Goal: Task Accomplishment & Management: Complete application form

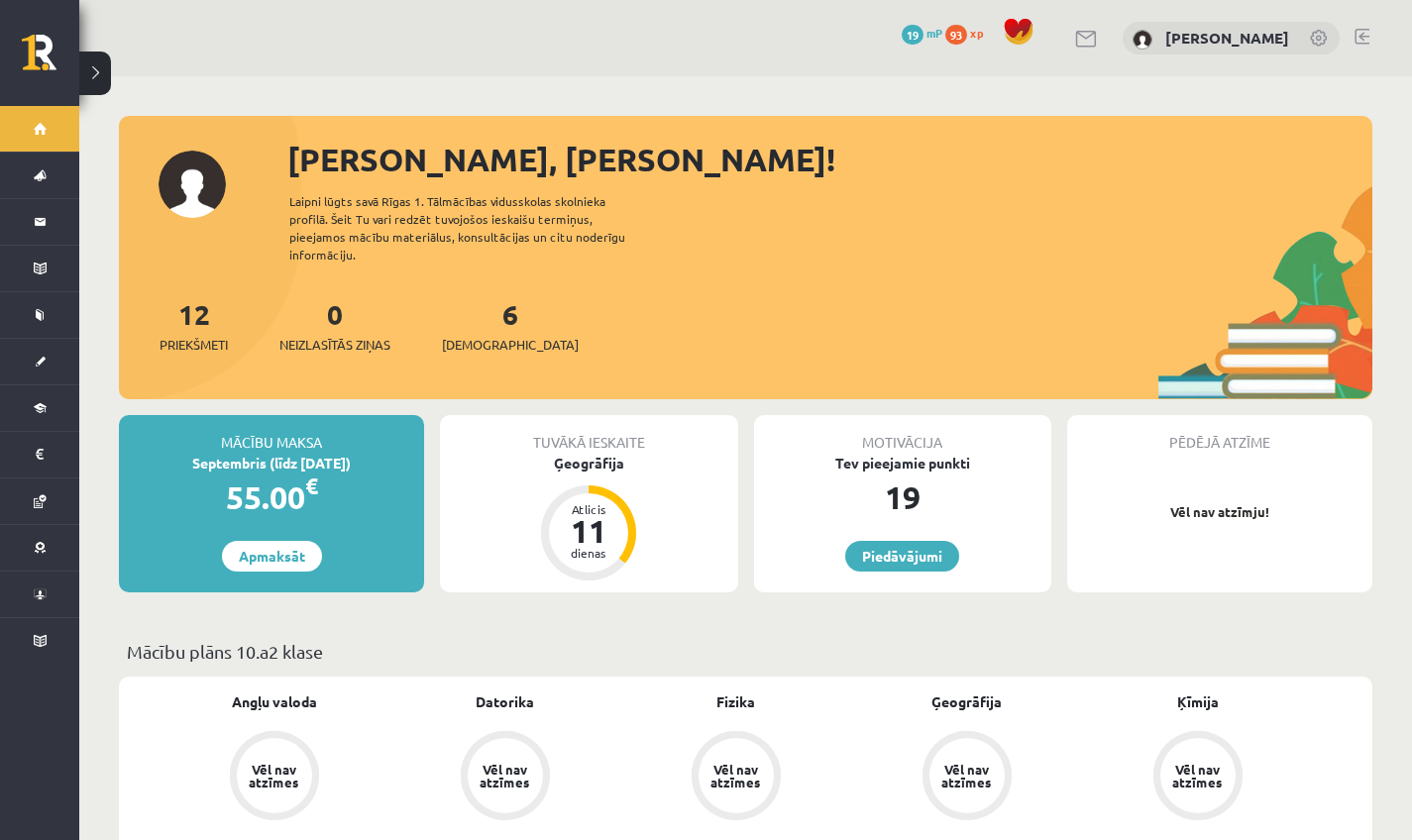
click at [954, 68] on div "0 Dāvanas 19 mP 93 xp Rūta Talle" at bounding box center [745, 38] width 1333 height 76
click at [633, 310] on div "12 Priekšmeti 0 Neizlasītās ziņas 6 Ieskaites" at bounding box center [745, 346] width 1253 height 106
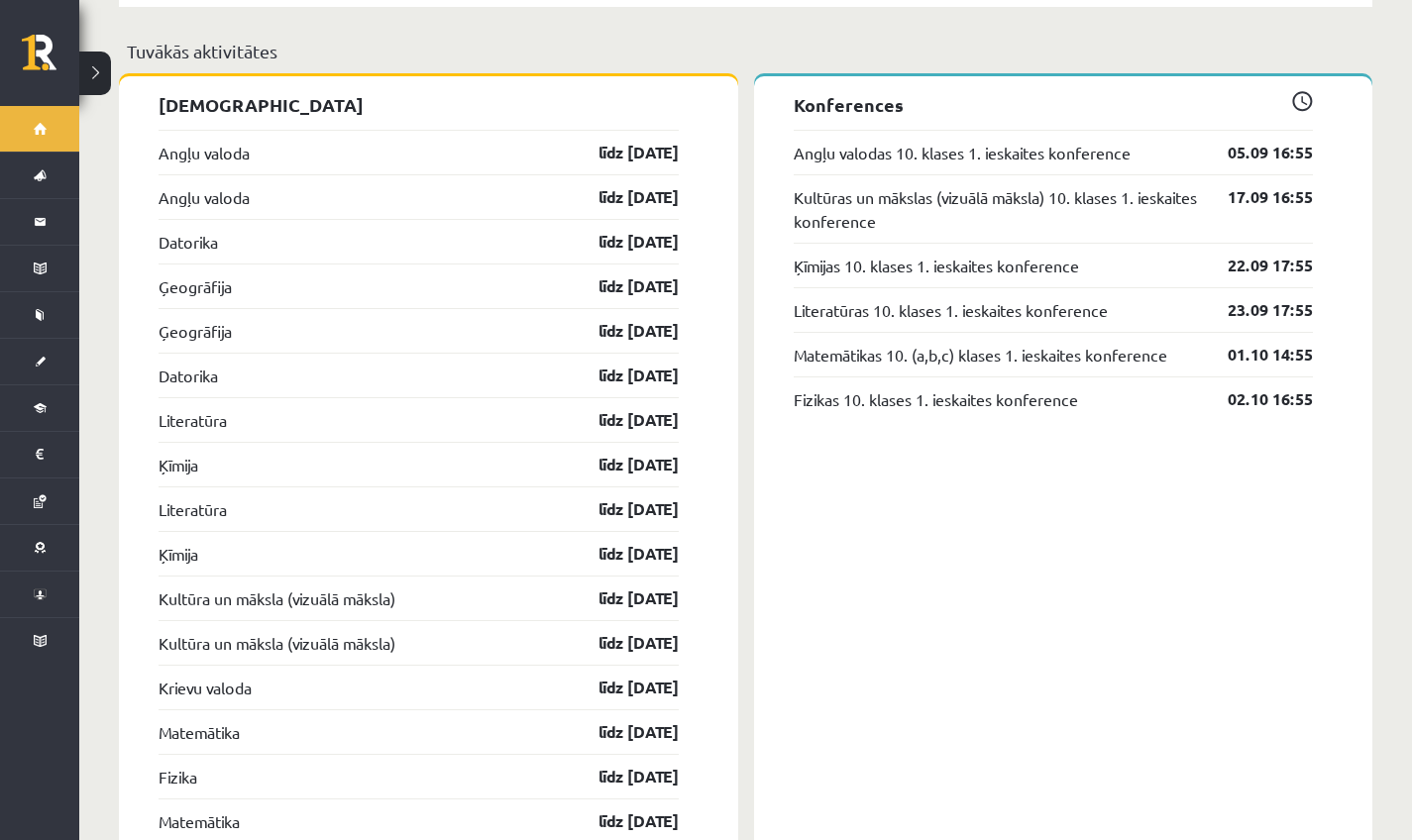
scroll to position [1961, 0]
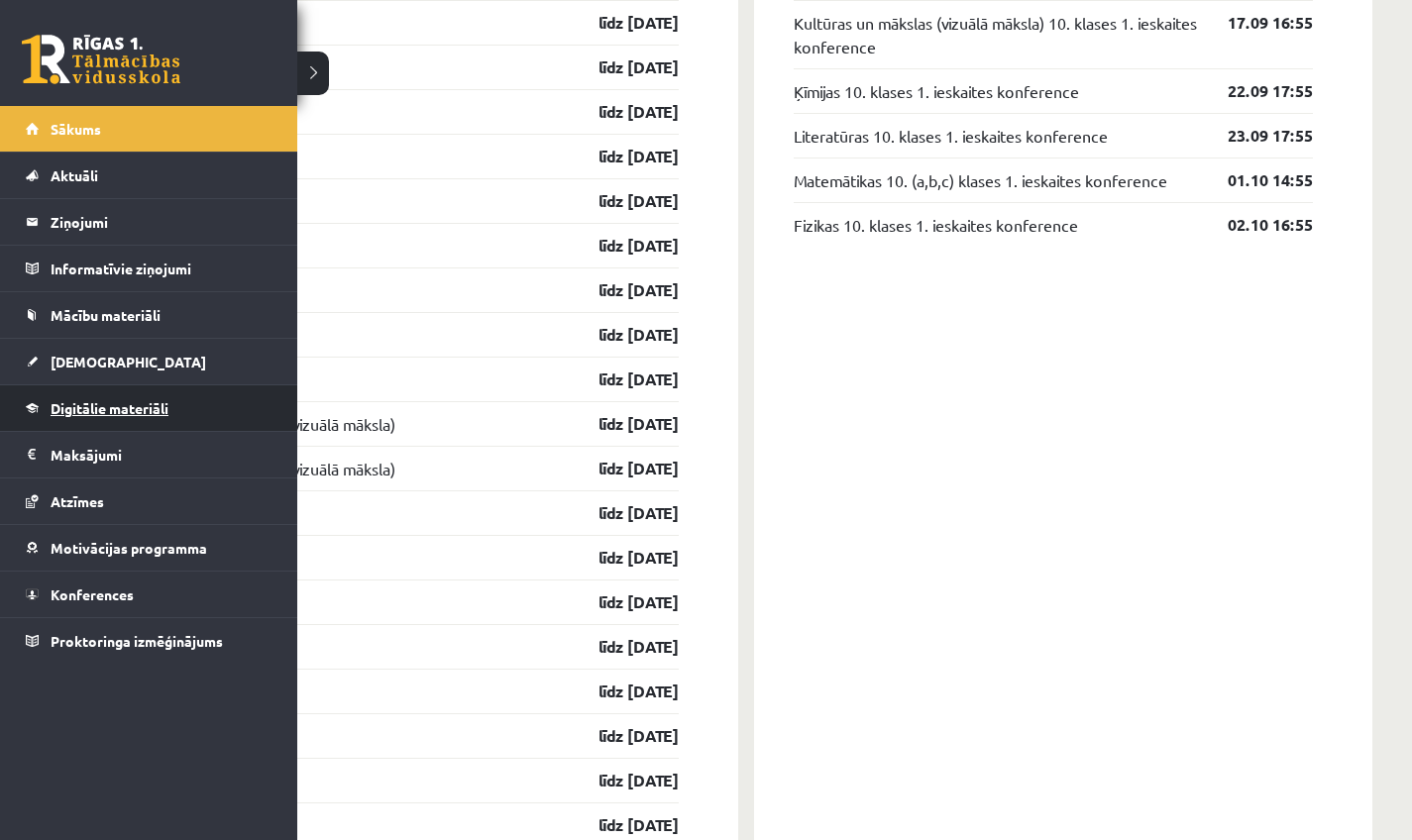
click at [110, 420] on link "Digitālie materiāli" at bounding box center [149, 408] width 247 height 46
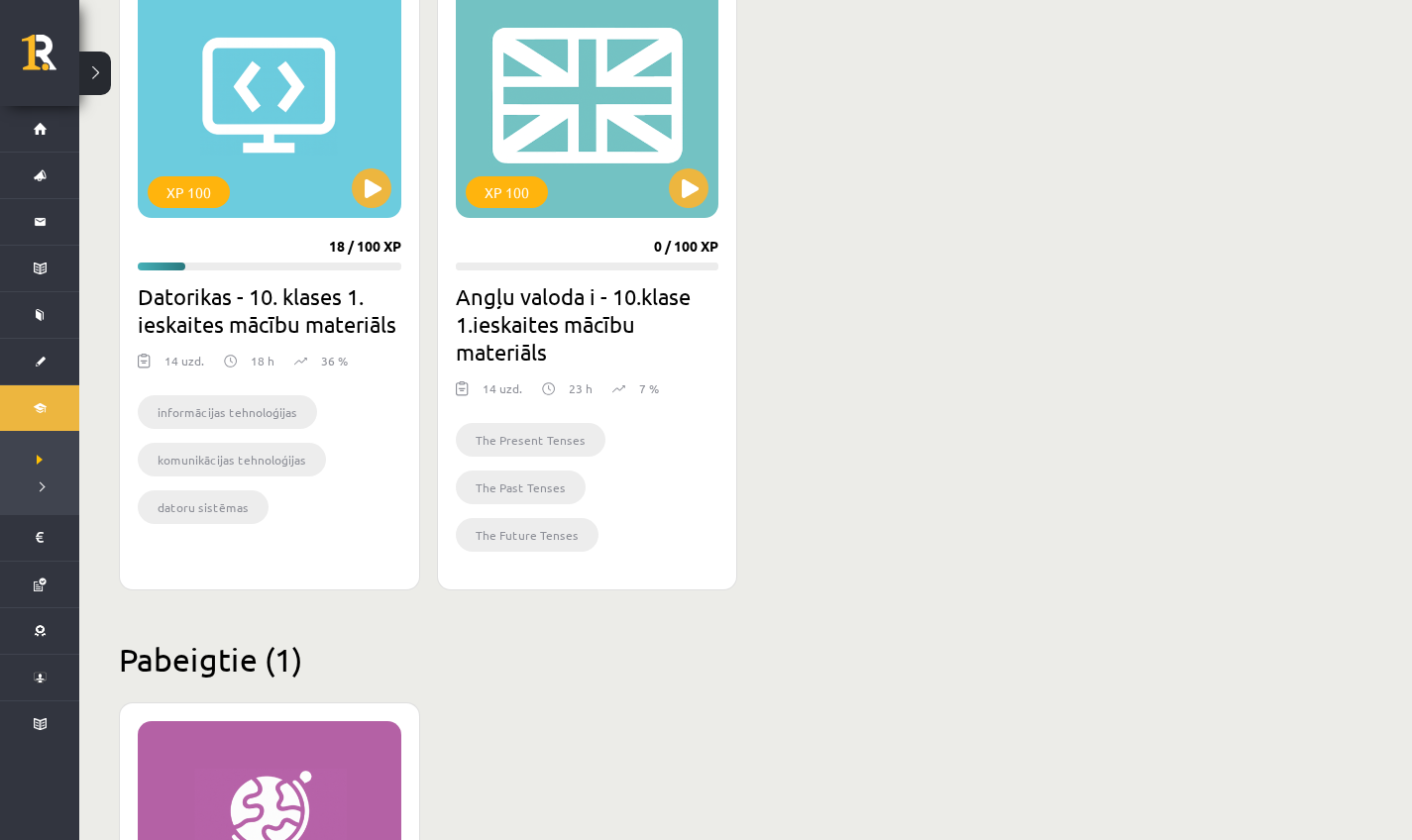
scroll to position [392, 0]
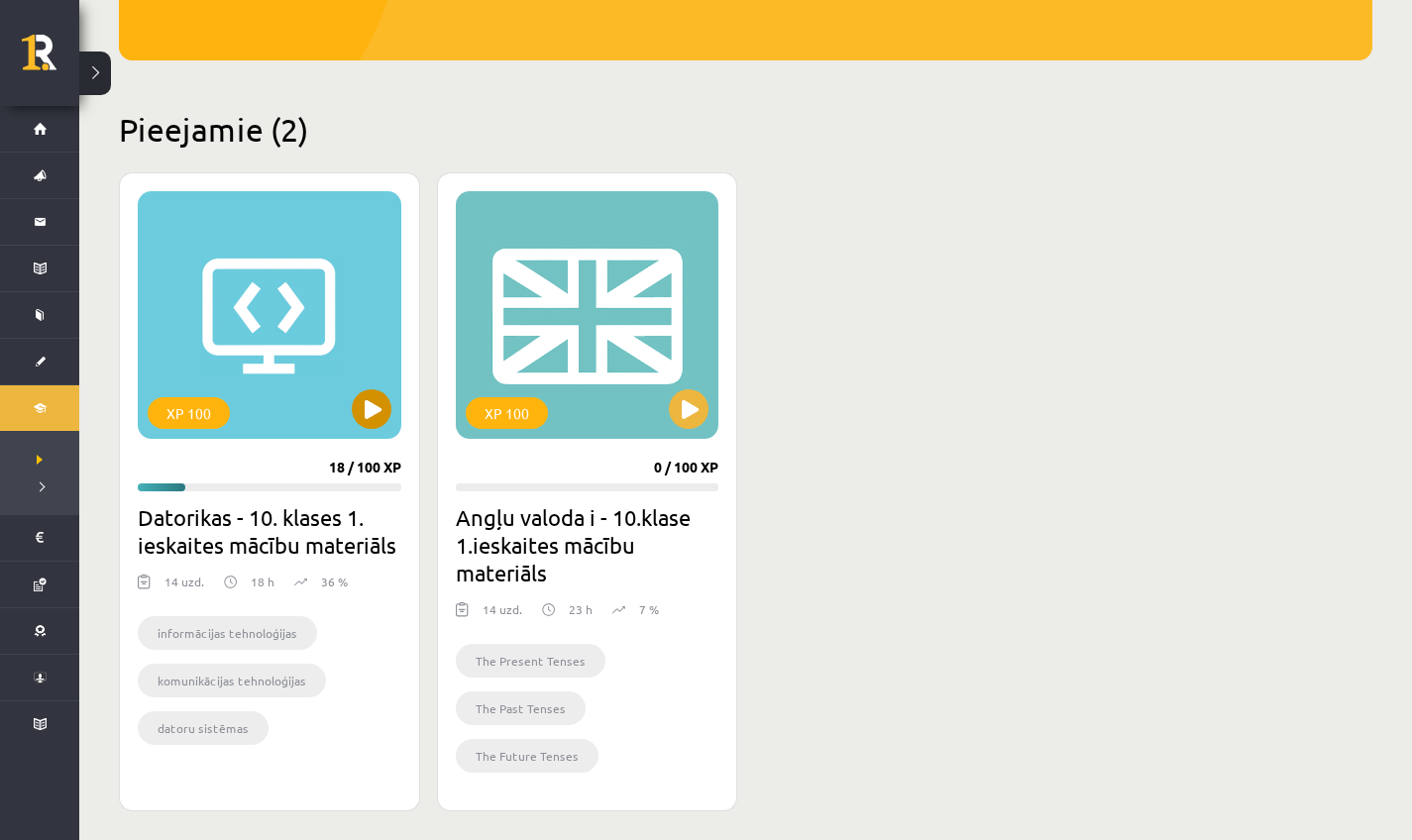
click at [369, 404] on button at bounding box center [372, 409] width 40 height 40
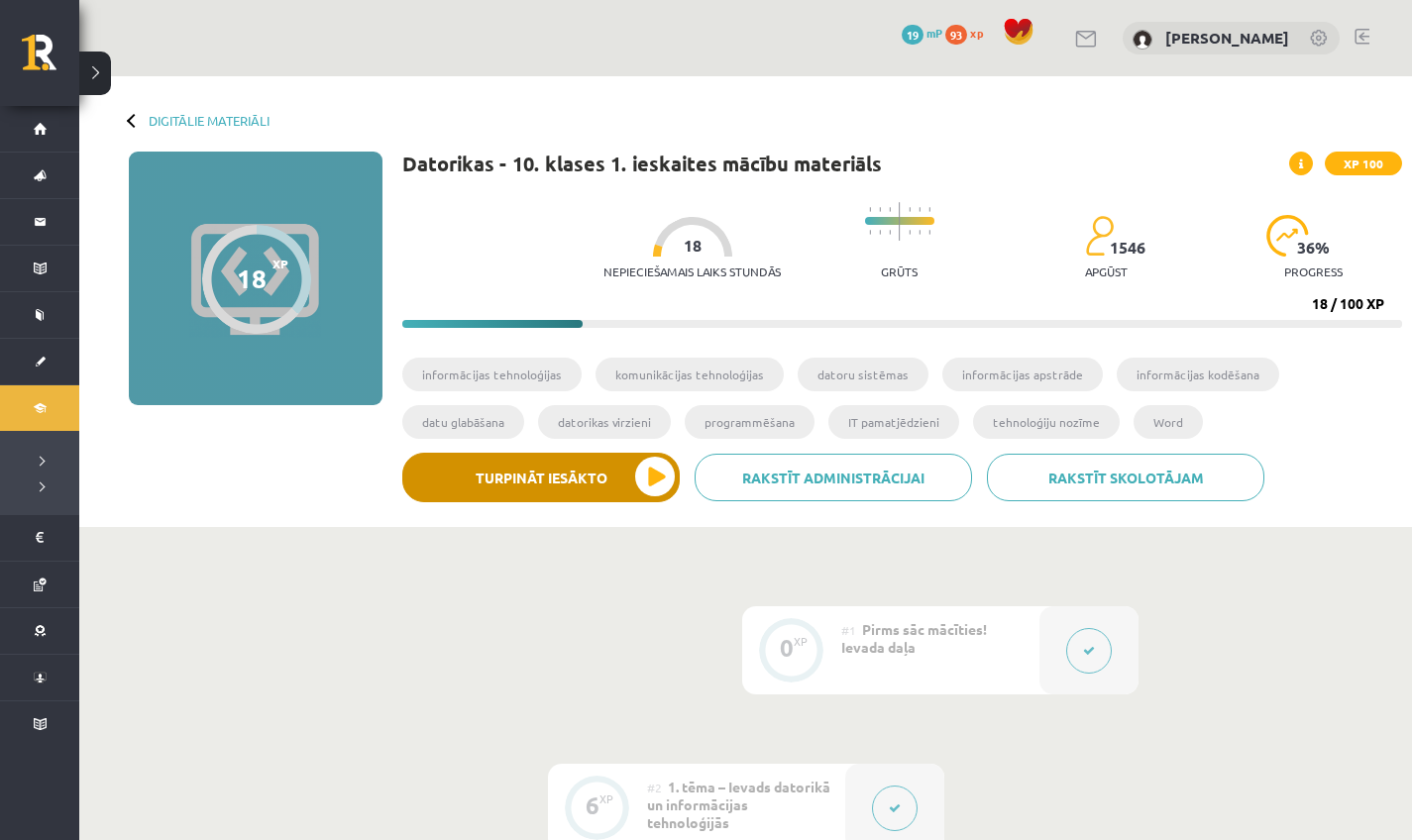
click at [563, 487] on button "Turpināt iesākto" at bounding box center [540, 478] width 277 height 50
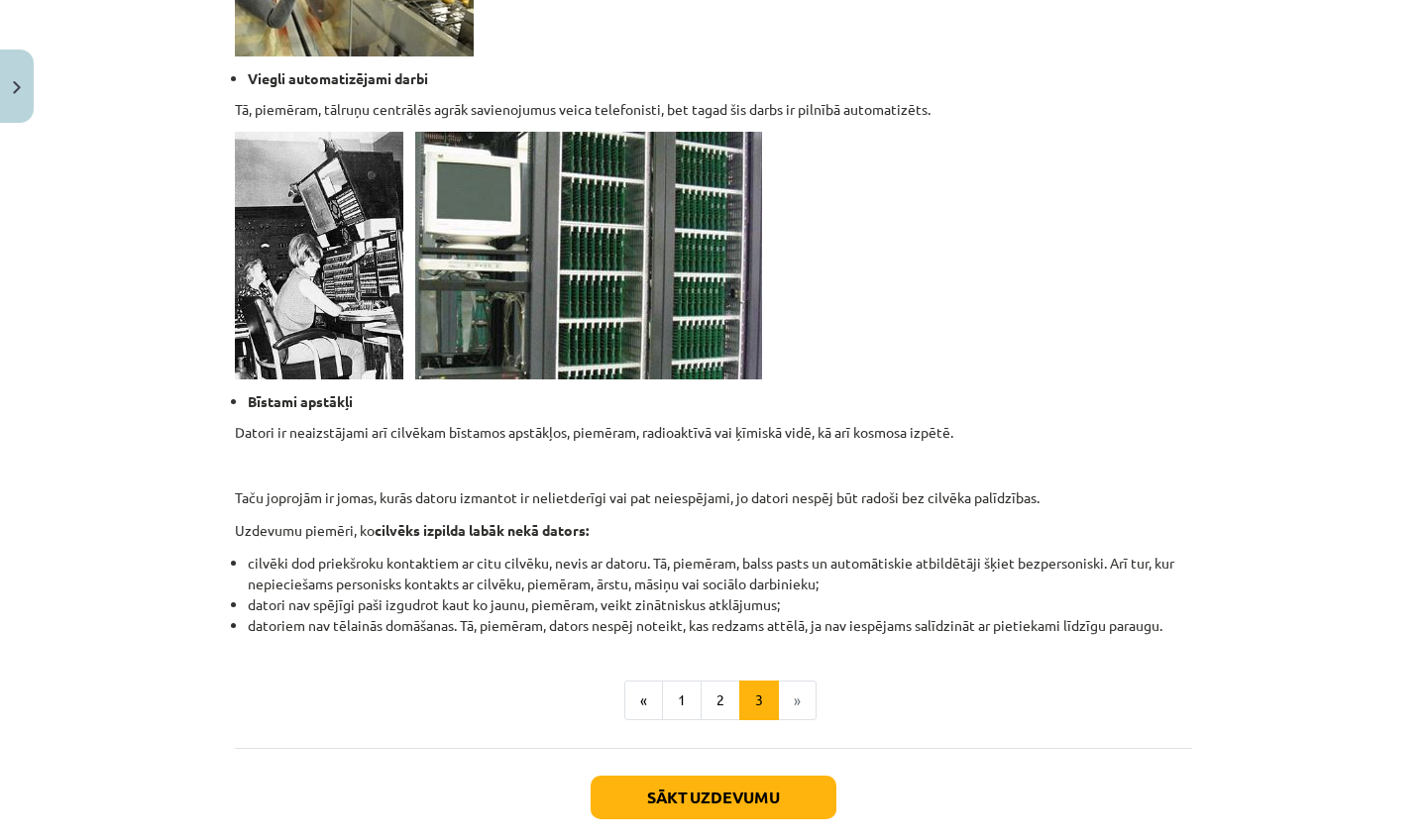
scroll to position [1813, 0]
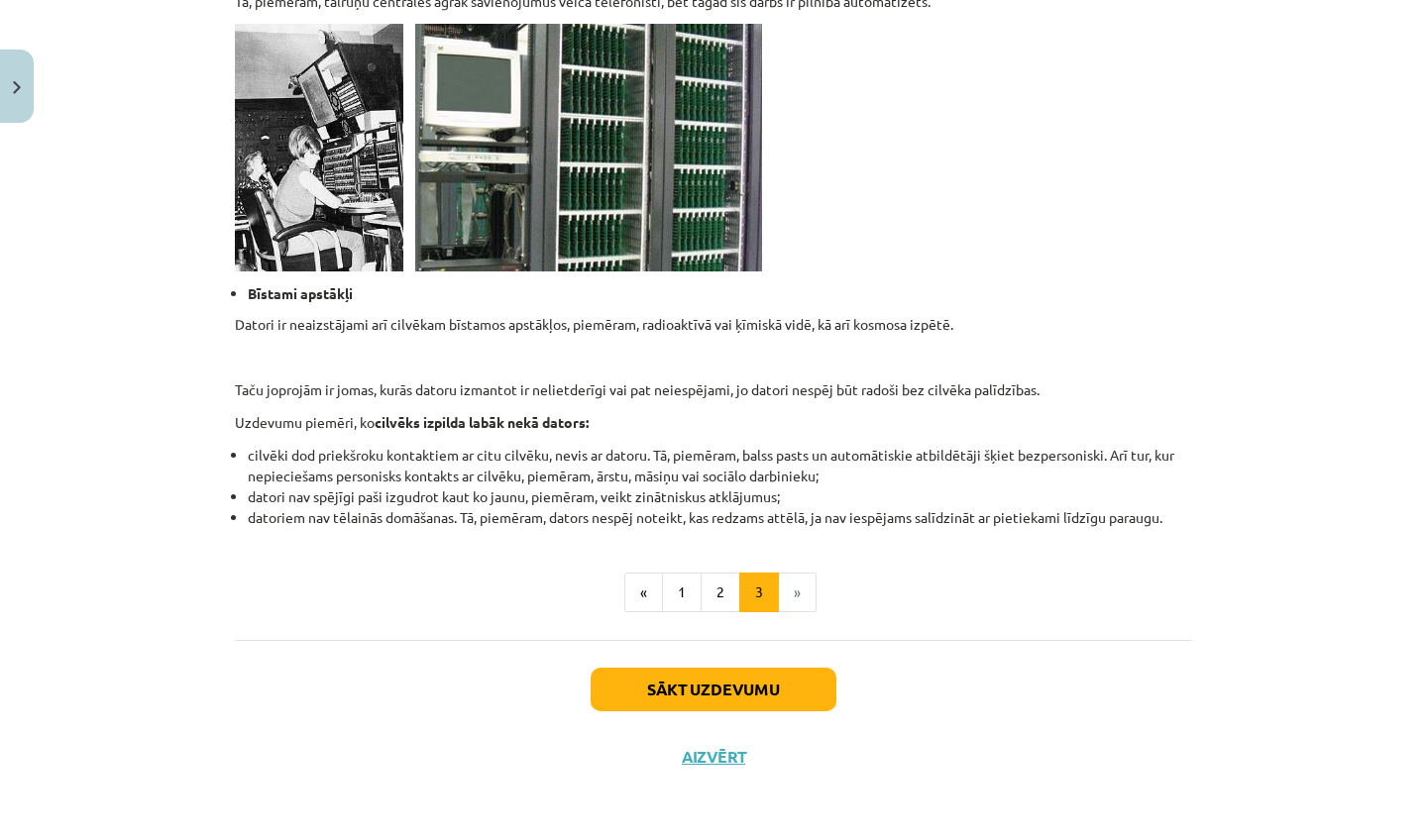
click at [725, 674] on button "Sākt uzdevumu" at bounding box center [713, 690] width 246 height 44
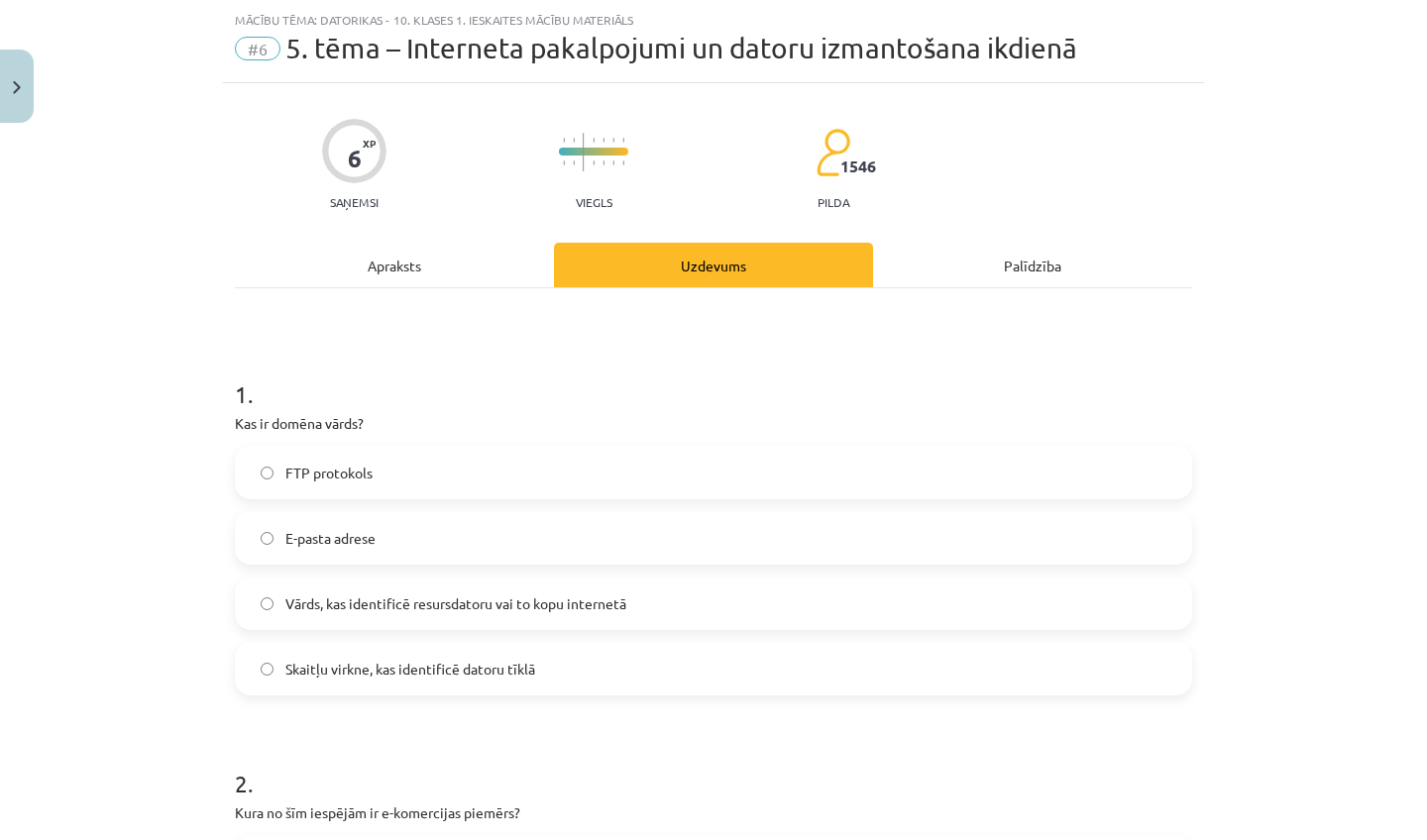
scroll to position [0, 0]
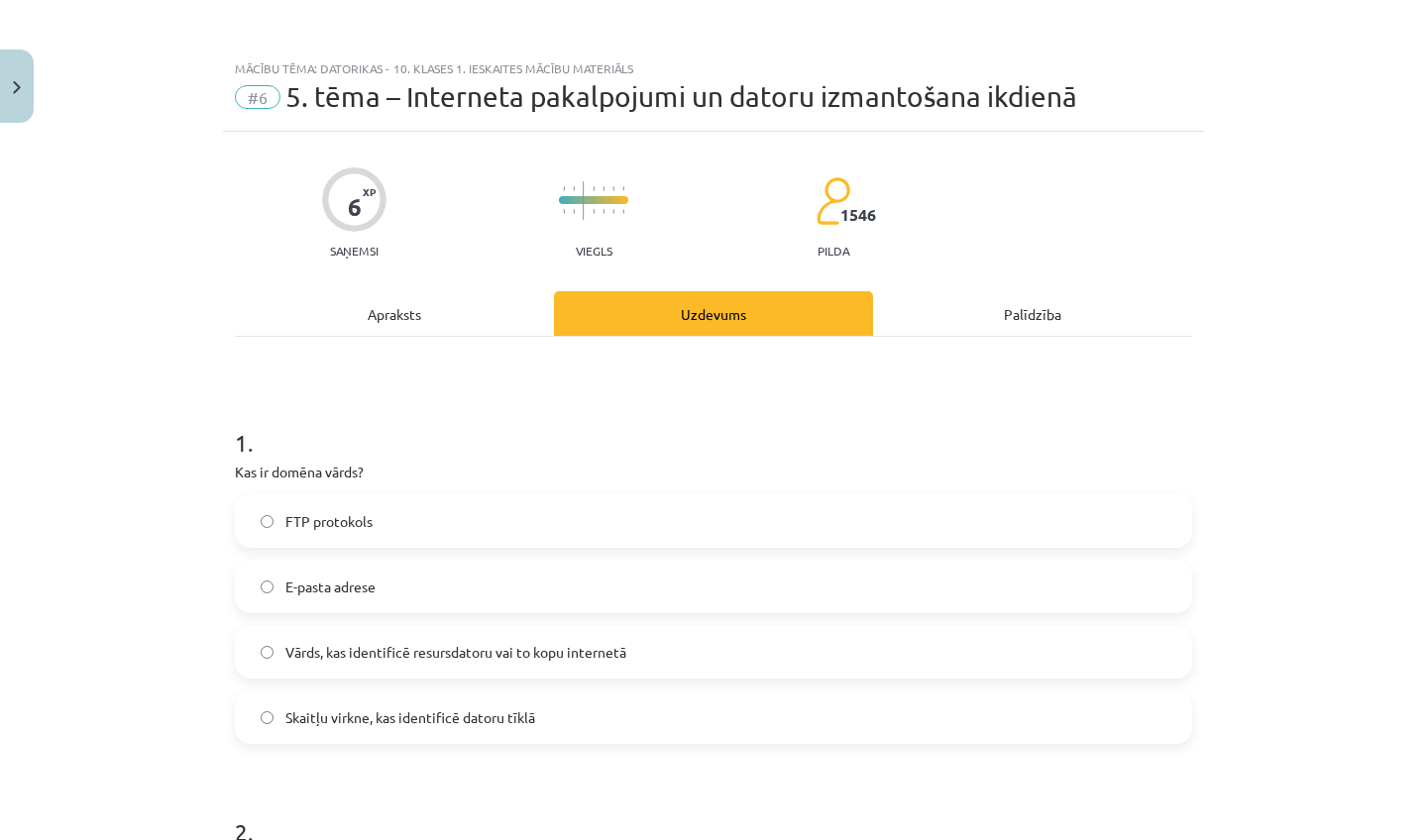
click at [424, 309] on div "Apraksts" at bounding box center [394, 313] width 319 height 45
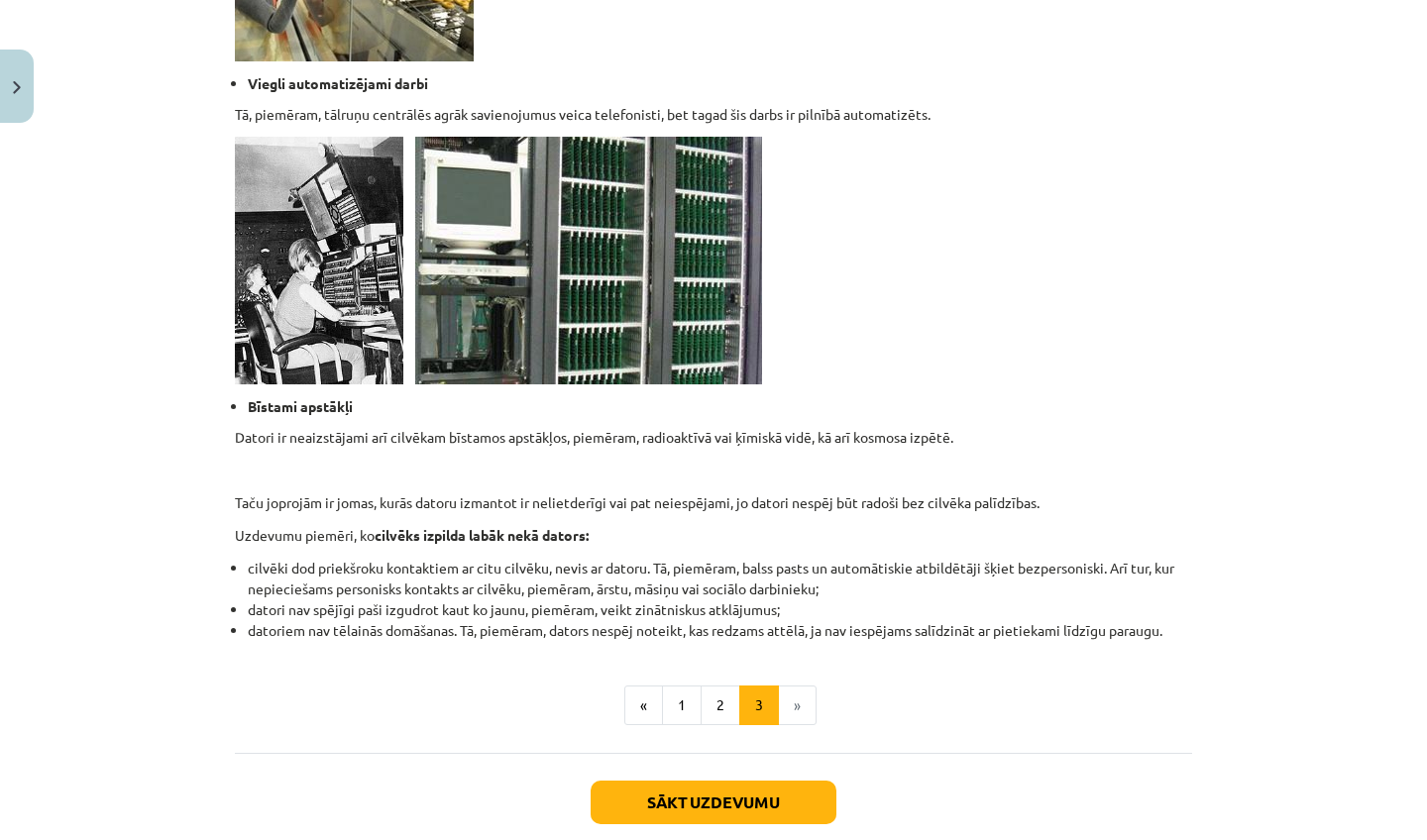
scroll to position [1703, 0]
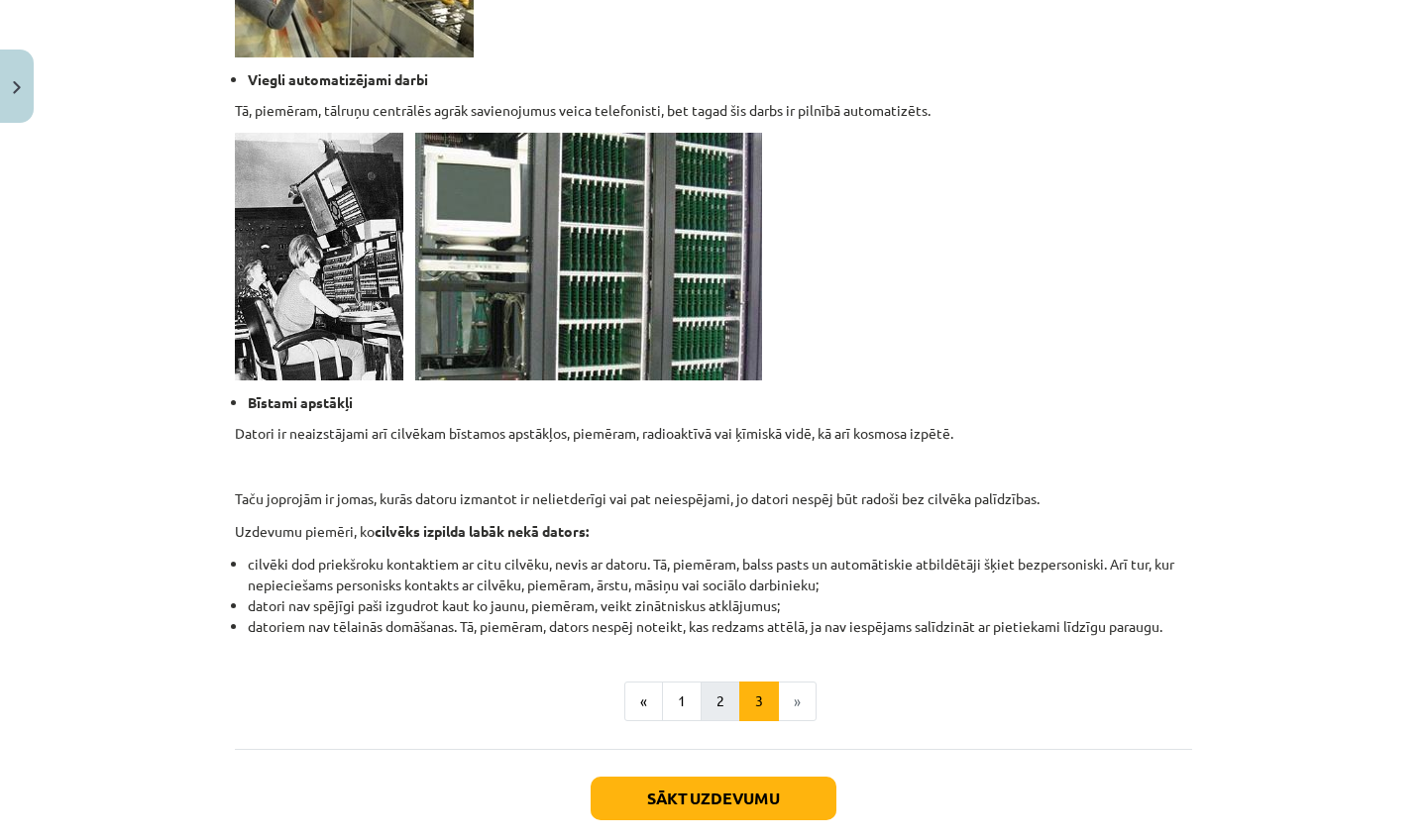
click at [722, 710] on button "2" at bounding box center [720, 702] width 40 height 40
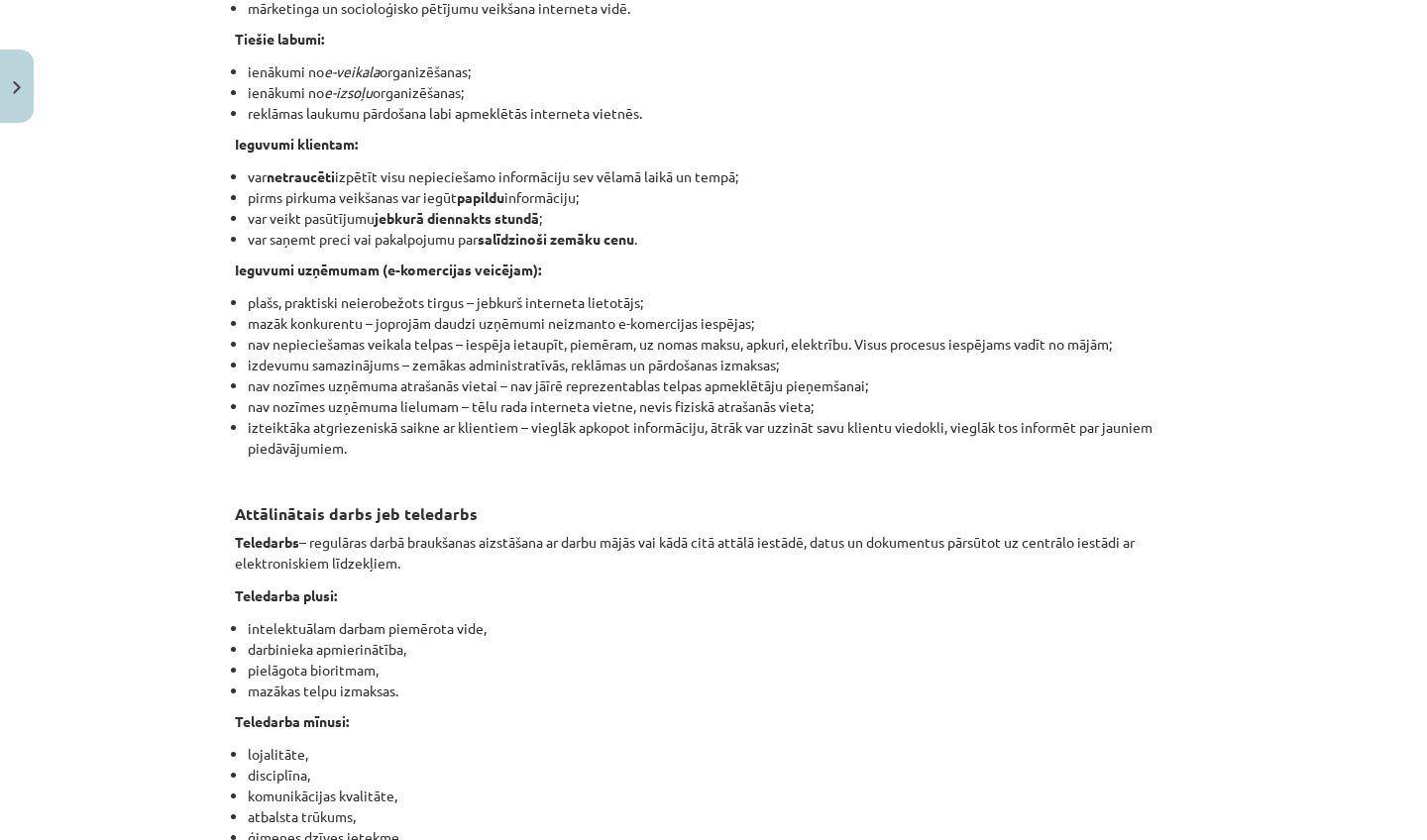
scroll to position [3102, 0]
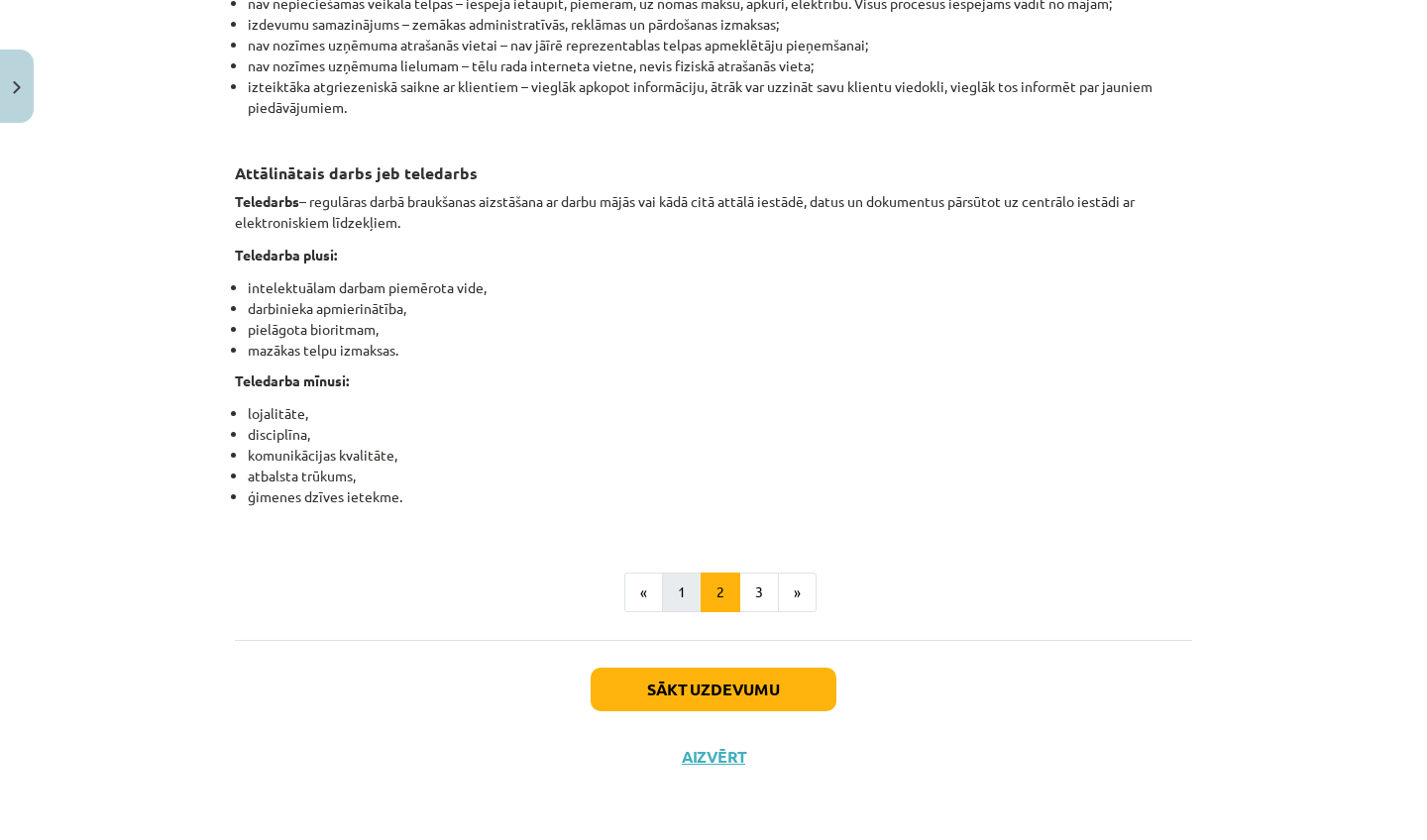
click at [666, 599] on button "1" at bounding box center [682, 593] width 40 height 40
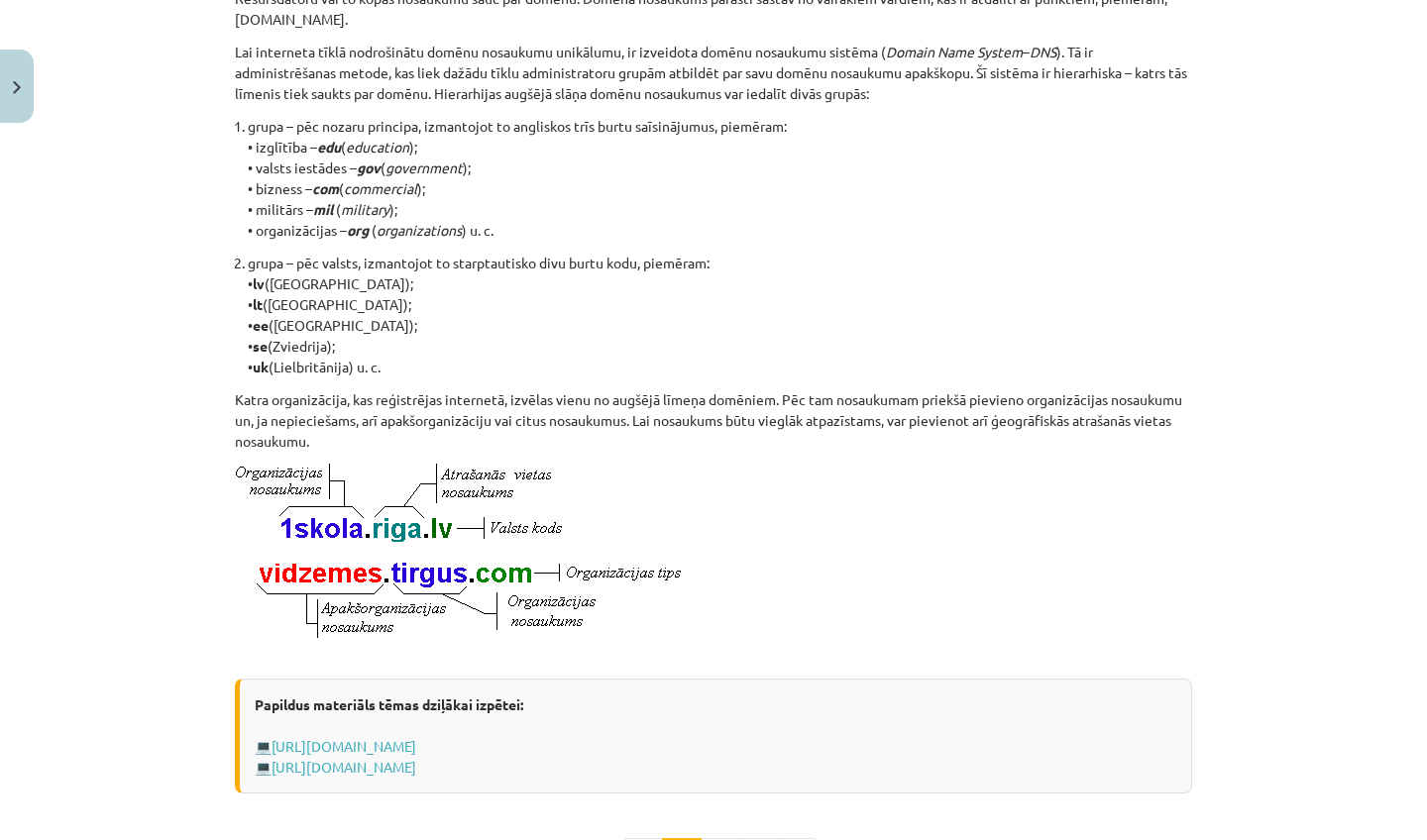
scroll to position [898, 0]
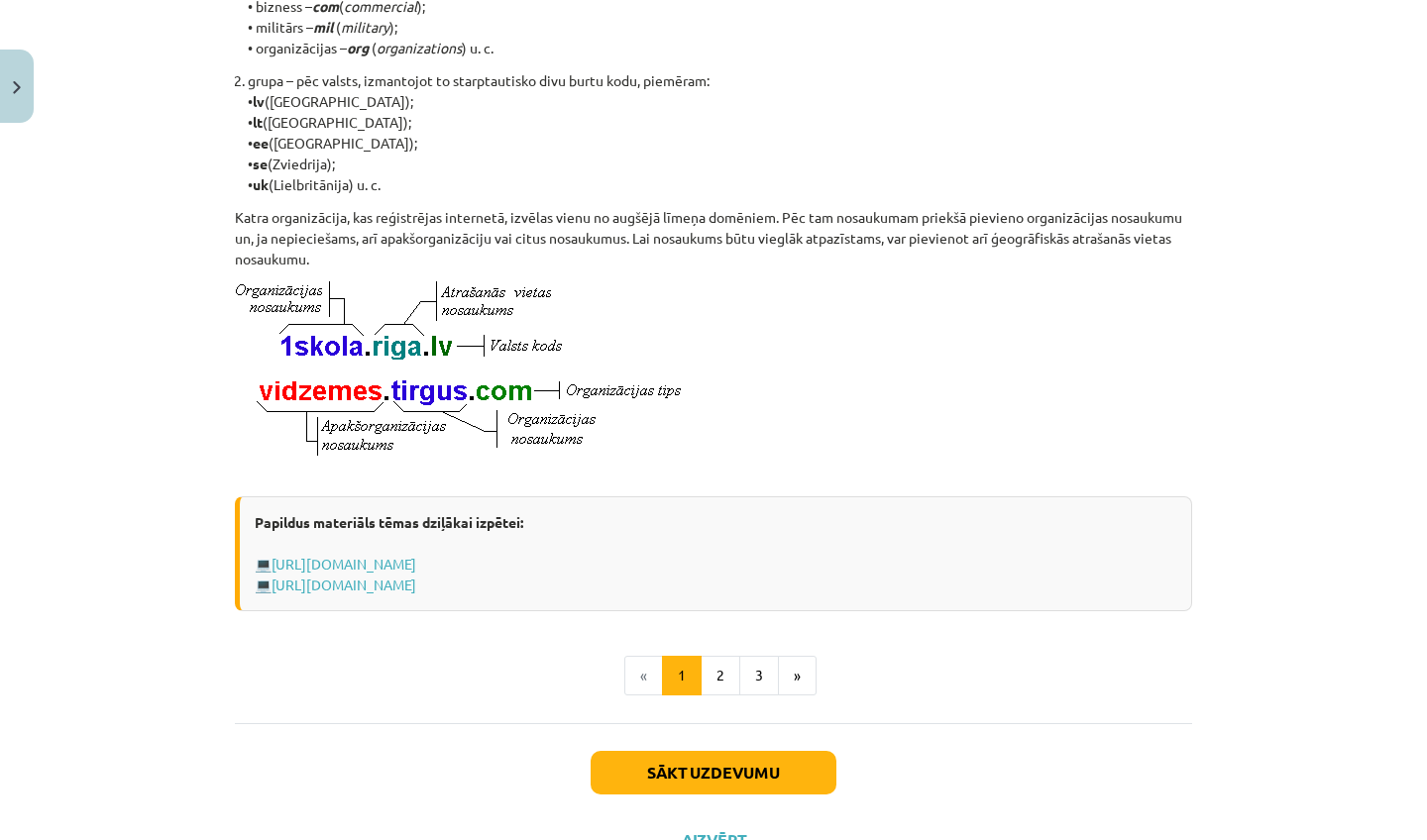
click at [767, 839] on div "Sākt uzdevumu Aizvērt" at bounding box center [713, 792] width 957 height 139
click at [759, 791] on button "Sākt uzdevumu" at bounding box center [713, 773] width 246 height 44
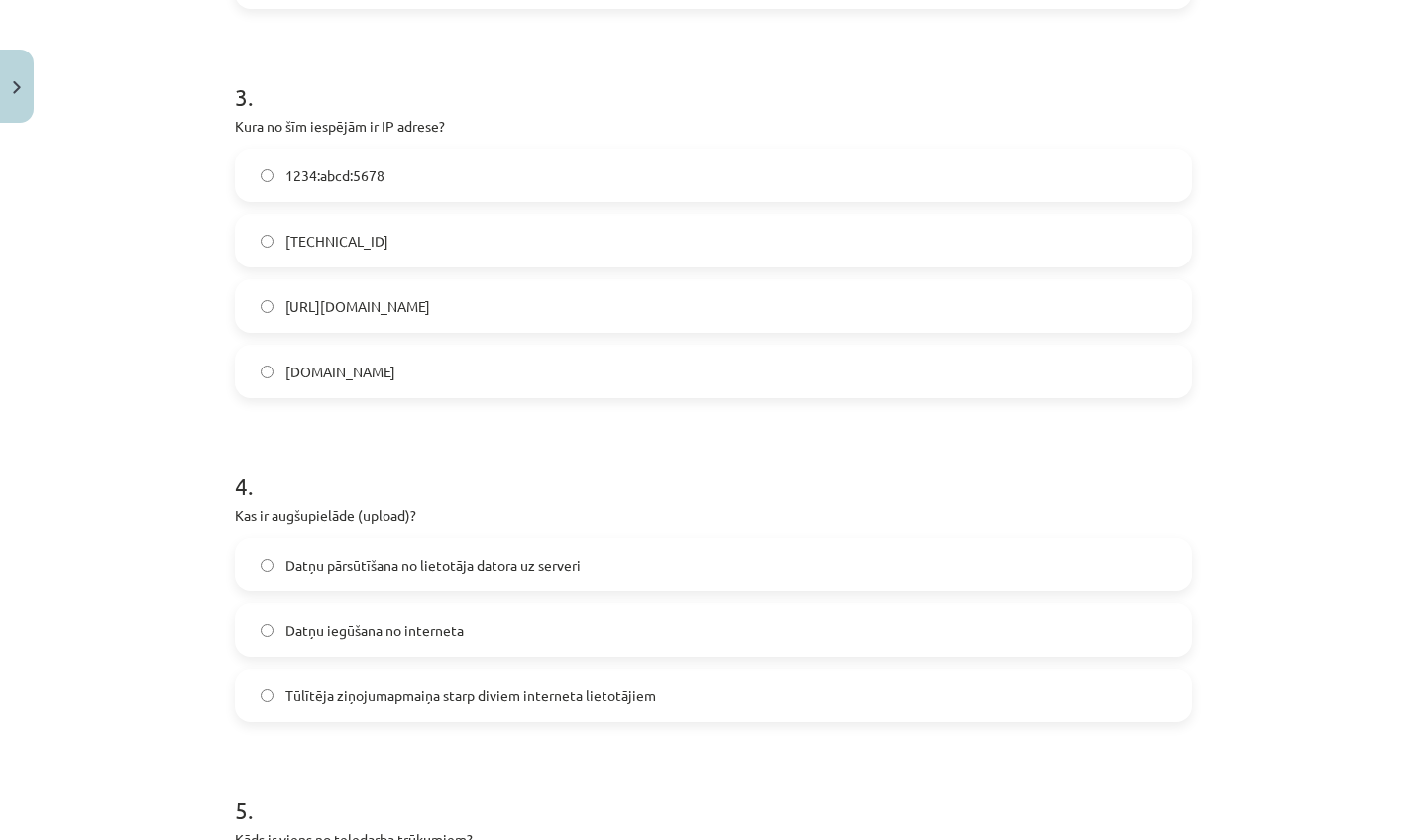
scroll to position [1128, 0]
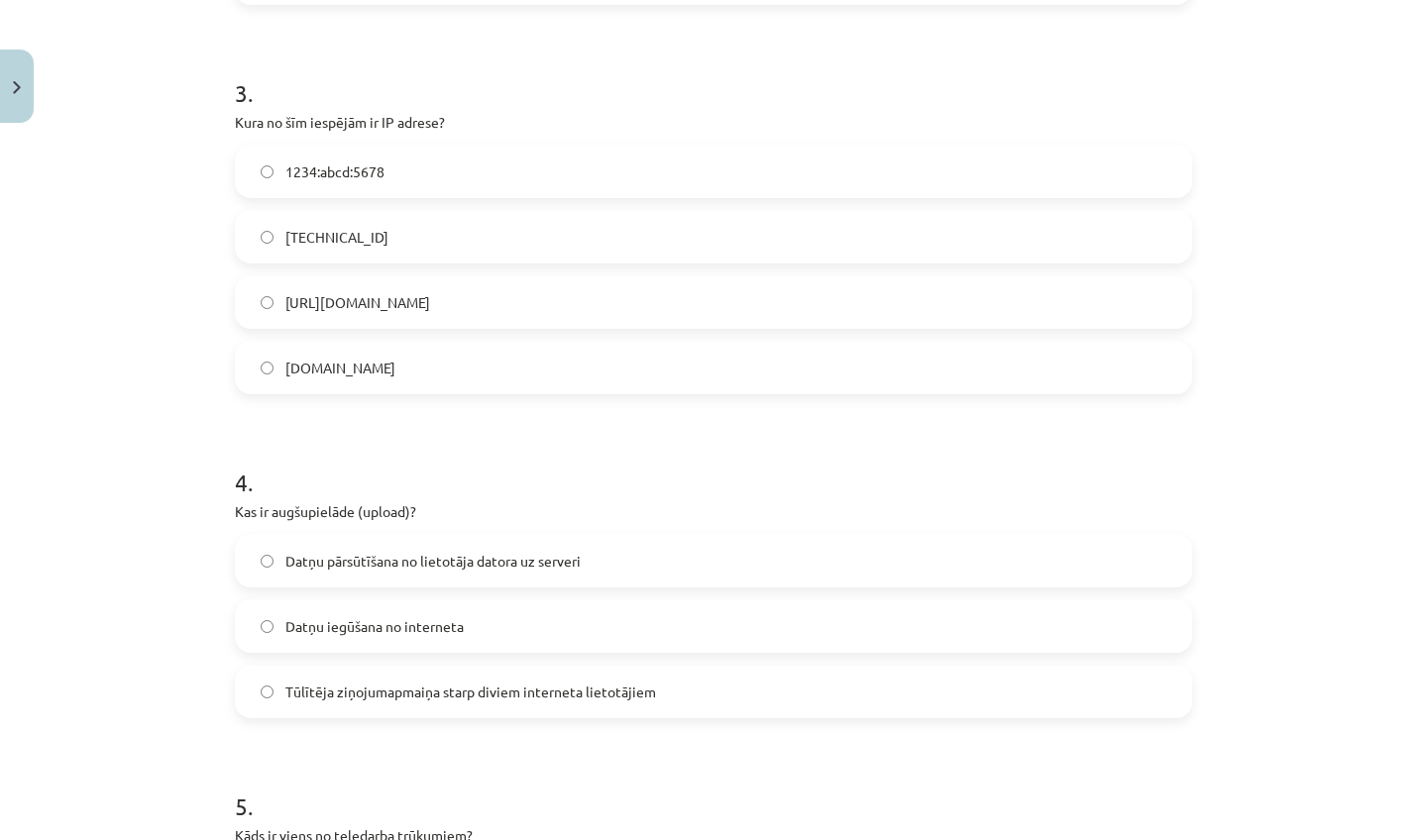
click at [403, 635] on span "Datņu iegūšana no interneta" at bounding box center [374, 626] width 178 height 21
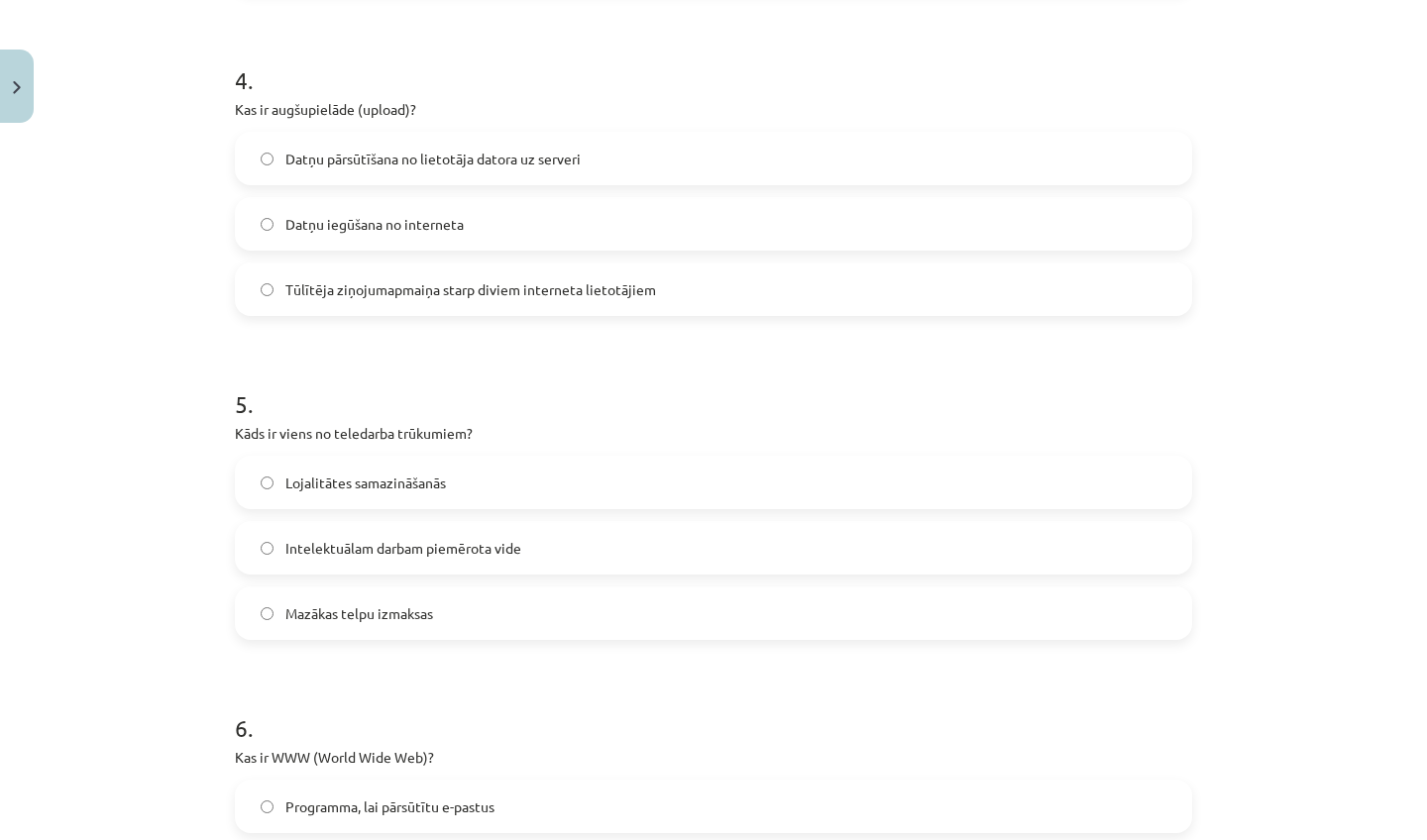
scroll to position [1953, 0]
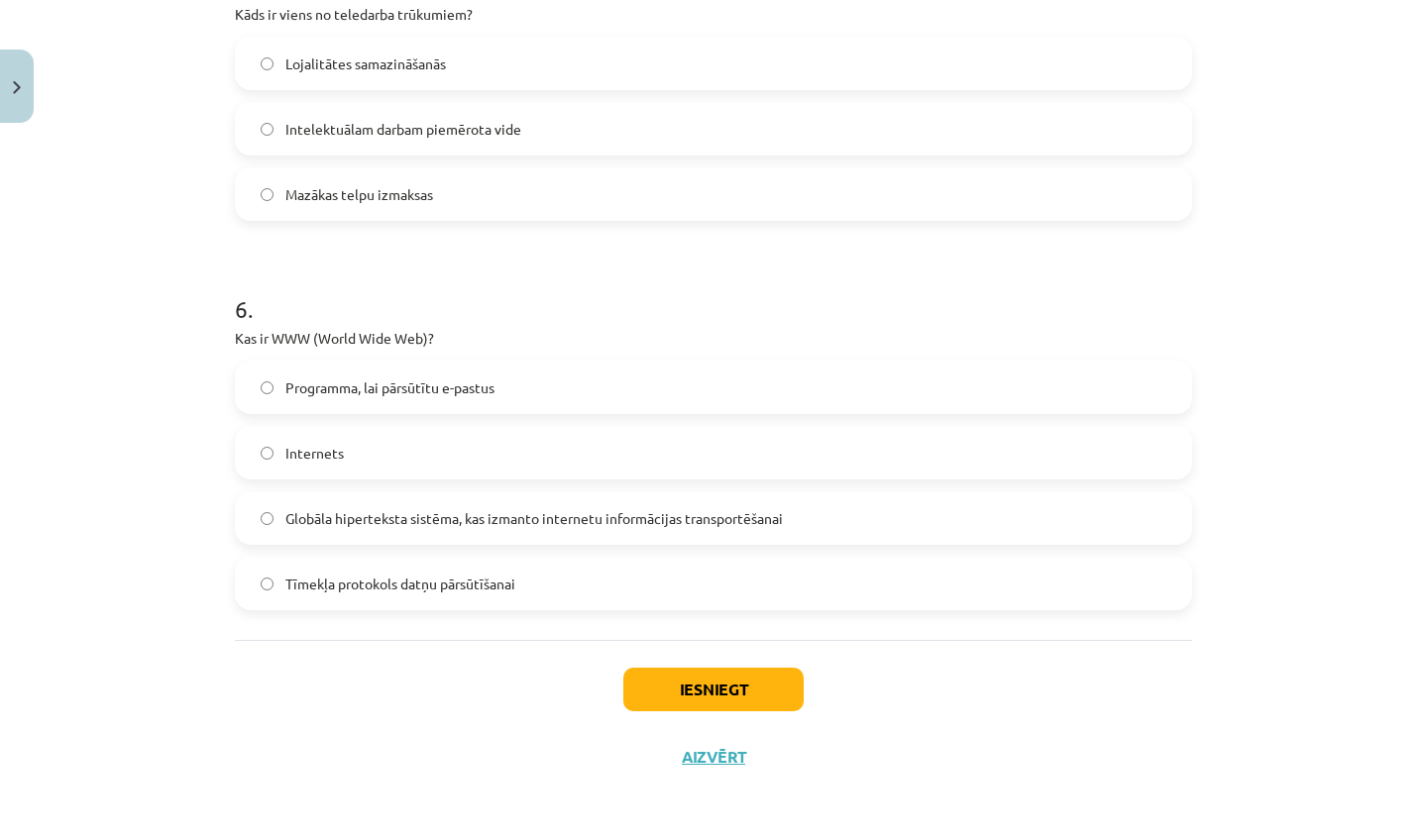
click at [419, 584] on span "Tīmekļa protokols datņu pārsūtīšanai" at bounding box center [400, 584] width 230 height 21
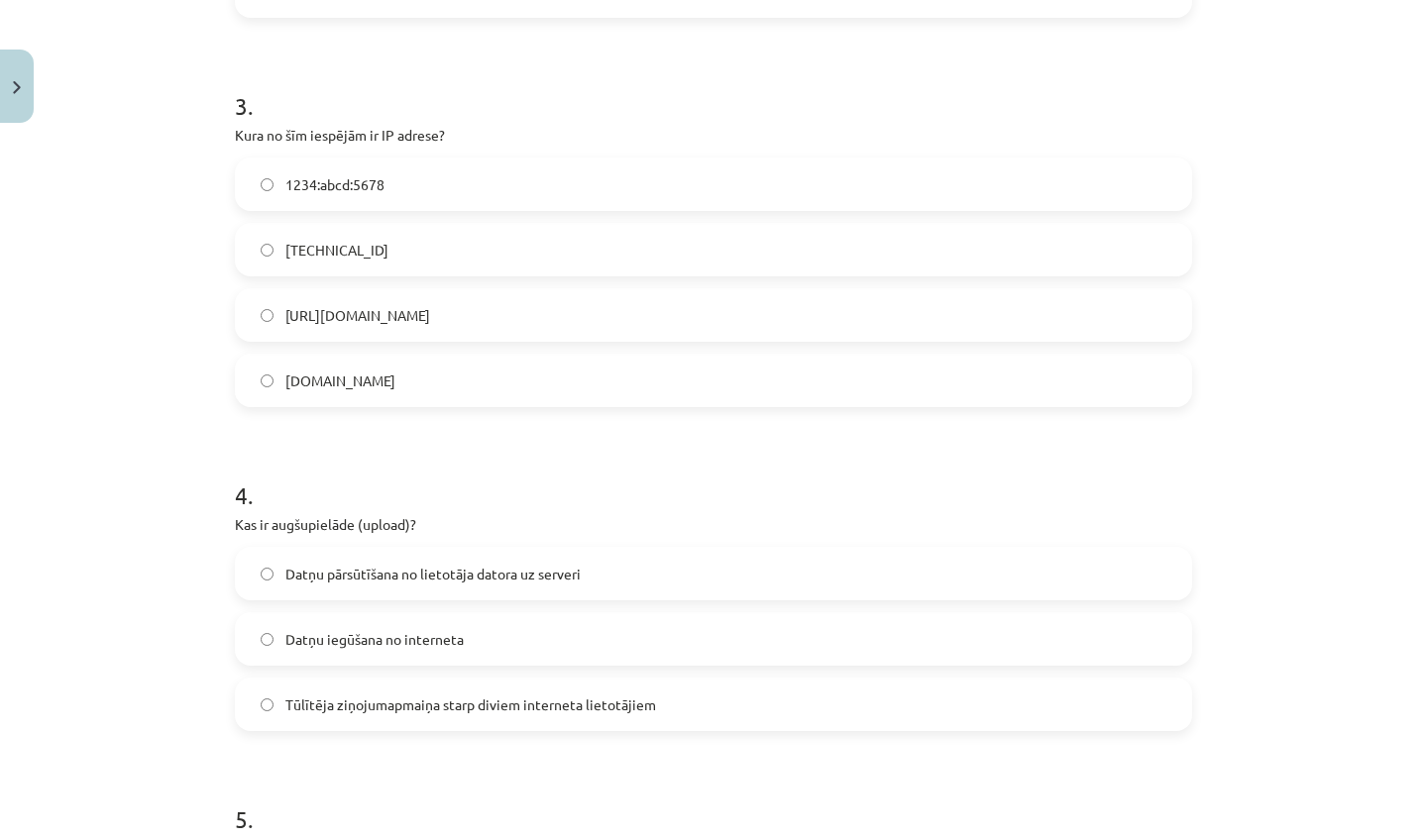
scroll to position [1096, 0]
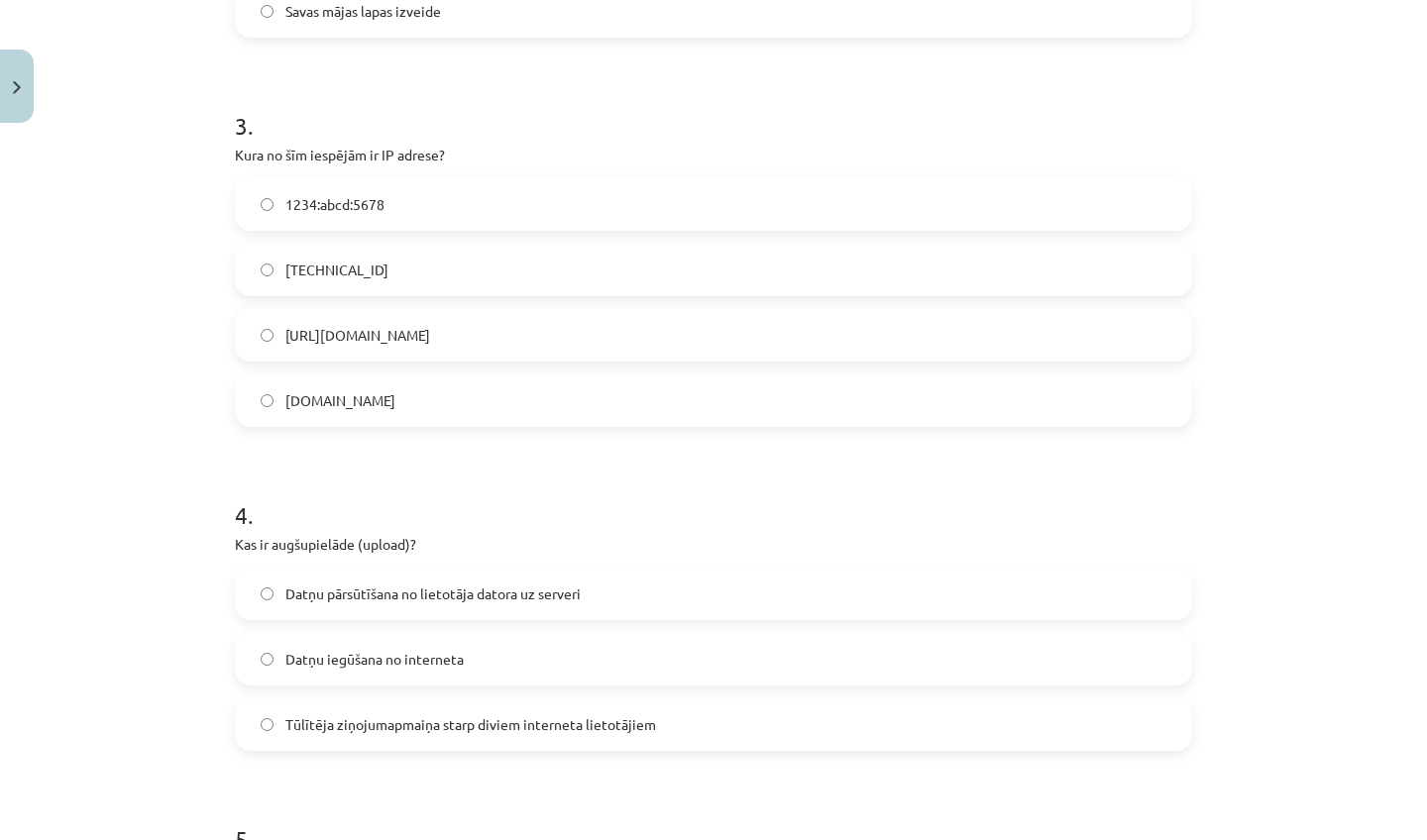
click at [341, 269] on span "192.100.81.101" at bounding box center [336, 270] width 103 height 21
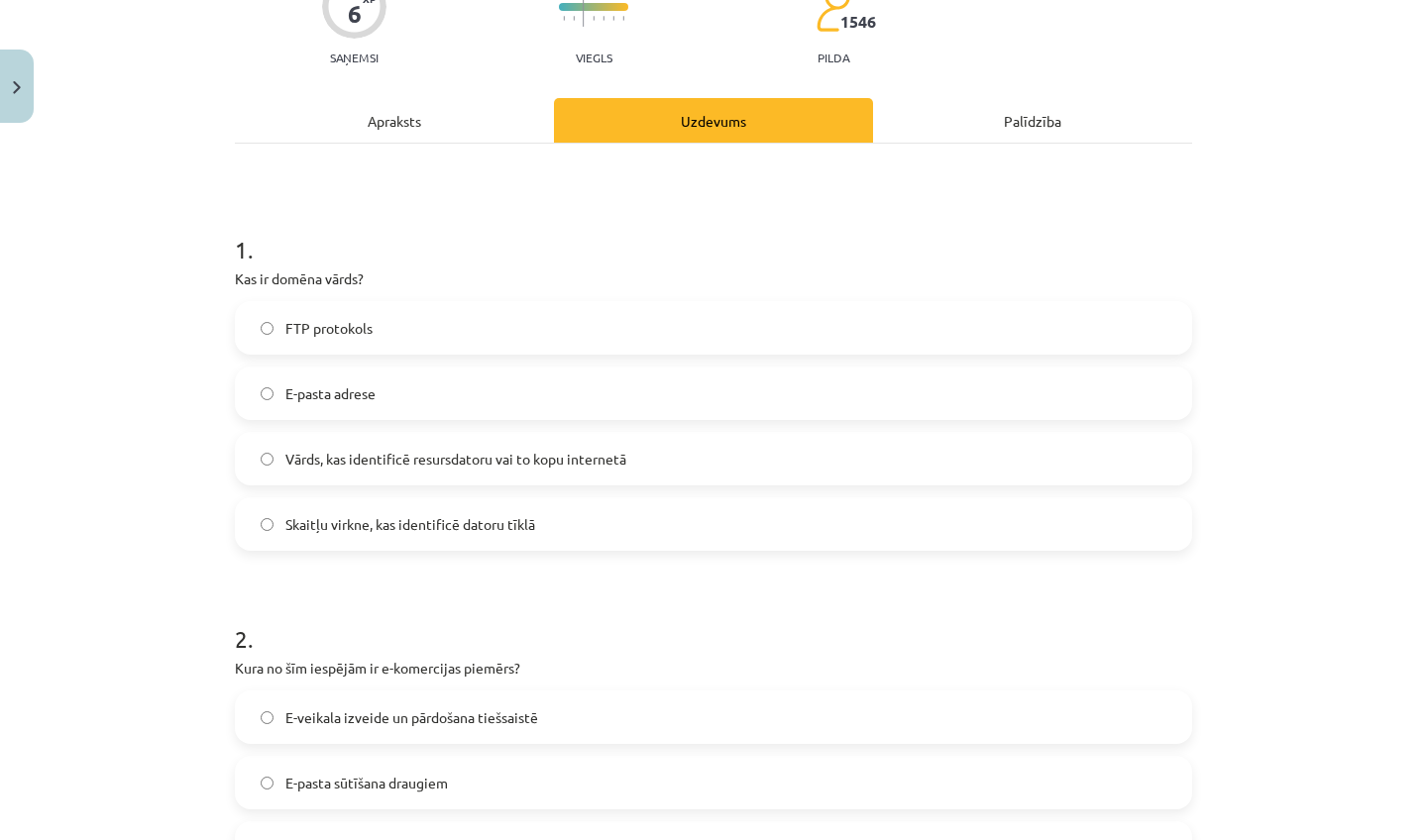
scroll to position [244, 0]
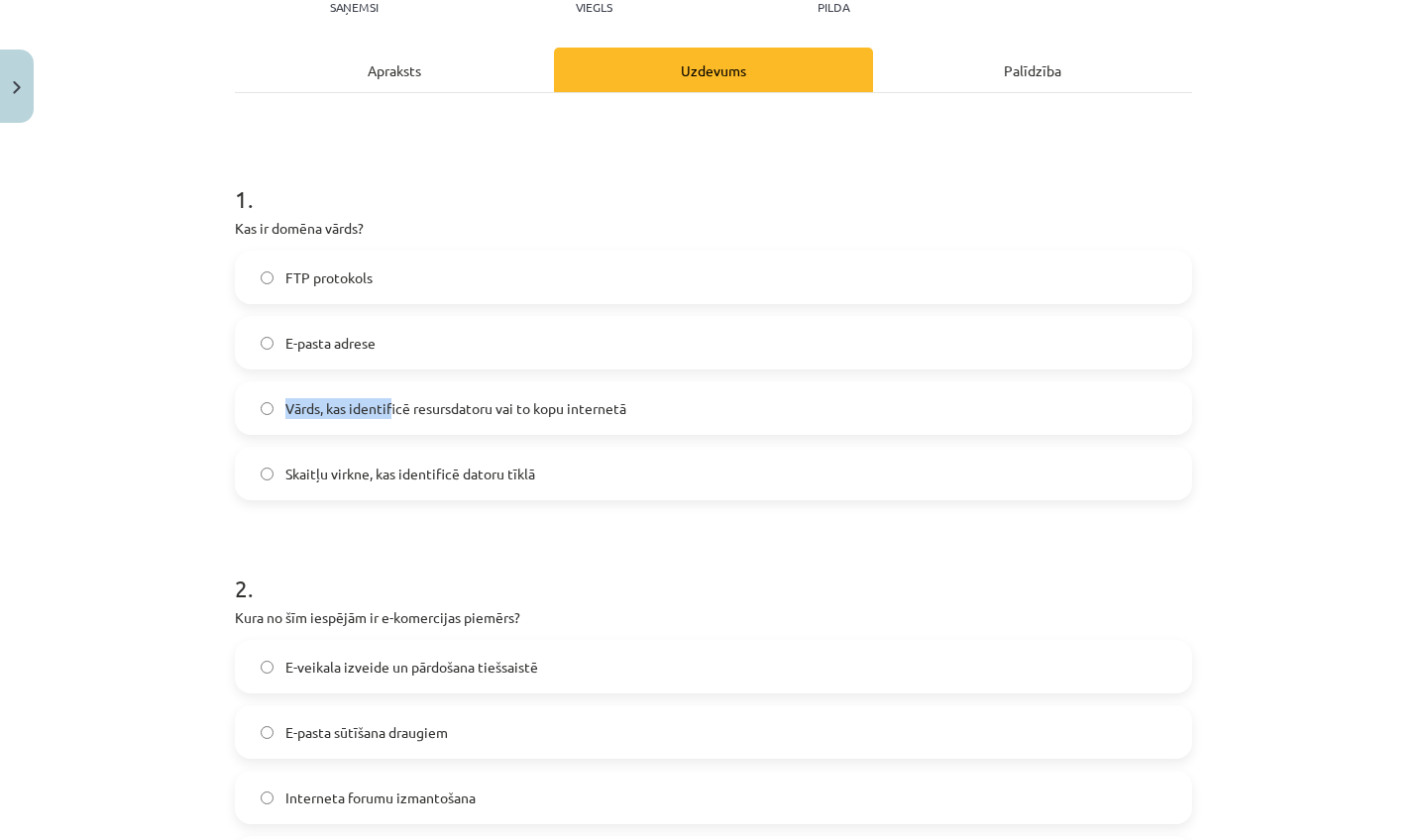
click at [386, 401] on label "Vārds, kas identificē resursdatoru vai to kopu internetā" at bounding box center [713, 408] width 953 height 50
click at [385, 447] on div "FTP protokols E-pasta adrese Vārds, kas identificē resursdatoru vai to kopu int…" at bounding box center [713, 376] width 957 height 250
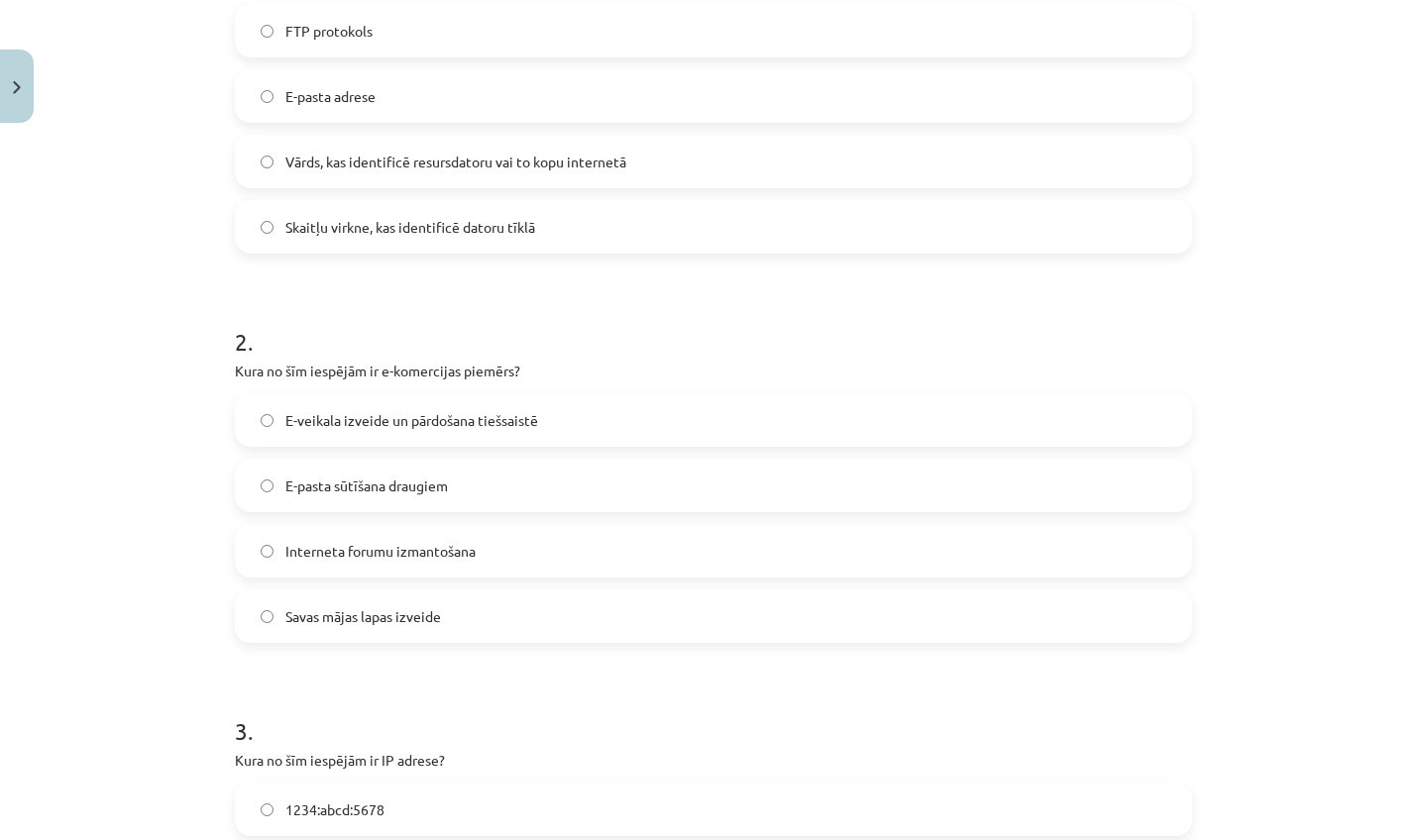
scroll to position [494, 0]
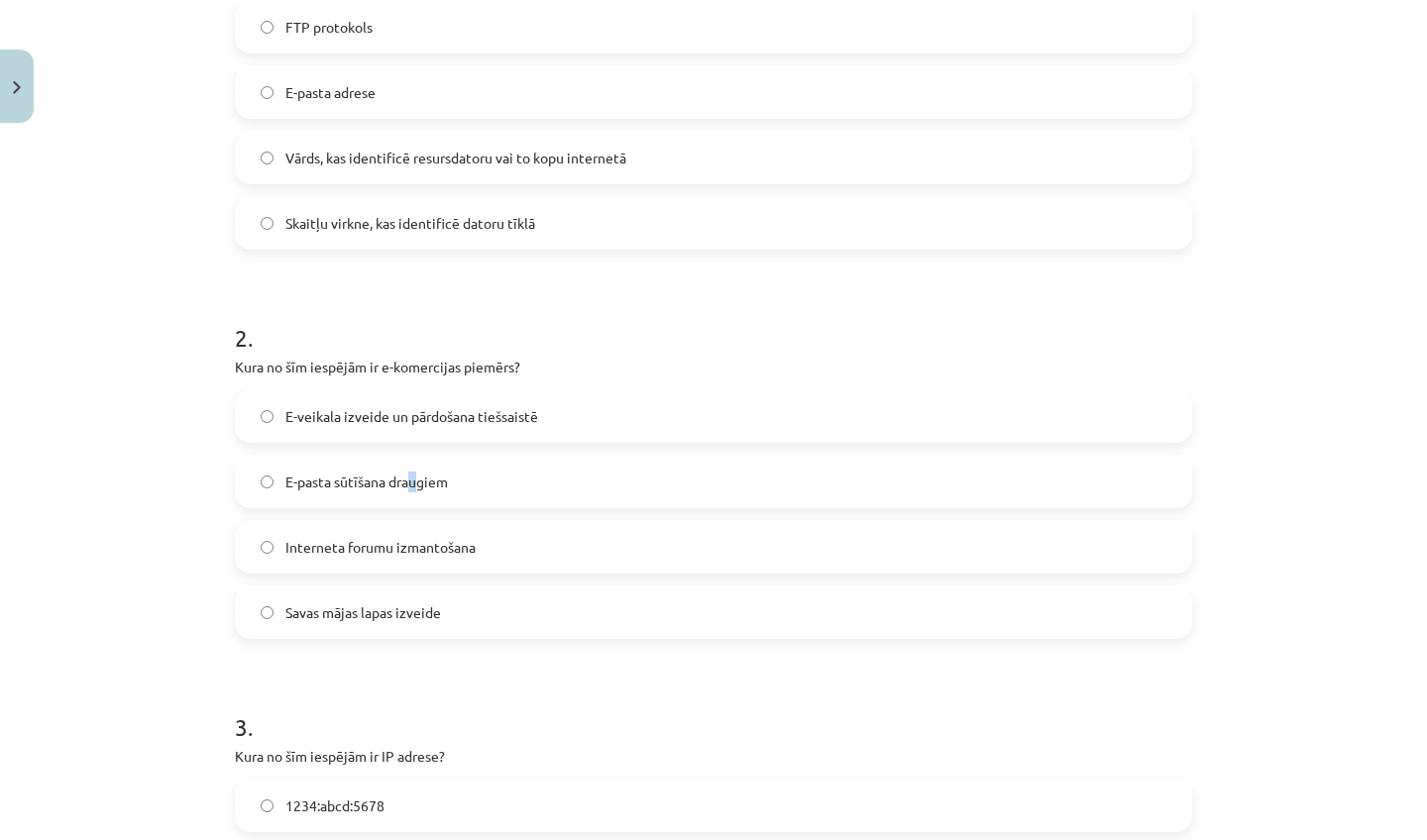
drag, startPoint x: 405, startPoint y: 477, endPoint x: 410, endPoint y: 487, distance: 12.0
click at [410, 487] on span "E-pasta sūtīšana draugiem" at bounding box center [366, 482] width 162 height 21
click at [349, 391] on label "E-veikala izveide un pārdošana tiešsaistē" at bounding box center [713, 416] width 953 height 50
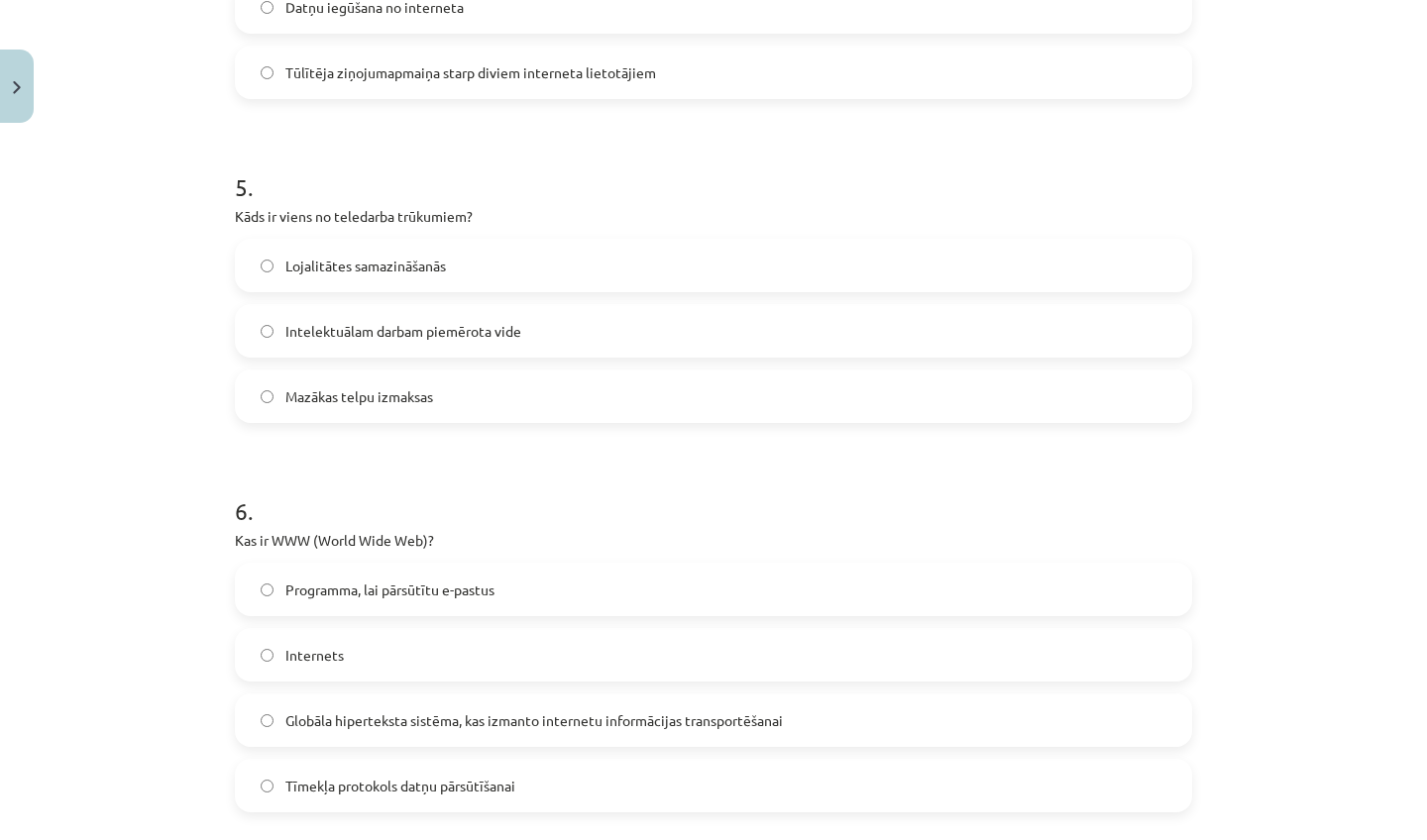
scroll to position [1625, 0]
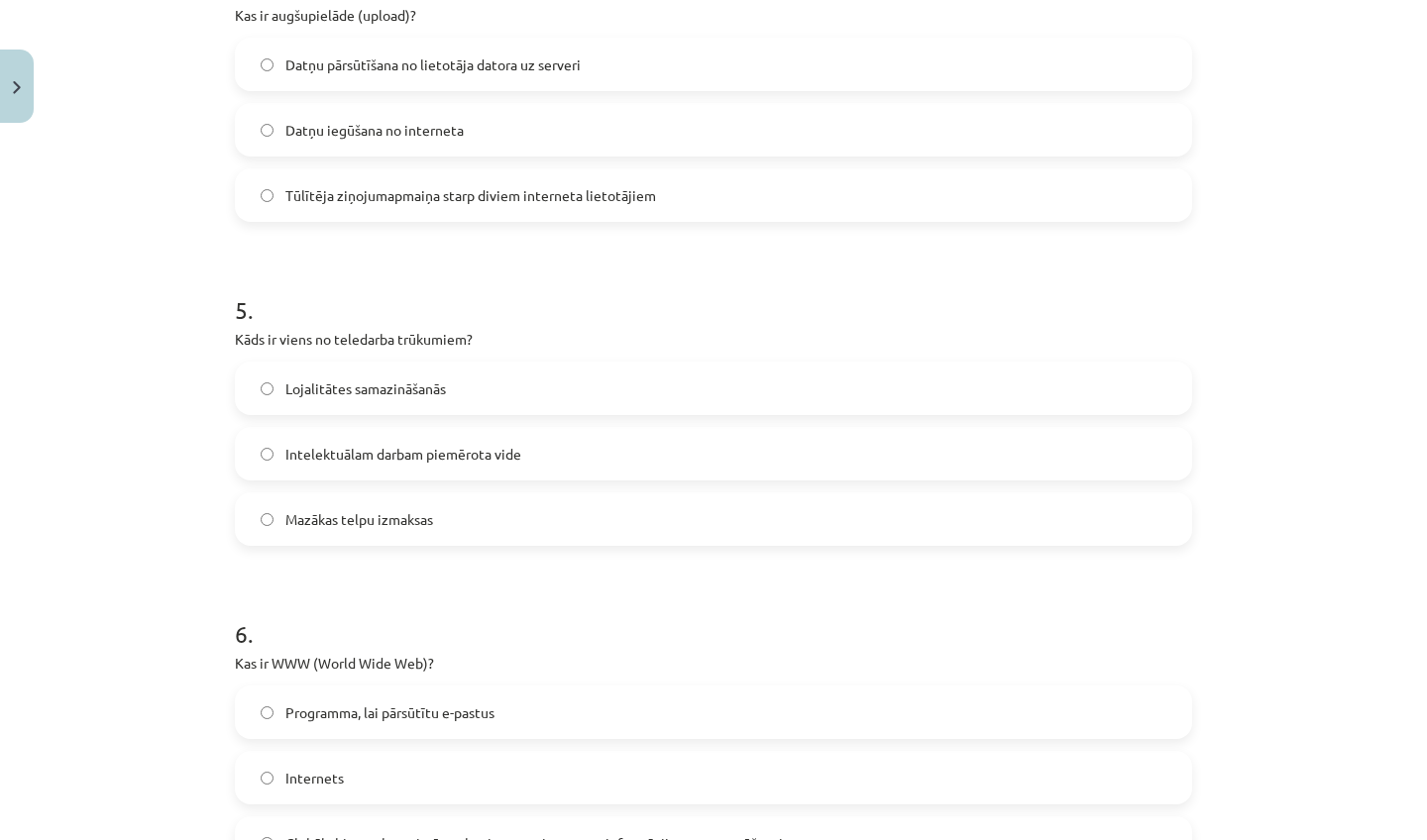
click at [342, 388] on span "Lojalitātes samazināšanās" at bounding box center [365, 388] width 160 height 21
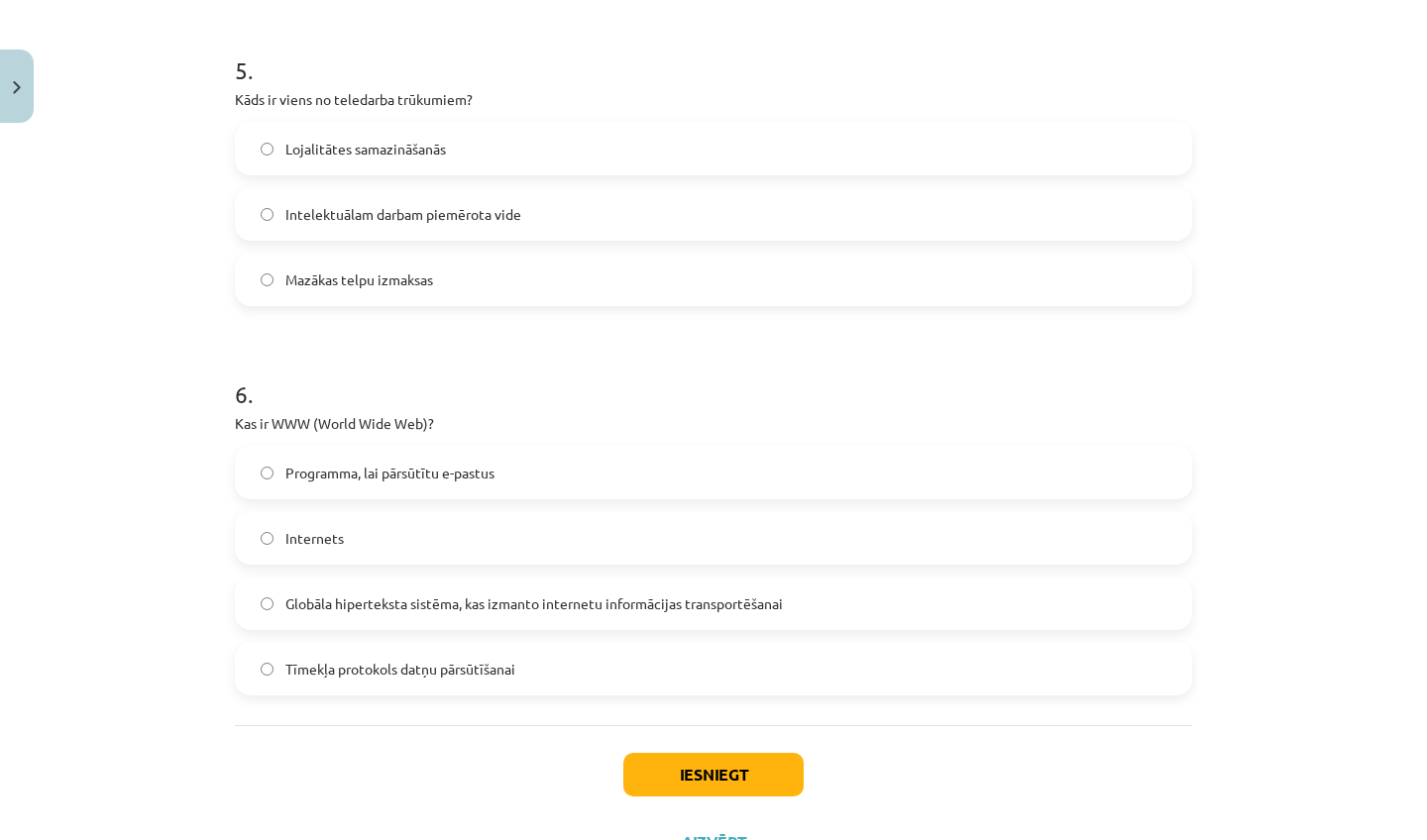
scroll to position [1903, 0]
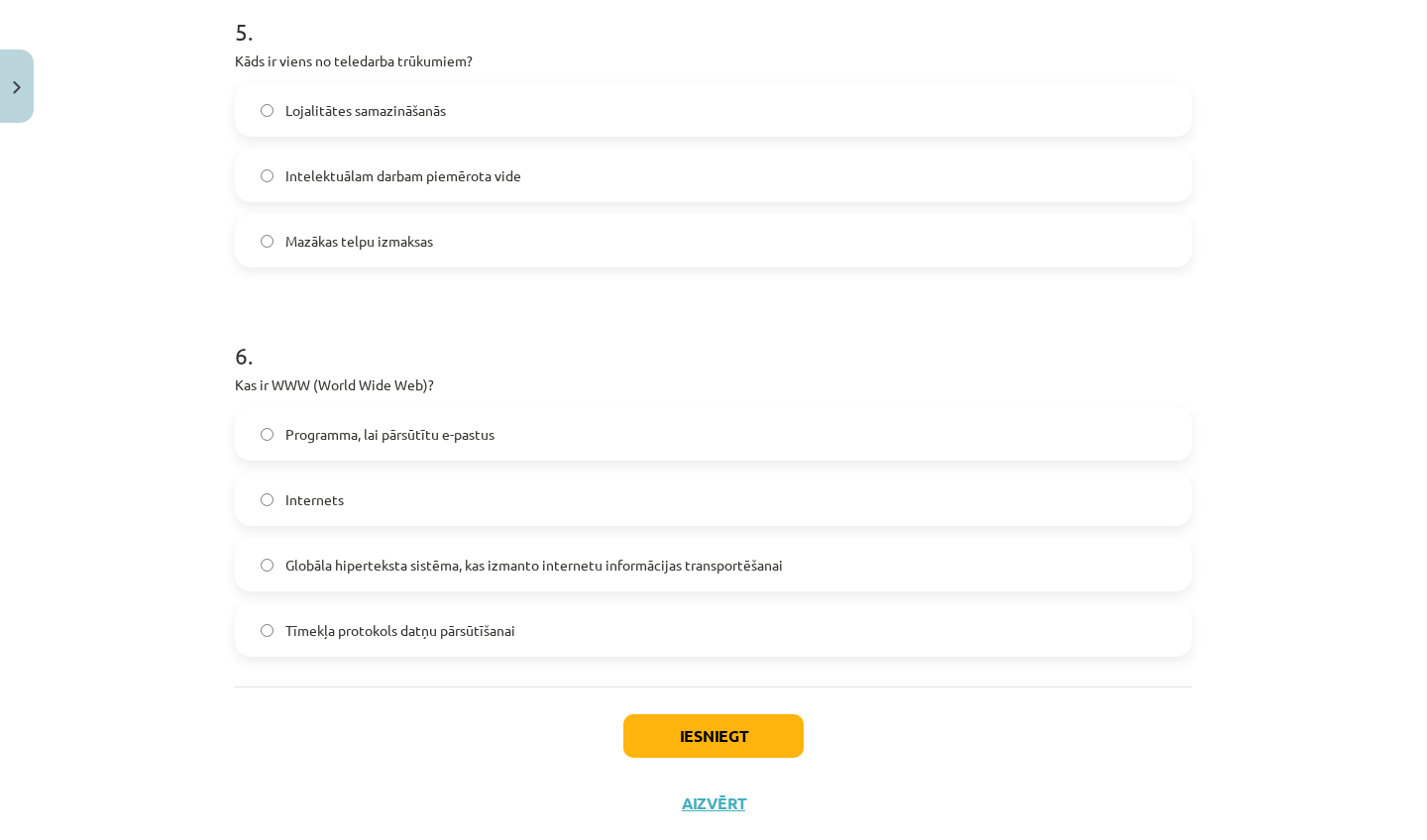
click at [713, 768] on div "Iesniegt Aizvērt" at bounding box center [713, 756] width 957 height 139
click at [675, 691] on div "Iesniegt Aizvērt" at bounding box center [713, 756] width 957 height 139
click at [684, 739] on button "Iesniegt" at bounding box center [713, 736] width 180 height 44
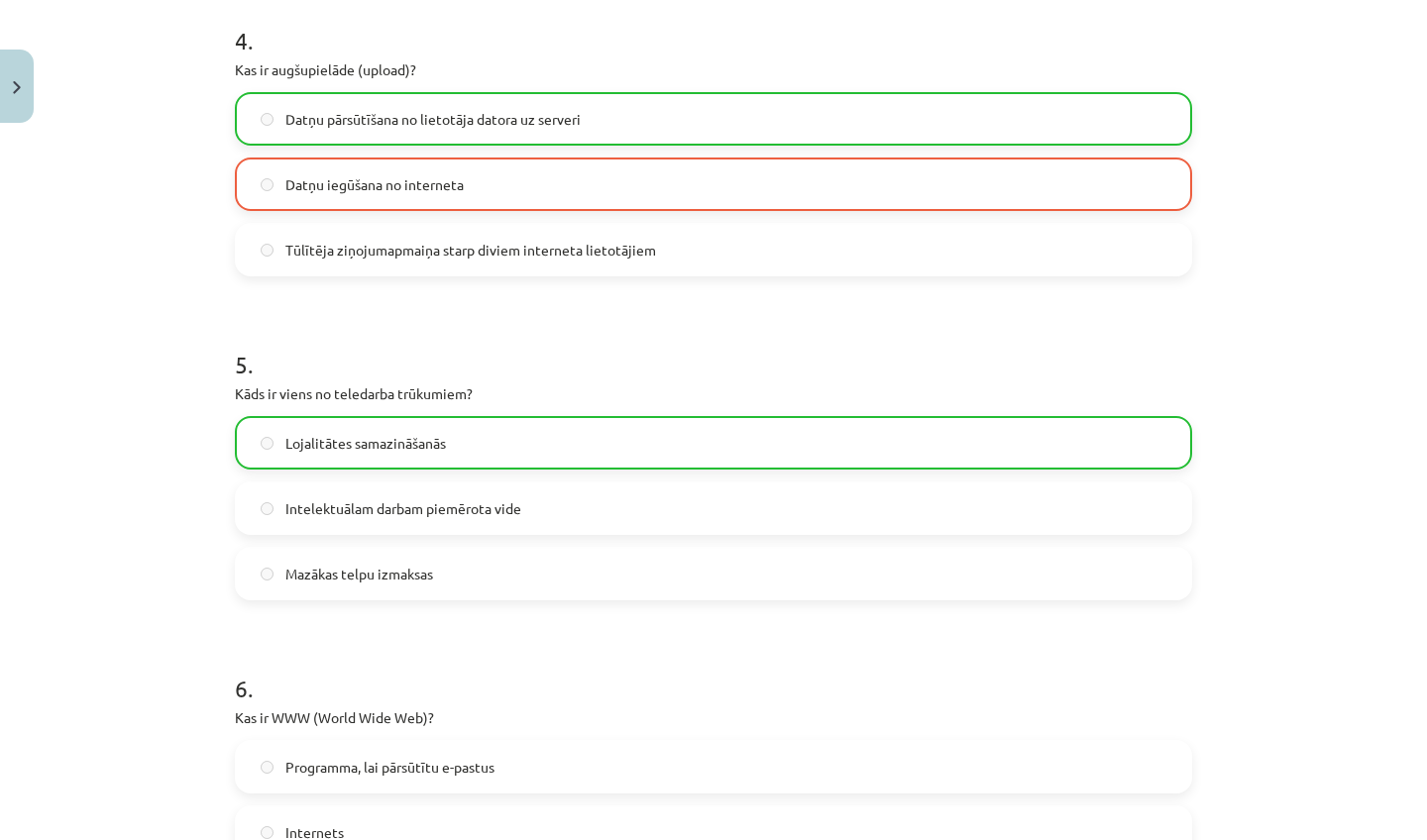
scroll to position [2015, 0]
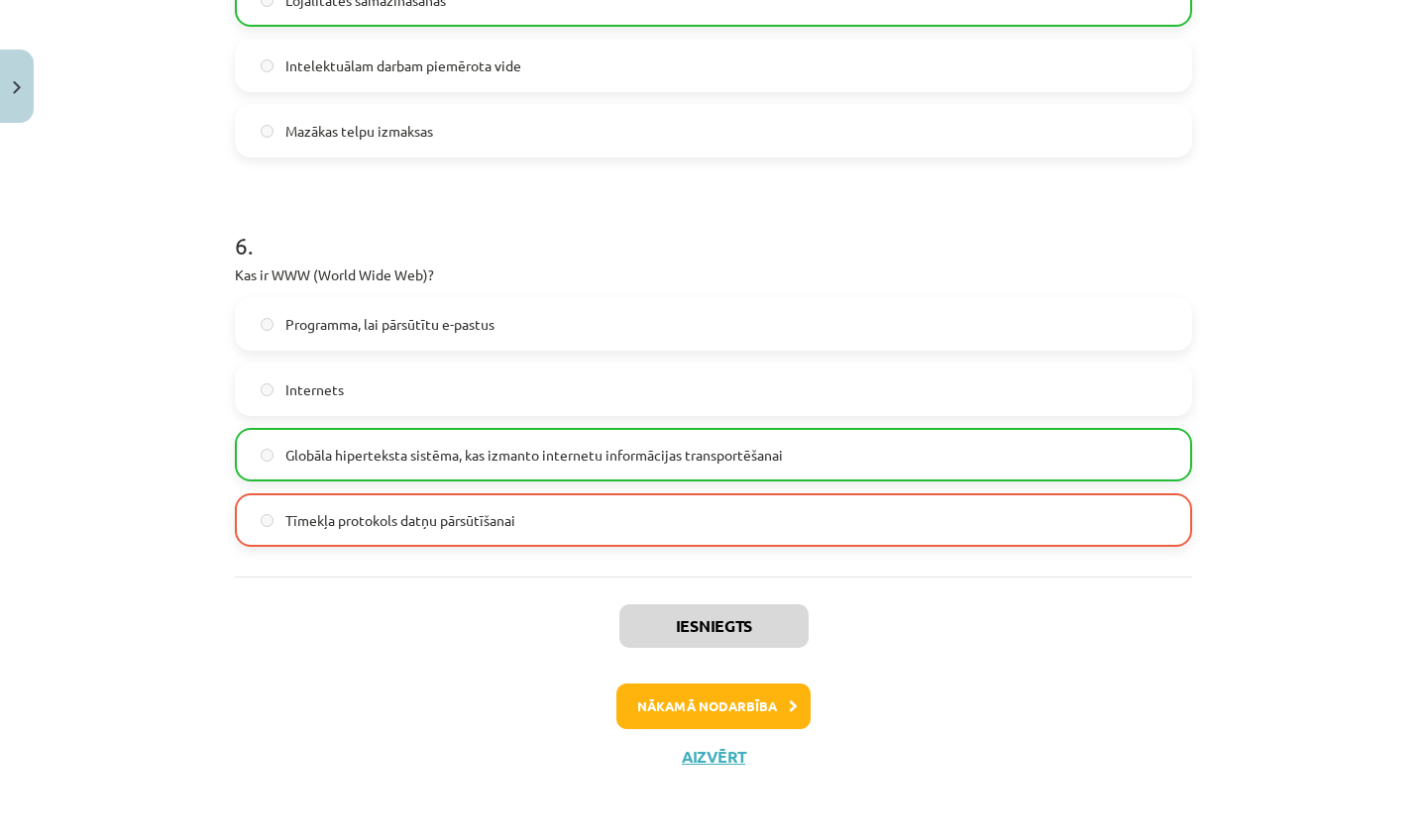
click at [719, 700] on button "Nākamā nodarbība" at bounding box center [713, 707] width 194 height 46
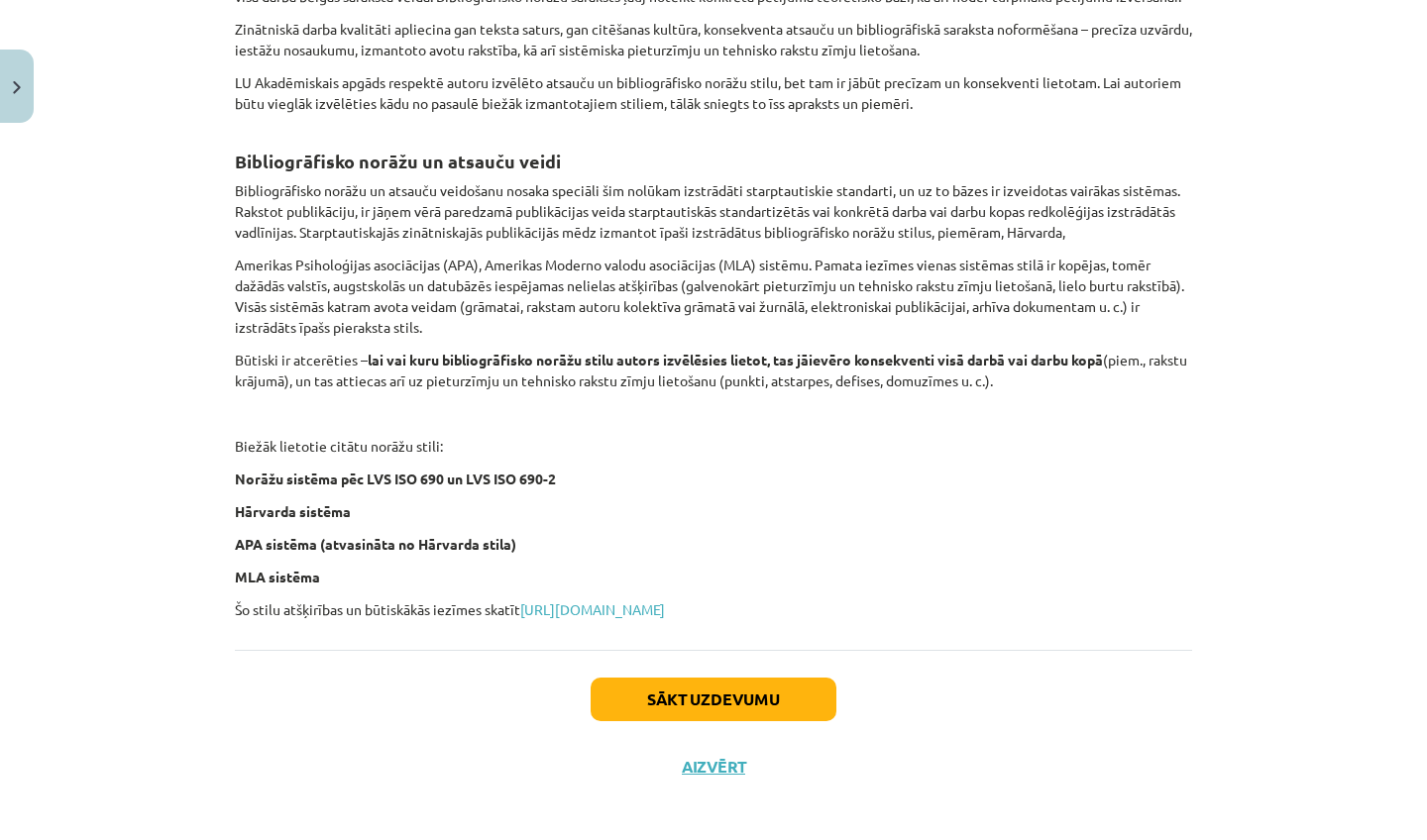
scroll to position [652, 0]
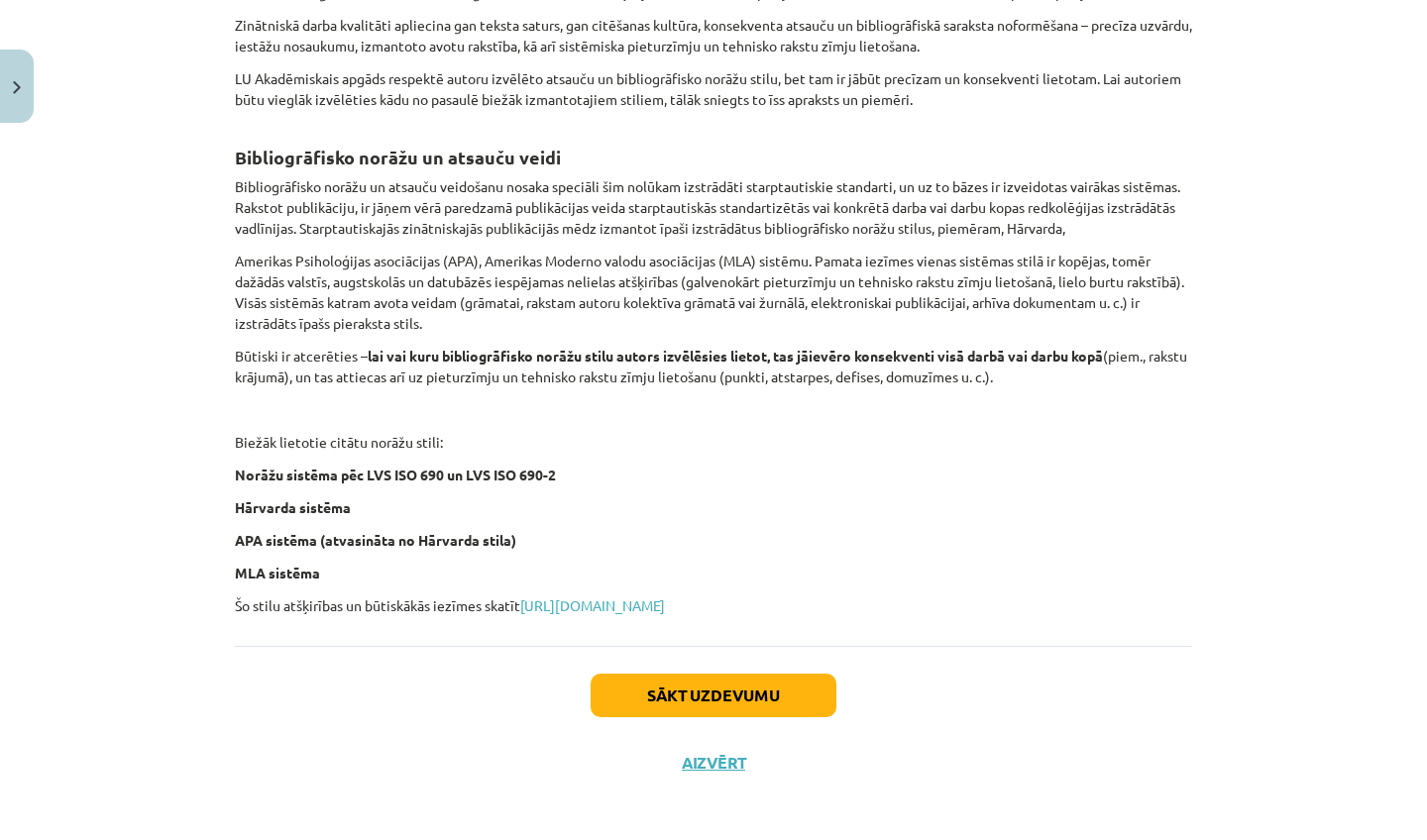
click at [680, 701] on button "Sākt uzdevumu" at bounding box center [713, 696] width 246 height 44
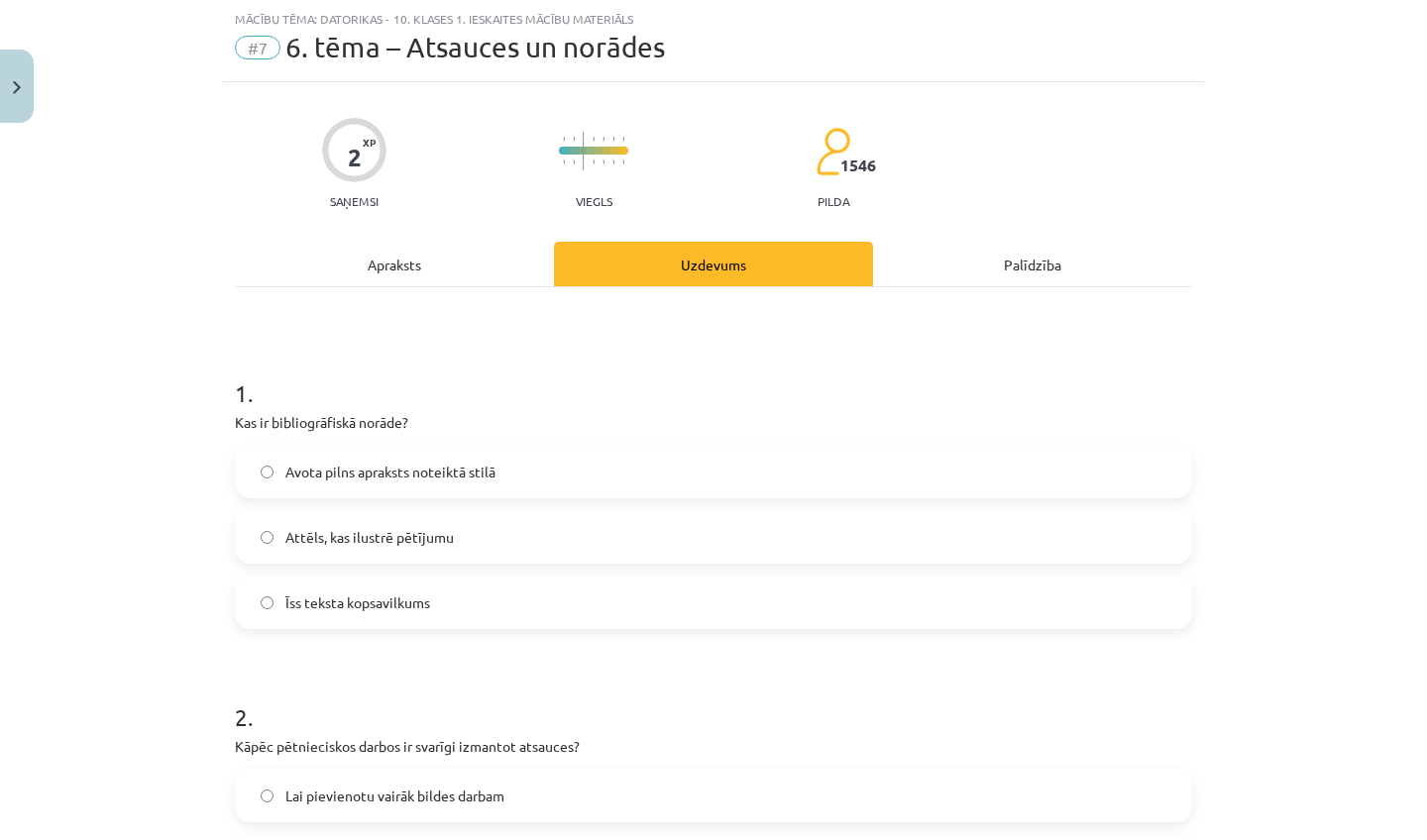
click at [408, 273] on div "Apraksts" at bounding box center [394, 264] width 319 height 45
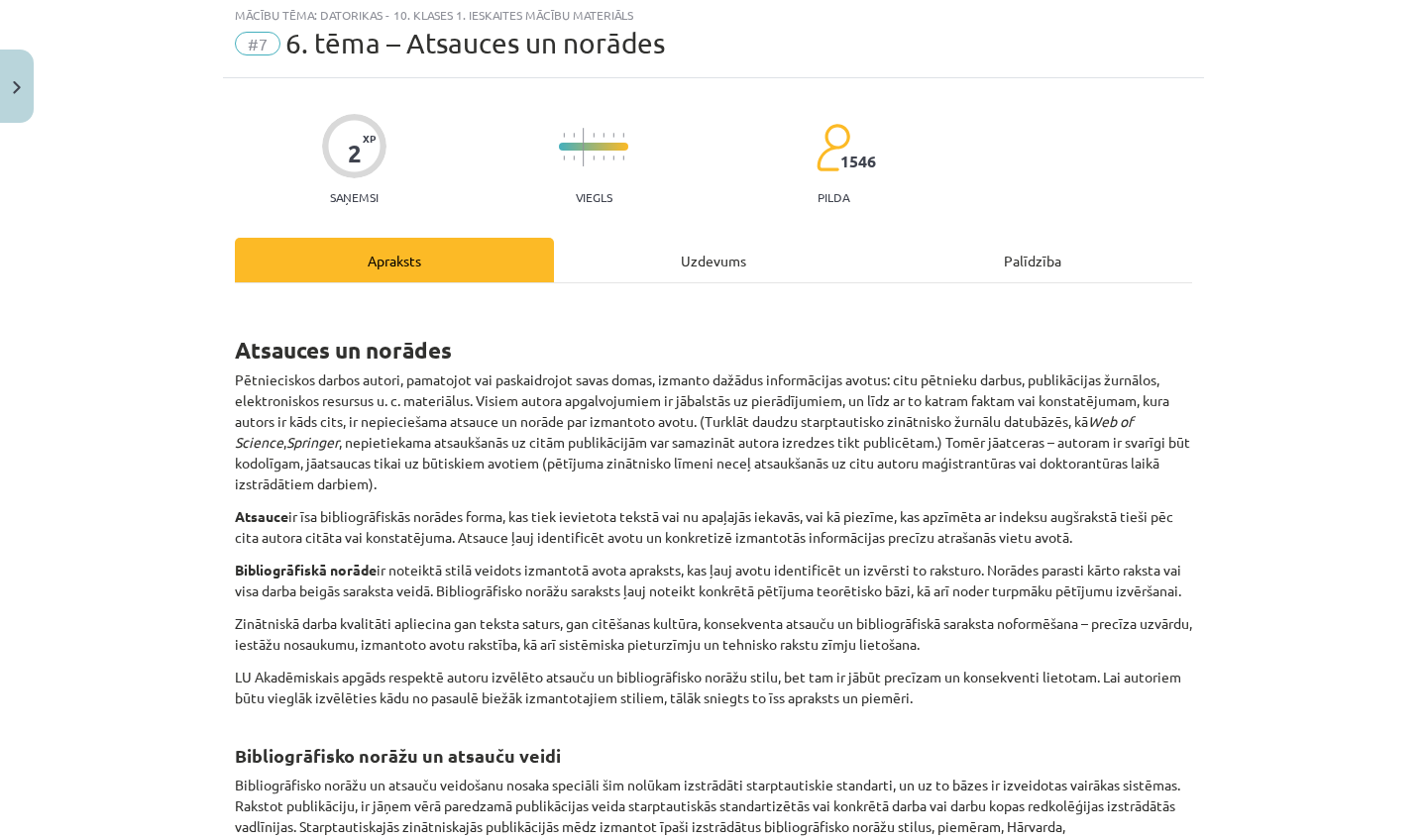
scroll to position [57, 0]
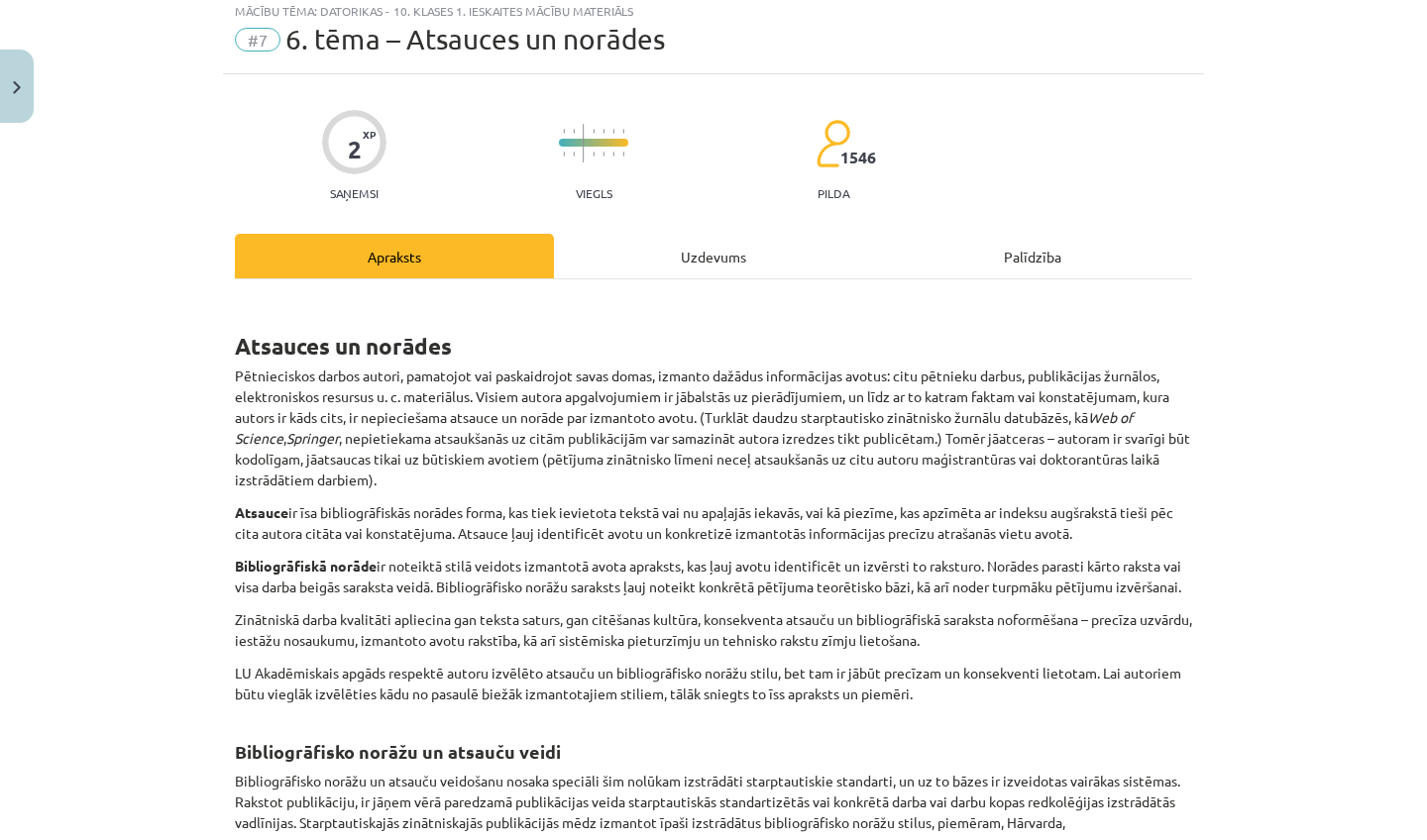
click at [693, 295] on div "Atsauces un norādes Pētnieciskos darbos autori, pamatojot vai paskaidrojot sava…" at bounding box center [713, 759] width 957 height 961
click at [697, 264] on div "Uzdevums" at bounding box center [713, 256] width 319 height 45
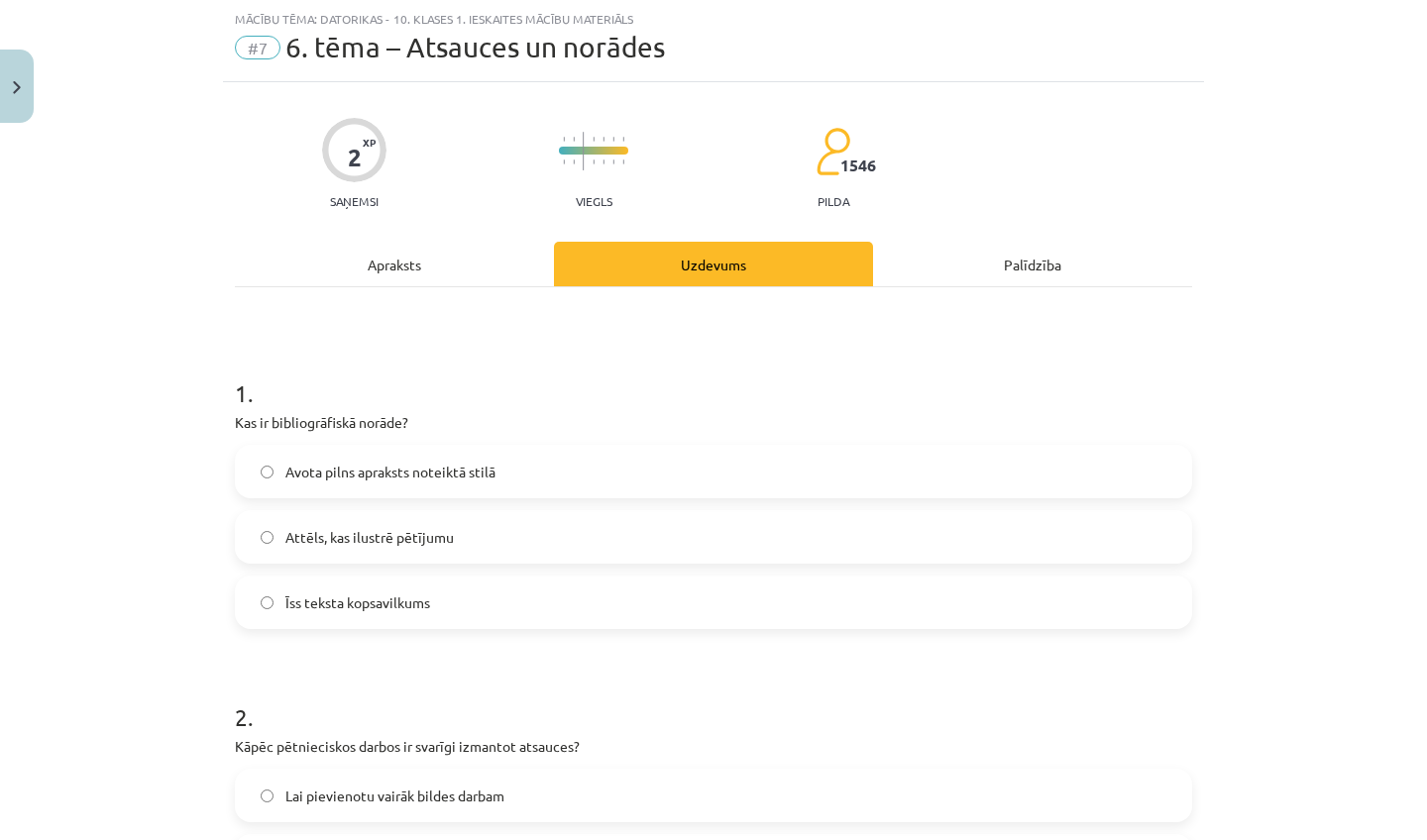
click at [510, 466] on label "Avota pilns apraksts noteiktā stilā" at bounding box center [713, 472] width 953 height 50
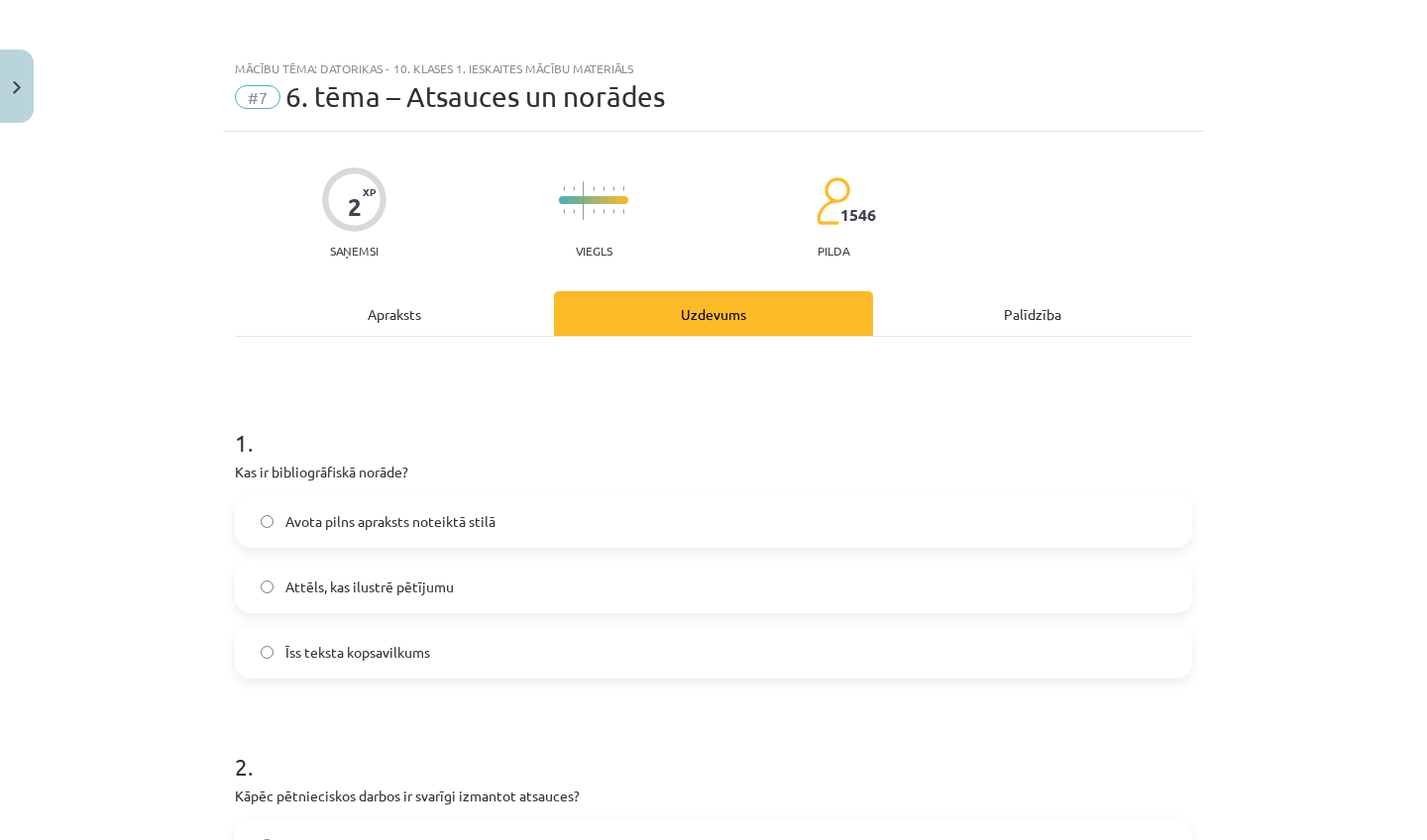
scroll to position [4, 0]
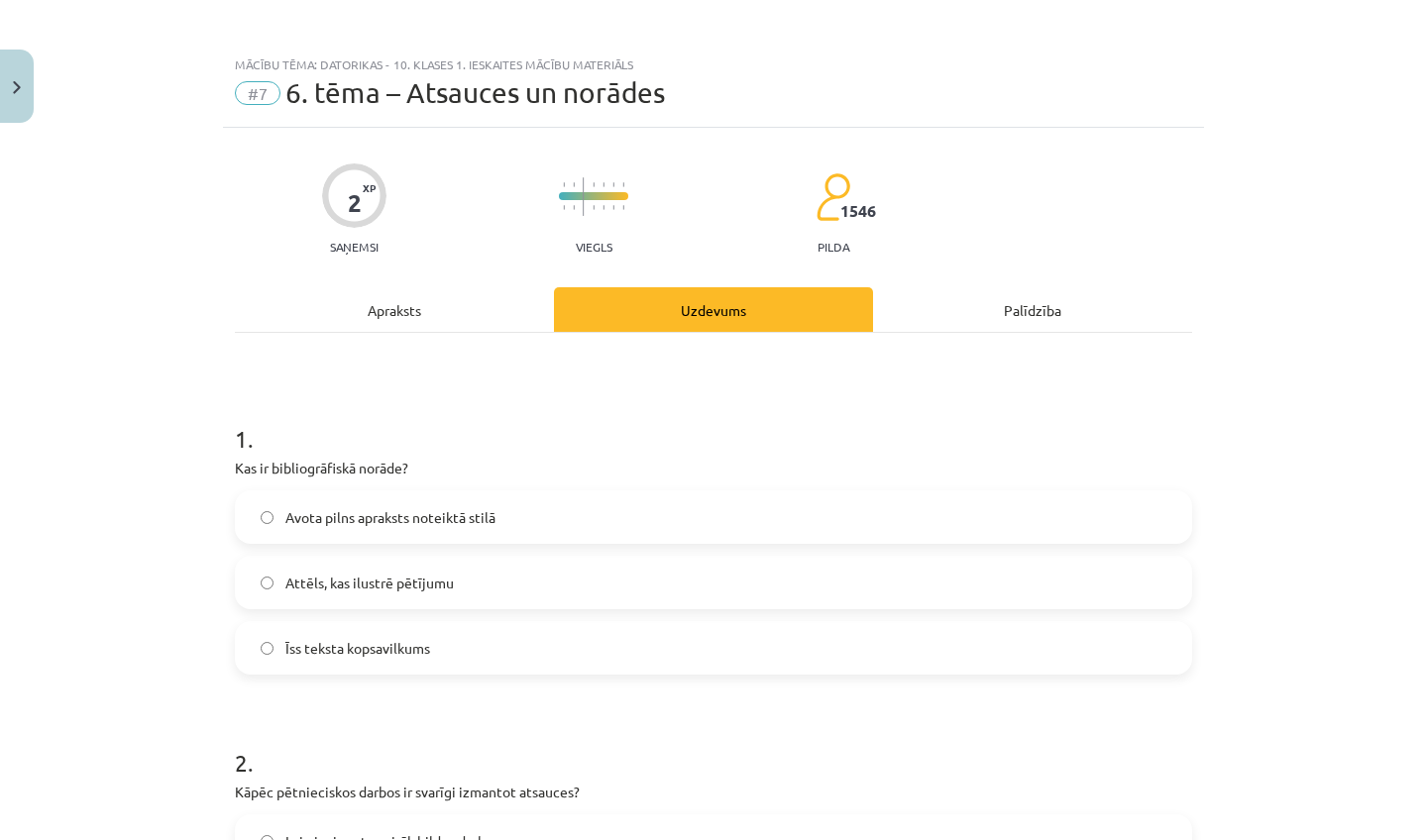
click at [419, 292] on div "2 XP Saņemsi Viegls 1546 pilda Apraksts Uzdevums Palīdzība 1 . Kas ir bibliogrā…" at bounding box center [713, 653] width 981 height 1051
click at [408, 302] on div "Apraksts" at bounding box center [394, 309] width 319 height 45
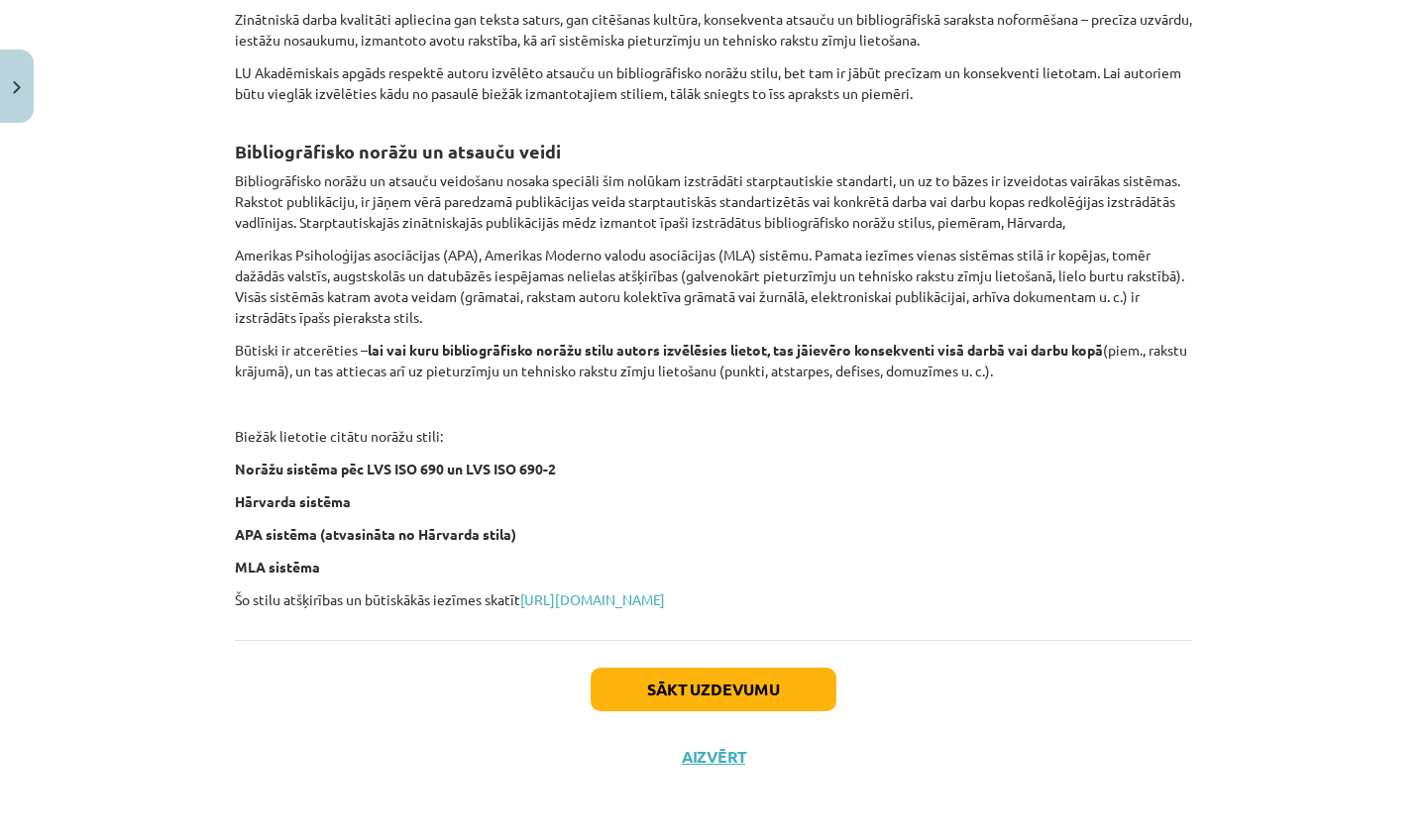
scroll to position [0, 0]
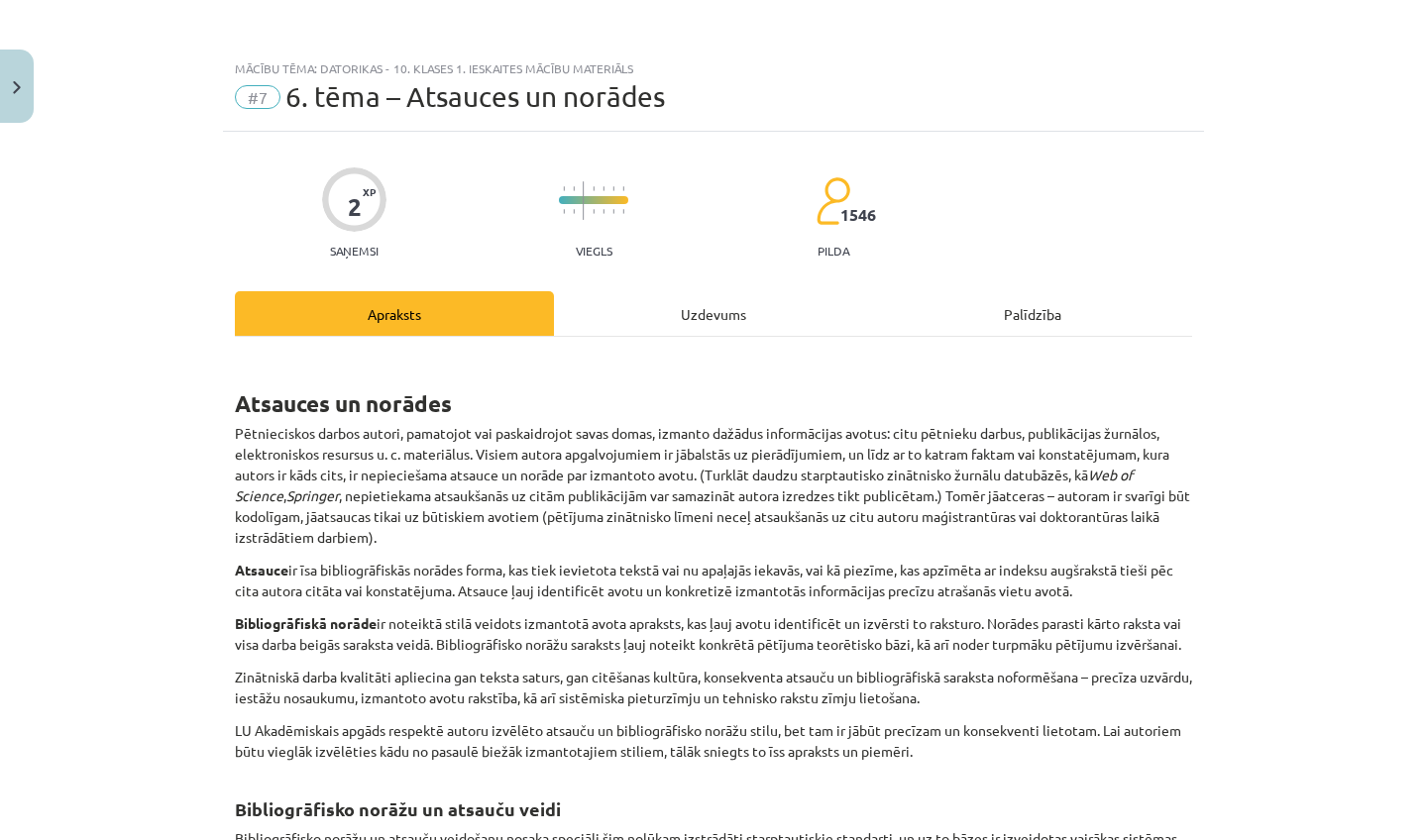
click at [706, 321] on div "Uzdevums" at bounding box center [713, 313] width 319 height 45
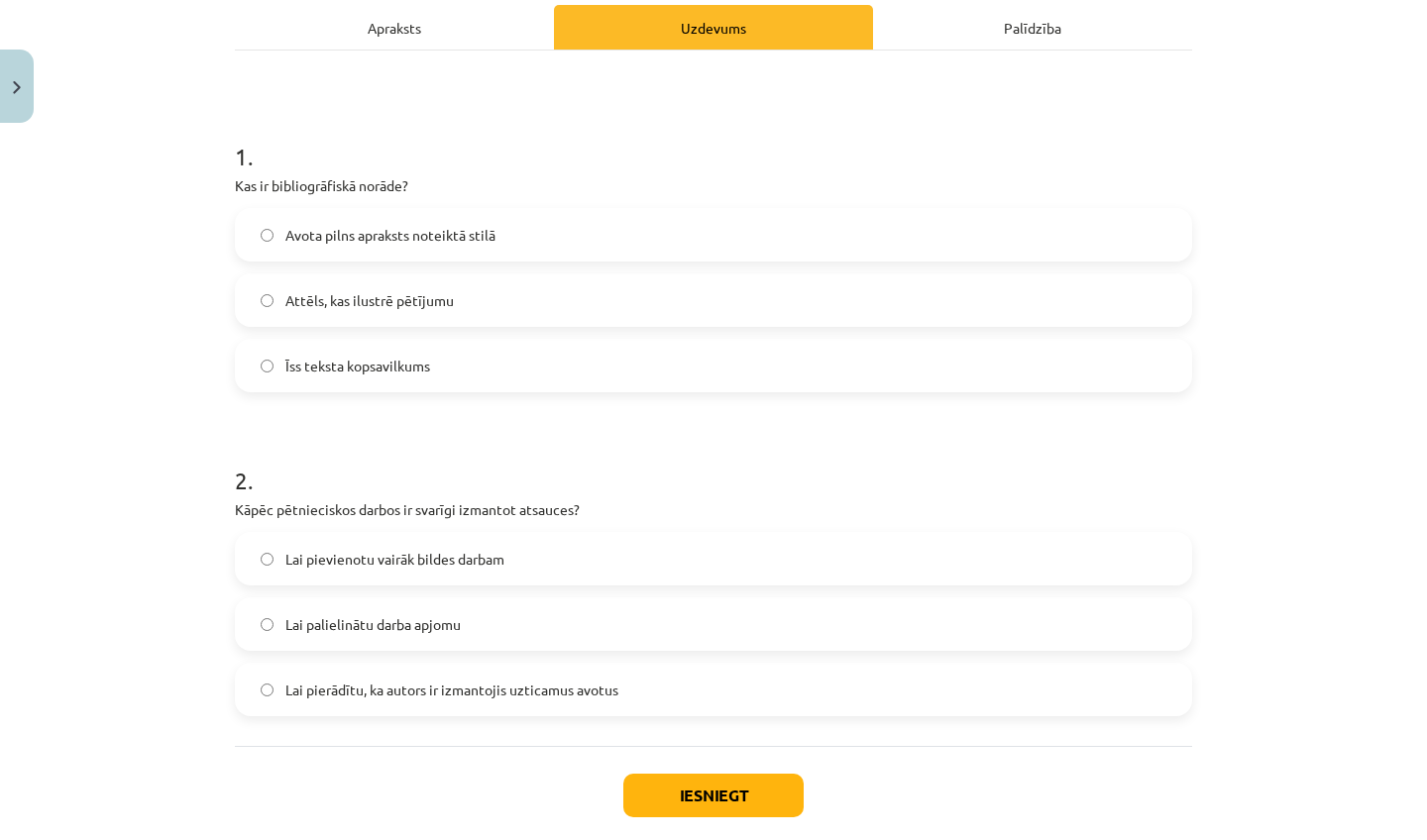
scroll to position [343, 0]
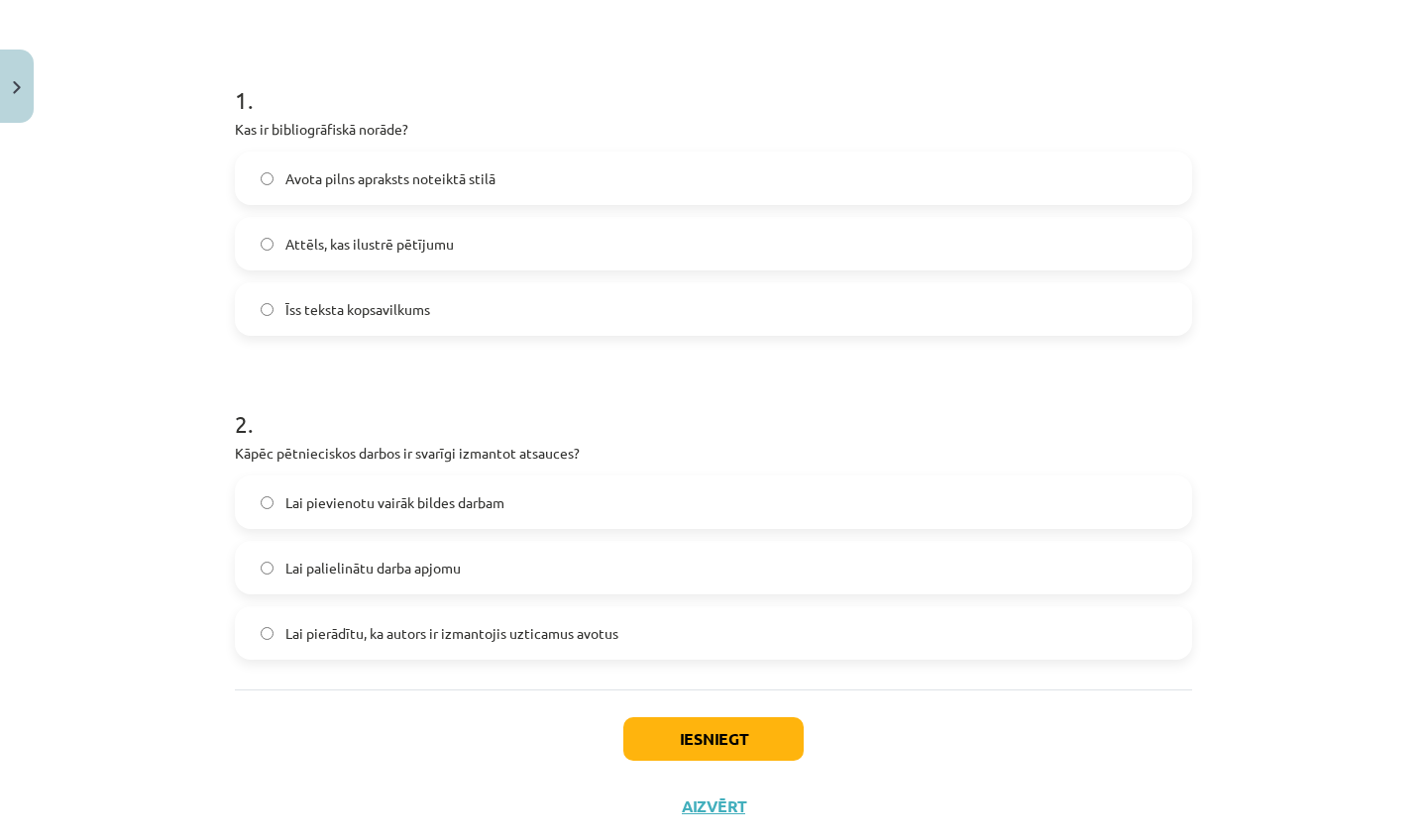
click at [414, 608] on label "Lai pierādītu, ka autors ir izmantojis uzticamus avotus" at bounding box center [713, 633] width 953 height 50
click at [696, 740] on button "Iesniegt" at bounding box center [713, 739] width 180 height 44
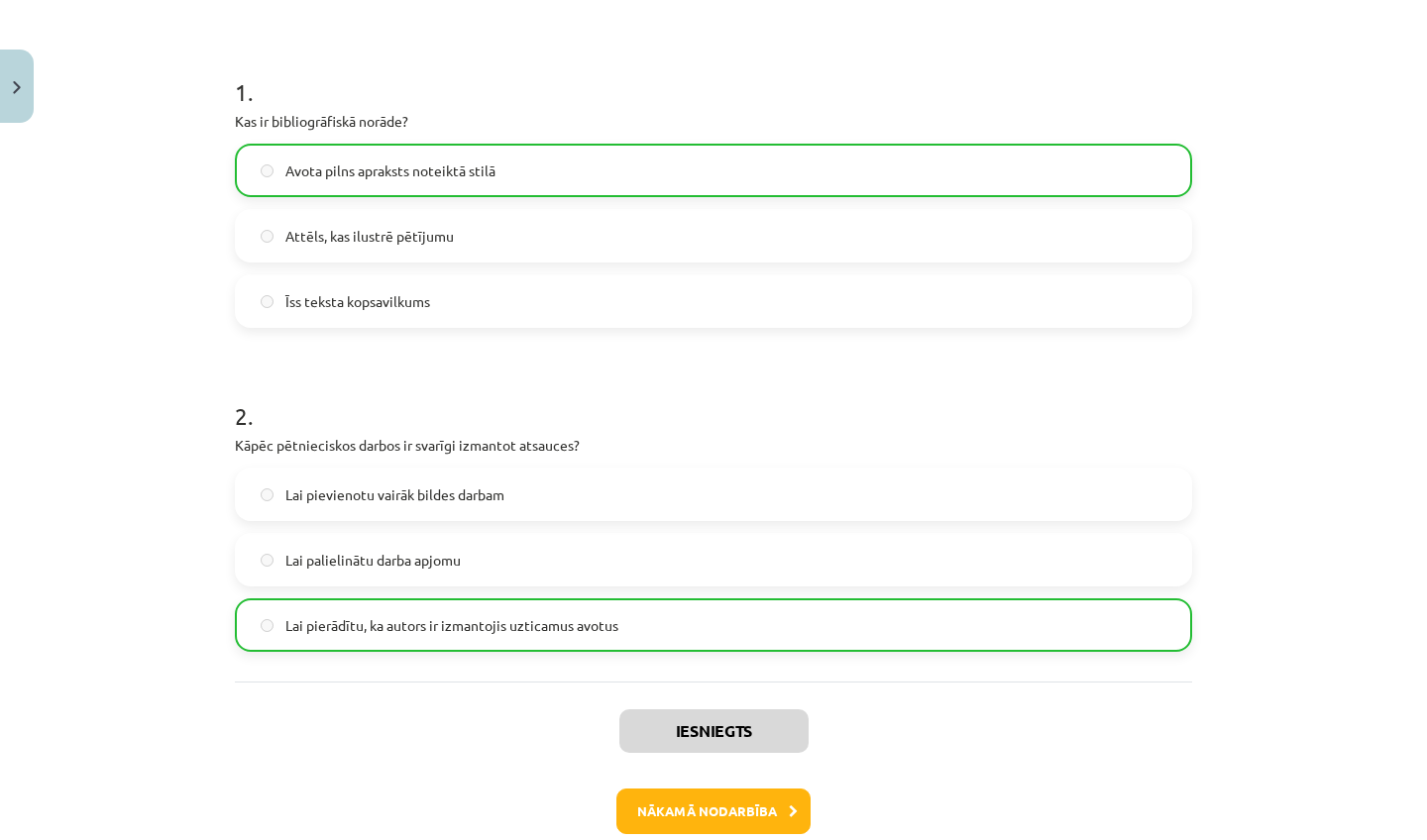
click at [714, 816] on button "Nākamā nodarbība" at bounding box center [713, 812] width 194 height 46
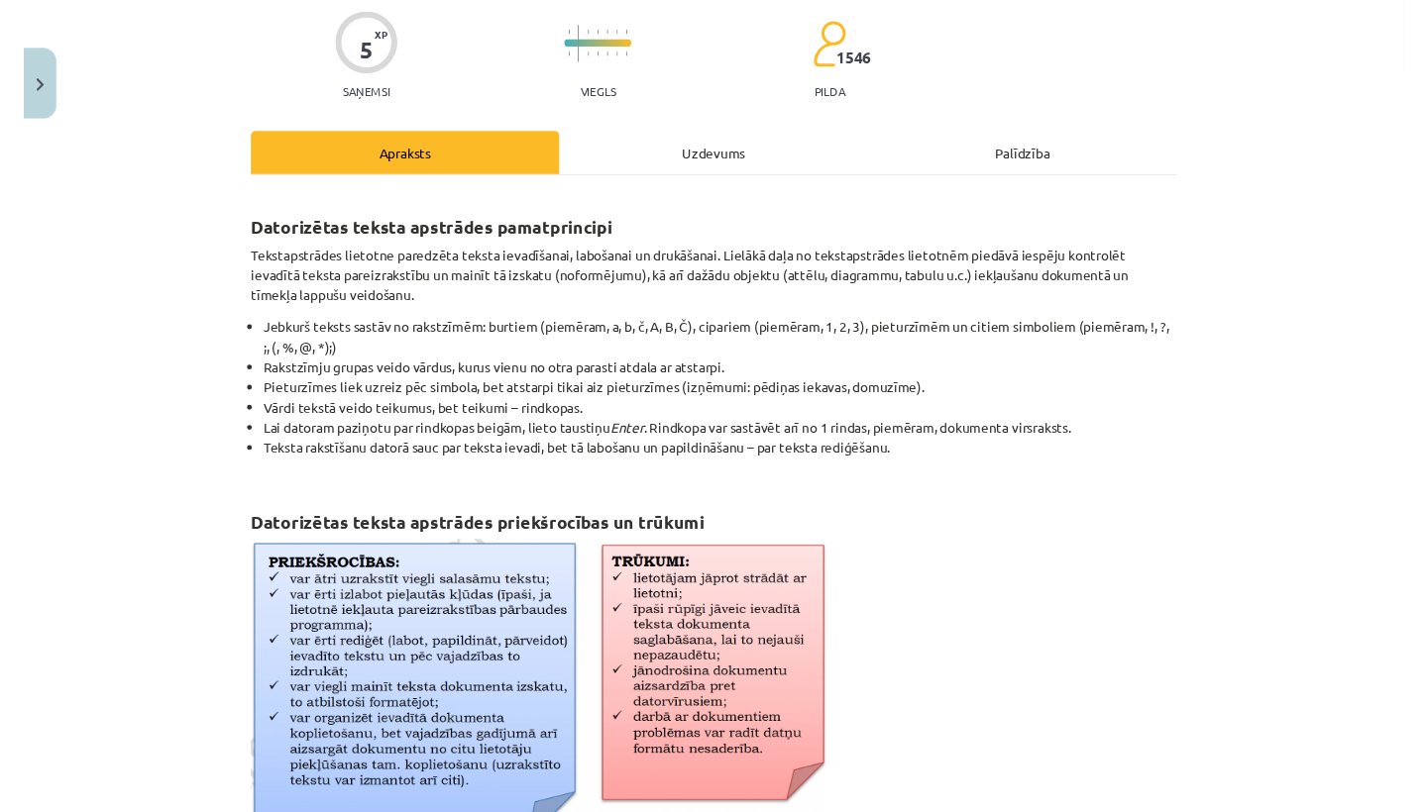
scroll to position [525, 0]
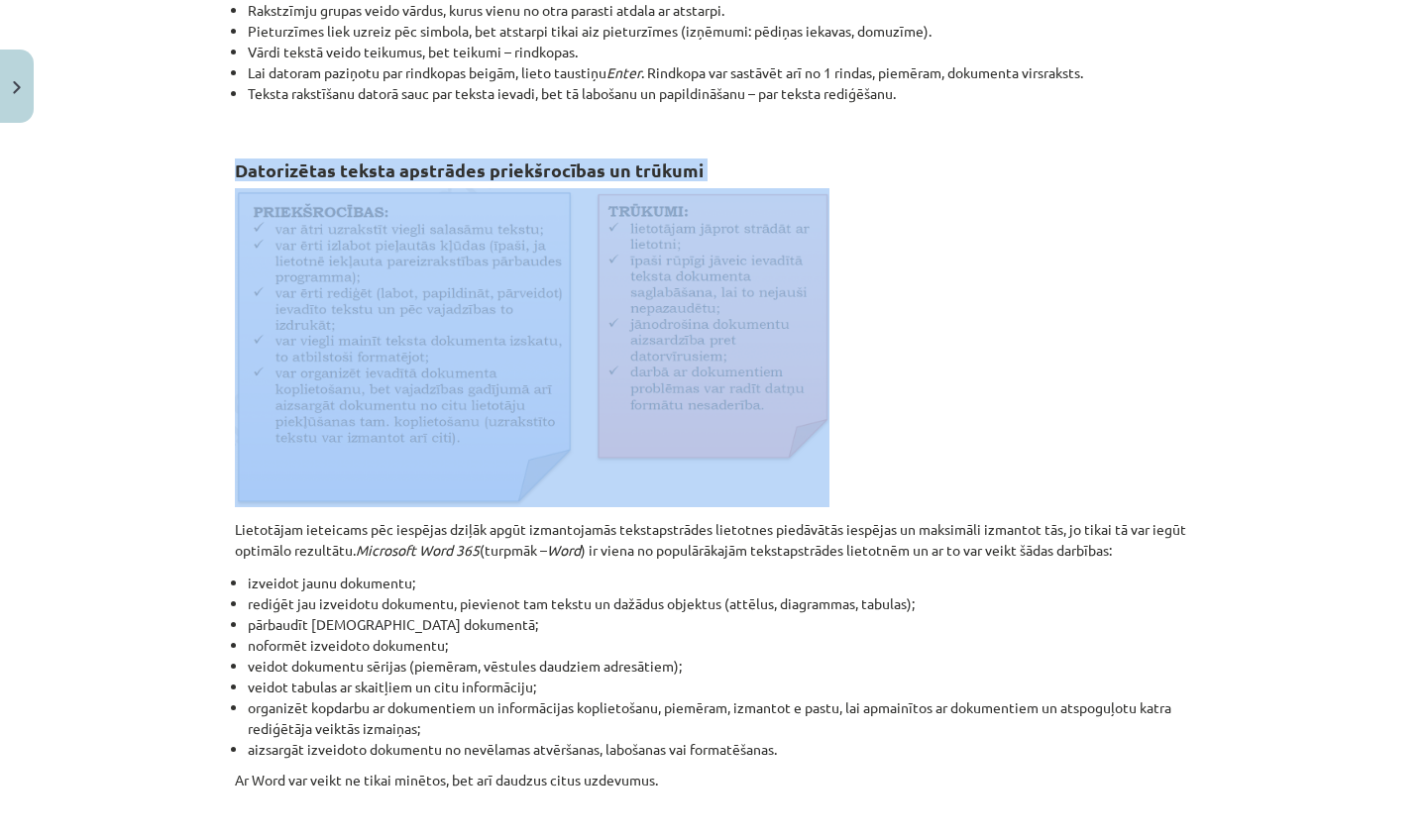
drag, startPoint x: 207, startPoint y: 177, endPoint x: 429, endPoint y: 312, distance: 259.6
click at [441, 282] on div "Mācību tēma: Datorikas - 10. klases 1. ieskaites mācību materiāls #8 7. tema – …" at bounding box center [713, 420] width 1427 height 840
click at [477, 300] on img at bounding box center [532, 347] width 594 height 319
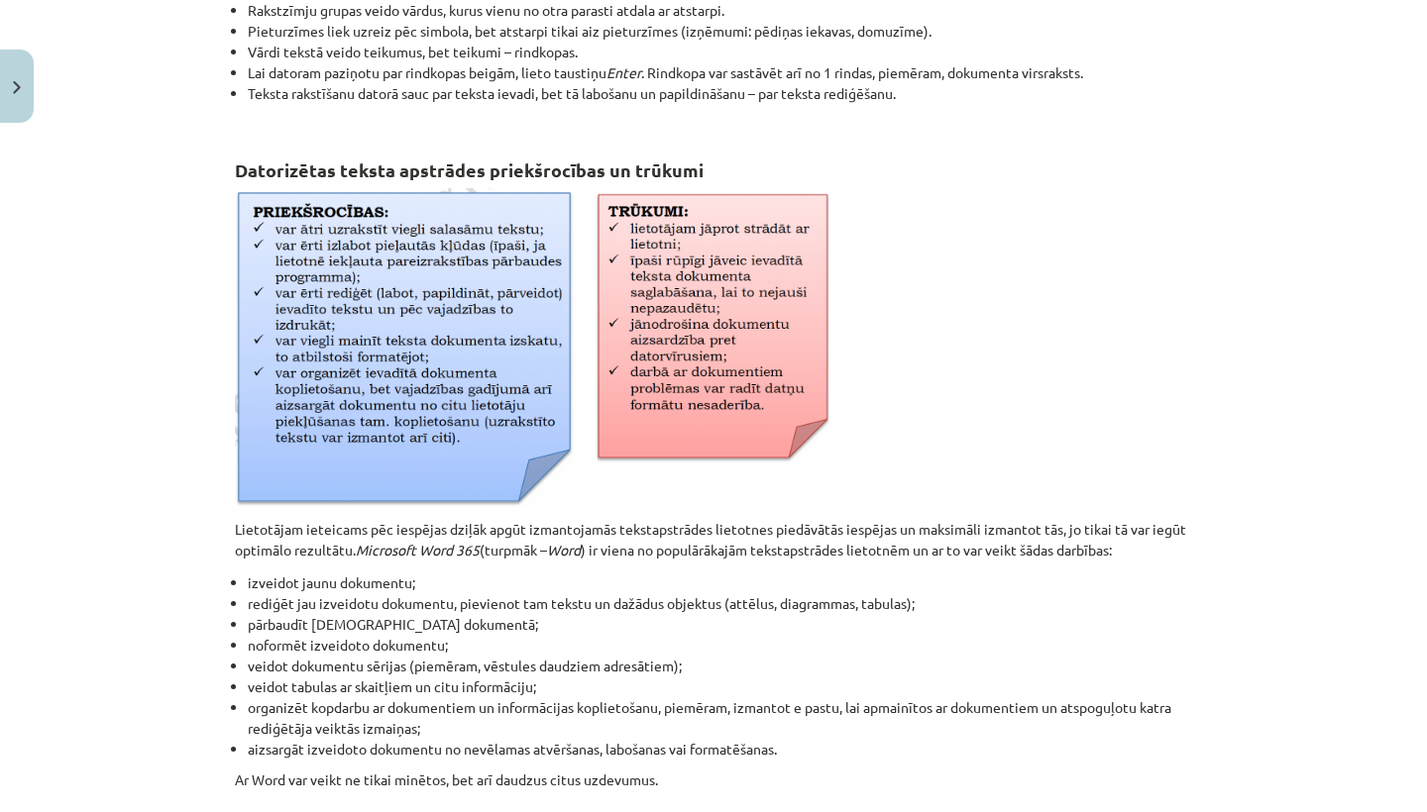
click at [799, 132] on div "Datorizētas teksta apstrādes pamatprincipi Tekstapstrādes lietotne paredzēta te…" at bounding box center [713, 321] width 957 height 982
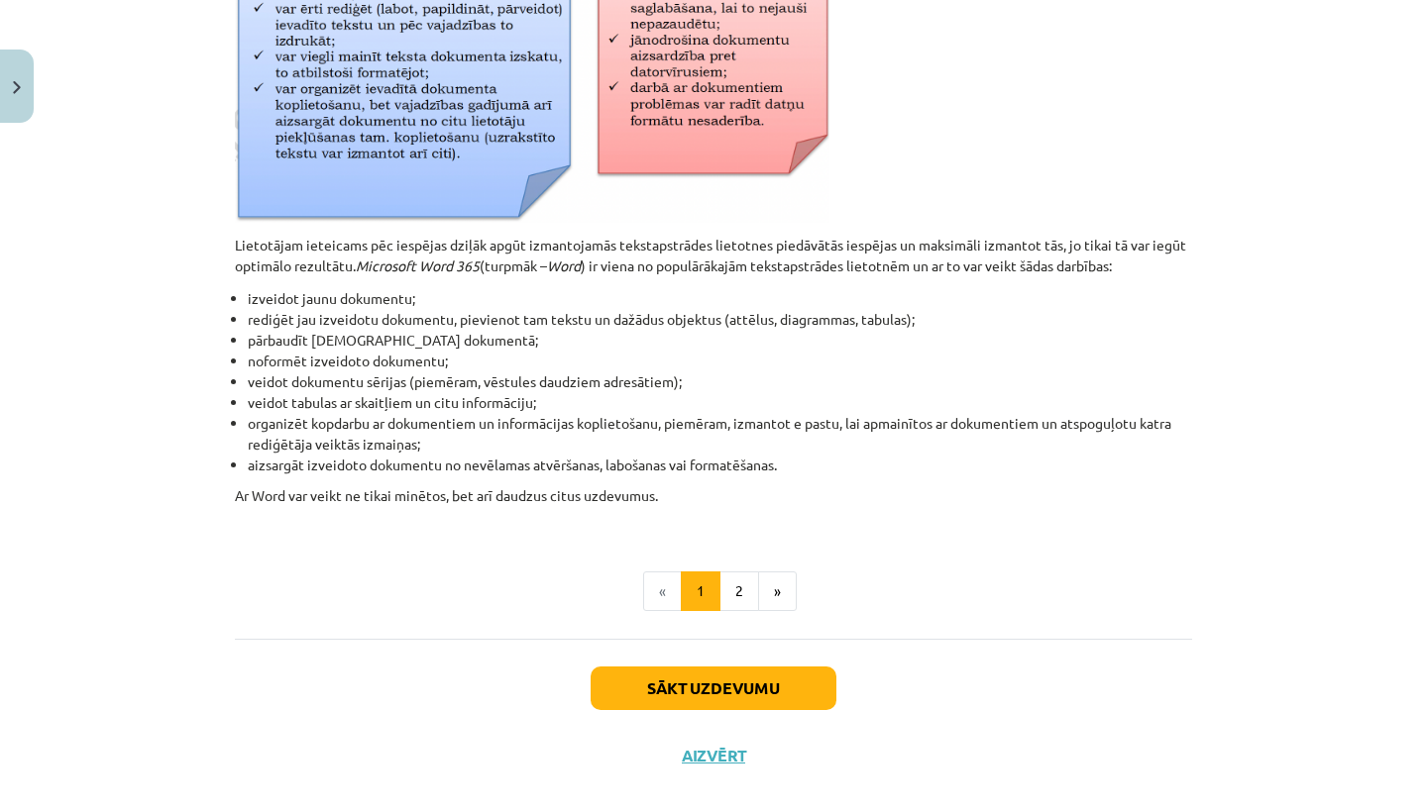
scroll to position [805, 0]
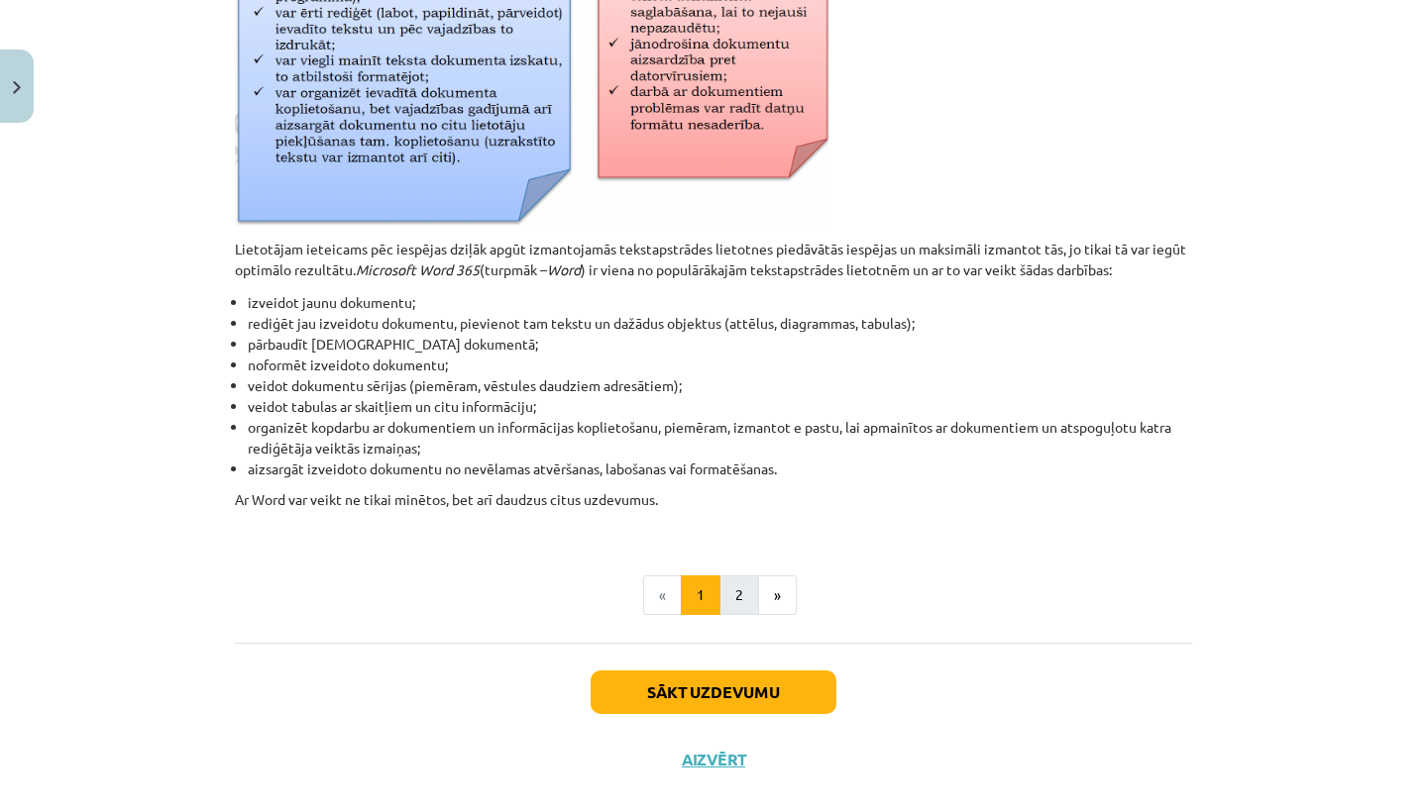
click at [742, 578] on button "2" at bounding box center [739, 596] width 40 height 40
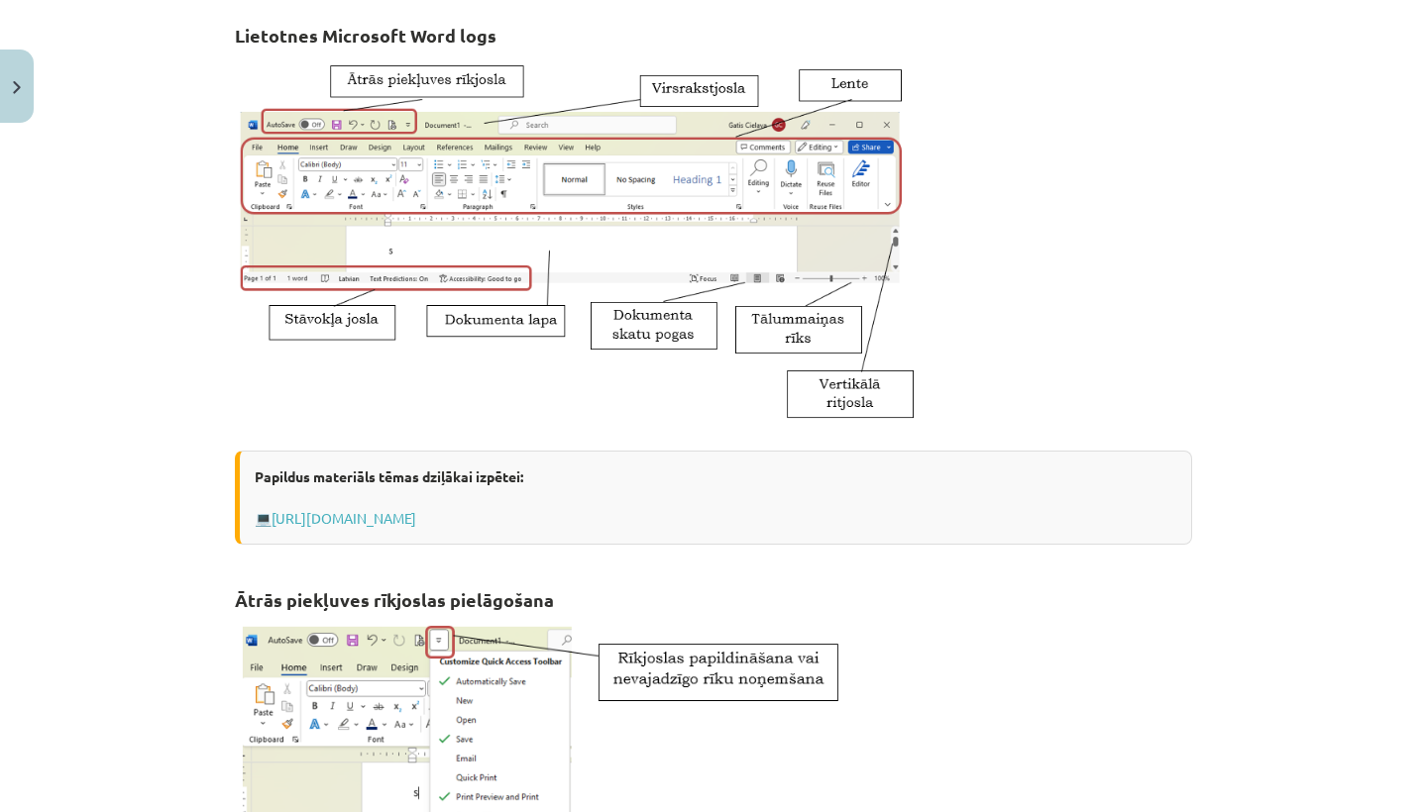
scroll to position [351, 0]
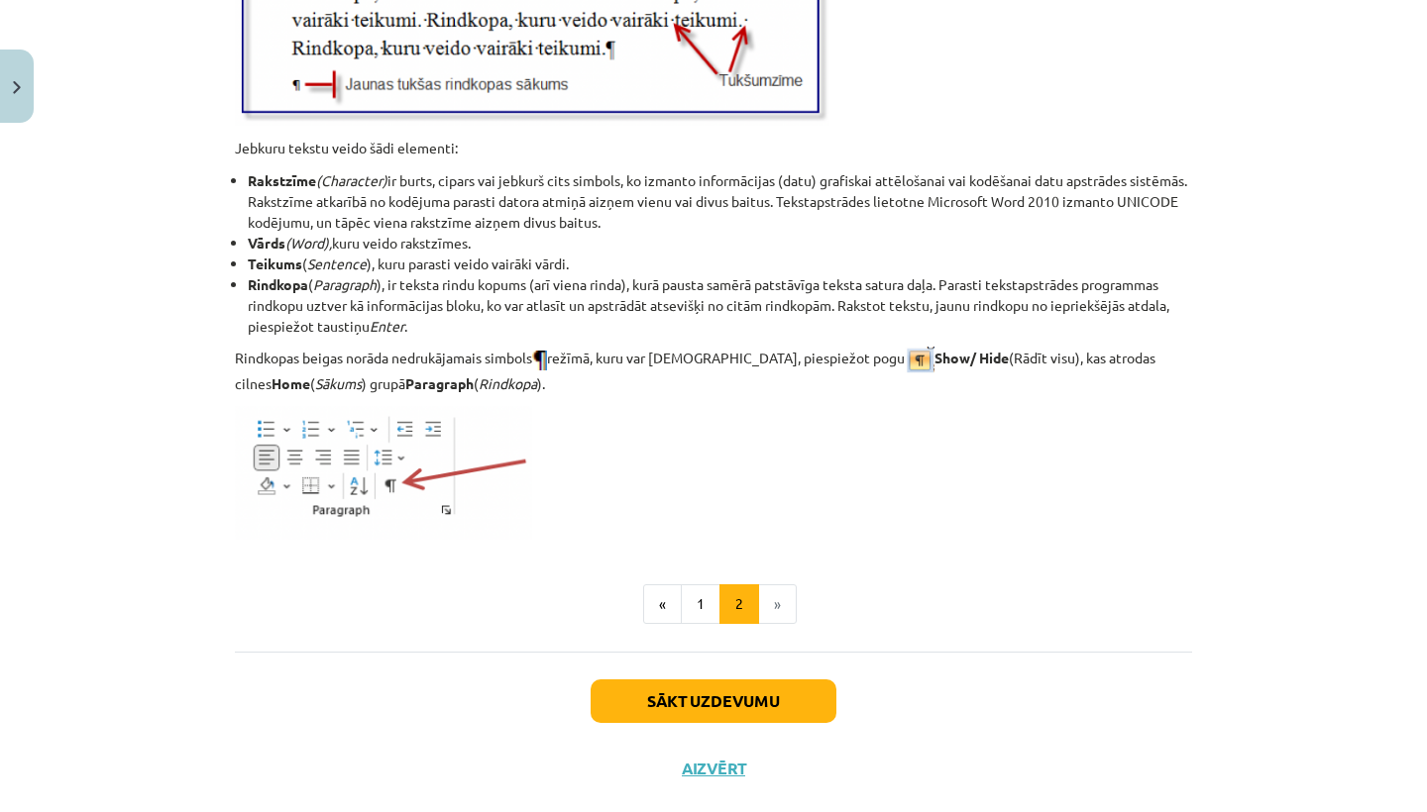
scroll to position [2440, 0]
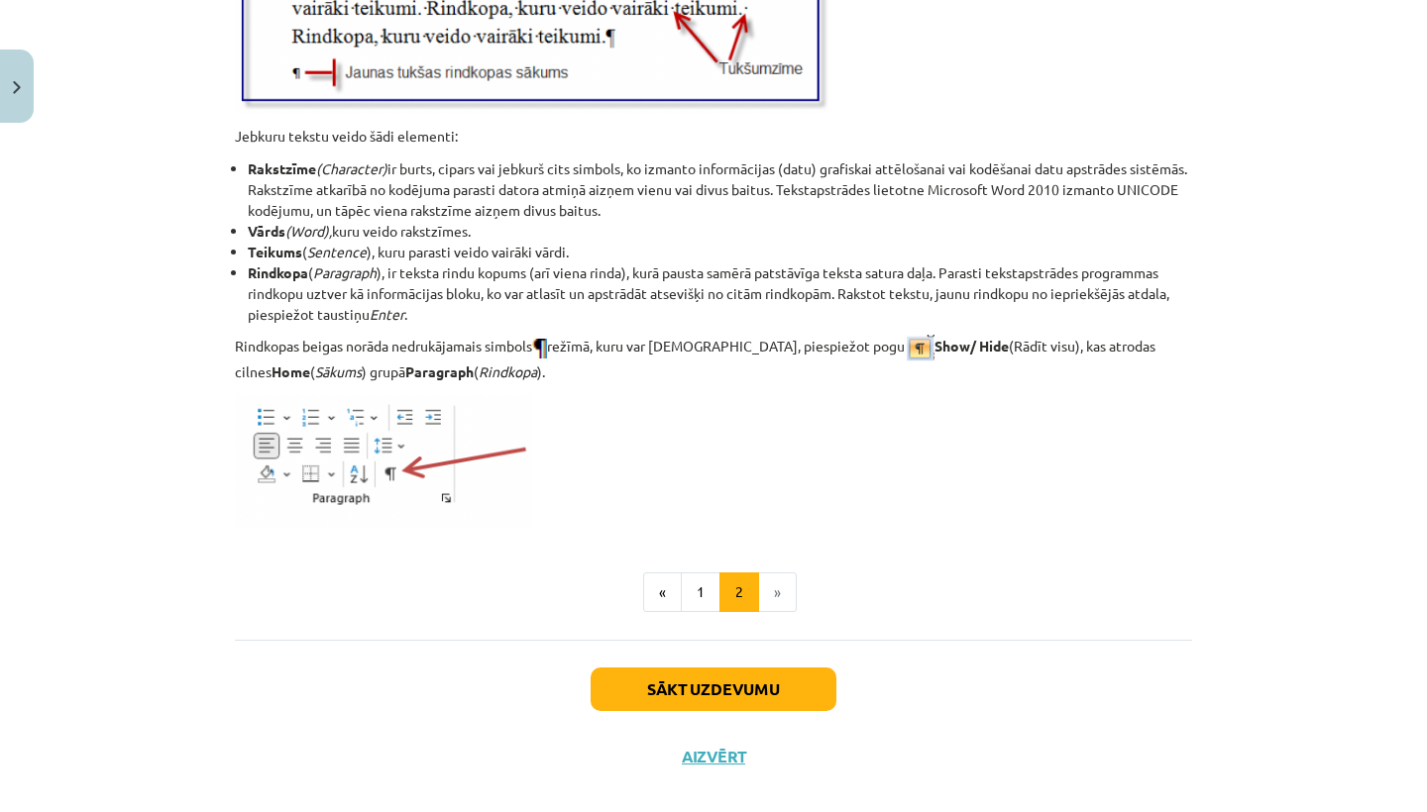
click at [760, 689] on button "Sākt uzdevumu" at bounding box center [713, 690] width 246 height 44
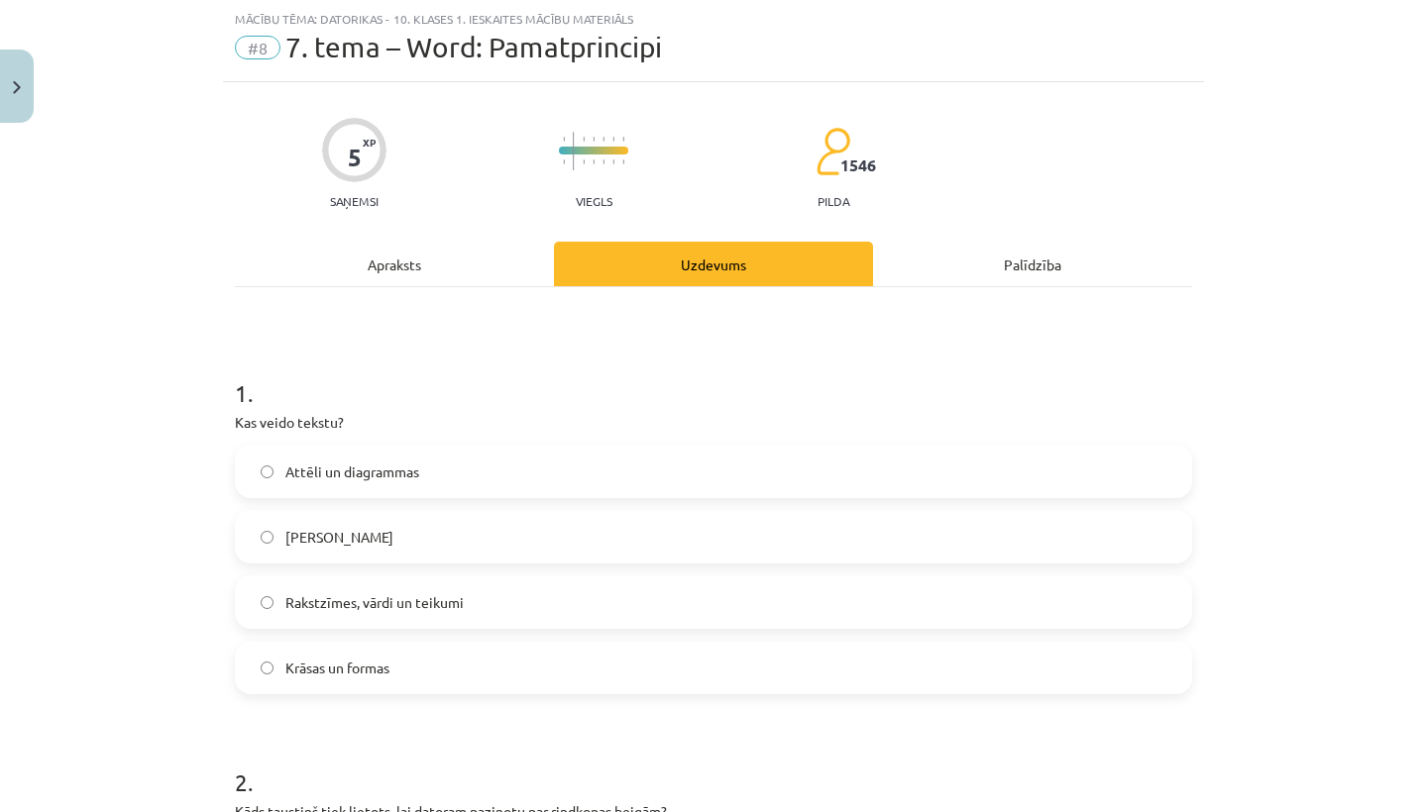
click at [428, 602] on span "Rakstzīmes, vārdi un teikumi" at bounding box center [374, 602] width 178 height 21
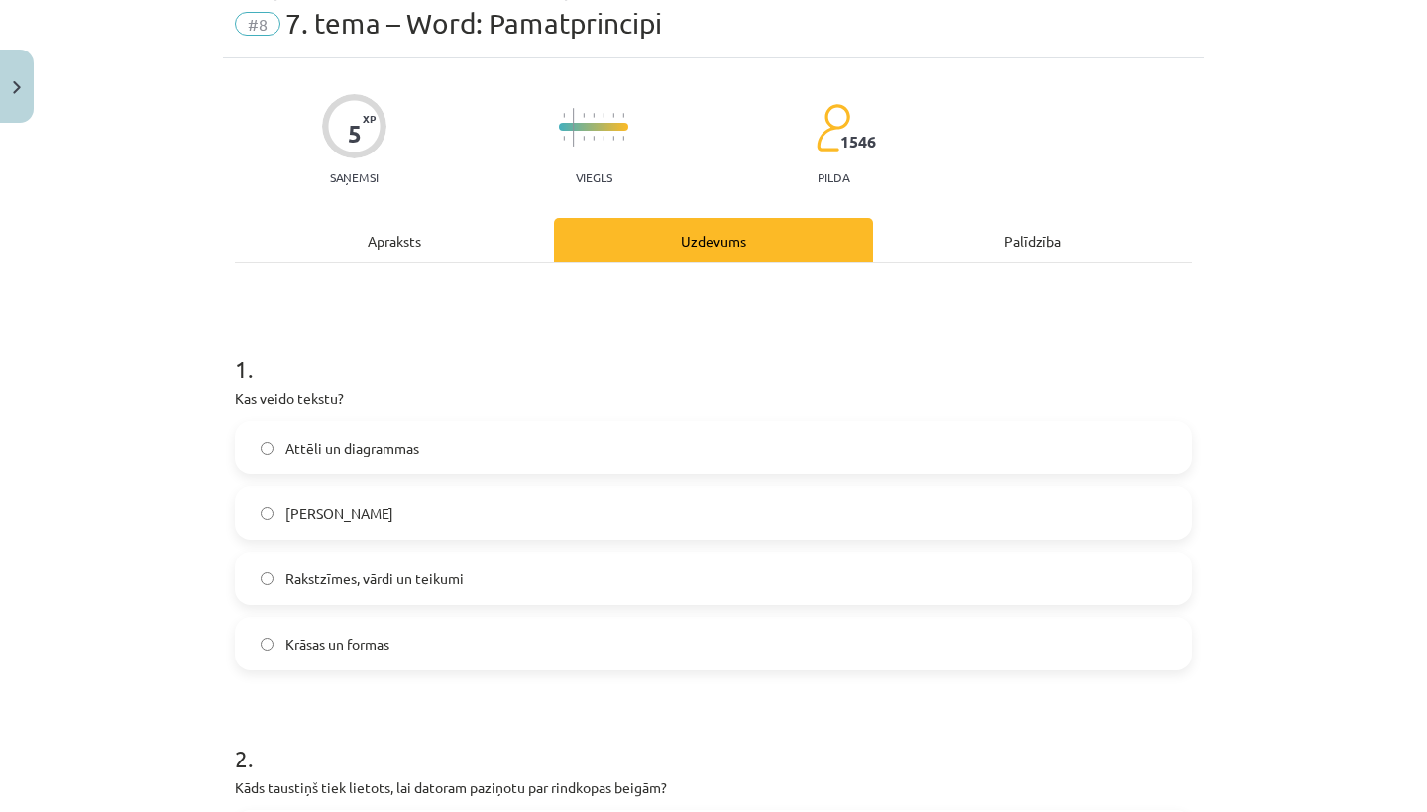
scroll to position [0, 0]
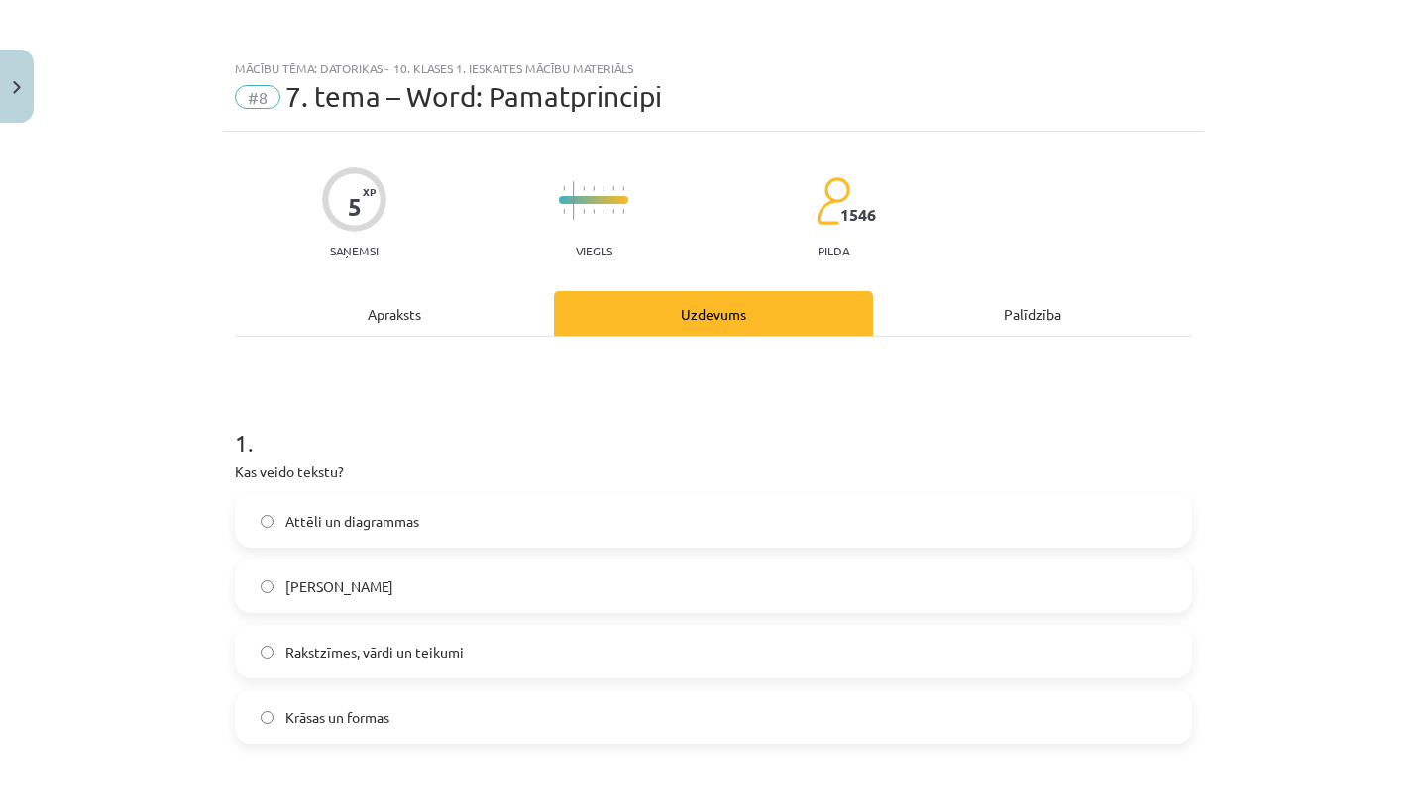
click at [356, 324] on div "Apraksts" at bounding box center [394, 313] width 319 height 45
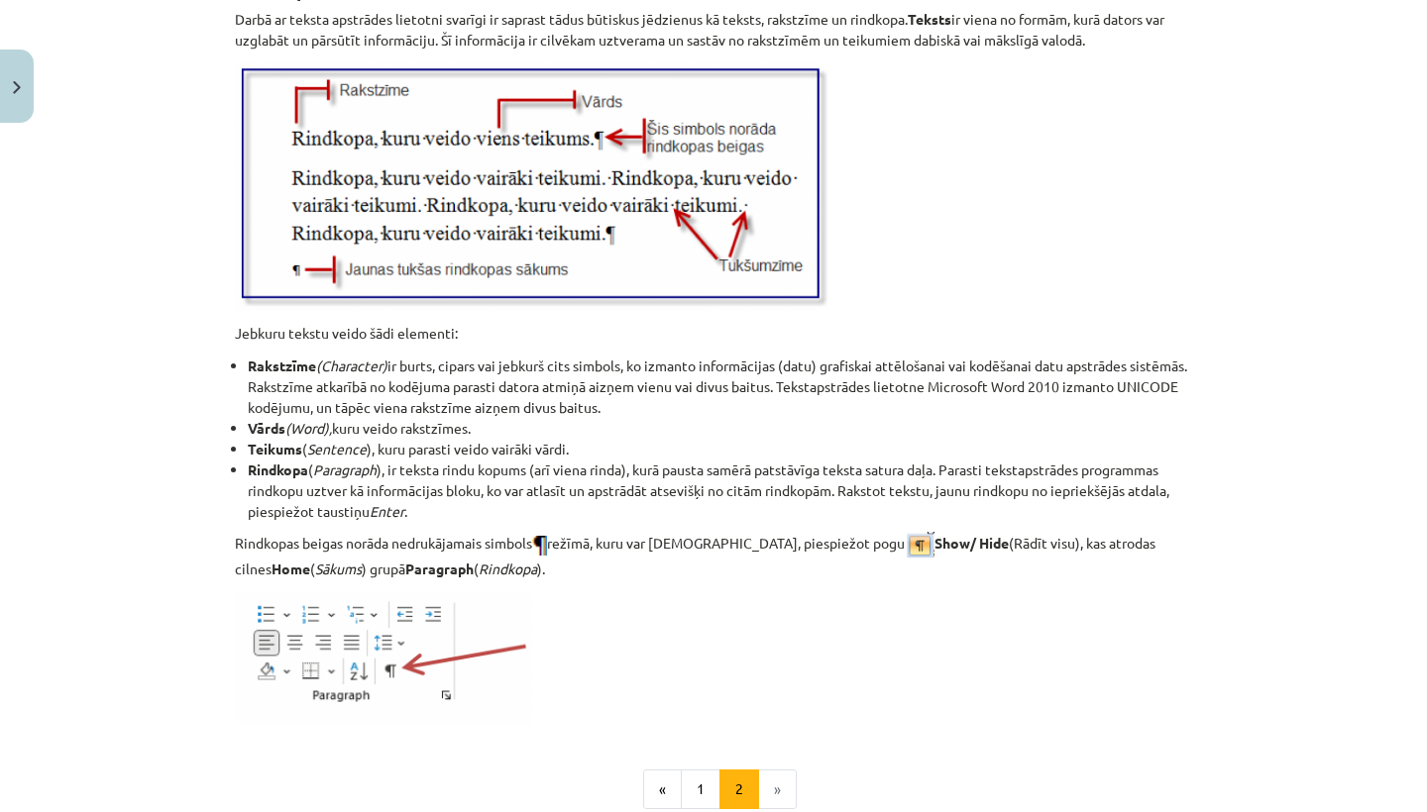
scroll to position [2284, 0]
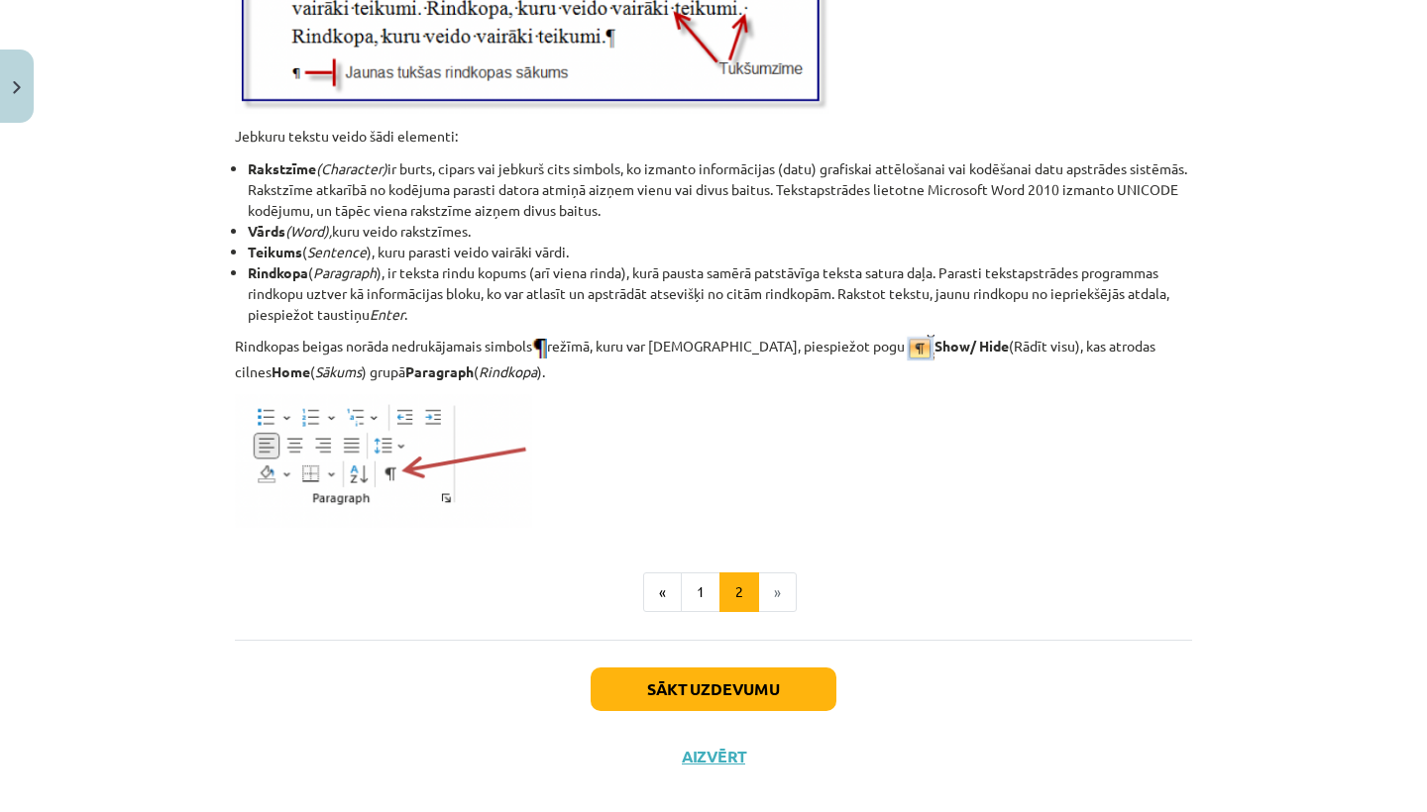
click at [706, 695] on button "Sākt uzdevumu" at bounding box center [713, 690] width 246 height 44
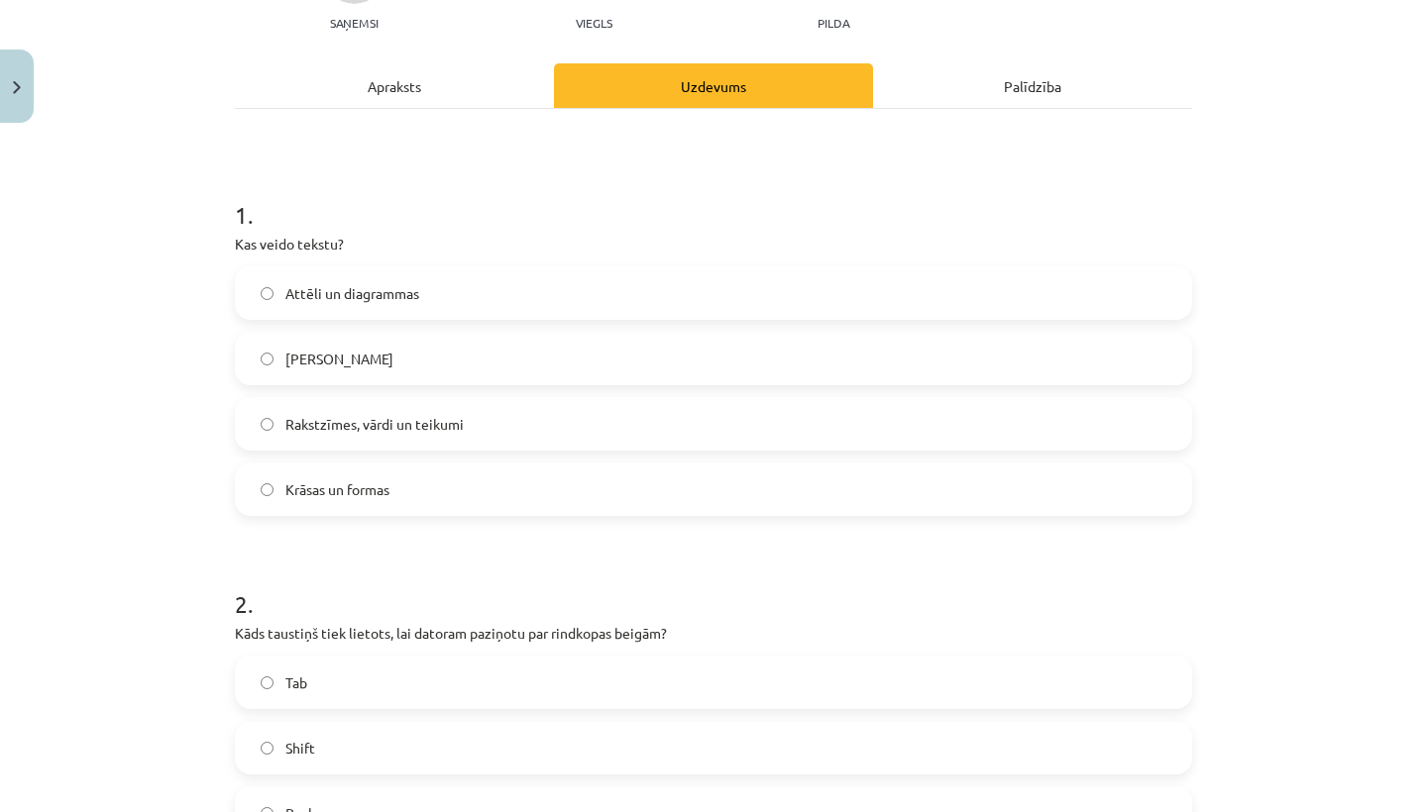
scroll to position [360, 0]
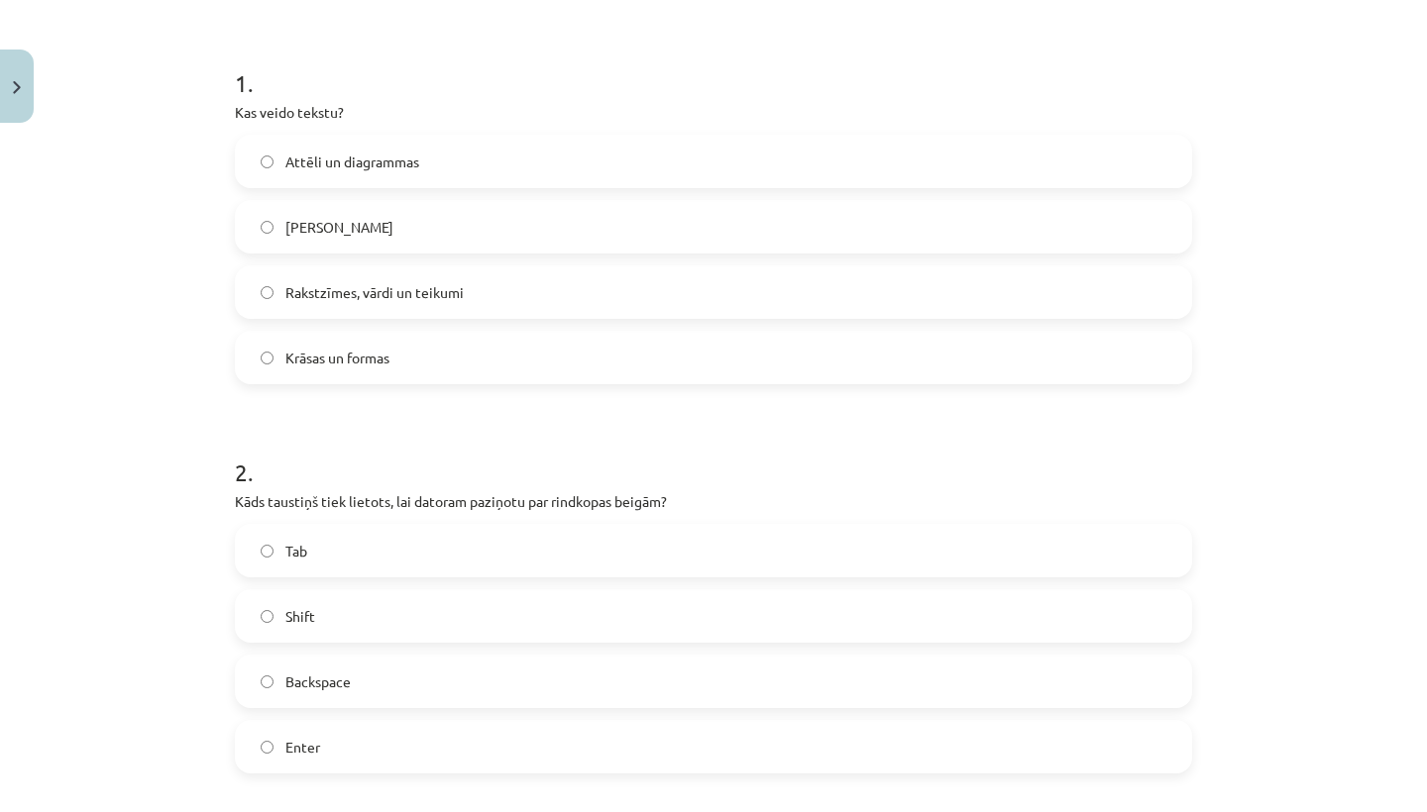
click at [411, 550] on label "Tab" at bounding box center [713, 551] width 953 height 50
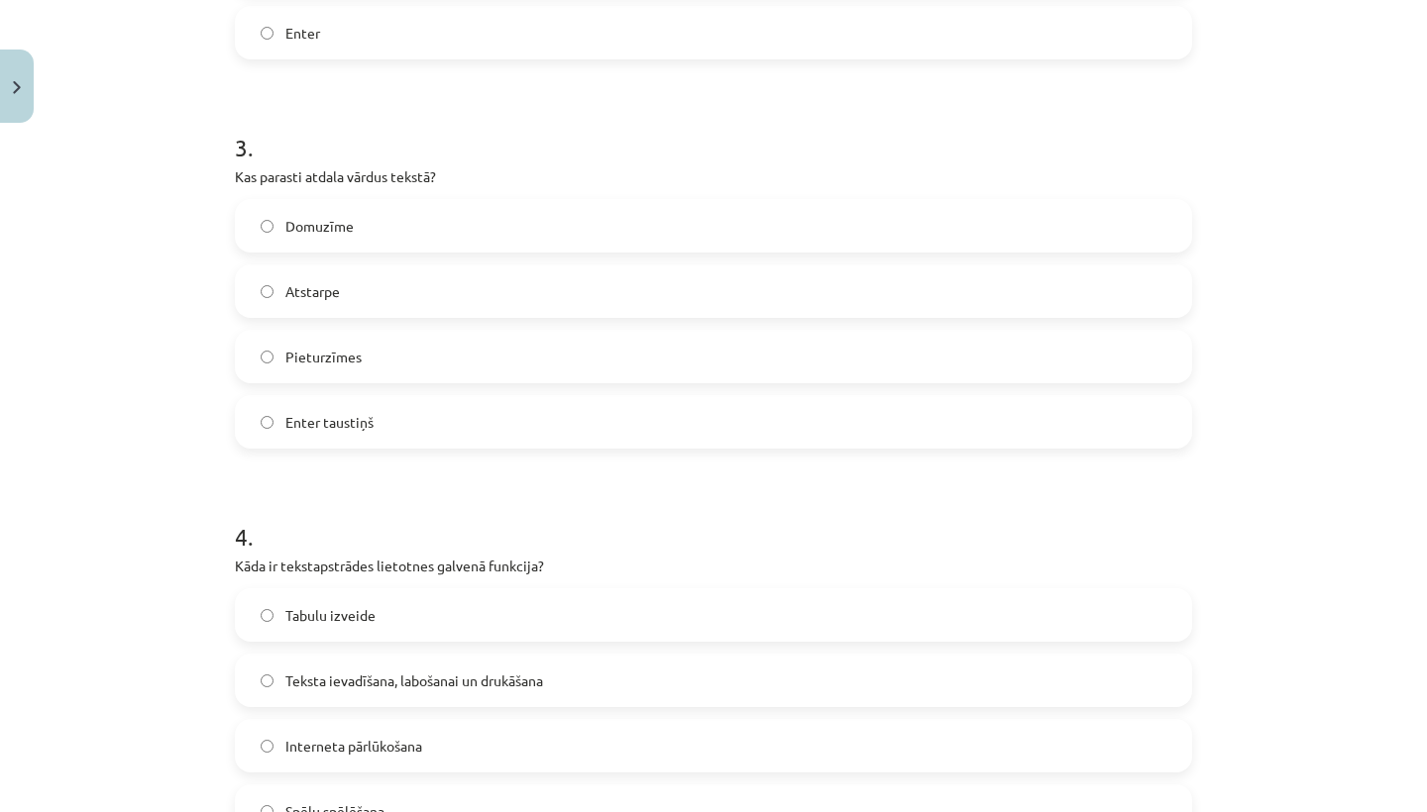
scroll to position [1070, 0]
click at [336, 416] on span "Enter taustiņš" at bounding box center [329, 426] width 88 height 21
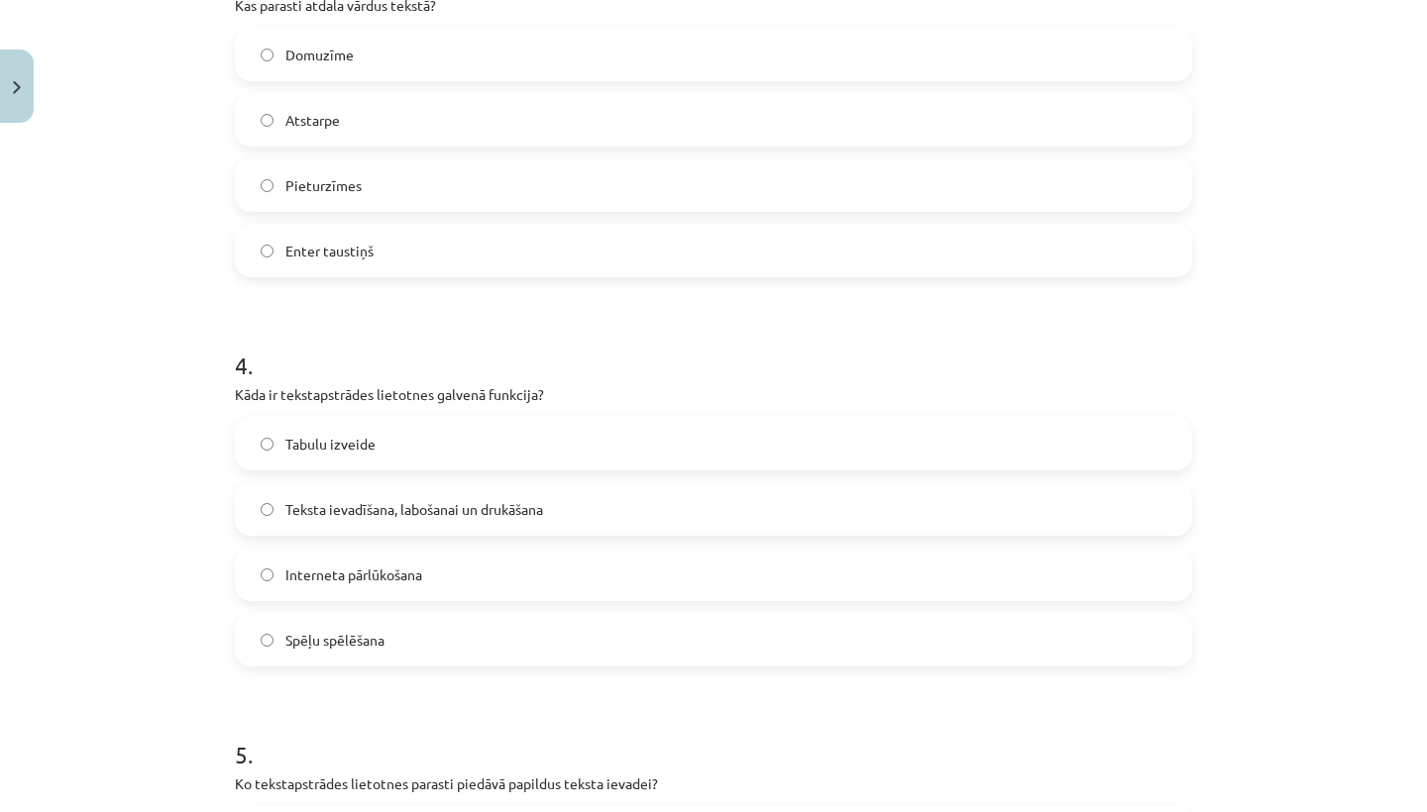
click at [459, 470] on div "Tabulu izveide" at bounding box center [713, 443] width 957 height 53
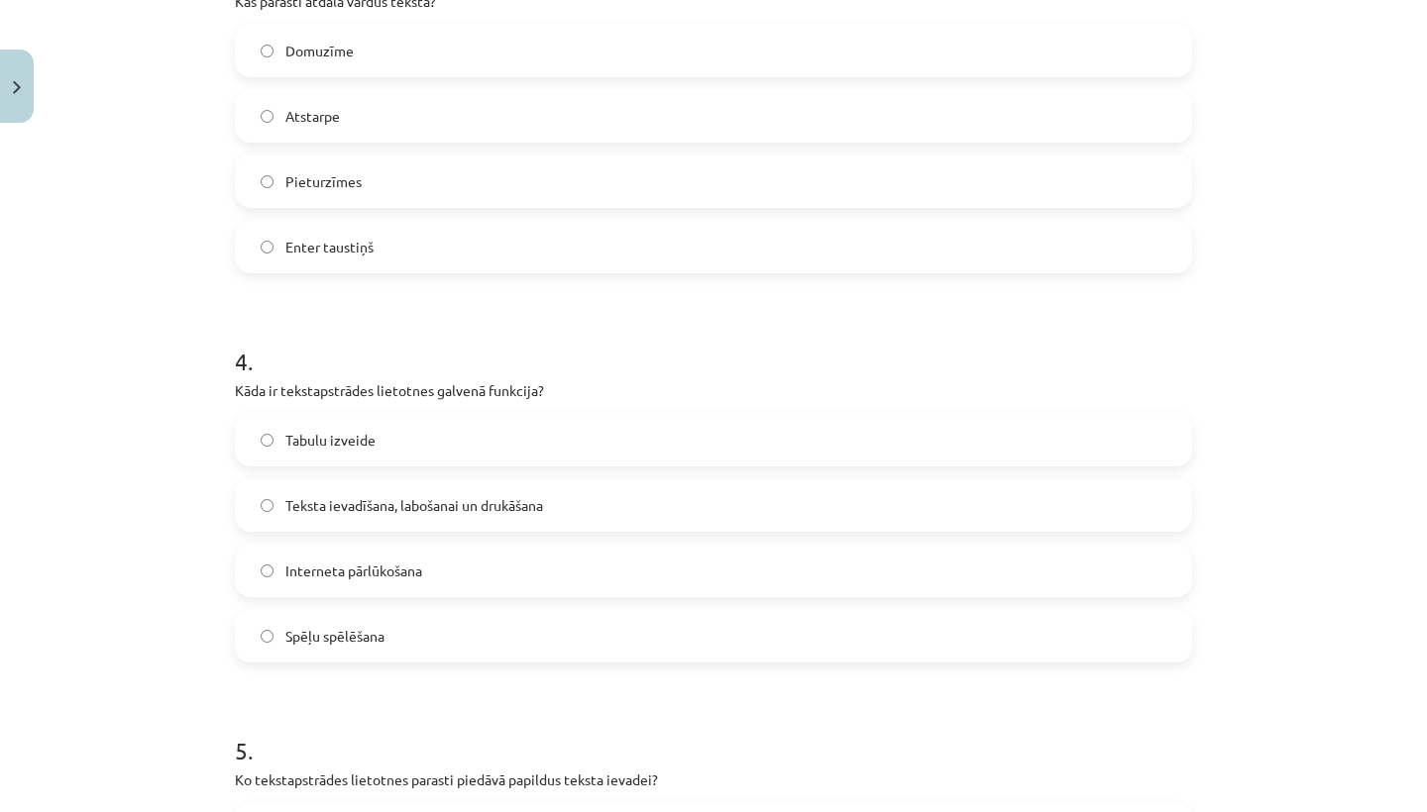
click at [352, 510] on span "Teksta ievadīšana, labošanai un drukāšana" at bounding box center [414, 505] width 258 height 21
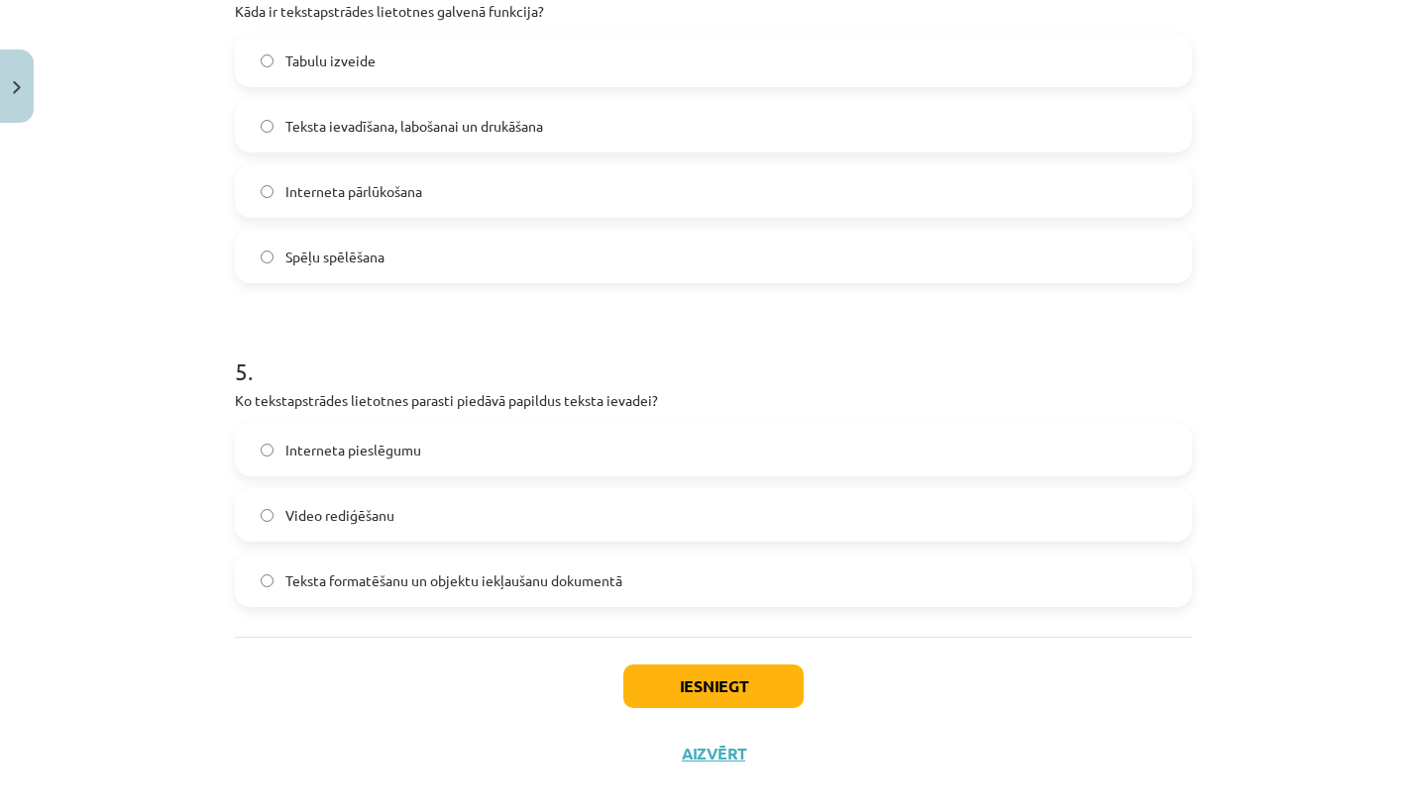
scroll to position [1625, 0]
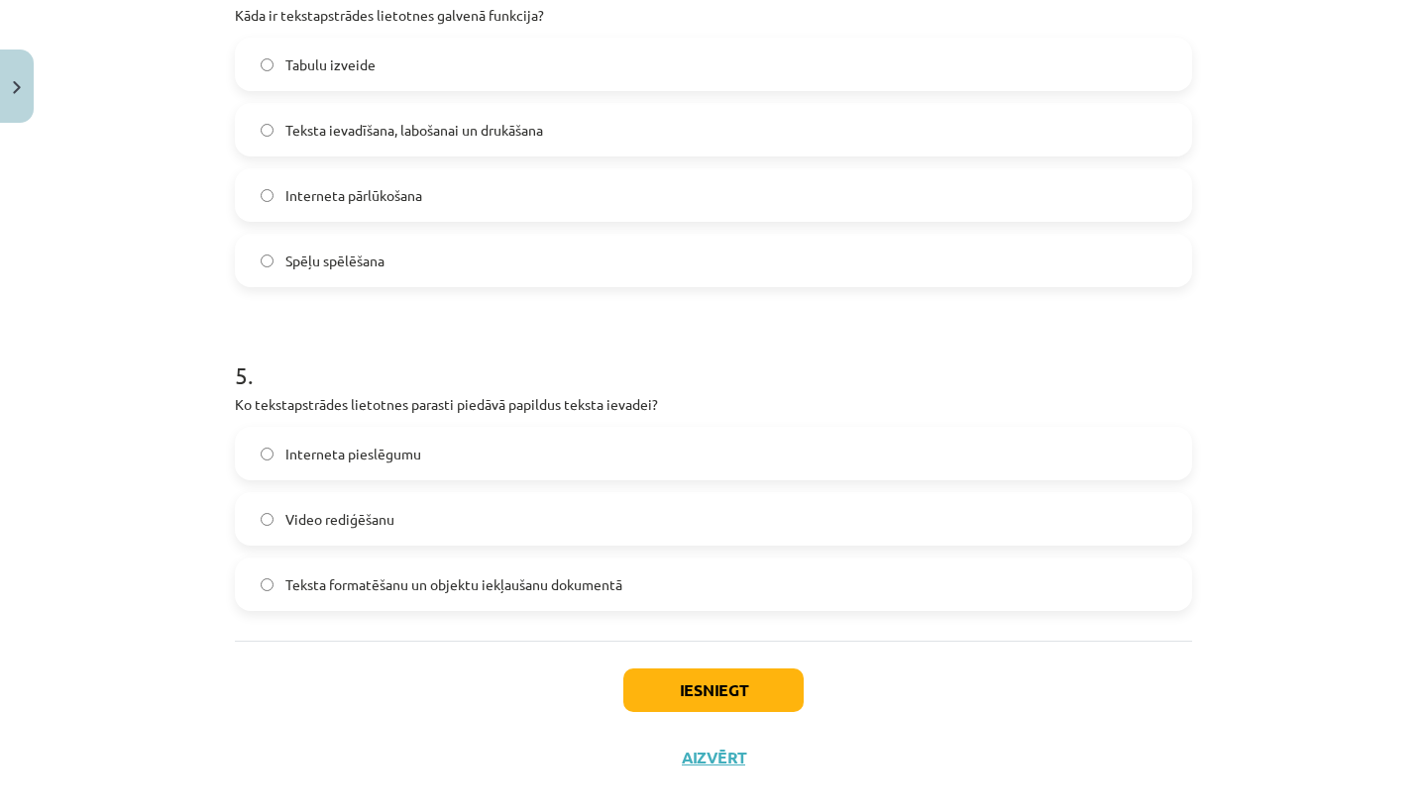
click at [340, 575] on span "Teksta formatēšanu un objektu iekļaušanu dokumentā" at bounding box center [453, 585] width 337 height 21
click at [678, 681] on button "Iesniegt" at bounding box center [713, 691] width 180 height 44
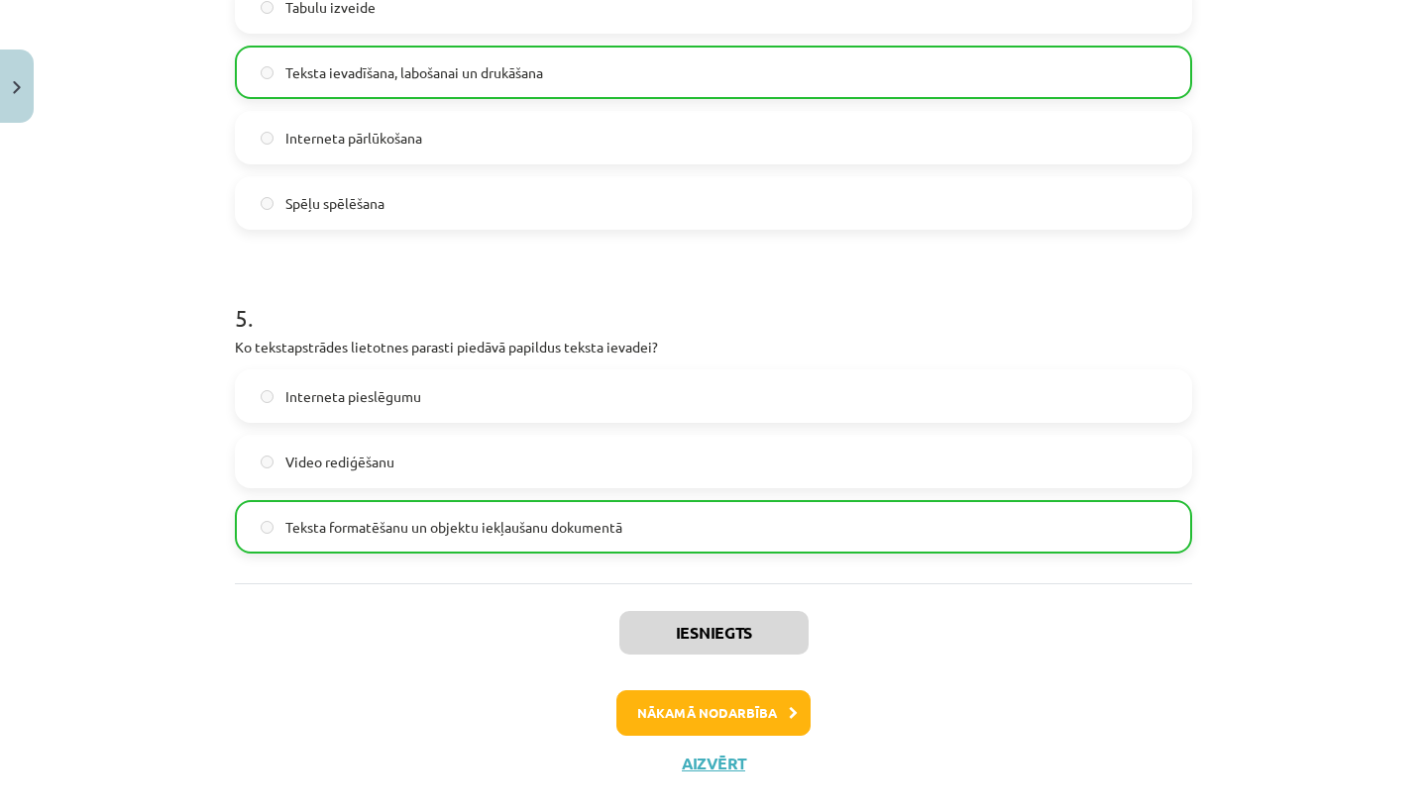
scroll to position [1691, 0]
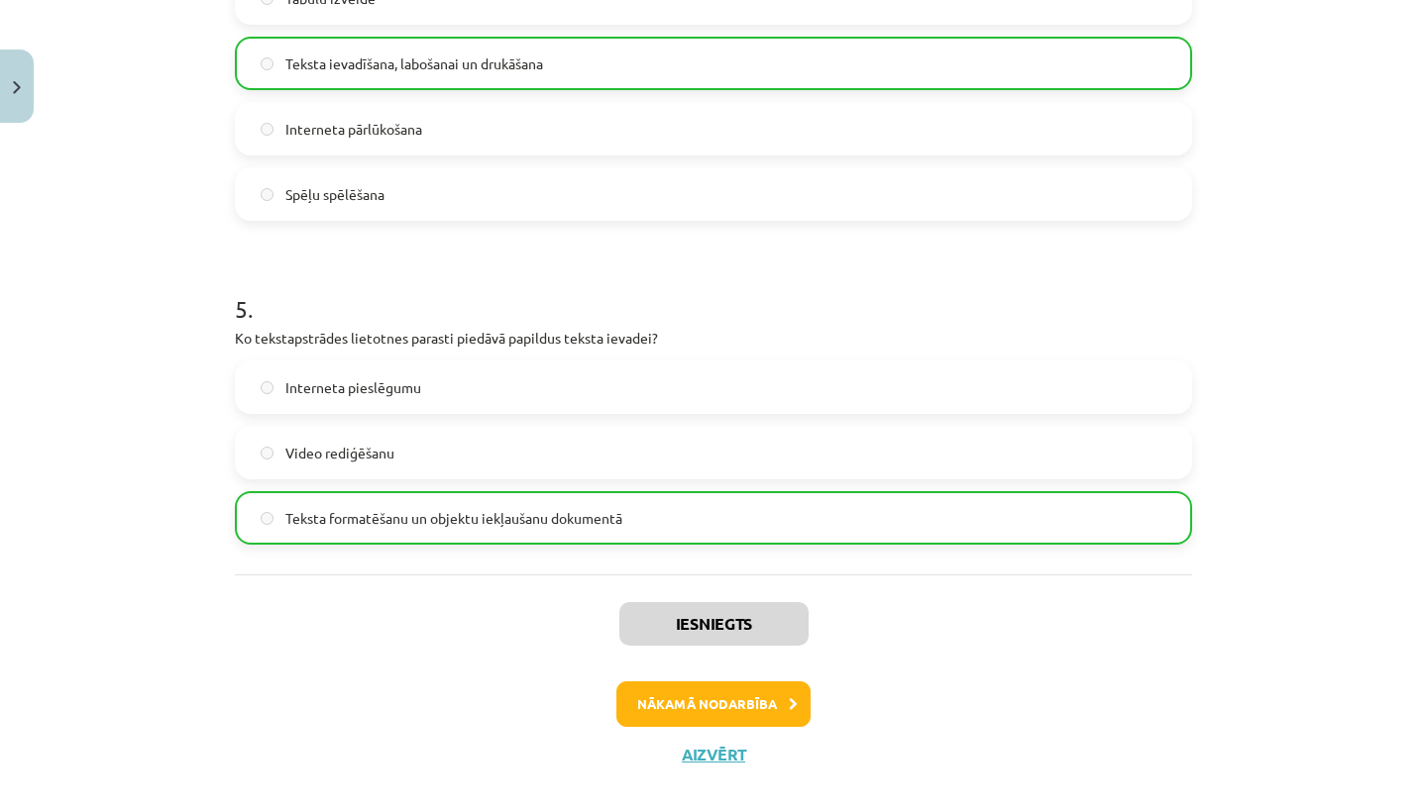
click at [736, 707] on button "Nākamā nodarbība" at bounding box center [713, 705] width 194 height 46
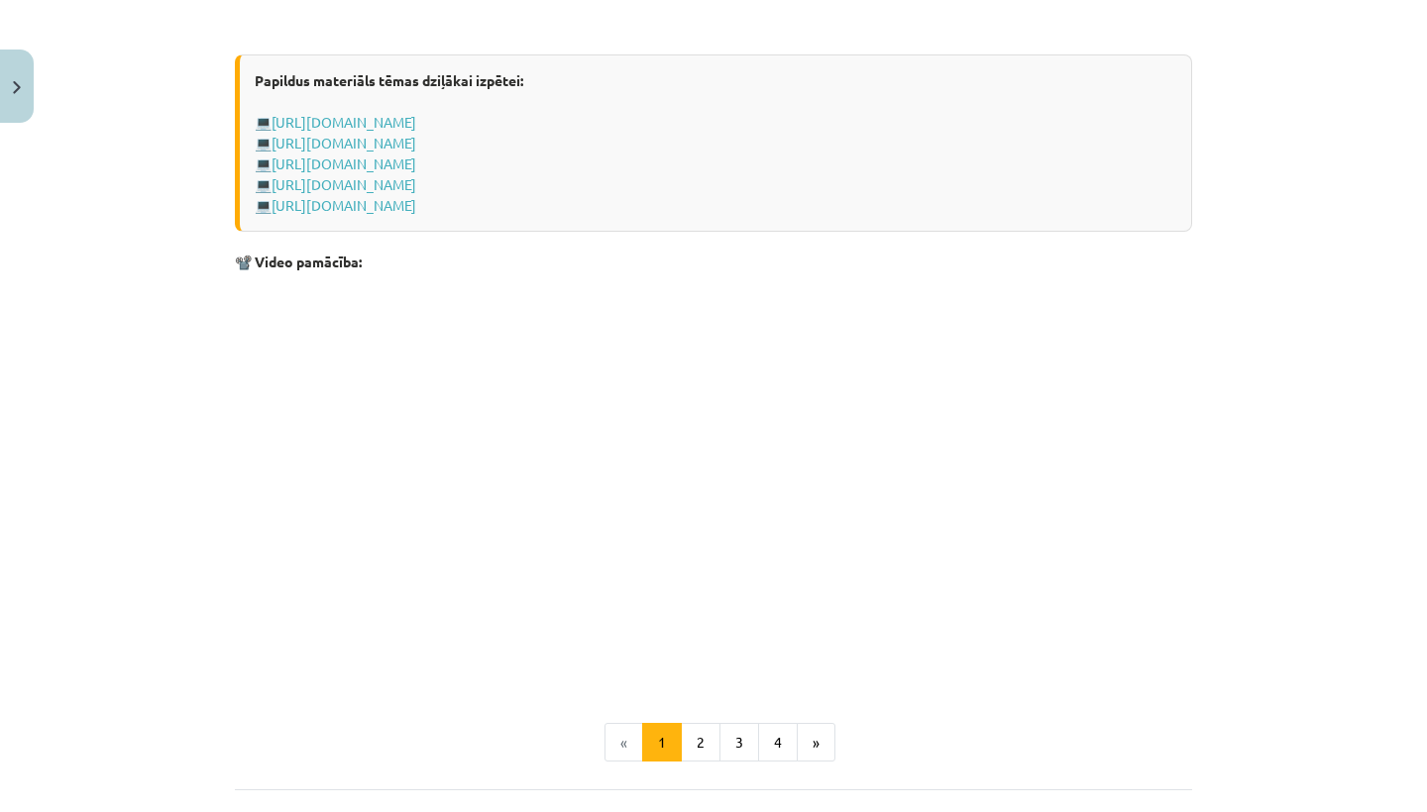
scroll to position [3854, 0]
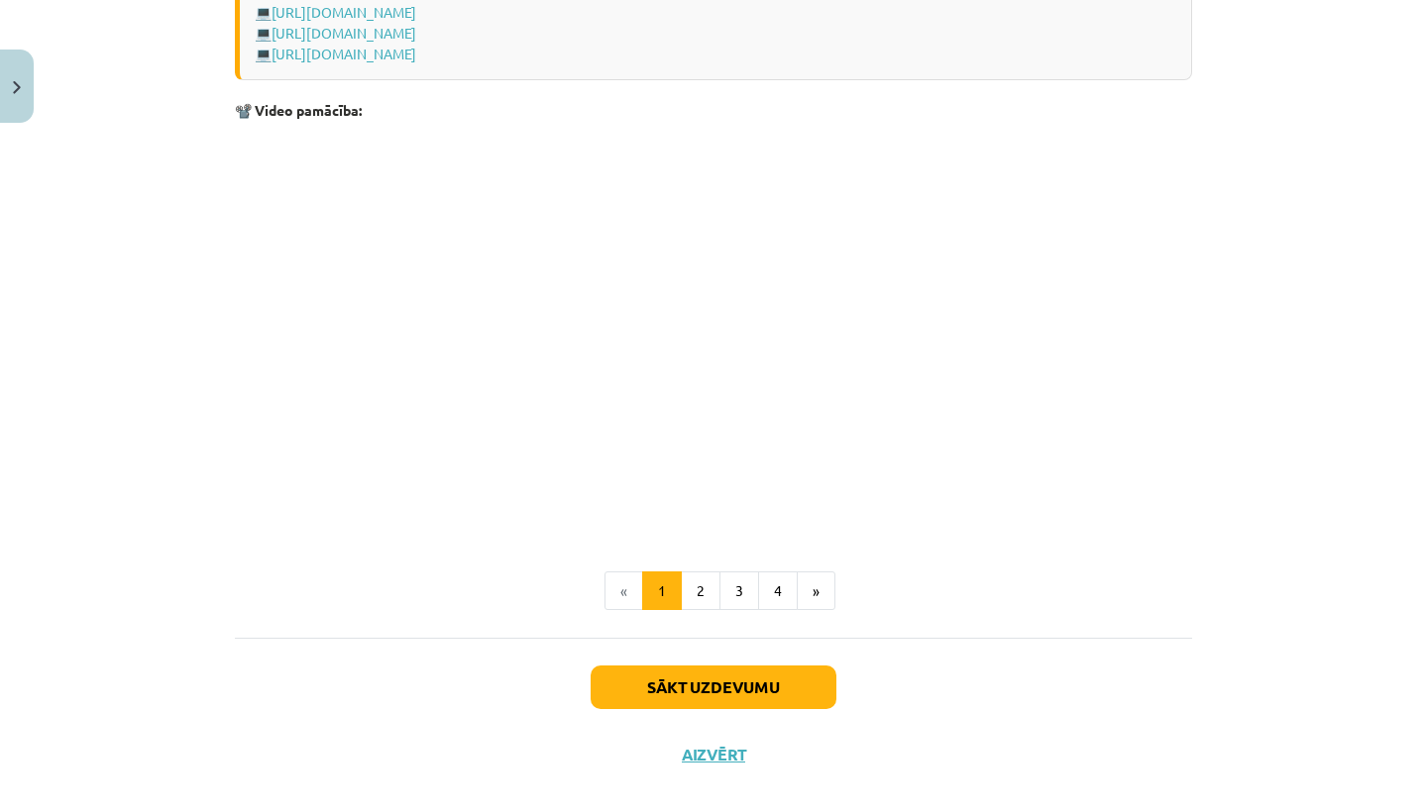
click at [671, 670] on button "Sākt uzdevumu" at bounding box center [713, 688] width 246 height 44
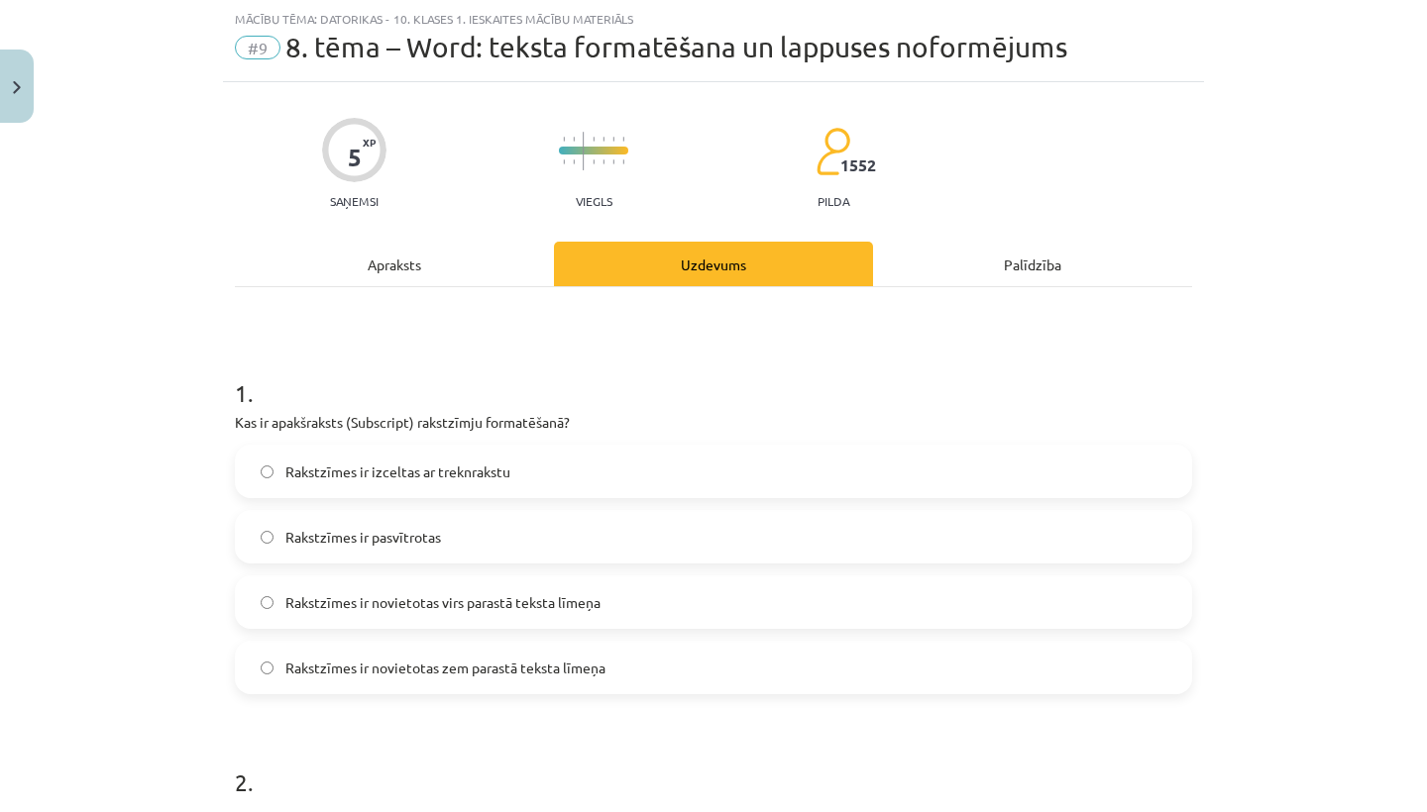
click at [387, 257] on div "Apraksts" at bounding box center [394, 264] width 319 height 45
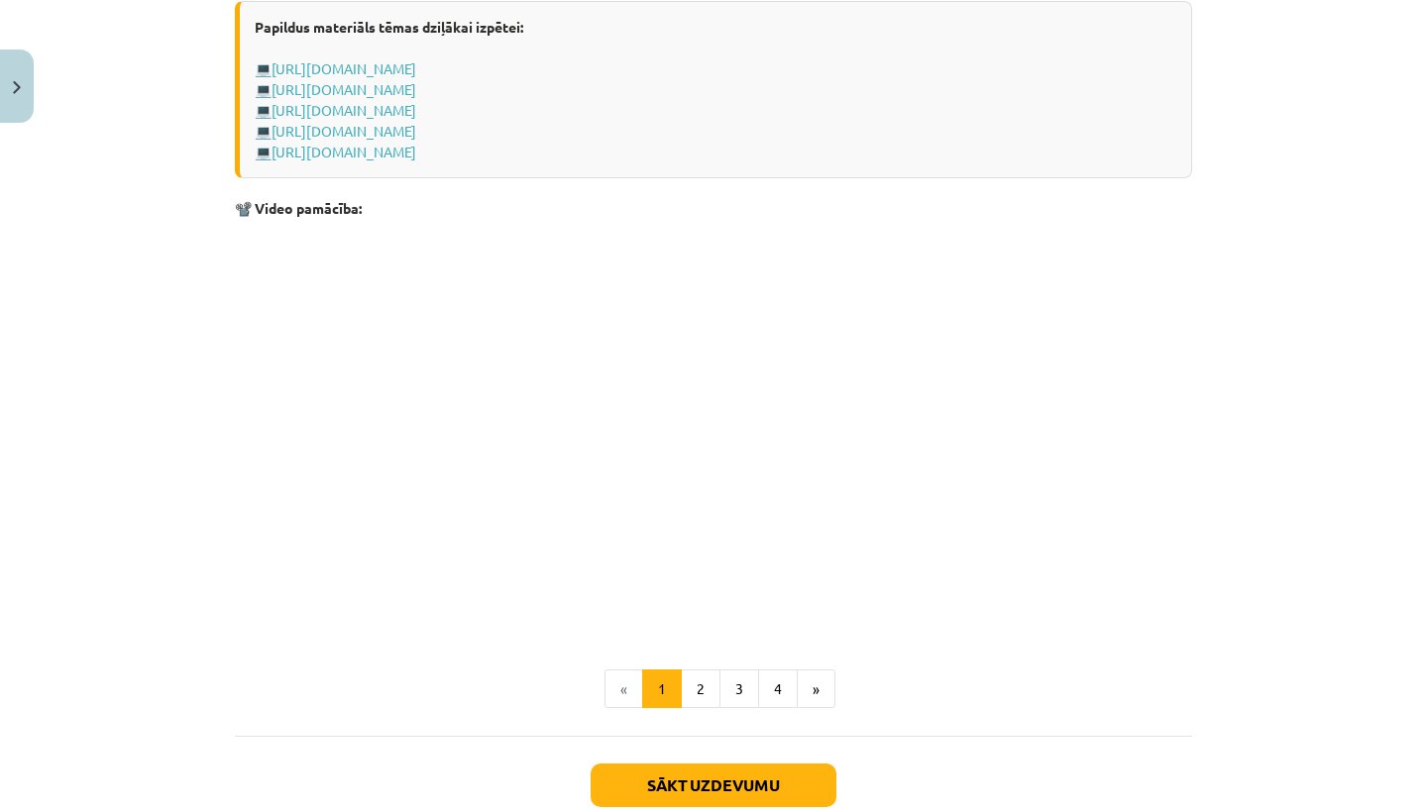
scroll to position [3793, 0]
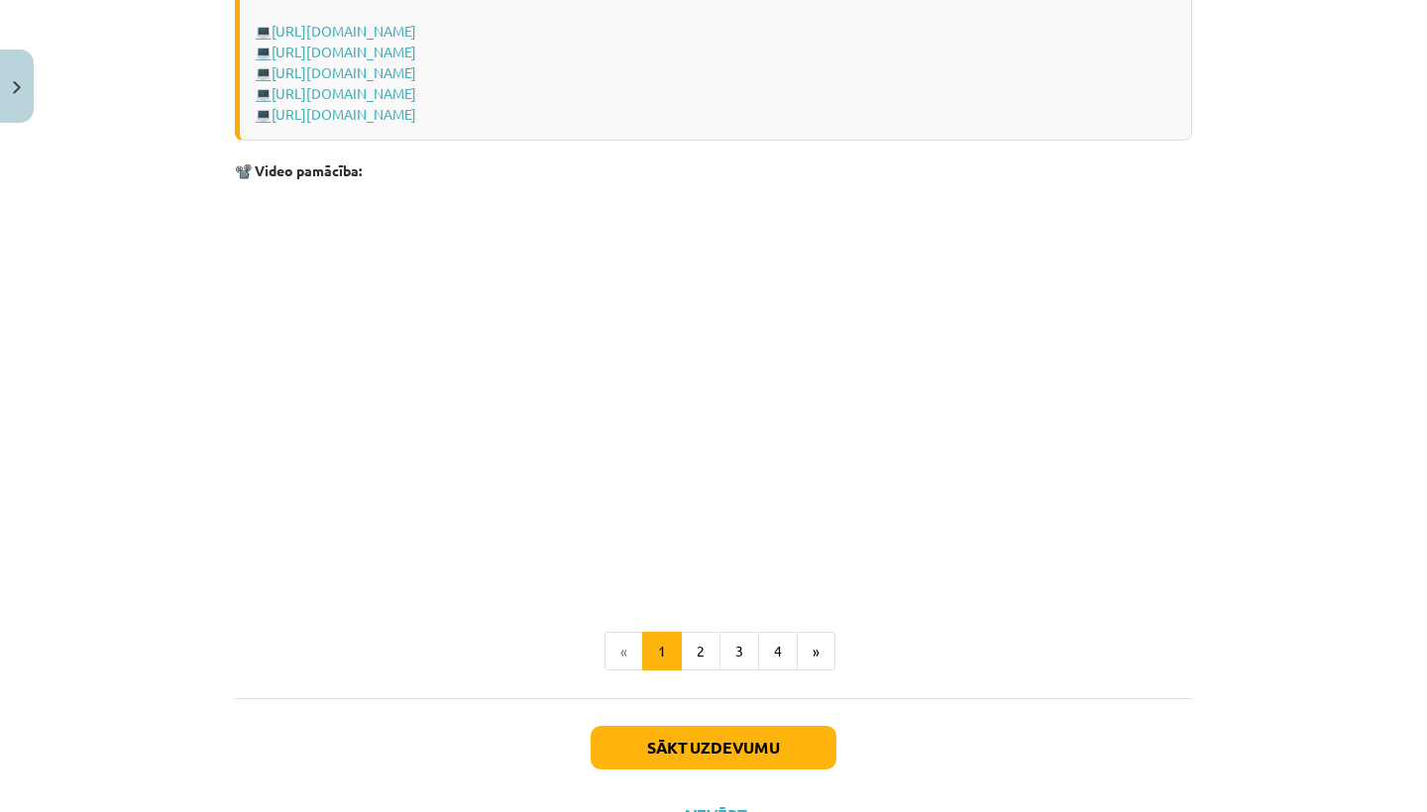
click at [619, 738] on button "Sākt uzdevumu" at bounding box center [713, 748] width 246 height 44
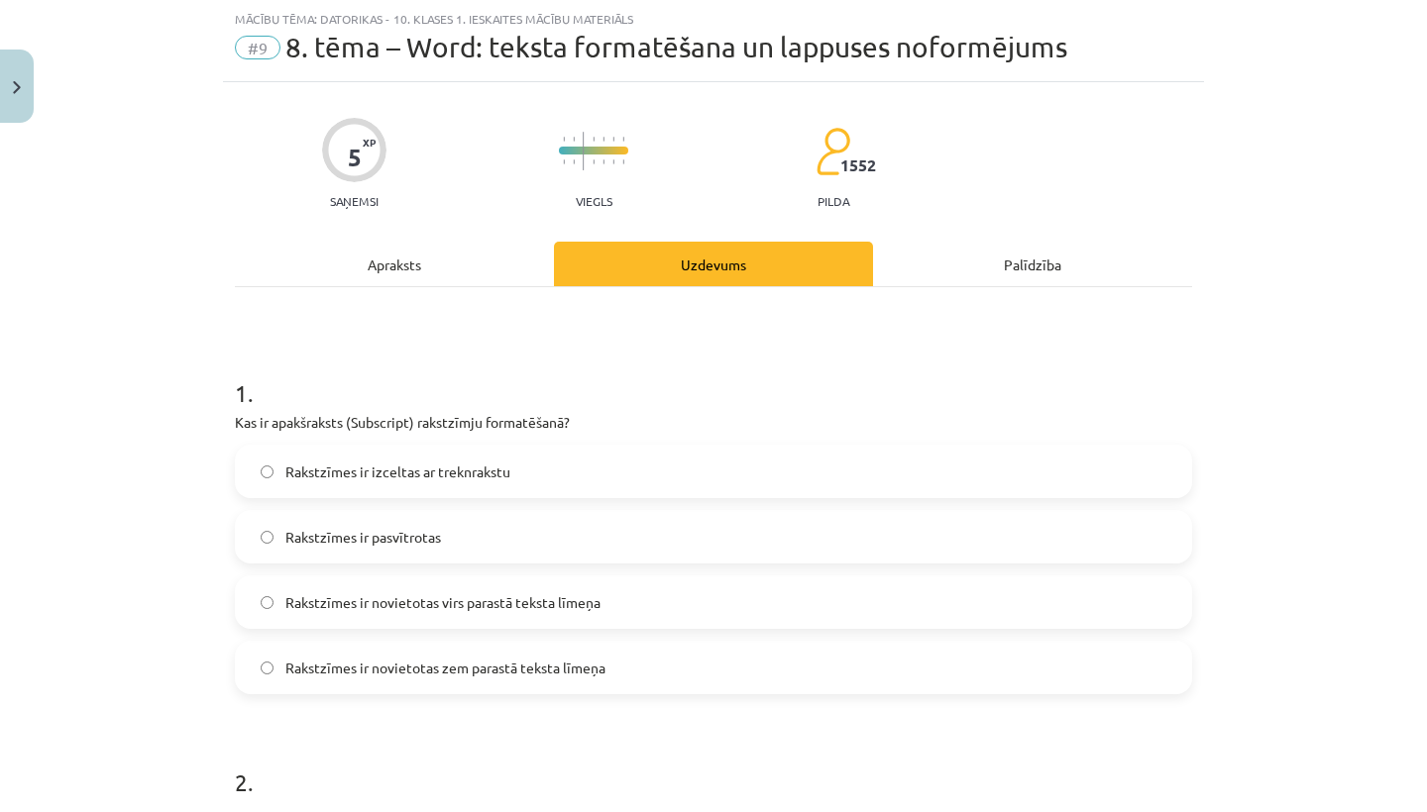
click at [408, 267] on div "Apraksts" at bounding box center [394, 264] width 319 height 45
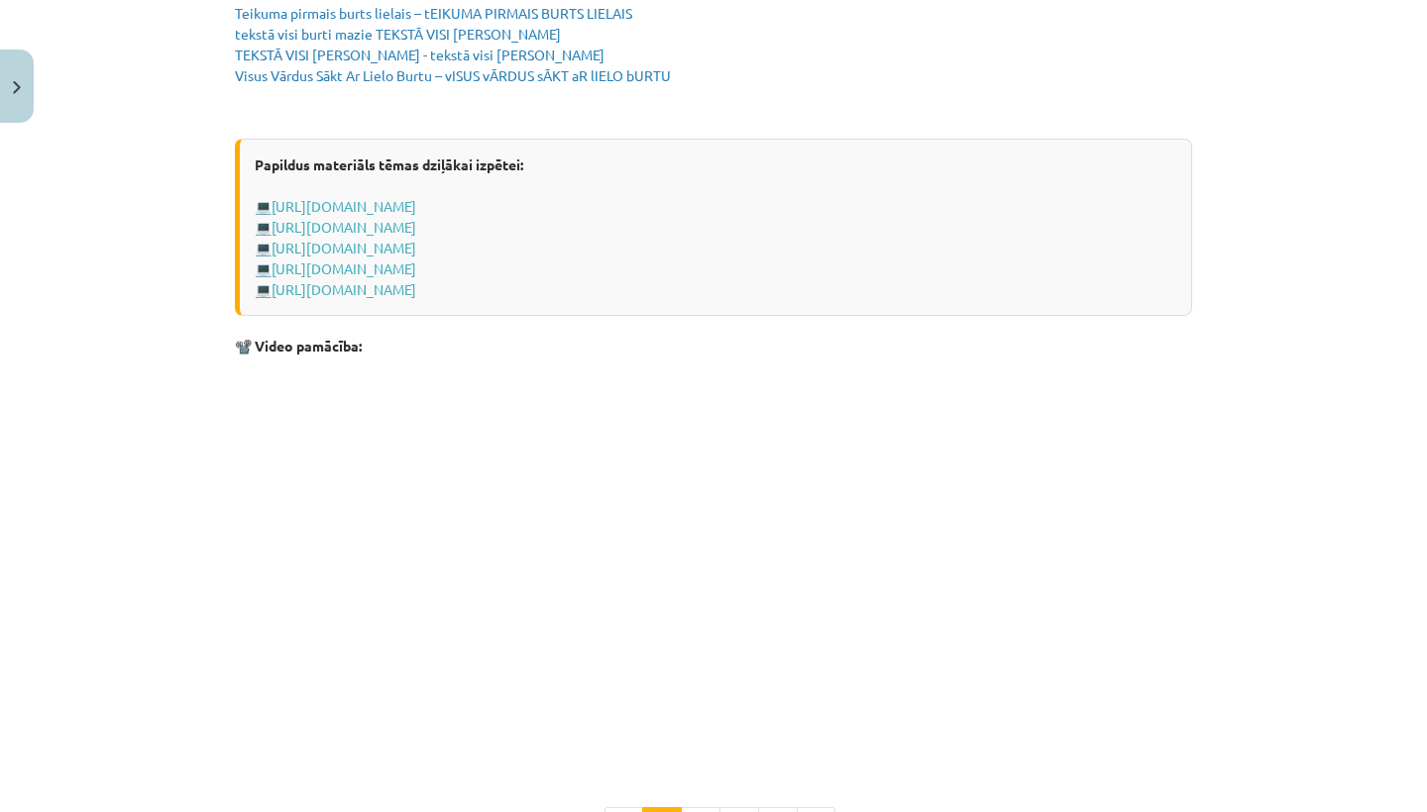
scroll to position [3854, 0]
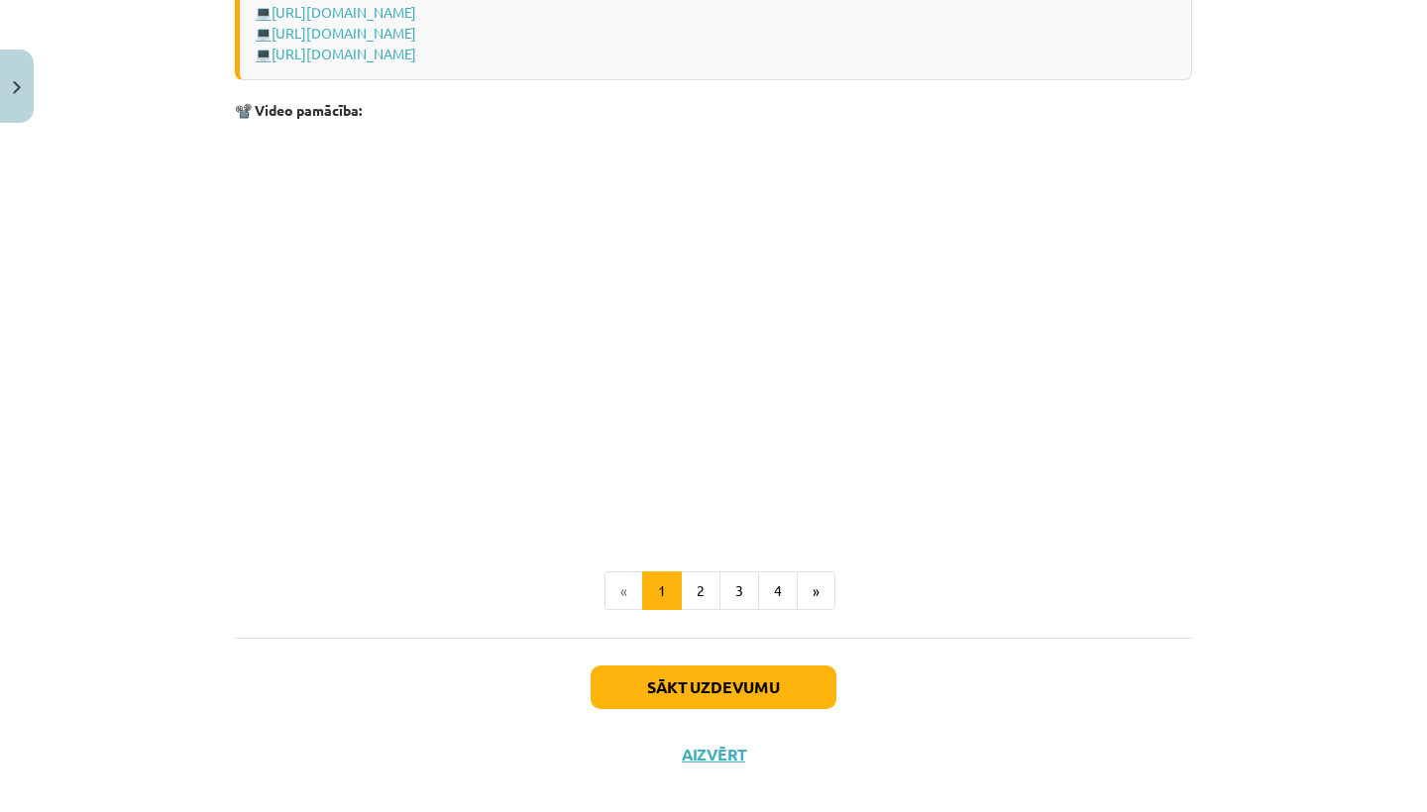
click at [674, 680] on button "Sākt uzdevumu" at bounding box center [713, 688] width 246 height 44
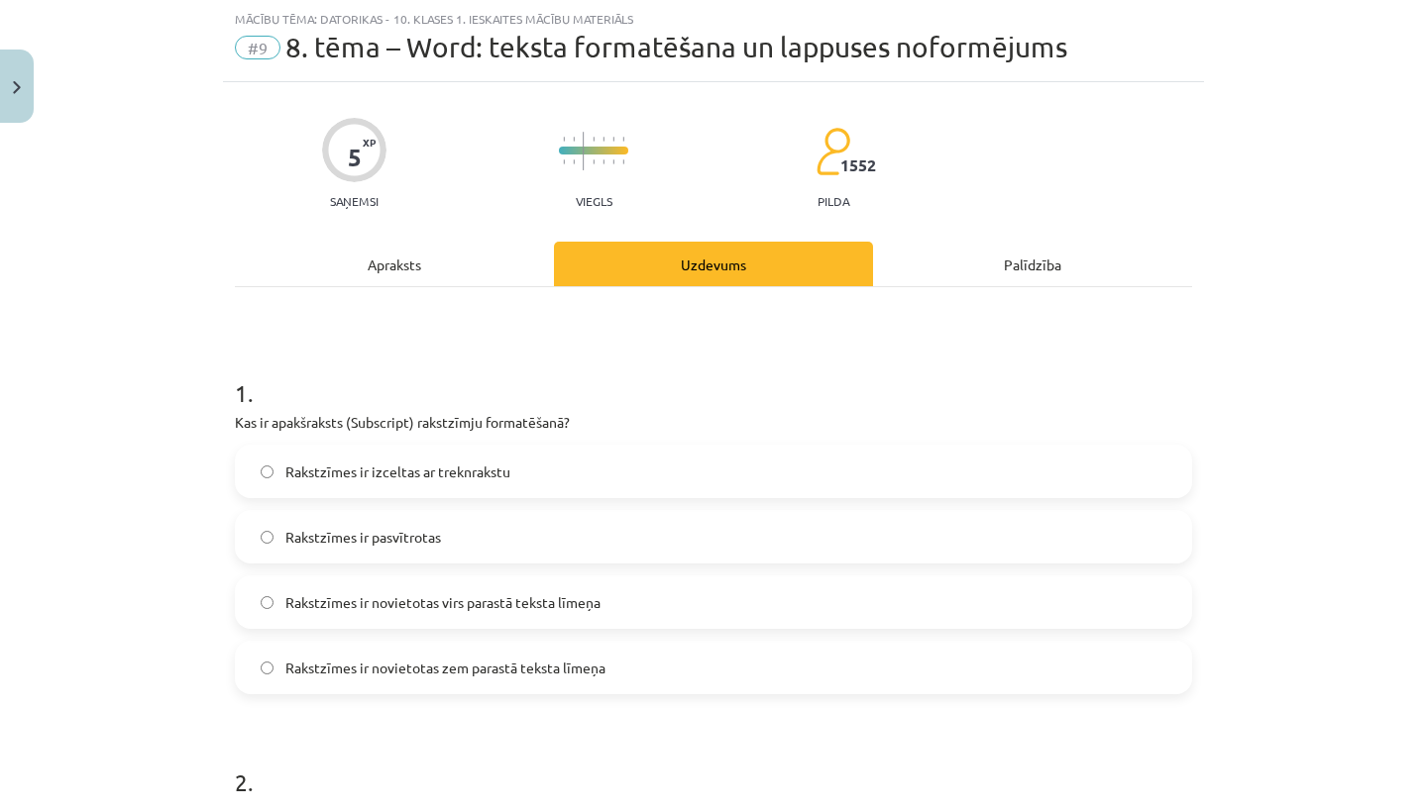
click at [432, 610] on span "Rakstzīmes ir novietotas virs parastā teksta līmeņa" at bounding box center [442, 602] width 315 height 21
click at [380, 277] on div "Apraksts" at bounding box center [394, 264] width 319 height 45
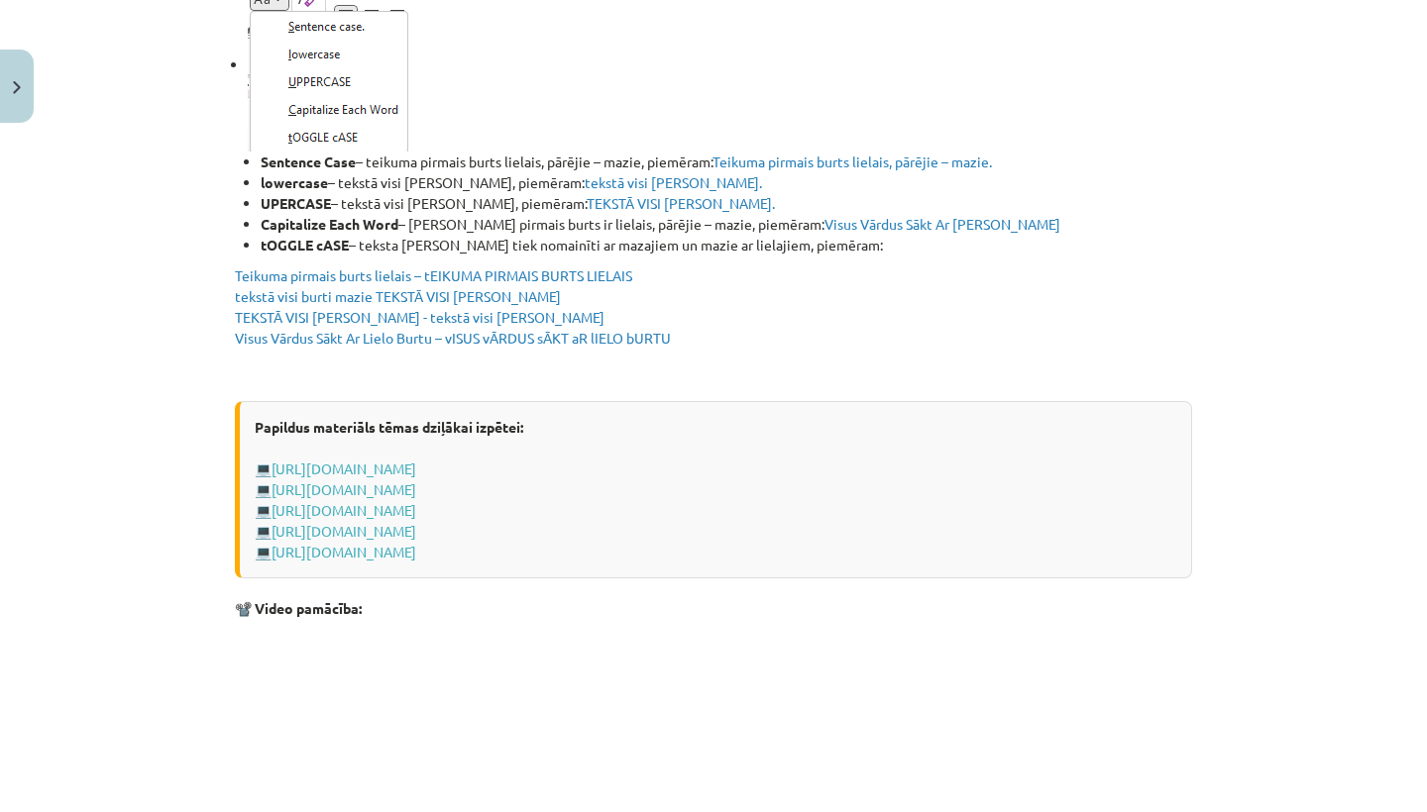
scroll to position [3854, 0]
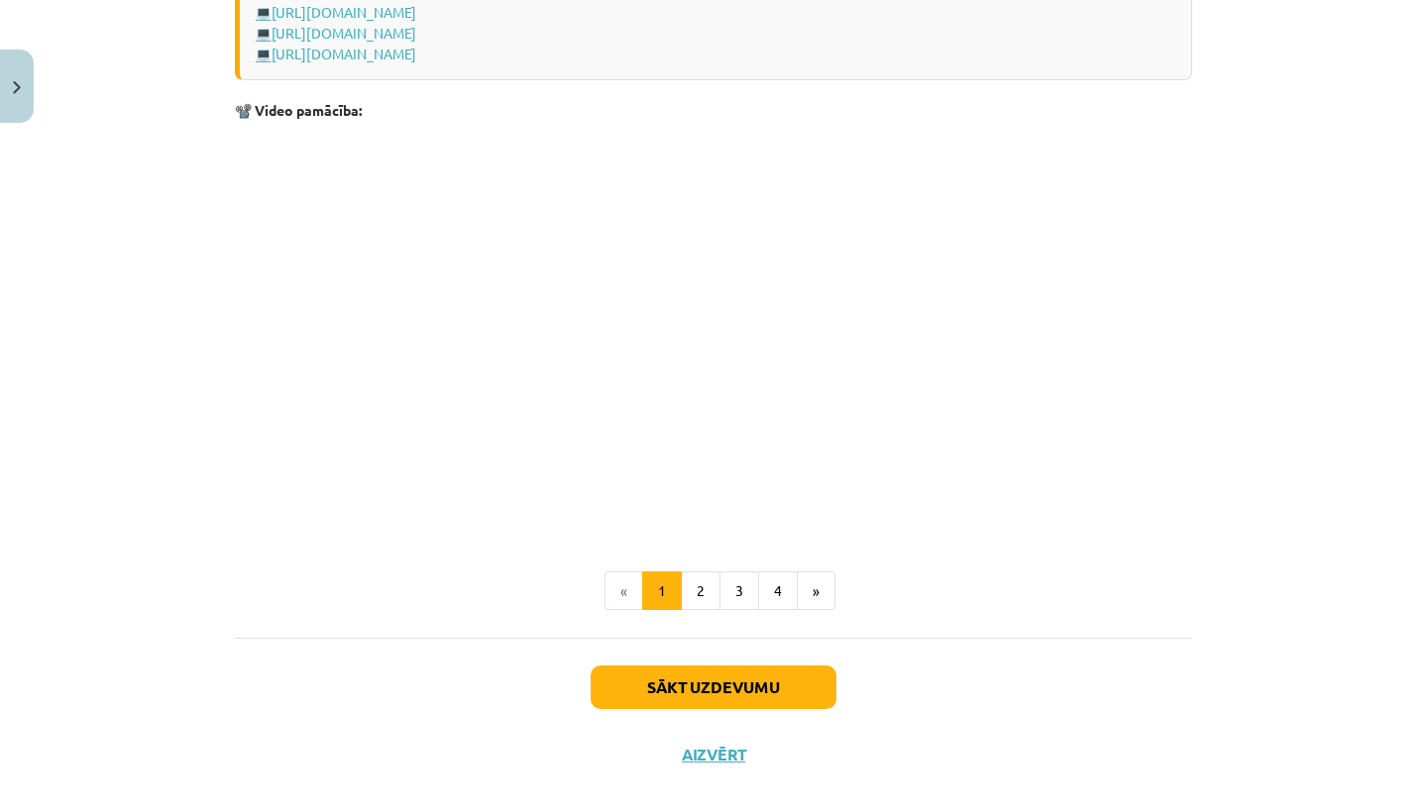
click at [786, 684] on button "Sākt uzdevumu" at bounding box center [713, 688] width 246 height 44
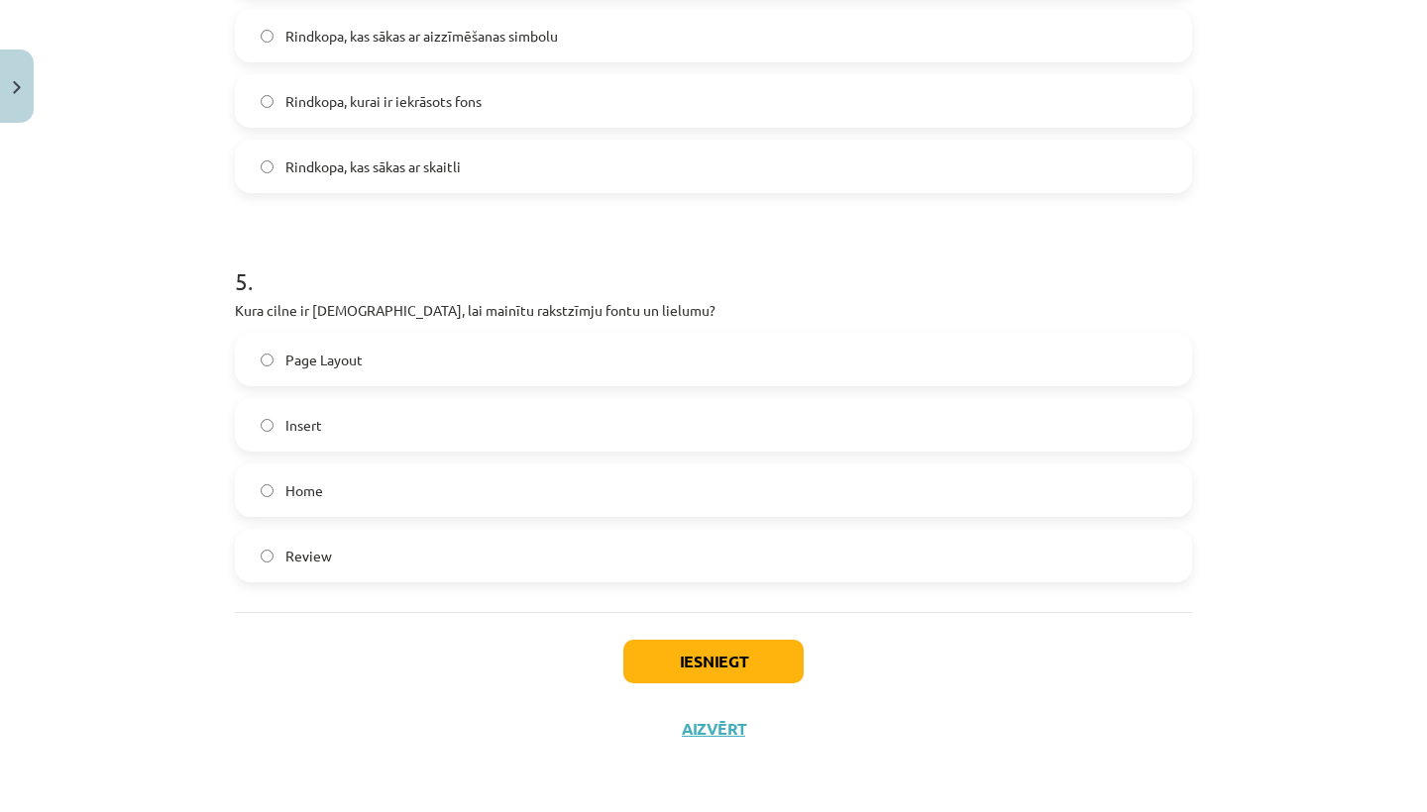
scroll to position [50, 0]
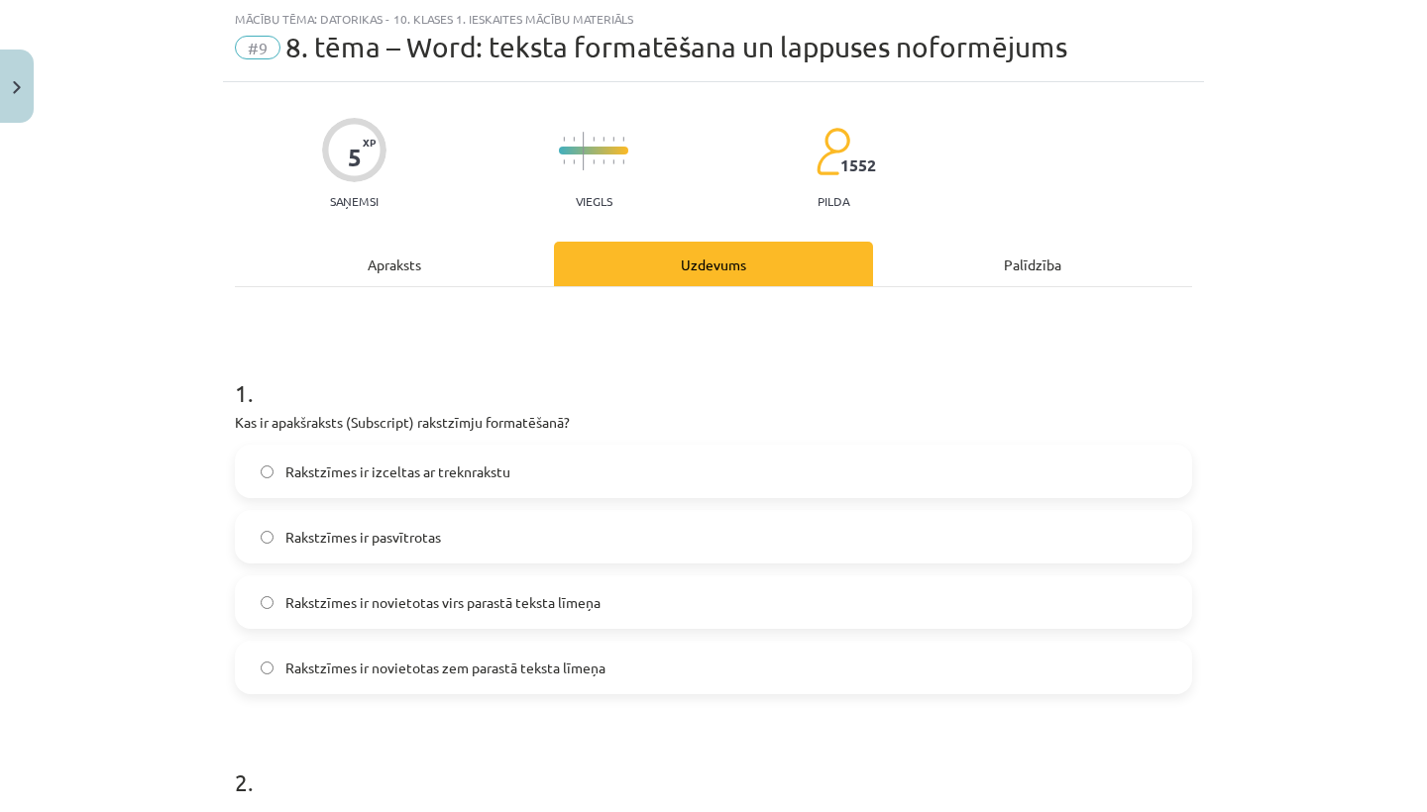
click at [409, 667] on span "Rakstzīmes ir novietotas zem parastā teksta līmeņa" at bounding box center [445, 668] width 320 height 21
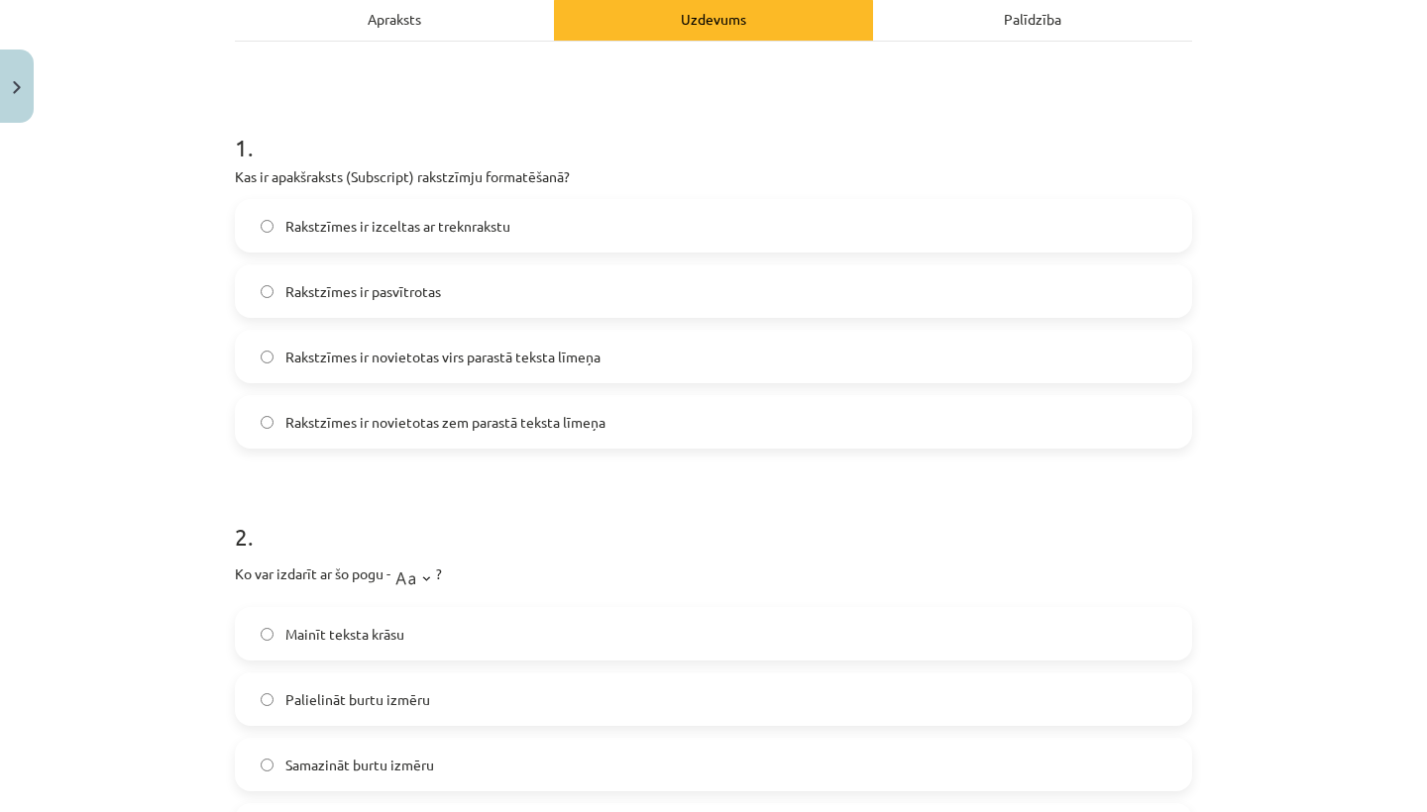
scroll to position [456, 0]
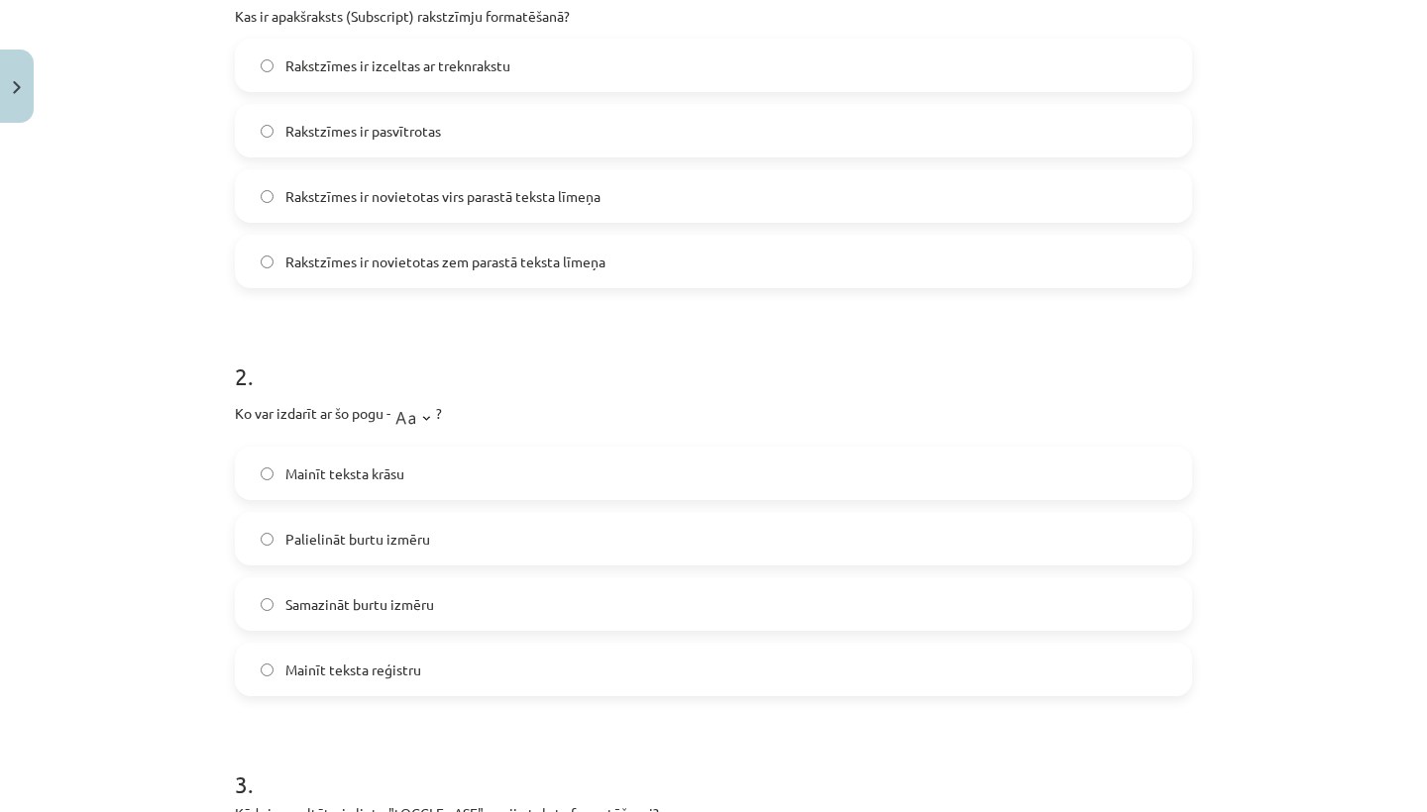
click at [408, 653] on label "Mainīt teksta reģistru" at bounding box center [713, 670] width 953 height 50
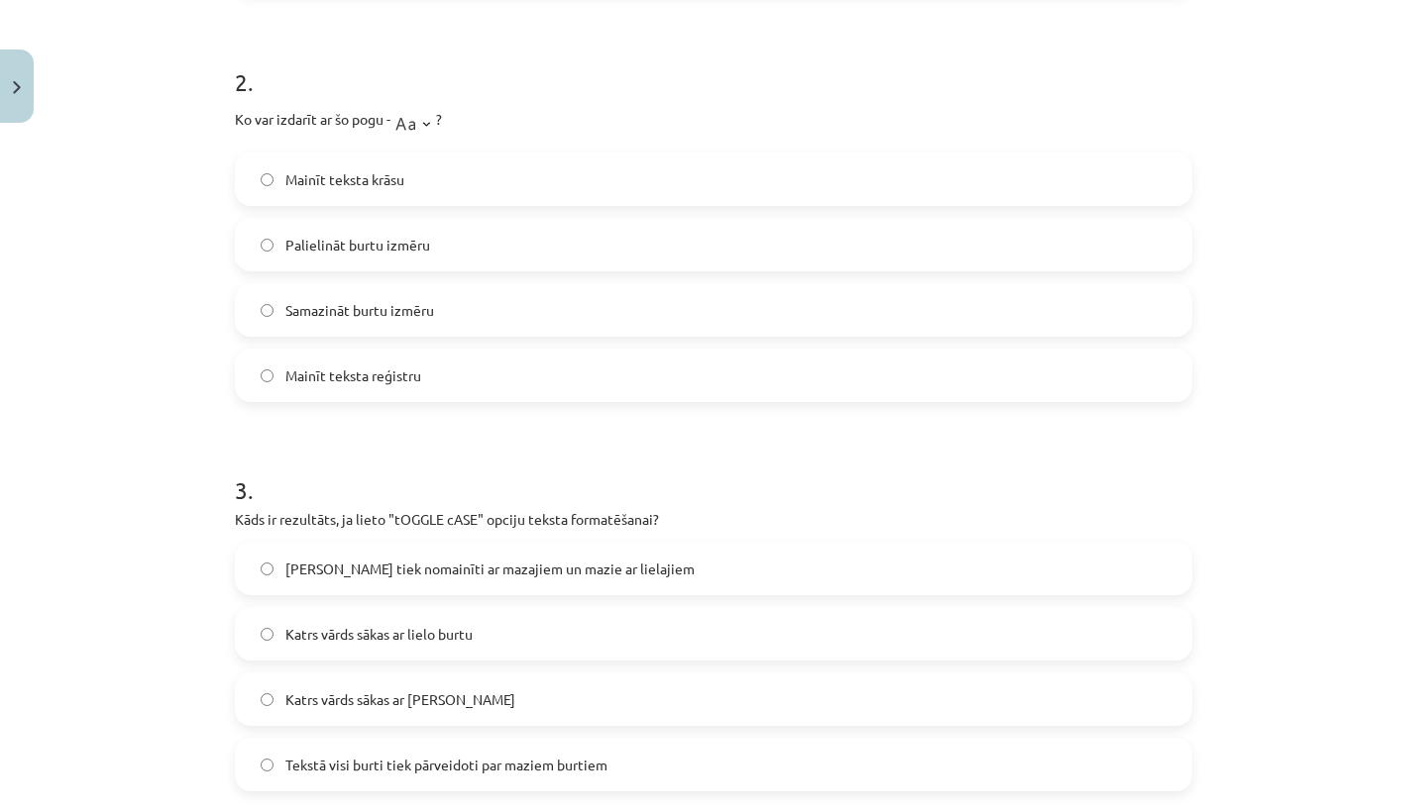
scroll to position [0, 0]
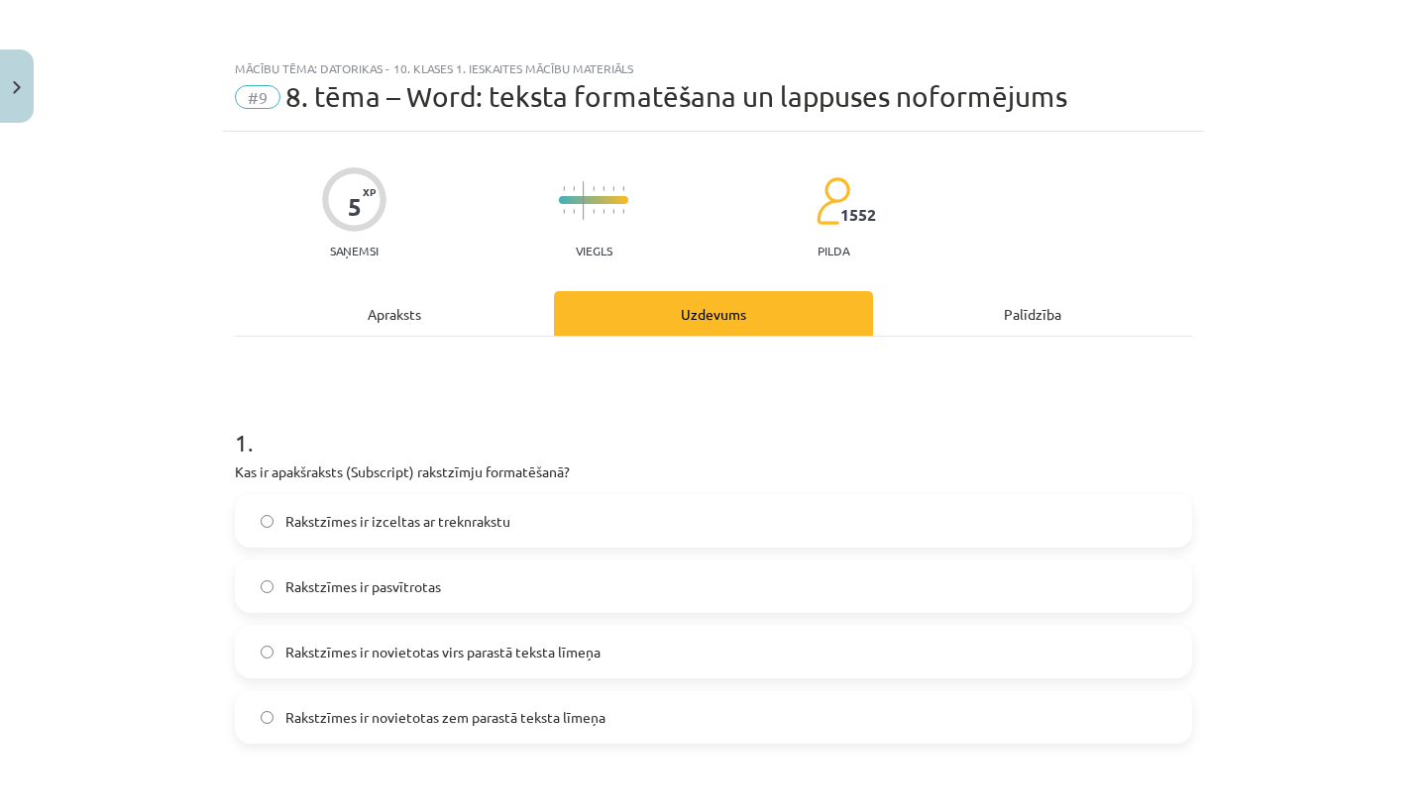
click at [389, 313] on div "Apraksts" at bounding box center [394, 313] width 319 height 45
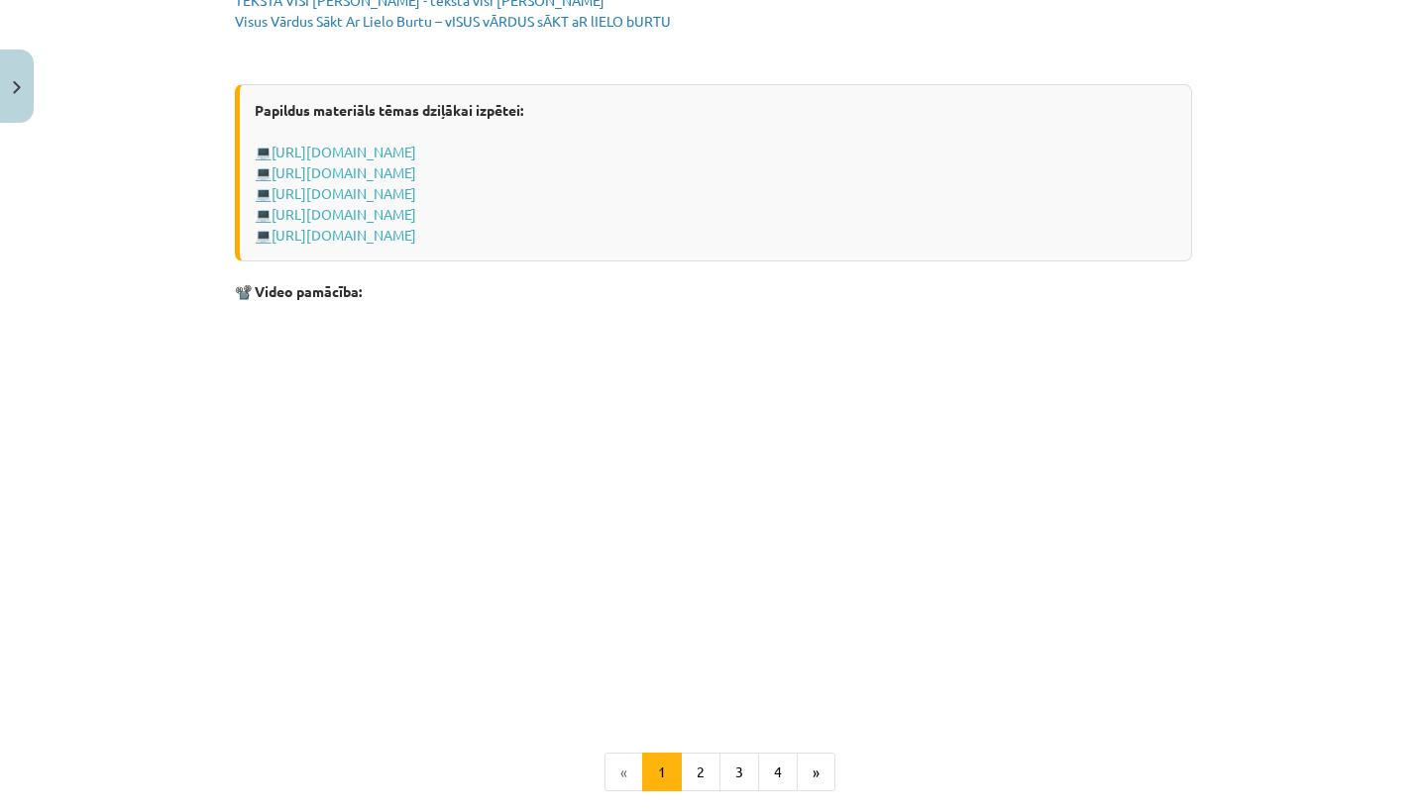
scroll to position [3718, 0]
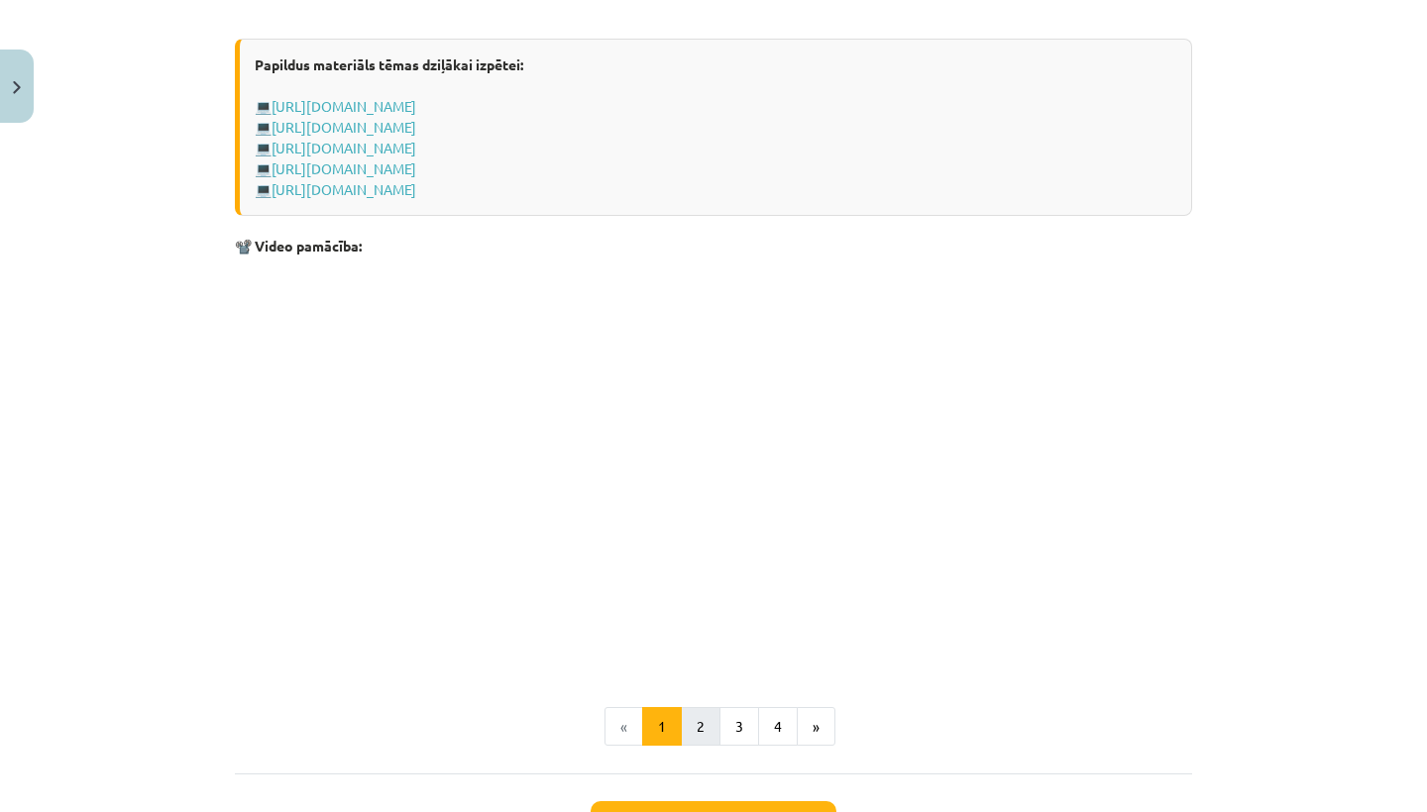
click at [692, 741] on button "2" at bounding box center [701, 727] width 40 height 40
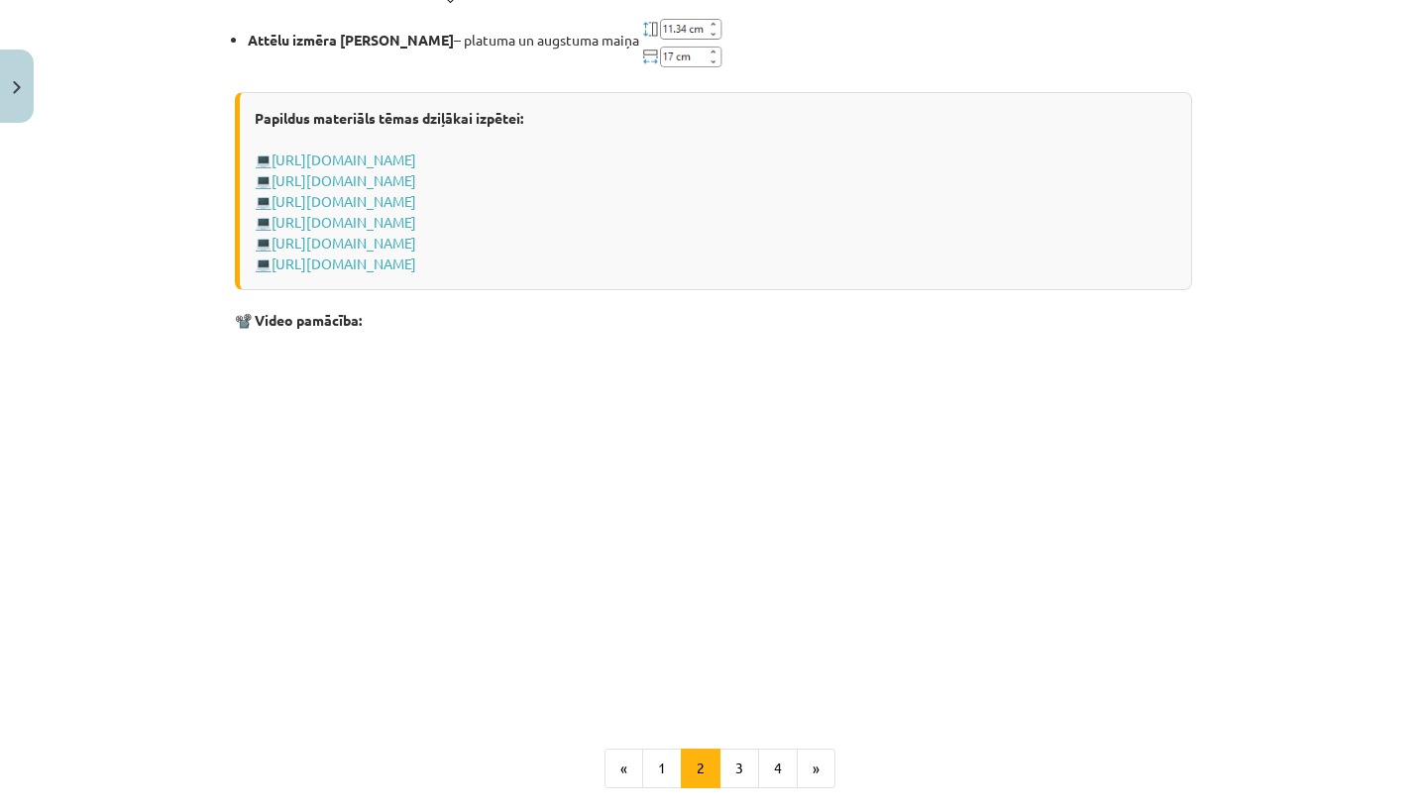
scroll to position [2949, 0]
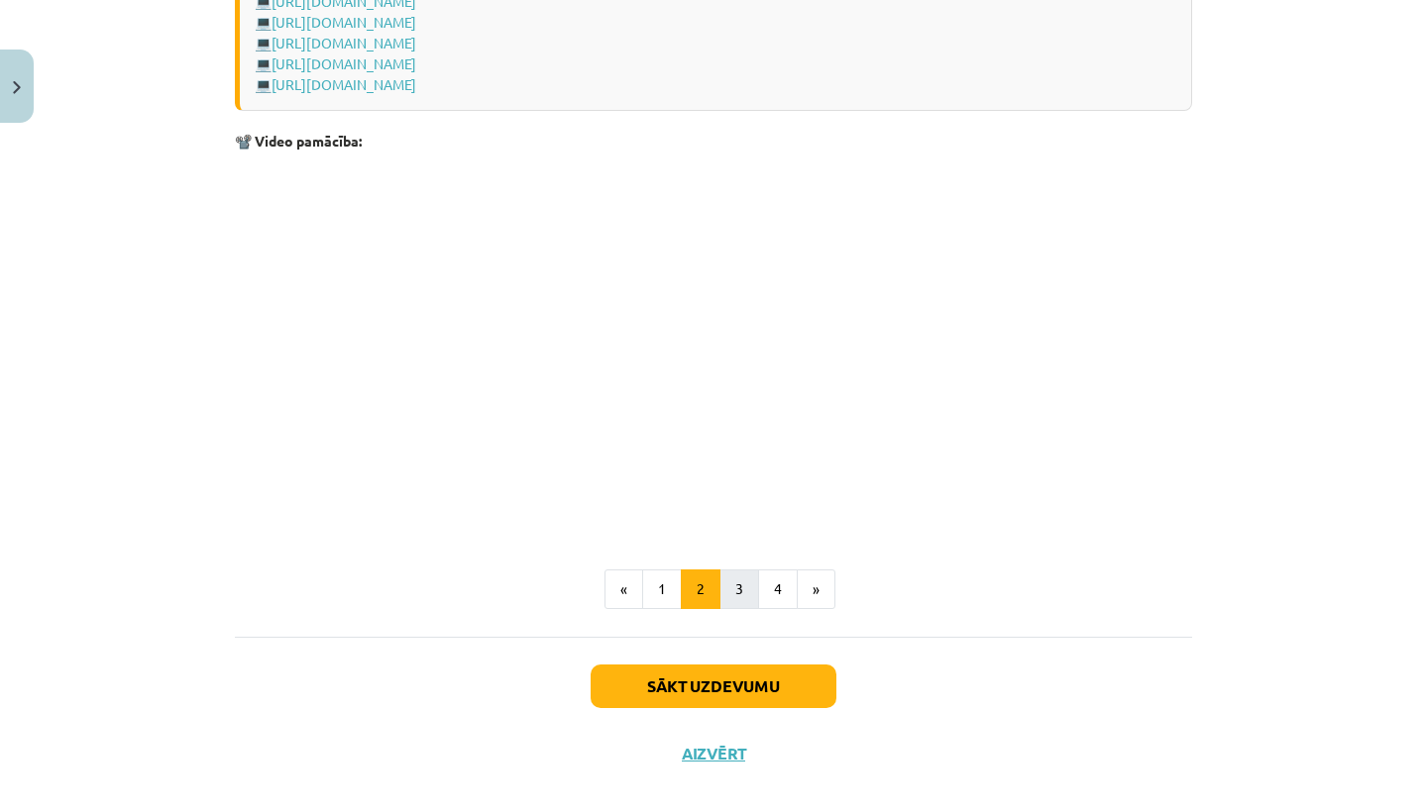
click at [742, 586] on button "3" at bounding box center [739, 590] width 40 height 40
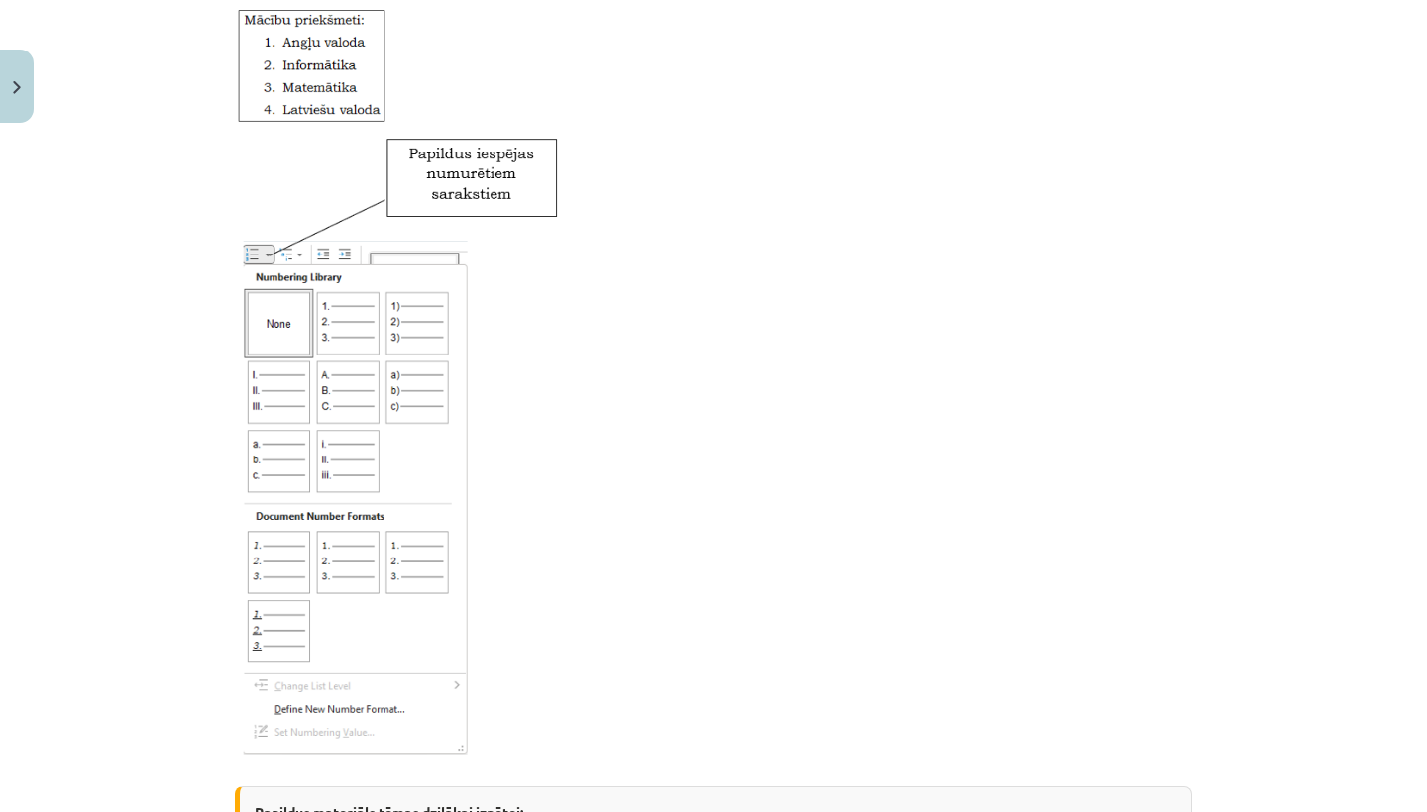
click at [556, 474] on img at bounding box center [399, 451] width 329 height 632
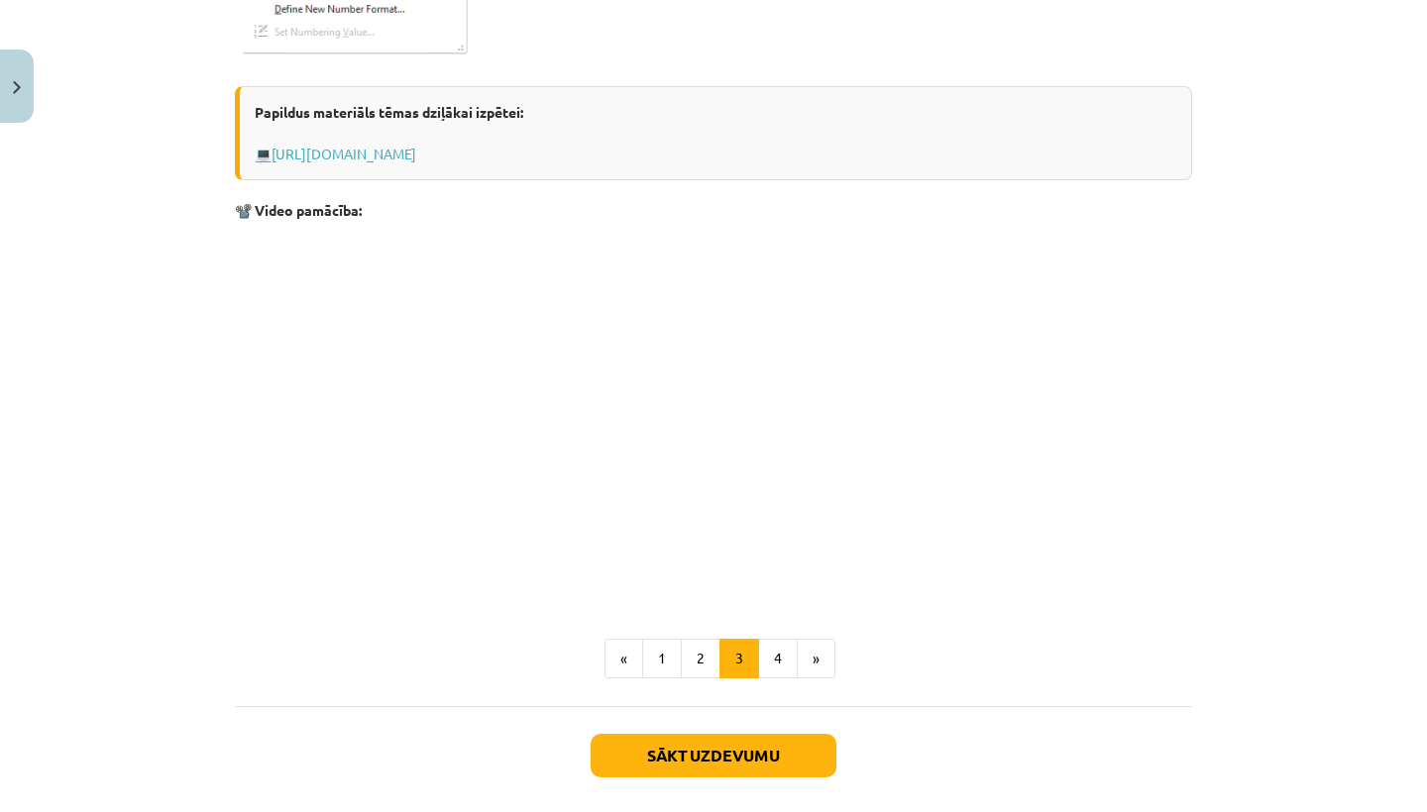
scroll to position [3130, 0]
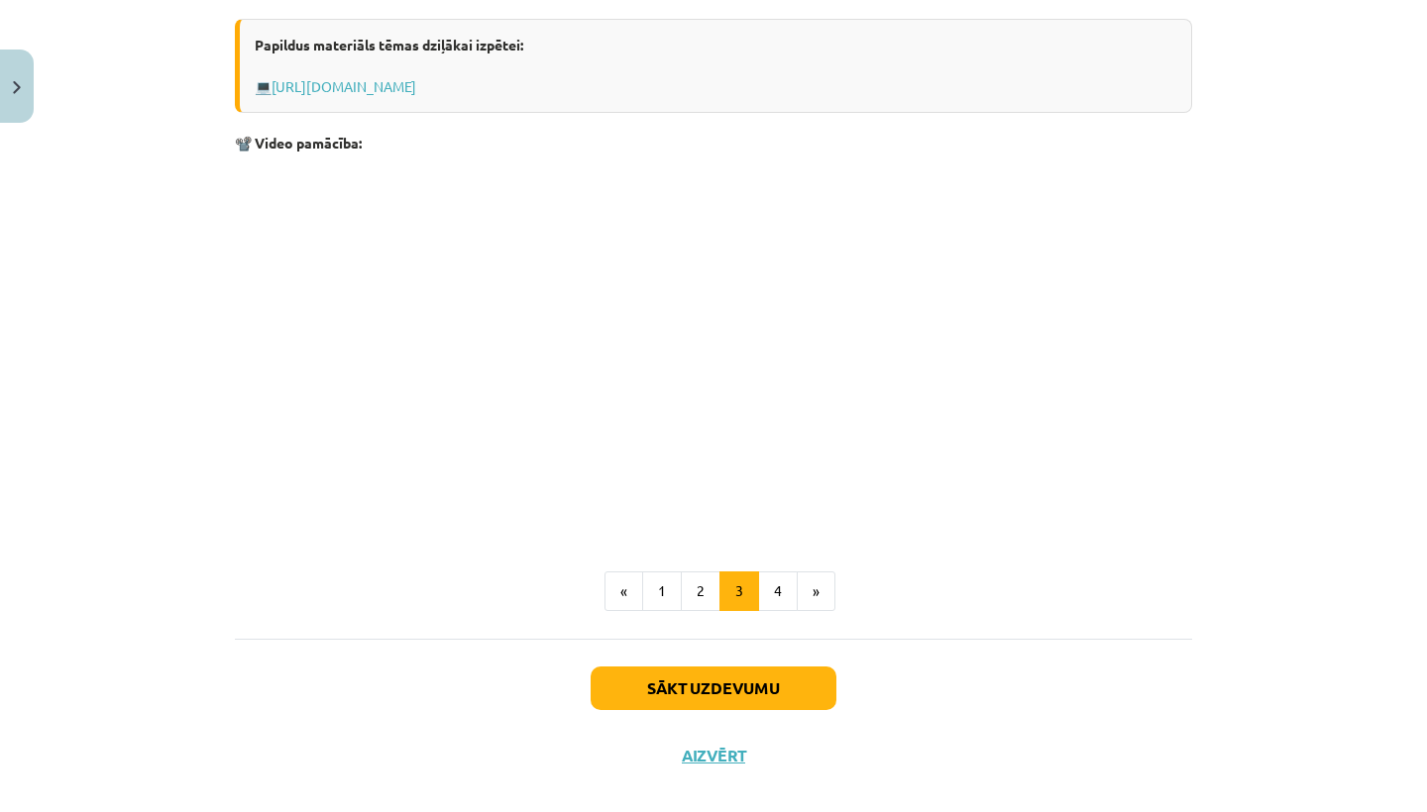
click at [749, 673] on button "Sākt uzdevumu" at bounding box center [713, 689] width 246 height 44
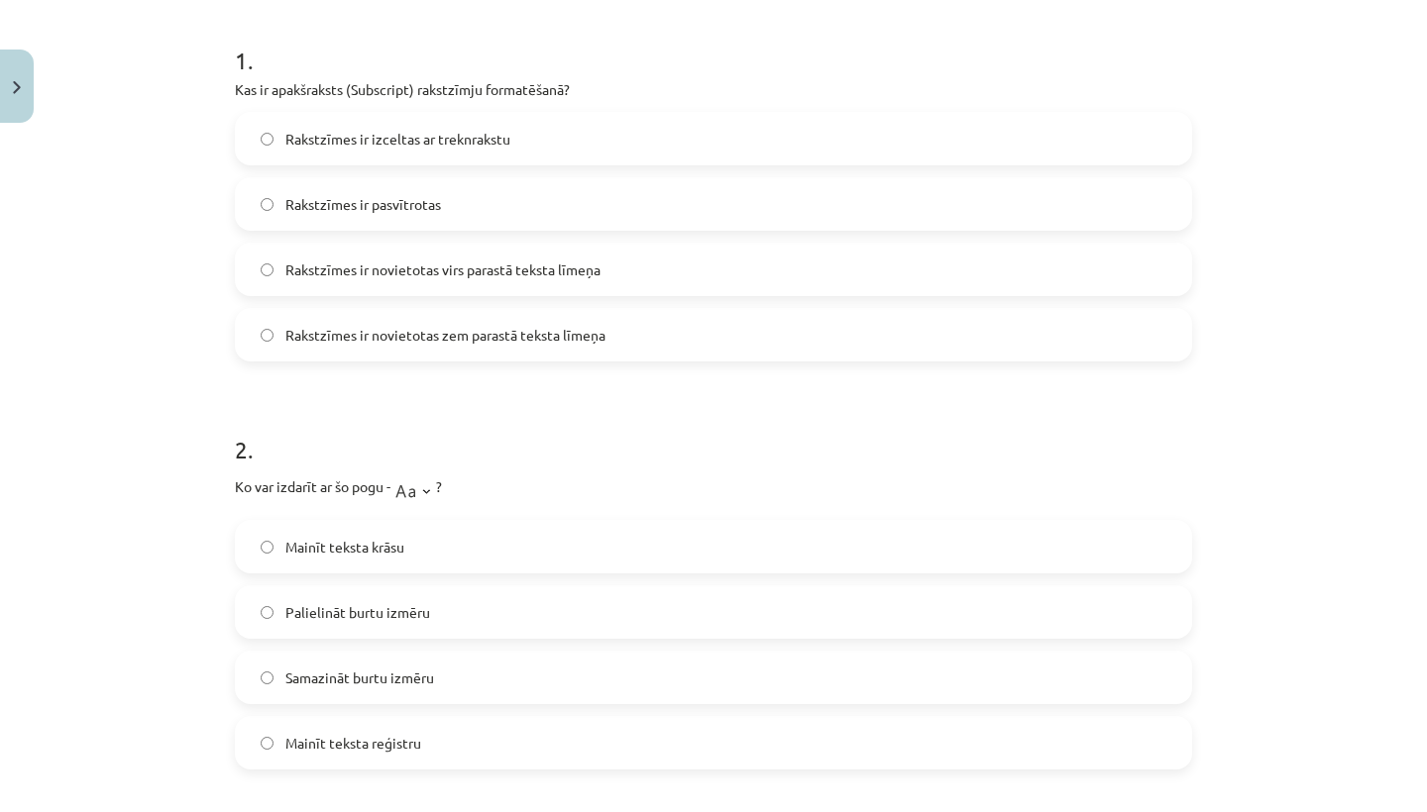
scroll to position [563, 0]
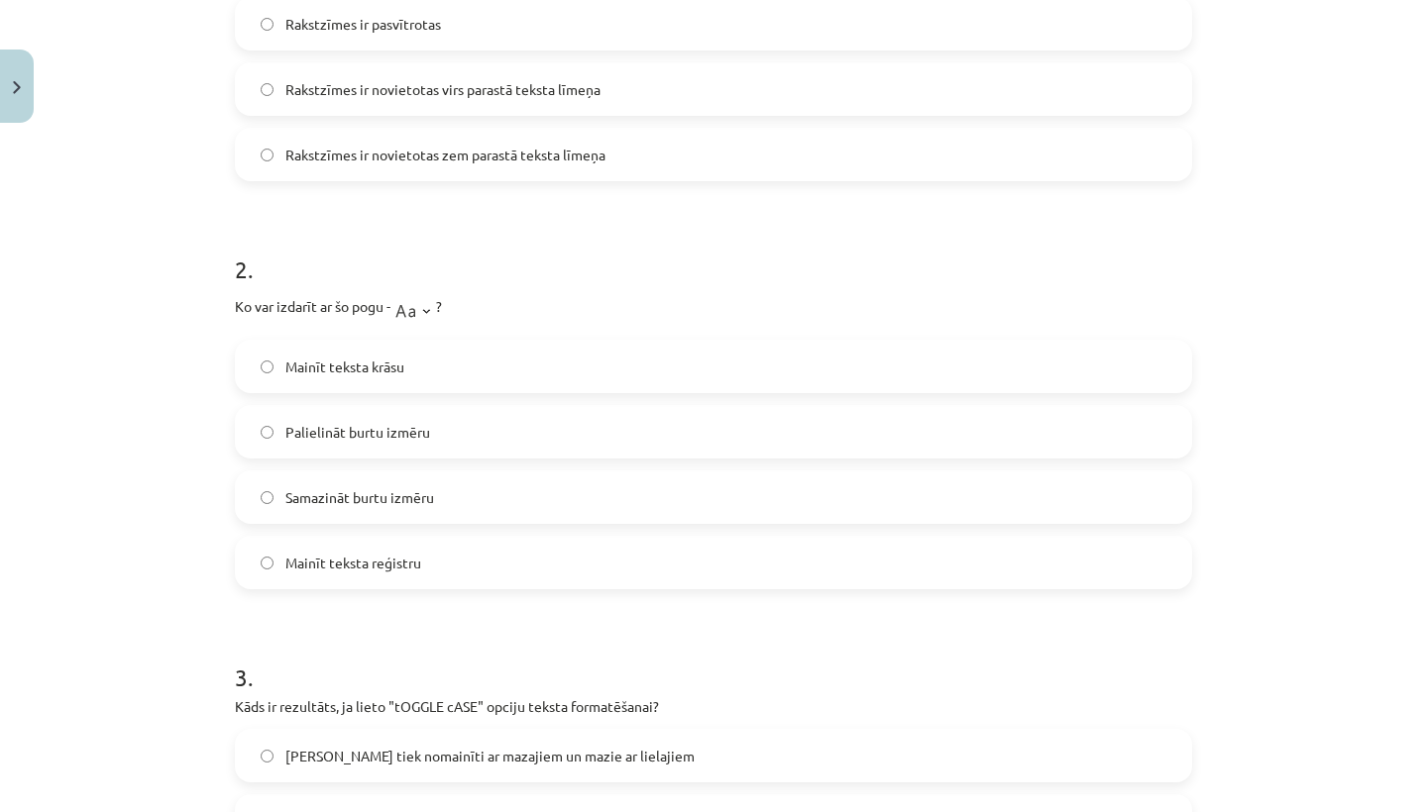
click at [433, 520] on label "Samazināt burtu izmēru" at bounding box center [713, 498] width 953 height 50
click at [445, 560] on label "Mainīt teksta reģistru" at bounding box center [713, 563] width 953 height 50
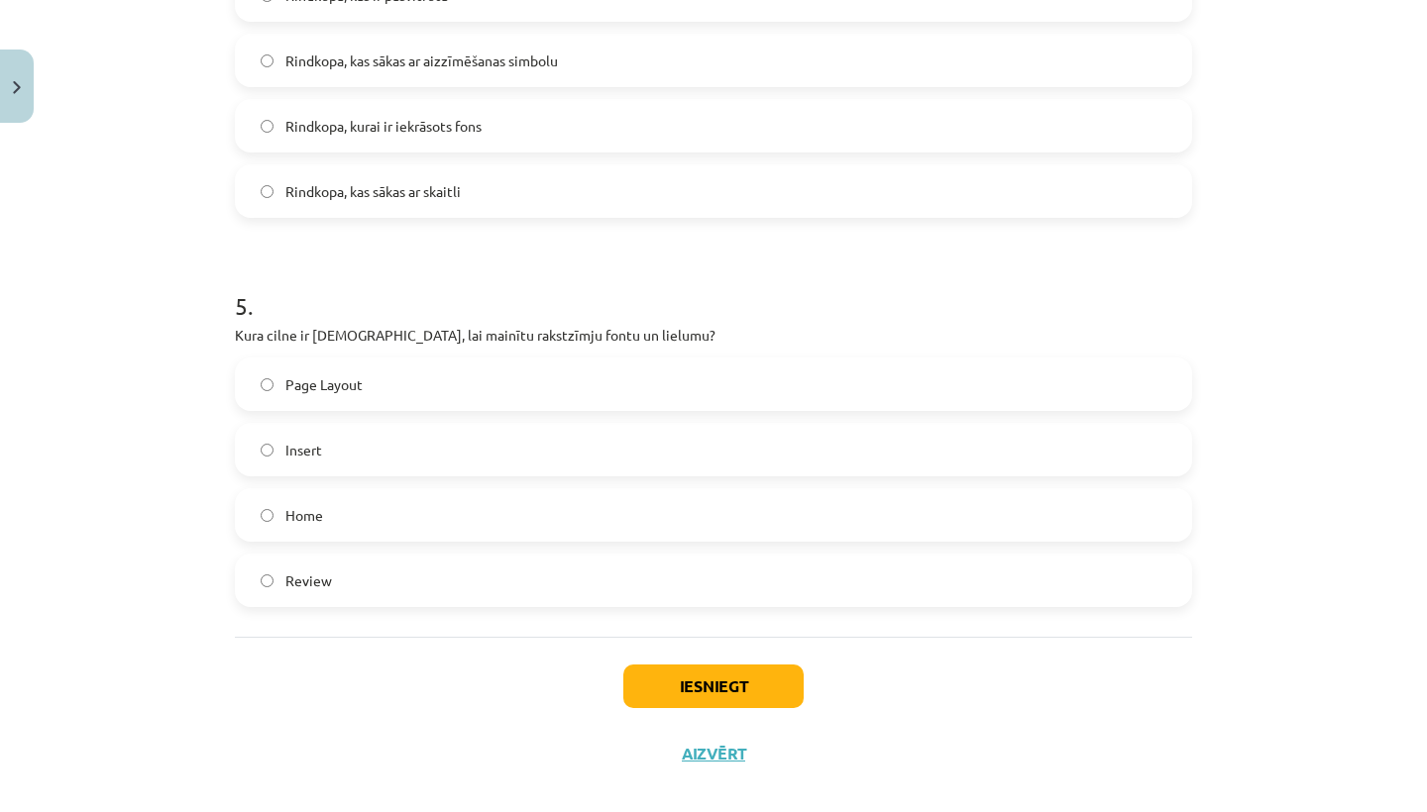
scroll to position [0, 0]
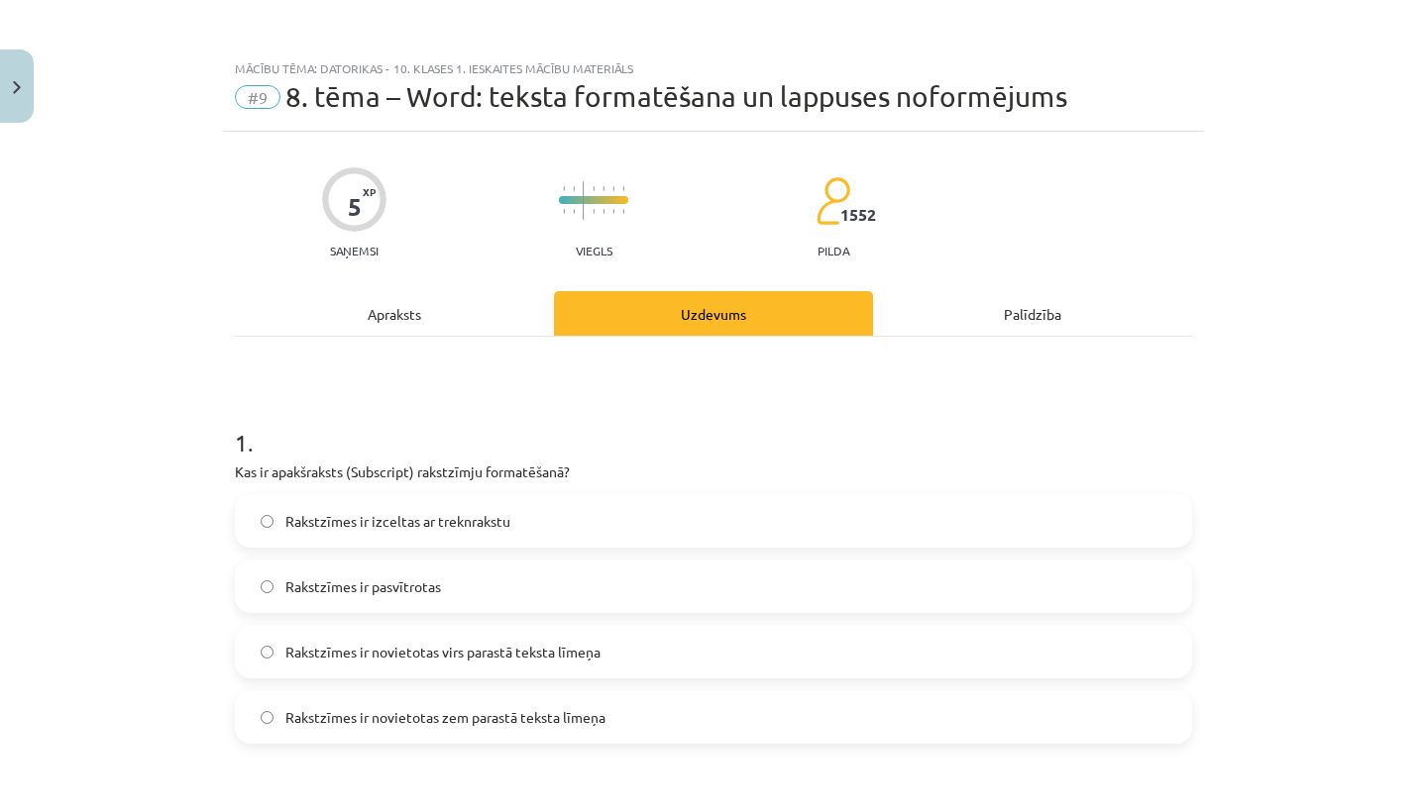
click at [388, 326] on div "Apraksts" at bounding box center [394, 313] width 319 height 45
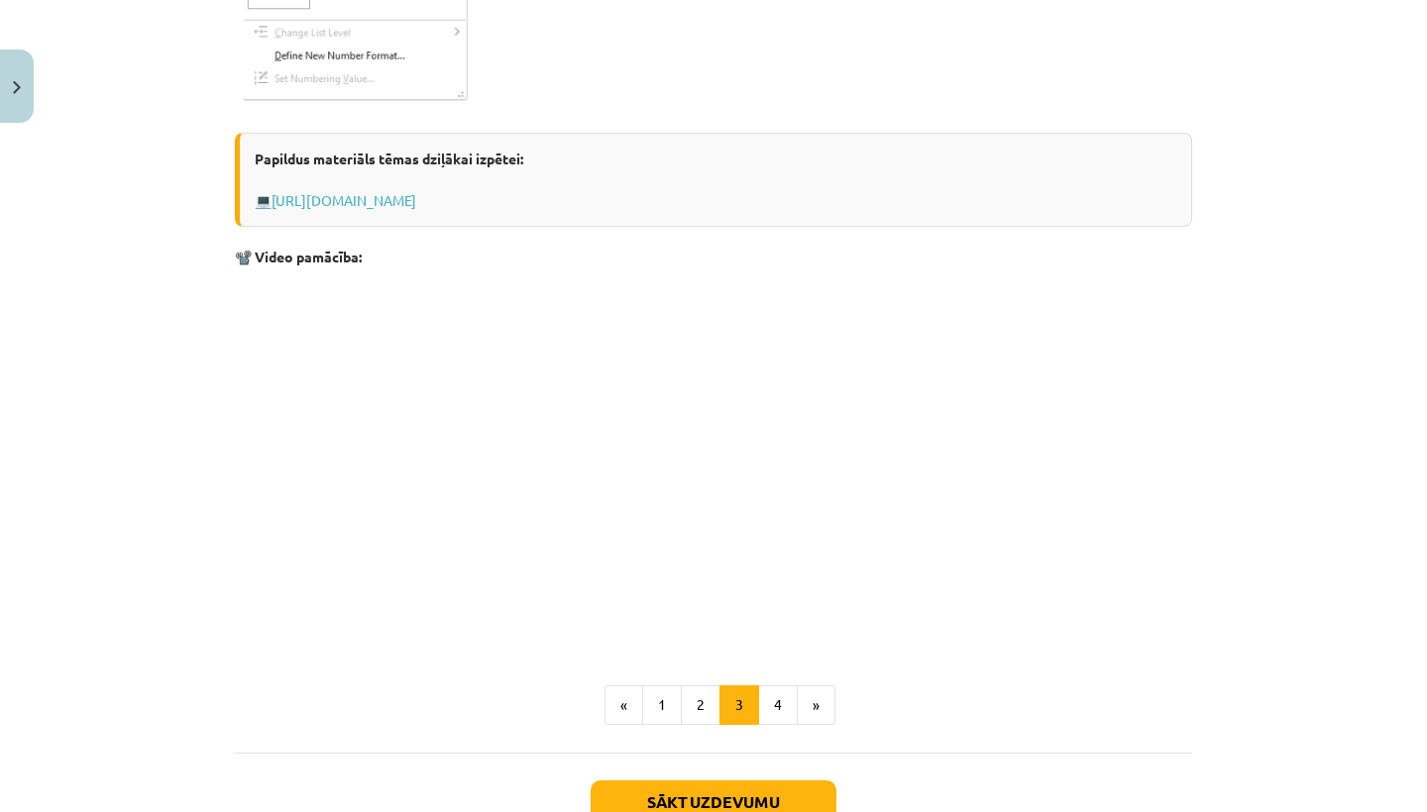
scroll to position [3130, 0]
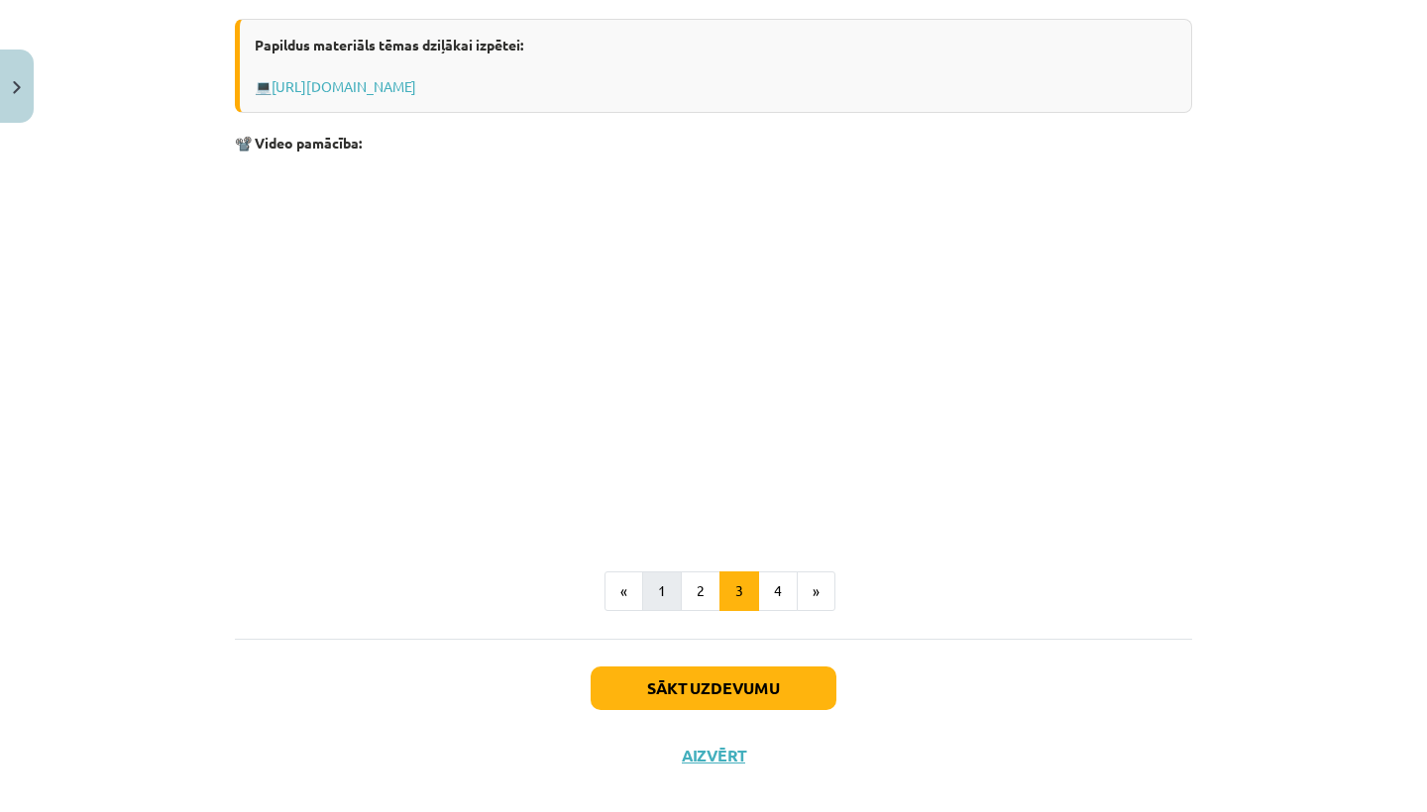
click at [651, 600] on button "1" at bounding box center [662, 592] width 40 height 40
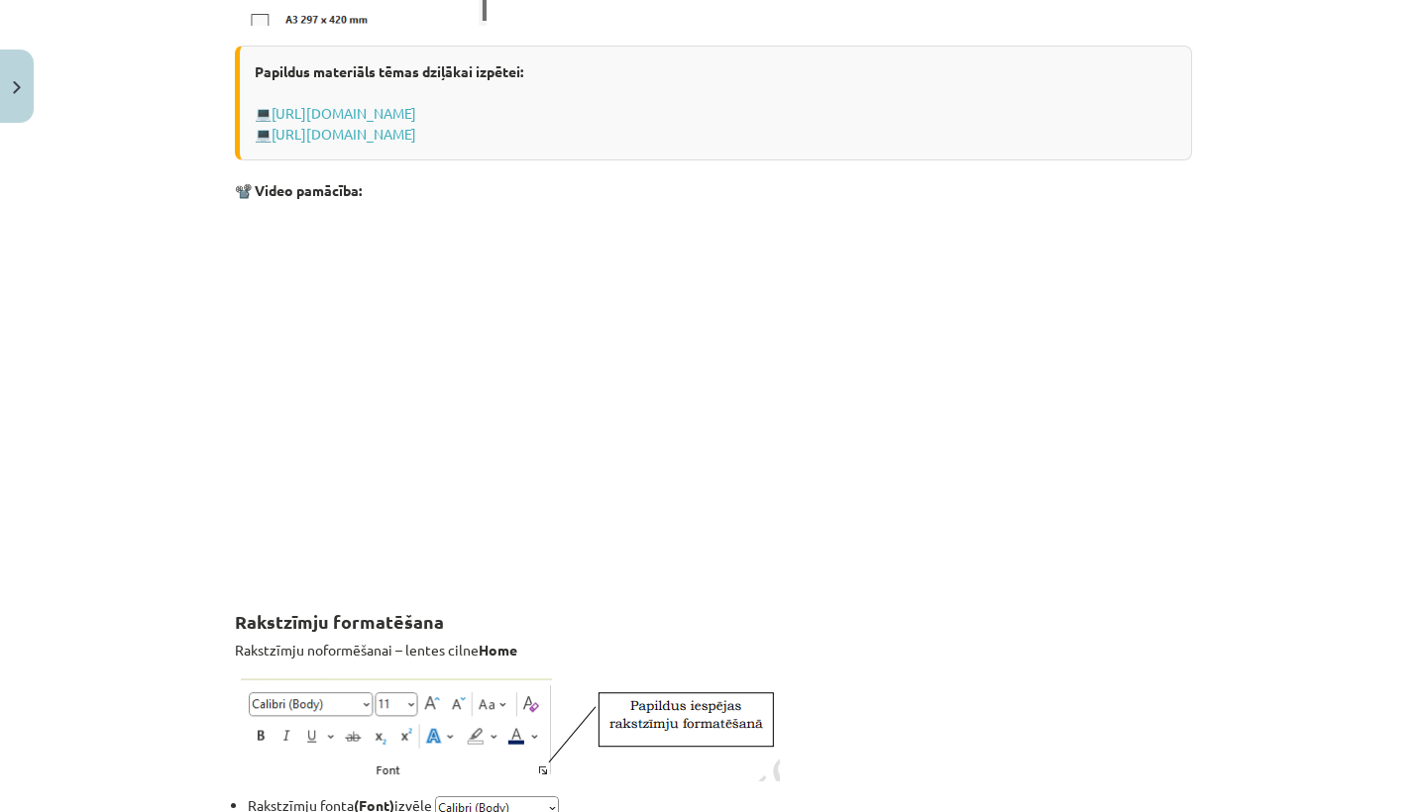
scroll to position [2037, 0]
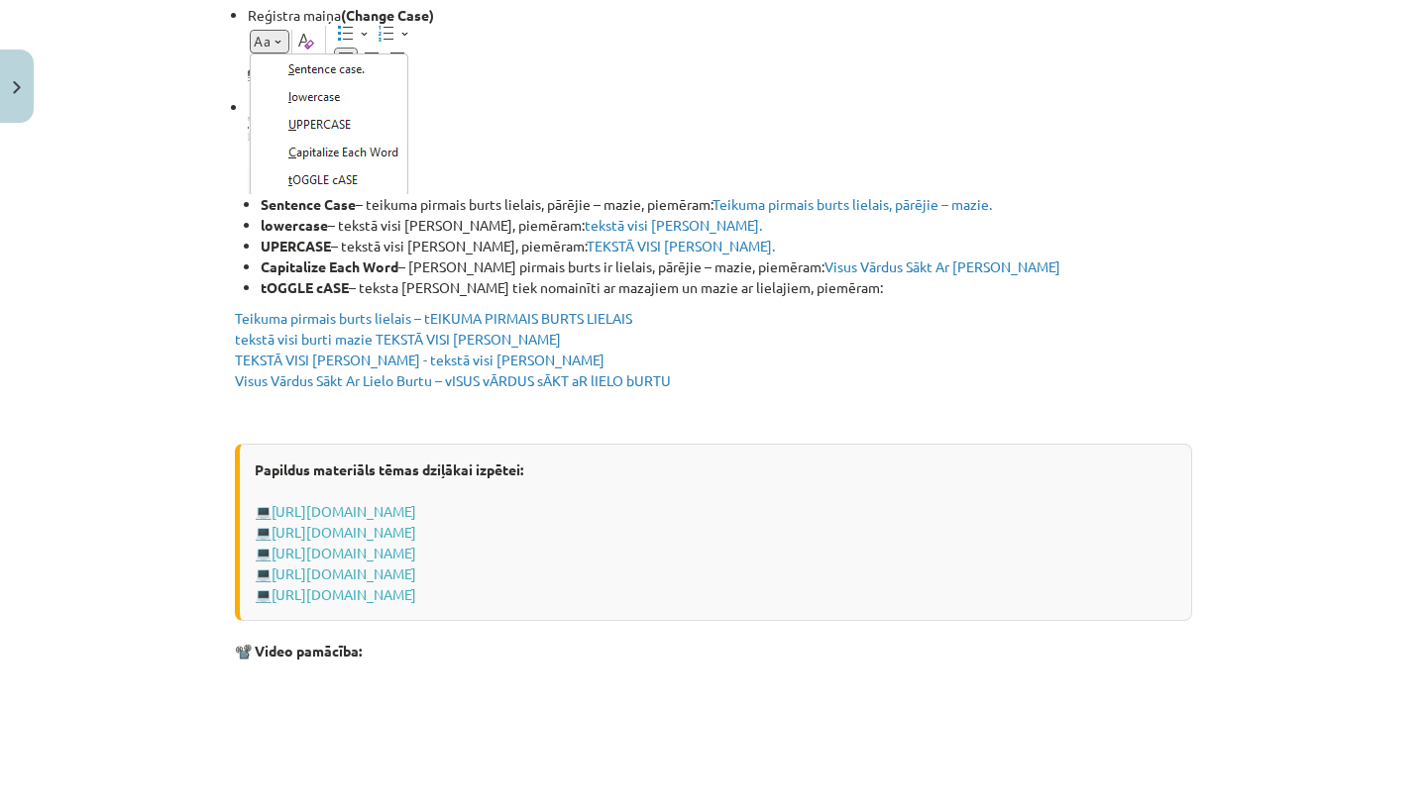
click at [698, 593] on div "Papildus materiāls tēmas dziļākai izpētei: 💻 http://www.uzdevumi.lv/p/informati…" at bounding box center [713, 532] width 957 height 177
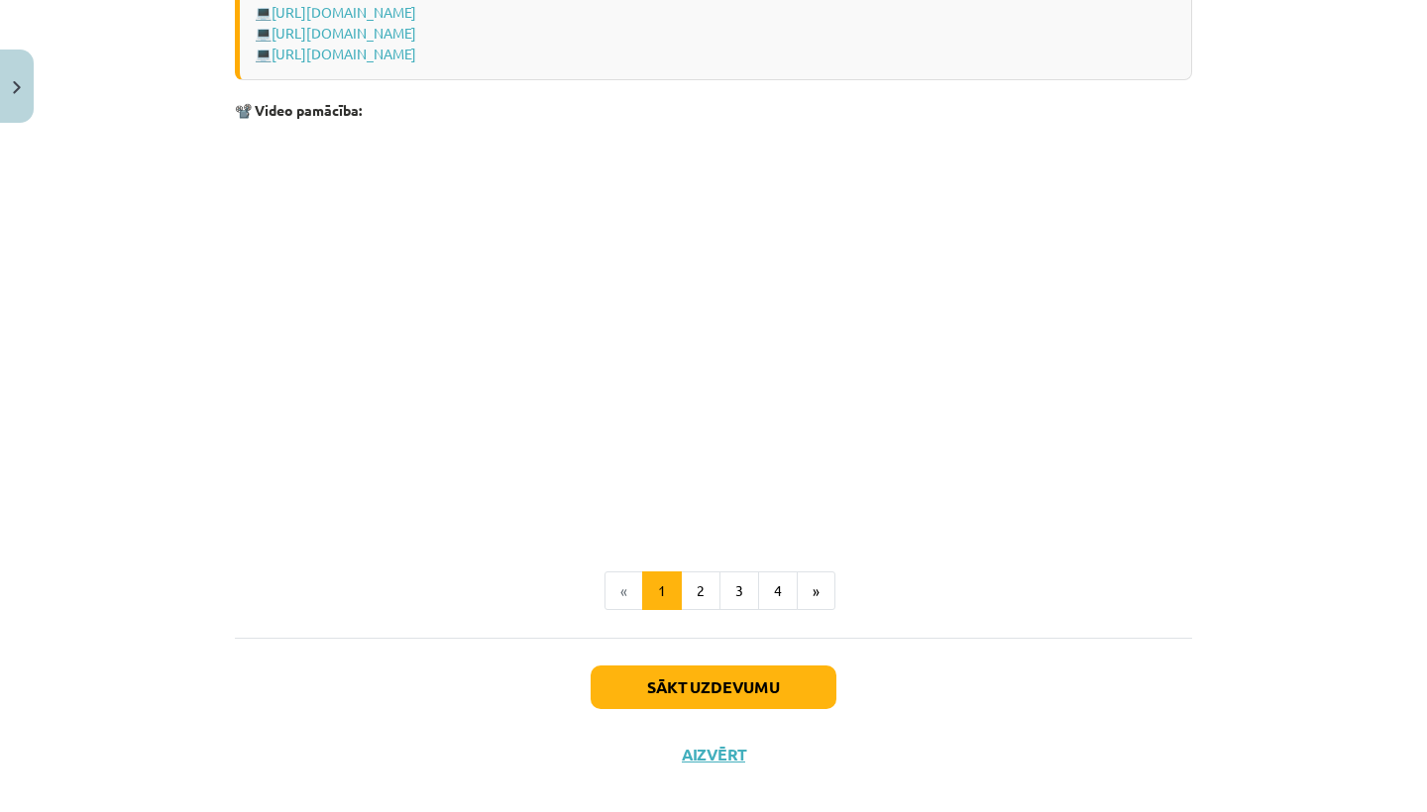
click at [699, 674] on button "Sākt uzdevumu" at bounding box center [713, 688] width 246 height 44
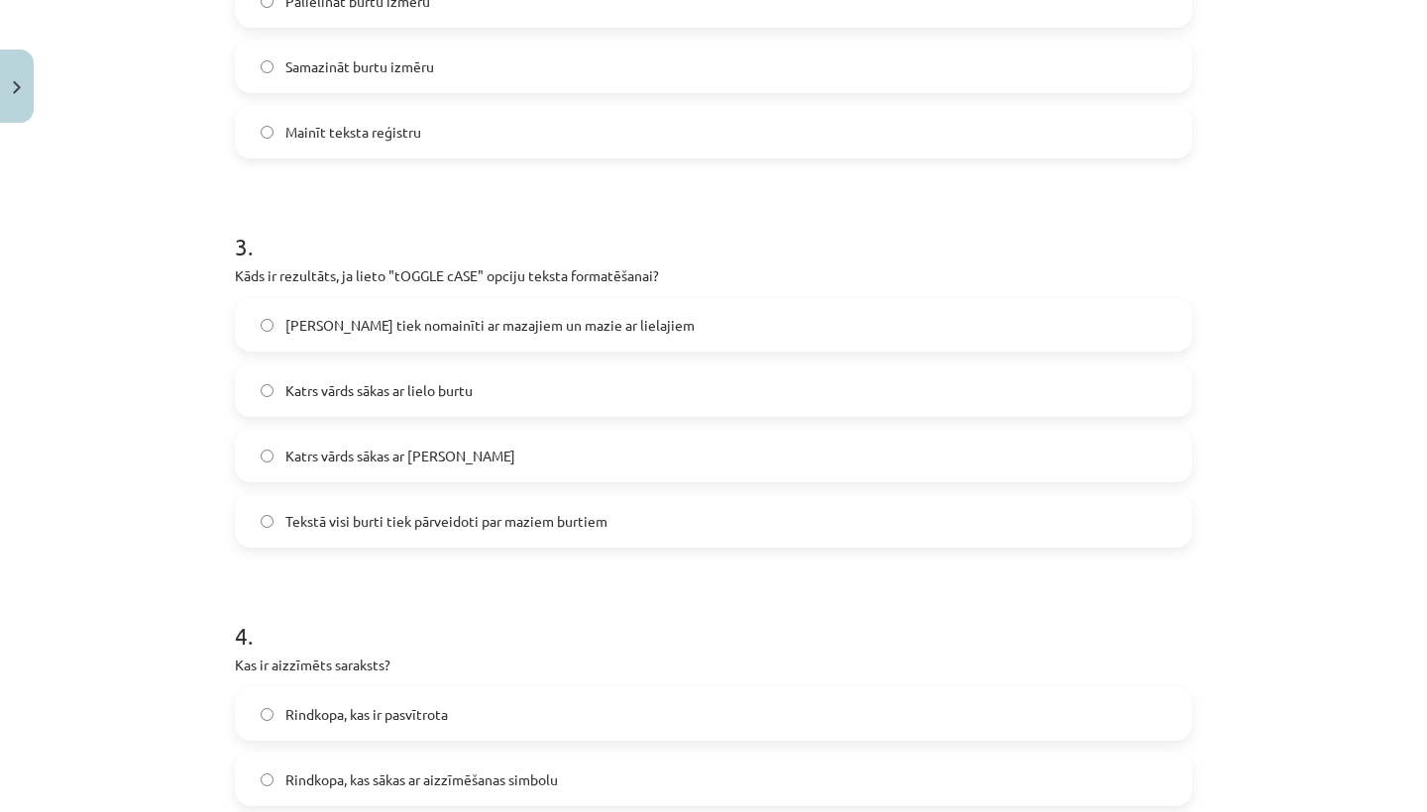
scroll to position [998, 0]
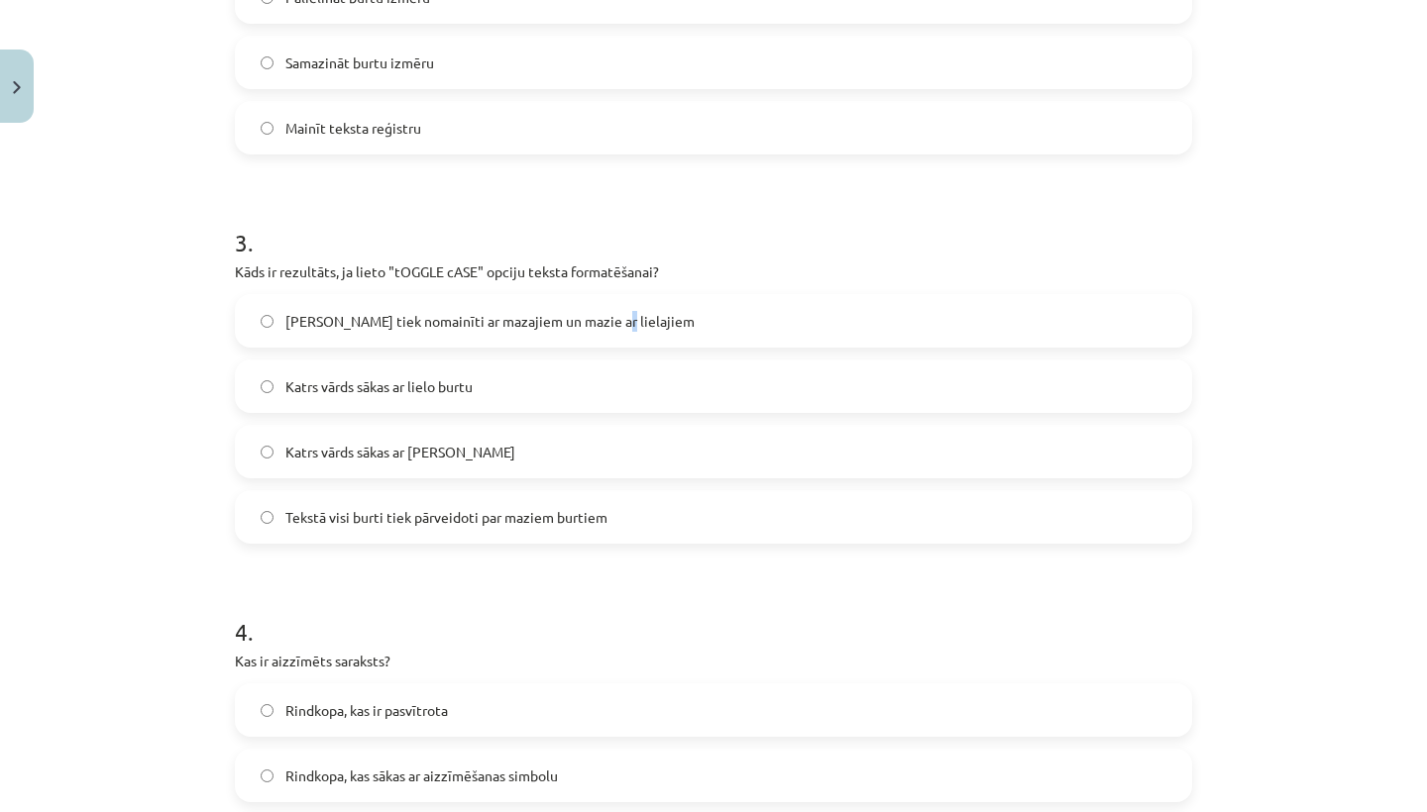
click at [590, 328] on span "Lielie burti tiek nomainīti ar mazajiem un mazie ar lielajiem" at bounding box center [489, 321] width 409 height 21
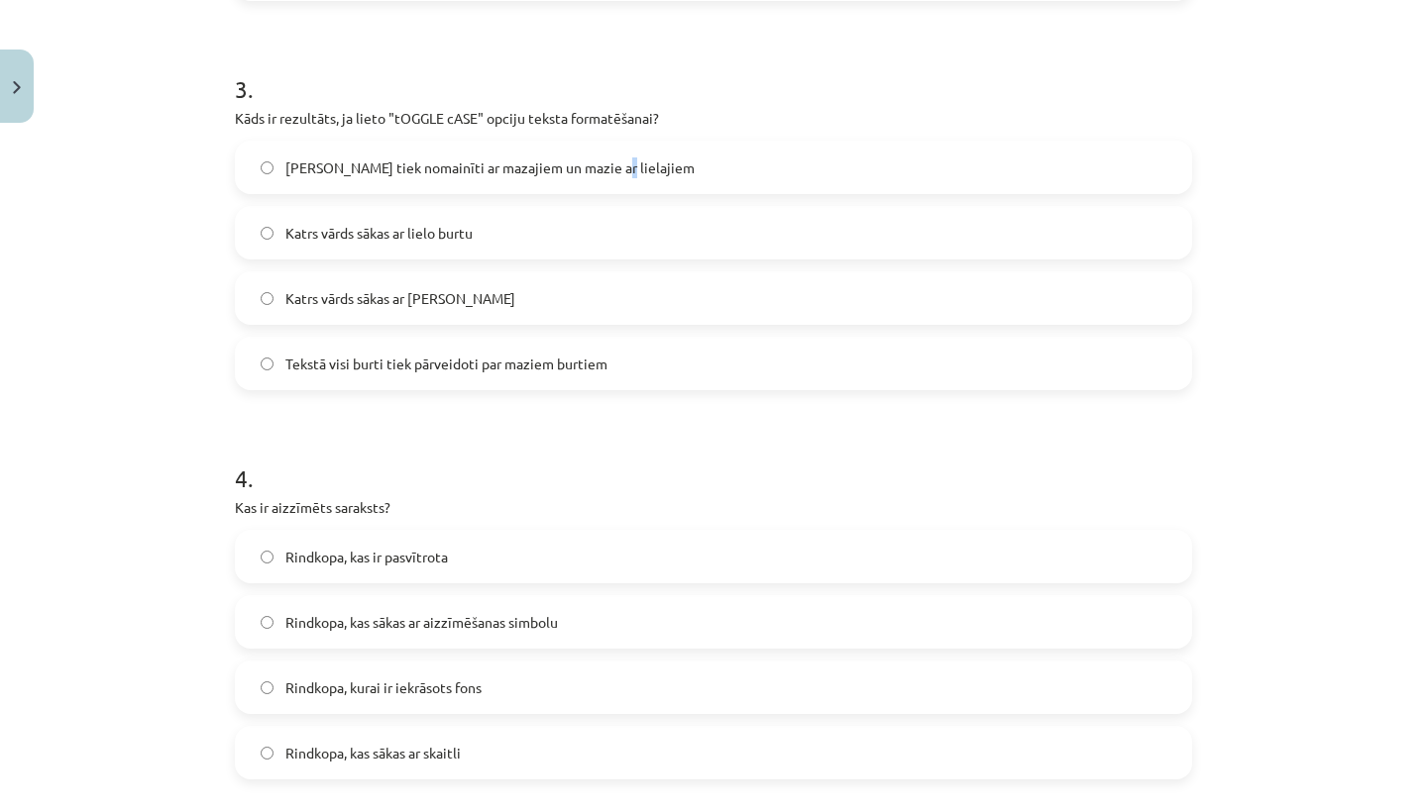
scroll to position [1155, 0]
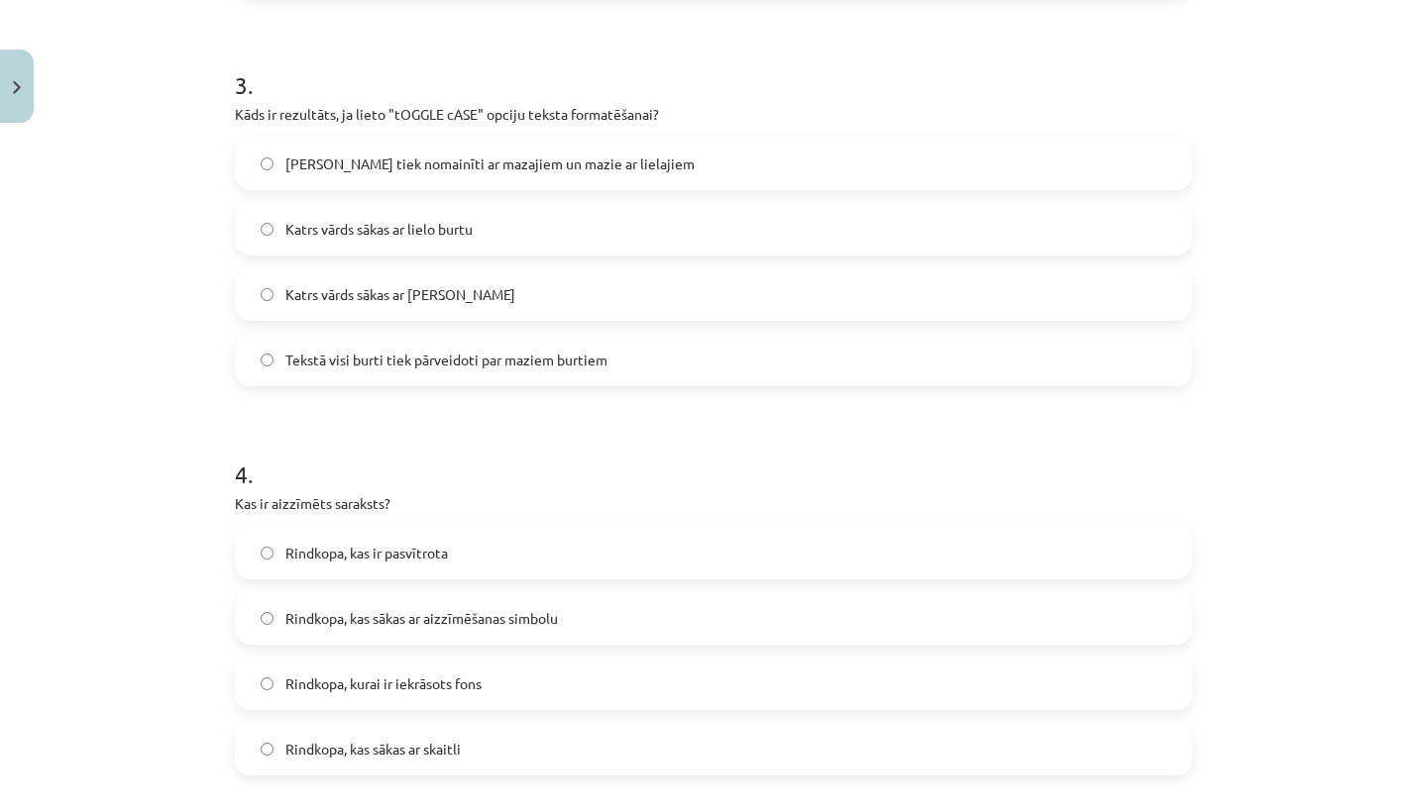
click at [584, 623] on label "Rindkopa, kas sākas ar aizzīmēšanas simbolu" at bounding box center [713, 618] width 953 height 50
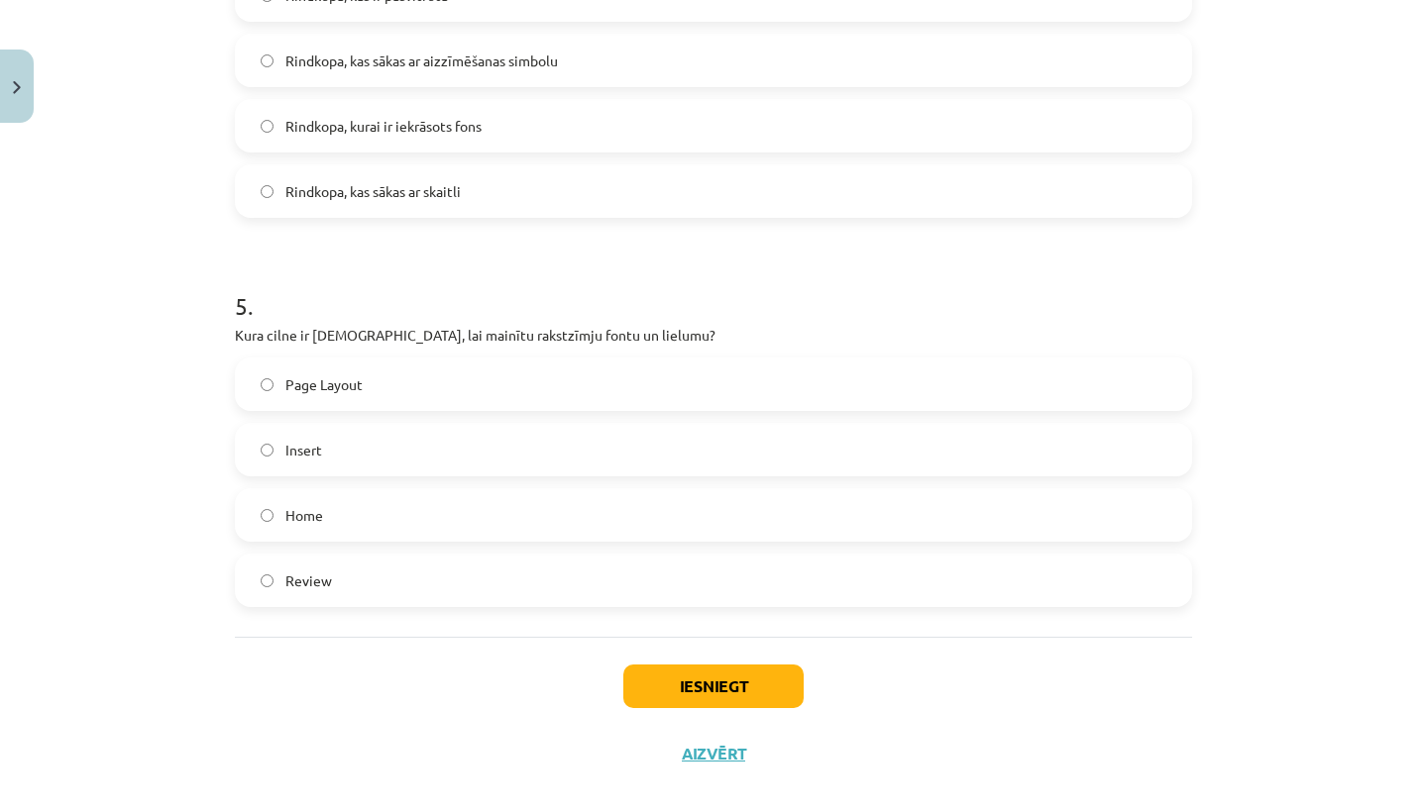
click at [292, 526] on label "Home" at bounding box center [713, 515] width 953 height 50
click at [688, 677] on button "Iesniegt" at bounding box center [713, 687] width 180 height 44
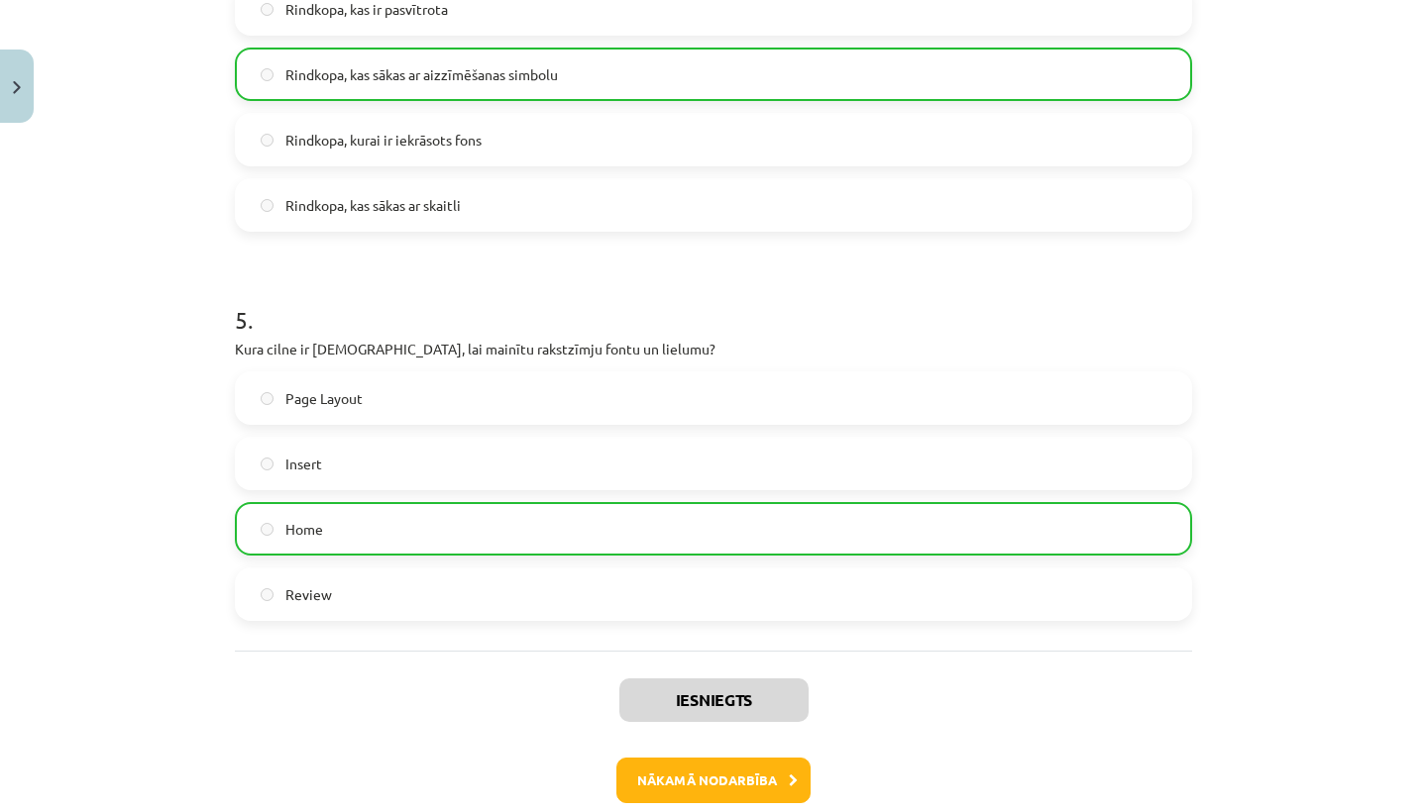
scroll to position [1775, 0]
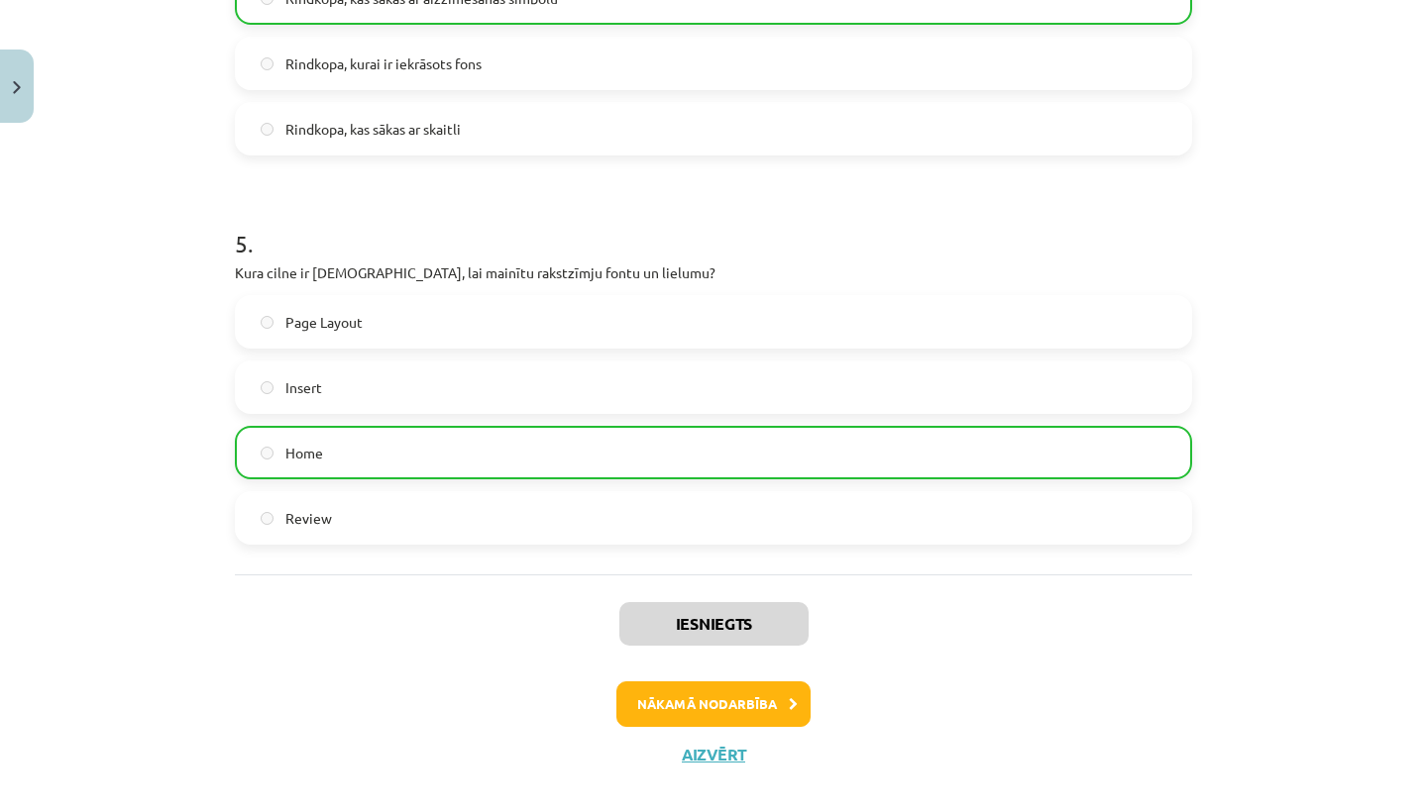
click at [716, 712] on button "Nākamā nodarbība" at bounding box center [713, 705] width 194 height 46
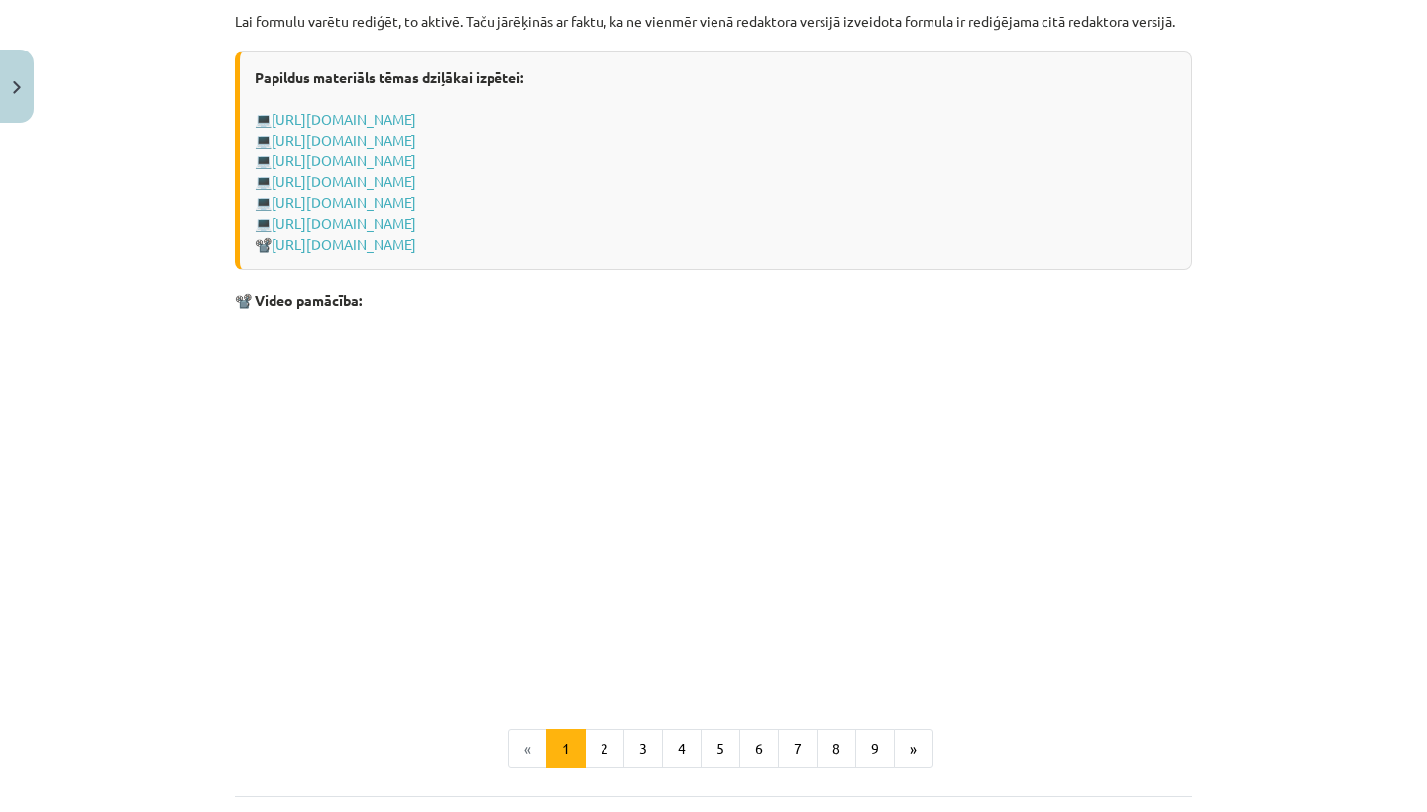
scroll to position [4056, 0]
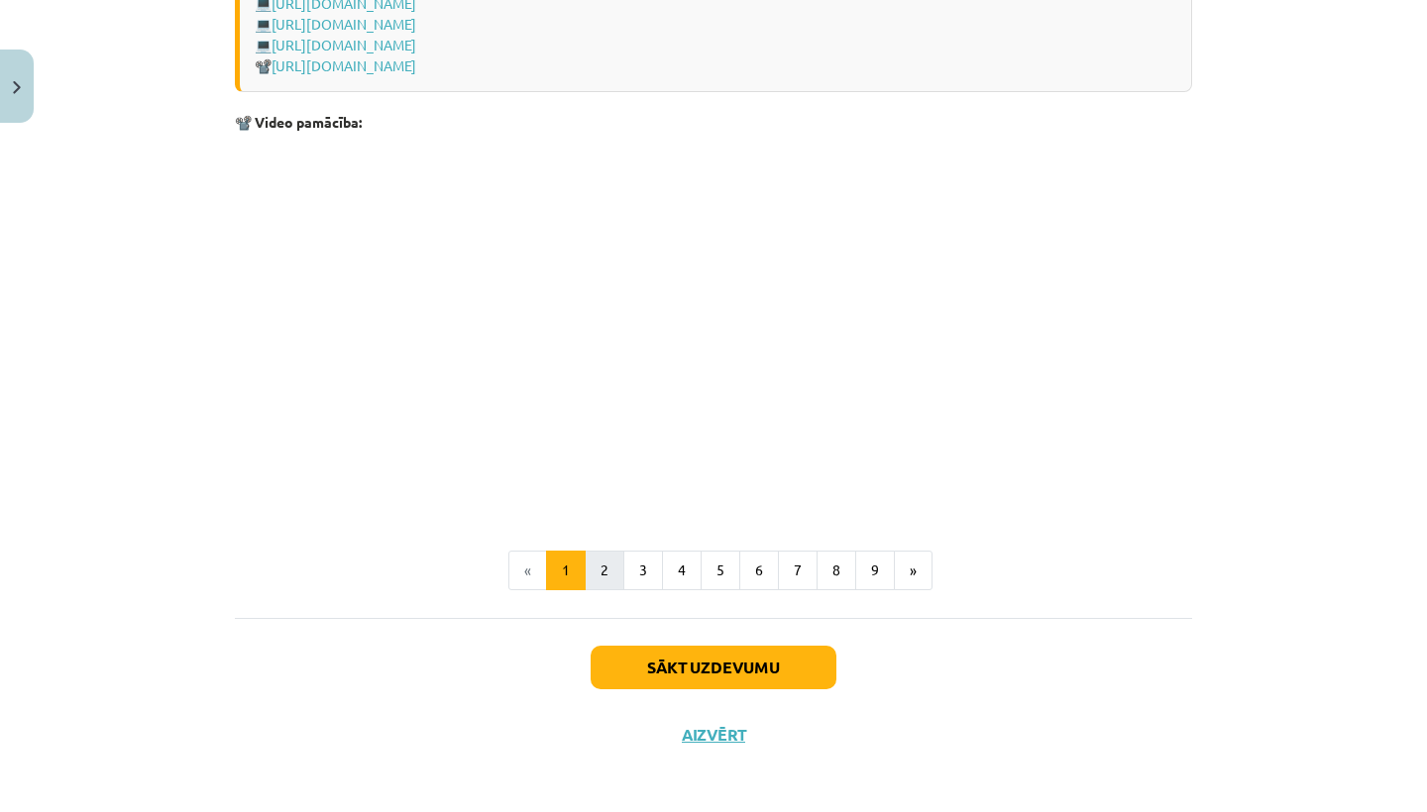
click at [594, 590] on button "2" at bounding box center [605, 571] width 40 height 40
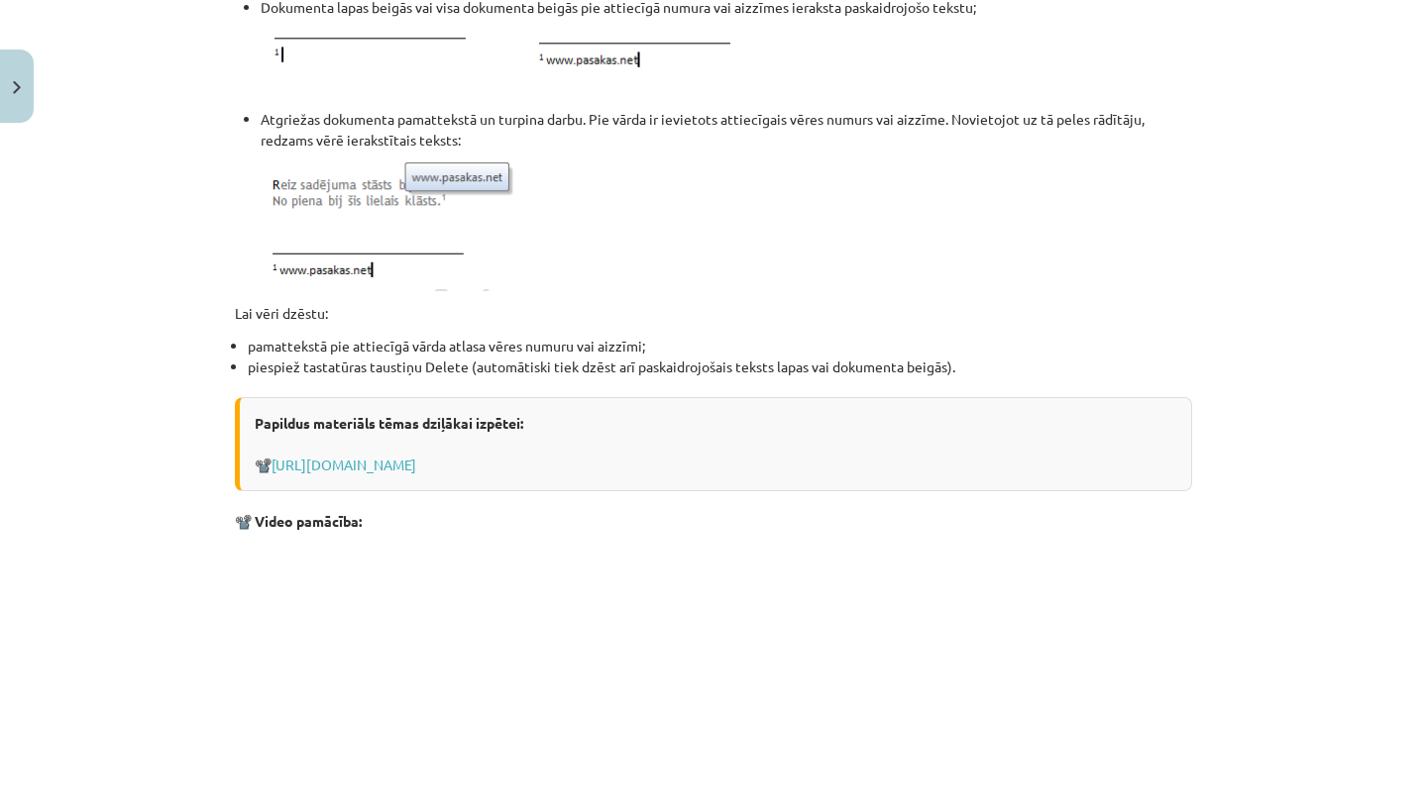
scroll to position [2303, 0]
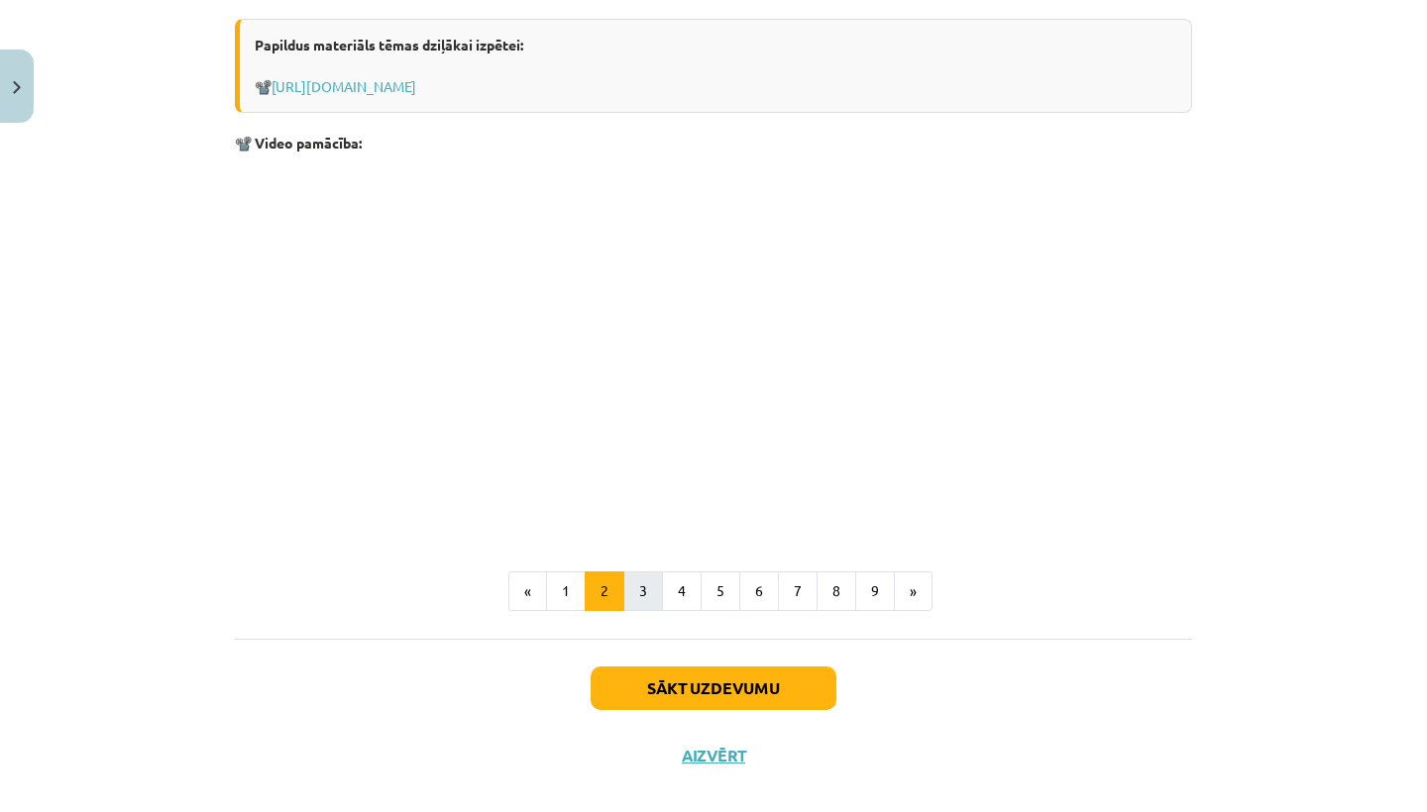
click at [646, 591] on button "3" at bounding box center [643, 592] width 40 height 40
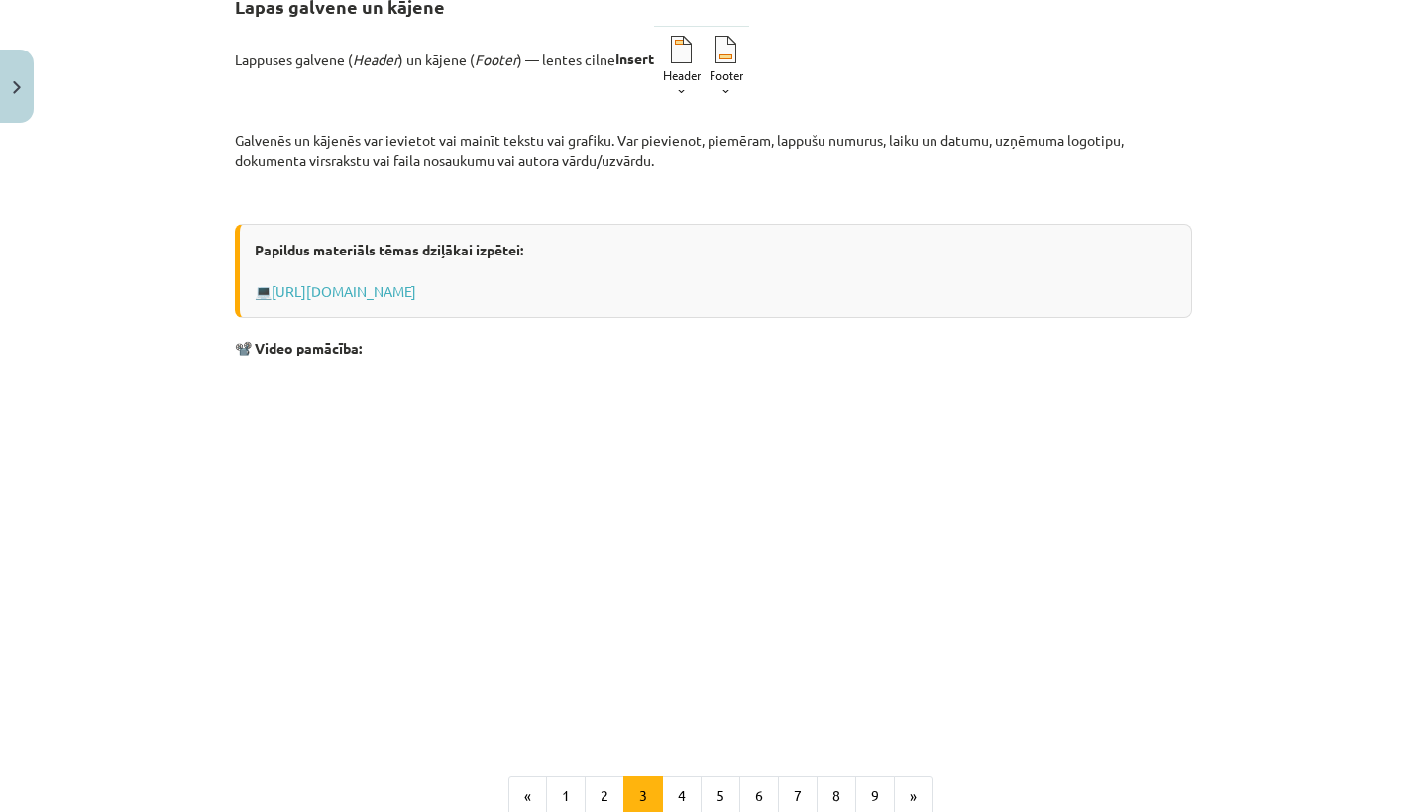
scroll to position [589, 0]
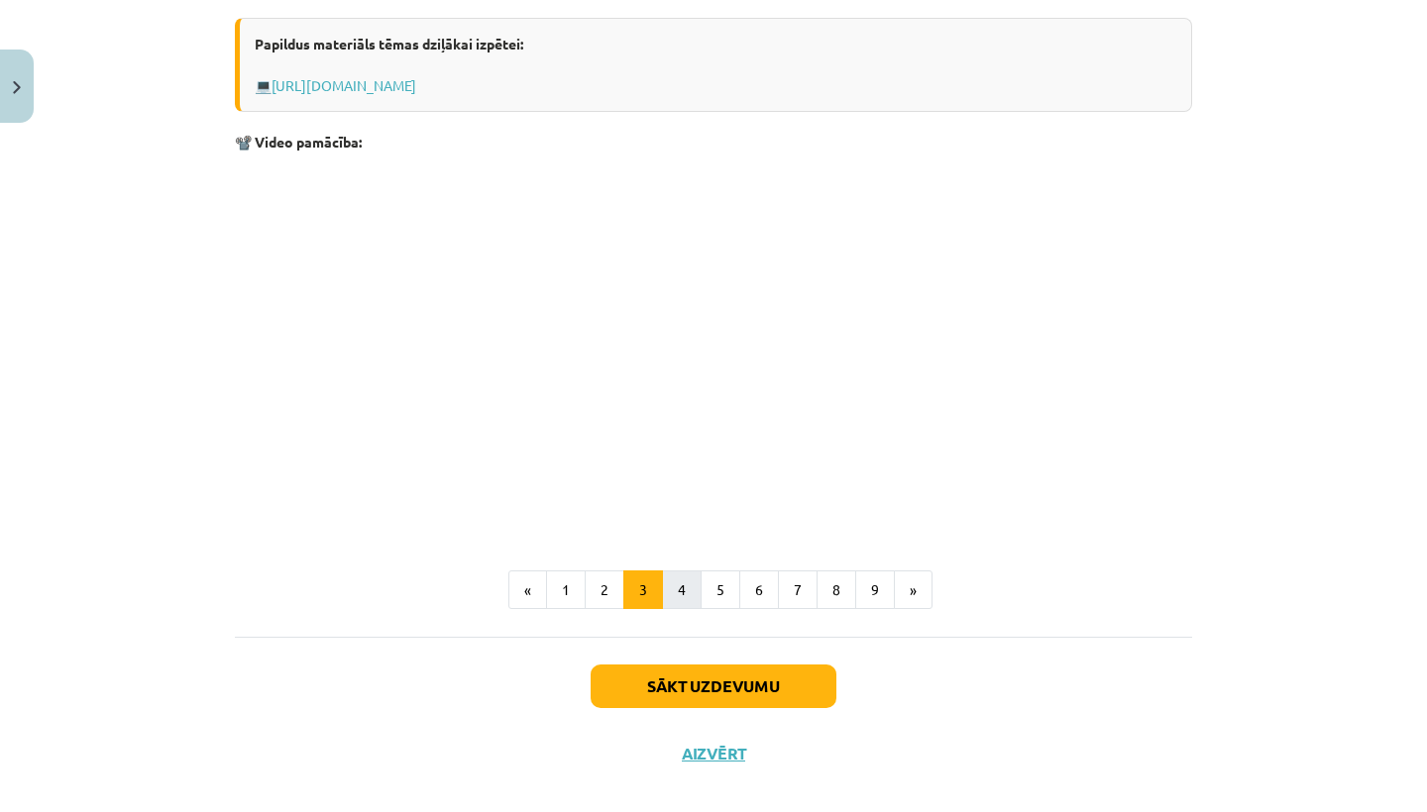
click at [668, 592] on button "4" at bounding box center [682, 591] width 40 height 40
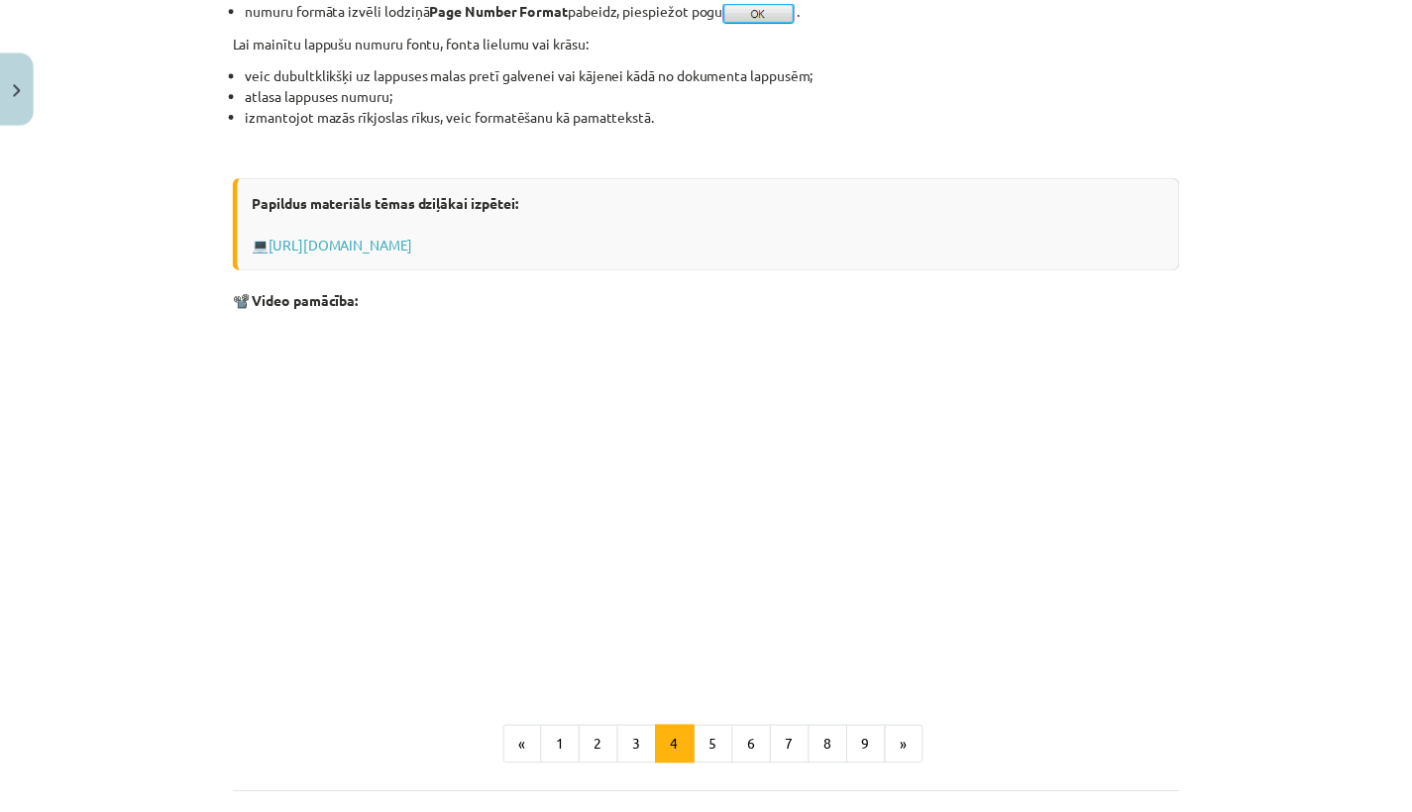
scroll to position [1746, 0]
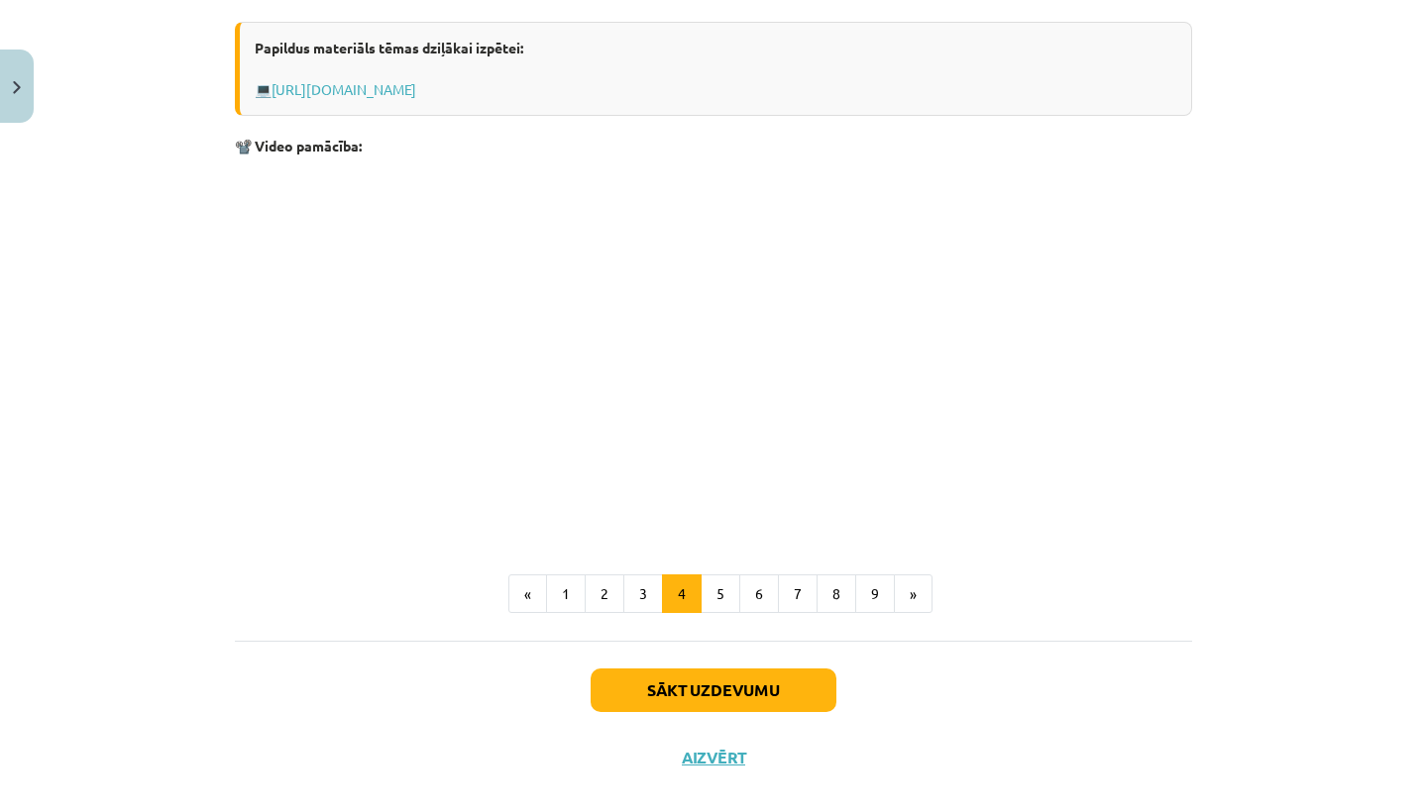
click at [703, 756] on button "Aizvērt" at bounding box center [713, 758] width 75 height 20
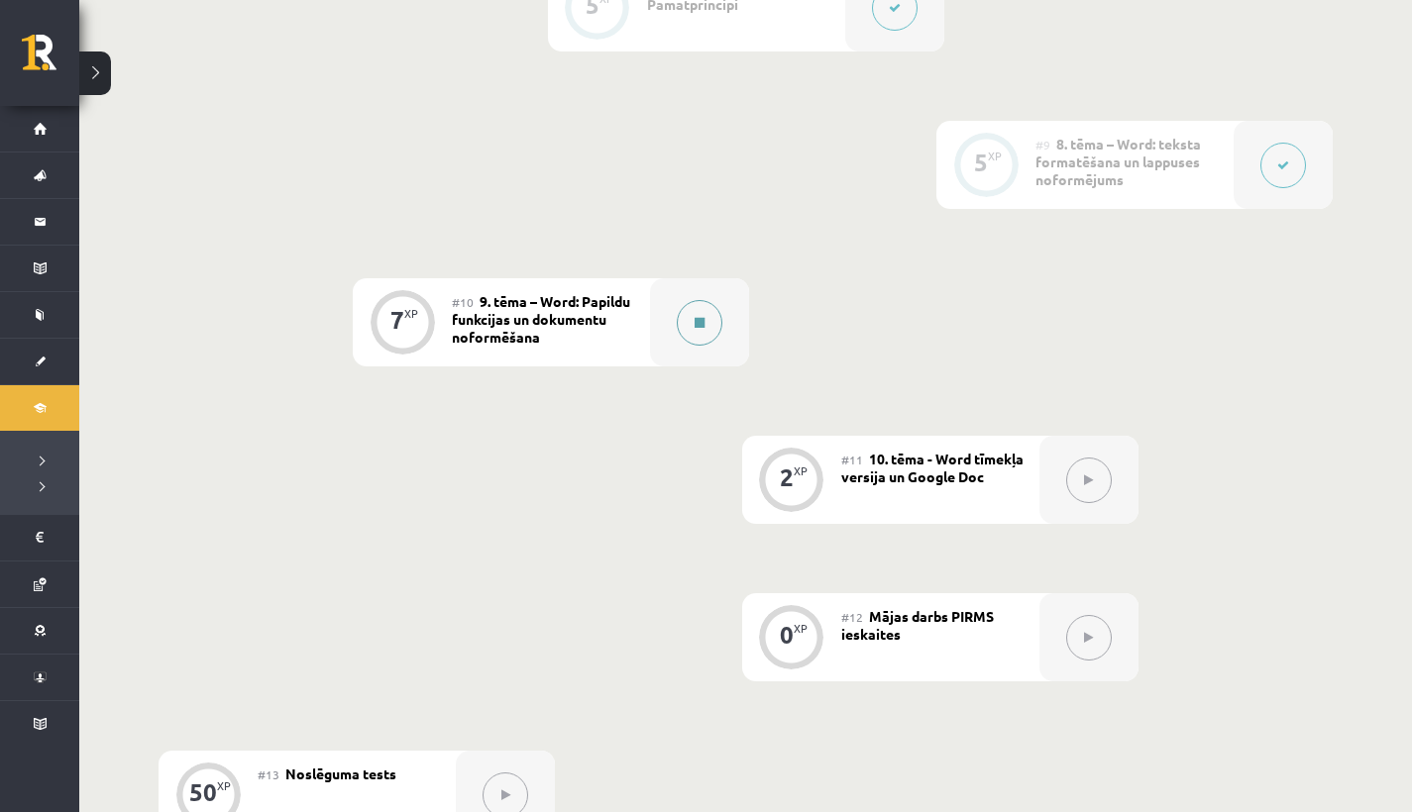
click at [696, 343] on button at bounding box center [700, 323] width 46 height 46
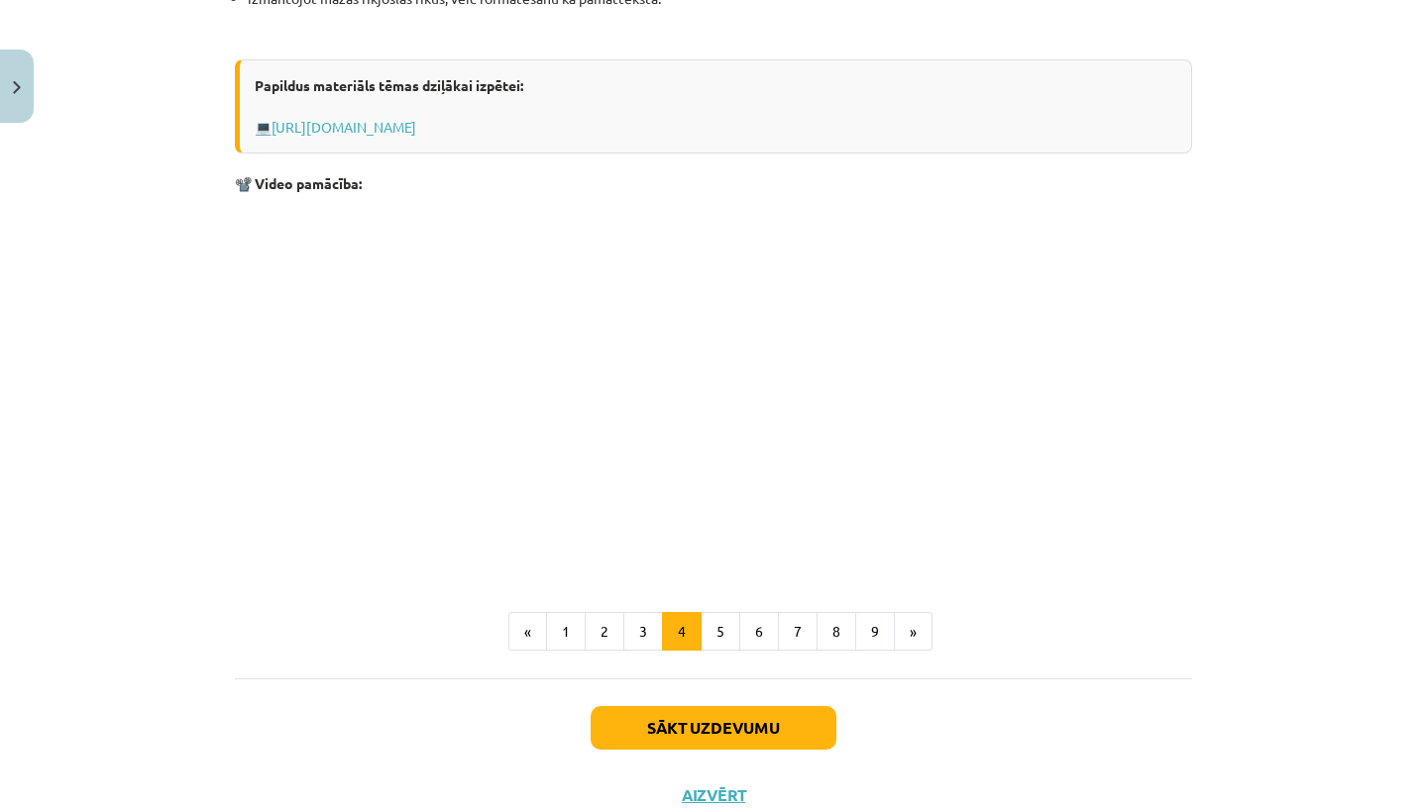
scroll to position [1773, 0]
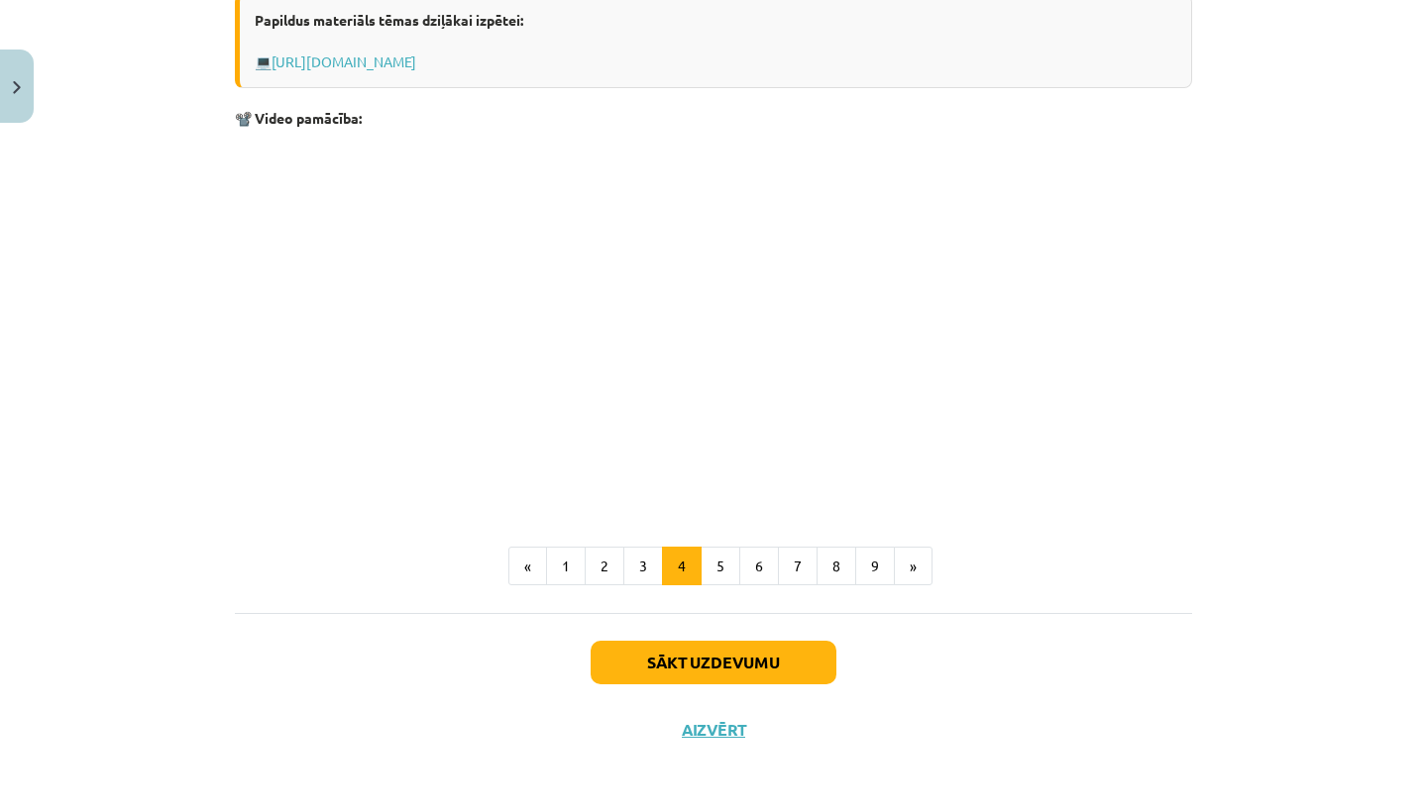
click at [765, 675] on button "Sākt uzdevumu" at bounding box center [713, 663] width 246 height 44
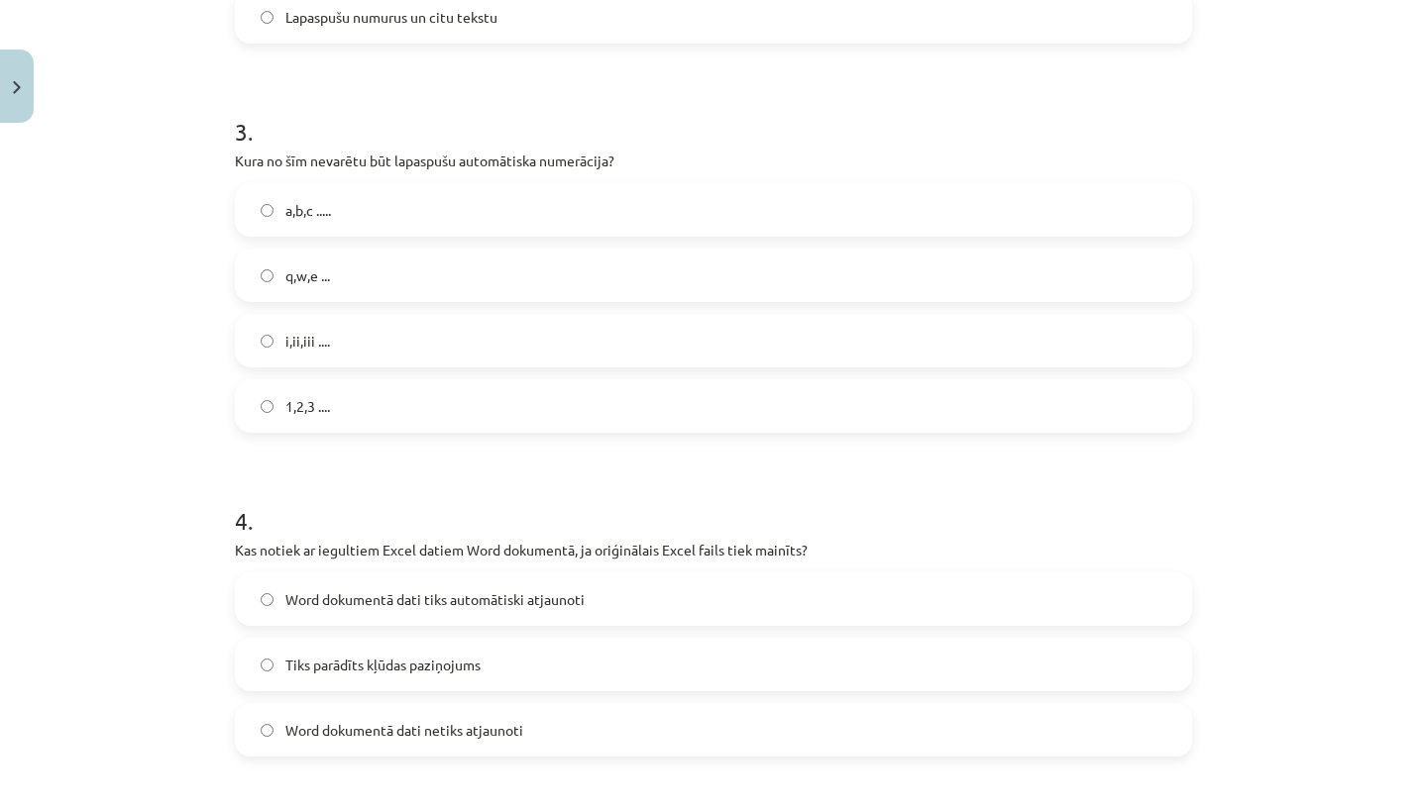
scroll to position [0, 0]
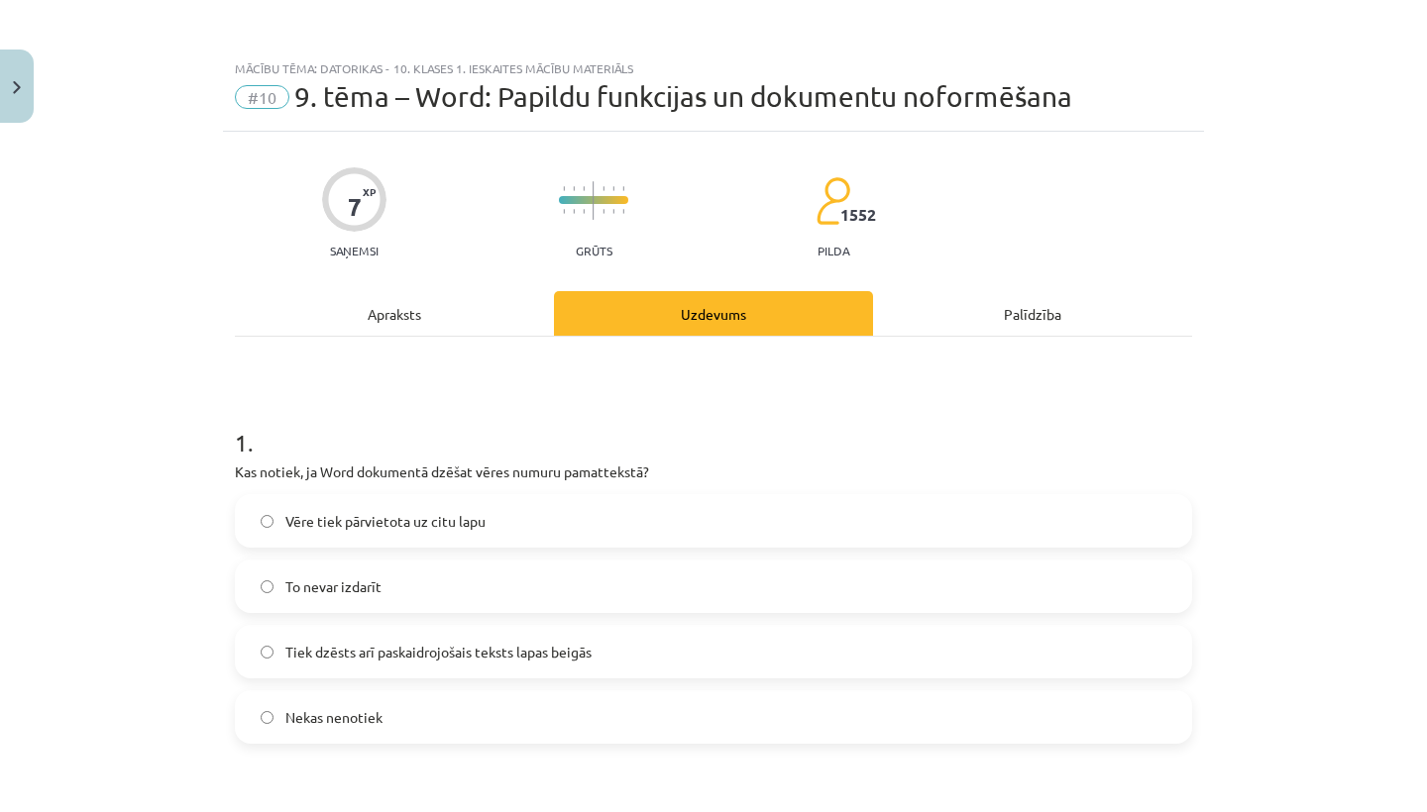
click at [450, 656] on span "Tiek dzēsts arī paskaidrojošais teksts lapas beigās" at bounding box center [438, 652] width 306 height 21
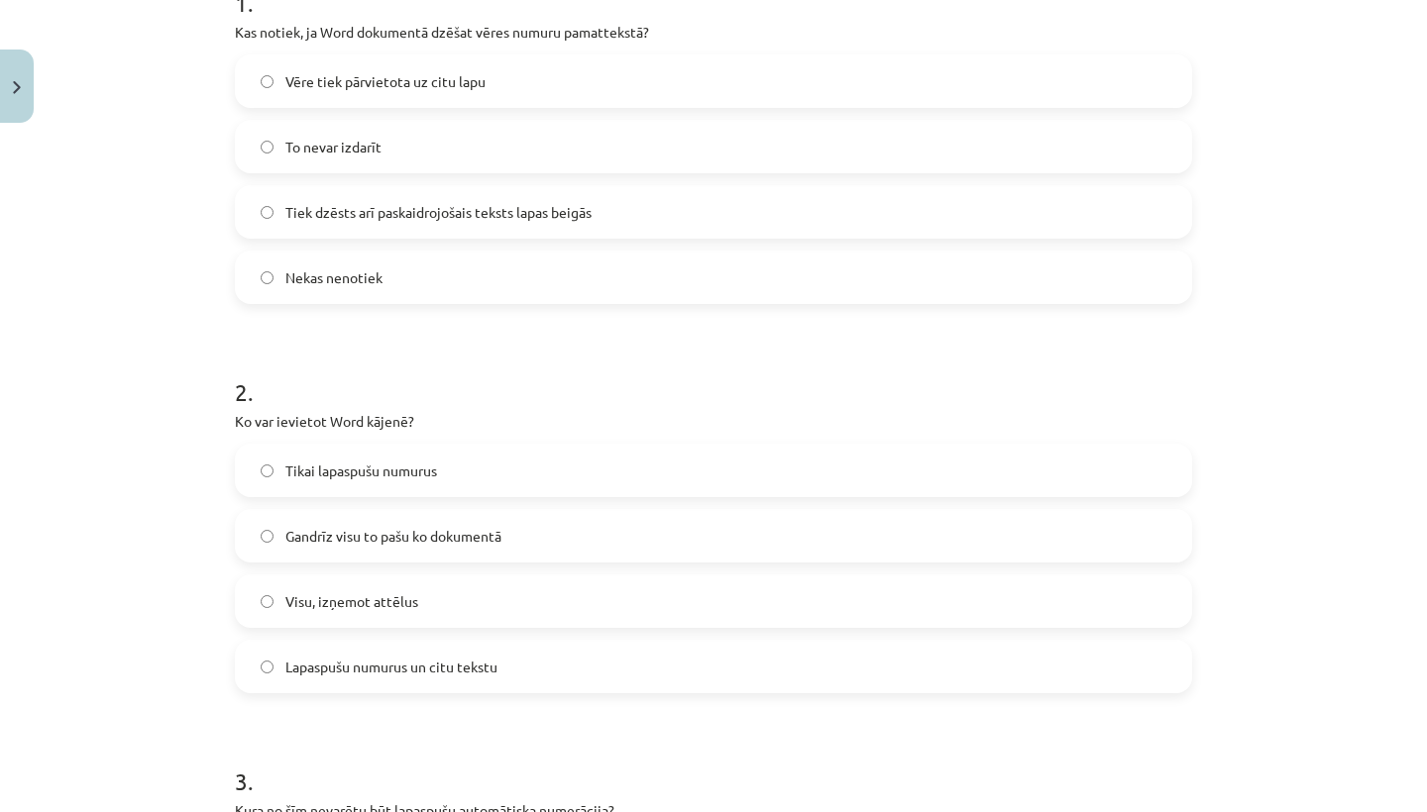
scroll to position [480, 0]
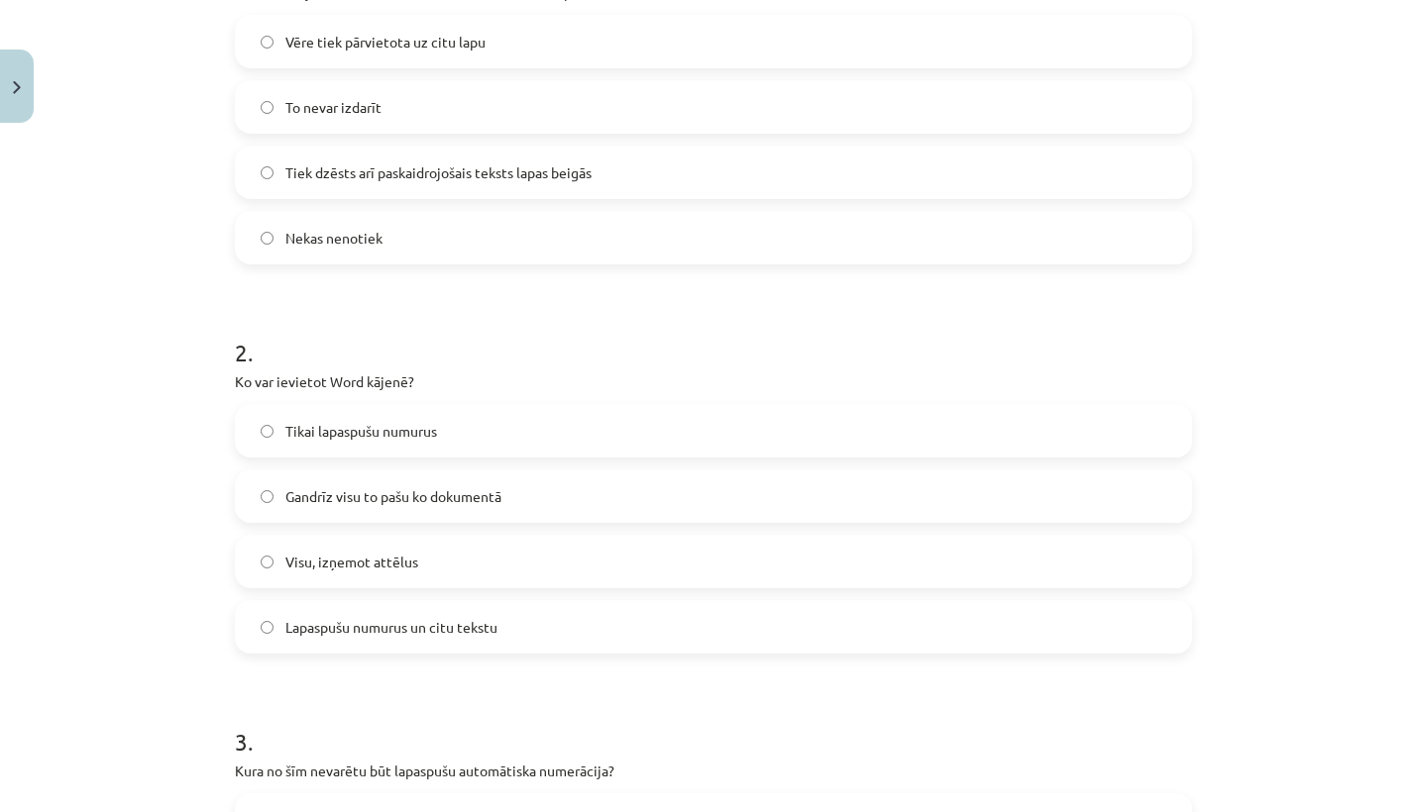
drag, startPoint x: 517, startPoint y: 626, endPoint x: 525, endPoint y: 615, distance: 13.5
click at [518, 625] on label "Lapaspušu numurus un citu tekstu" at bounding box center [713, 627] width 953 height 50
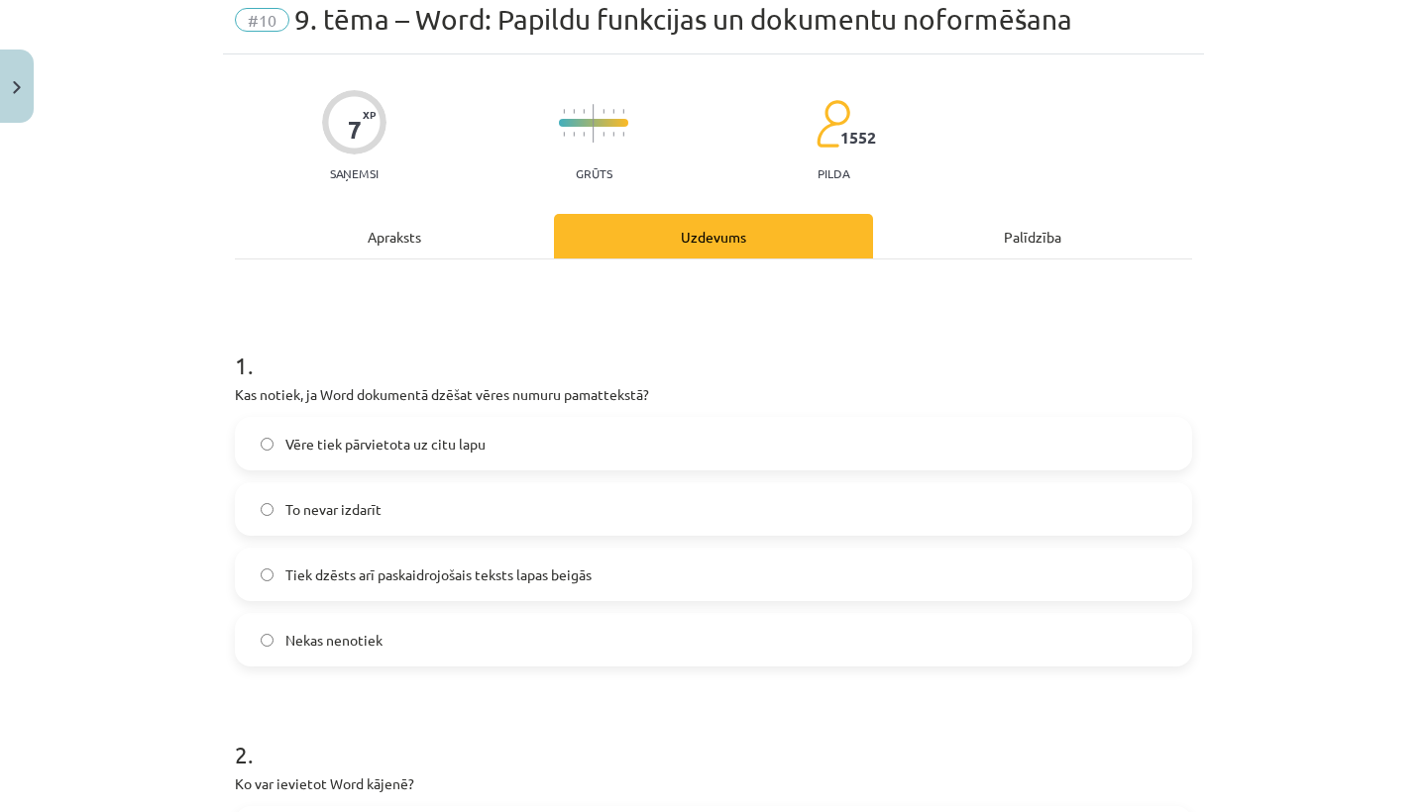
scroll to position [0, 0]
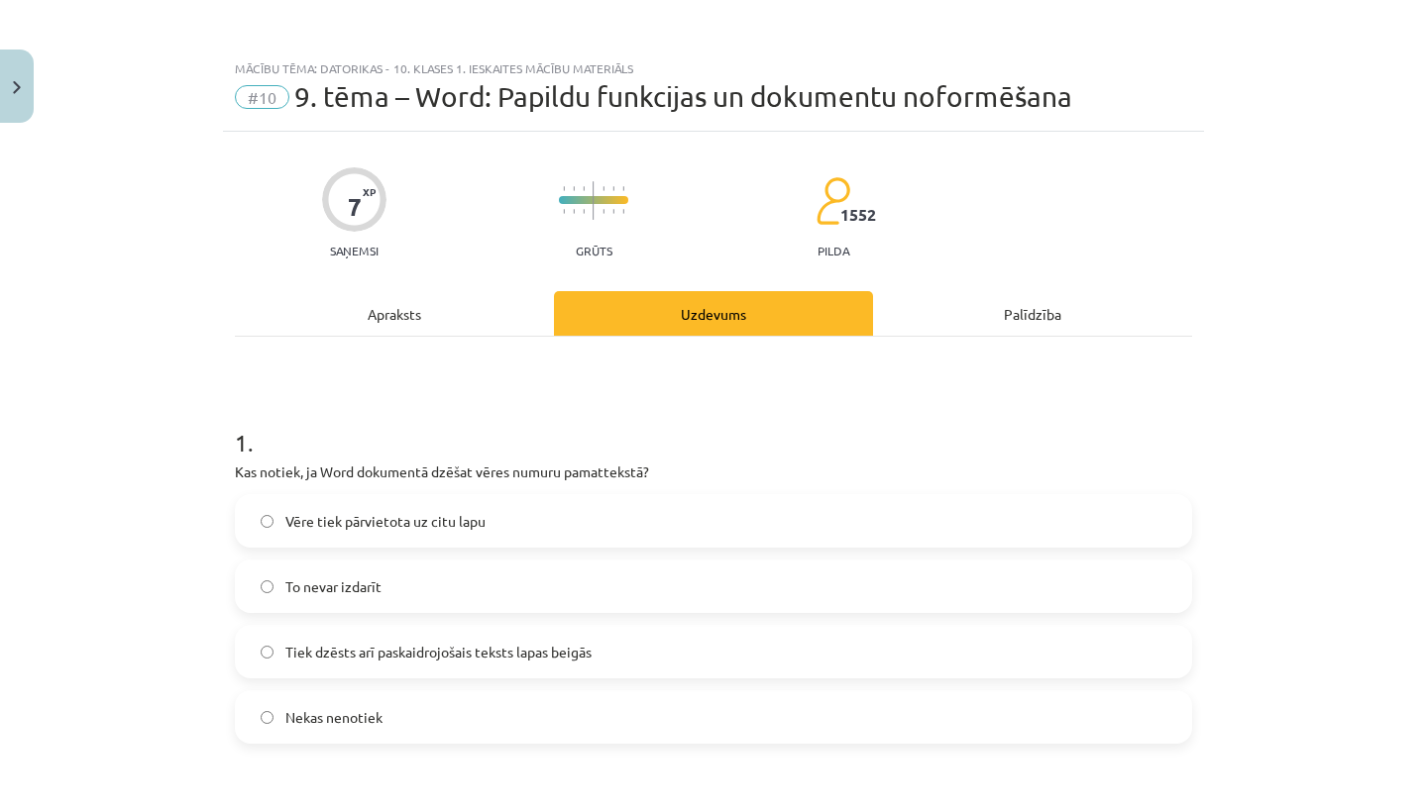
click at [391, 305] on div "Apraksts" at bounding box center [394, 313] width 319 height 45
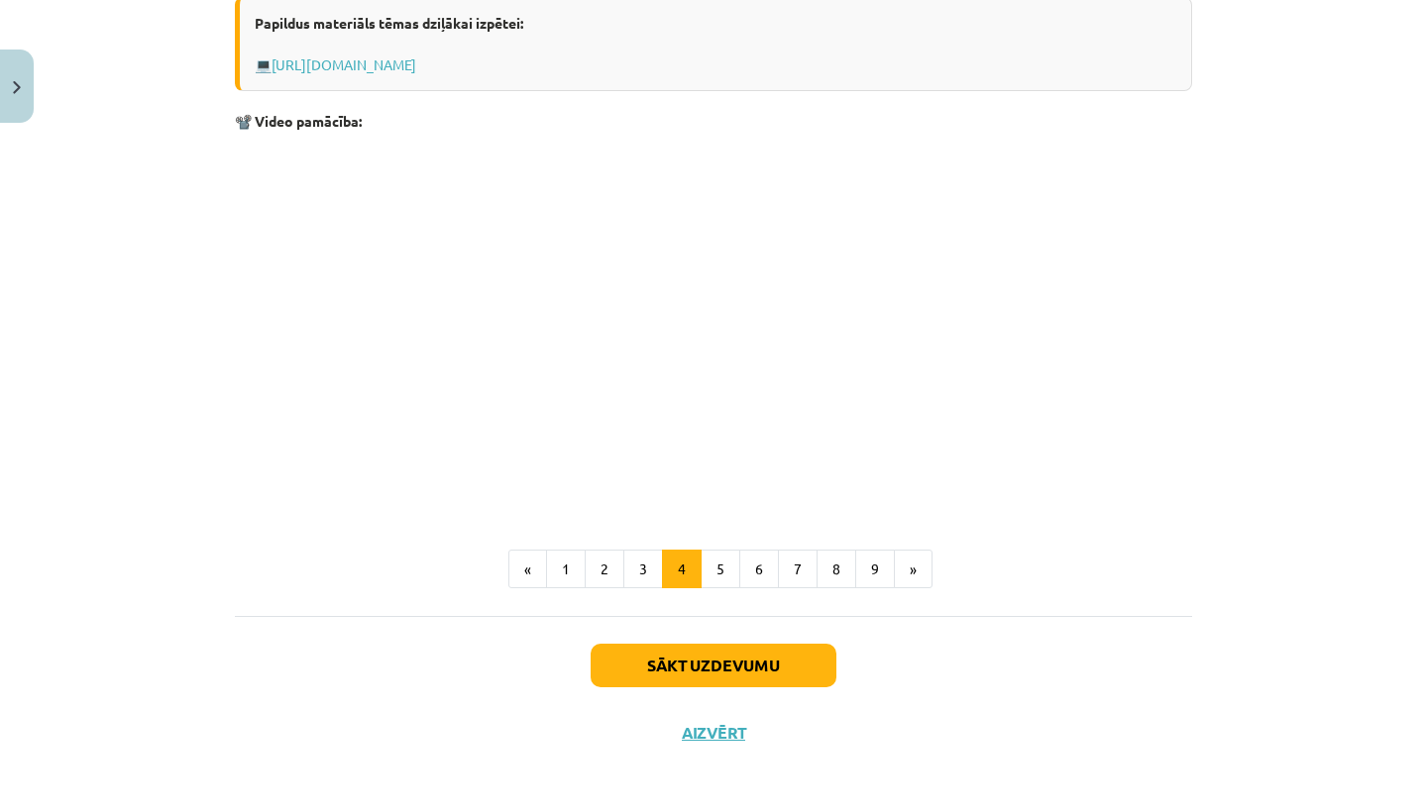
scroll to position [1773, 0]
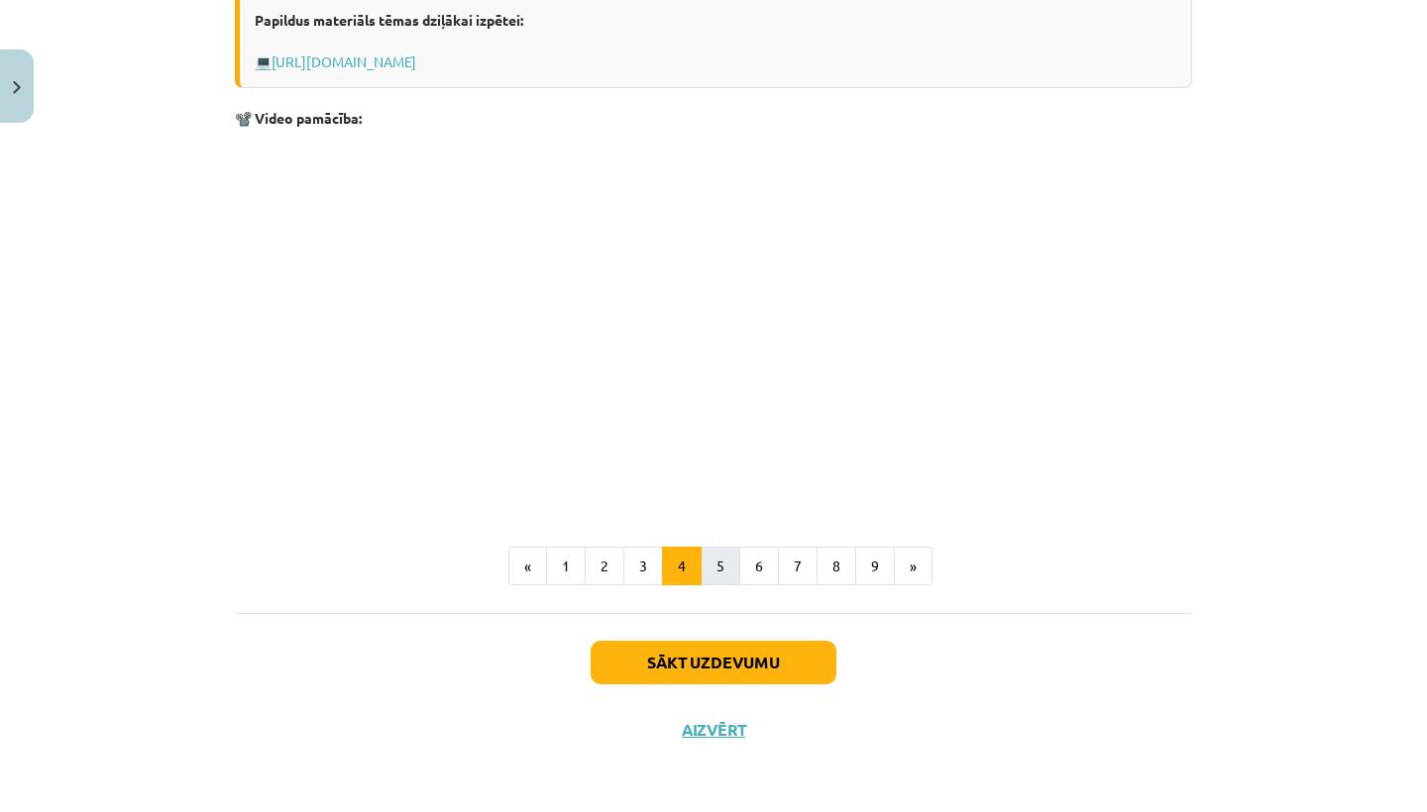
click at [711, 568] on button "5" at bounding box center [720, 567] width 40 height 40
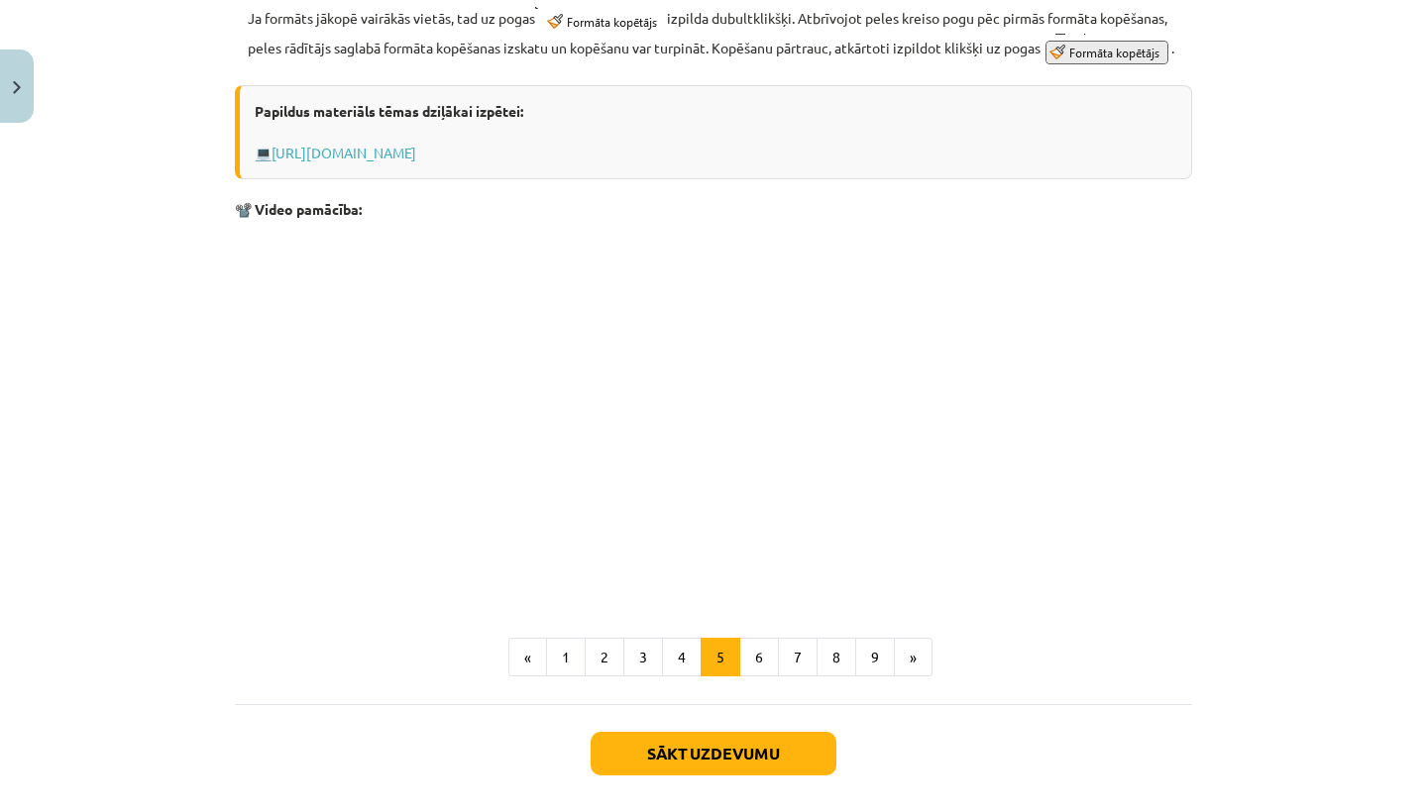
scroll to position [1153, 0]
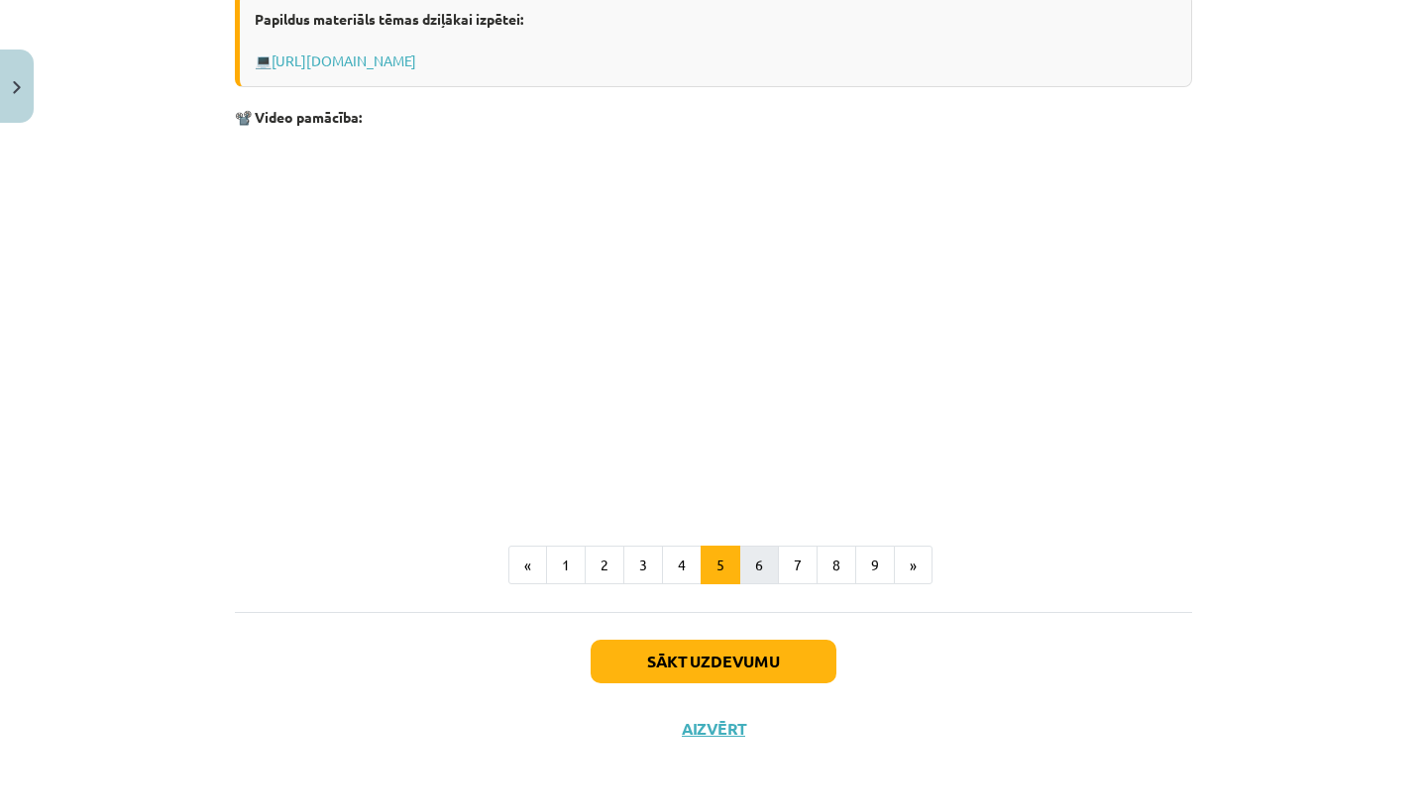
click at [753, 553] on button "6" at bounding box center [759, 566] width 40 height 40
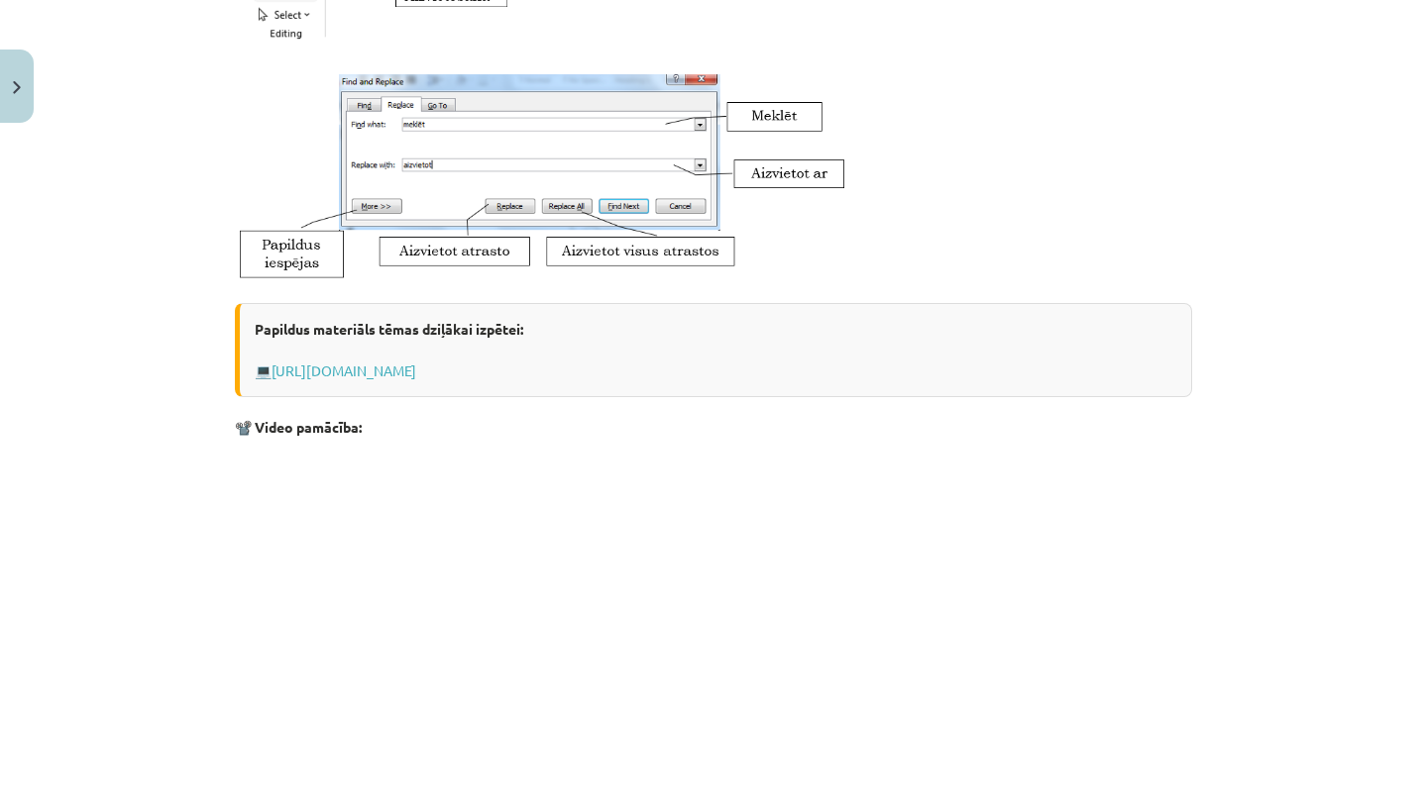
scroll to position [1007, 0]
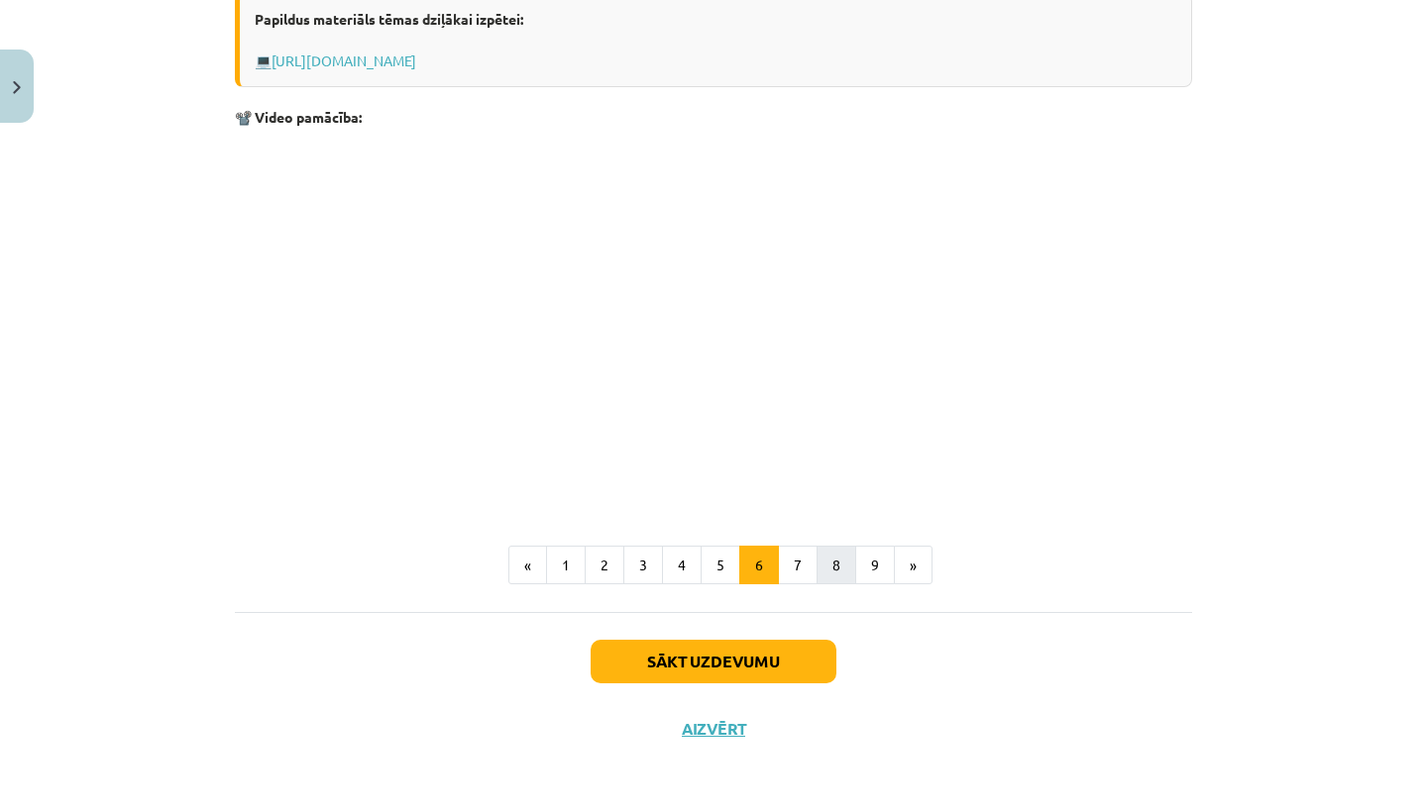
click at [817, 567] on button "8" at bounding box center [836, 566] width 40 height 40
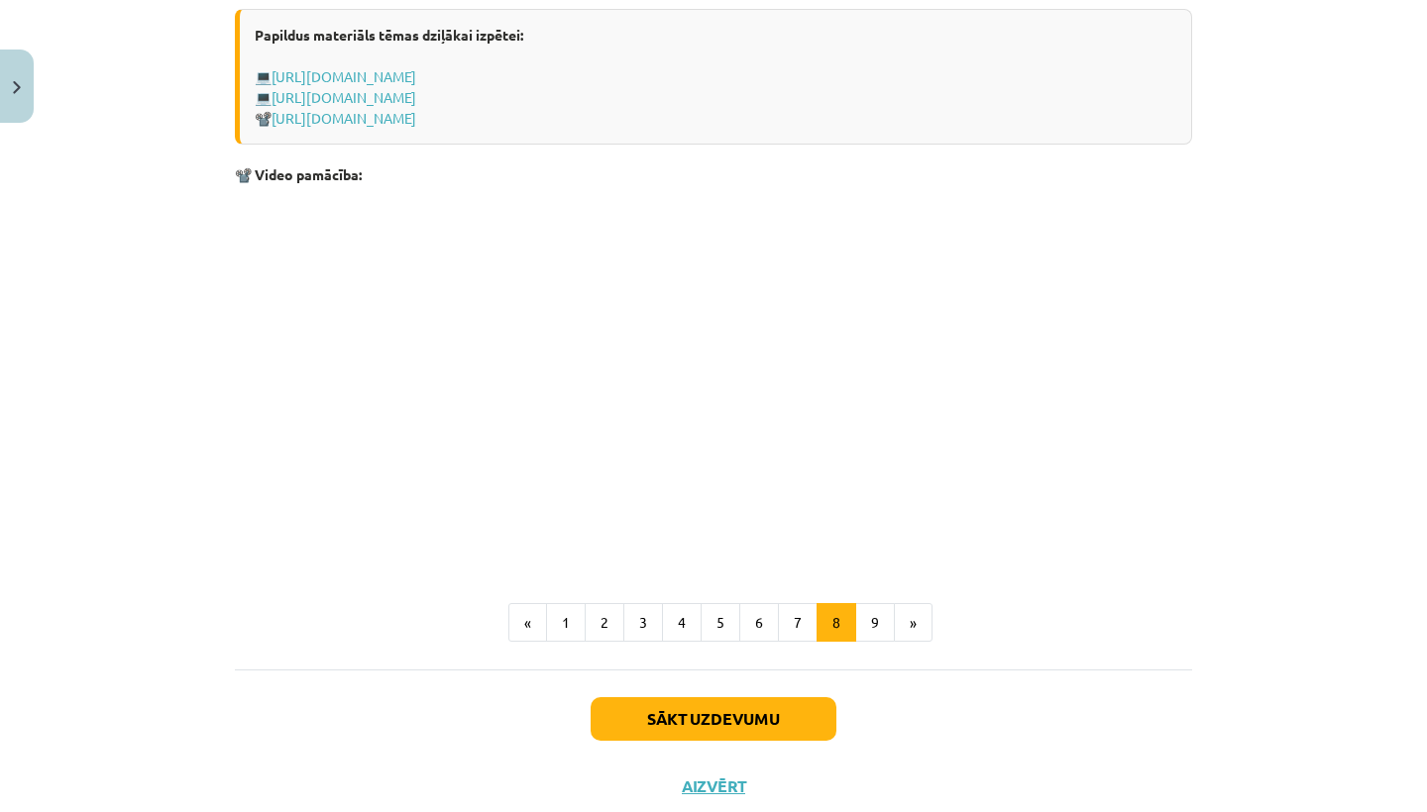
scroll to position [1429, 0]
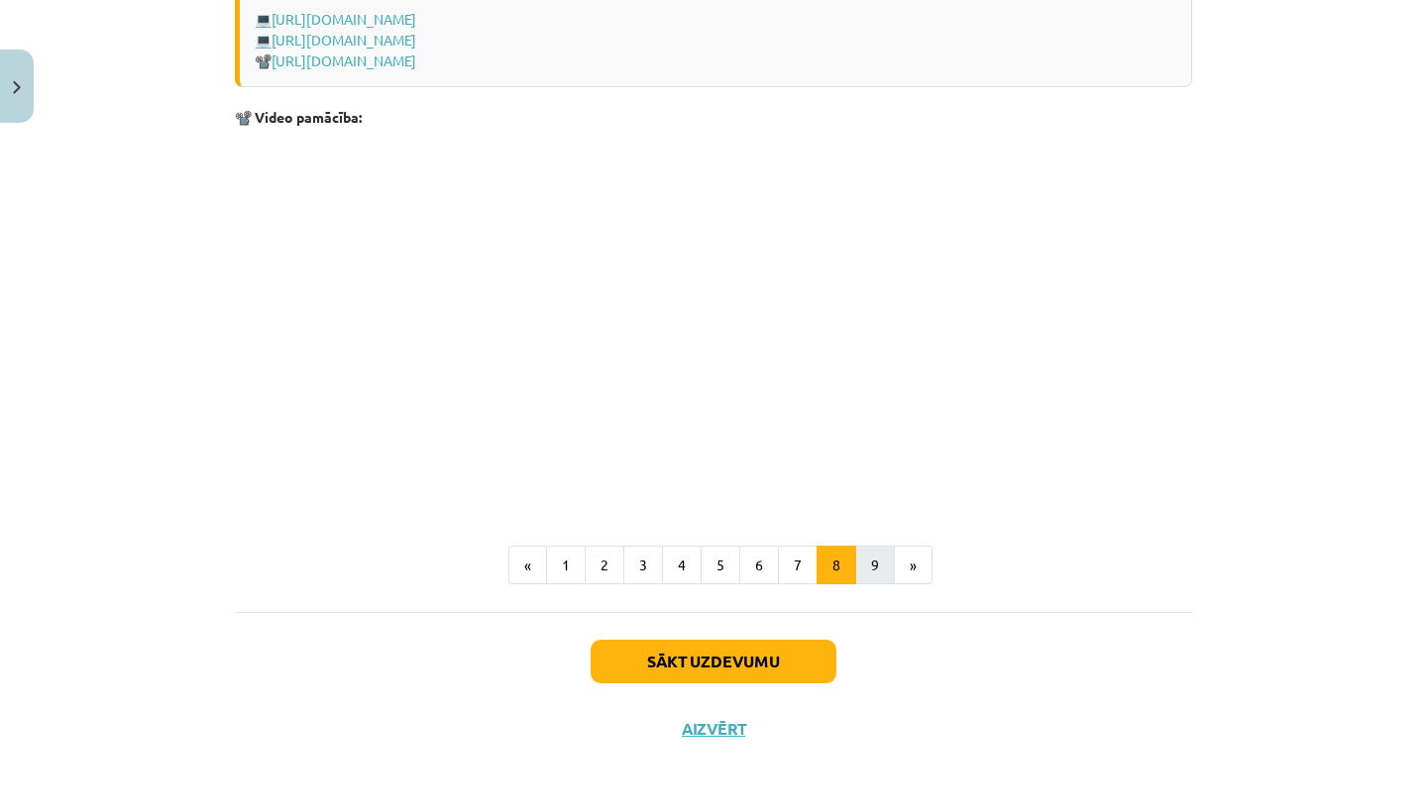
click at [864, 571] on button "9" at bounding box center [875, 566] width 40 height 40
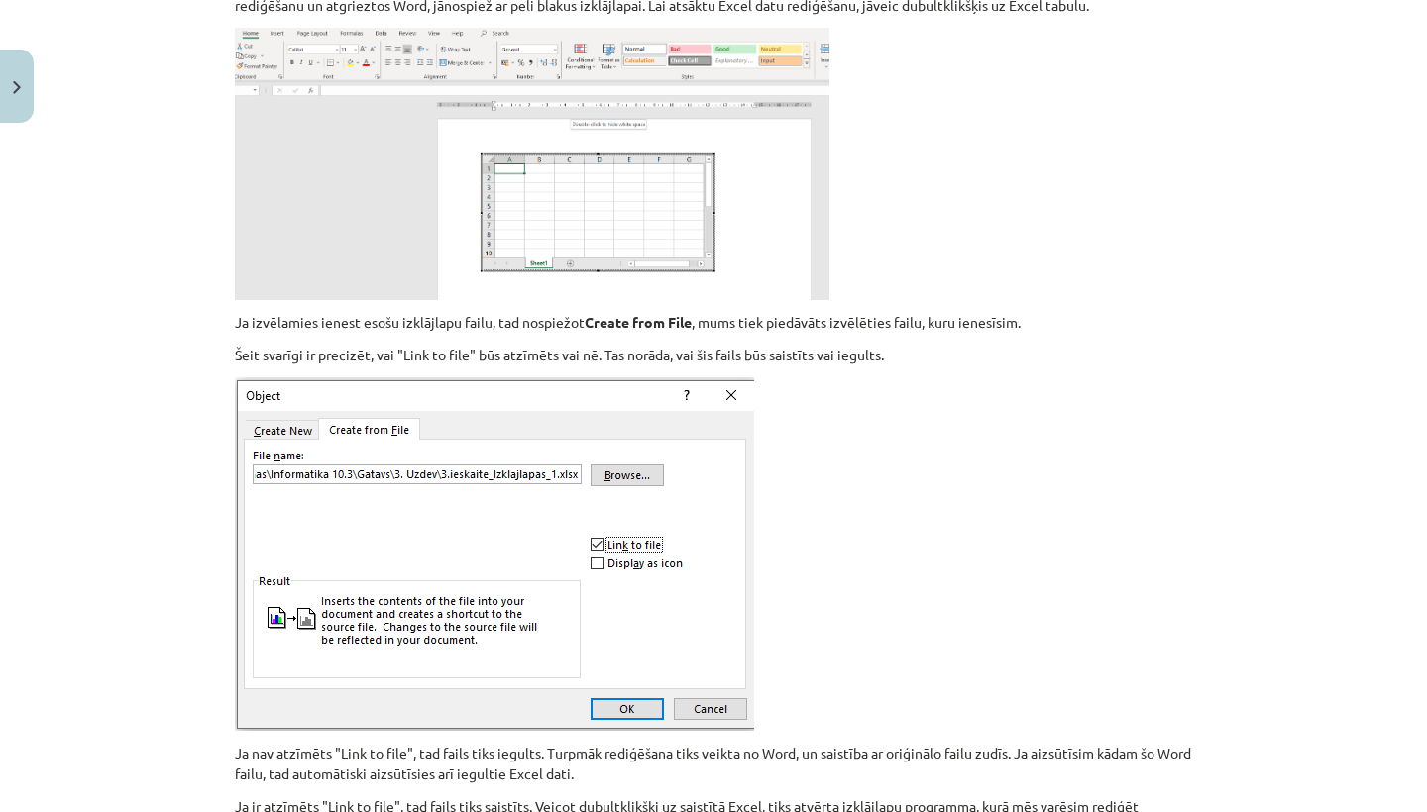
scroll to position [2383, 0]
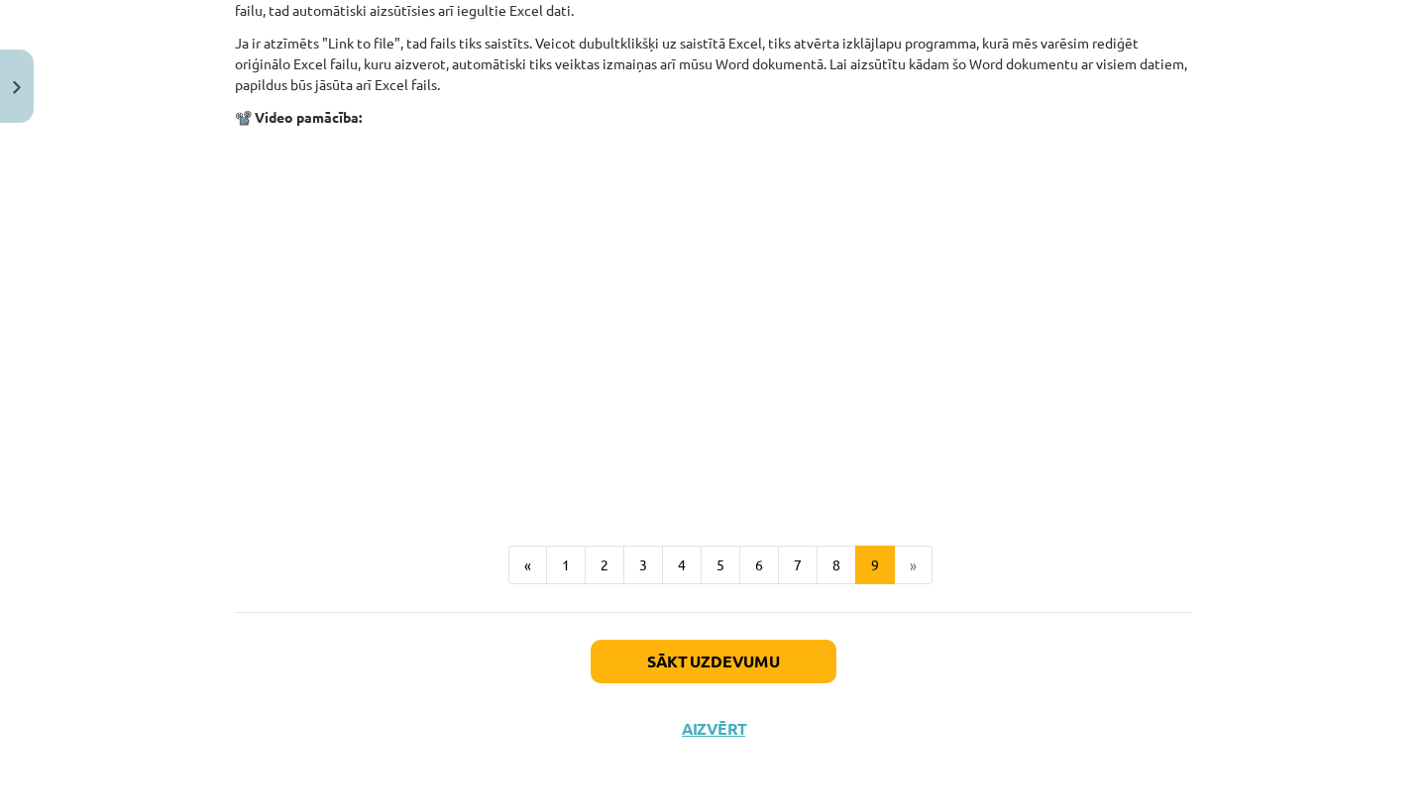
click at [697, 655] on button "Sākt uzdevumu" at bounding box center [713, 662] width 246 height 44
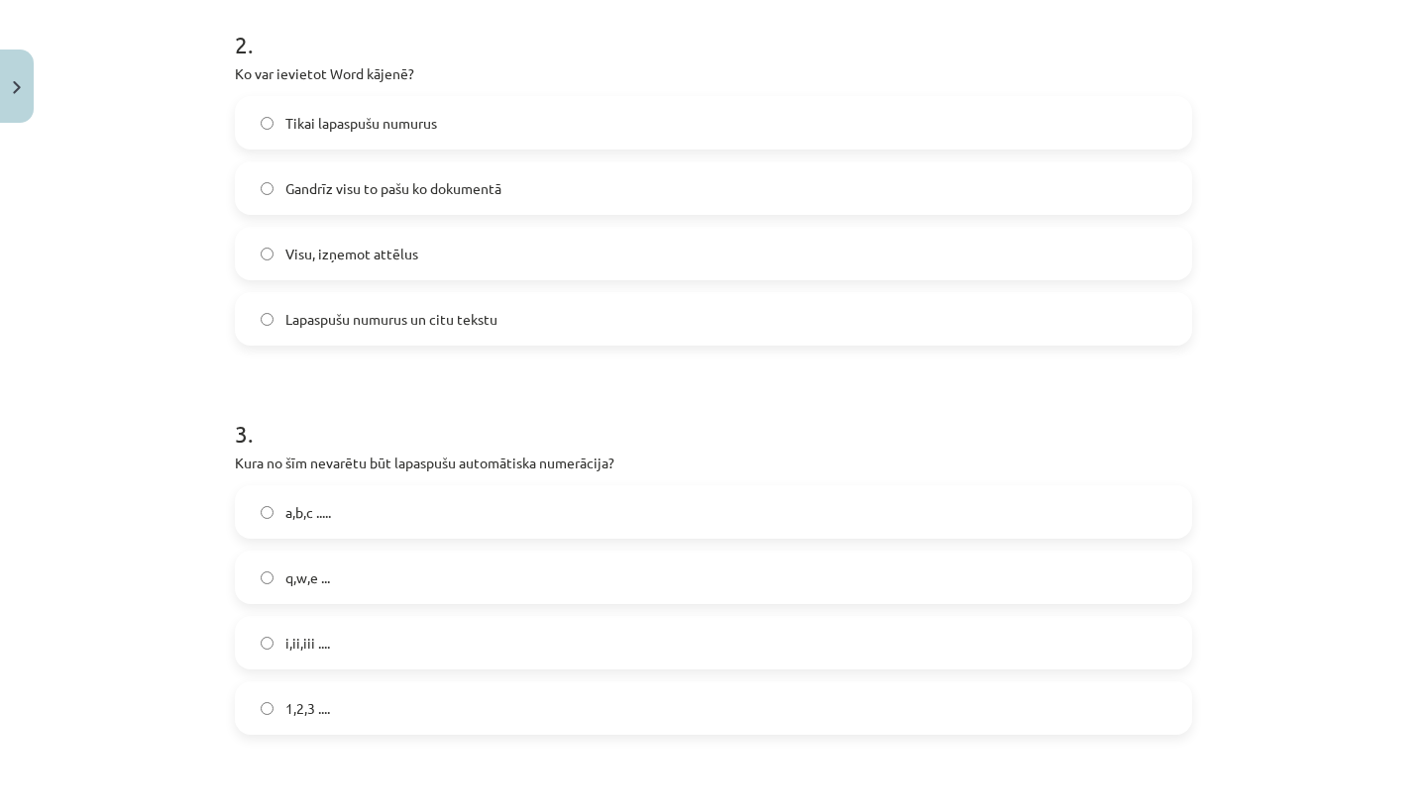
scroll to position [742, 0]
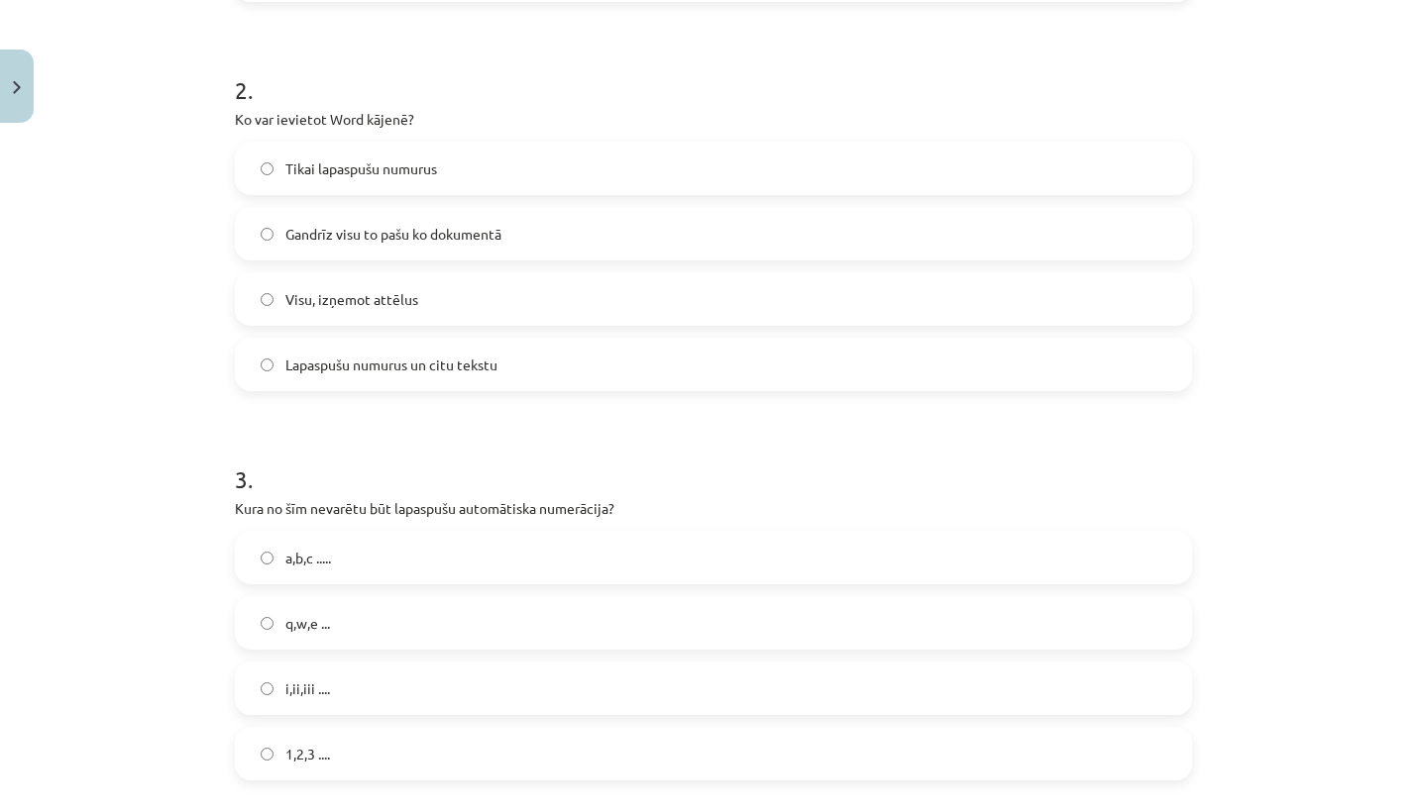
click at [369, 291] on span "Visu, izņemot attēlus" at bounding box center [351, 299] width 133 height 21
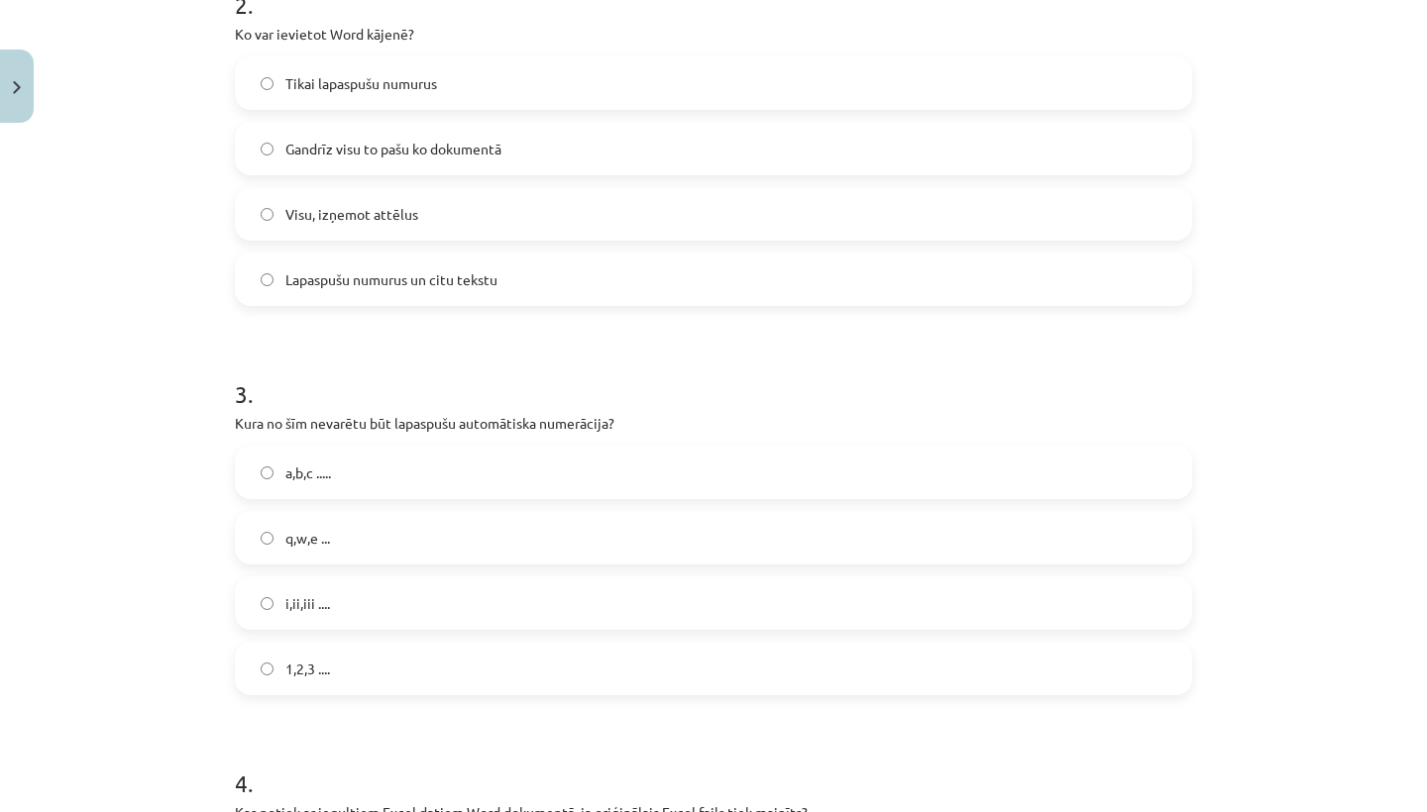
scroll to position [858, 0]
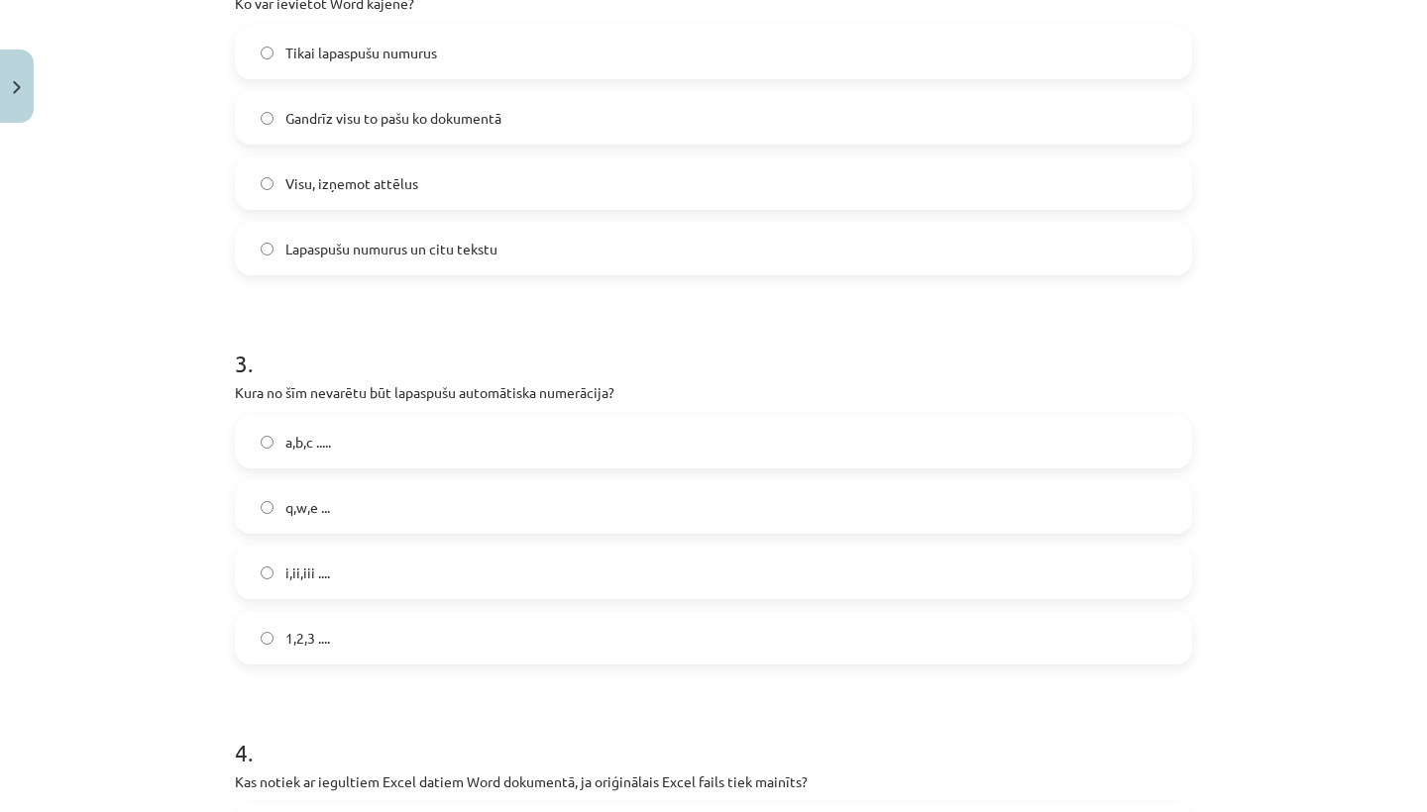
click at [528, 481] on div "q,w,e ..." at bounding box center [713, 506] width 957 height 53
click at [563, 518] on label "q,w,e ..." at bounding box center [713, 507] width 953 height 50
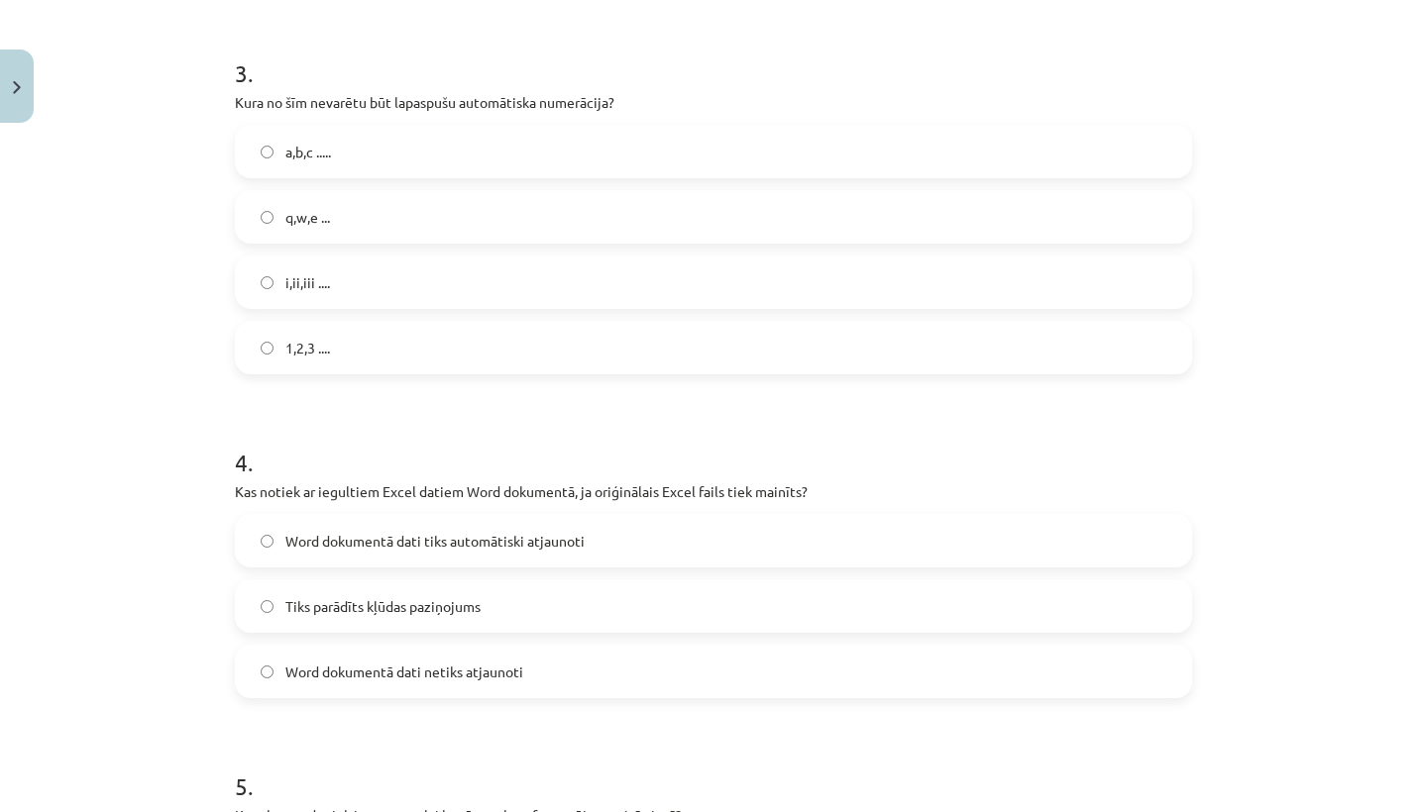
scroll to position [1152, 0]
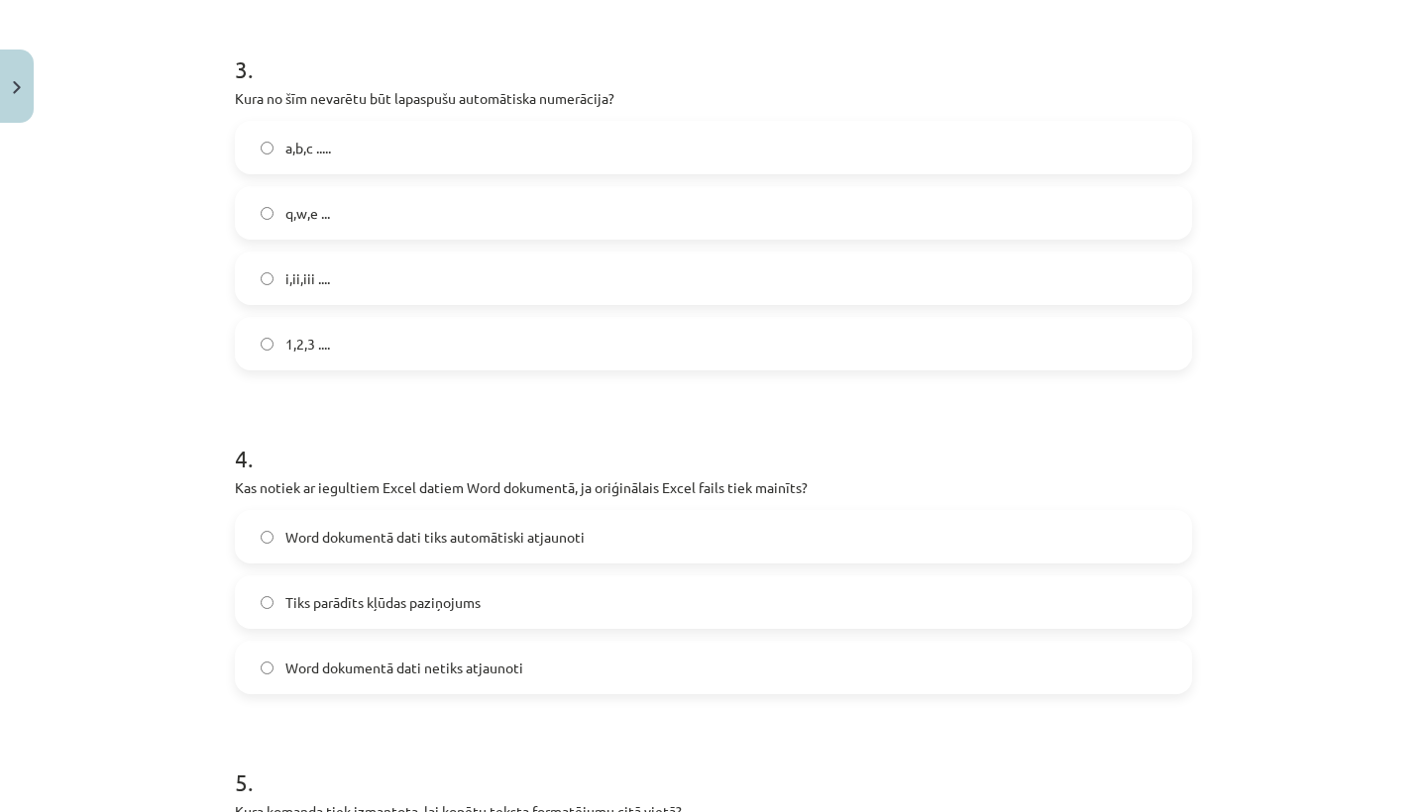
click at [454, 660] on span "Word dokumentā dati netiks atjaunoti" at bounding box center [404, 668] width 238 height 21
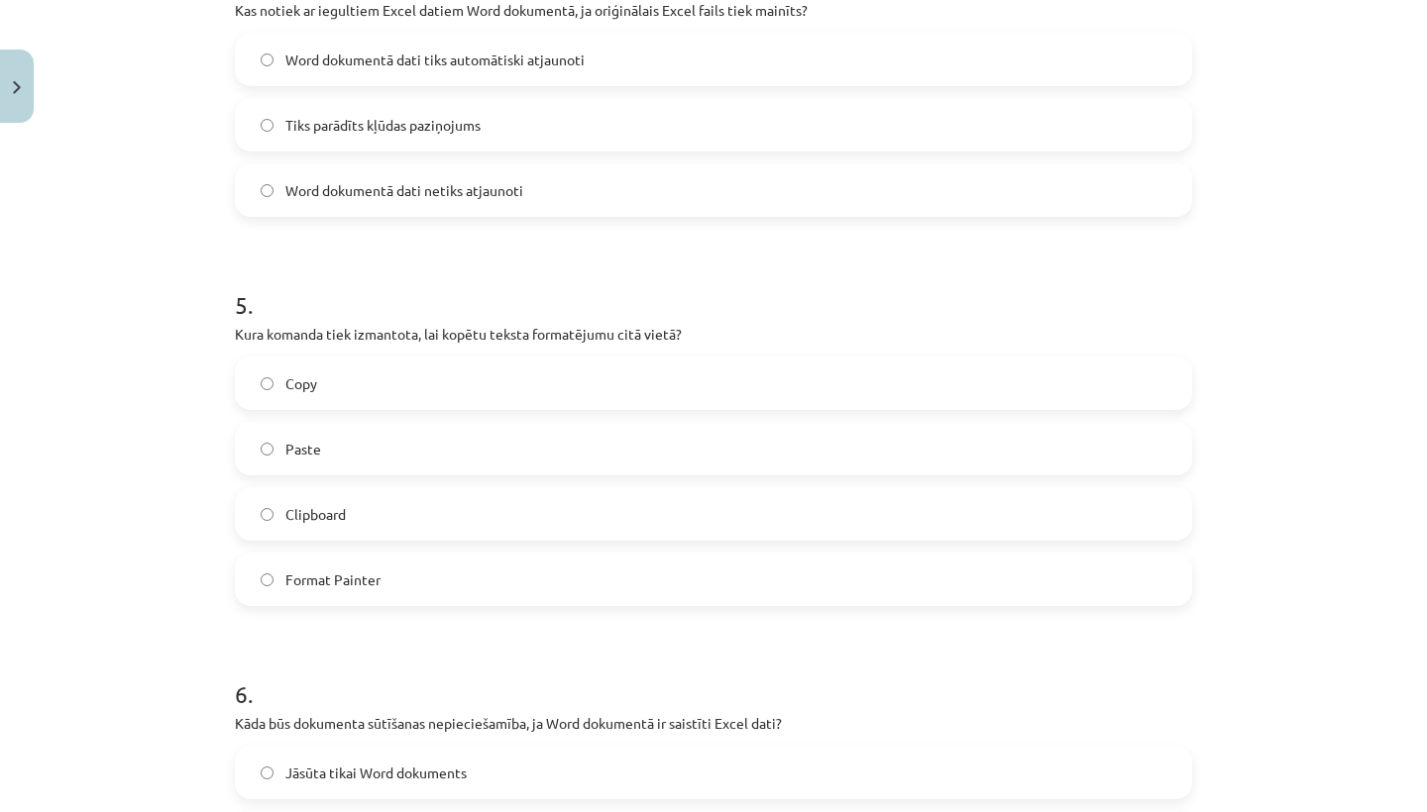
scroll to position [1634, 0]
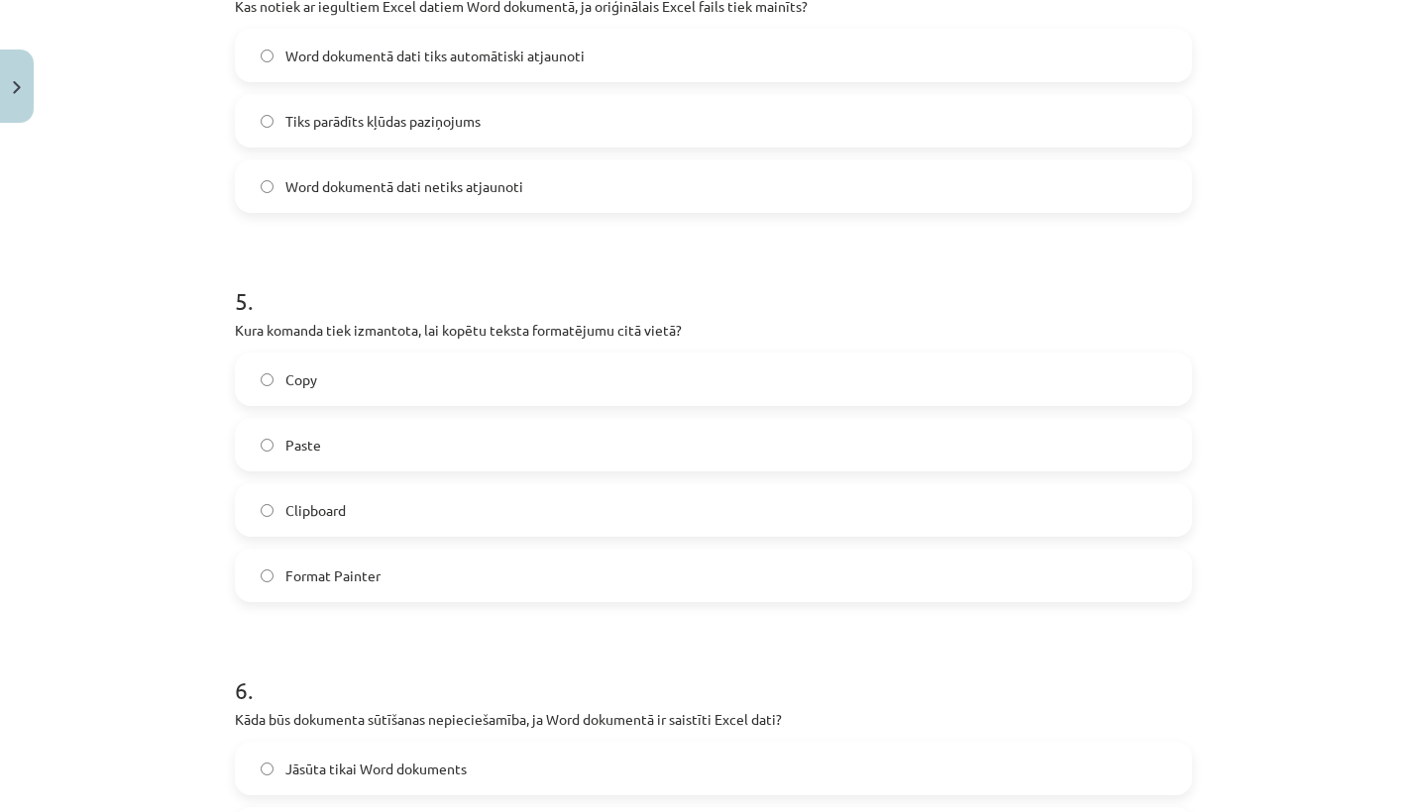
click at [330, 385] on label "Copy" at bounding box center [713, 380] width 953 height 50
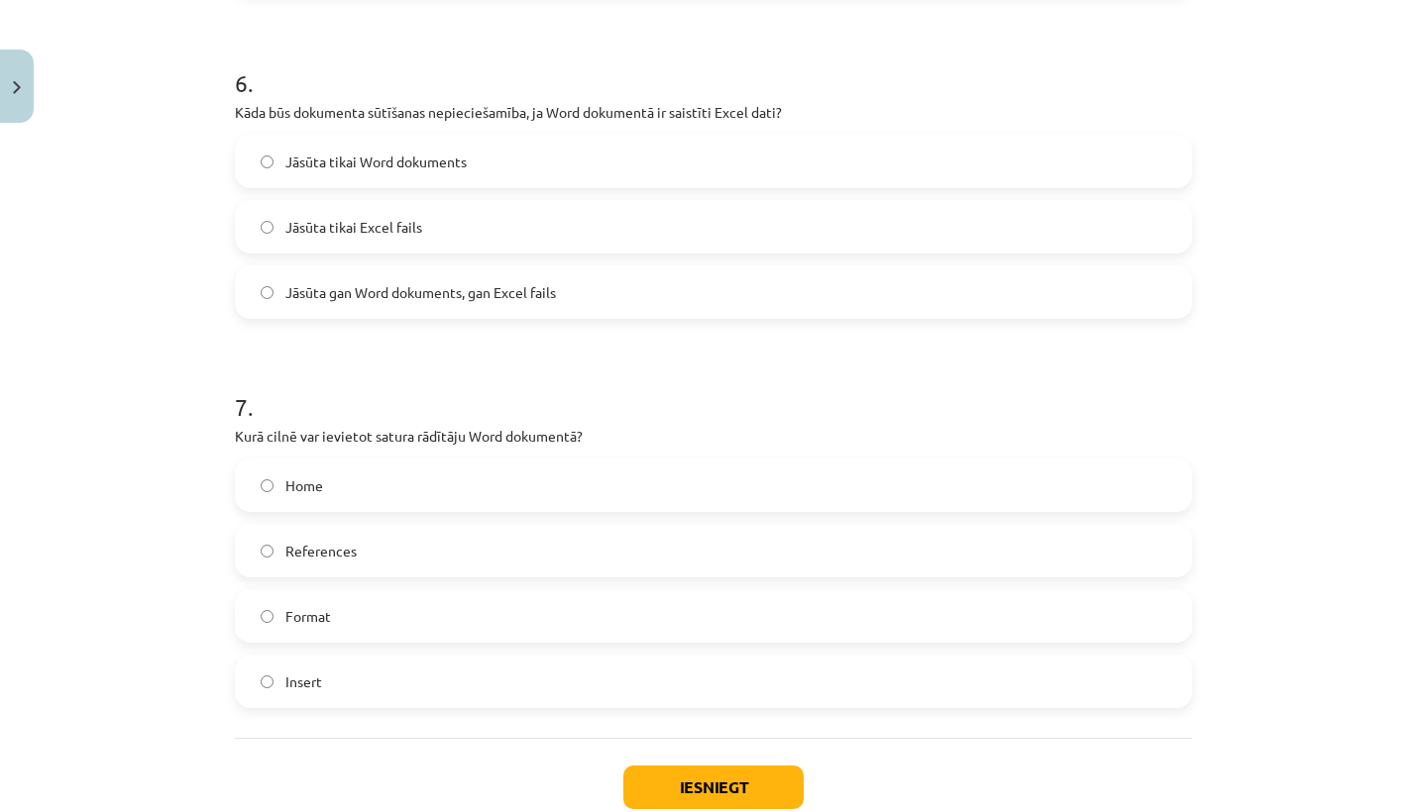
scroll to position [2136, 0]
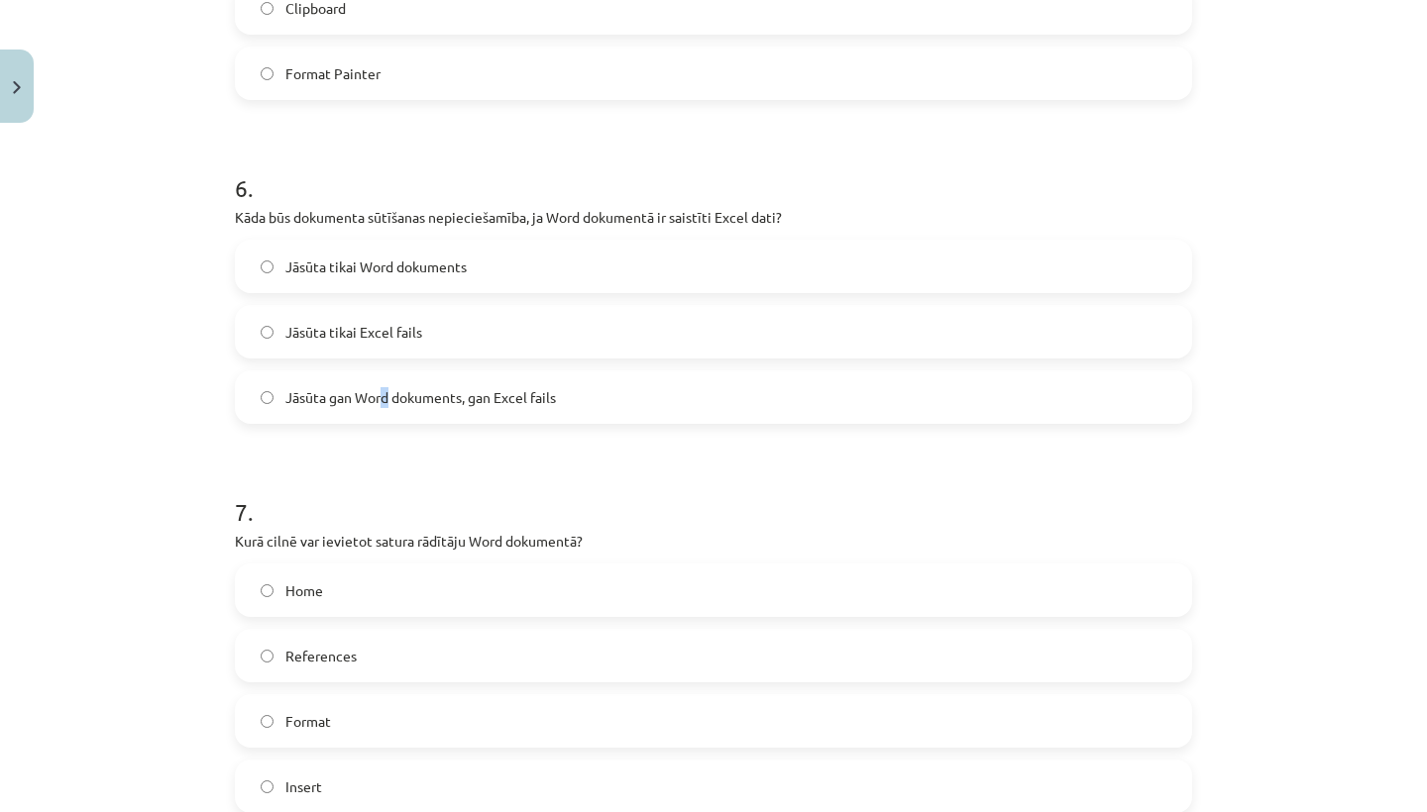
click at [373, 400] on span "Jāsūta gan Word dokuments, gan Excel fails" at bounding box center [420, 397] width 270 height 21
click at [389, 553] on div "7 . Kurā cilnē var ievietot satura rādītāju Word dokumentā? Home References For…" at bounding box center [713, 639] width 957 height 350
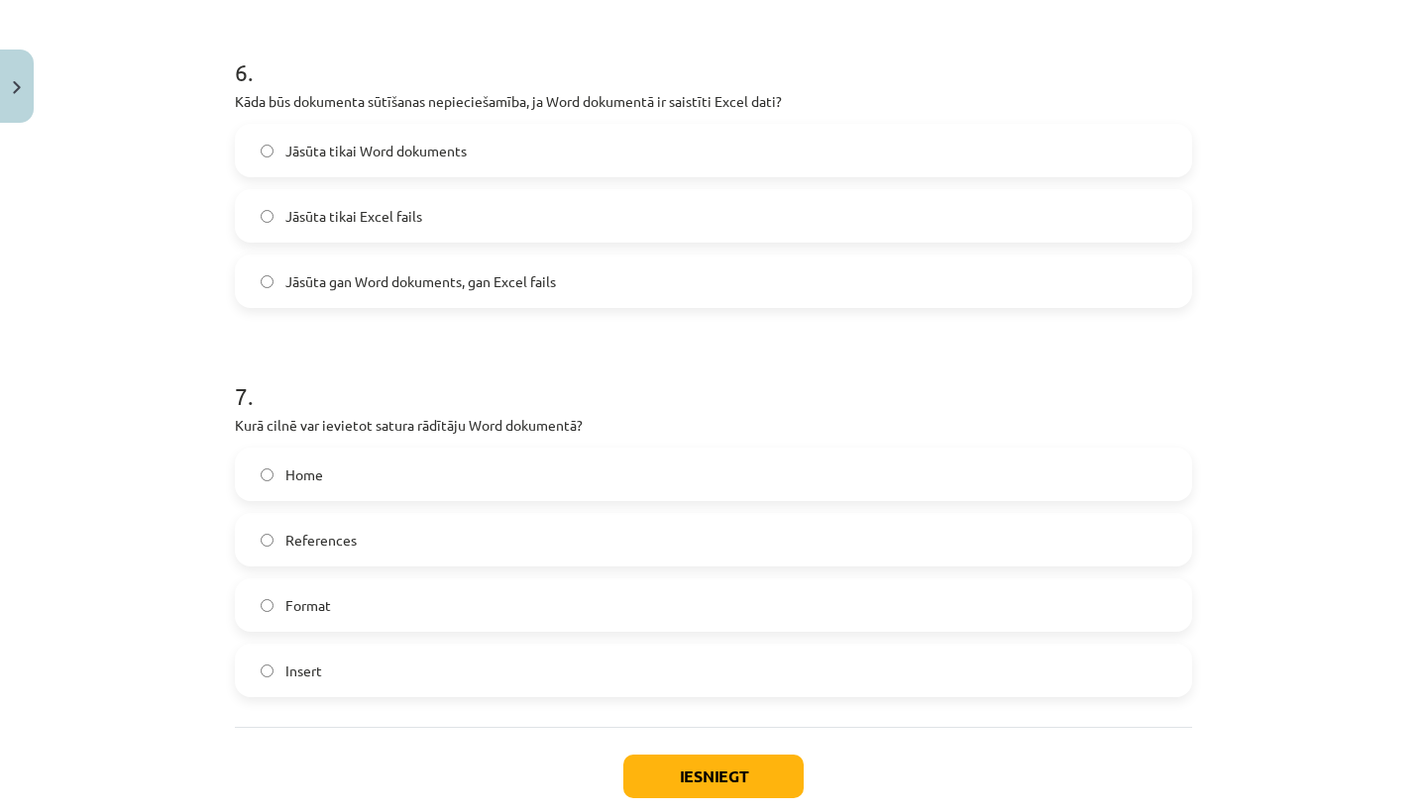
scroll to position [2274, 0]
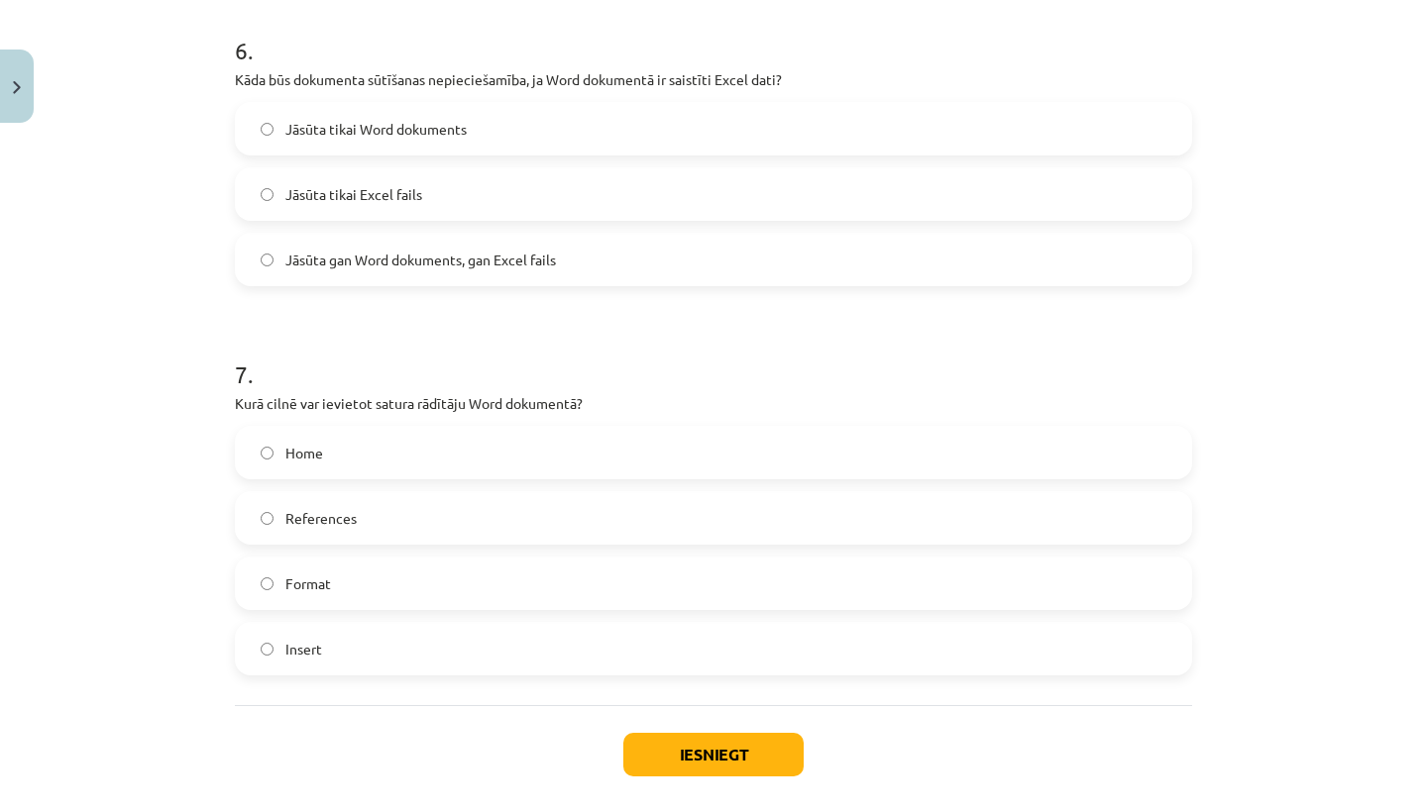
click at [389, 450] on label "Home" at bounding box center [713, 453] width 953 height 50
click at [722, 752] on button "Iesniegt" at bounding box center [713, 755] width 180 height 44
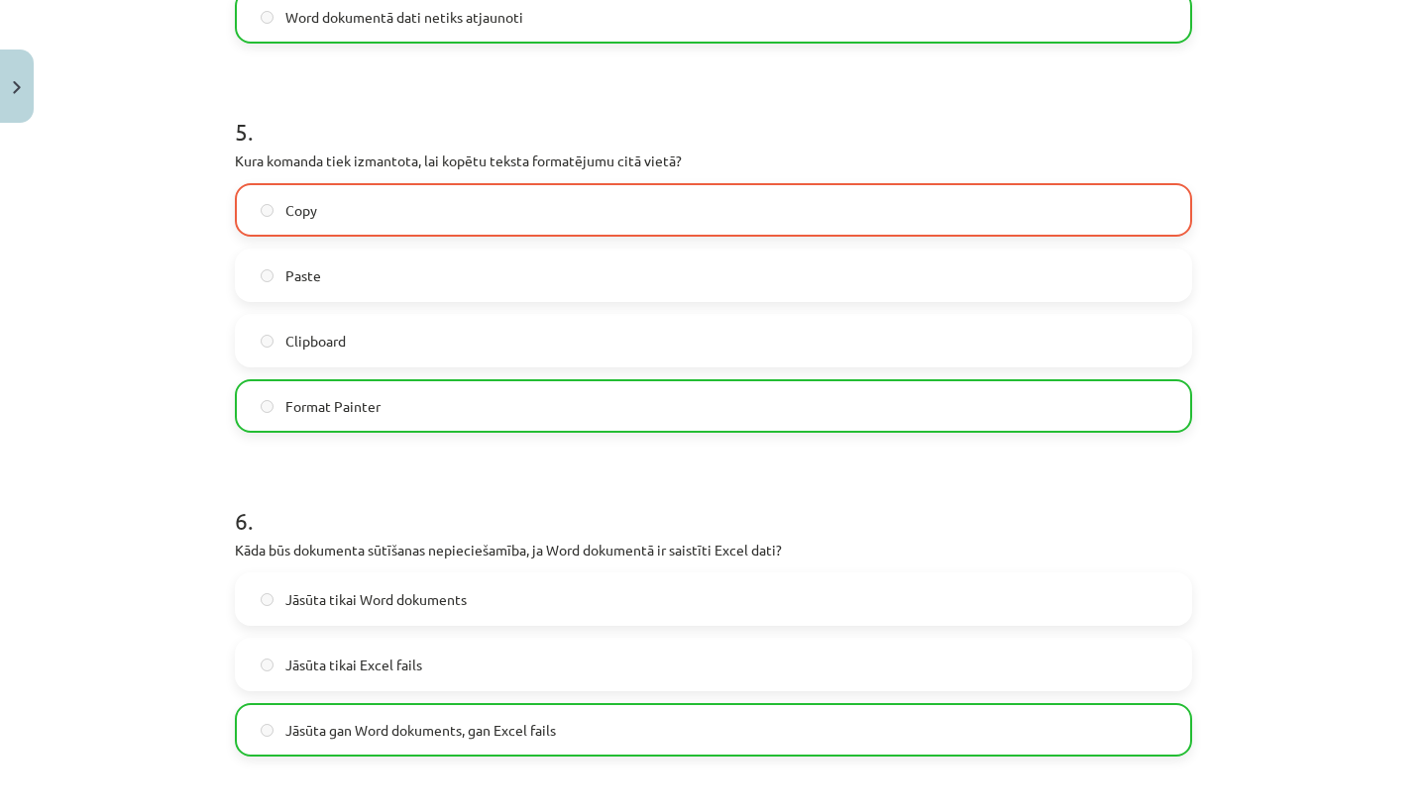
scroll to position [2432, 0]
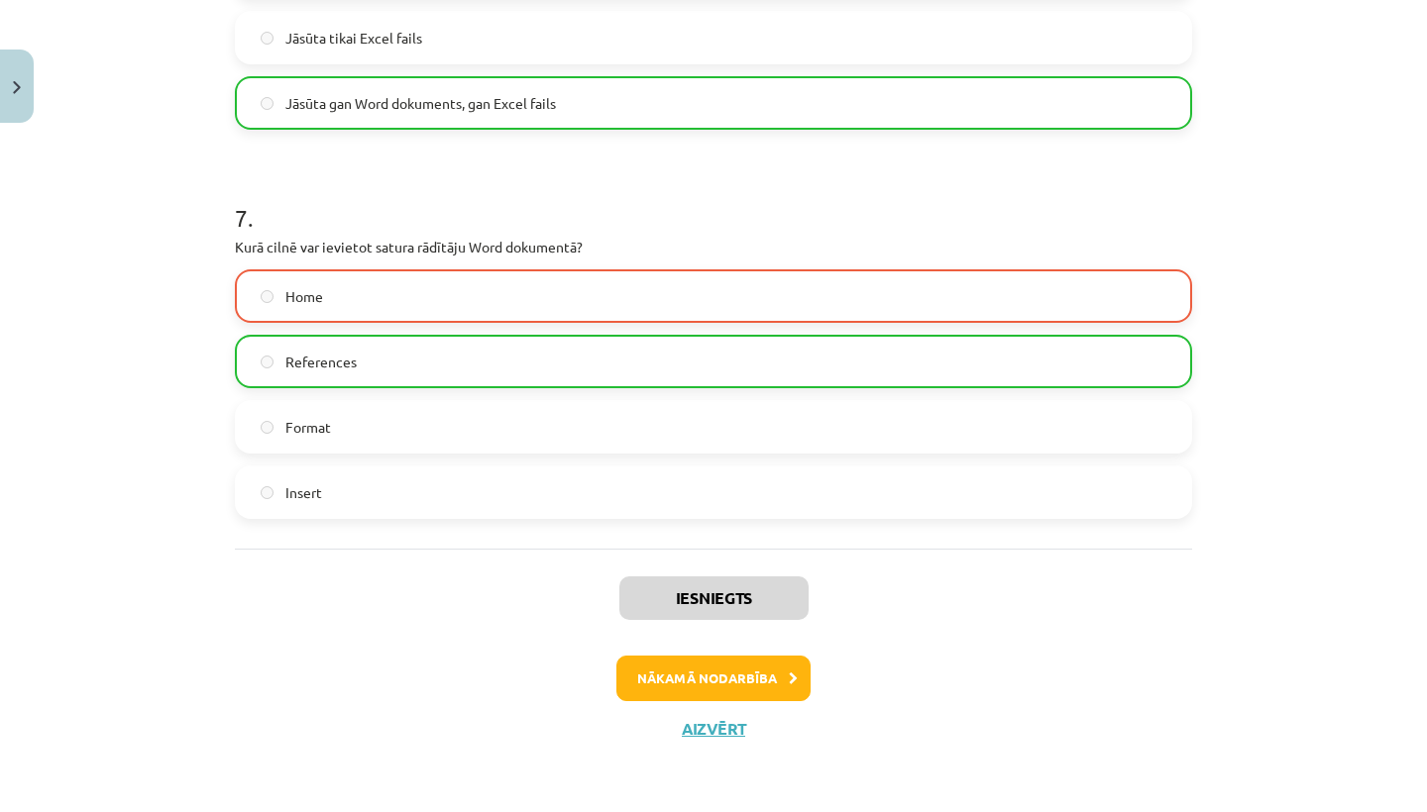
click at [725, 671] on button "Nākamā nodarbība" at bounding box center [713, 679] width 194 height 46
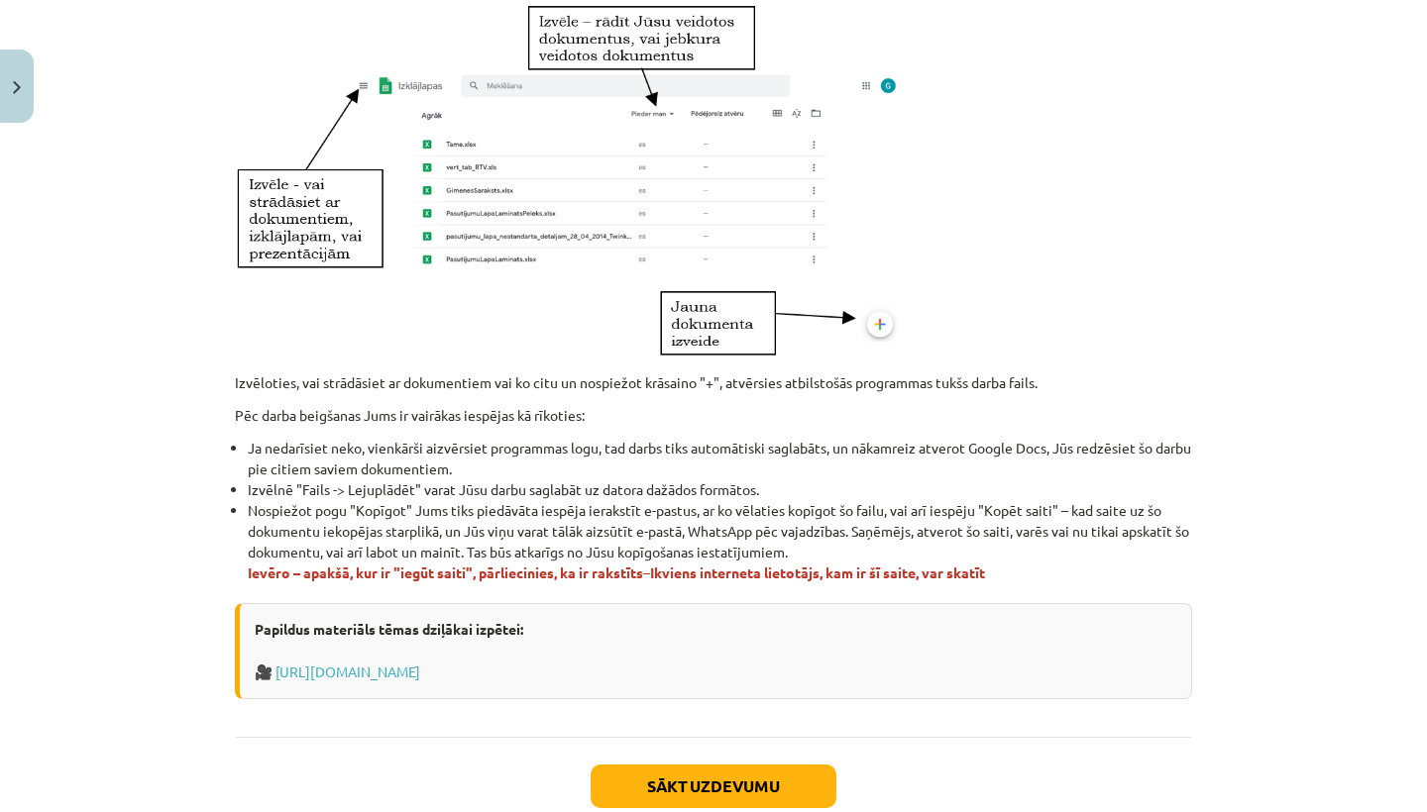
scroll to position [1103, 0]
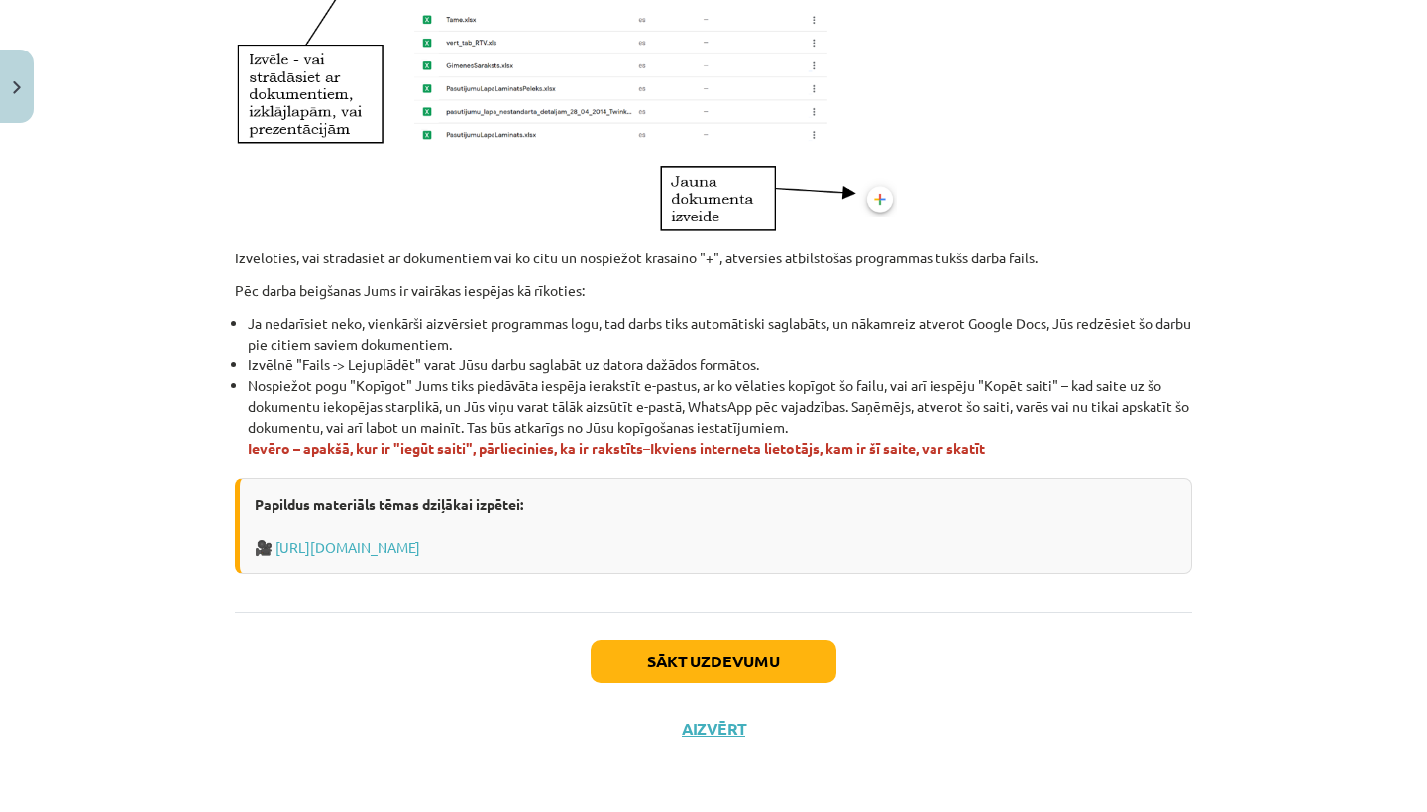
click at [719, 654] on button "Sākt uzdevumu" at bounding box center [713, 662] width 246 height 44
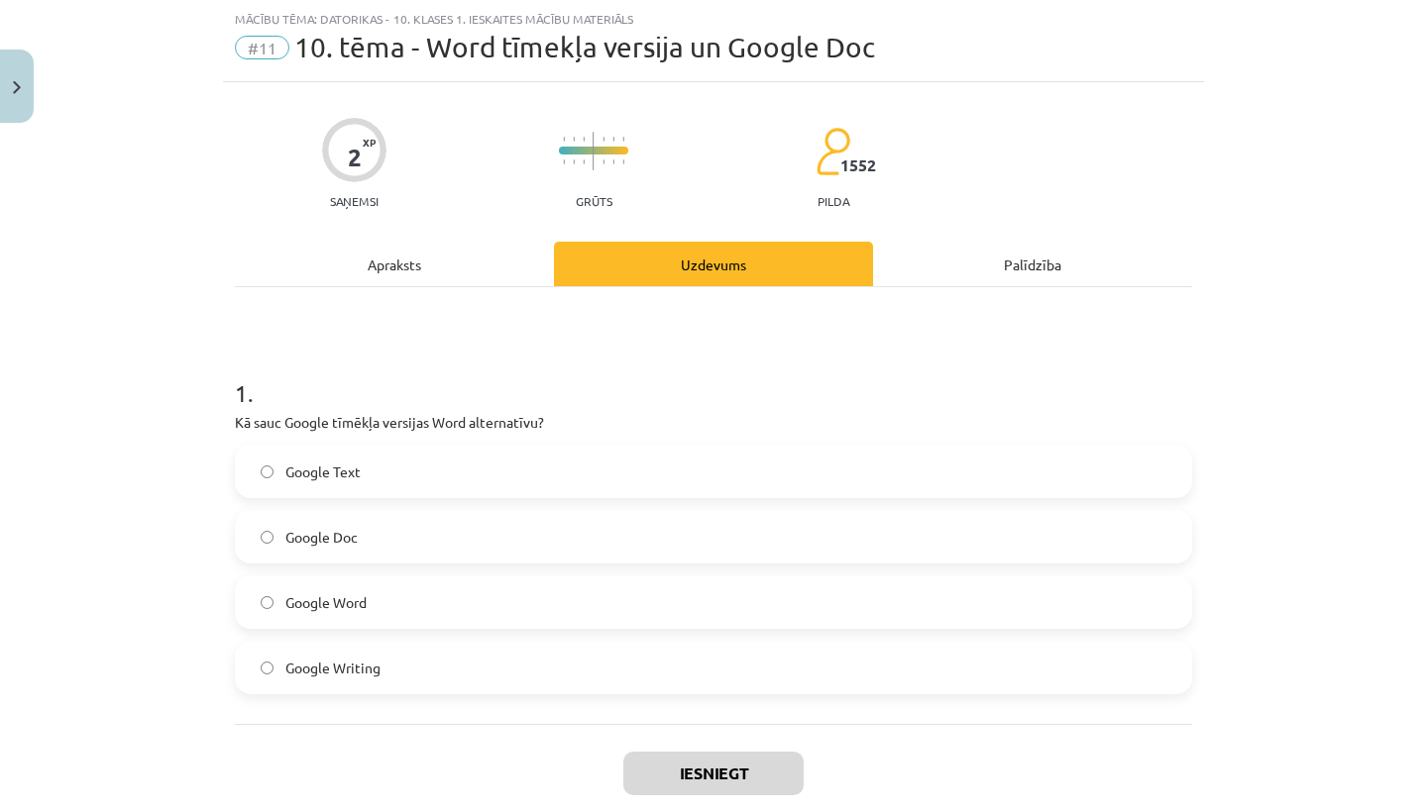
scroll to position [164, 0]
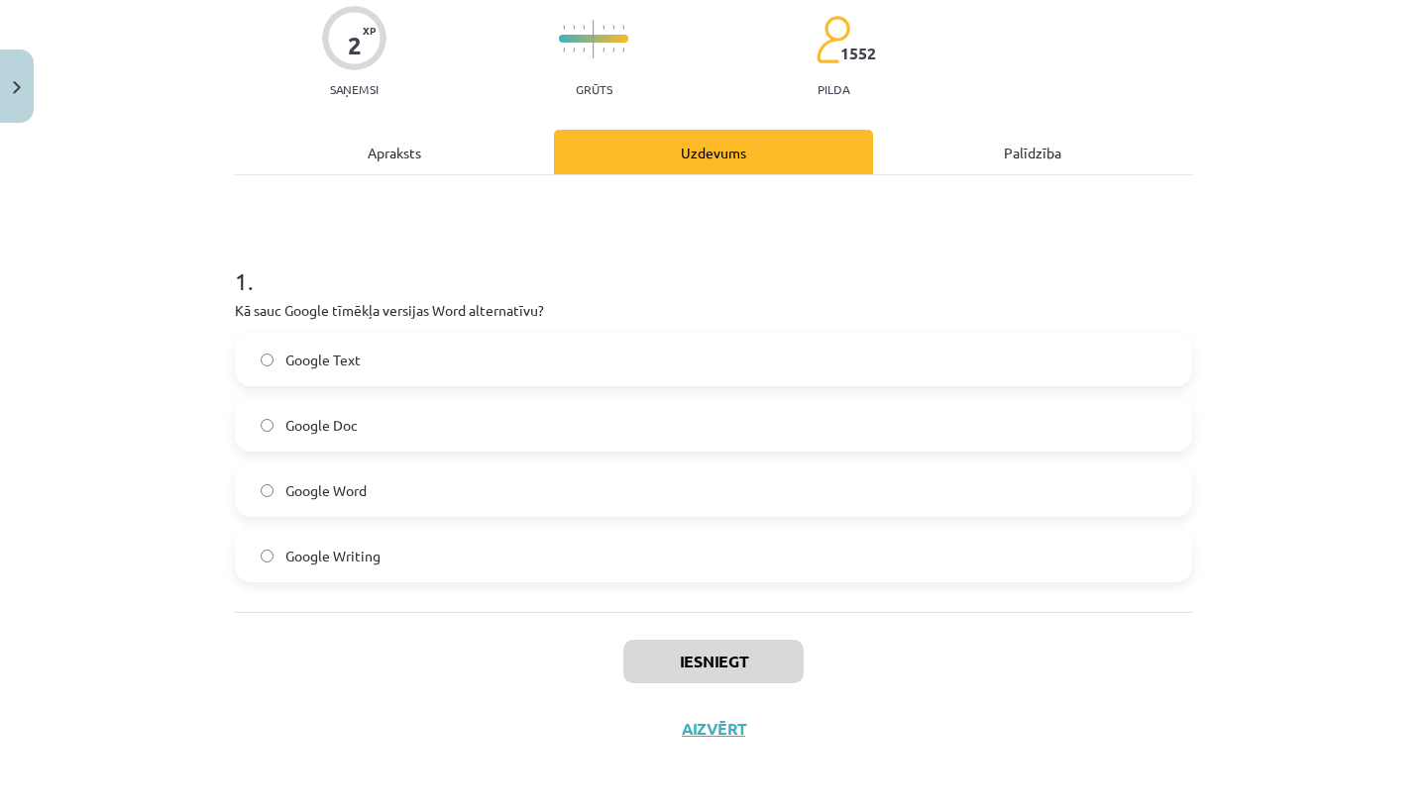
click at [397, 147] on div "Apraksts" at bounding box center [394, 152] width 319 height 45
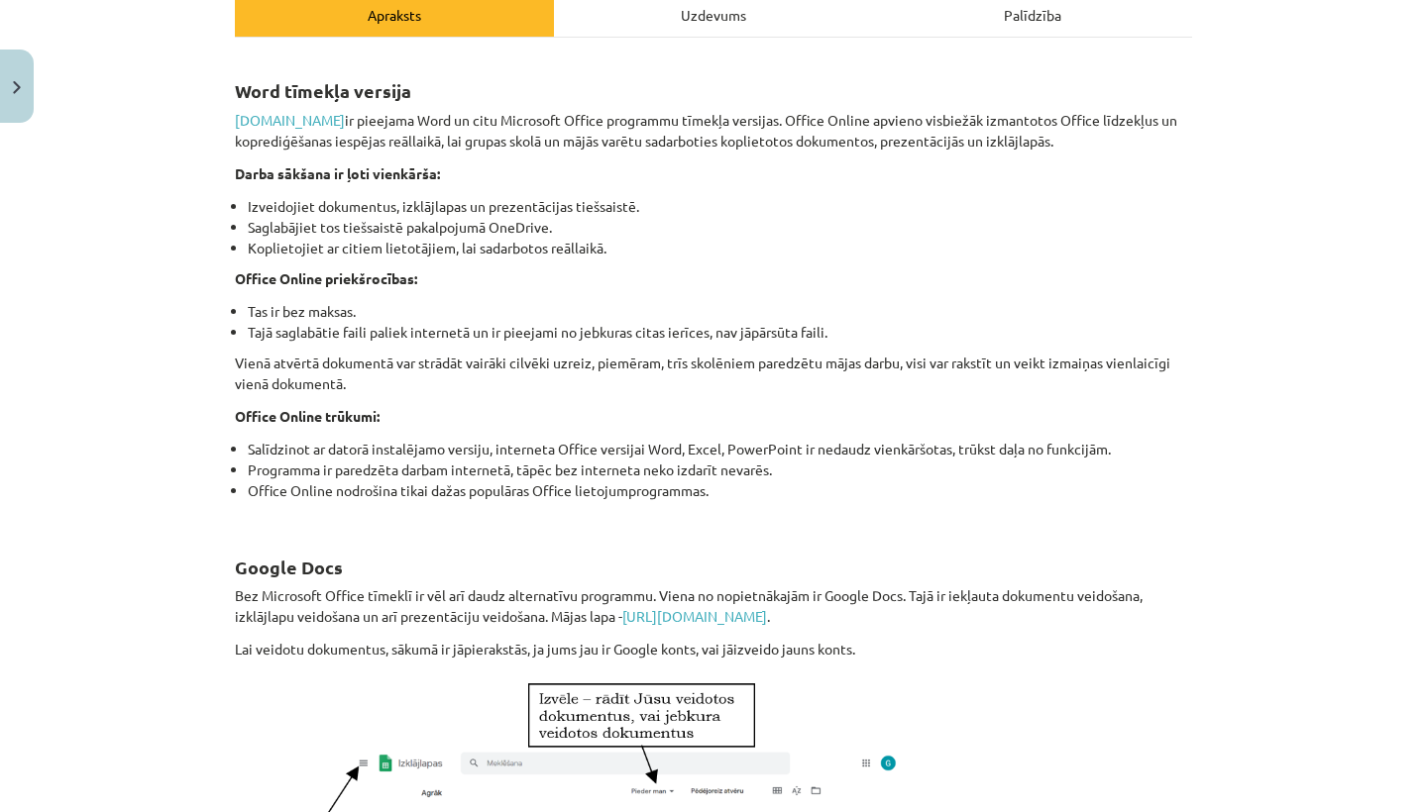
scroll to position [263, 0]
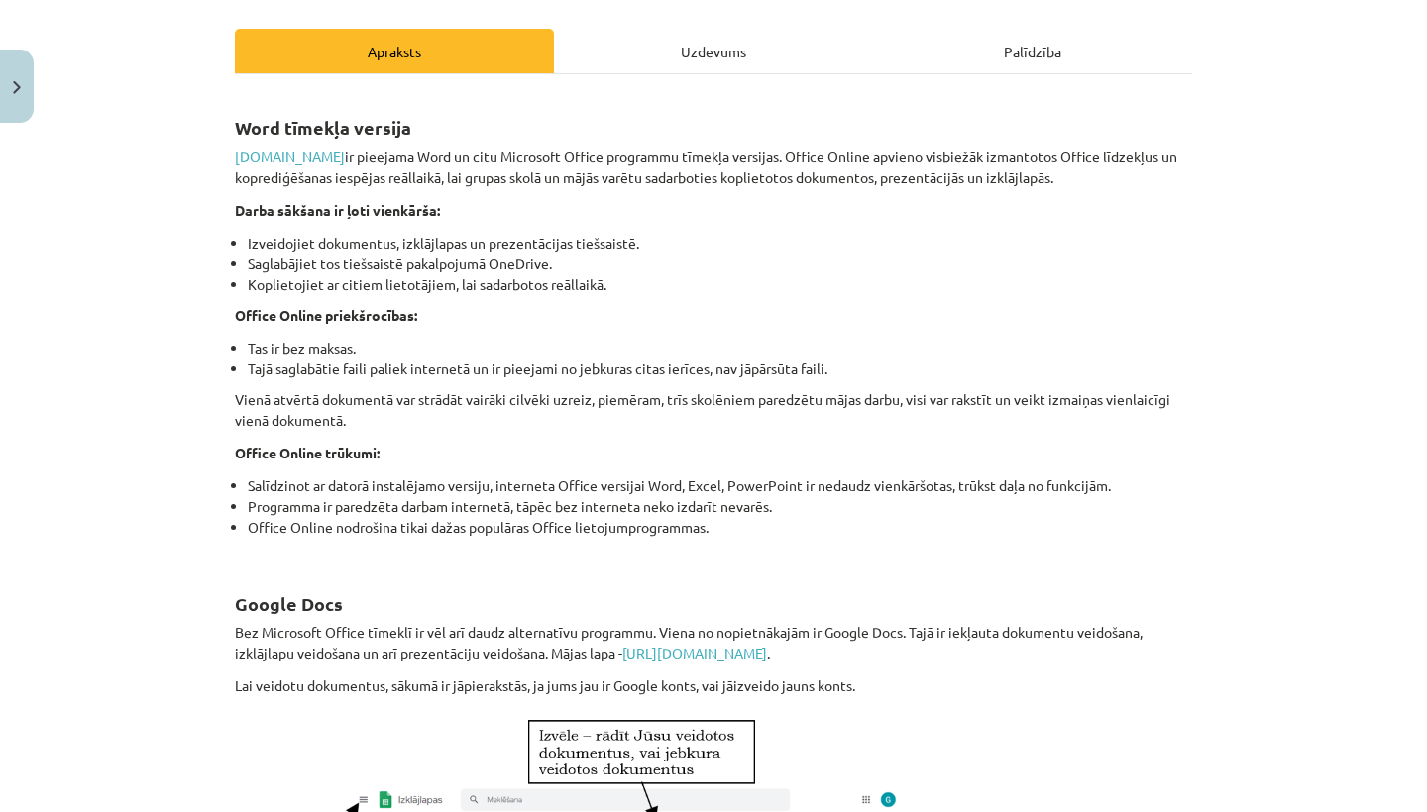
click at [708, 38] on div "Uzdevums" at bounding box center [713, 51] width 319 height 45
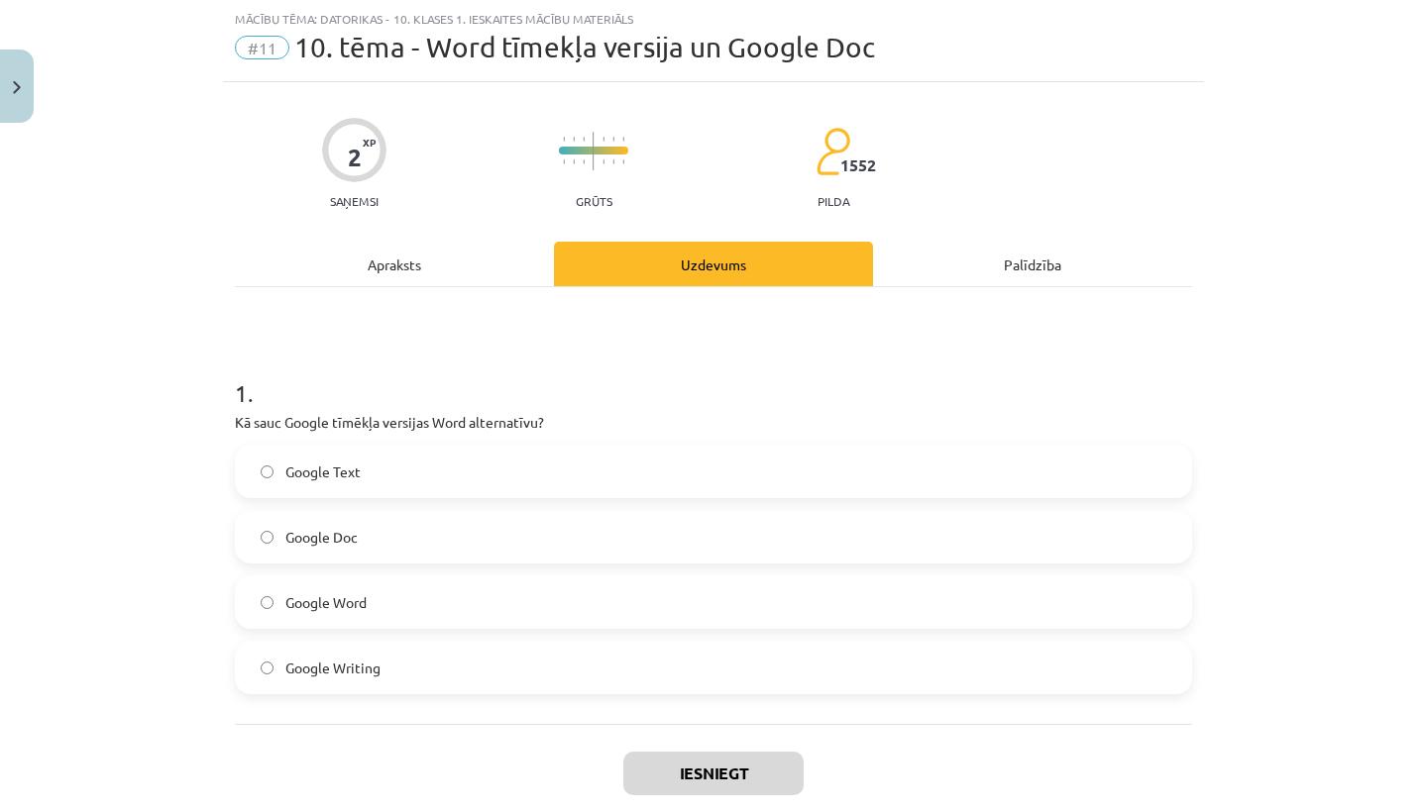
click at [469, 284] on div "Apraksts" at bounding box center [394, 264] width 319 height 45
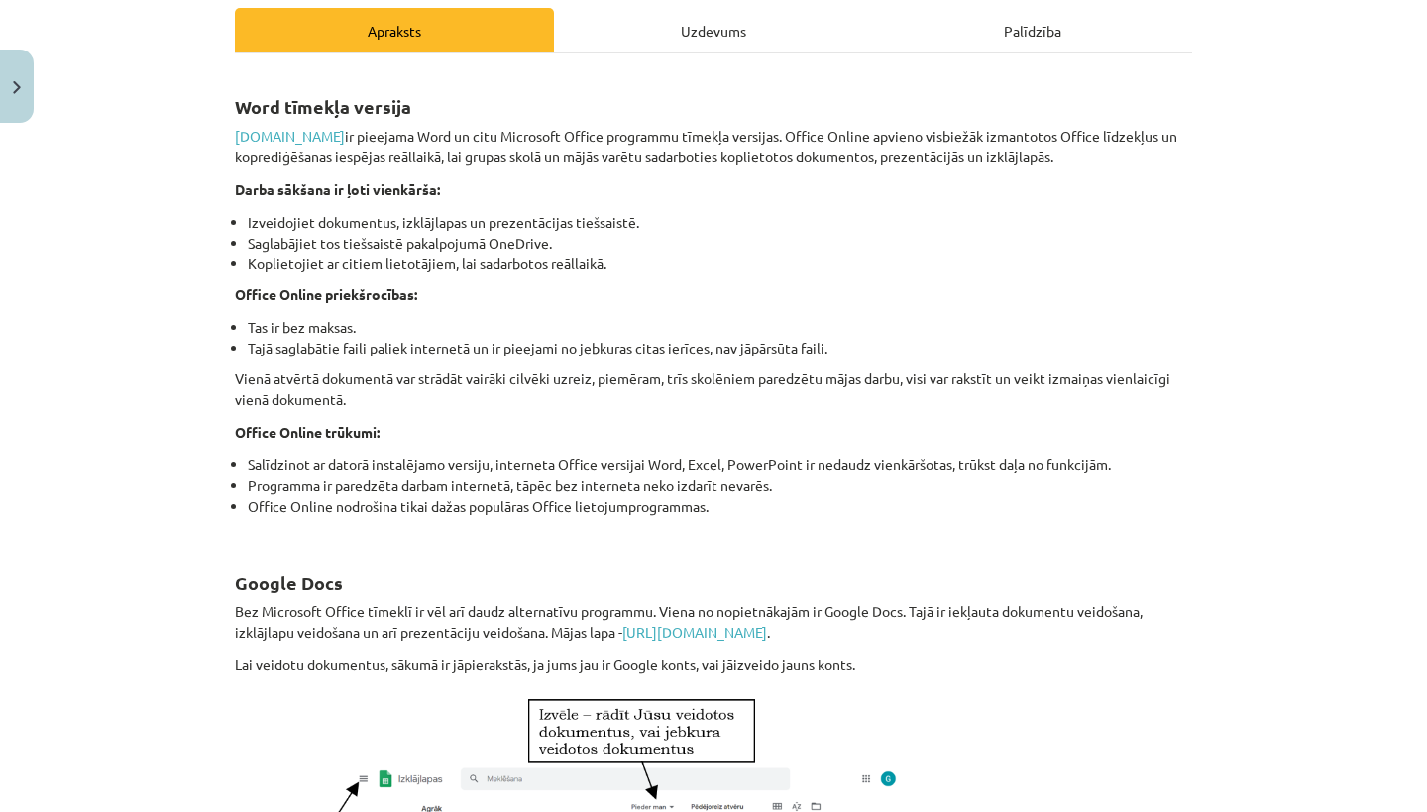
scroll to position [1103, 0]
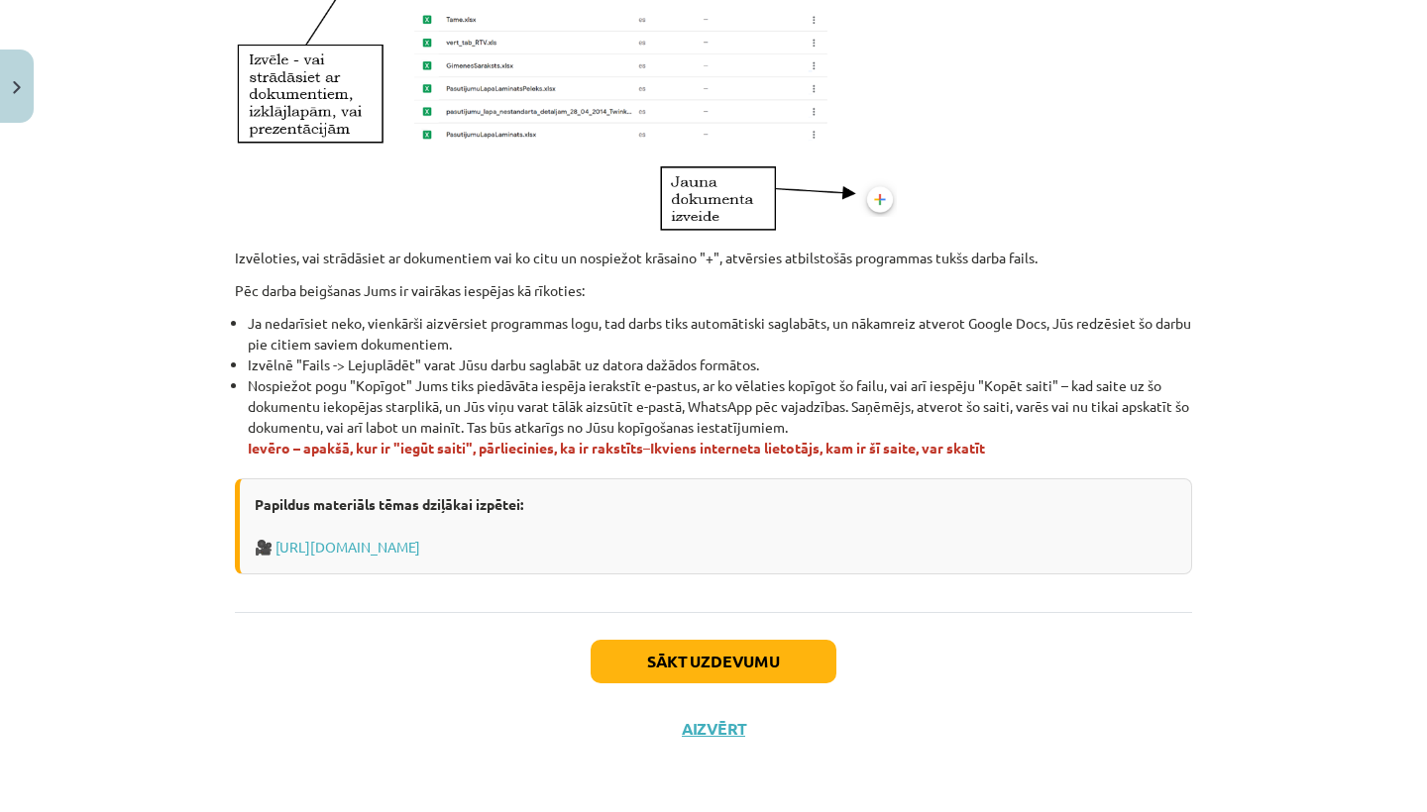
click at [673, 658] on button "Sākt uzdevumu" at bounding box center [713, 662] width 246 height 44
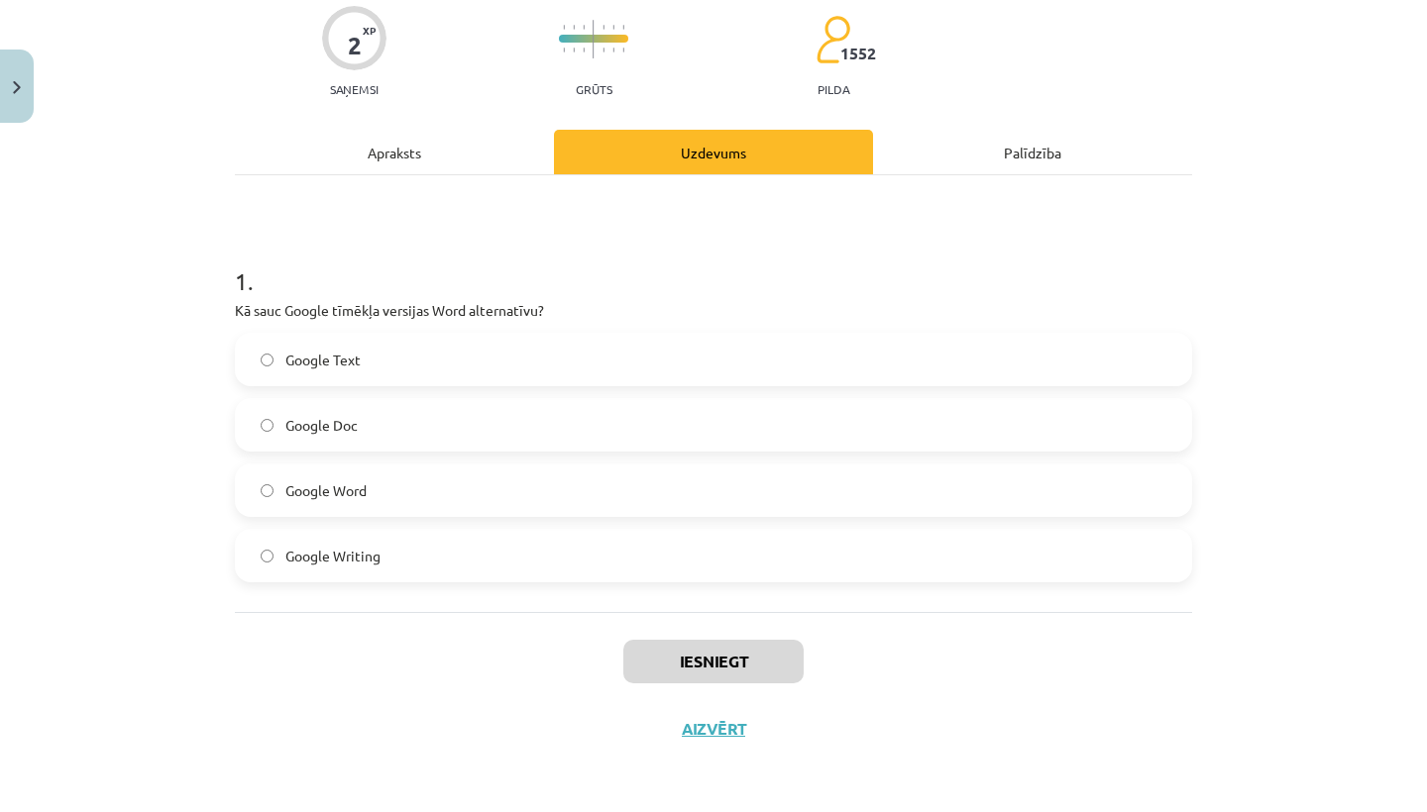
scroll to position [50, 0]
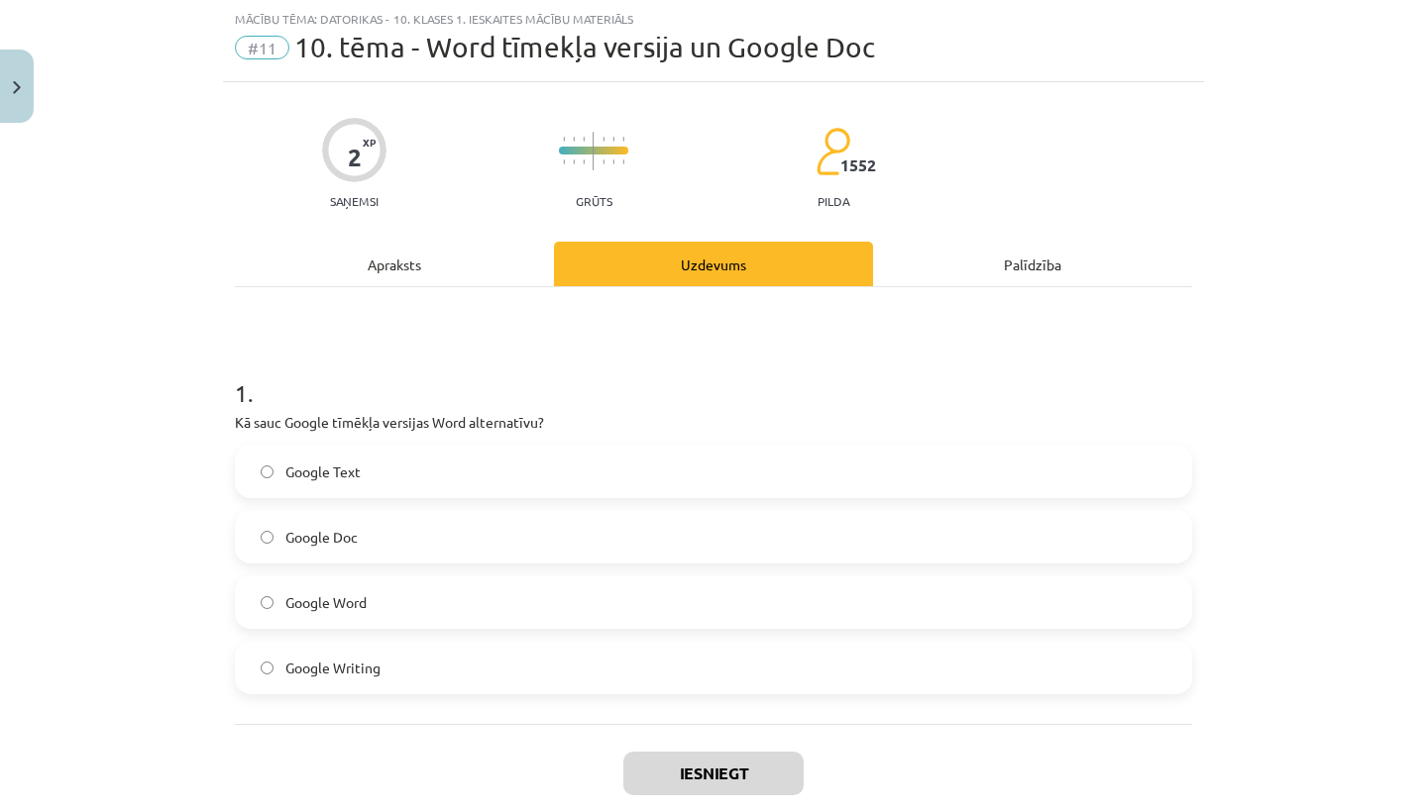
click at [357, 530] on label "Google Doc" at bounding box center [713, 537] width 953 height 50
click at [724, 766] on button "Iesniegt" at bounding box center [713, 774] width 180 height 44
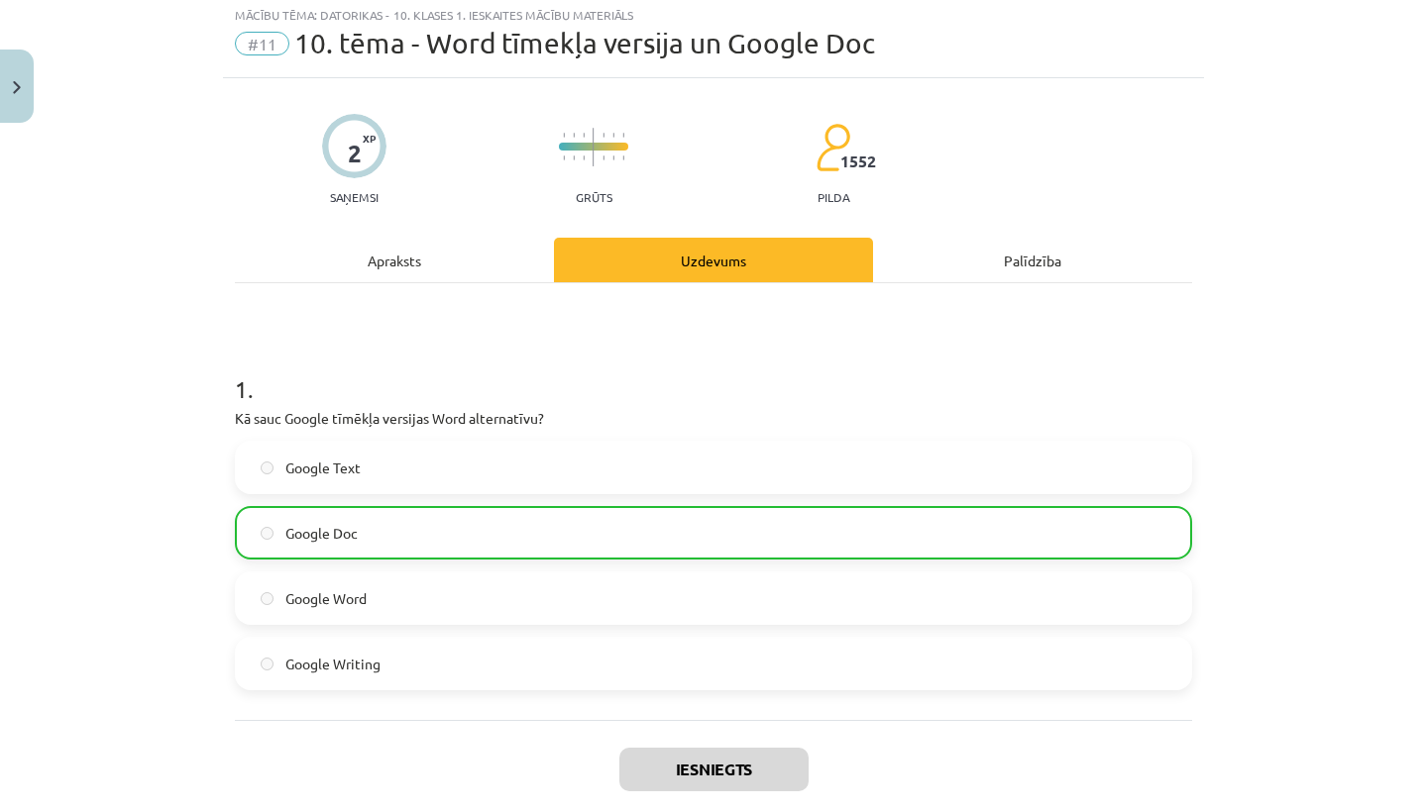
scroll to position [227, 0]
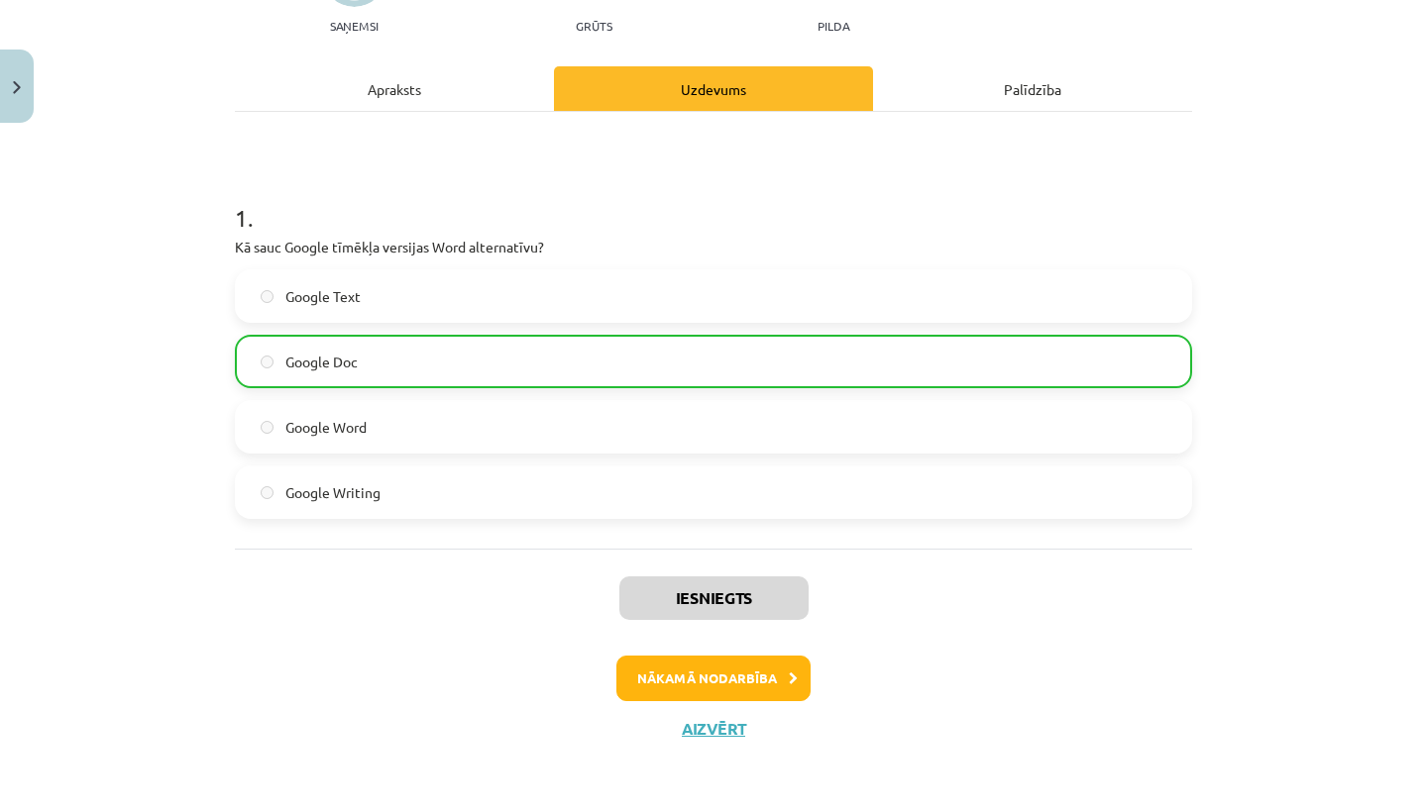
click at [729, 686] on button "Nākamā nodarbība" at bounding box center [713, 679] width 194 height 46
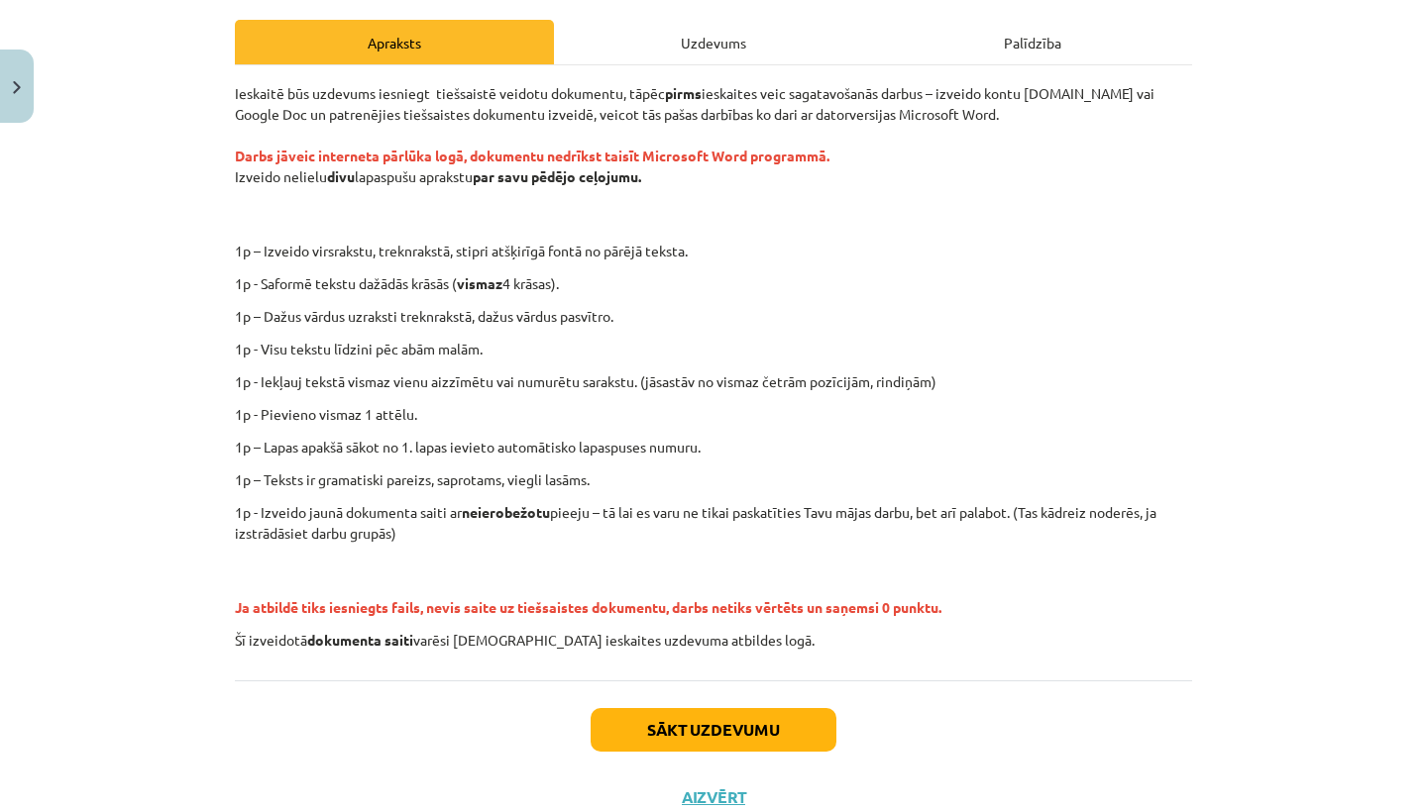
scroll to position [275, 0]
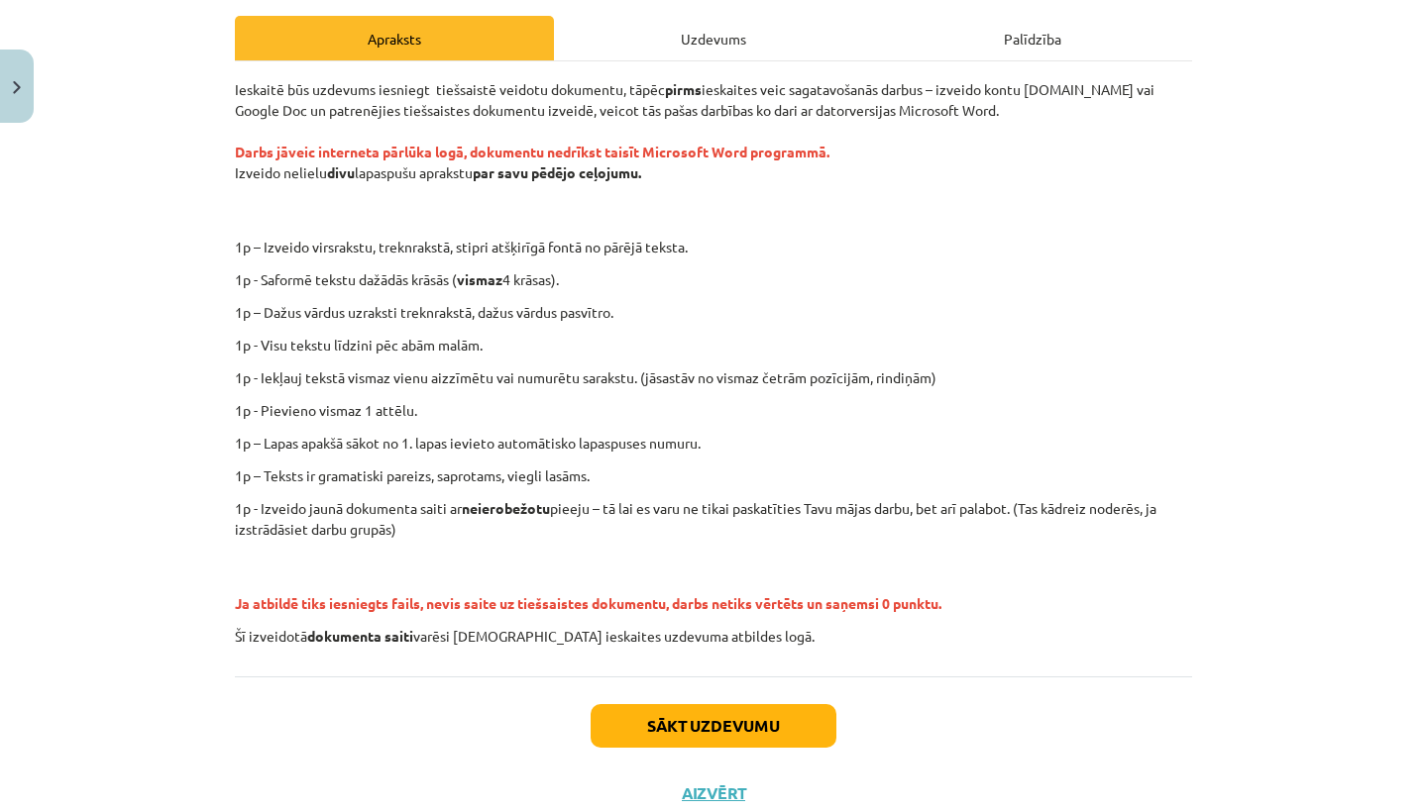
click at [768, 728] on button "Sākt uzdevumu" at bounding box center [713, 726] width 246 height 44
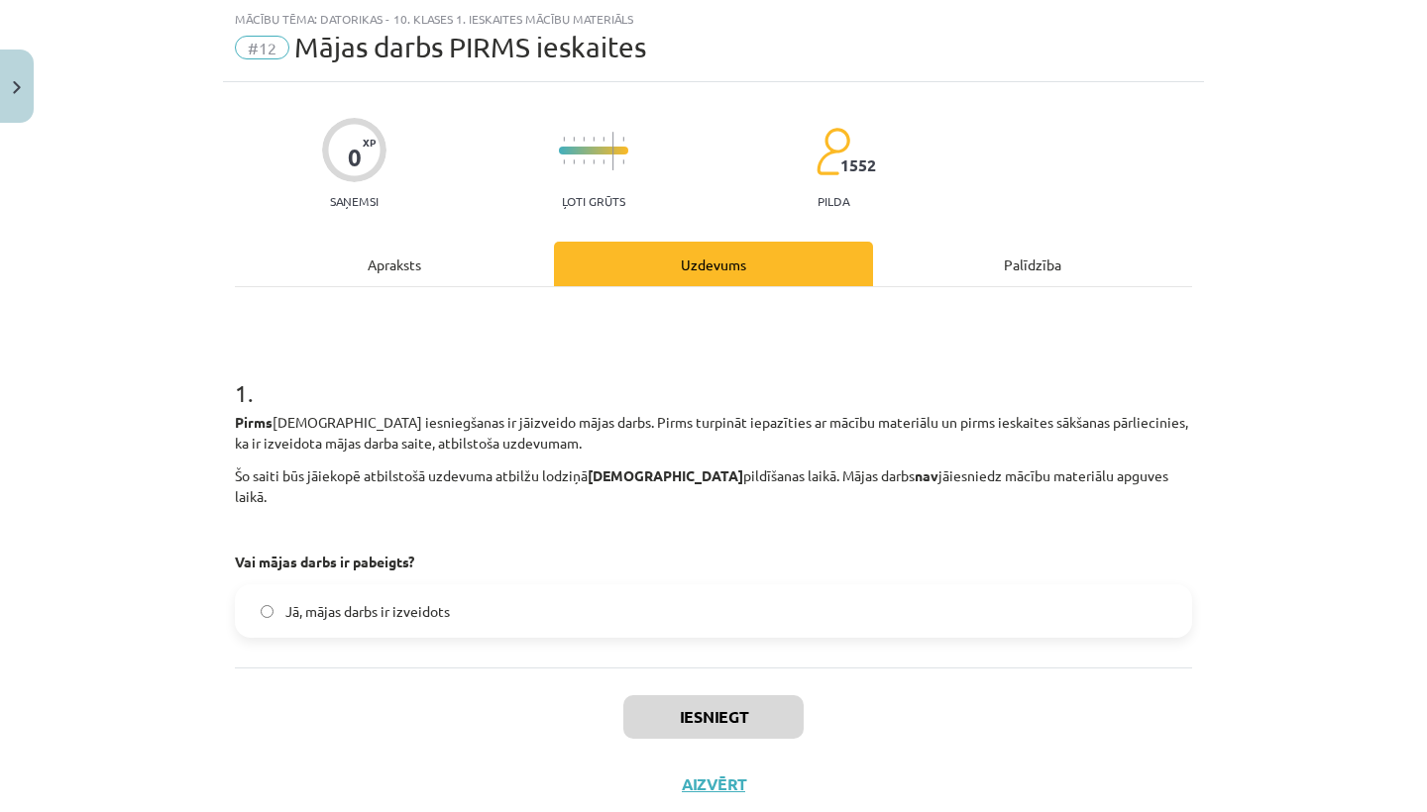
click at [433, 601] on span "Jā, mājas darbs ir izveidots" at bounding box center [367, 611] width 164 height 21
click at [731, 706] on button "Iesniegt" at bounding box center [713, 717] width 180 height 44
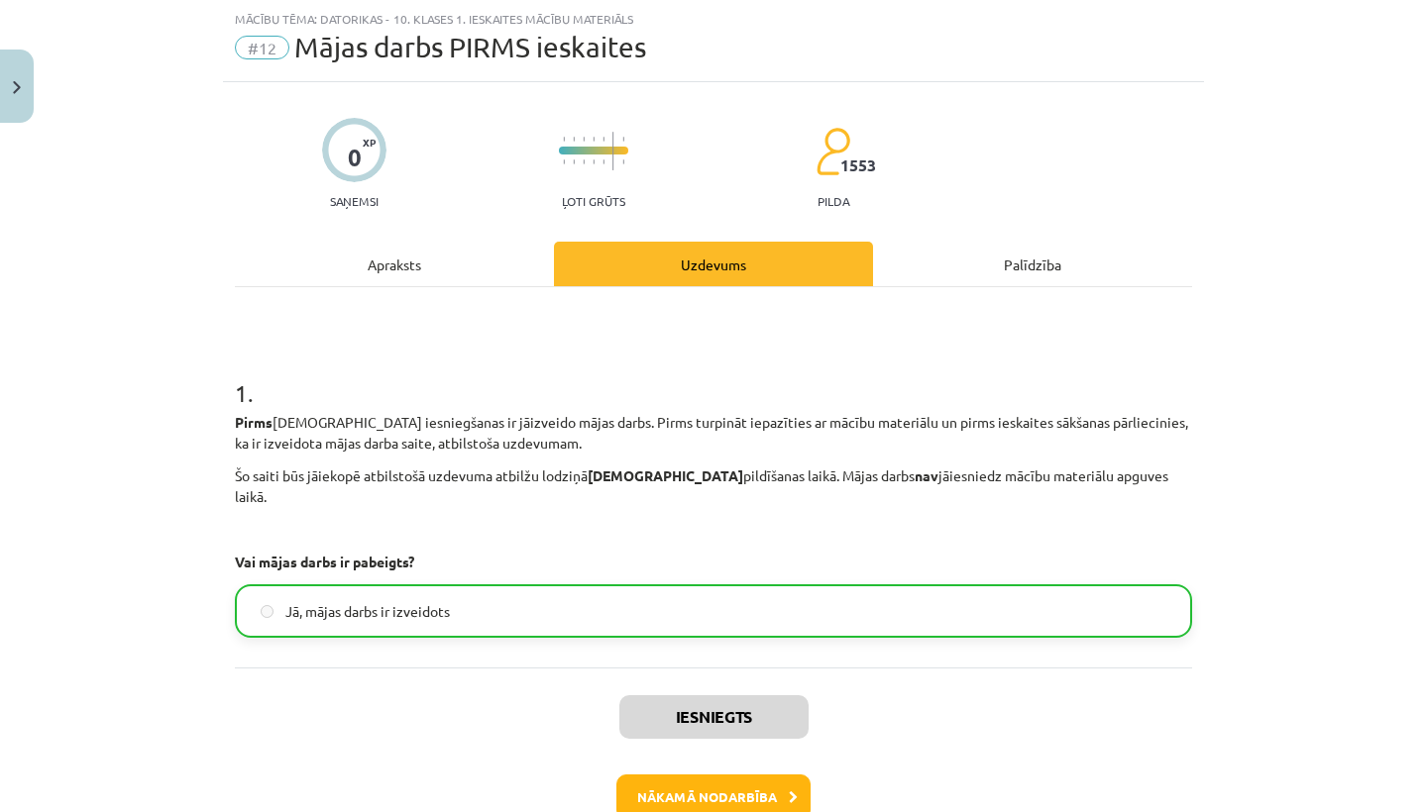
click at [730, 781] on button "Nākamā nodarbība" at bounding box center [713, 798] width 194 height 46
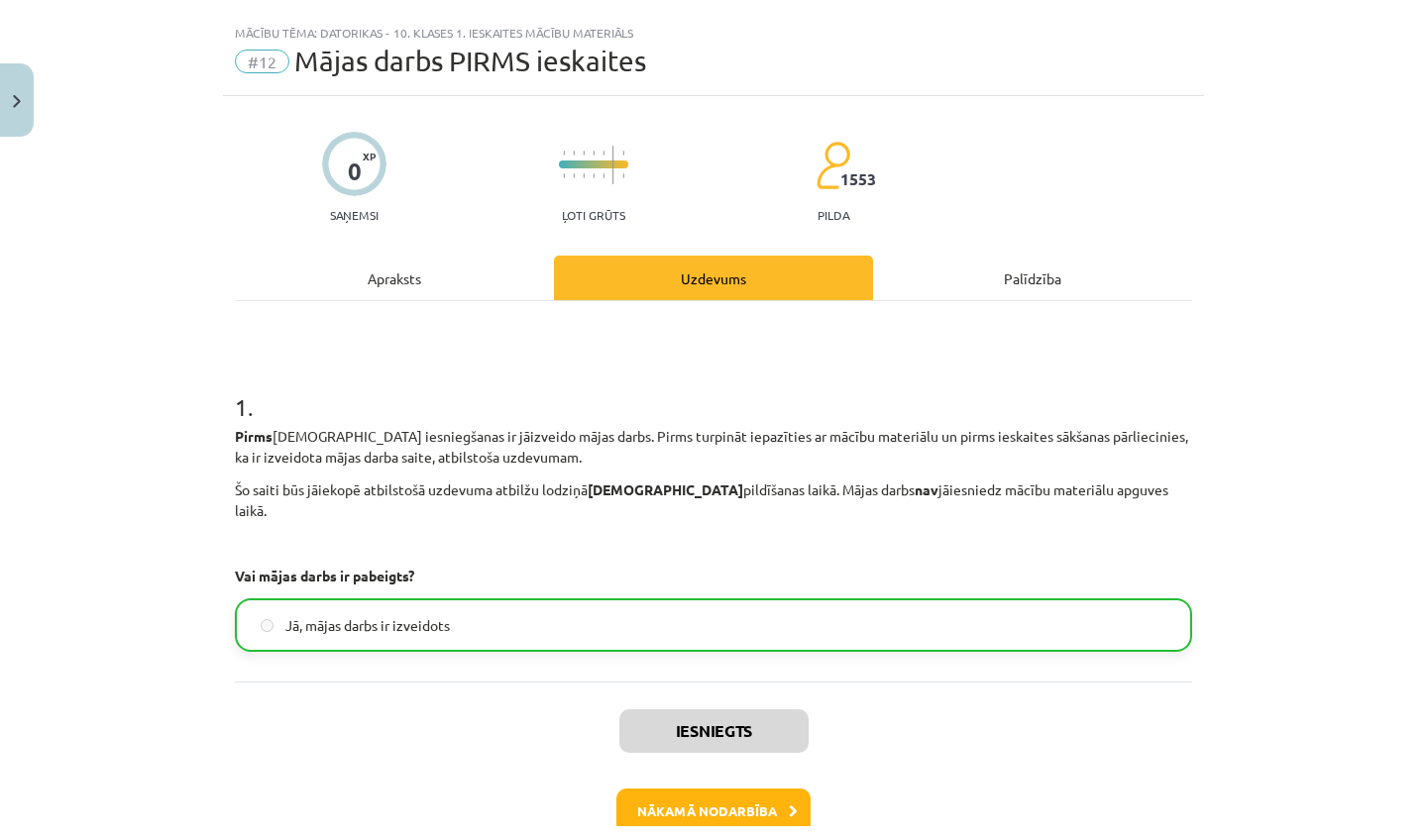
scroll to position [0, 0]
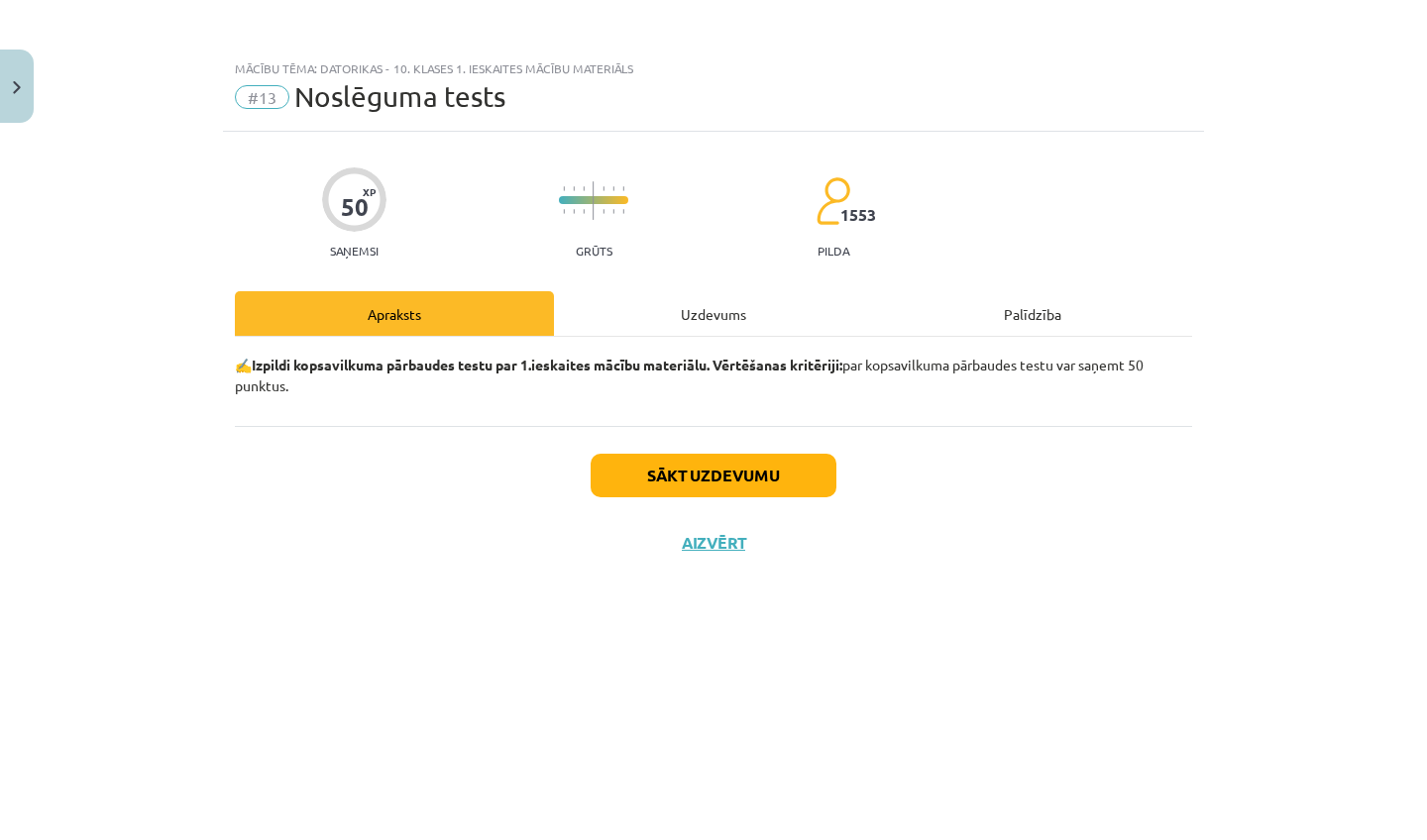
click at [655, 476] on button "Sākt uzdevumu" at bounding box center [713, 476] width 246 height 44
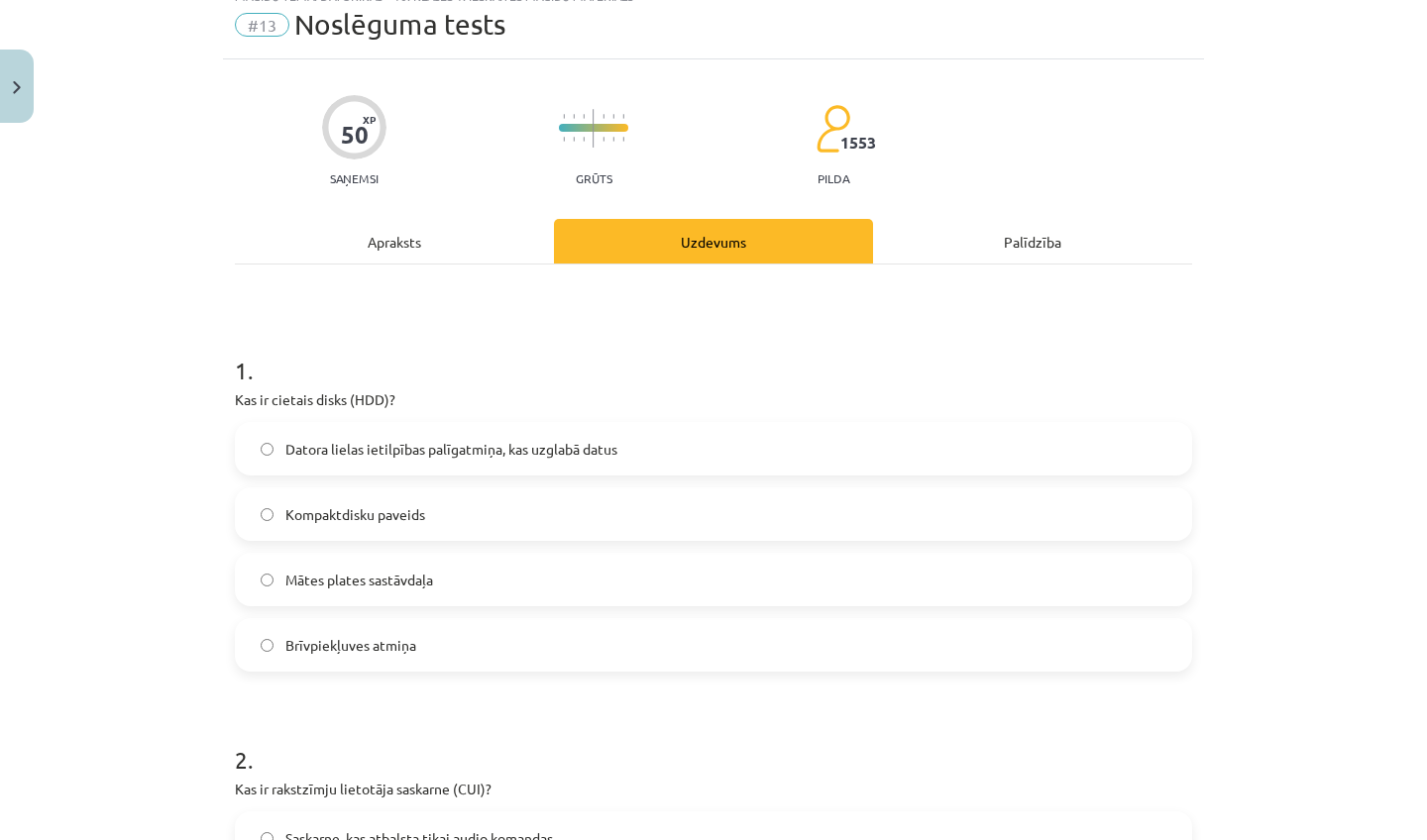
scroll to position [76, 0]
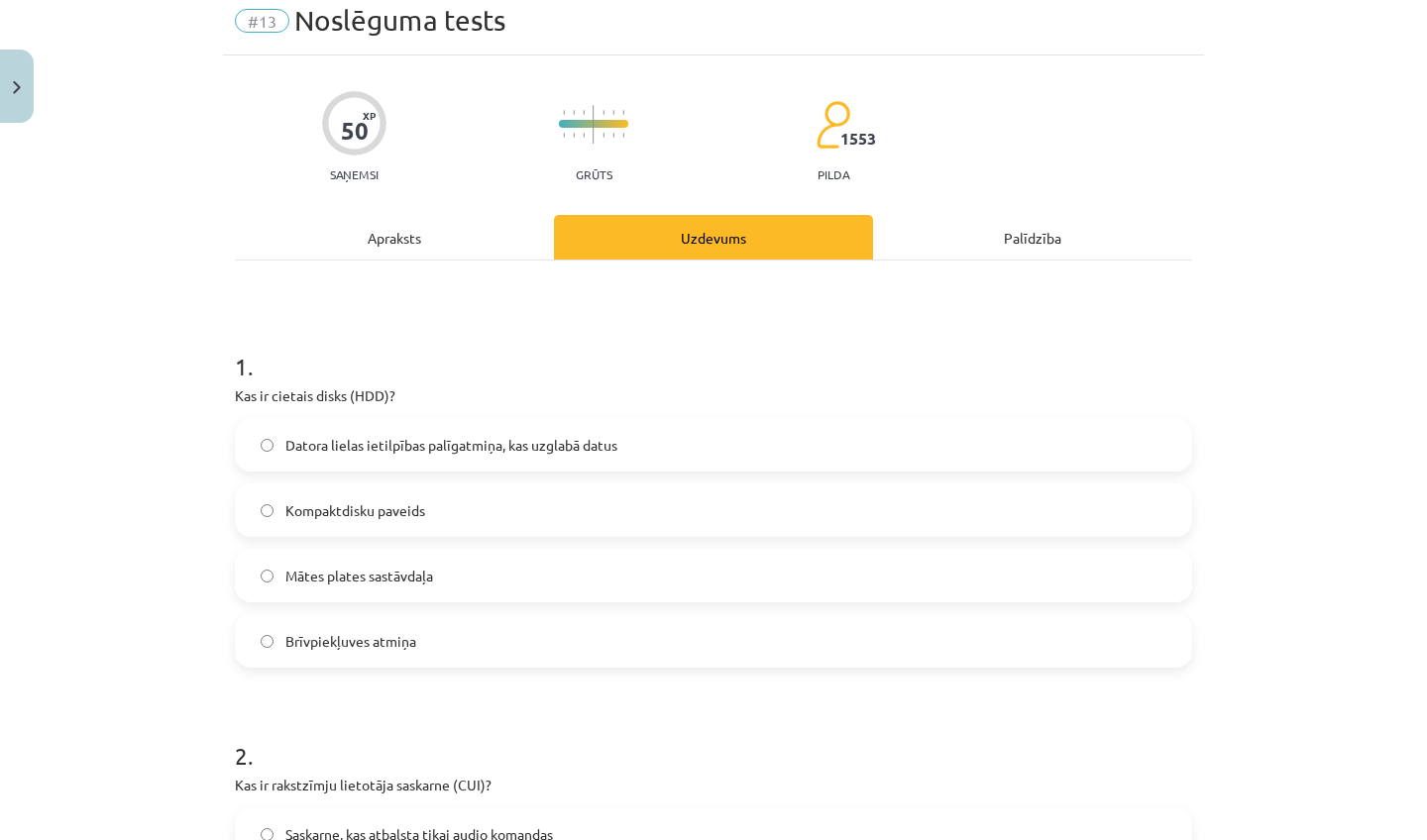
click at [415, 449] on span "Datora lielas ietilpības palīgatmiņa, kas uzglabā datus" at bounding box center [451, 445] width 332 height 21
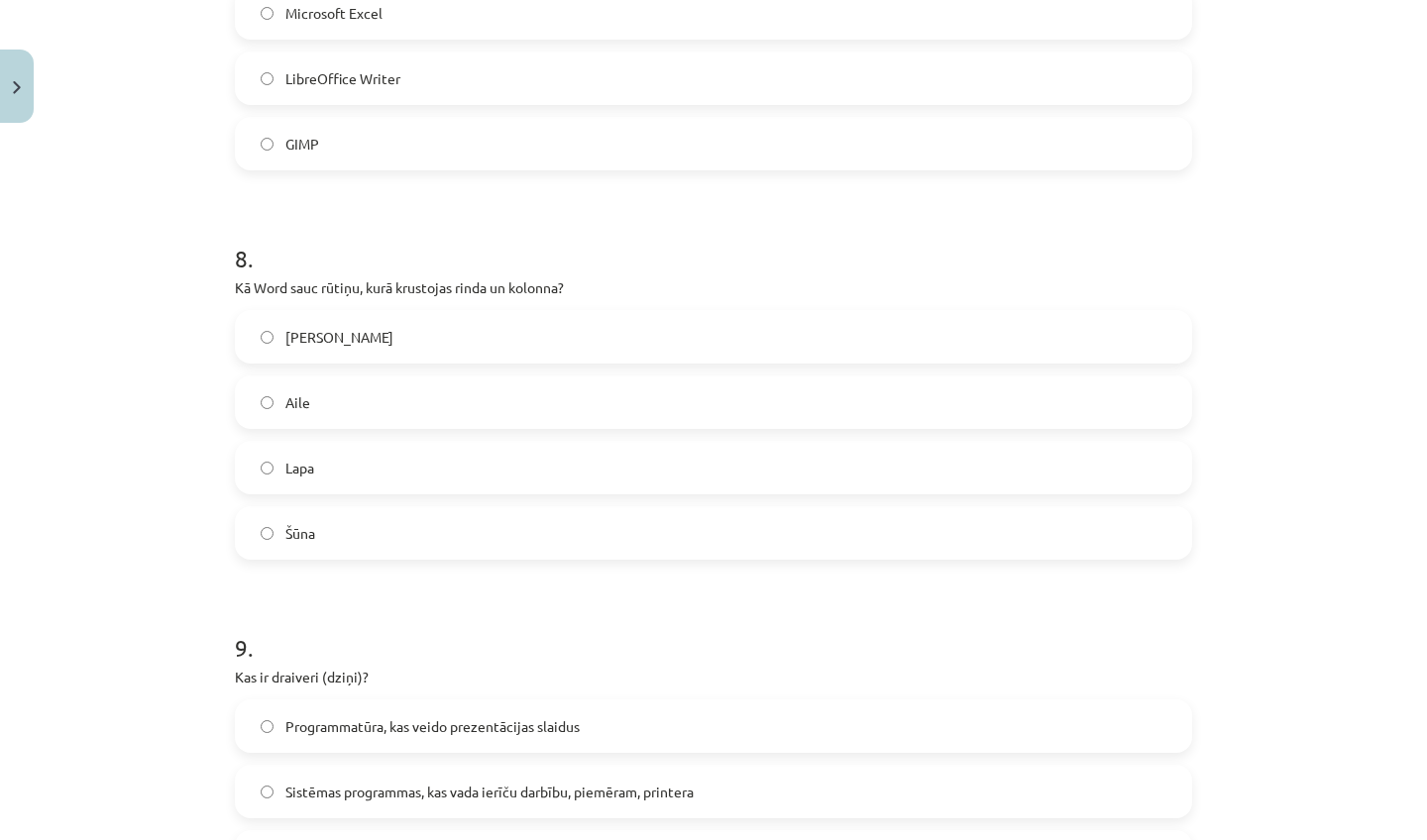
scroll to position [2848, 0]
click at [286, 519] on span "Šūna" at bounding box center [300, 529] width 30 height 21
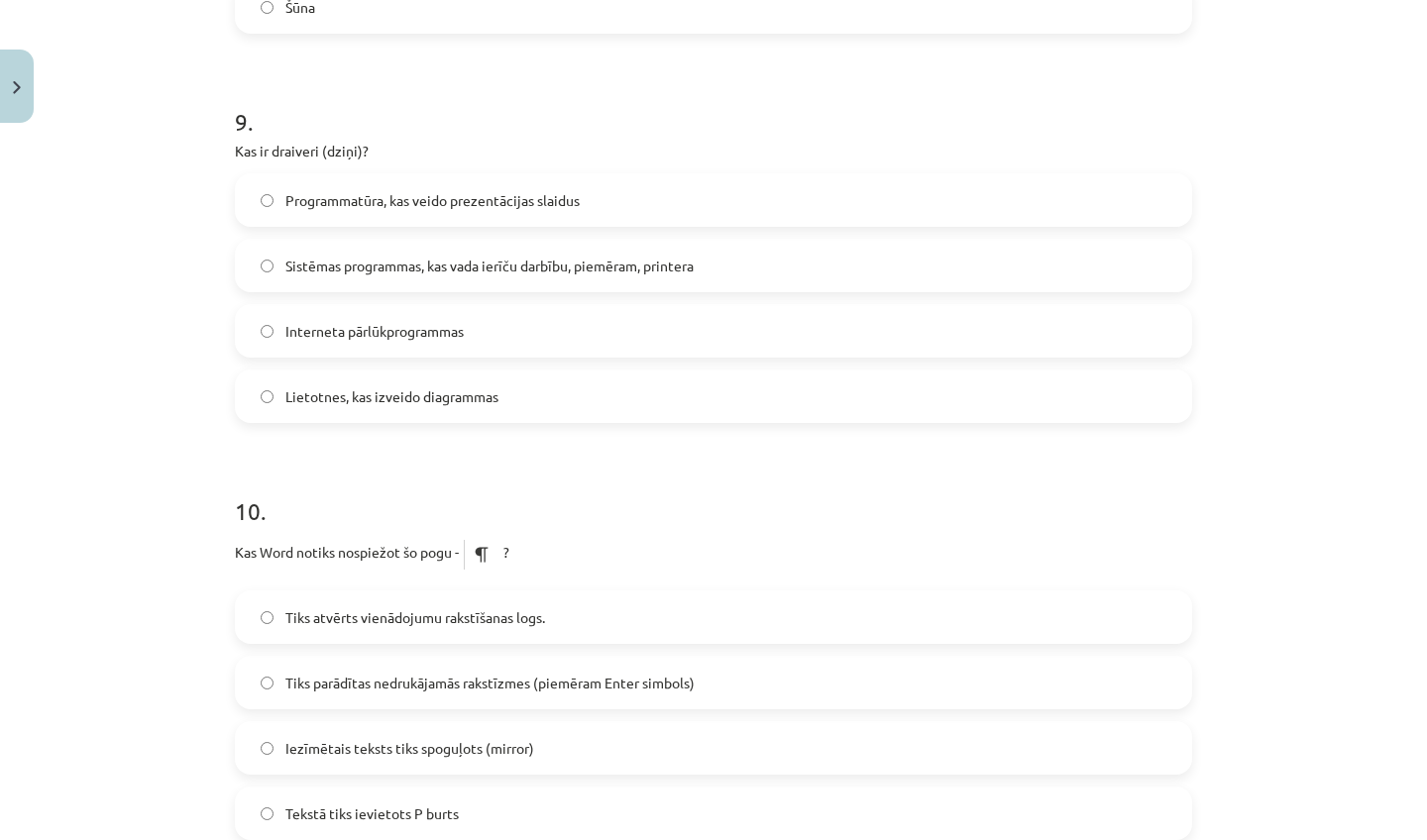
scroll to position [3470, 0]
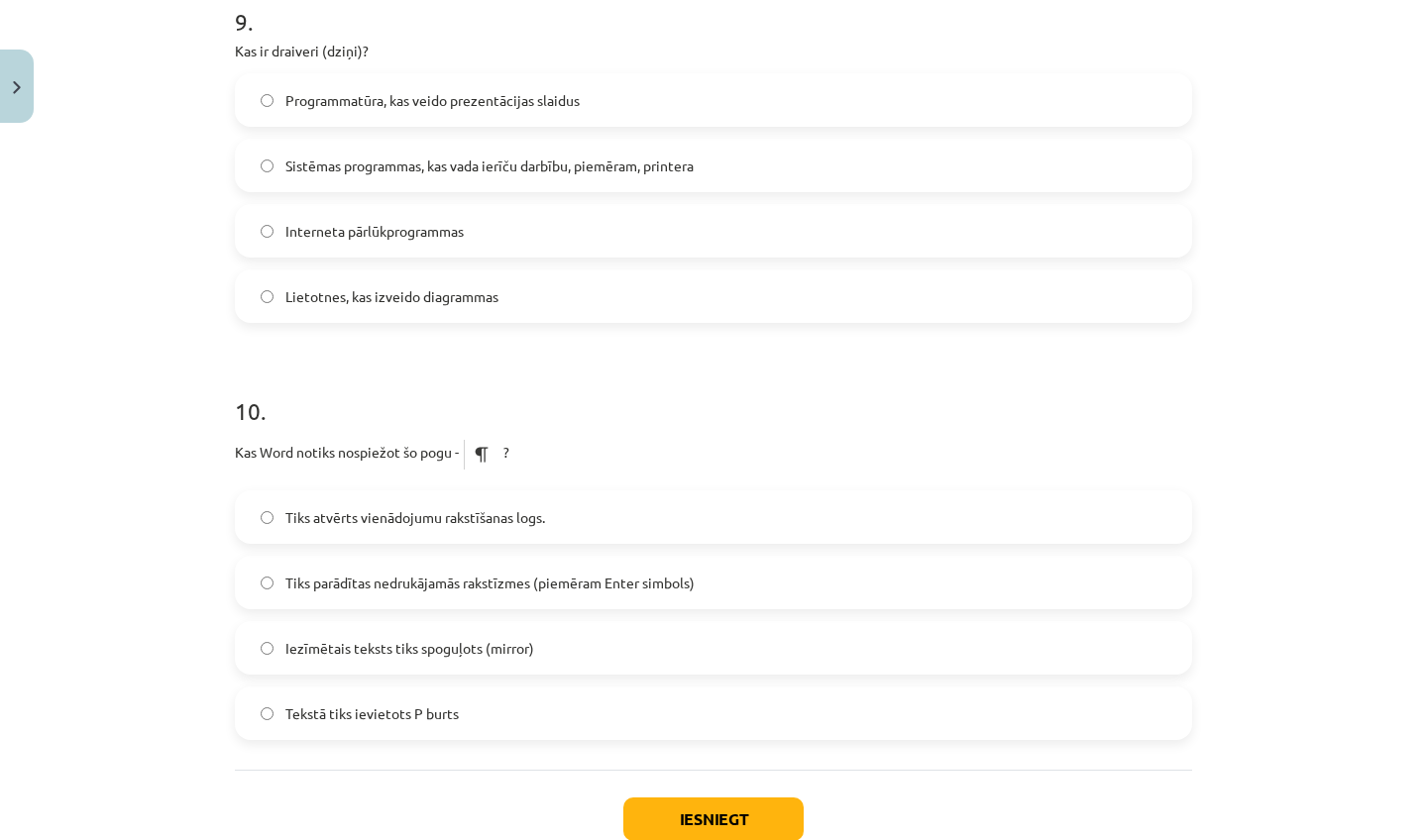
click at [295, 588] on span "Tiks parādītas nedrukājamās rakstīzmes (piemēram Enter simbols)" at bounding box center [489, 583] width 409 height 21
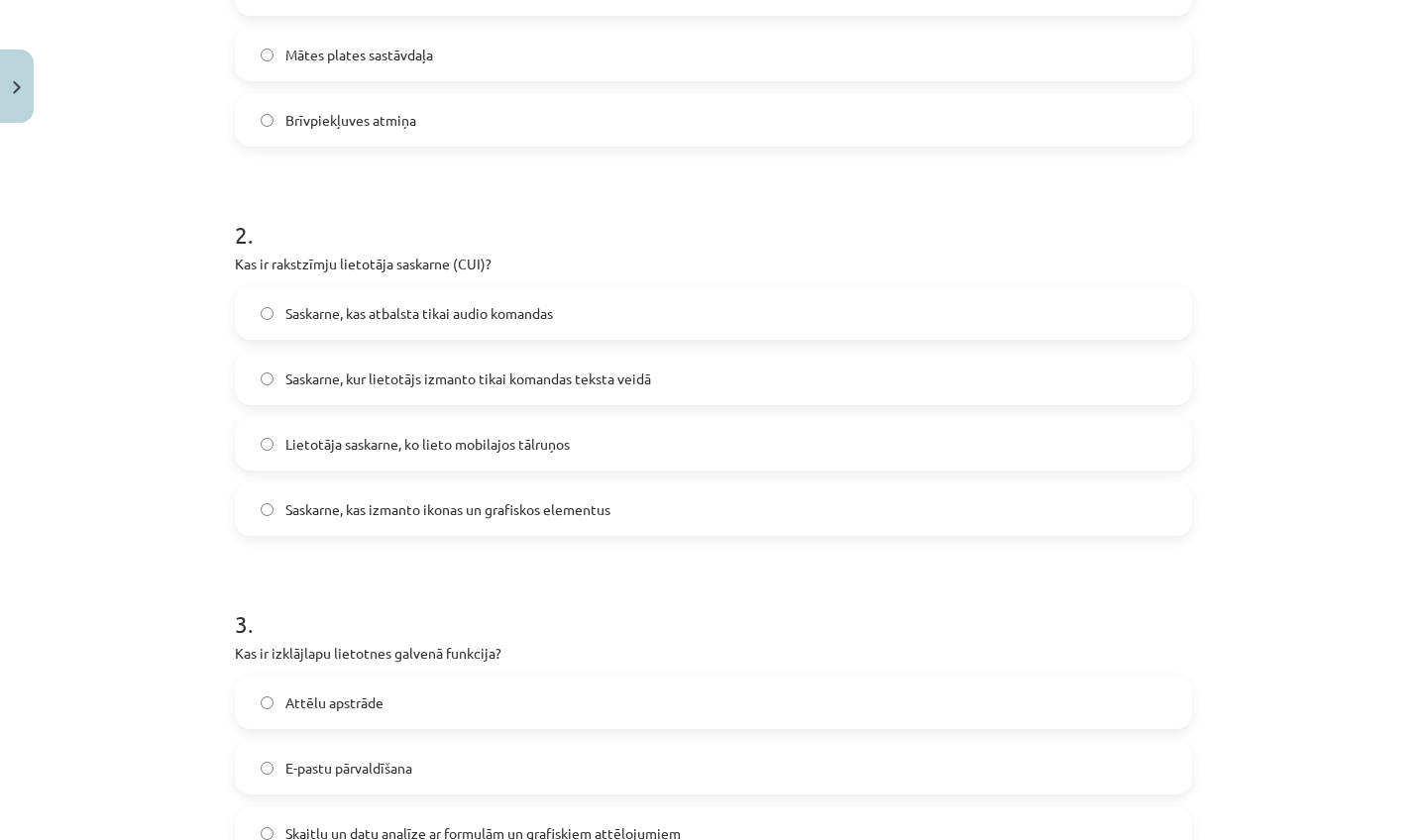
scroll to position [601, 0]
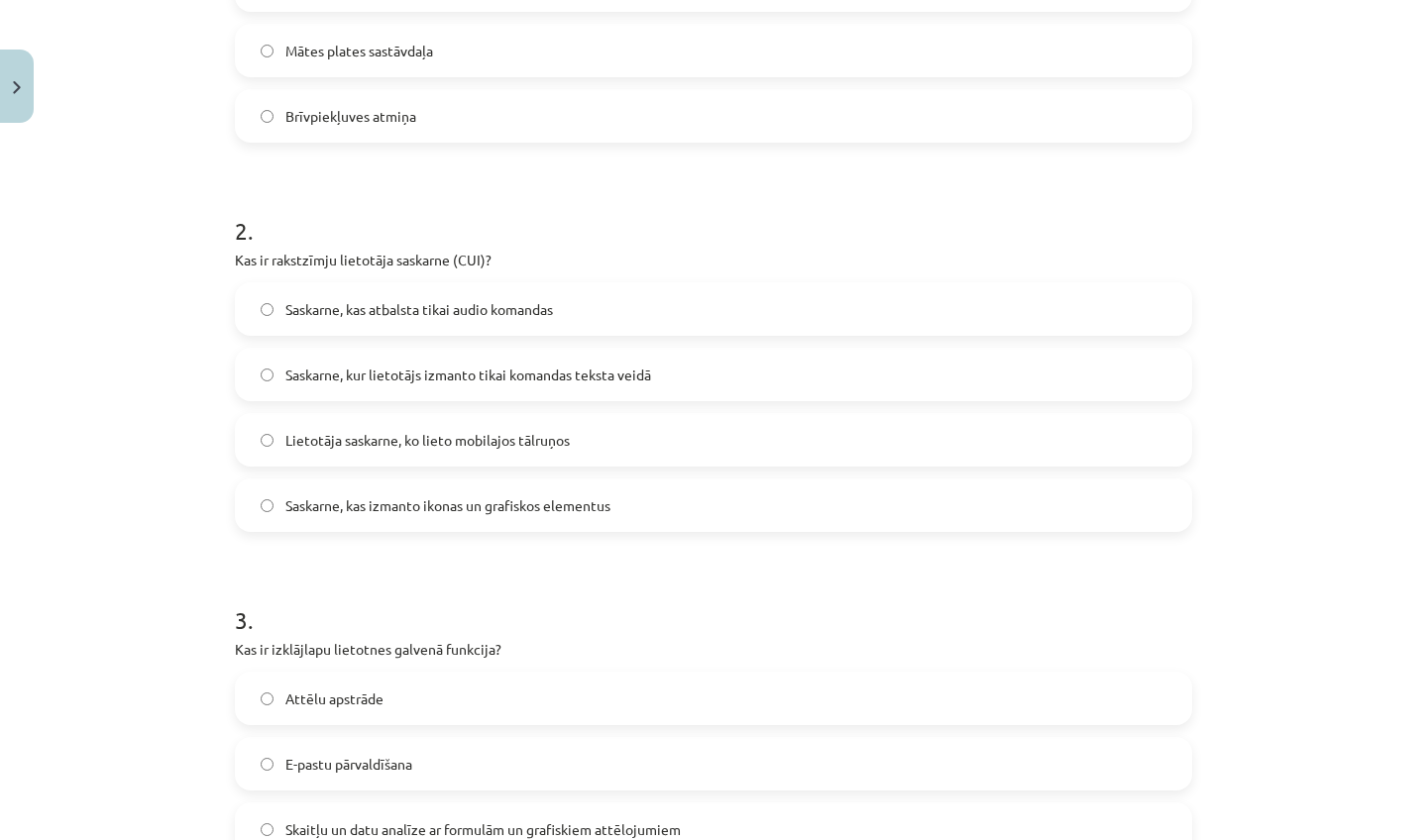
click at [438, 373] on span "Saskarne, kur lietotājs izmanto tikai komandas teksta veidā" at bounding box center [468, 375] width 366 height 21
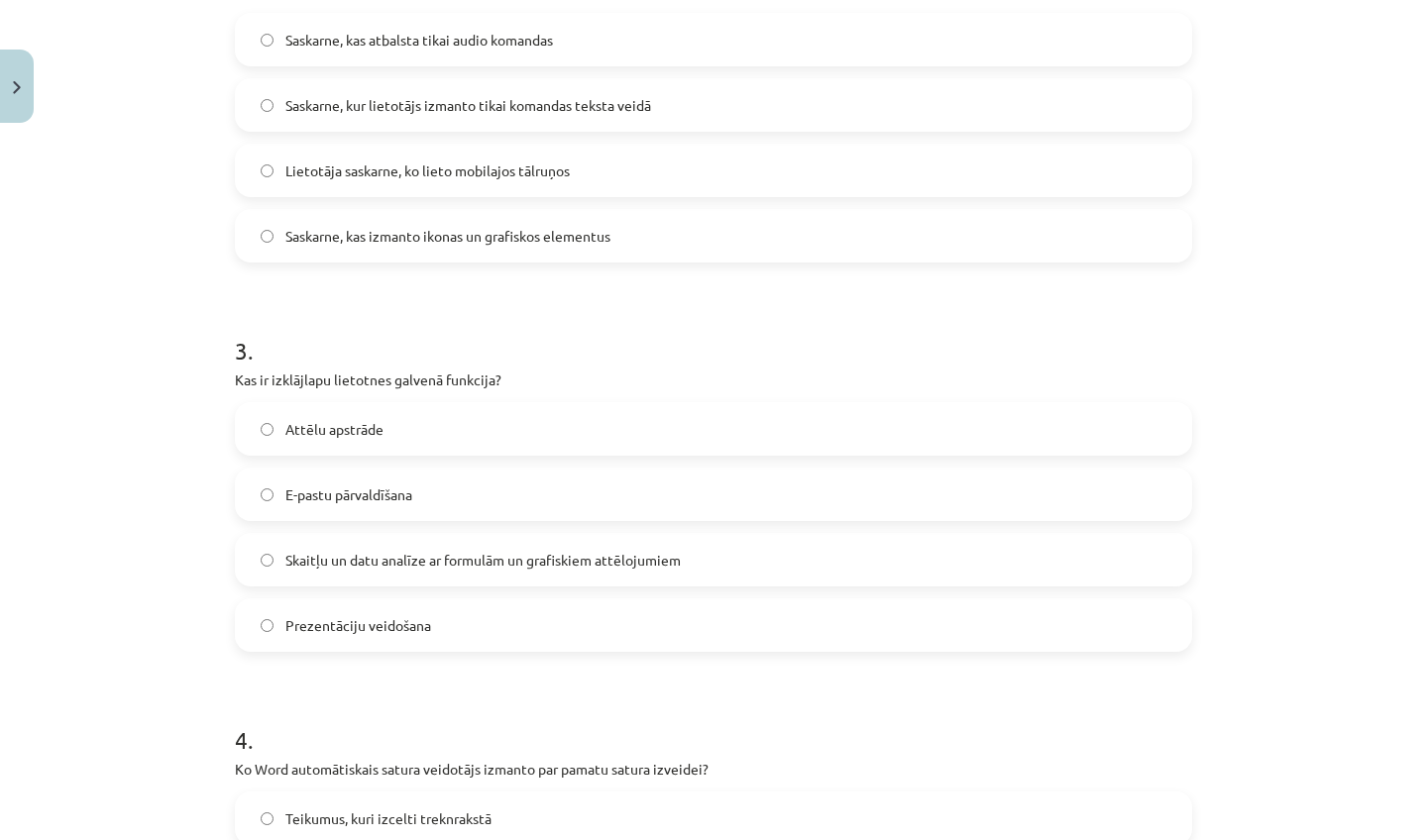
scroll to position [915, 0]
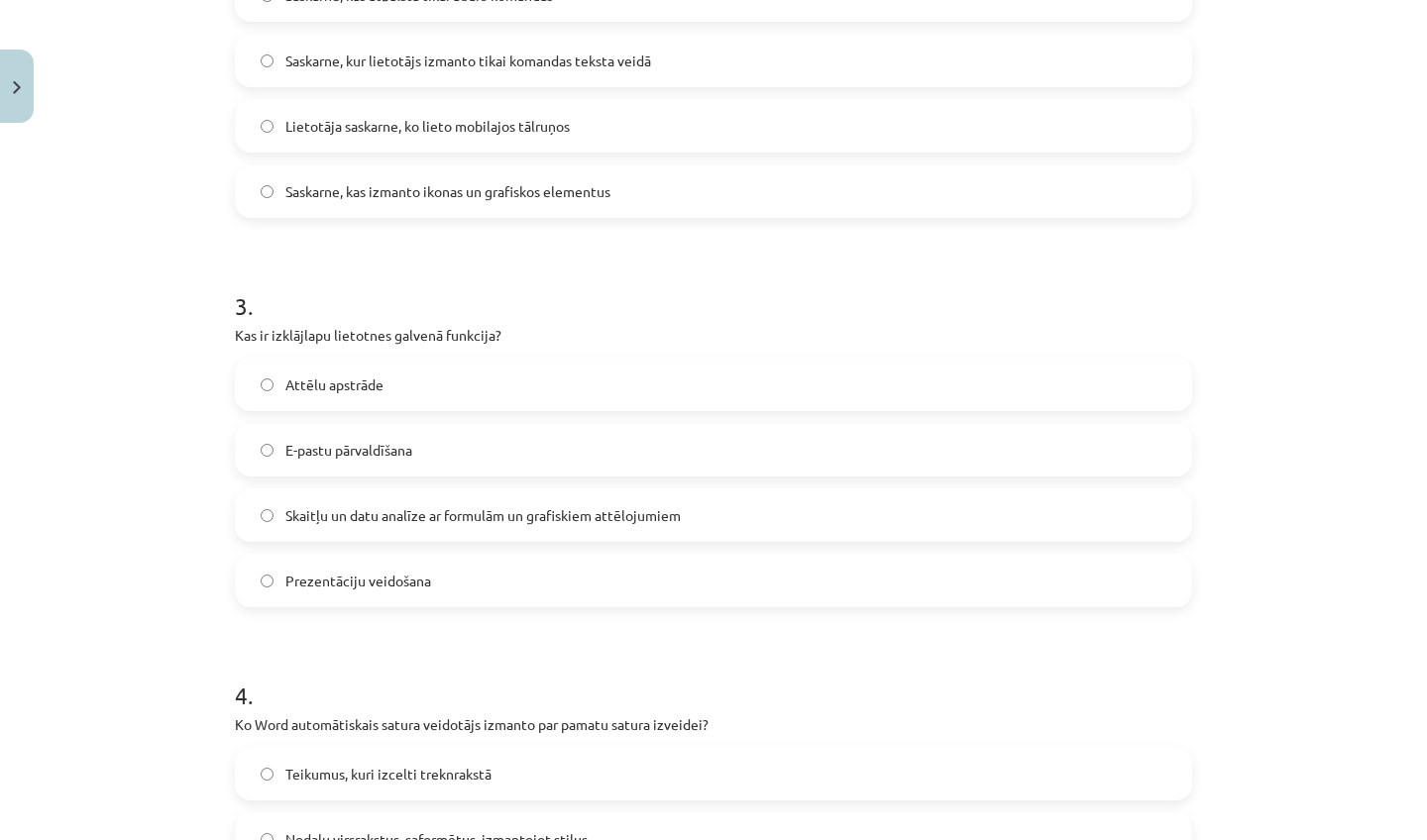
click at [371, 525] on span "Skaitļu un datu analīze ar formulām un grafiskiem attēlojumiem" at bounding box center [482, 515] width 395 height 21
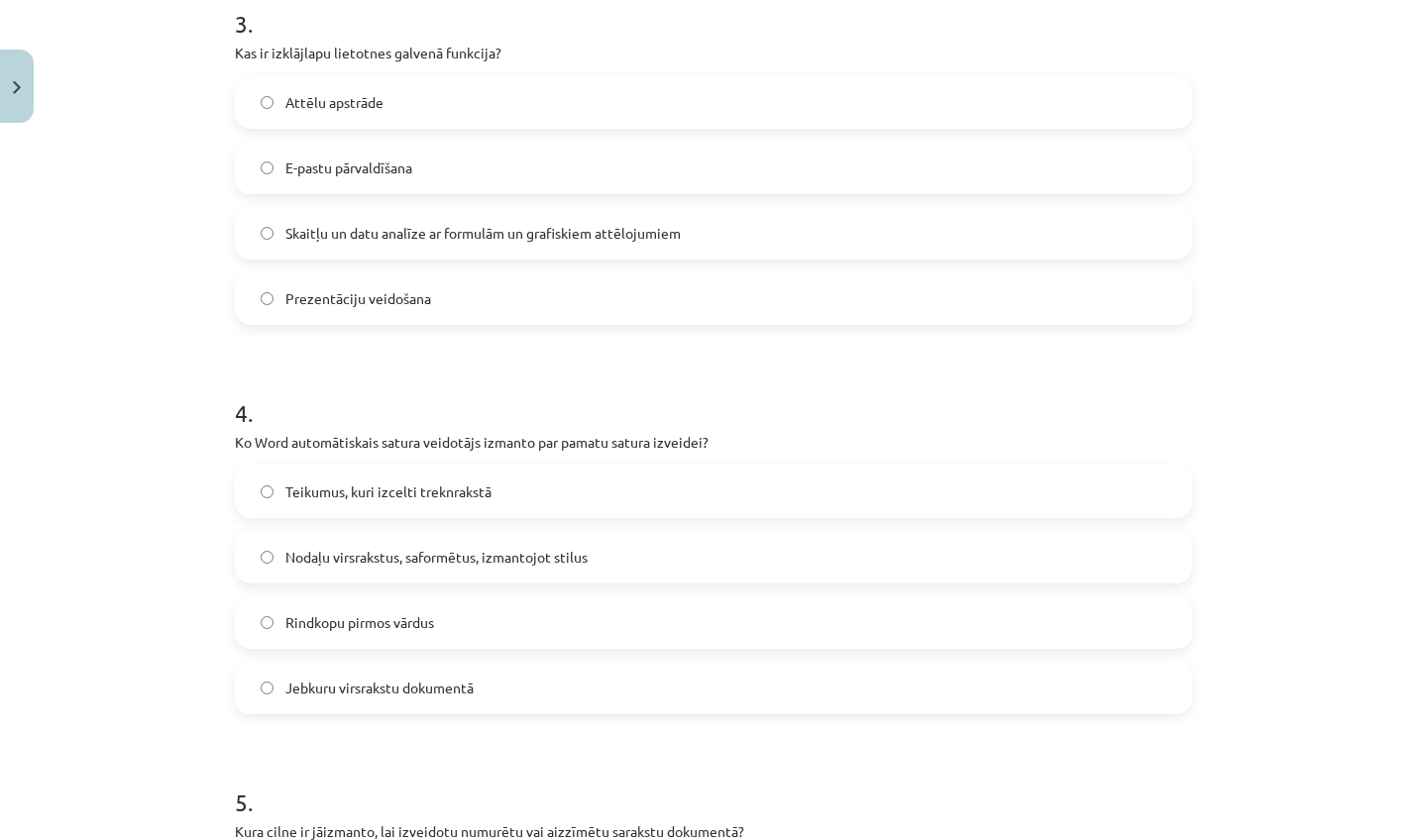
scroll to position [1202, 0]
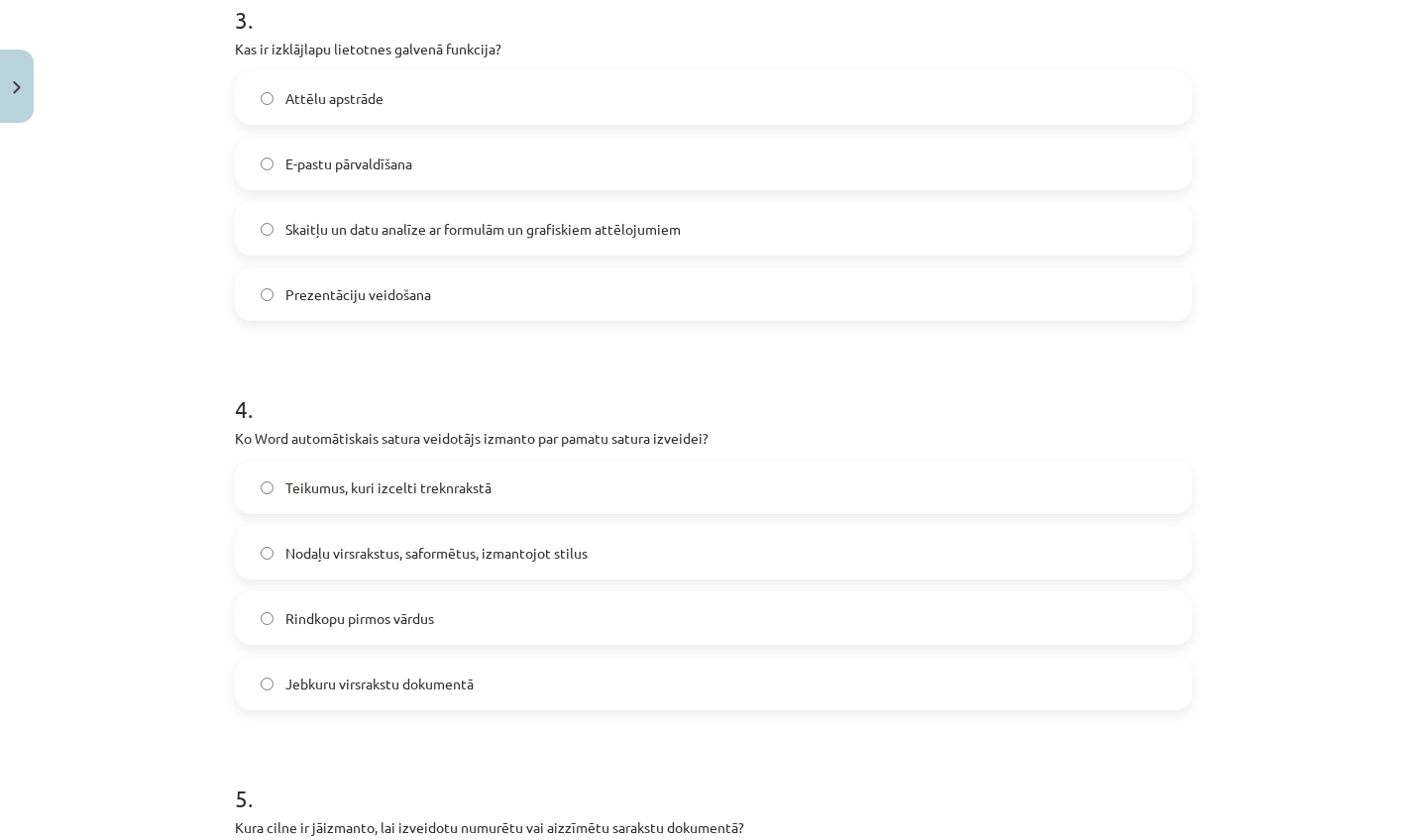
click at [425, 557] on span "Nodaļu virsrakstus, saformētus, izmantojot stilus" at bounding box center [436, 553] width 302 height 21
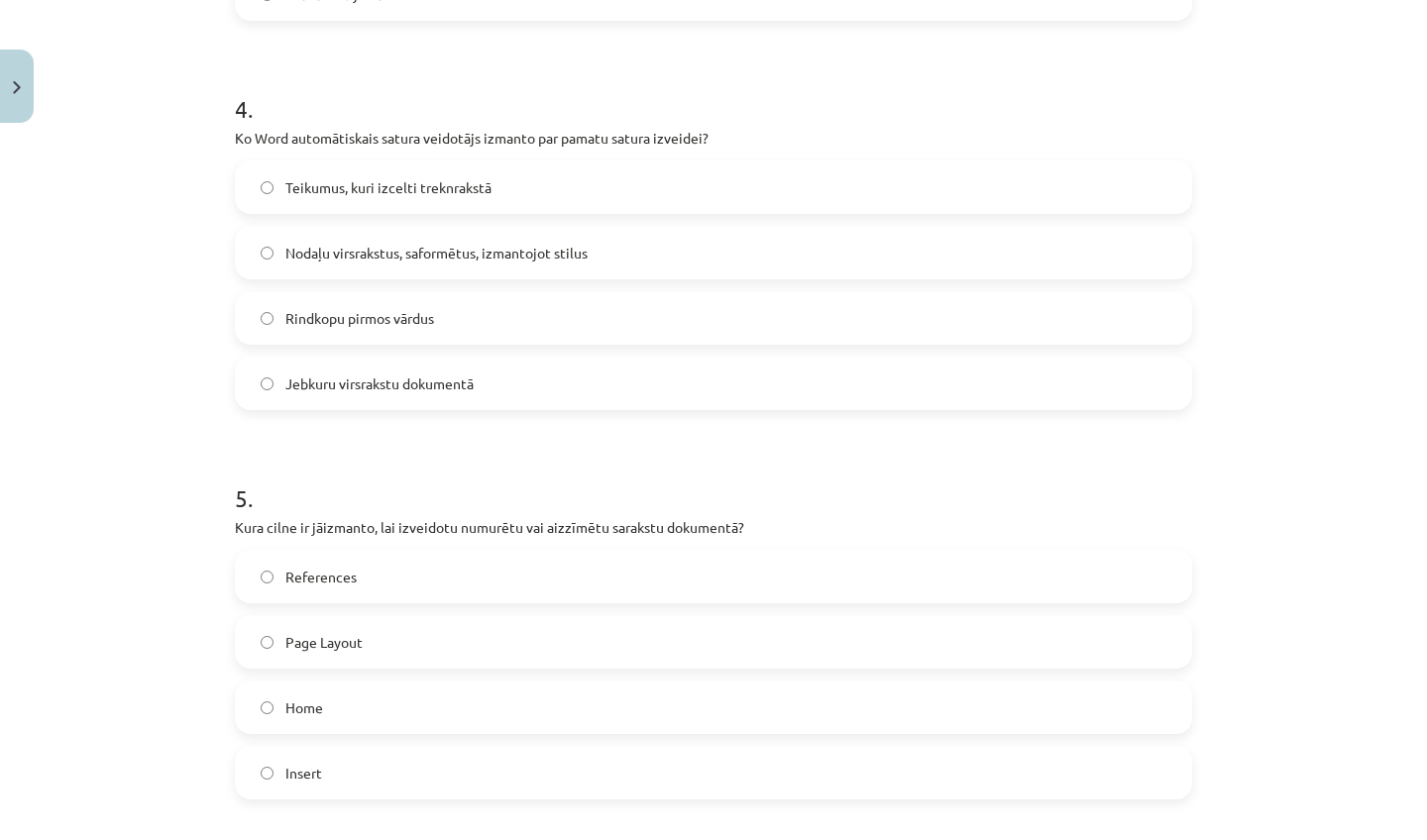
scroll to position [1564, 0]
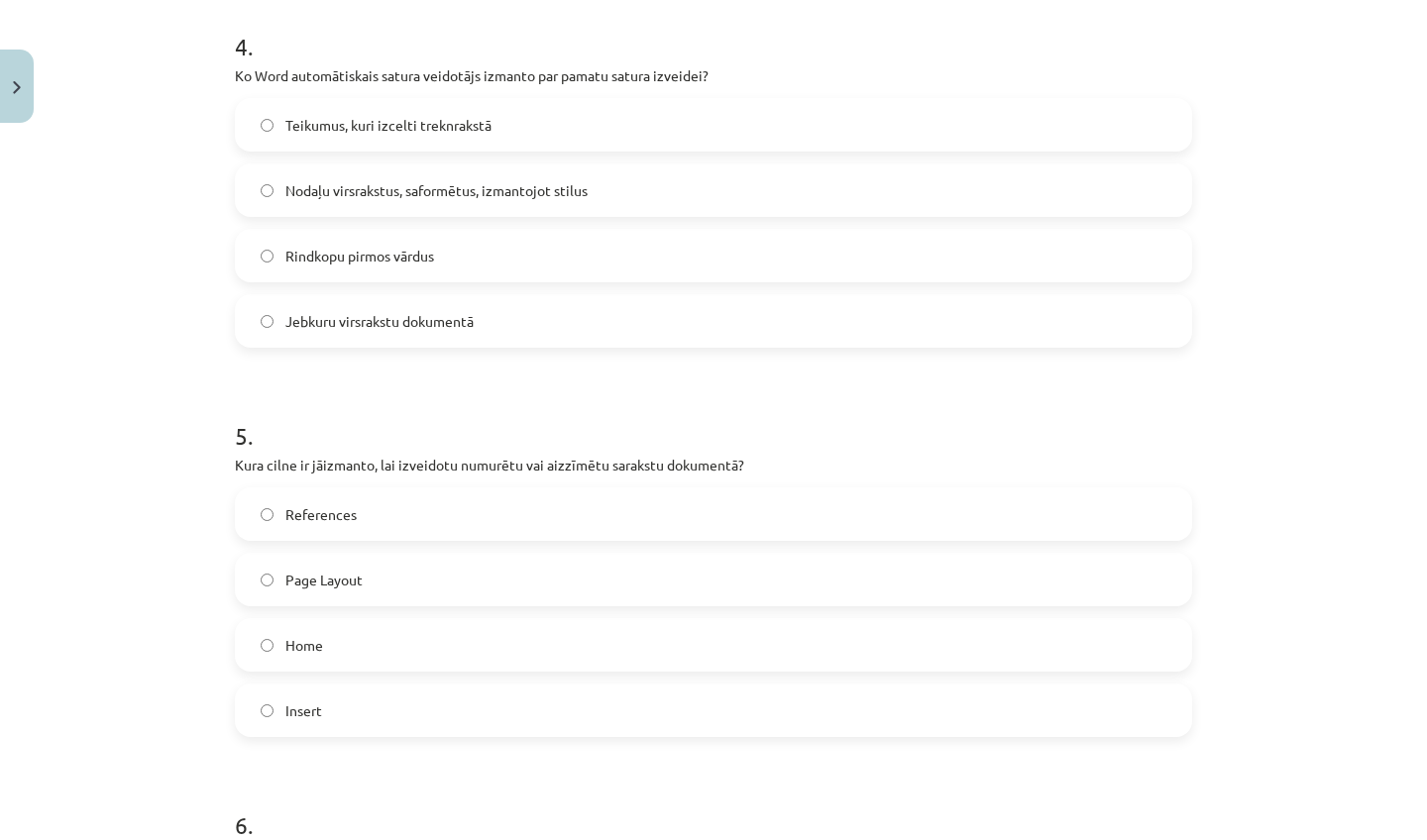
click at [307, 649] on span "Home" at bounding box center [304, 645] width 38 height 21
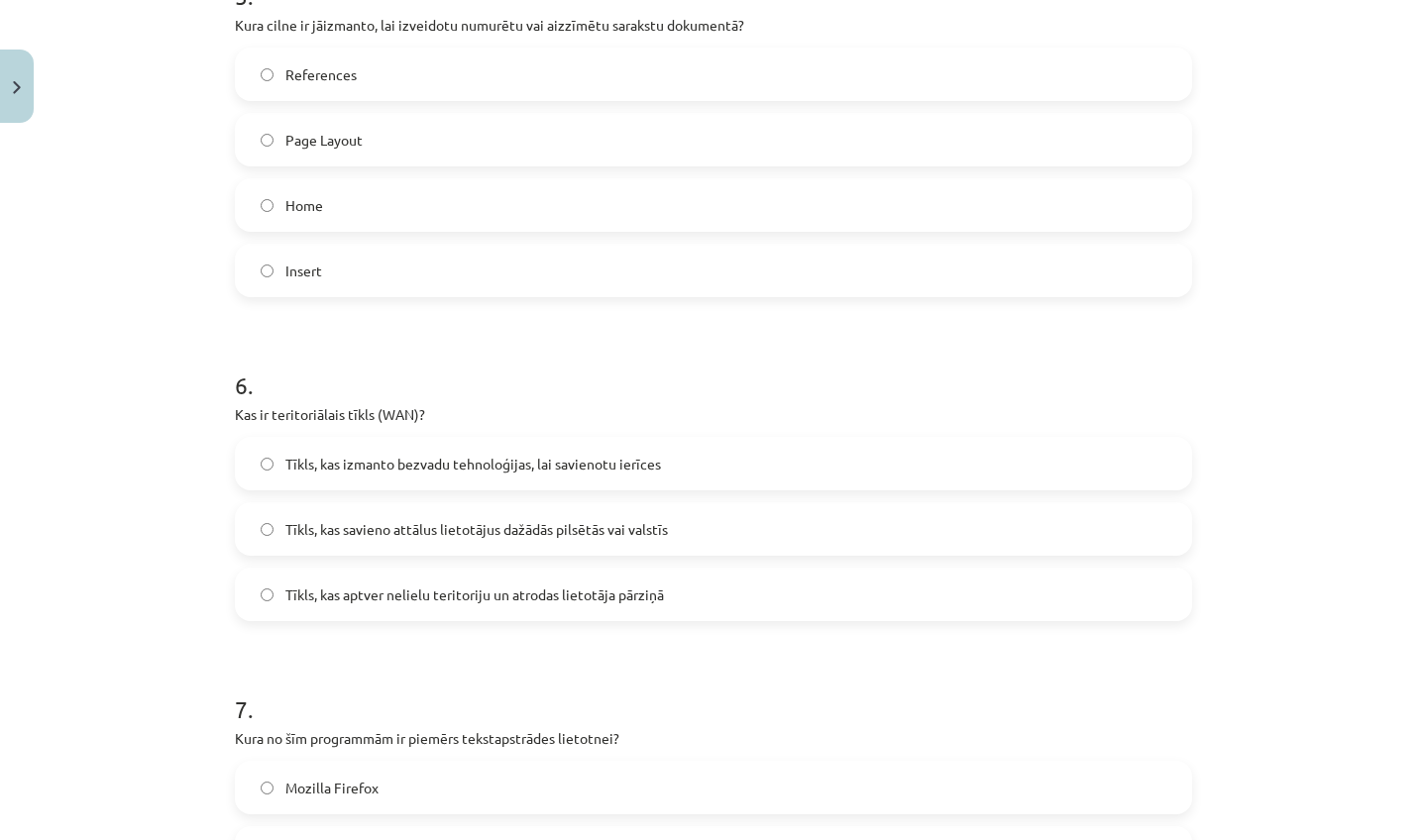
scroll to position [2044, 0]
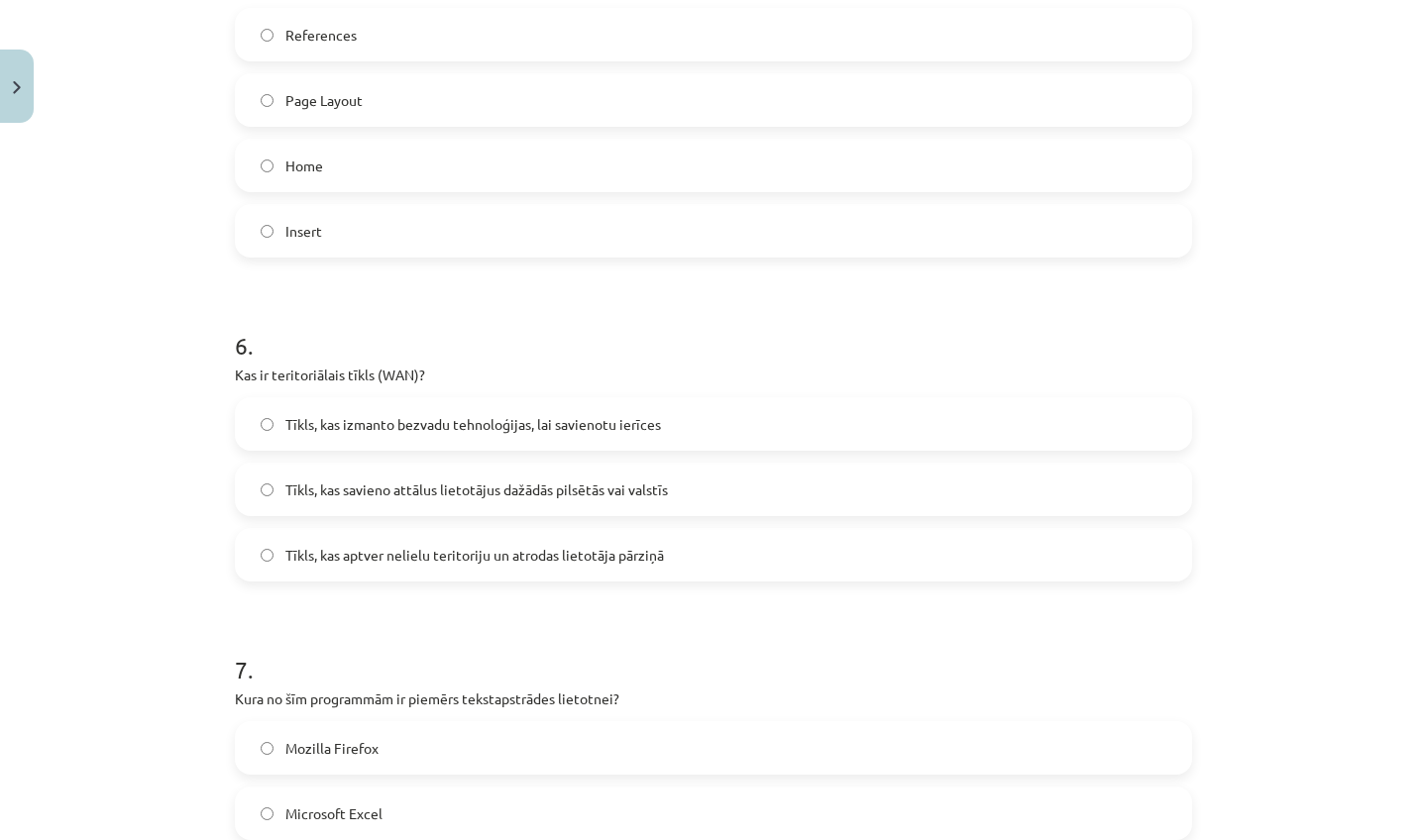
click at [474, 561] on span "Tīkls, kas aptver nelielu teritoriju un atrodas lietotāja pārziņā" at bounding box center [474, 555] width 378 height 21
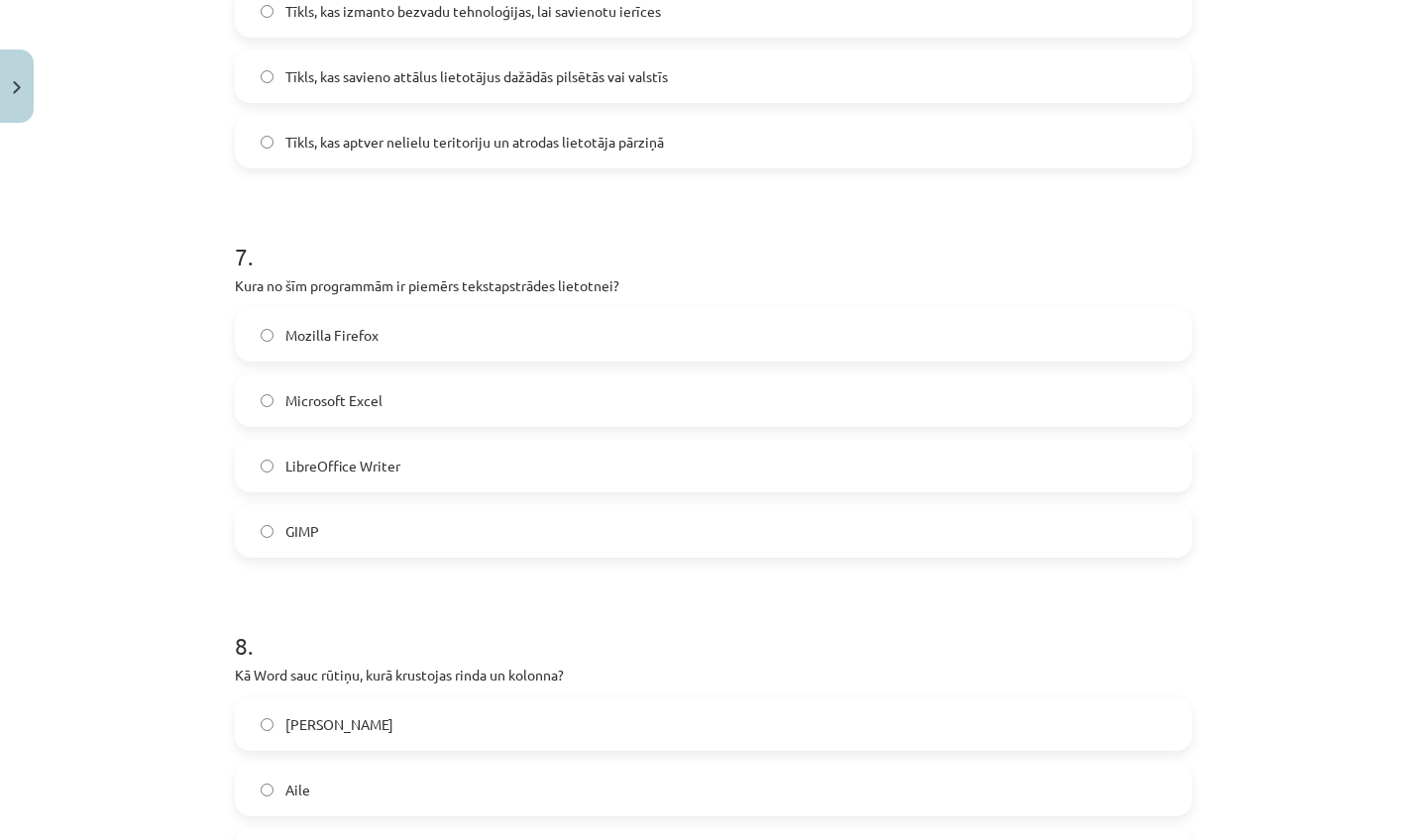
scroll to position [2461, 0]
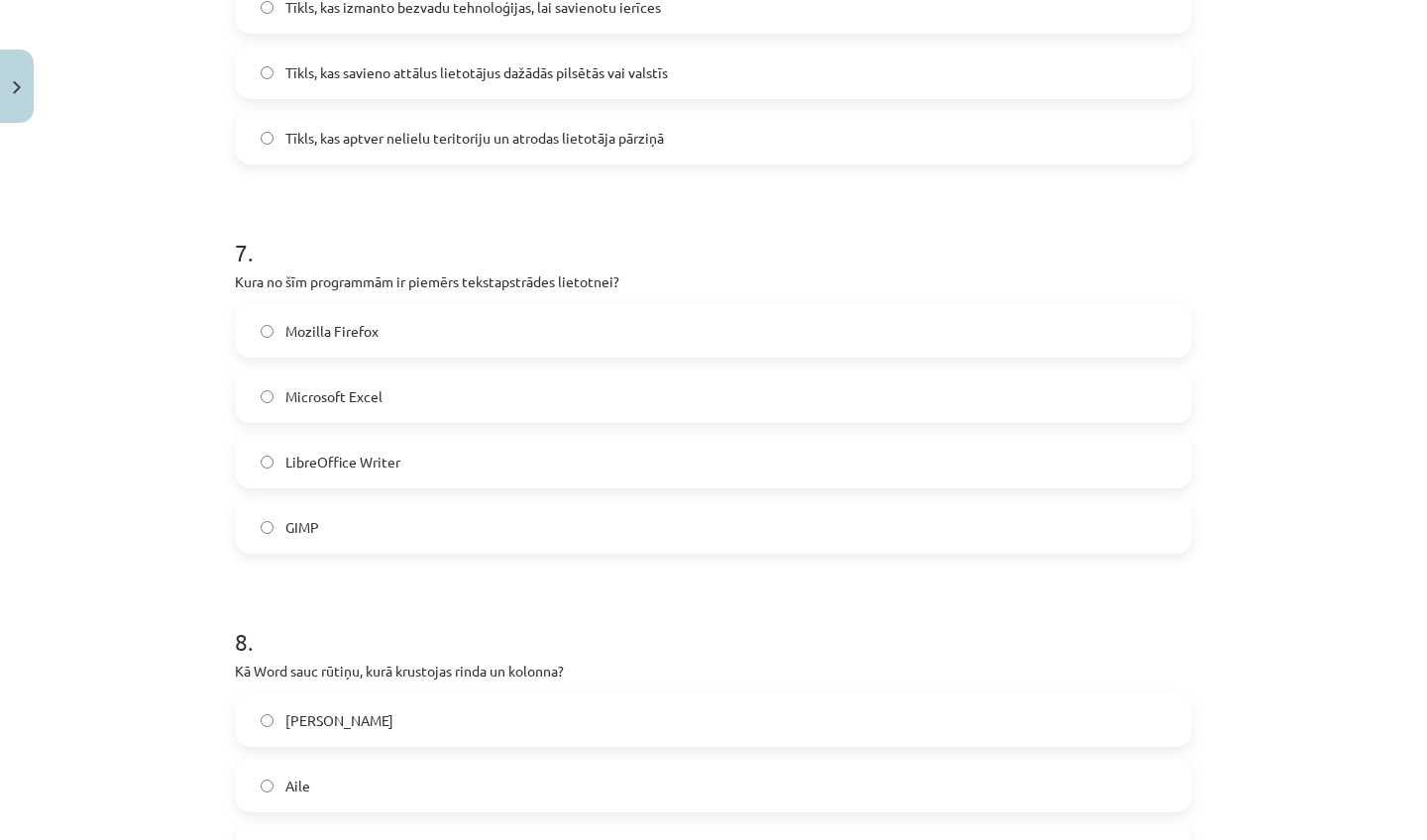
click at [316, 324] on span "Mozilla Firefox" at bounding box center [331, 331] width 93 height 21
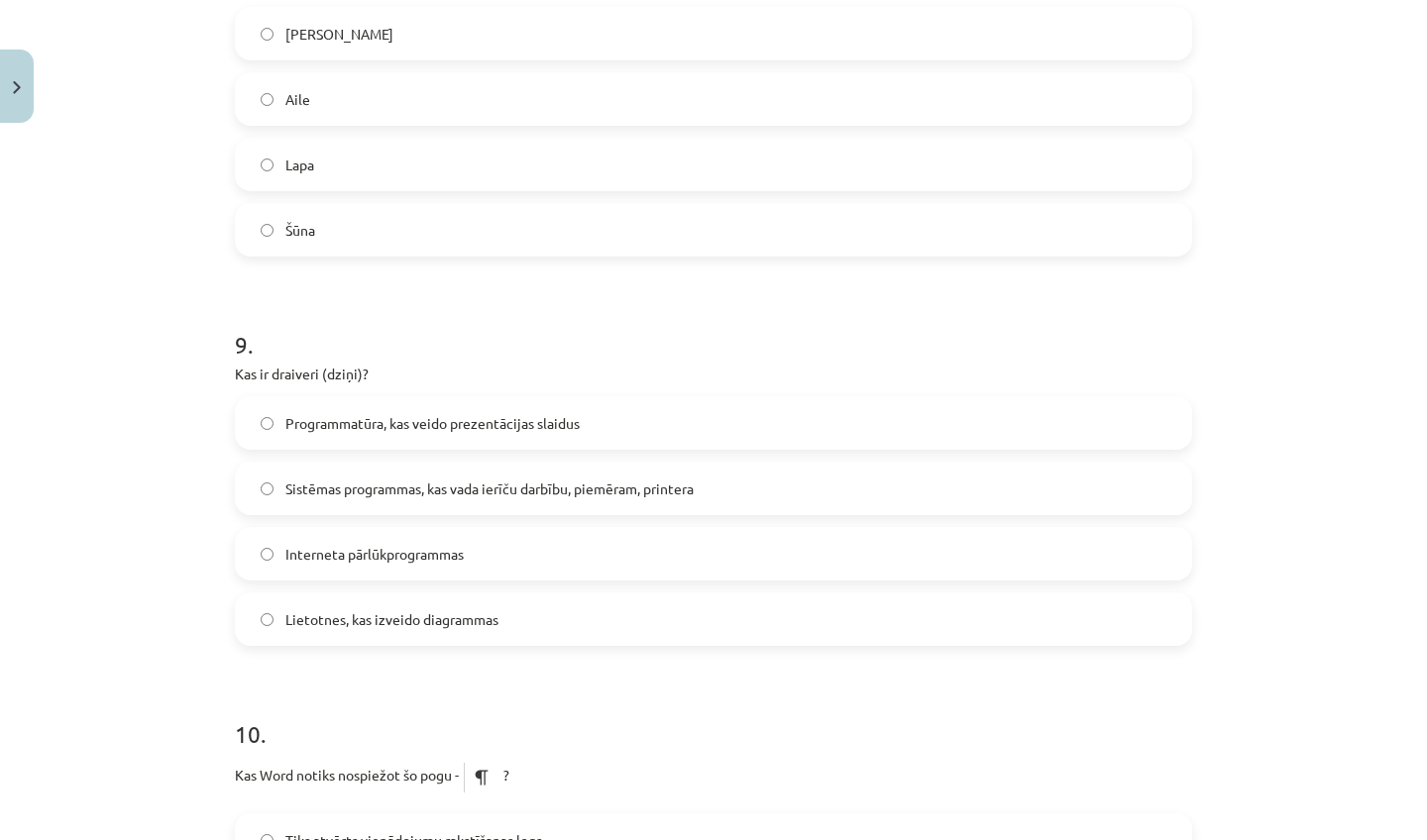
scroll to position [3151, 0]
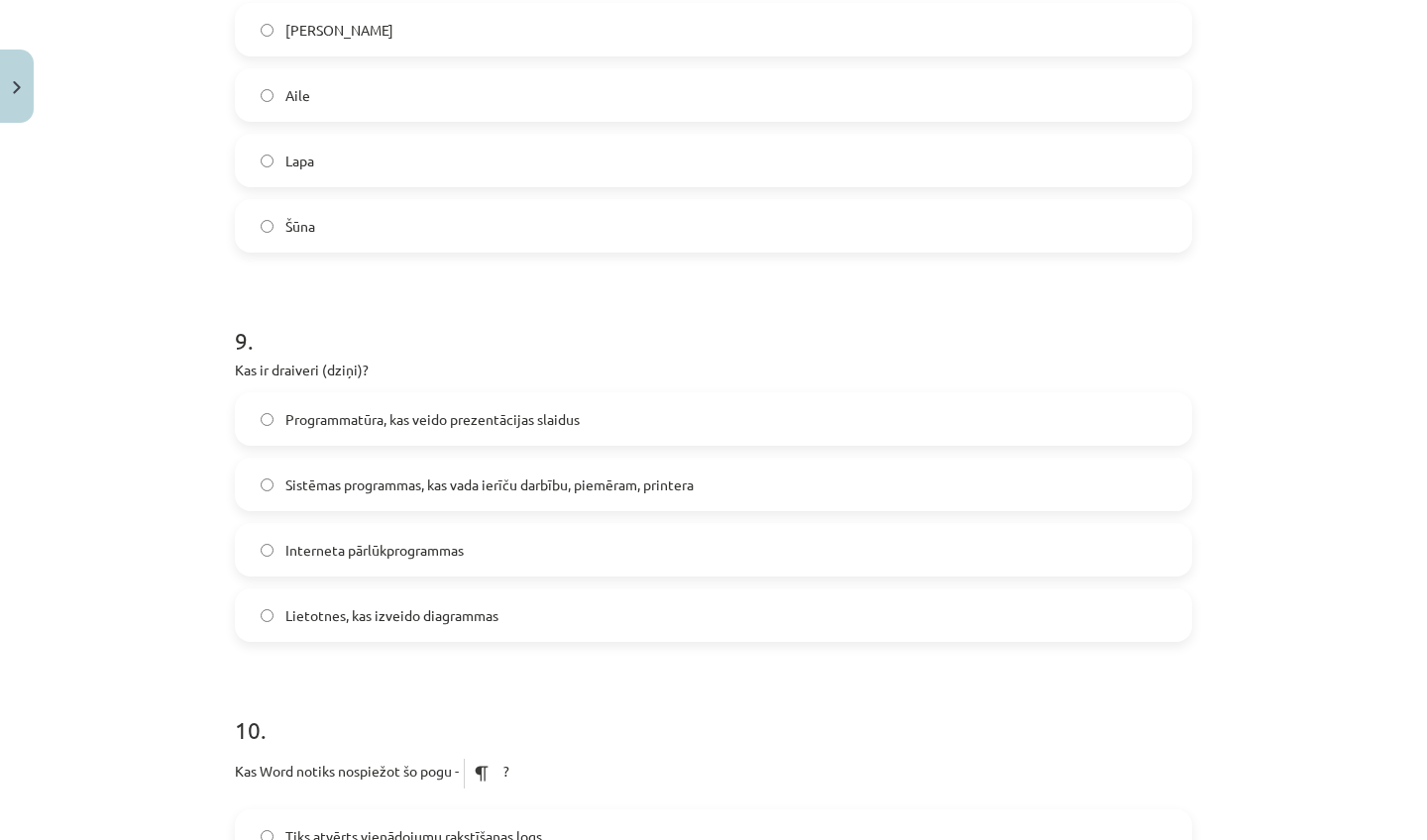
click at [444, 481] on span "Sistēmas programmas, kas vada ierīču darbību, piemēram, printera" at bounding box center [489, 485] width 408 height 21
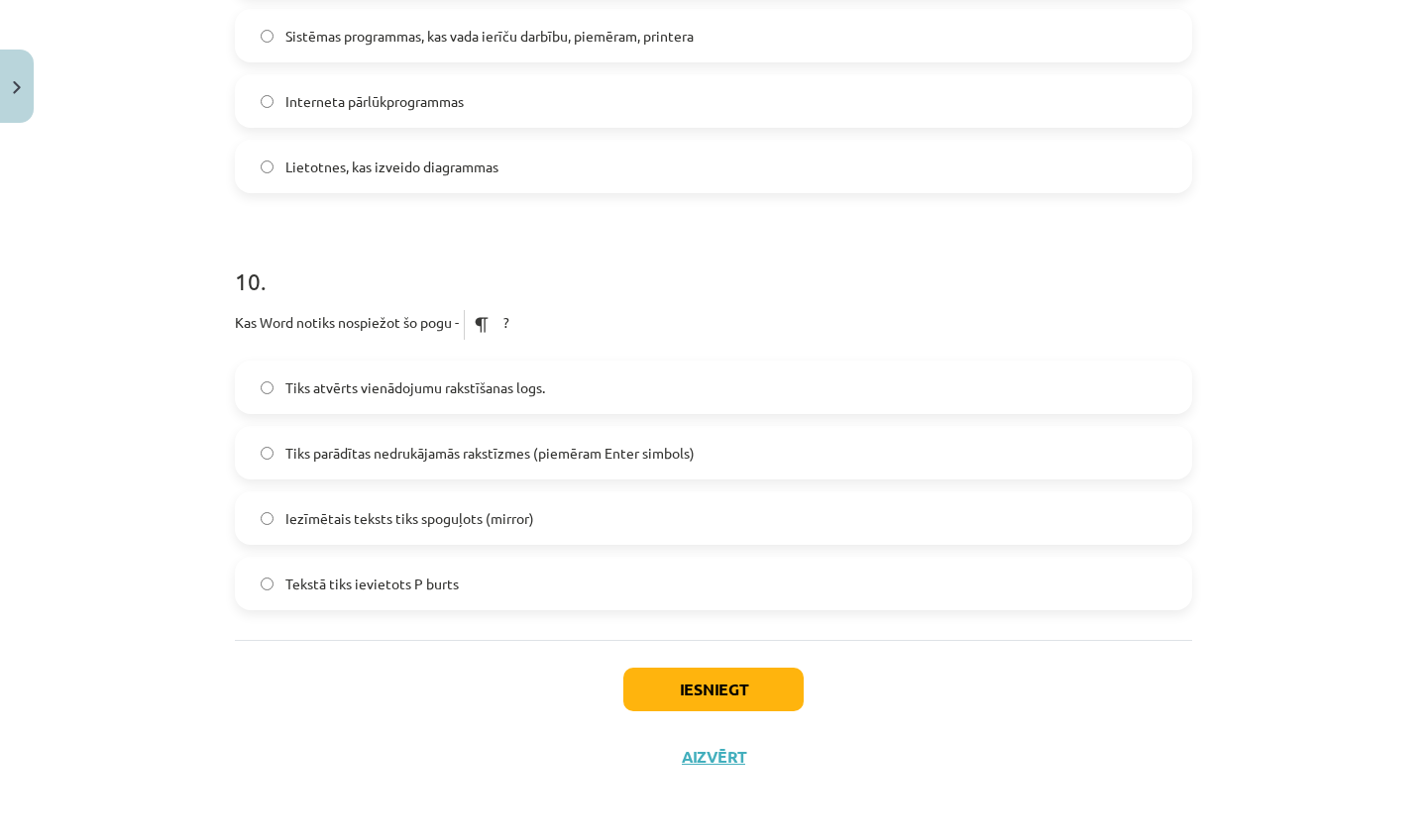
scroll to position [3631, 0]
click at [684, 668] on button "Iesniegt" at bounding box center [713, 690] width 180 height 44
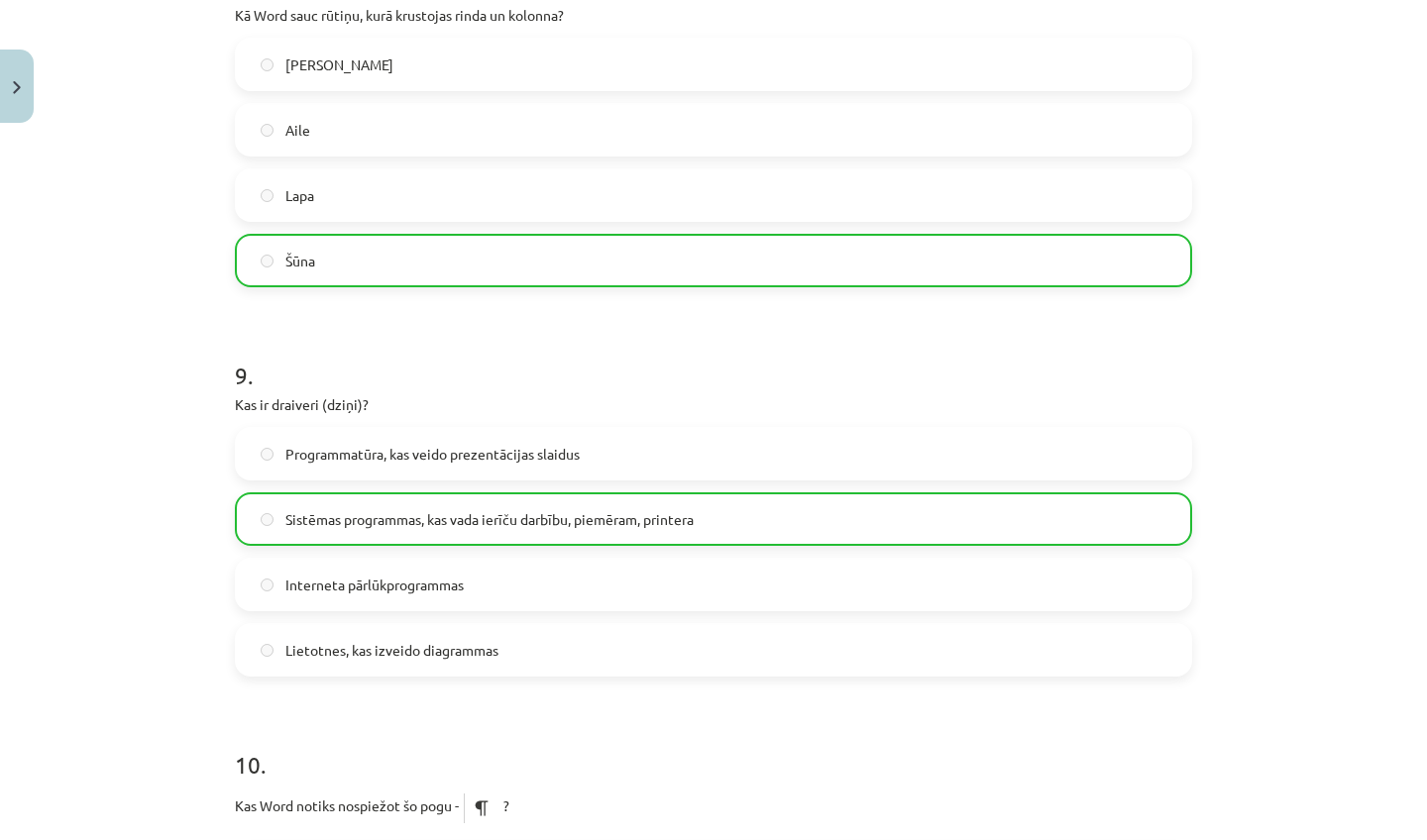
scroll to position [3693, 0]
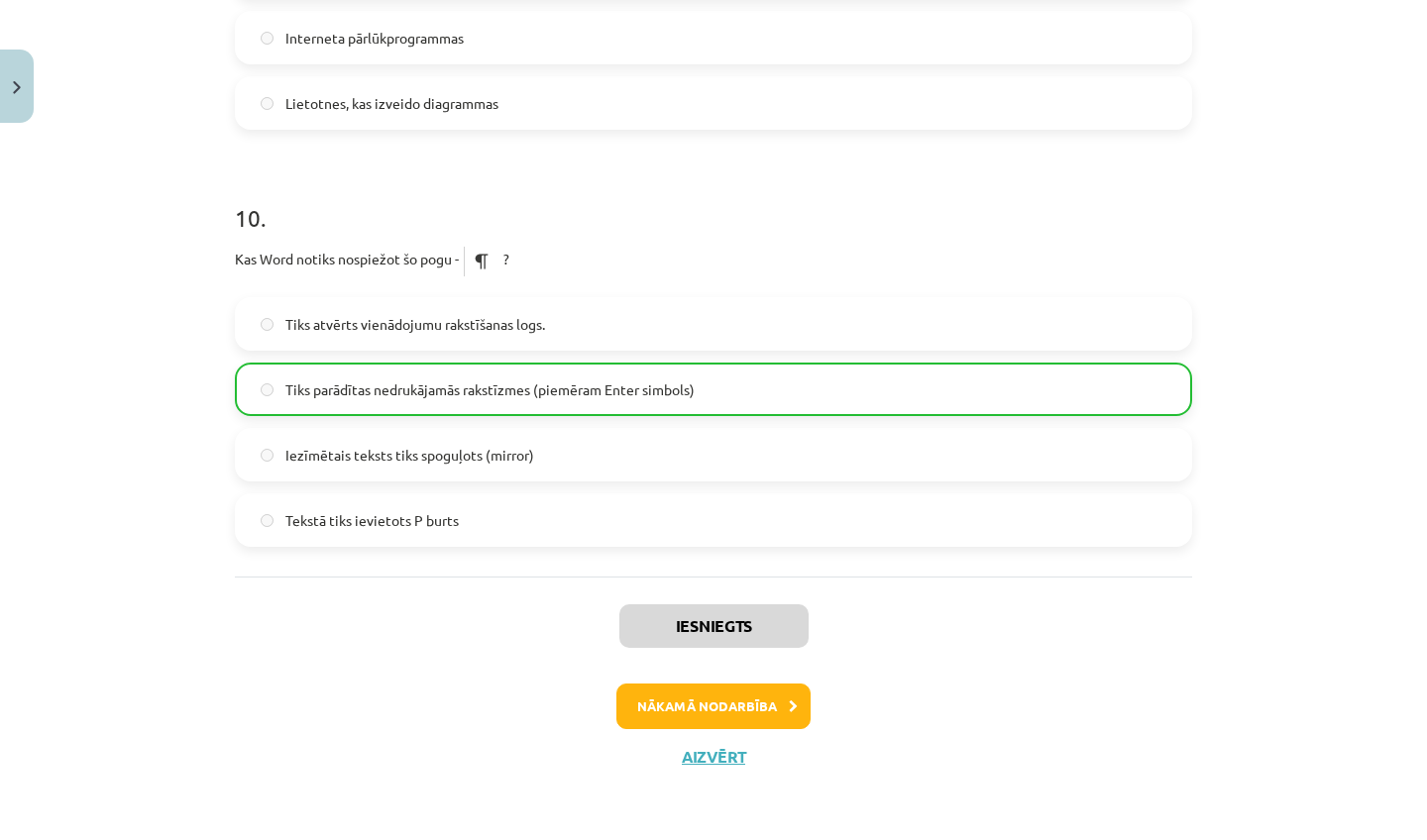
click at [677, 684] on button "Nākamā nodarbība" at bounding box center [713, 707] width 194 height 46
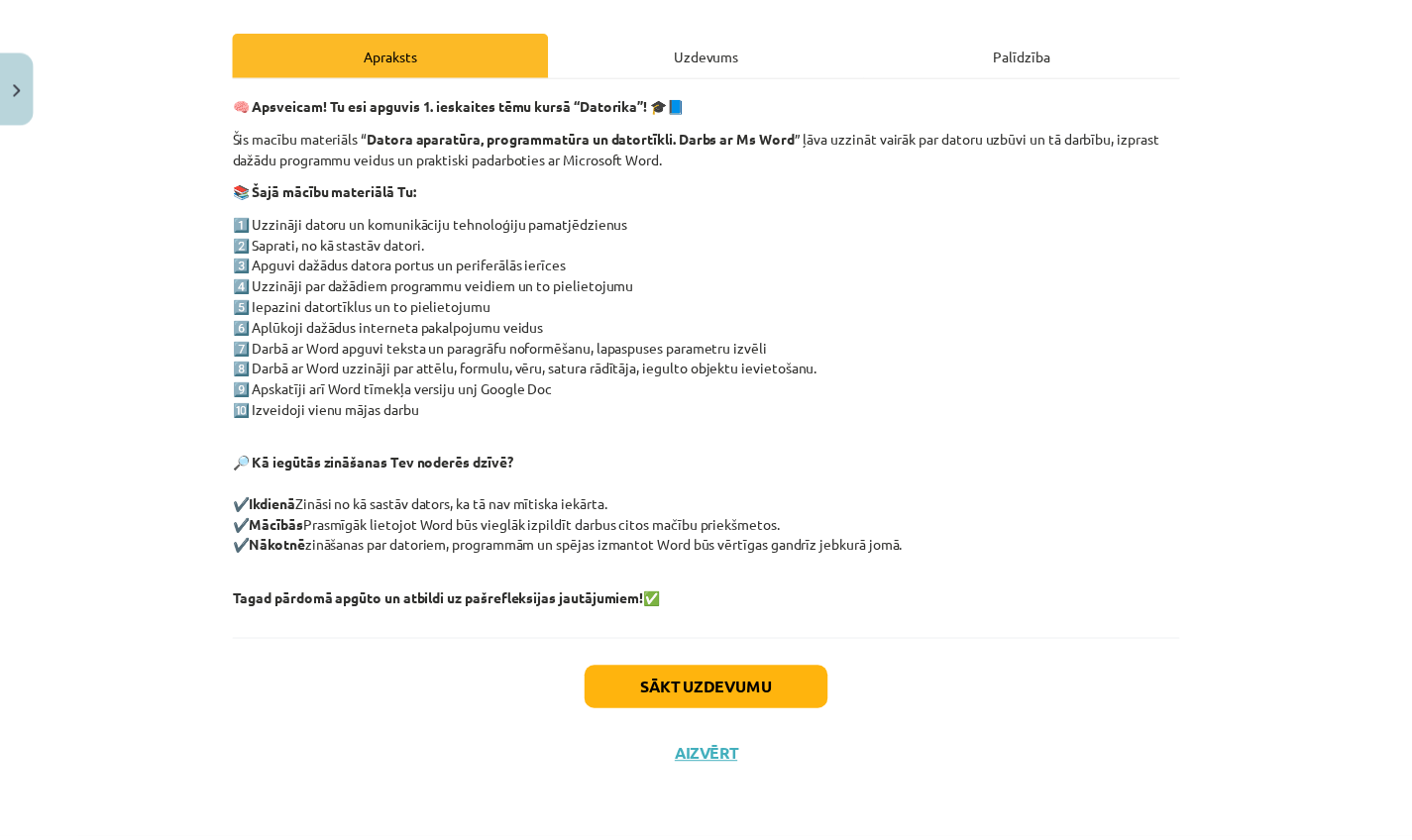
scroll to position [292, 0]
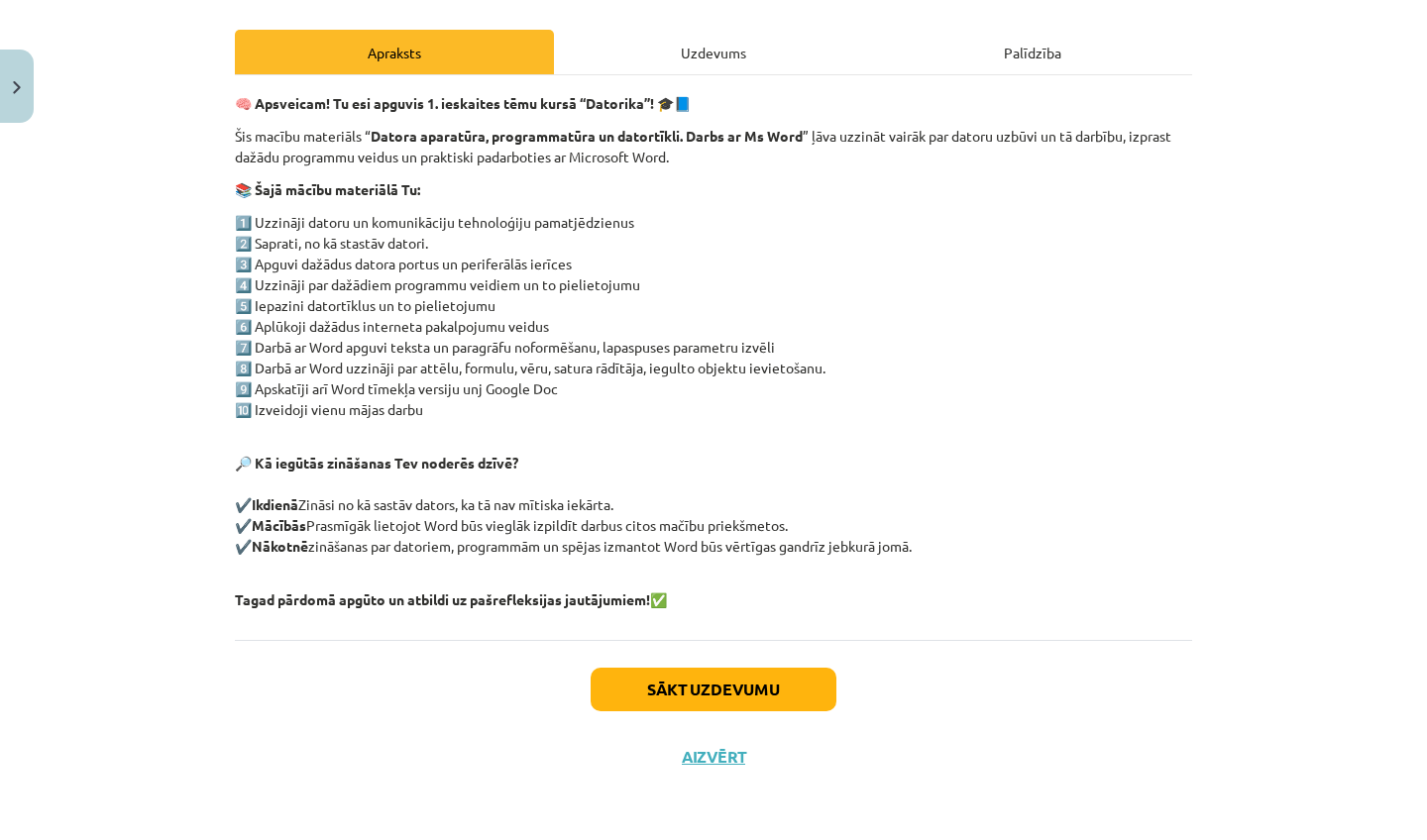
click at [725, 747] on button "Aizvērt" at bounding box center [713, 757] width 75 height 20
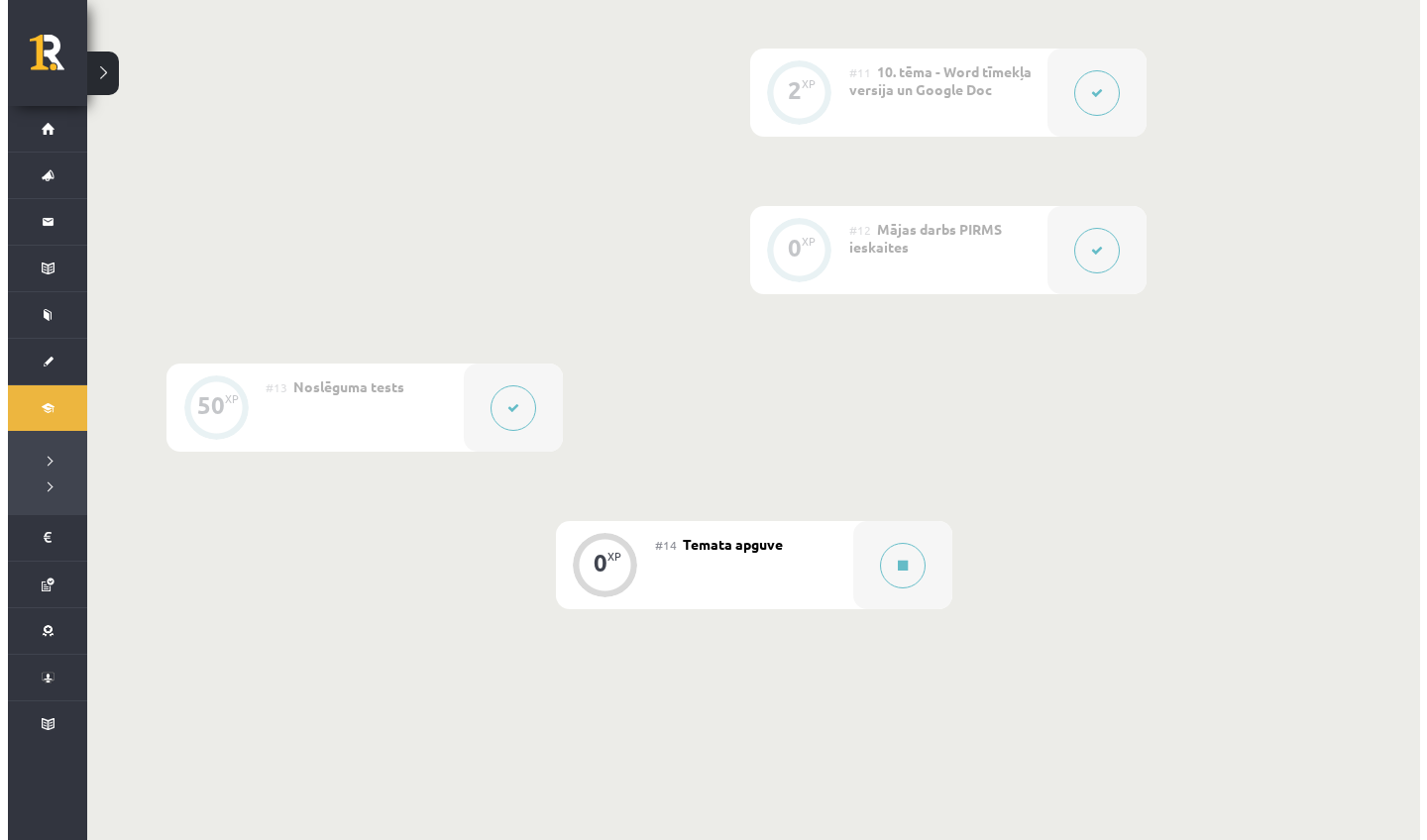
scroll to position [2137, 0]
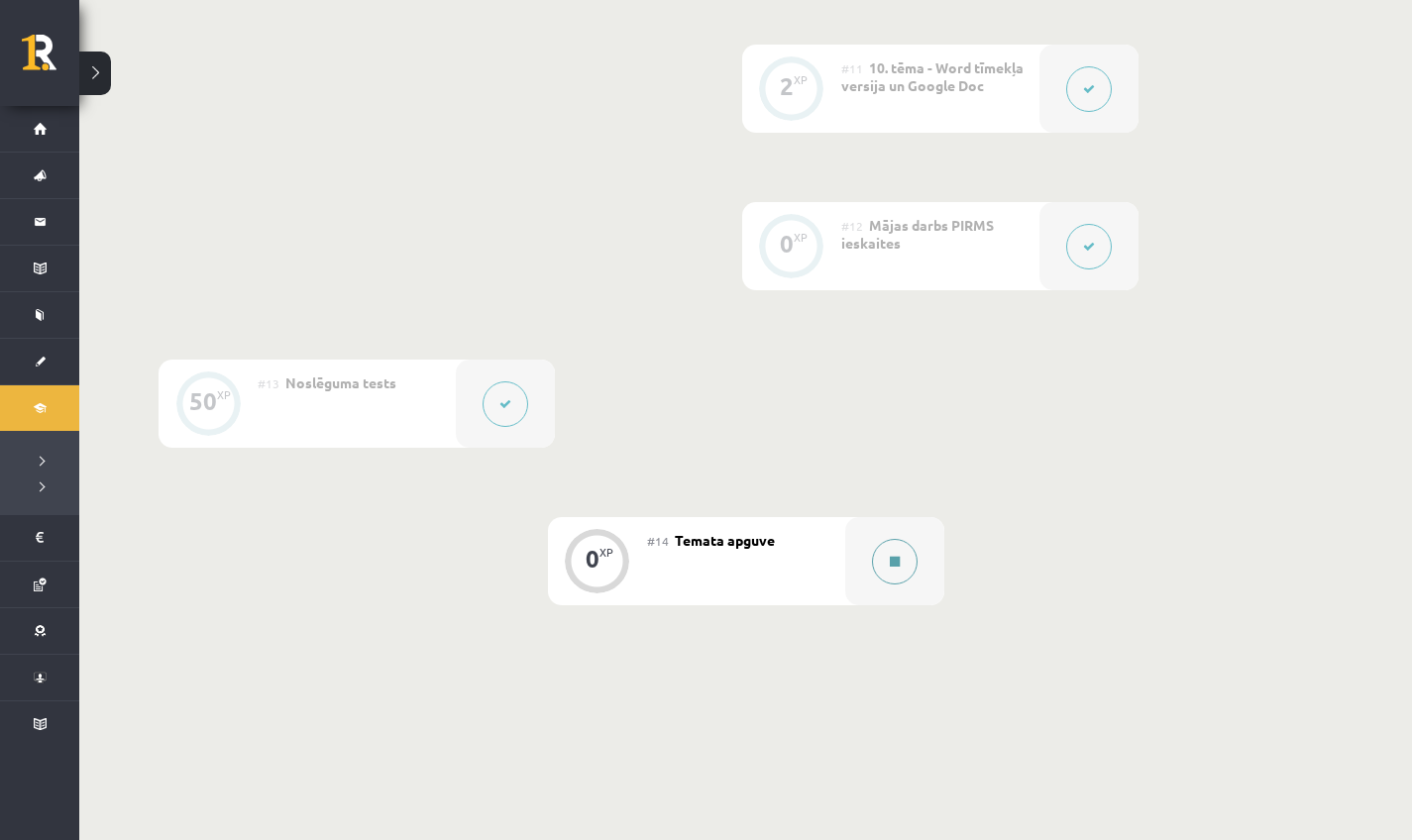
click at [871, 586] on div at bounding box center [894, 561] width 99 height 88
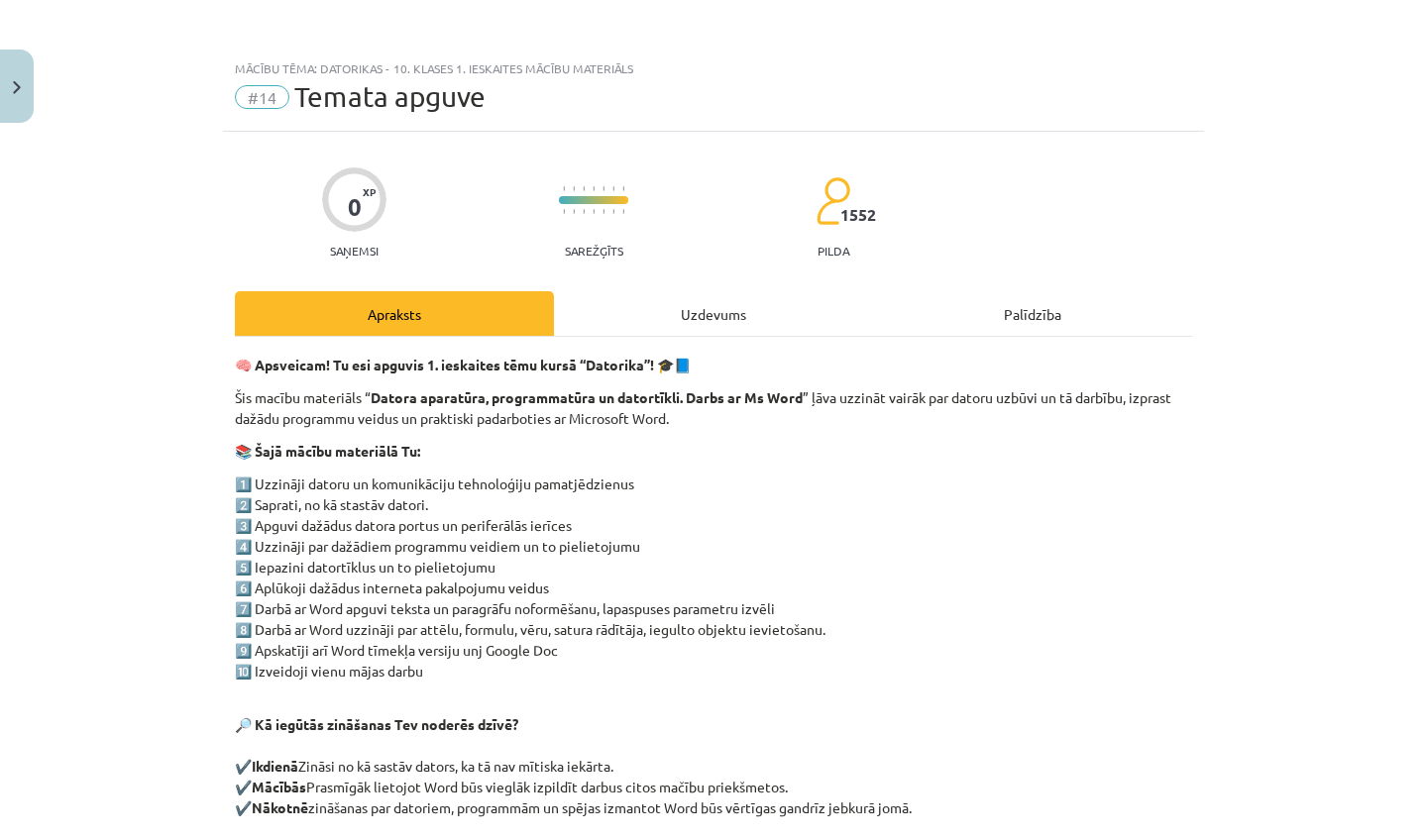
scroll to position [265, 0]
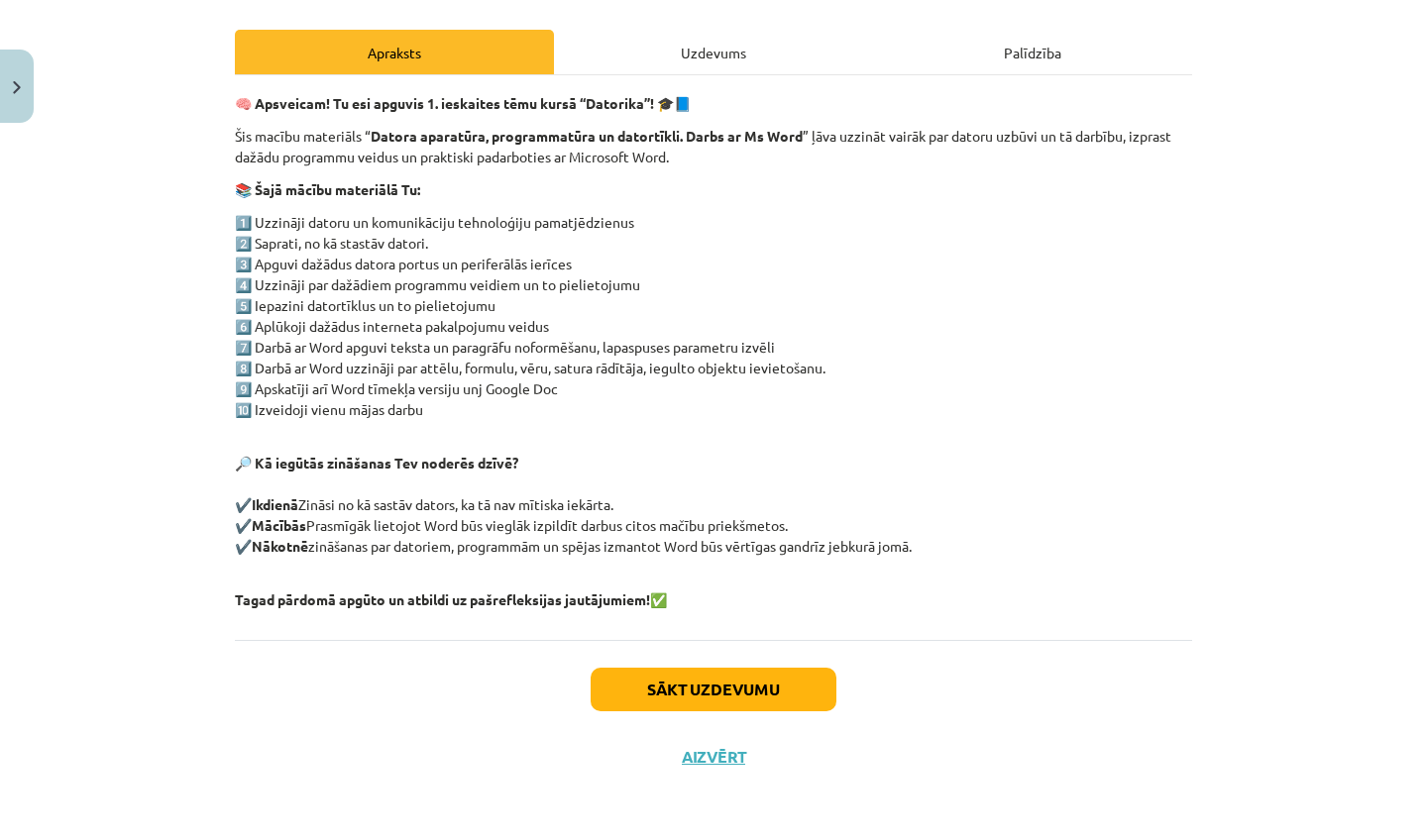
click at [672, 694] on button "Sākt uzdevumu" at bounding box center [713, 690] width 246 height 44
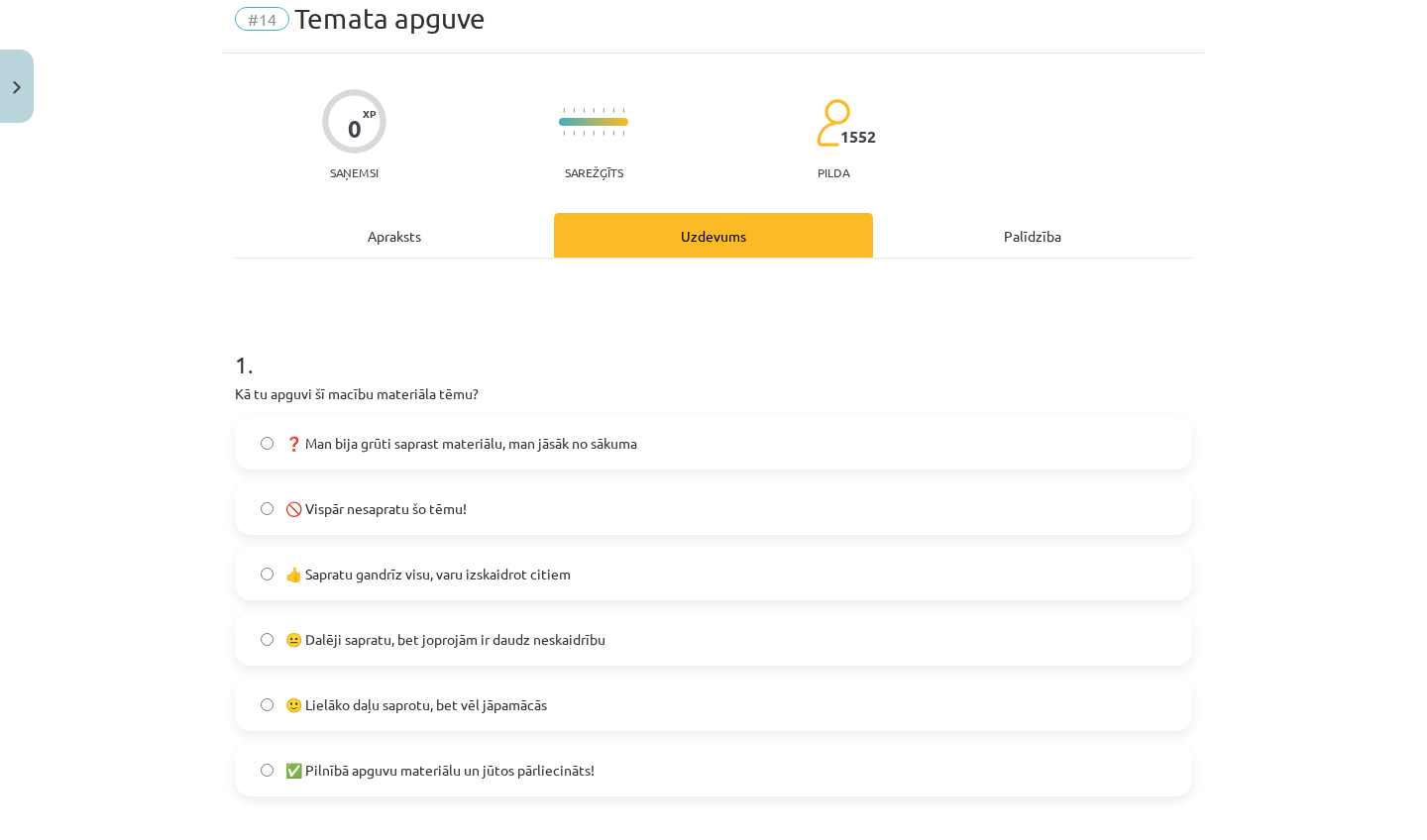
scroll to position [82, 0]
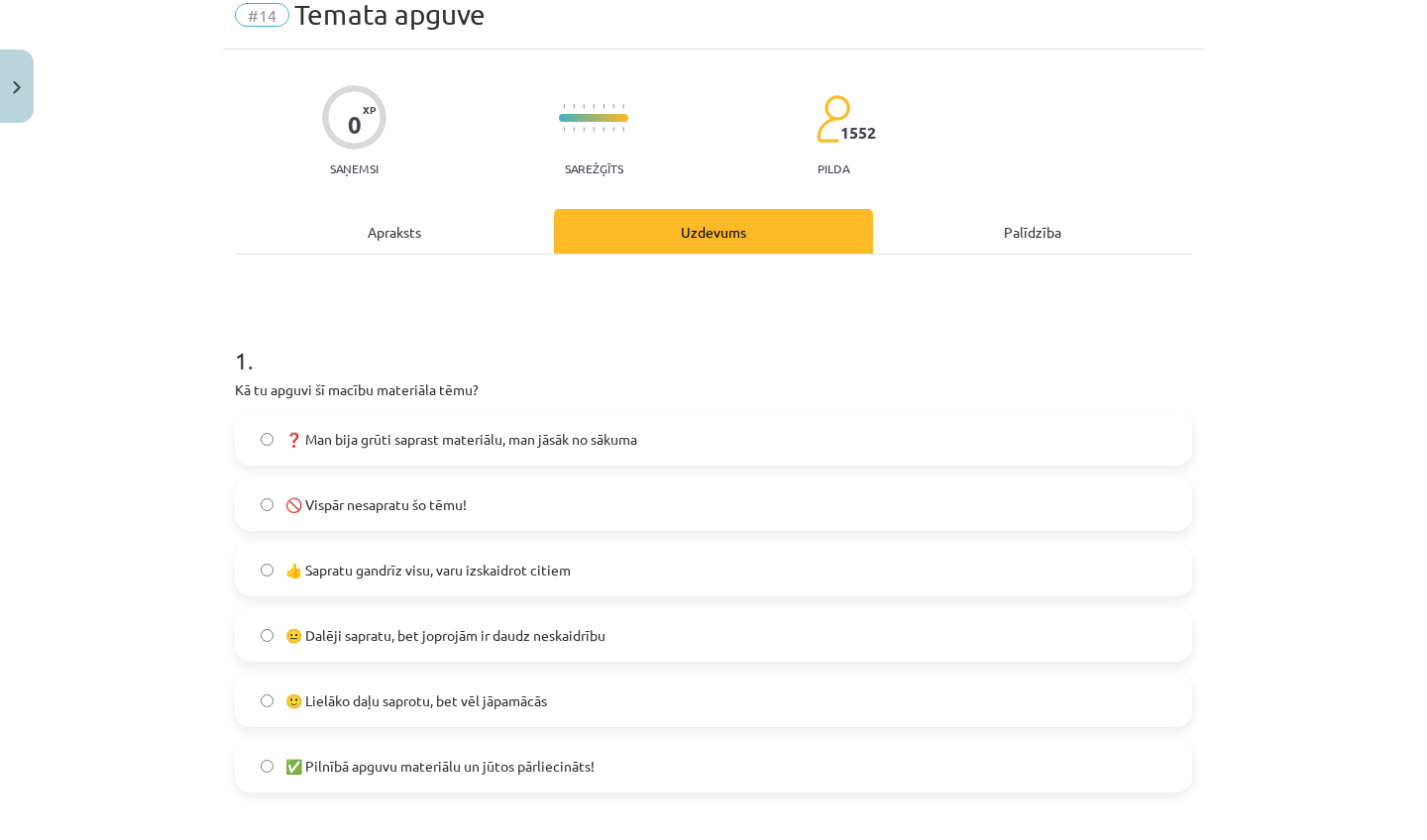
click at [364, 693] on span "🙂 Lielāko daļu saprotu, bet vēl jāpamācās" at bounding box center [416, 701] width 262 height 21
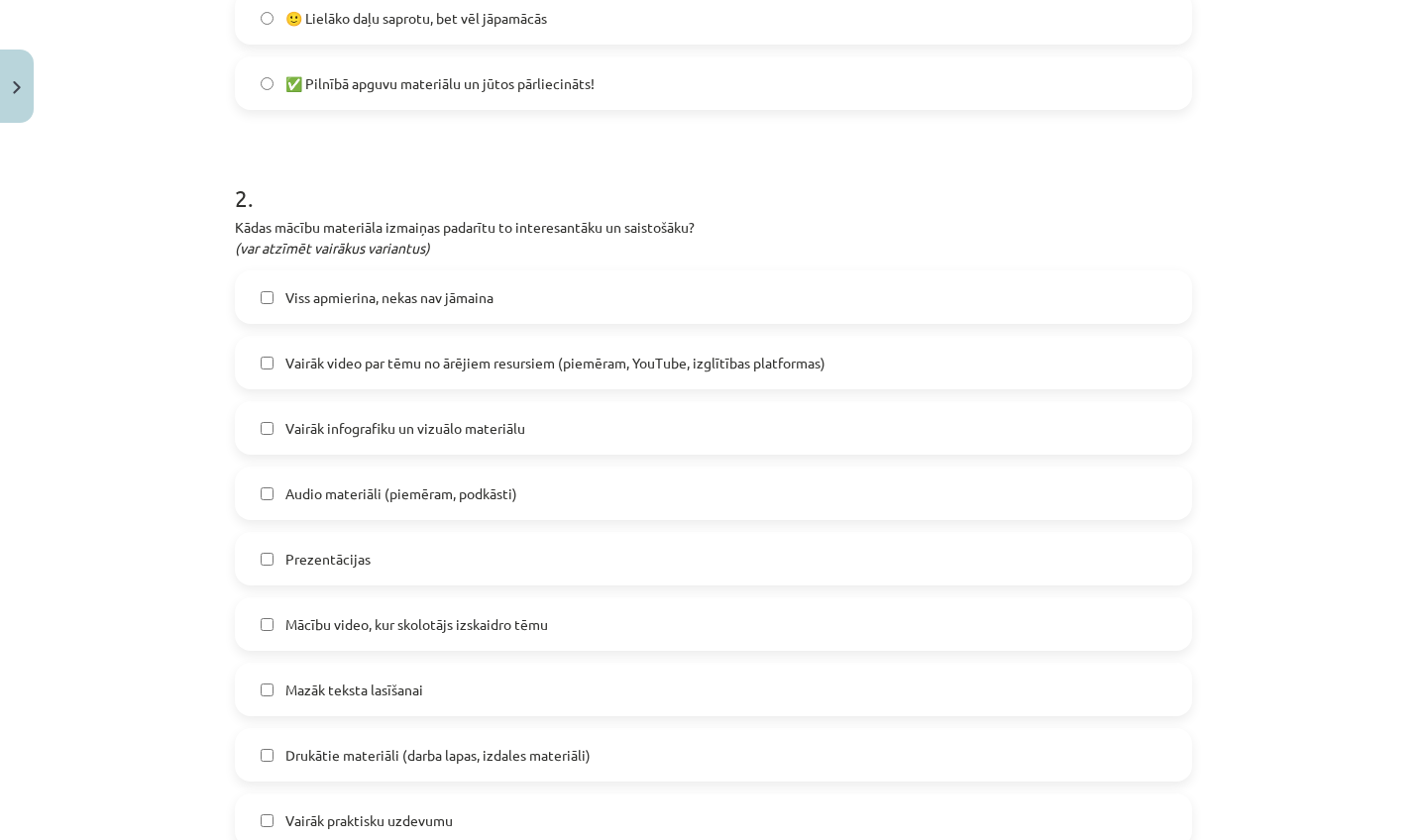
scroll to position [769, 0]
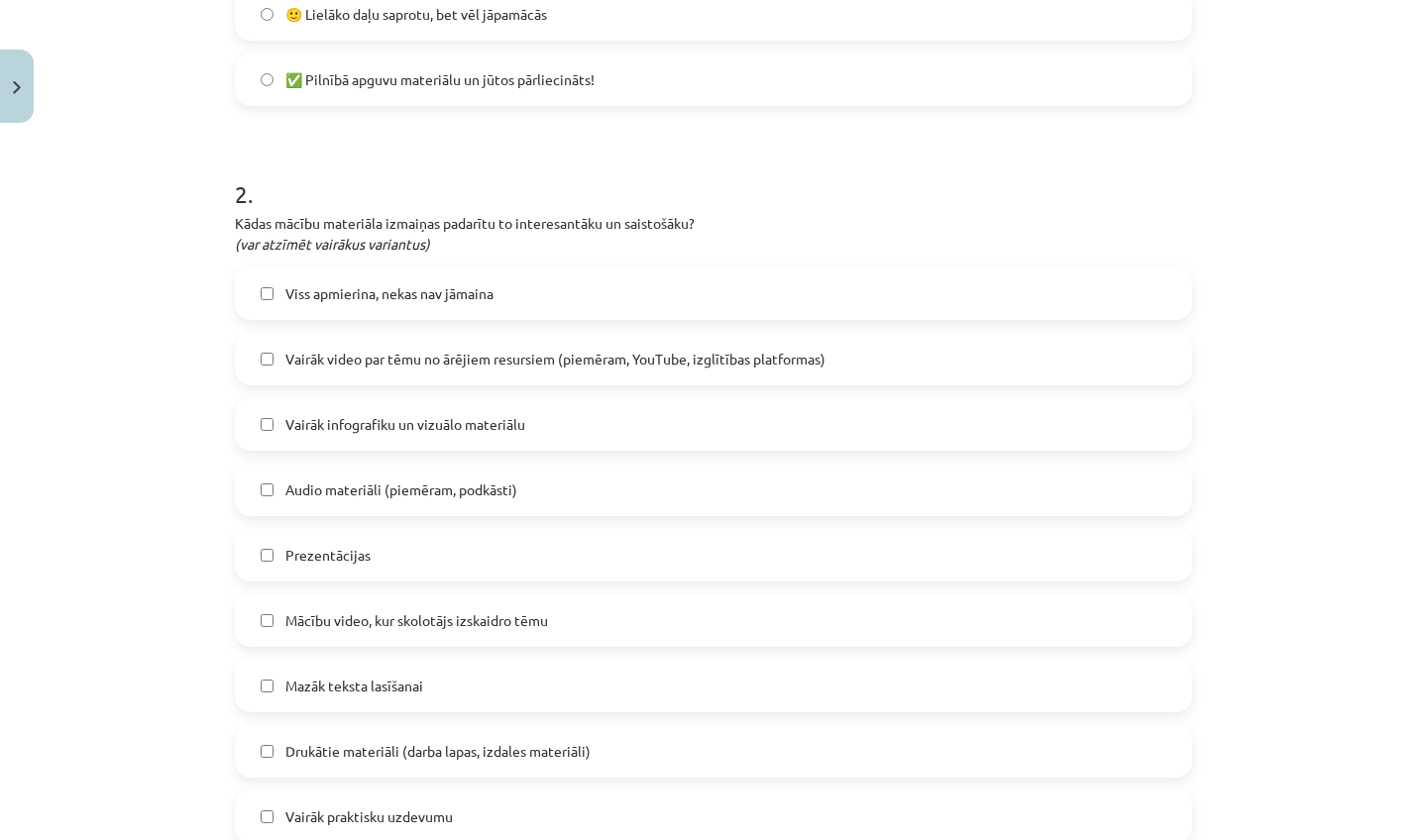
click at [381, 353] on span "Vairāk video par tēmu no ārējiem resursiem (piemēram, YouTube, izglītības platf…" at bounding box center [555, 359] width 540 height 21
click at [363, 289] on span "Viss apmierina, nekas nav jāmaina" at bounding box center [389, 293] width 208 height 21
click at [409, 351] on span "Vairāk video par tēmu no ārējiem resursiem (piemēram, YouTube, izglītības platf…" at bounding box center [555, 359] width 540 height 21
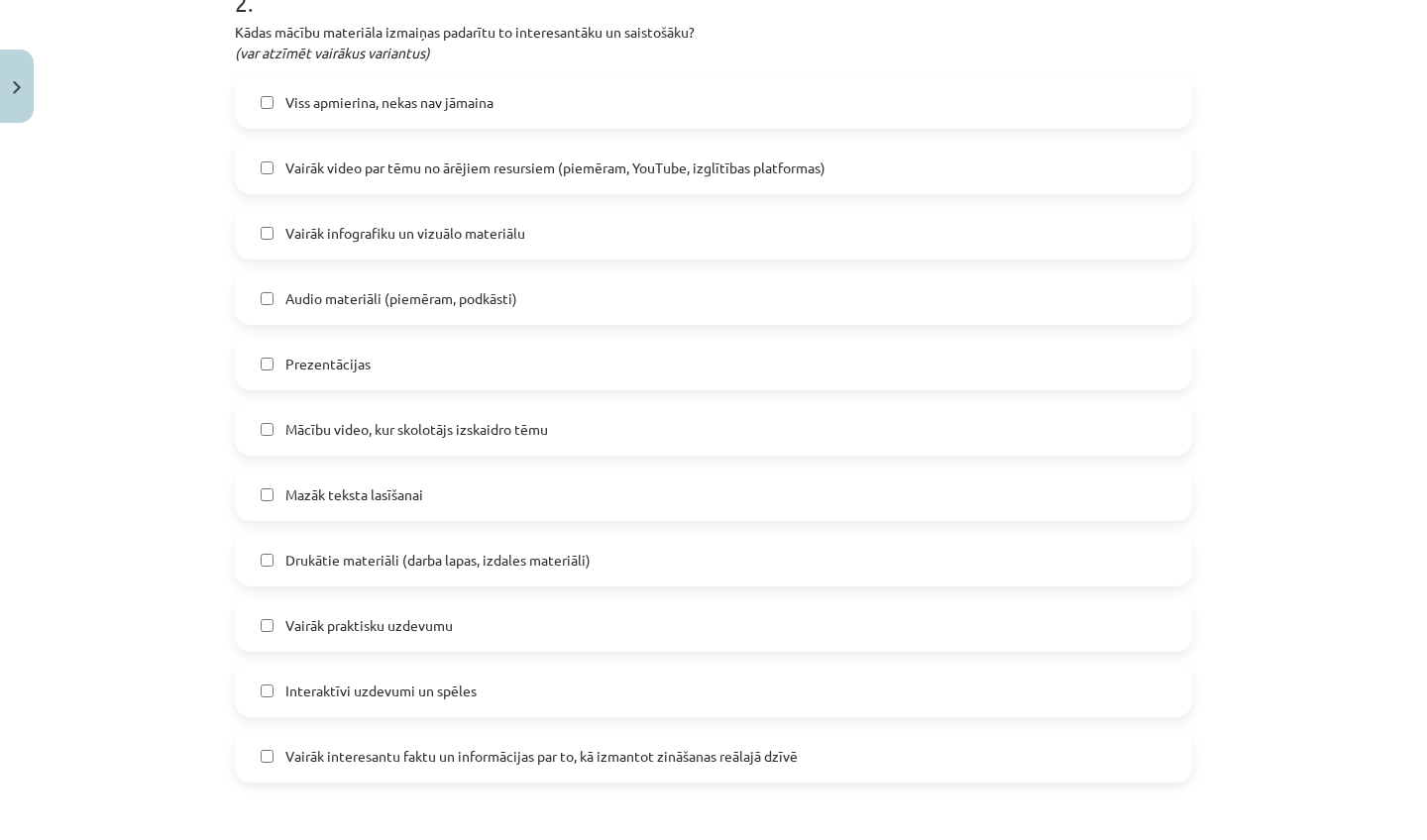
scroll to position [988, 0]
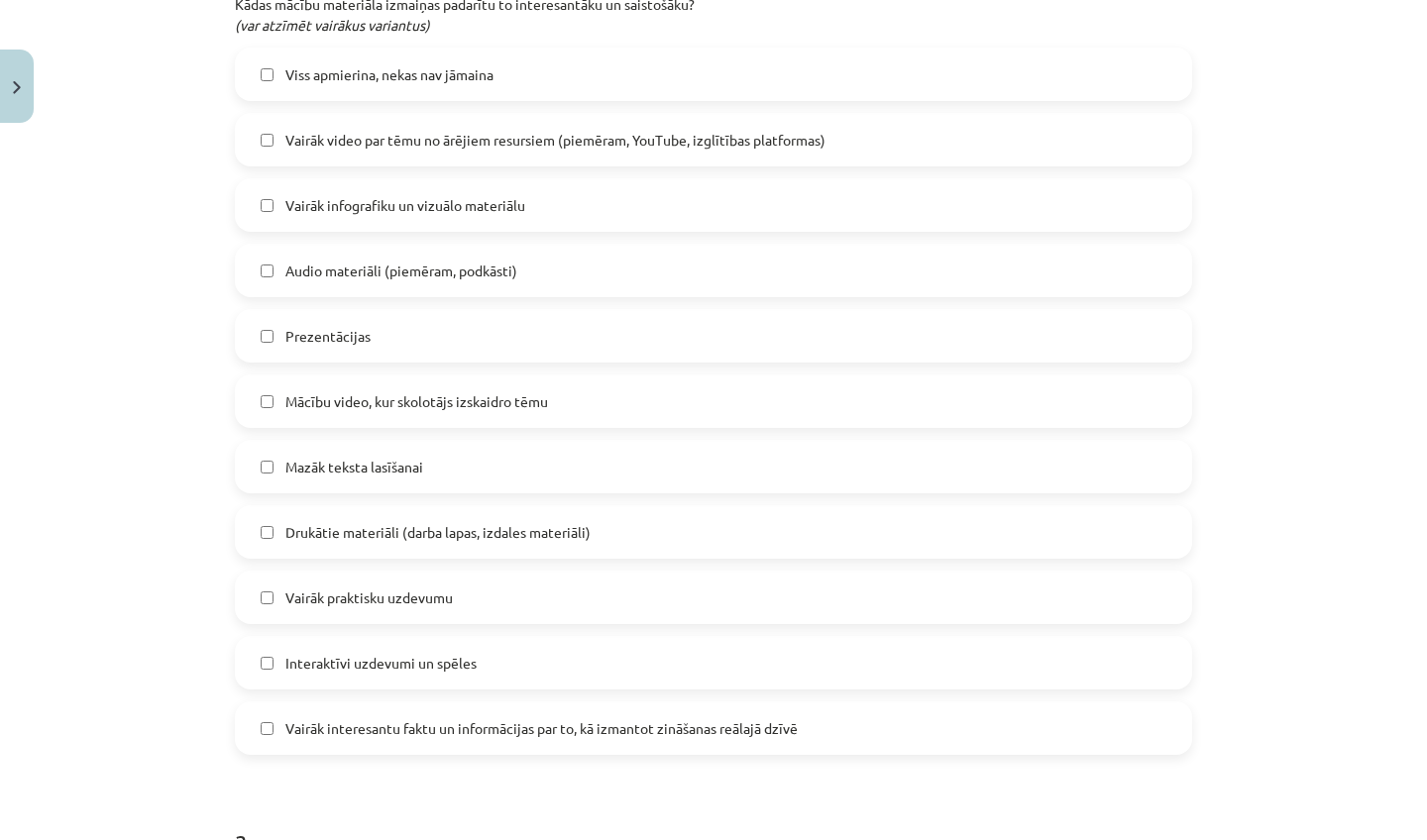
click at [373, 603] on span "Vairāk praktisku uzdevumu" at bounding box center [368, 597] width 167 height 21
click at [355, 667] on span "Interaktīvi uzdevumi un spēles" at bounding box center [380, 663] width 191 height 21
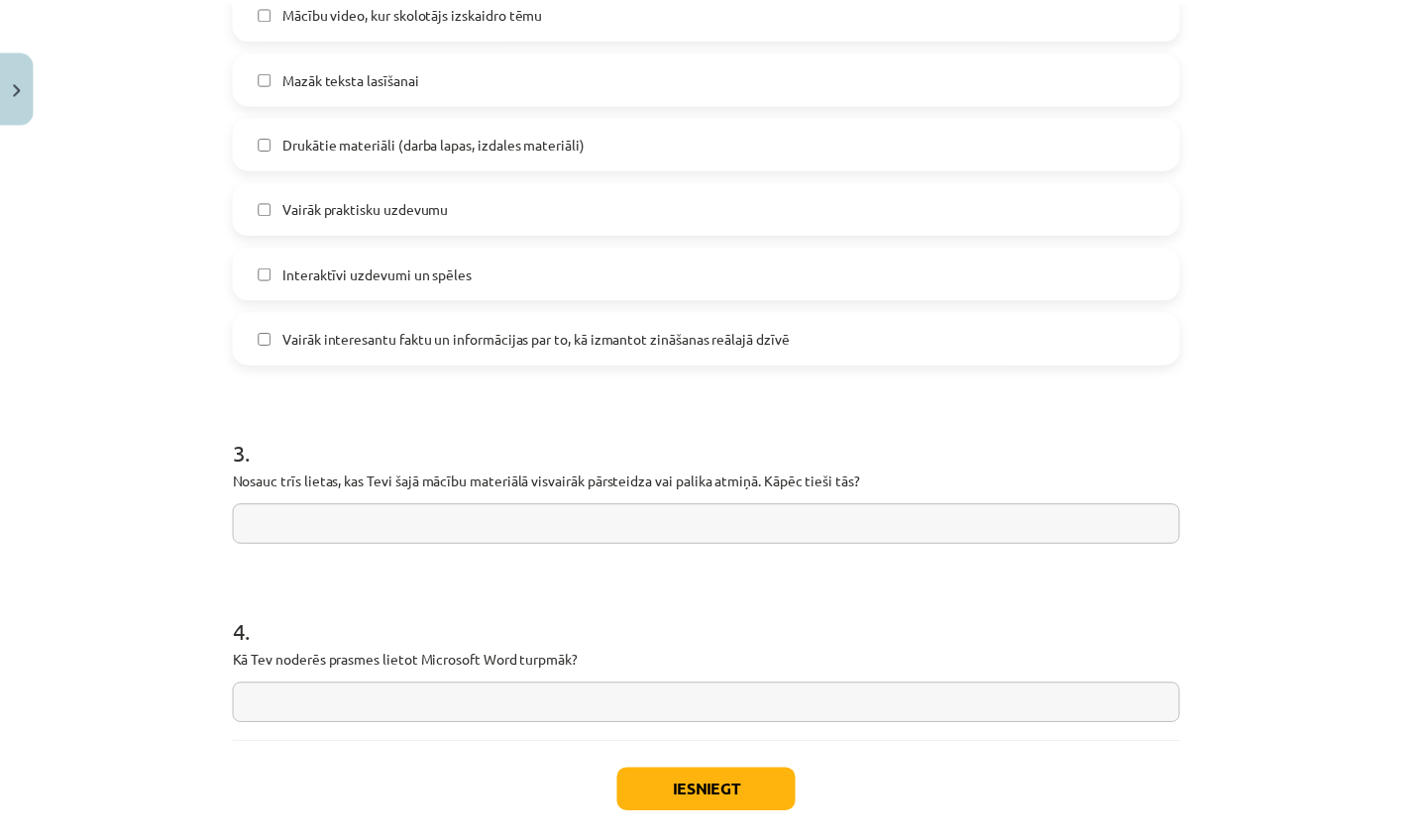
scroll to position [1381, 0]
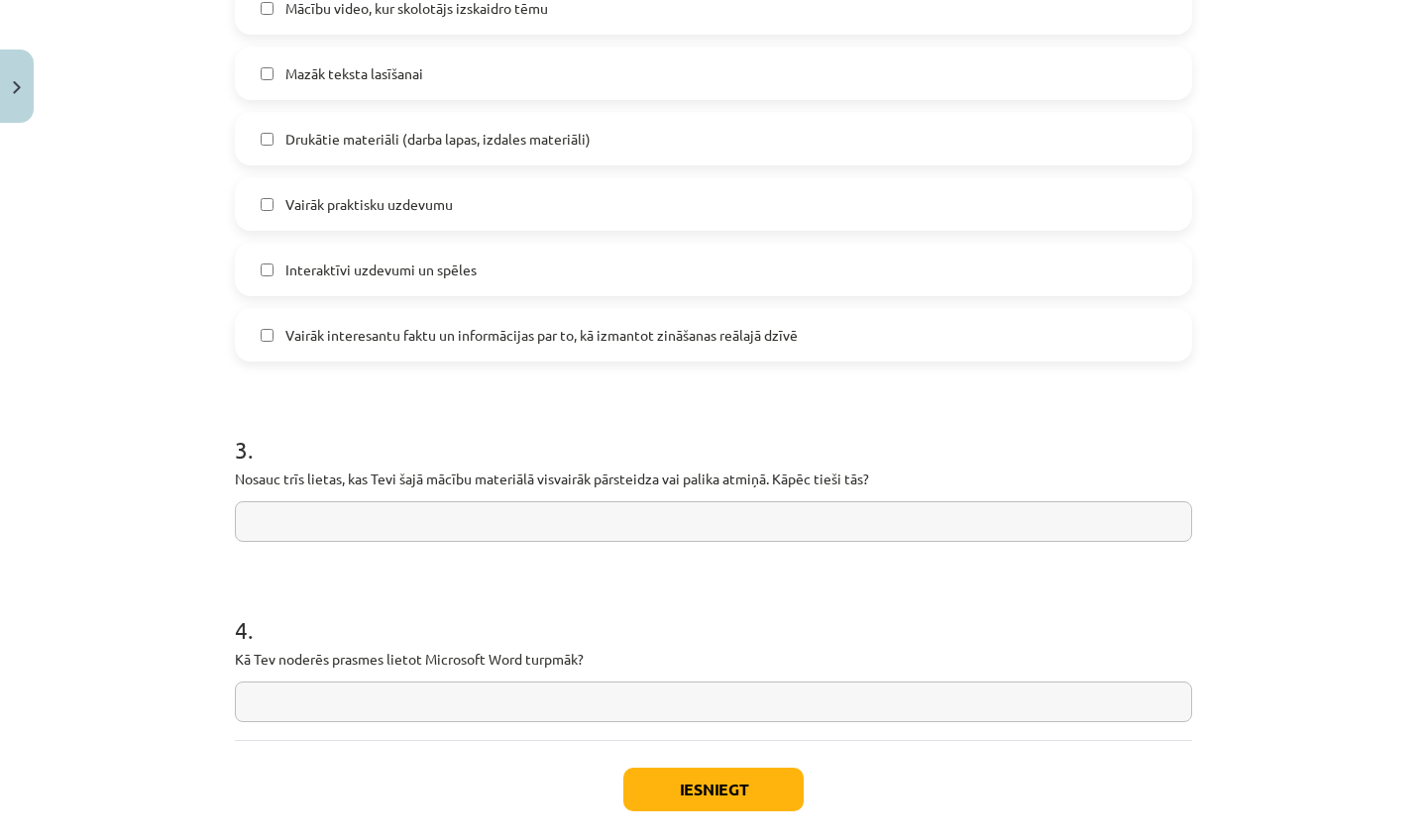
click at [335, 538] on input "text" at bounding box center [713, 521] width 957 height 41
type input "**********"
click at [291, 703] on input "text" at bounding box center [713, 702] width 957 height 41
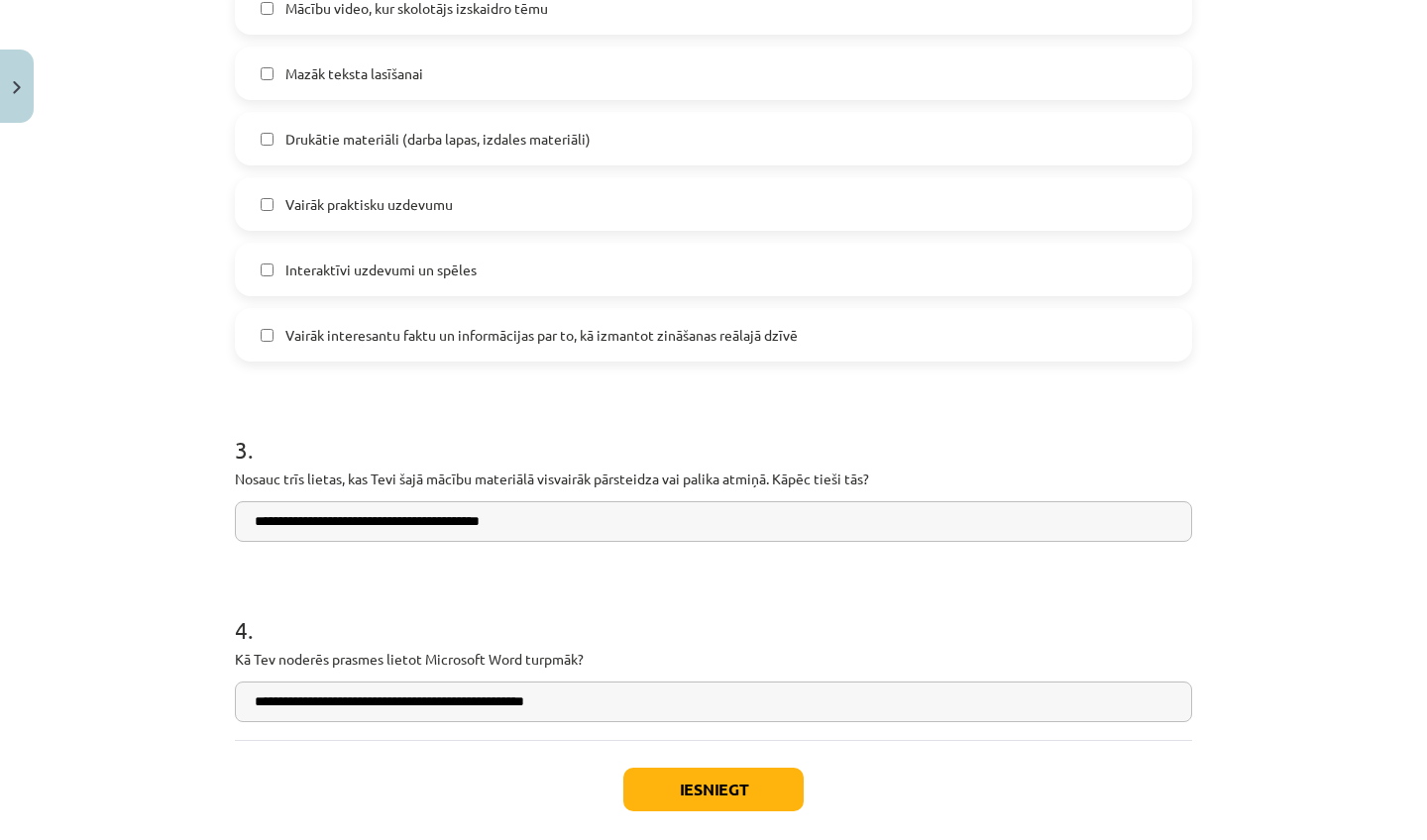
type input "**********"
click at [699, 783] on button "Iesniegt" at bounding box center [713, 790] width 180 height 44
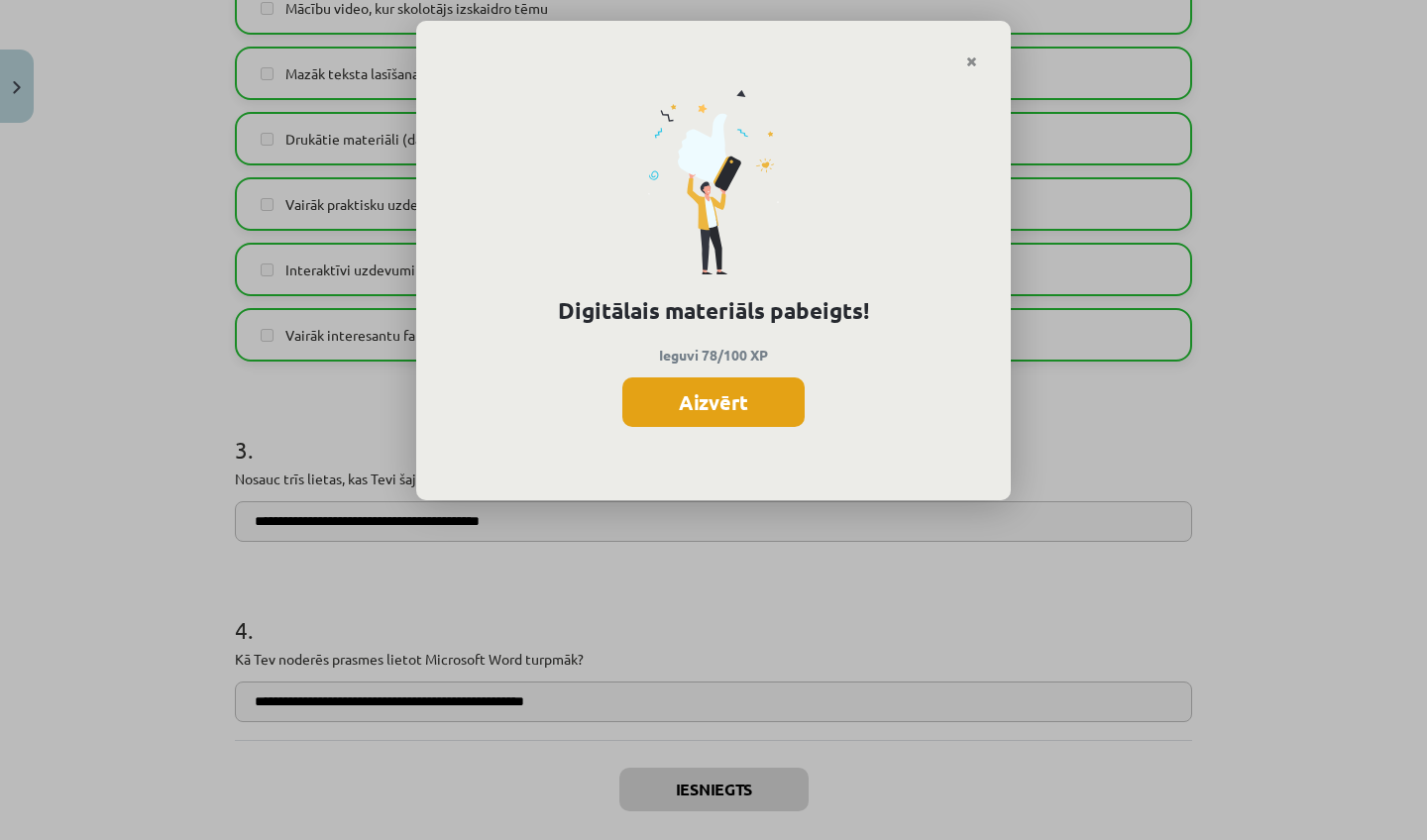
click at [680, 415] on button "Aizvērt" at bounding box center [713, 402] width 182 height 50
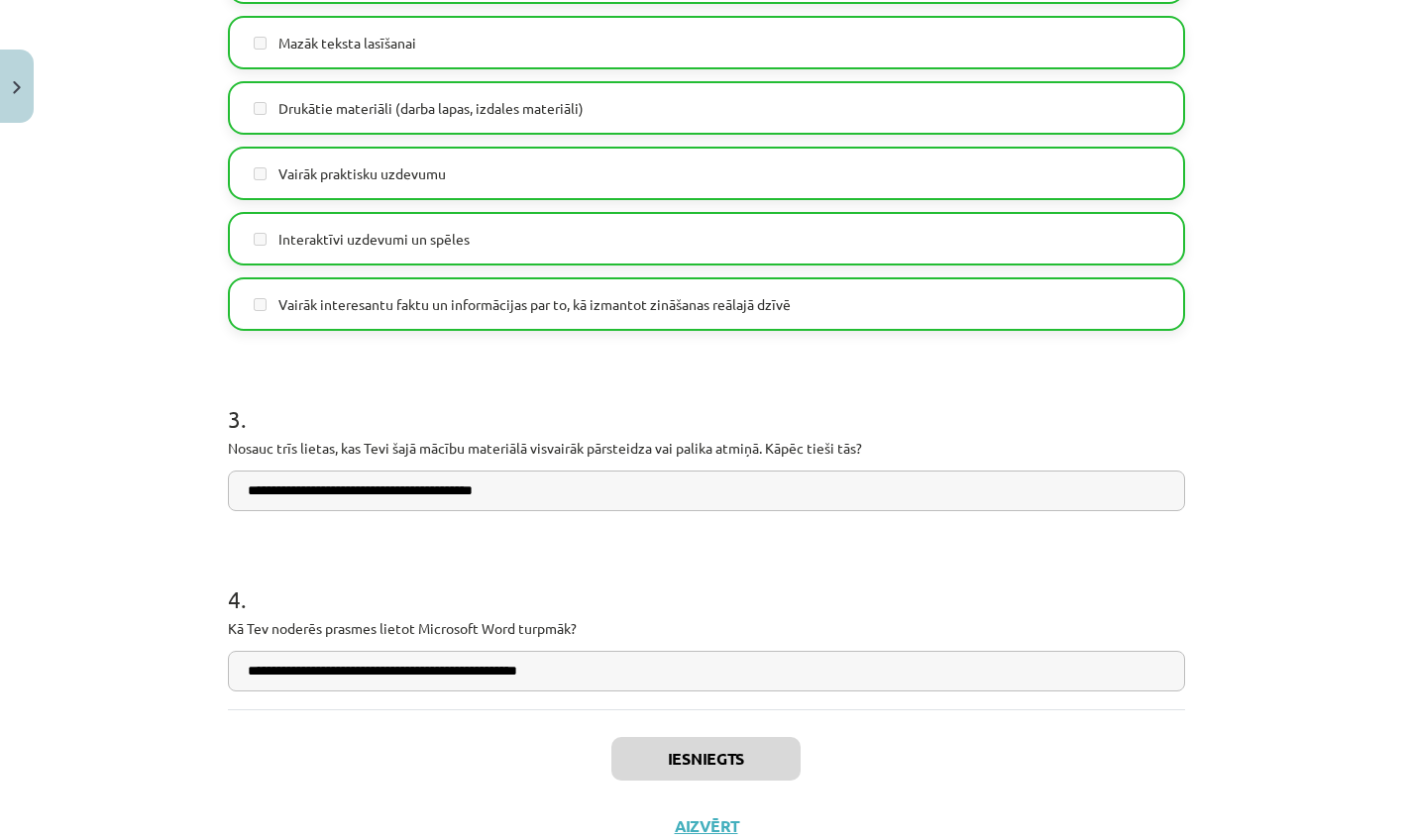
scroll to position [1484, 0]
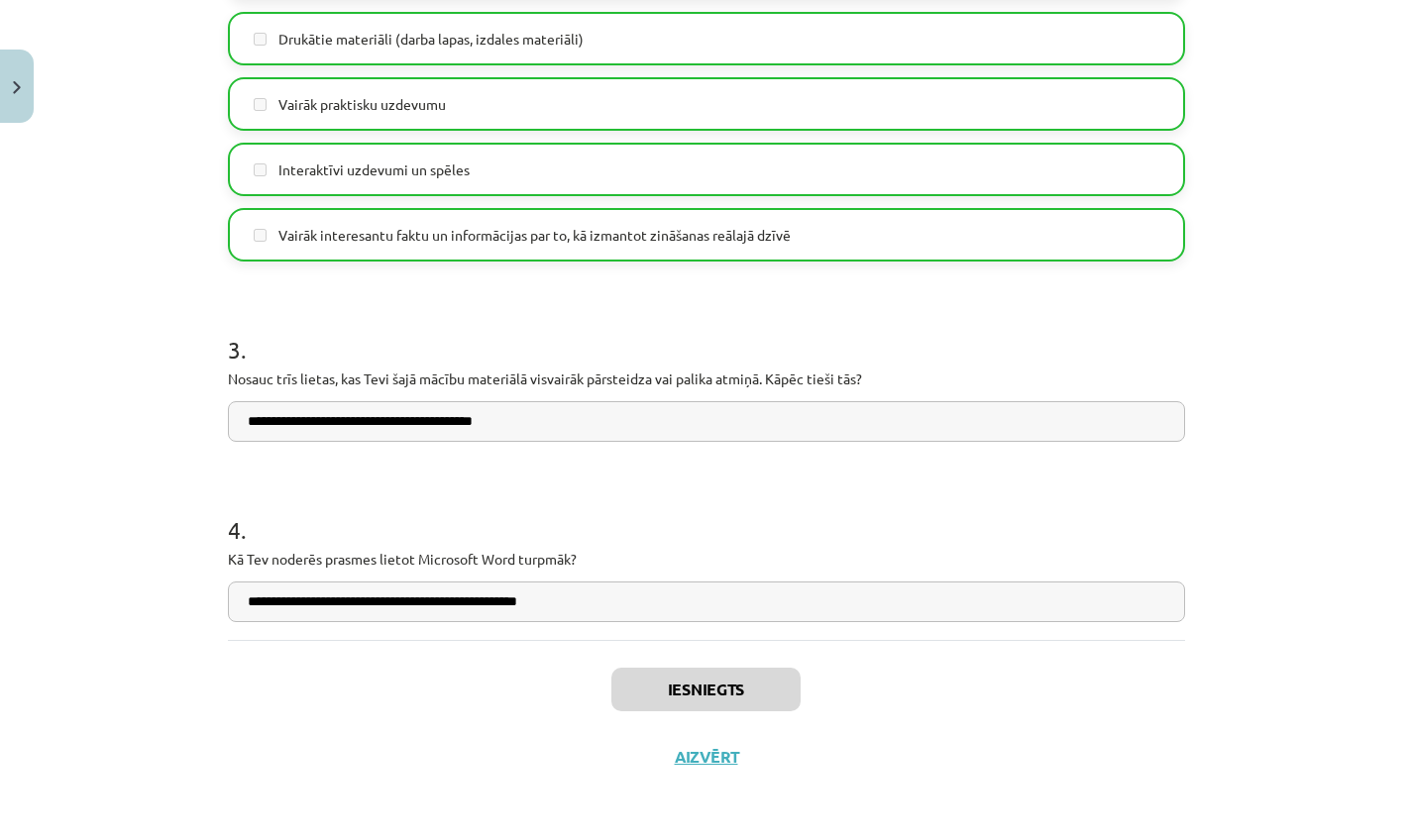
click at [701, 752] on button "Aizvērt" at bounding box center [706, 757] width 75 height 20
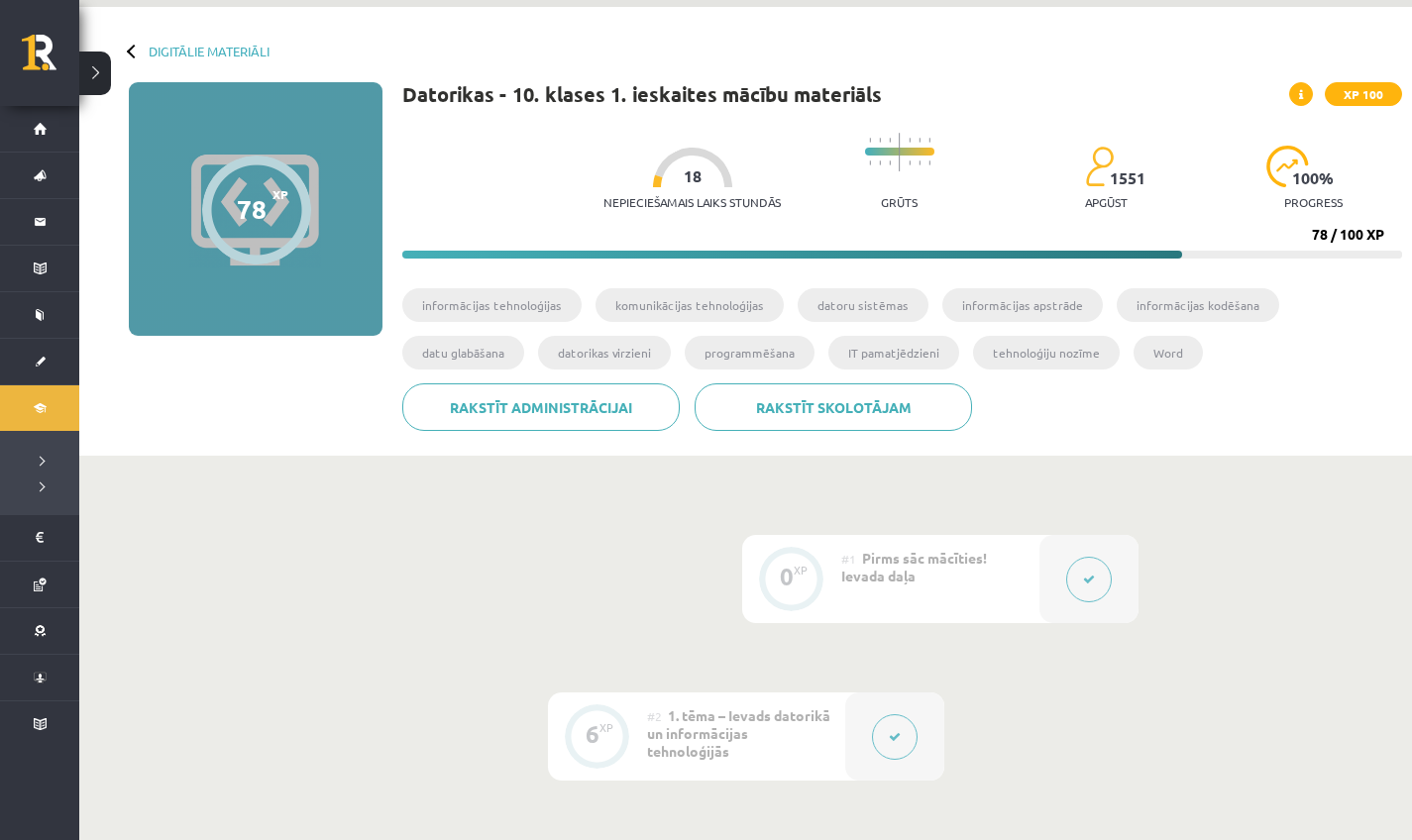
scroll to position [0, 0]
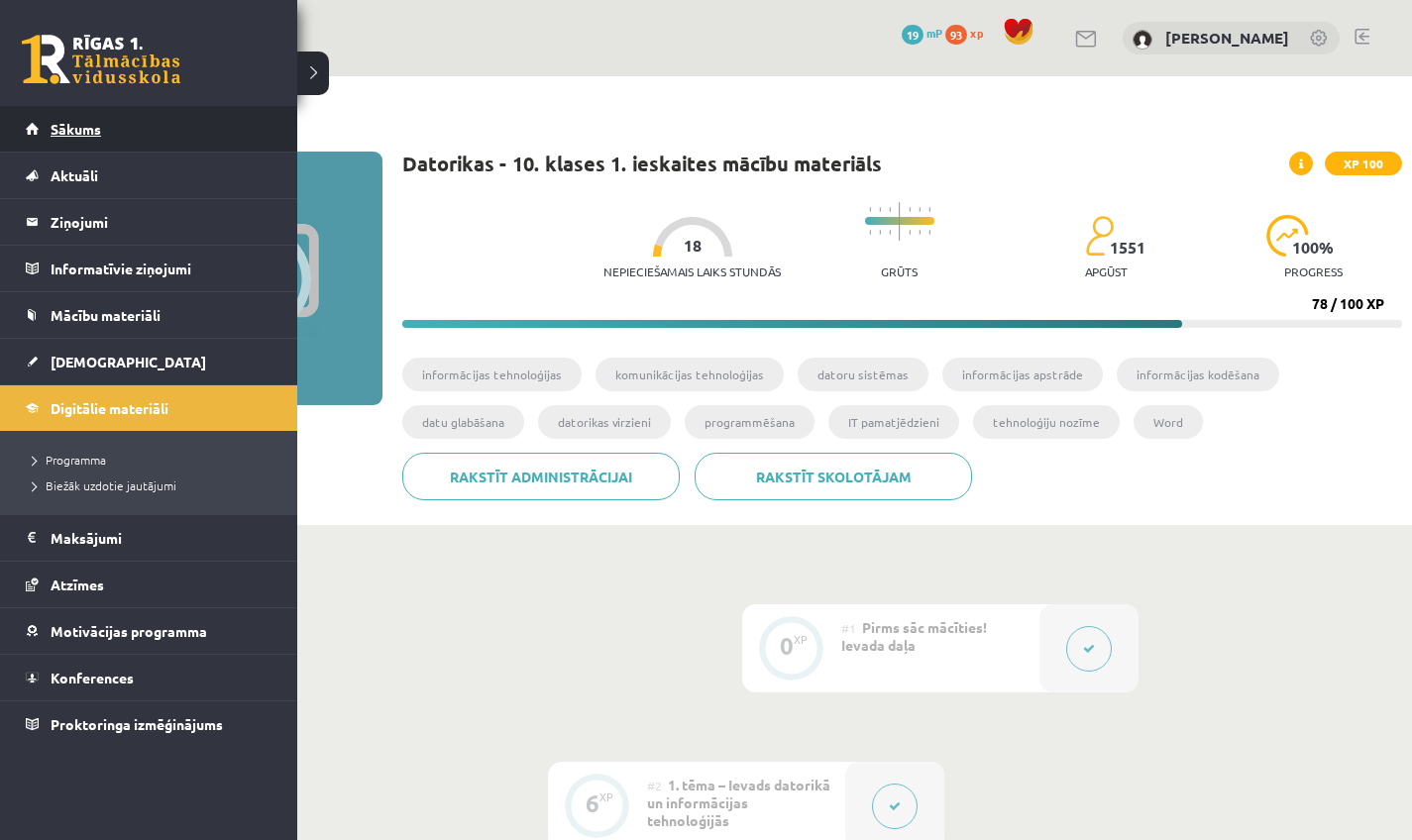
click at [31, 134] on link "Sākums" at bounding box center [149, 129] width 247 height 46
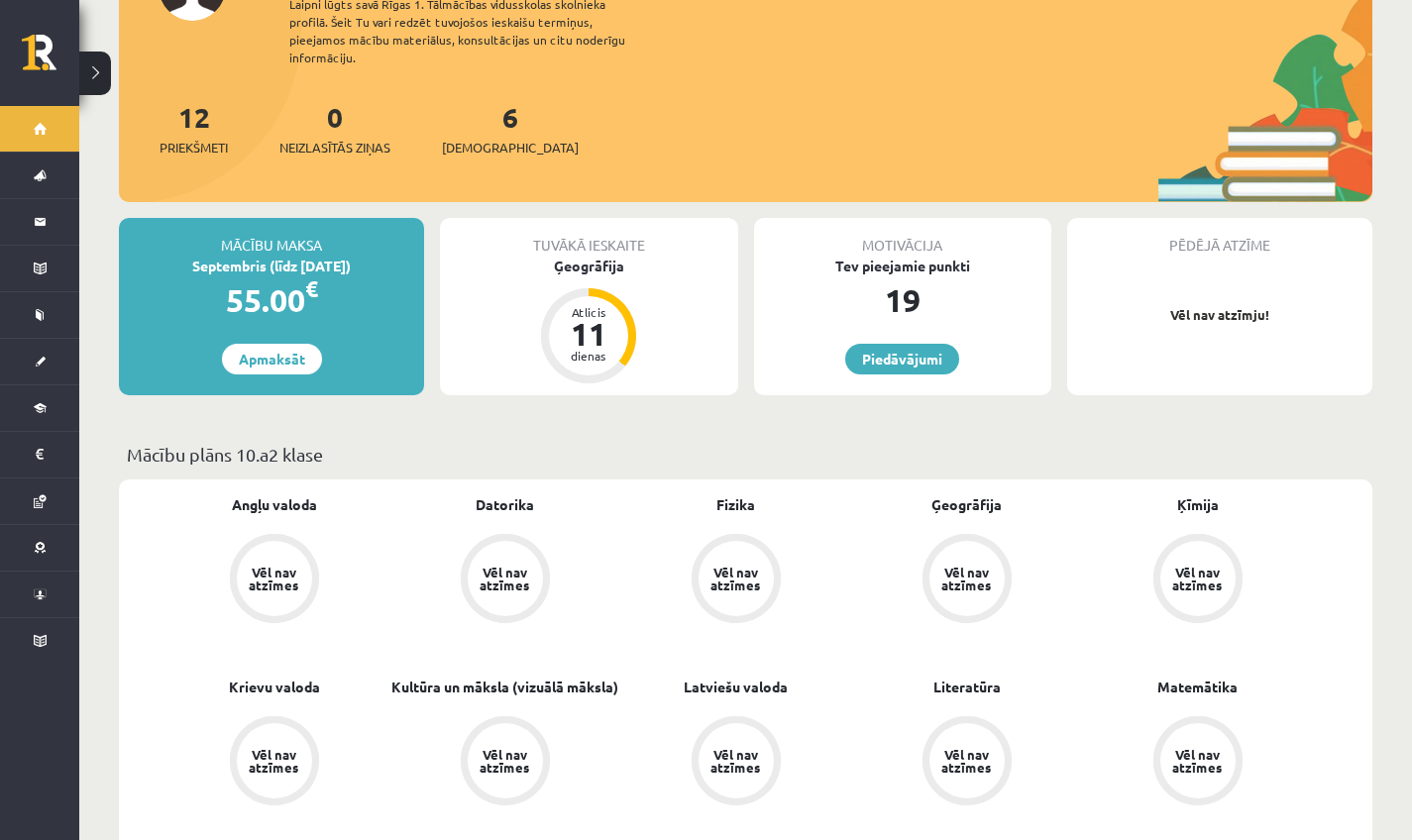
scroll to position [234, 0]
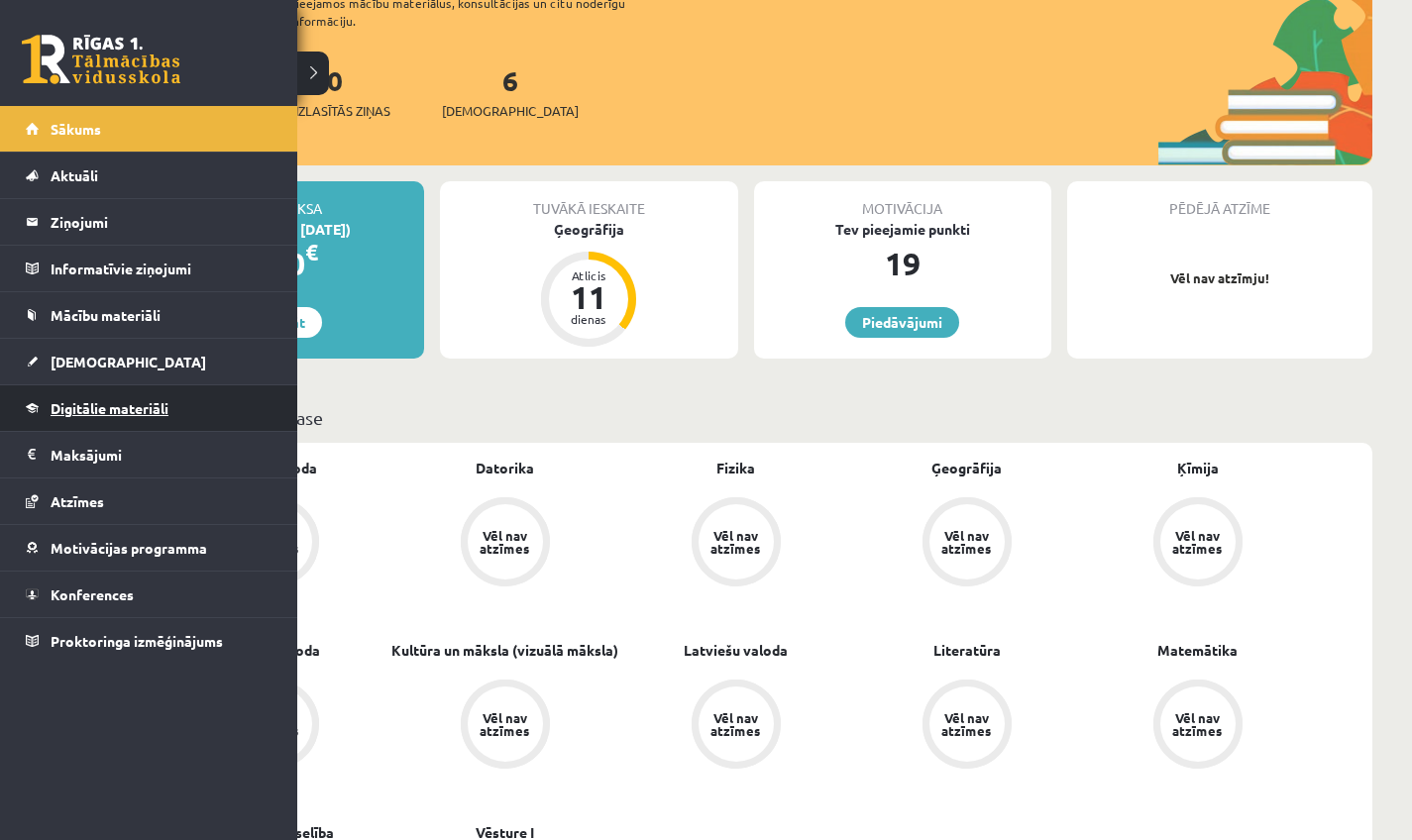
click at [171, 403] on link "Digitālie materiāli" at bounding box center [149, 408] width 247 height 46
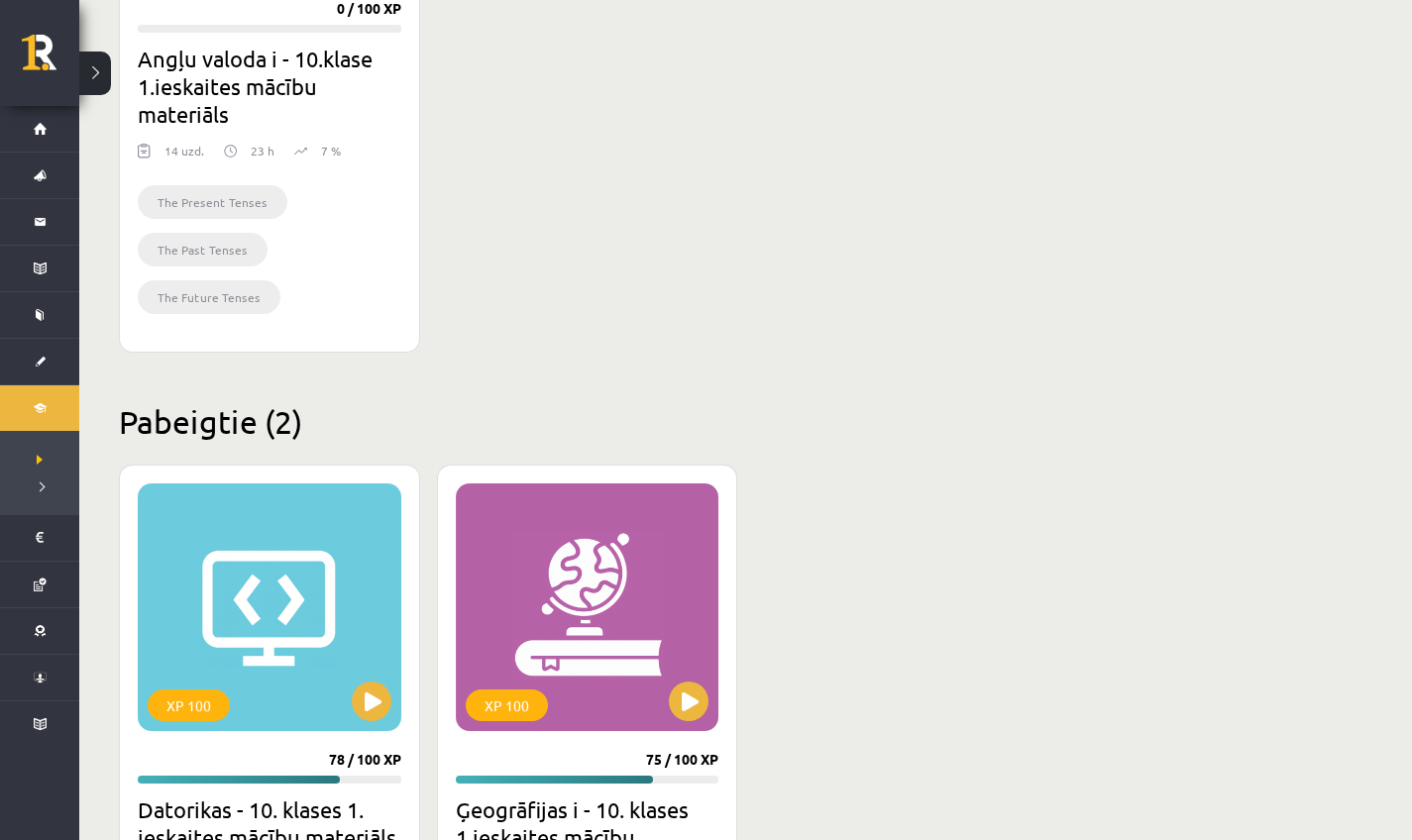
scroll to position [1073, 0]
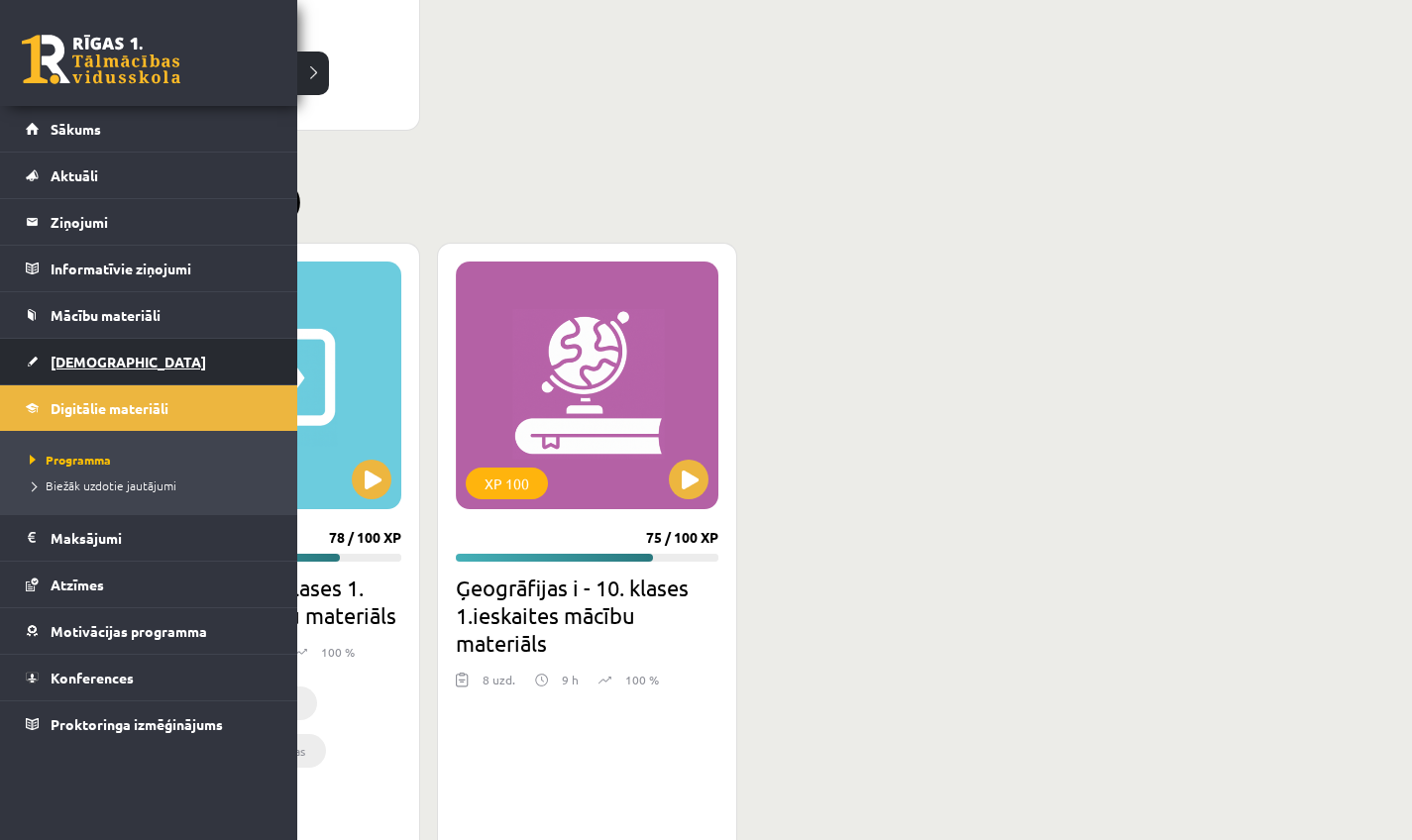
click at [59, 366] on span "[DEMOGRAPHIC_DATA]" at bounding box center [129, 362] width 156 height 18
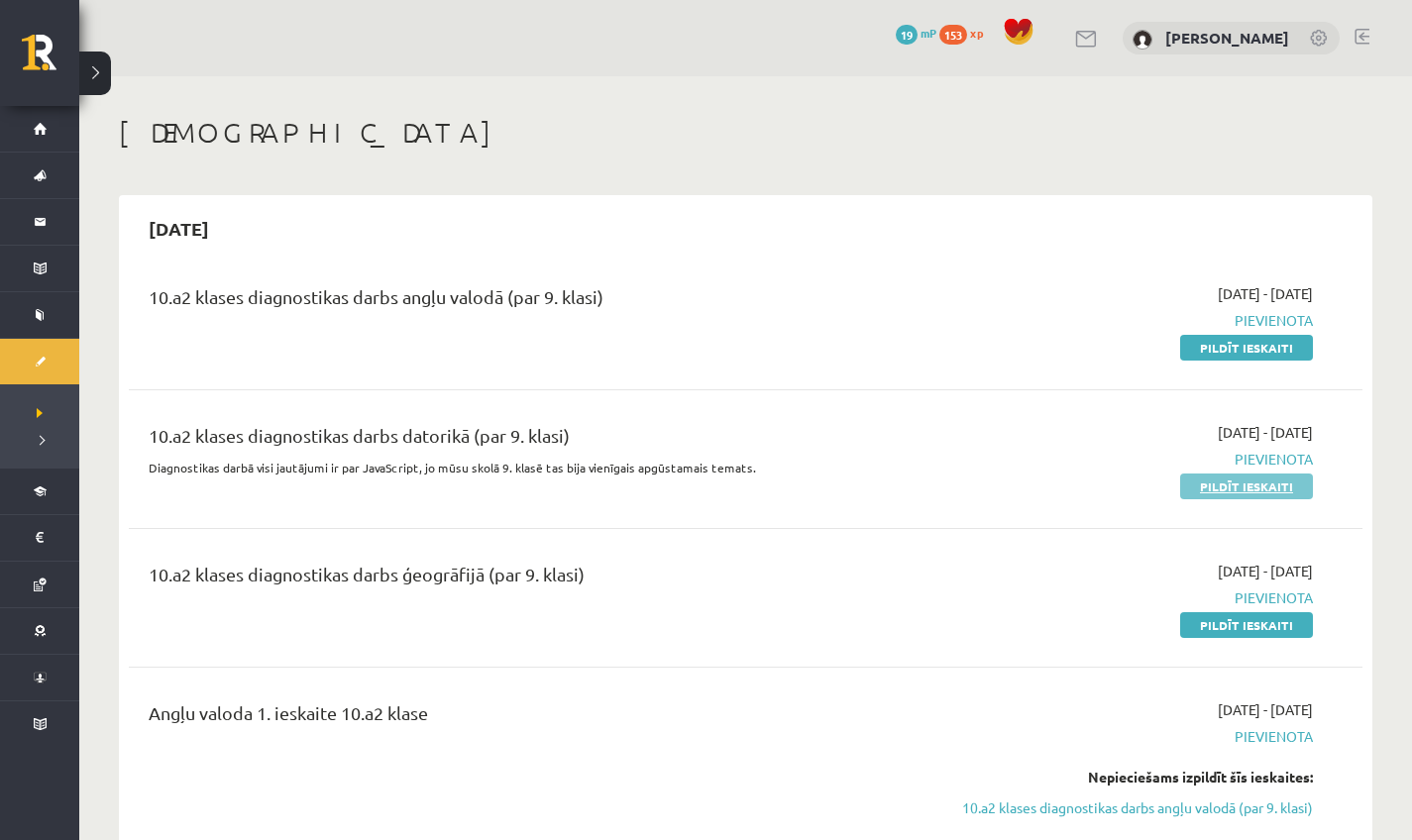
click at [1228, 486] on link "Pildīt ieskaiti" at bounding box center [1246, 487] width 133 height 26
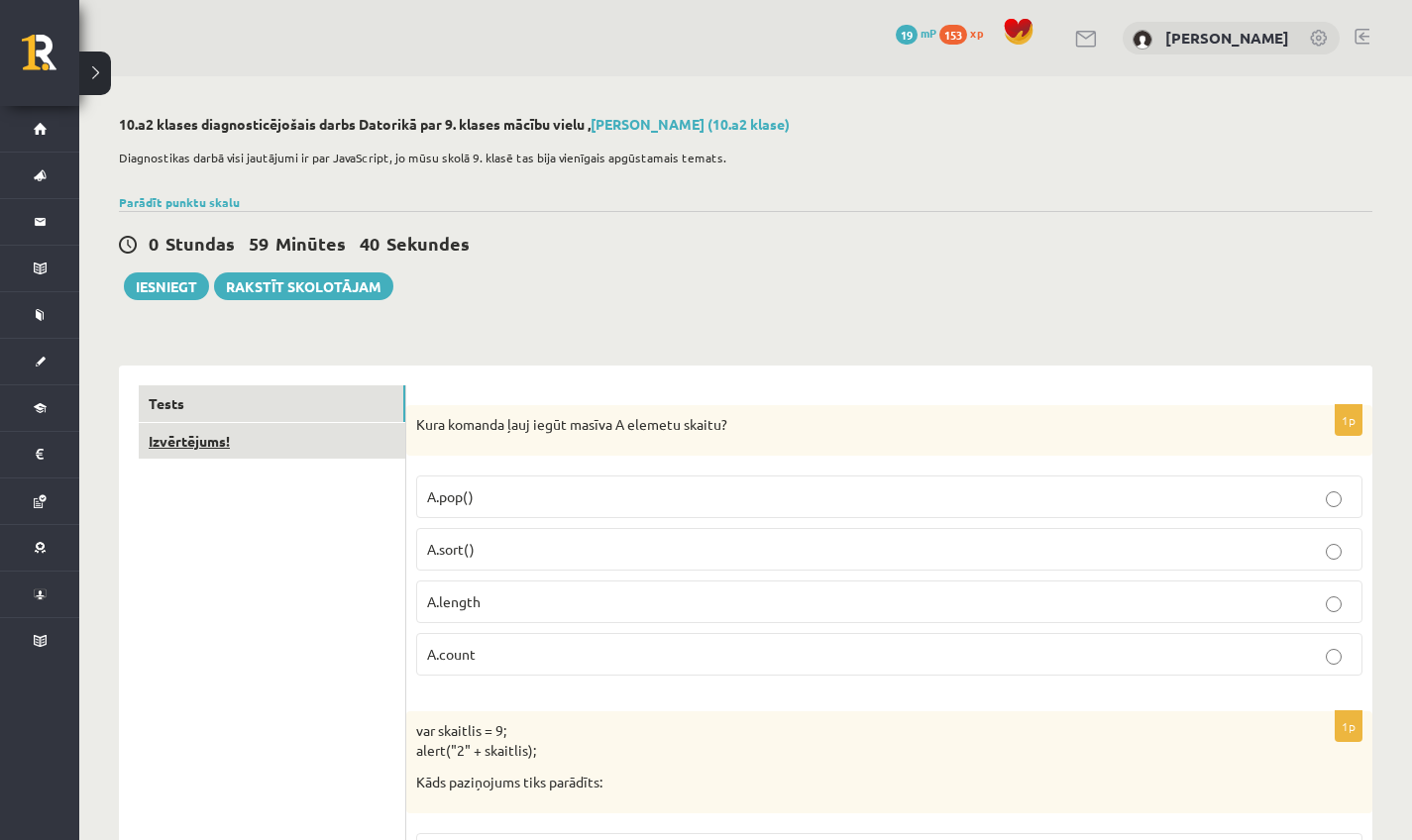
click at [261, 433] on link "Izvērtējums!" at bounding box center [272, 441] width 267 height 37
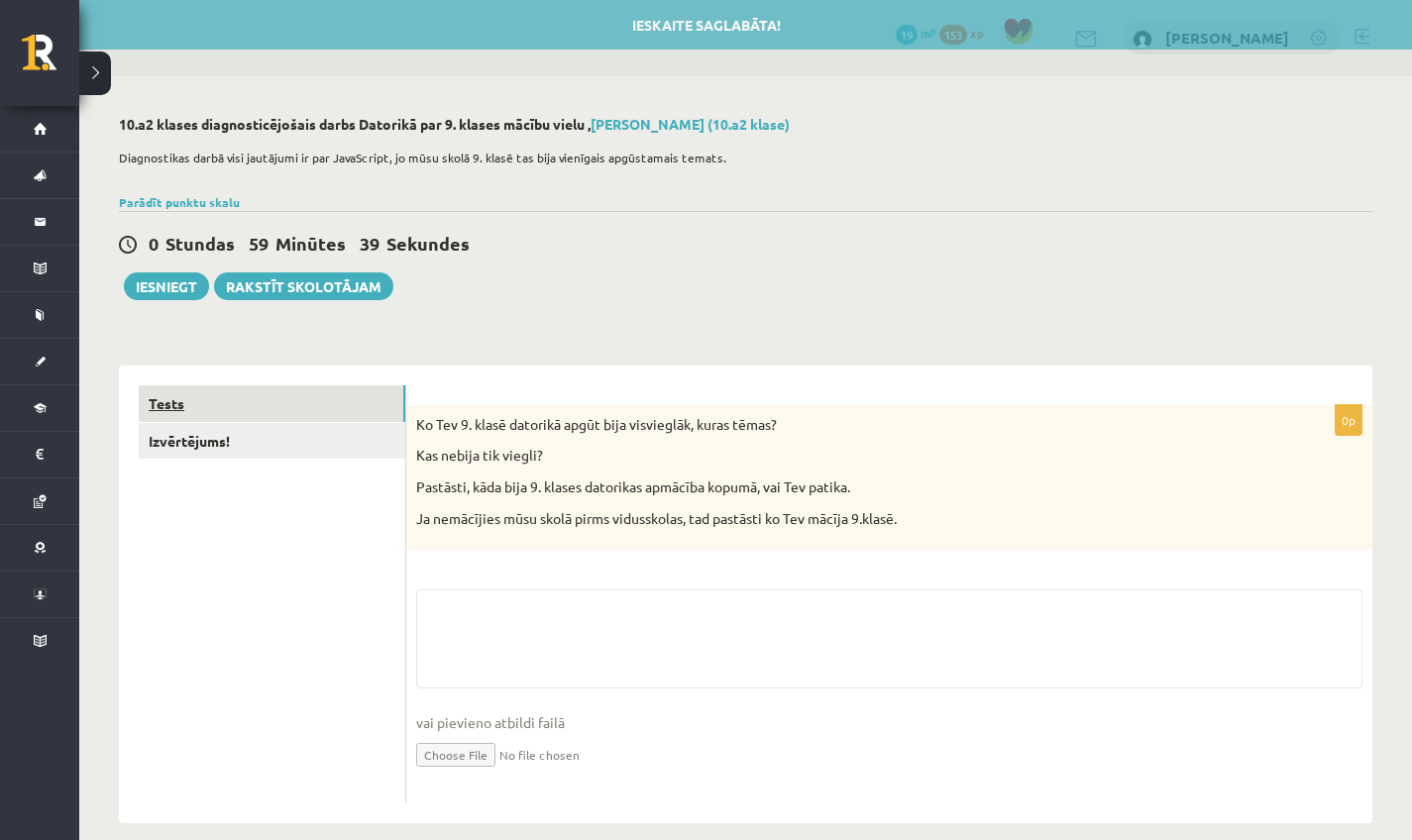
click at [230, 416] on link "Tests" at bounding box center [272, 403] width 267 height 37
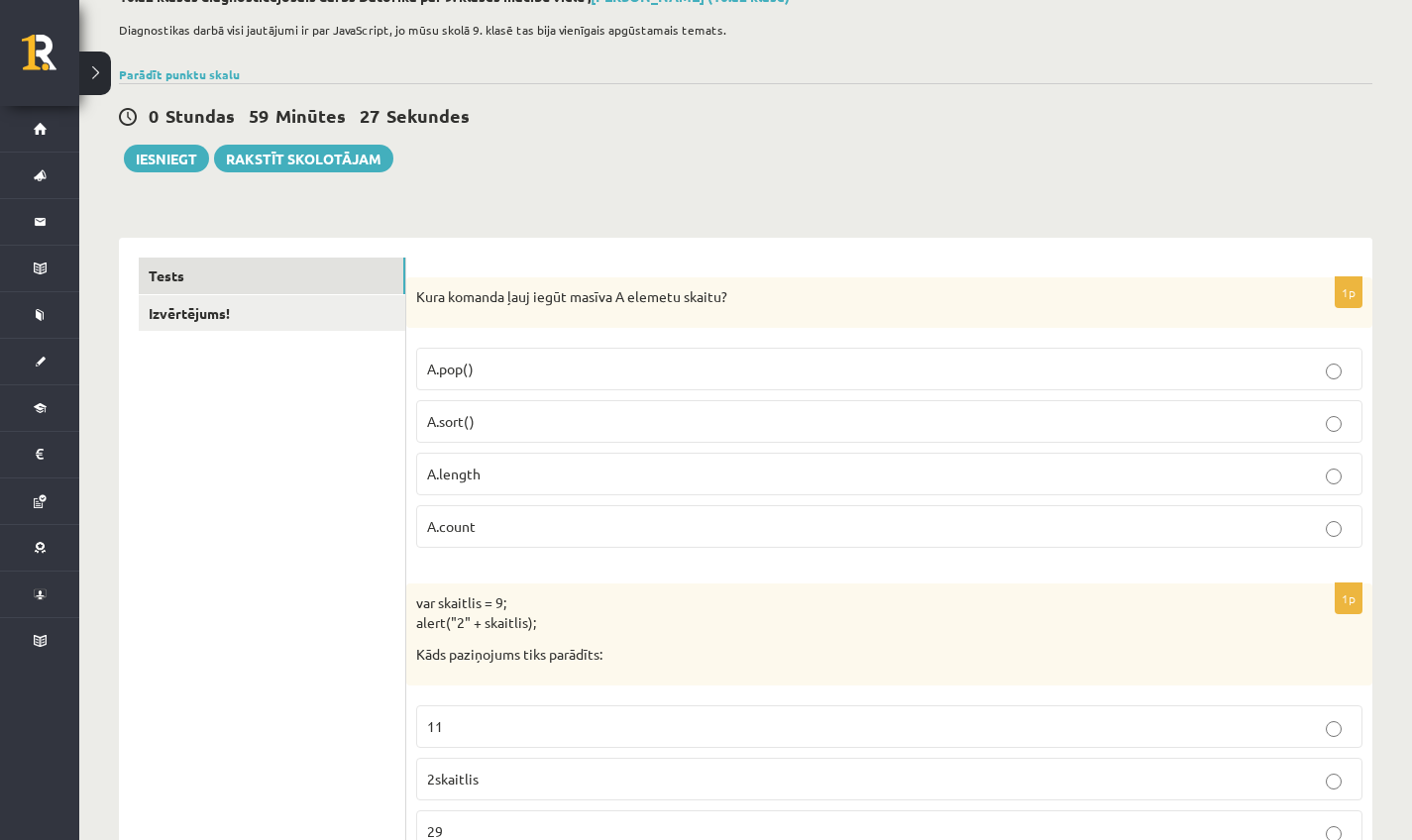
scroll to position [158, 0]
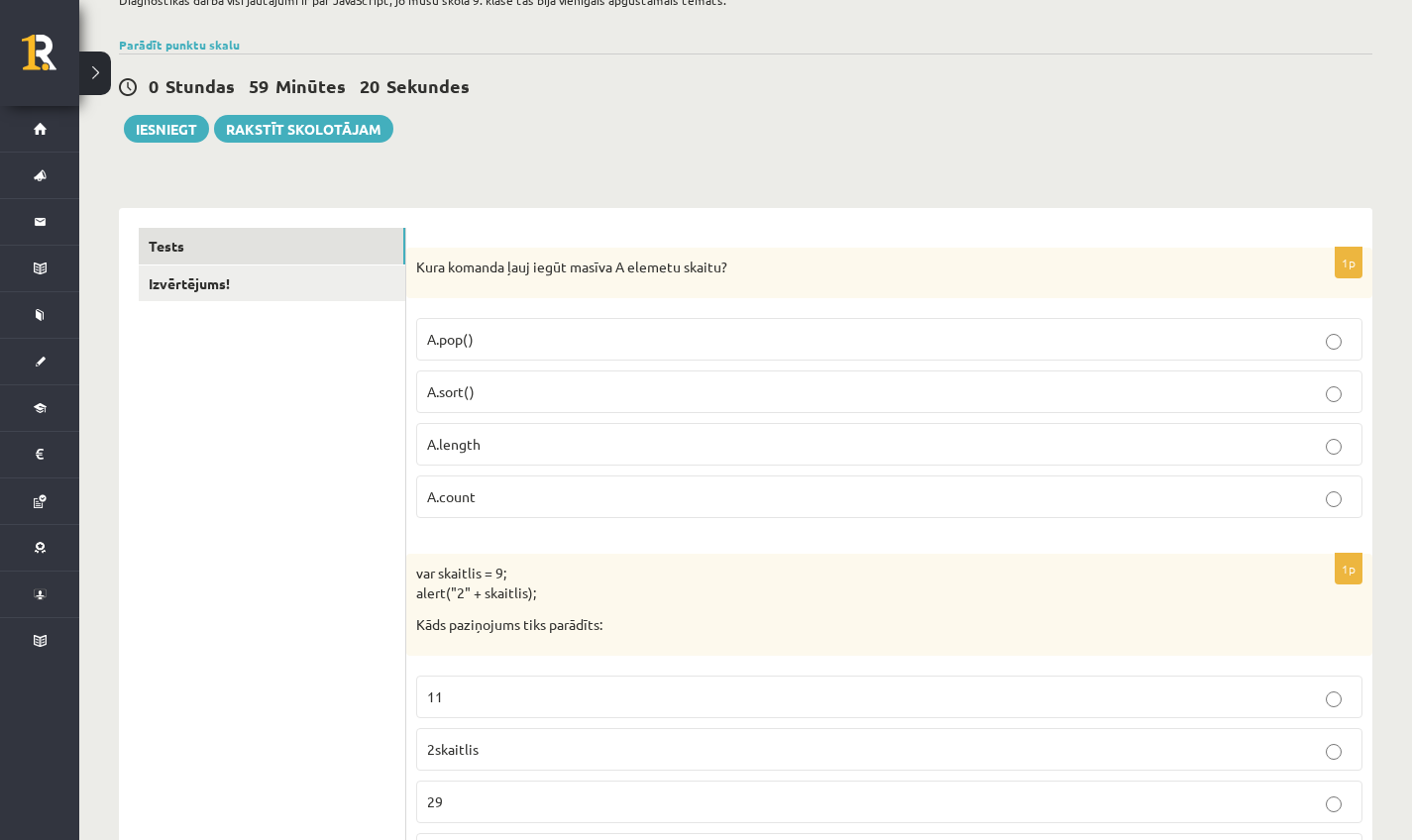
click at [1346, 477] on label "A.count" at bounding box center [889, 497] width 946 height 43
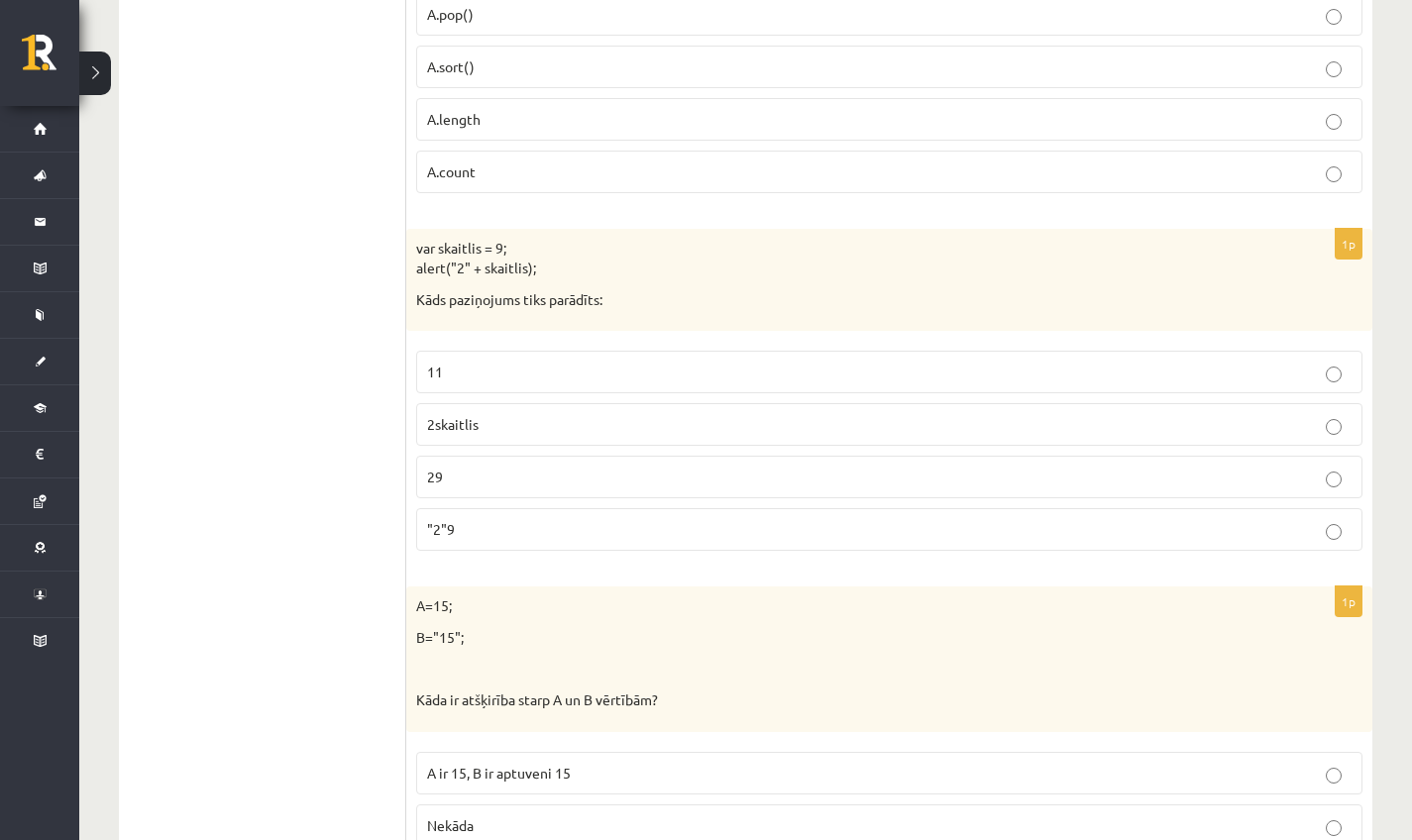
scroll to position [486, 0]
click at [475, 361] on p "11" at bounding box center [889, 368] width 924 height 21
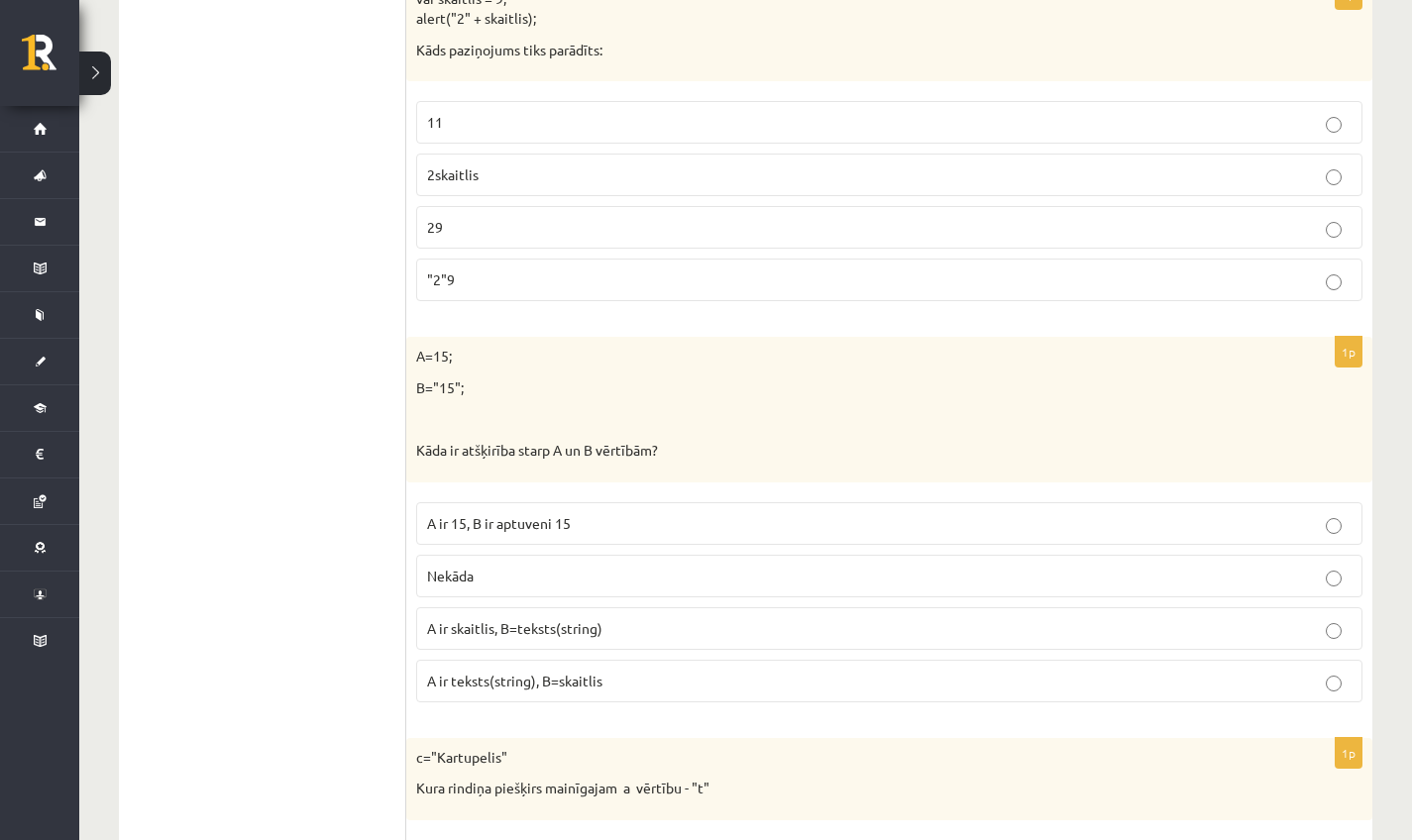
scroll to position [728, 0]
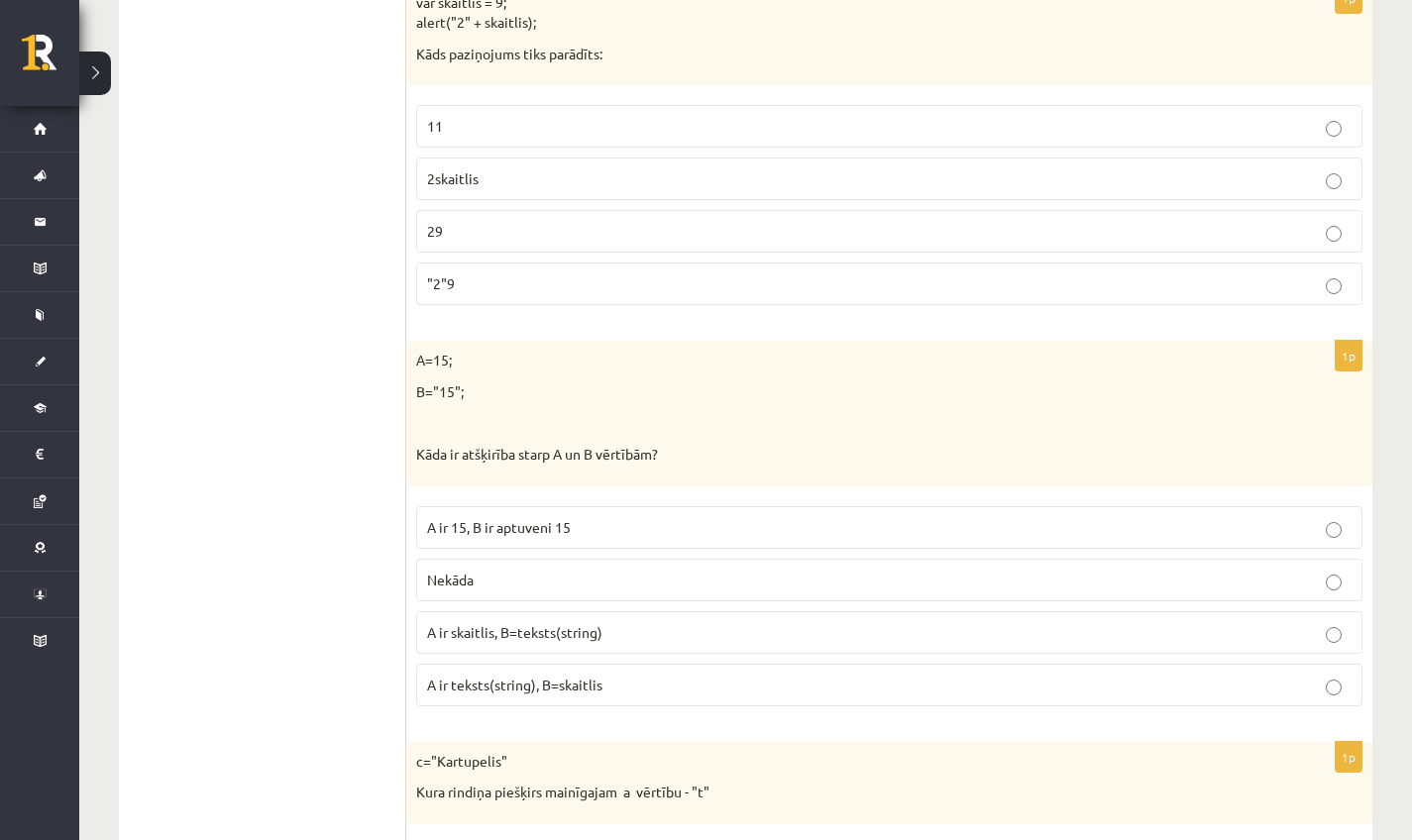
click at [445, 263] on label ""2"9" at bounding box center [889, 284] width 946 height 43
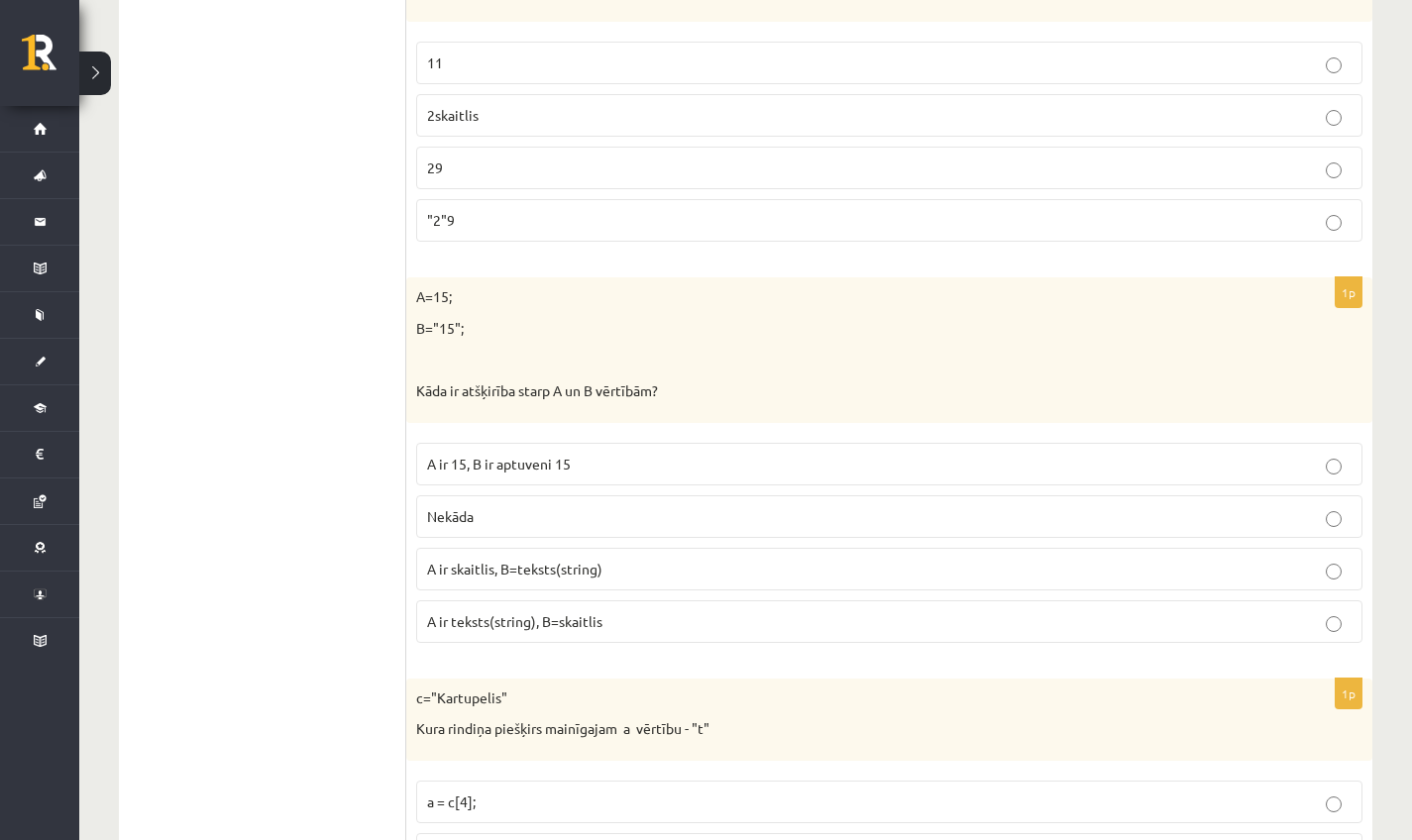
scroll to position [796, 0]
click at [520, 442] on label "A ir 15, B ir aptuveni 15" at bounding box center [889, 460] width 946 height 43
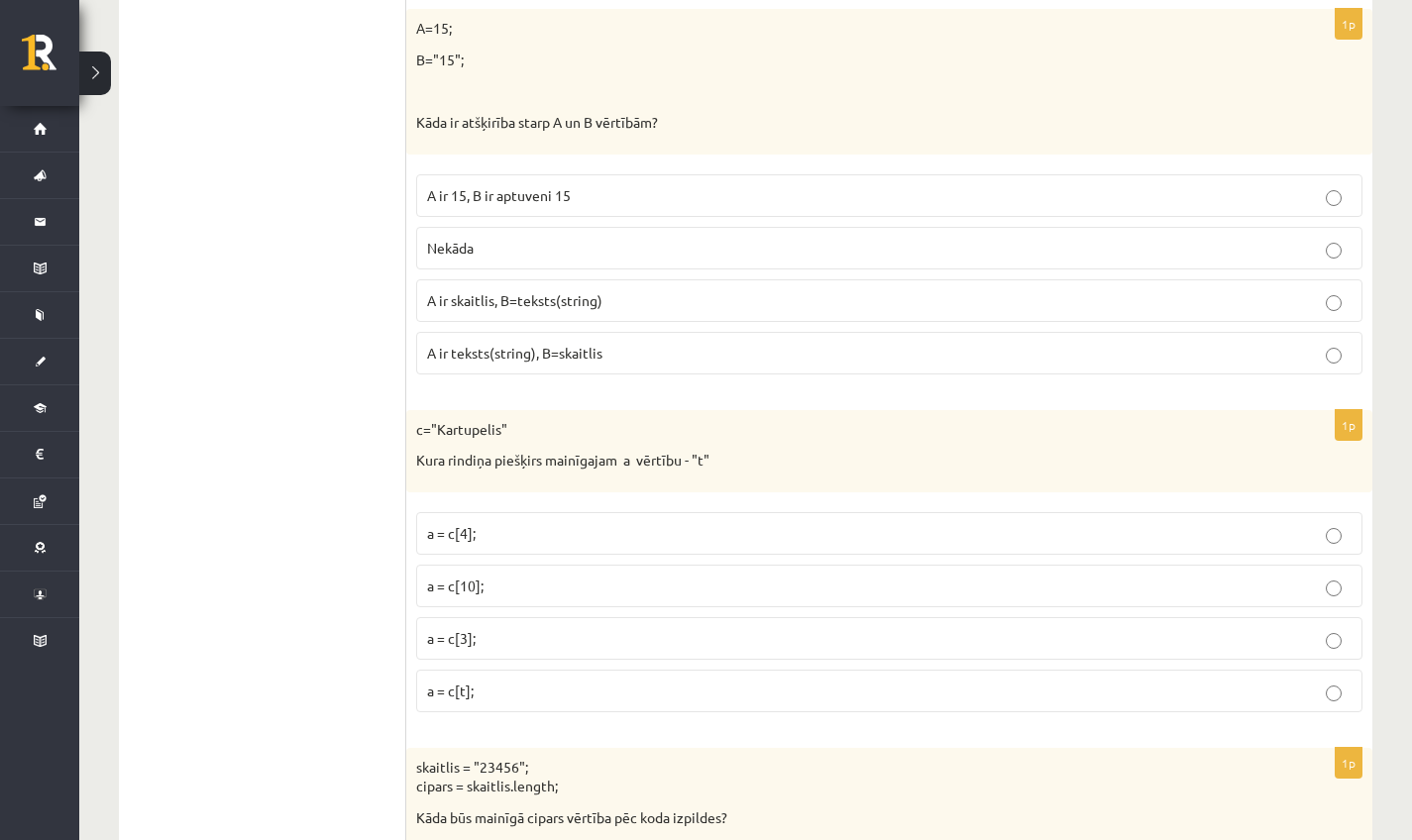
scroll to position [1064, 0]
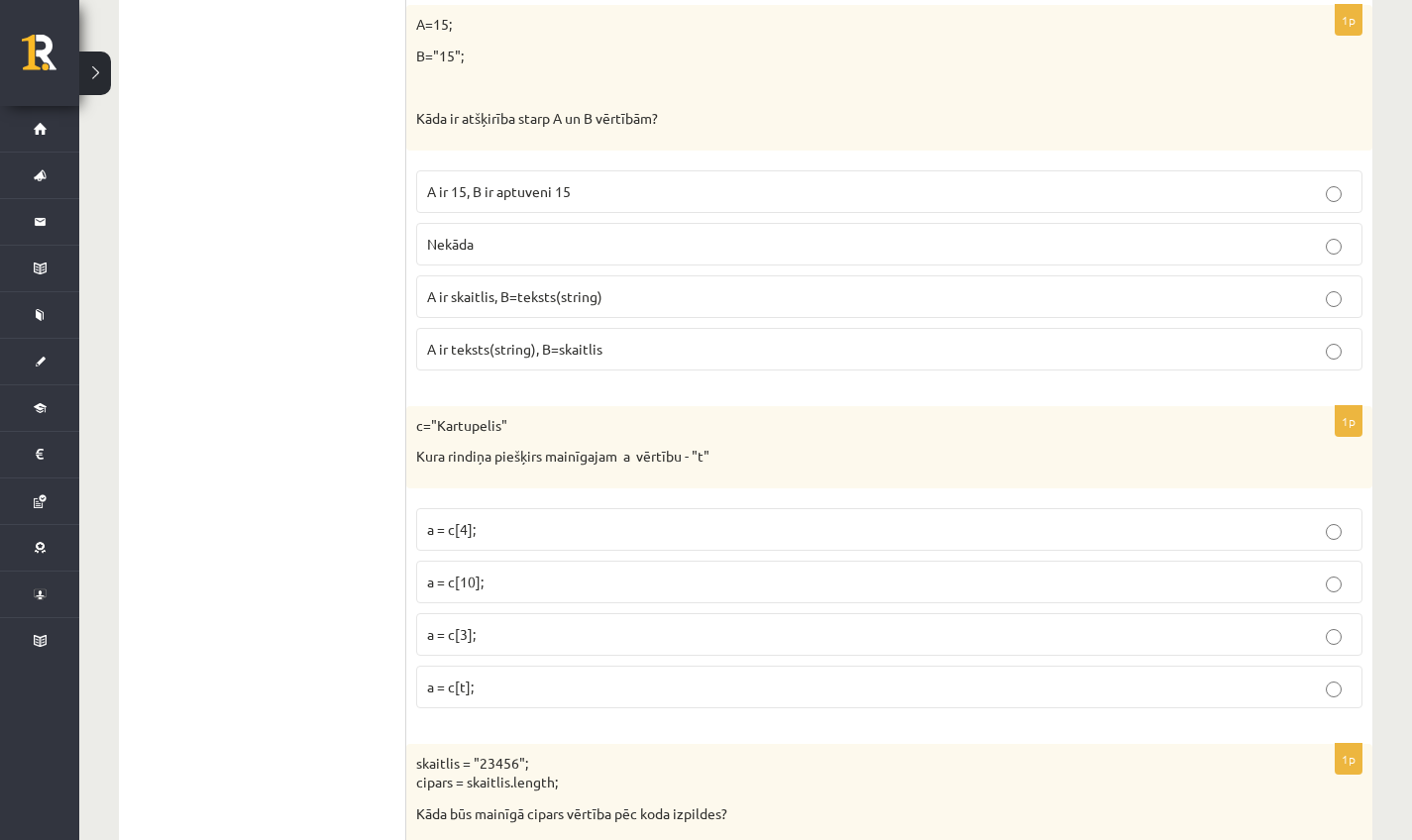
click at [475, 677] on p "a = c[t];" at bounding box center [889, 687] width 924 height 21
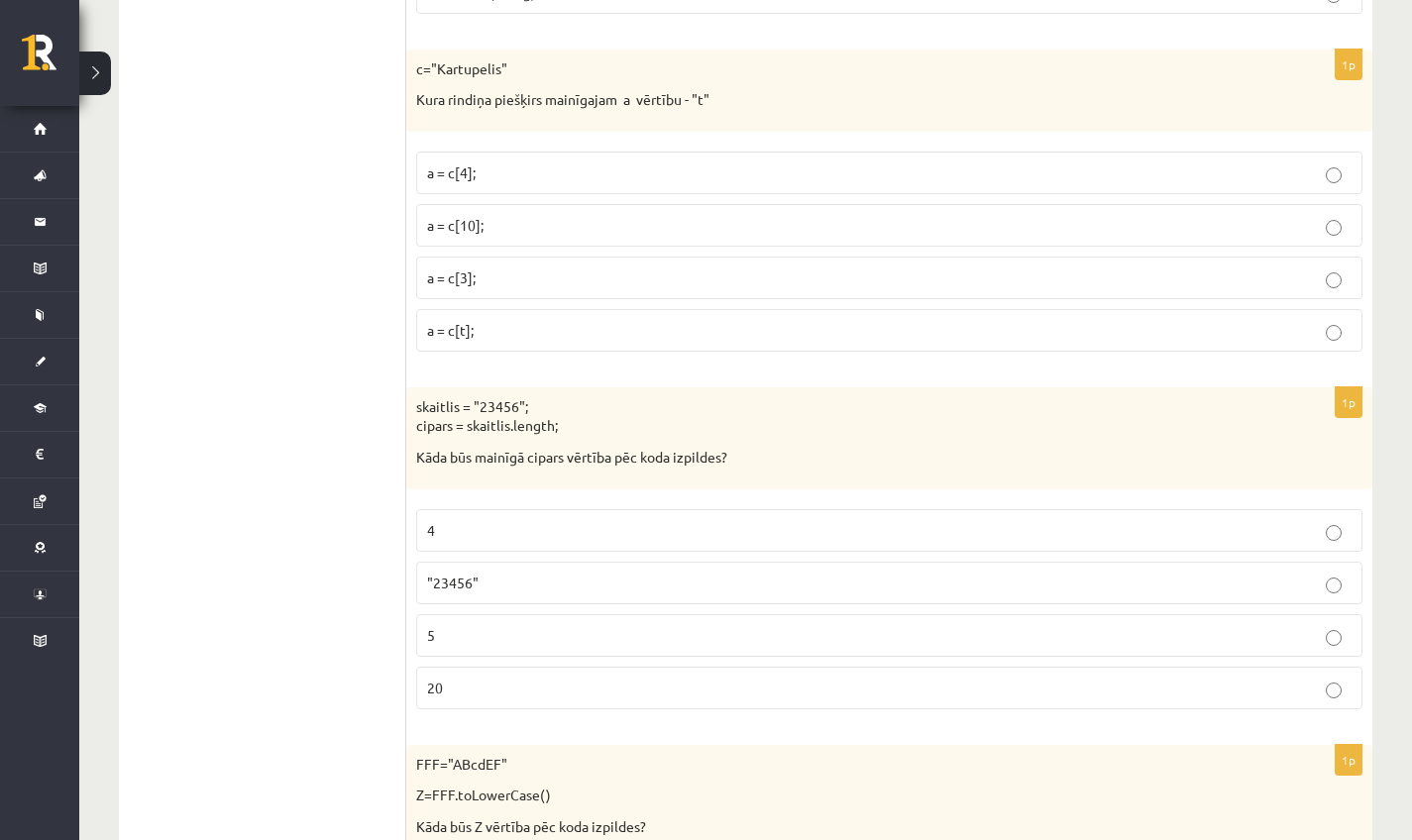
scroll to position [1425, 0]
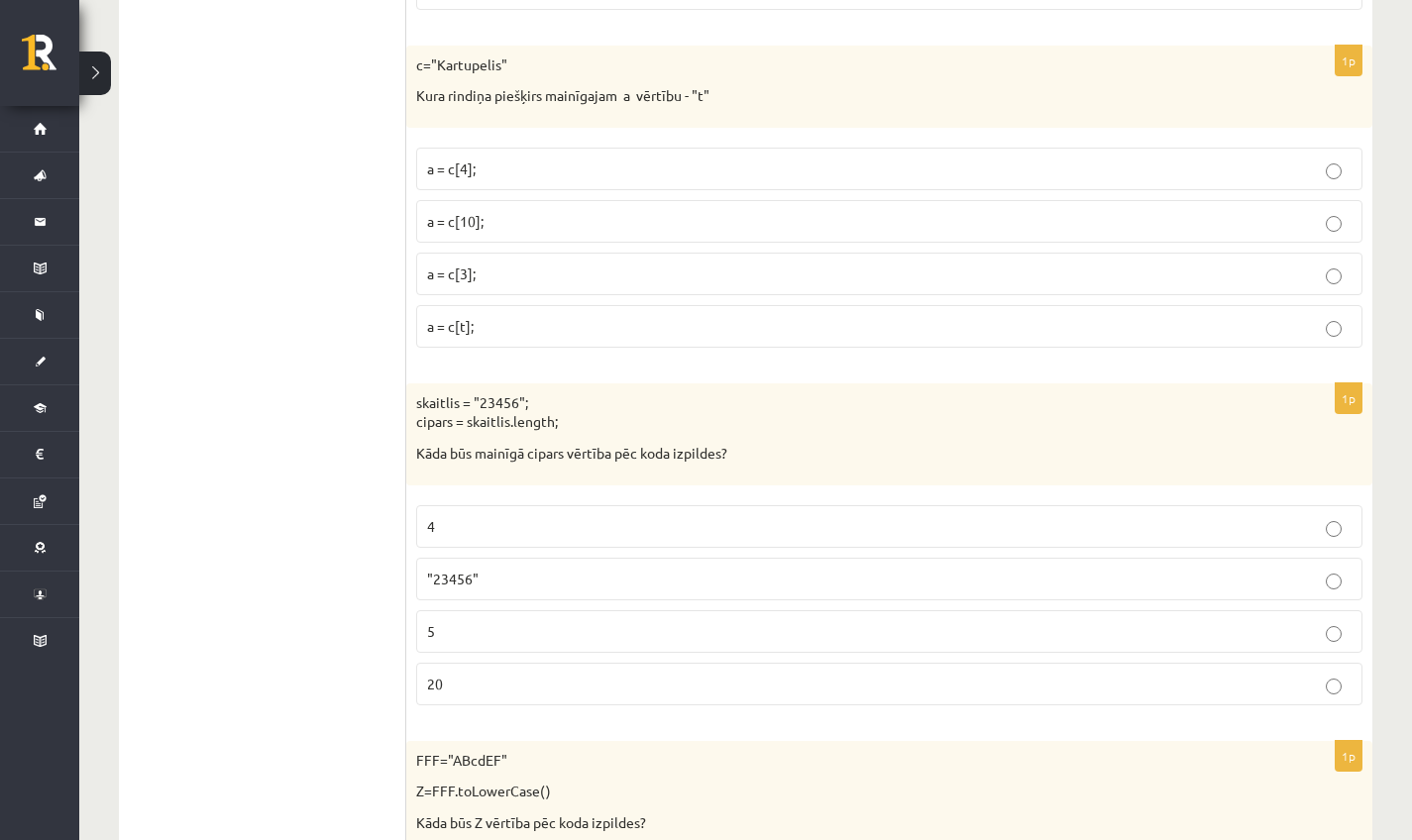
click at [447, 693] on label "20" at bounding box center [889, 684] width 946 height 43
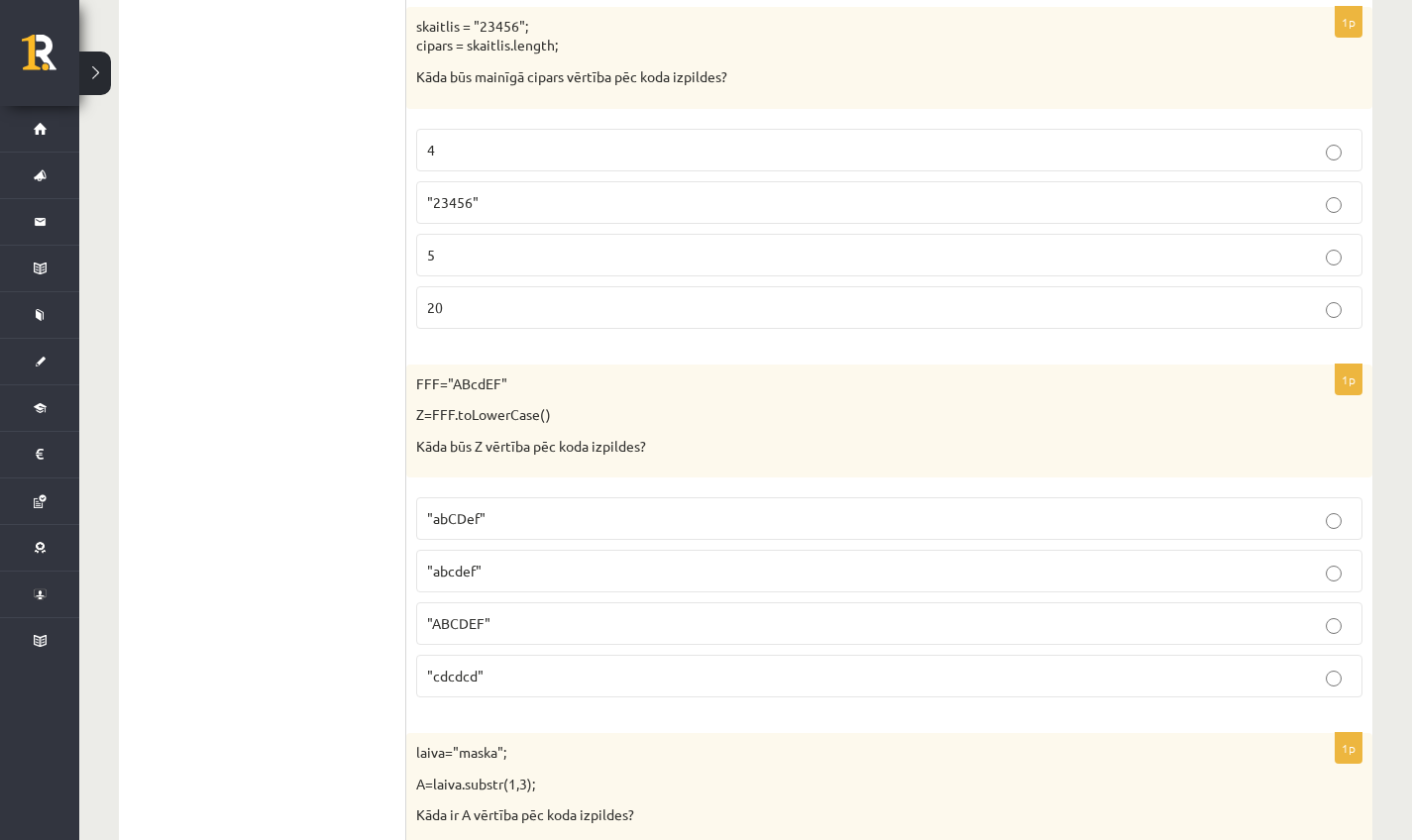
scroll to position [1805, 0]
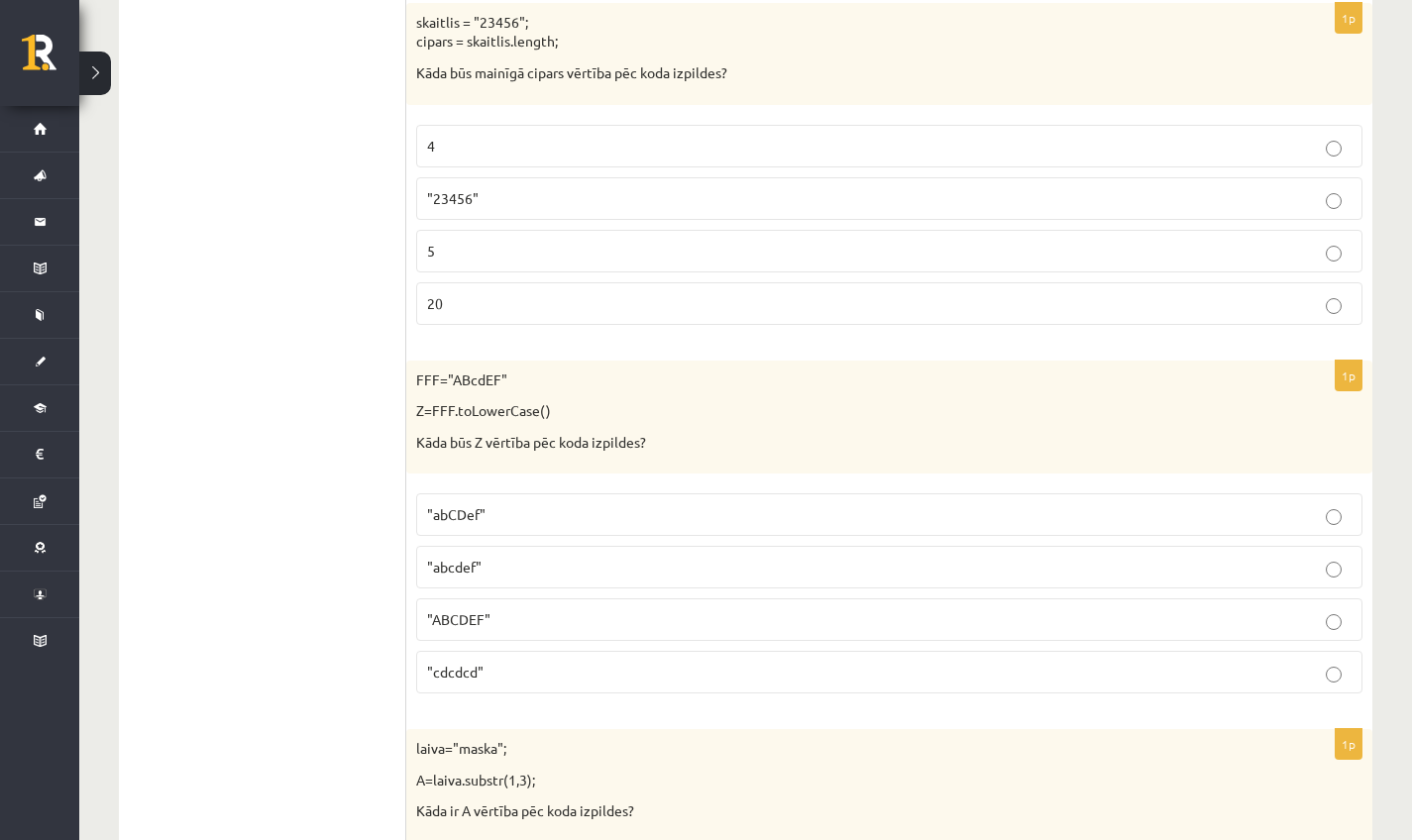
click at [492, 598] on label ""ABCDEF"" at bounding box center [889, 619] width 946 height 43
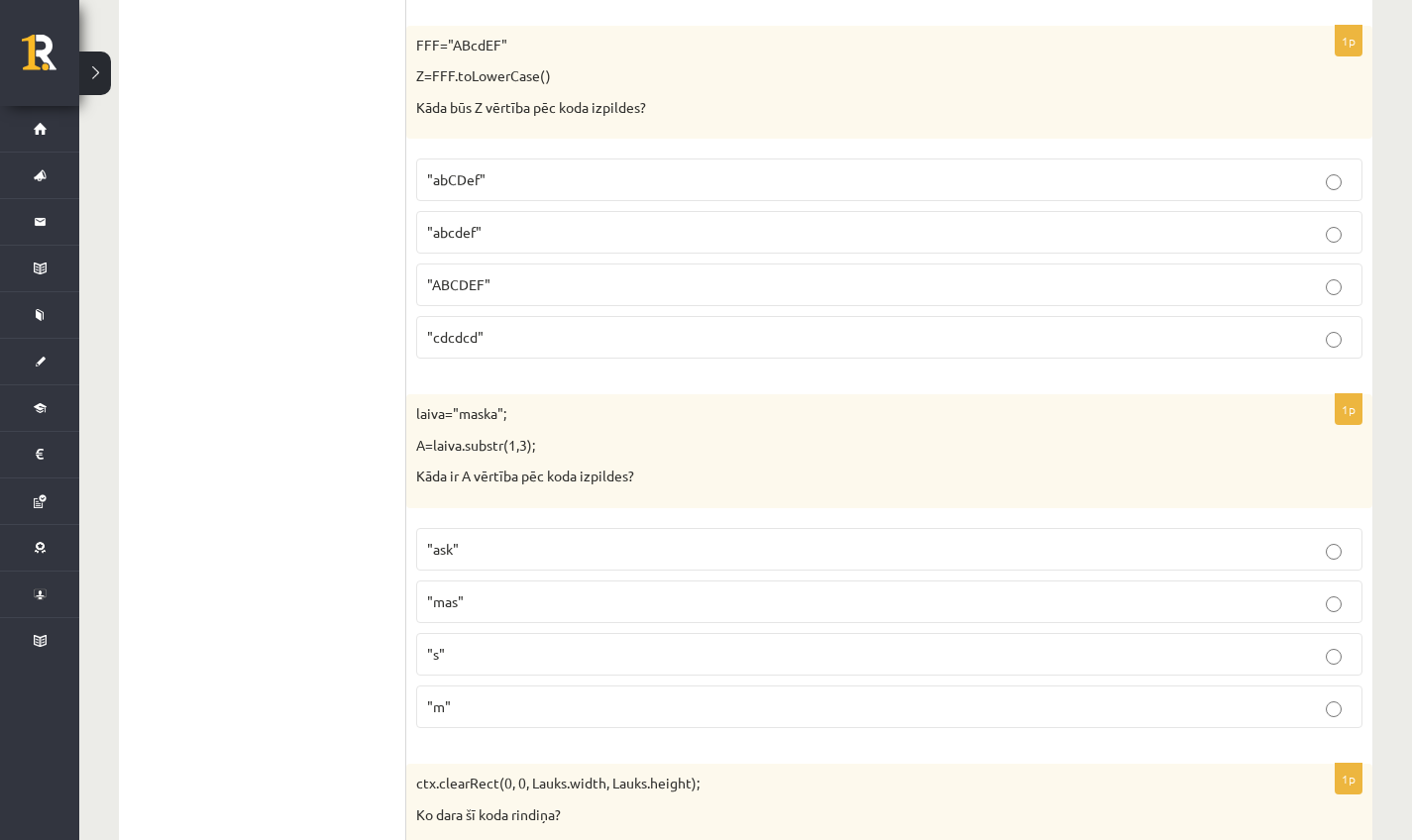
scroll to position [2144, 0]
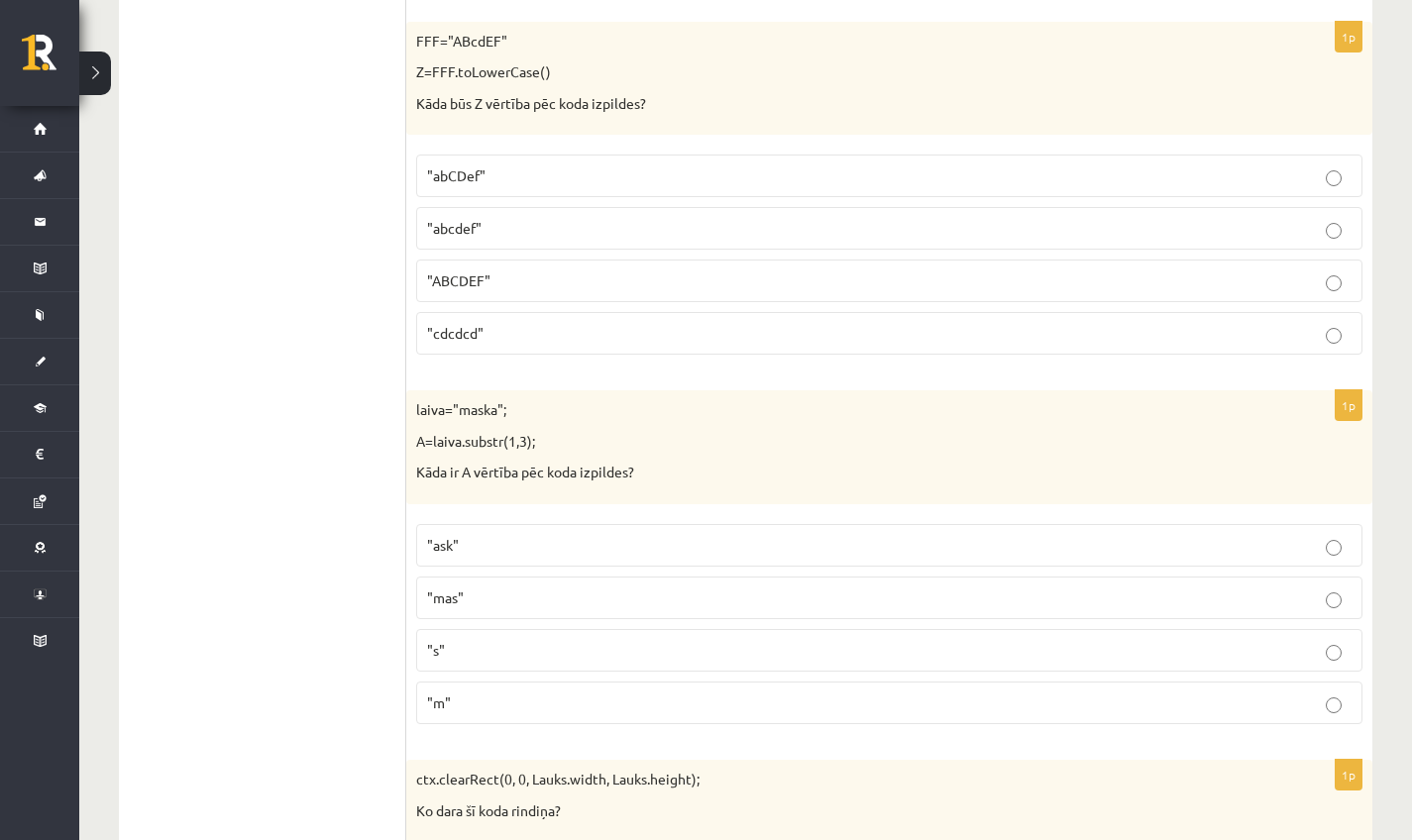
click at [462, 588] on span ""mas"" at bounding box center [445, 597] width 37 height 18
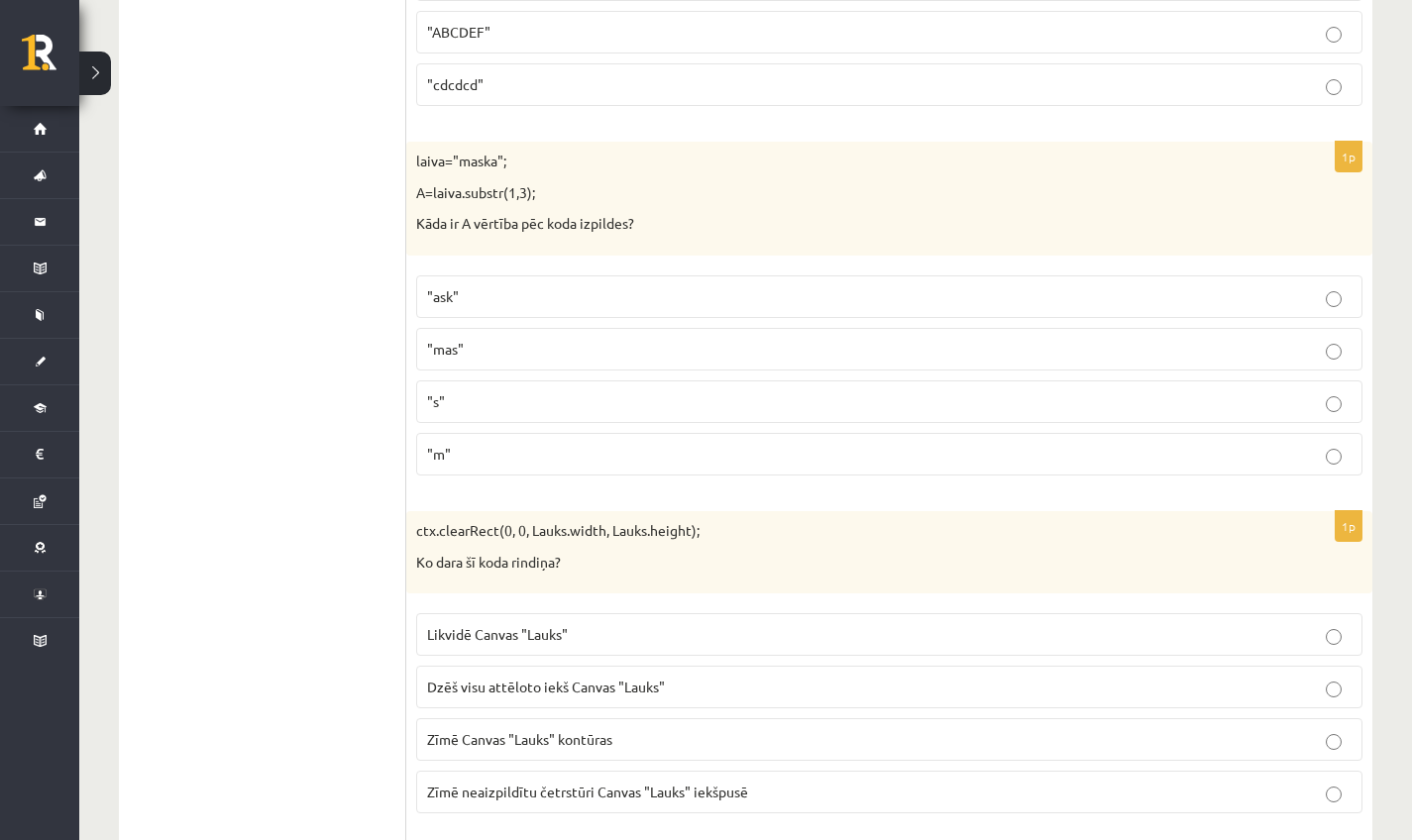
scroll to position [2588, 0]
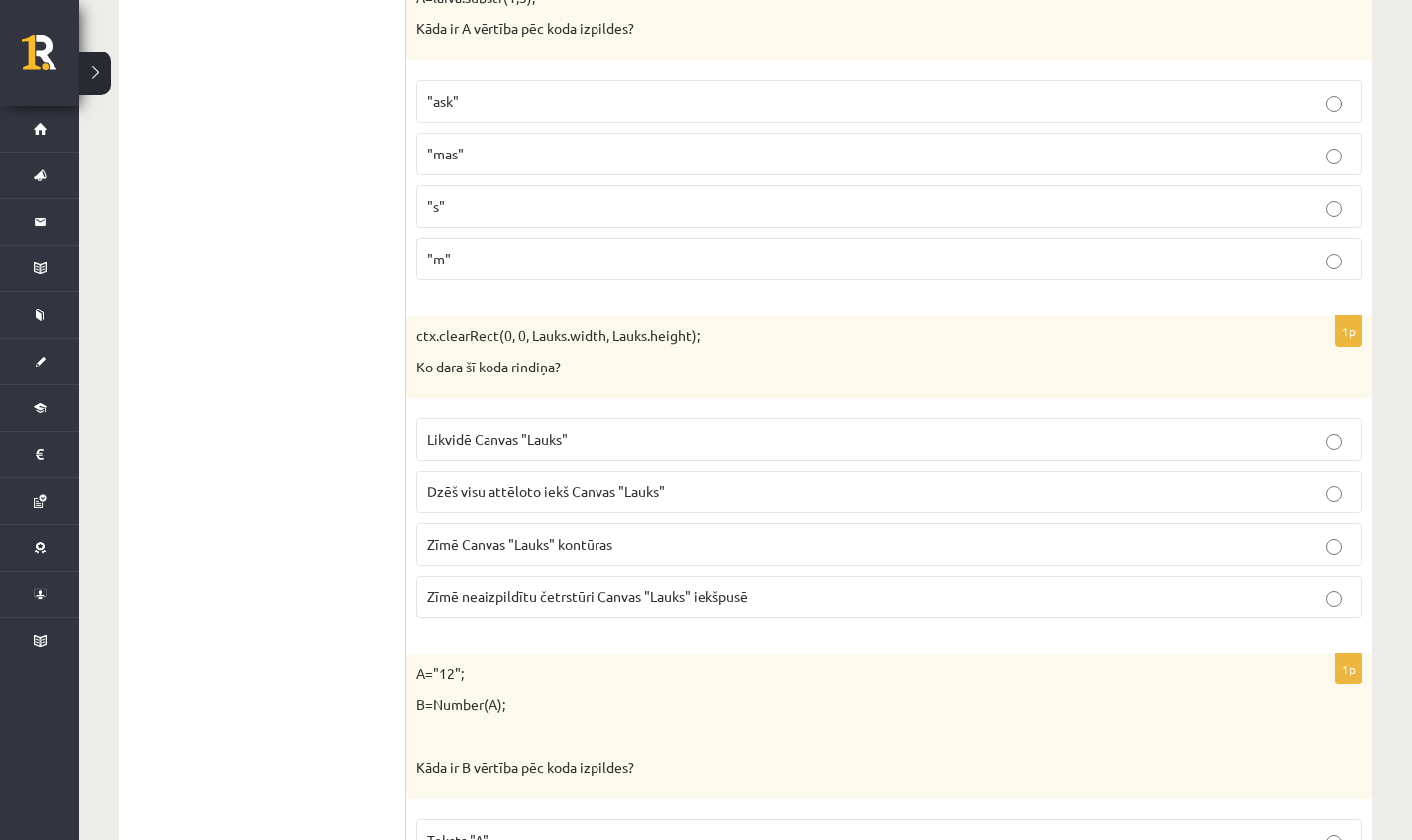
click at [1311, 590] on p "Zīmē neaizpildītu četrstūri Canvas "Lauks" iekšpusē" at bounding box center [889, 597] width 924 height 21
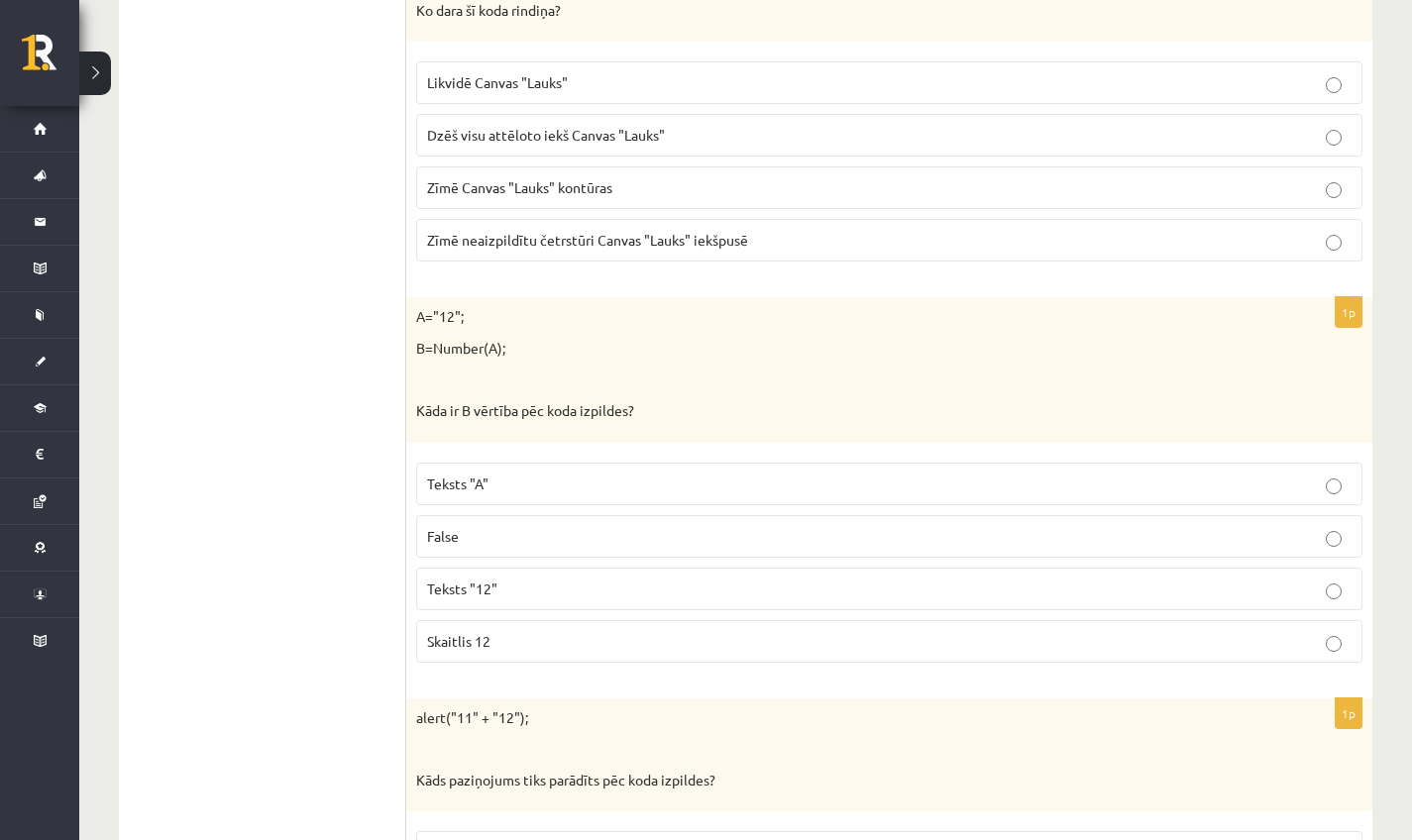
scroll to position [2948, 0]
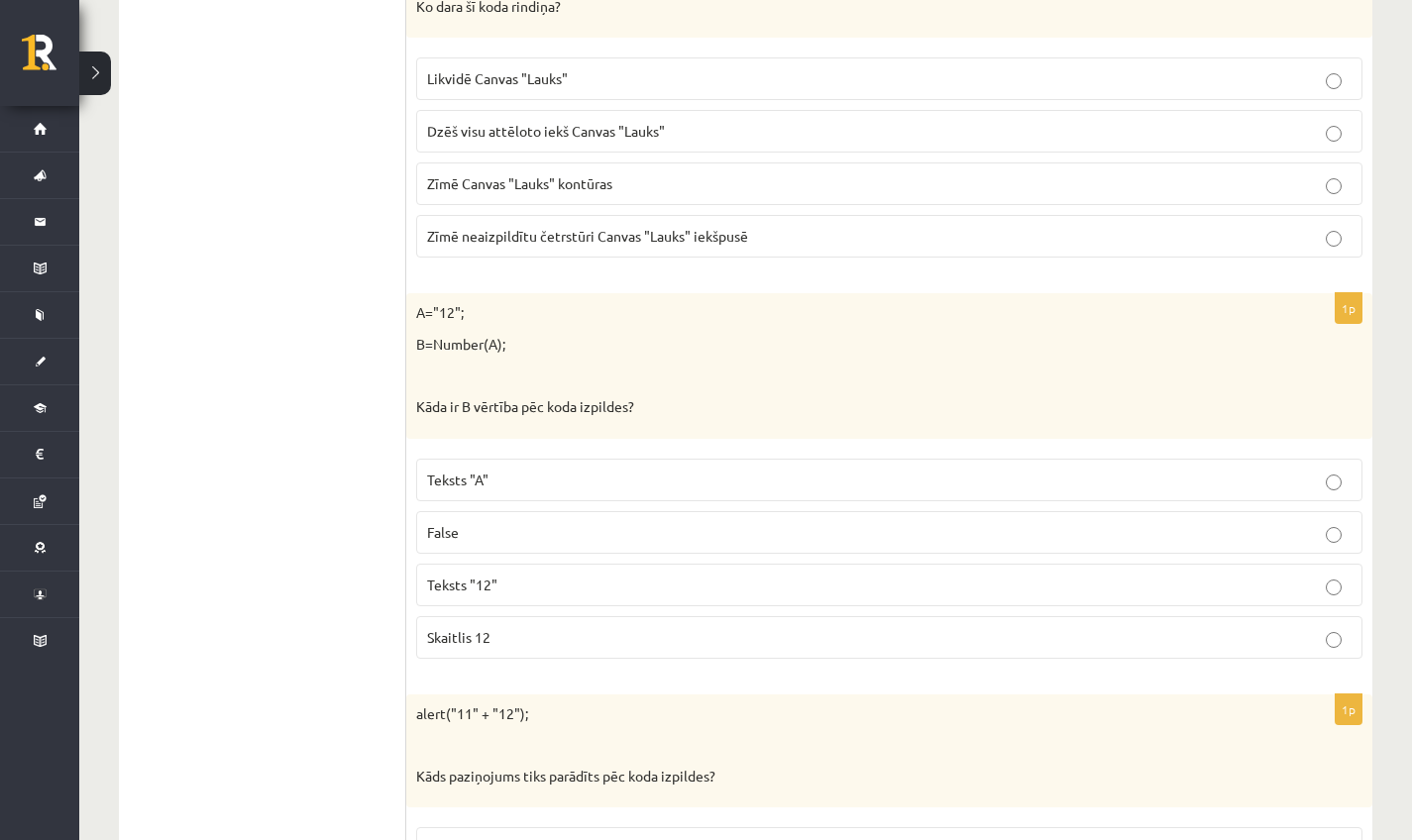
click at [468, 522] on p "False" at bounding box center [889, 532] width 924 height 21
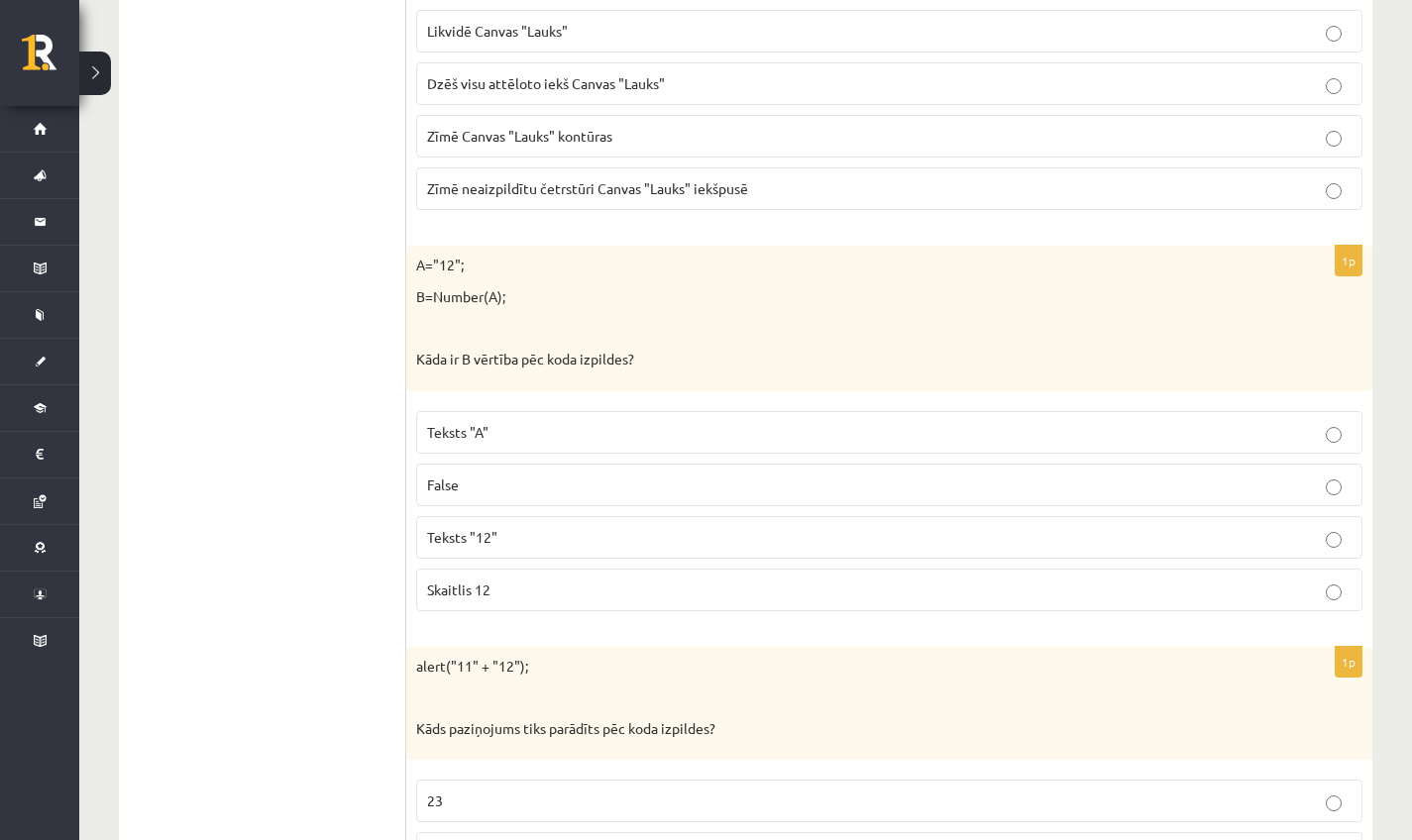
scroll to position [3163, 0]
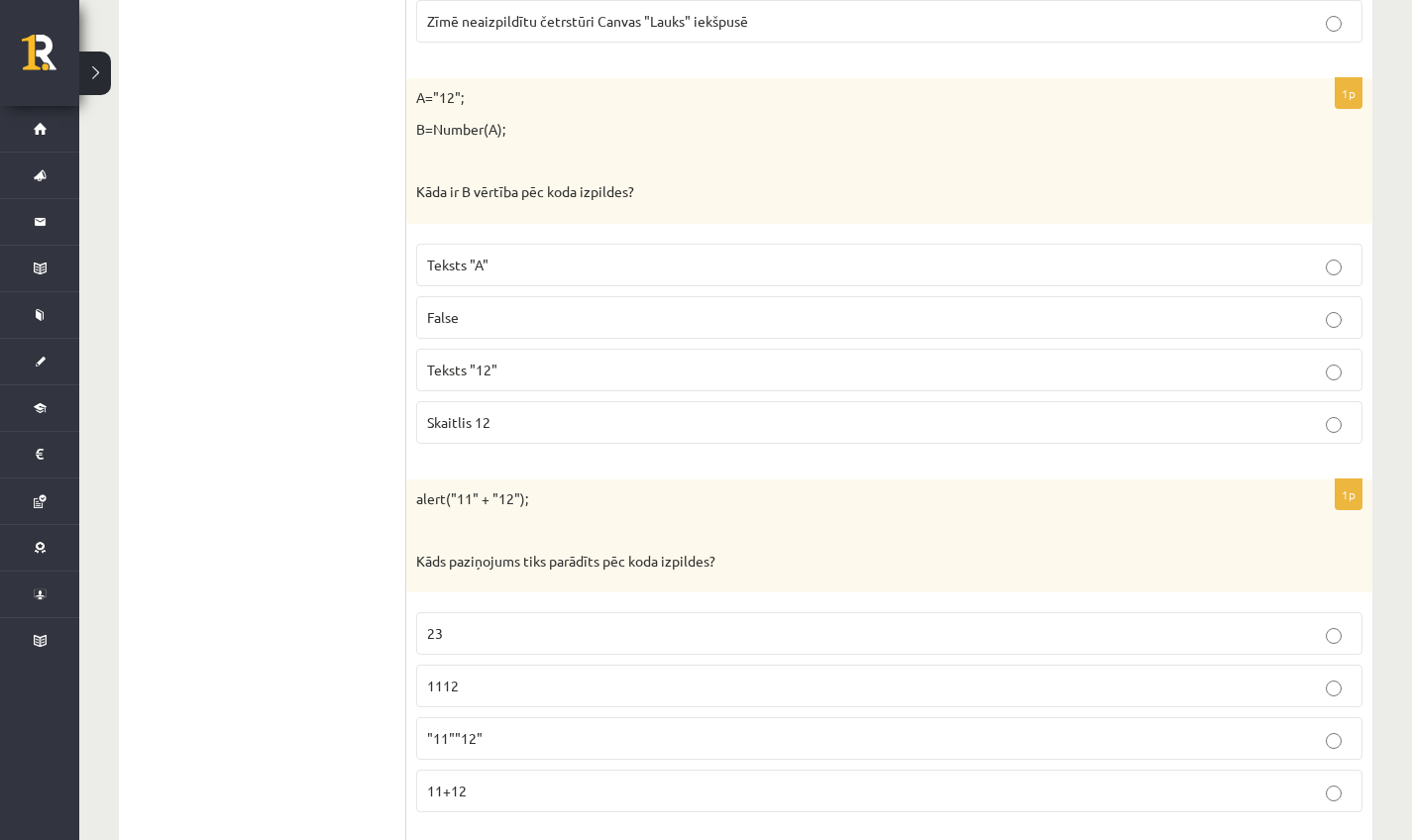
click at [472, 676] on p "1112" at bounding box center [889, 686] width 924 height 21
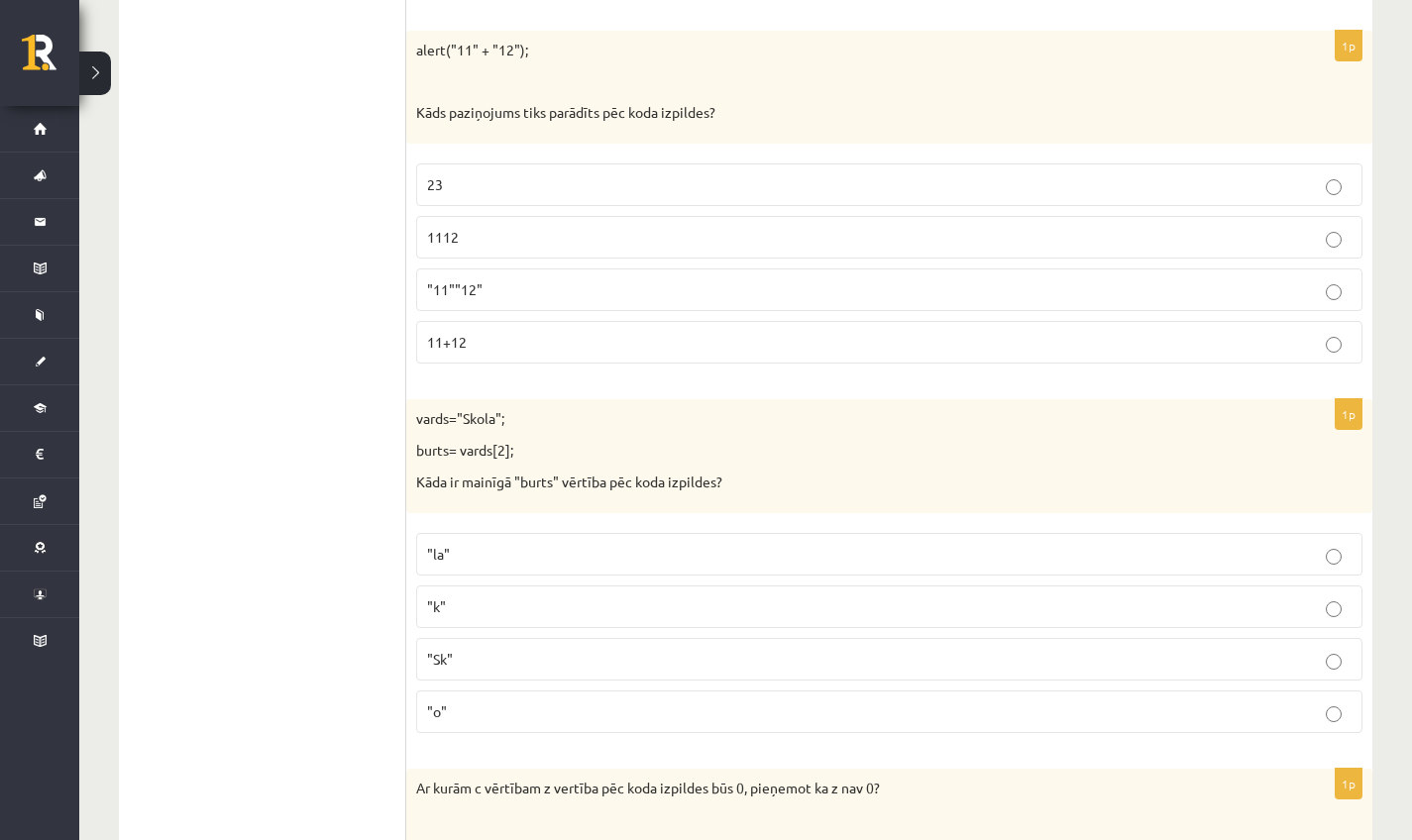
scroll to position [3630, 0]
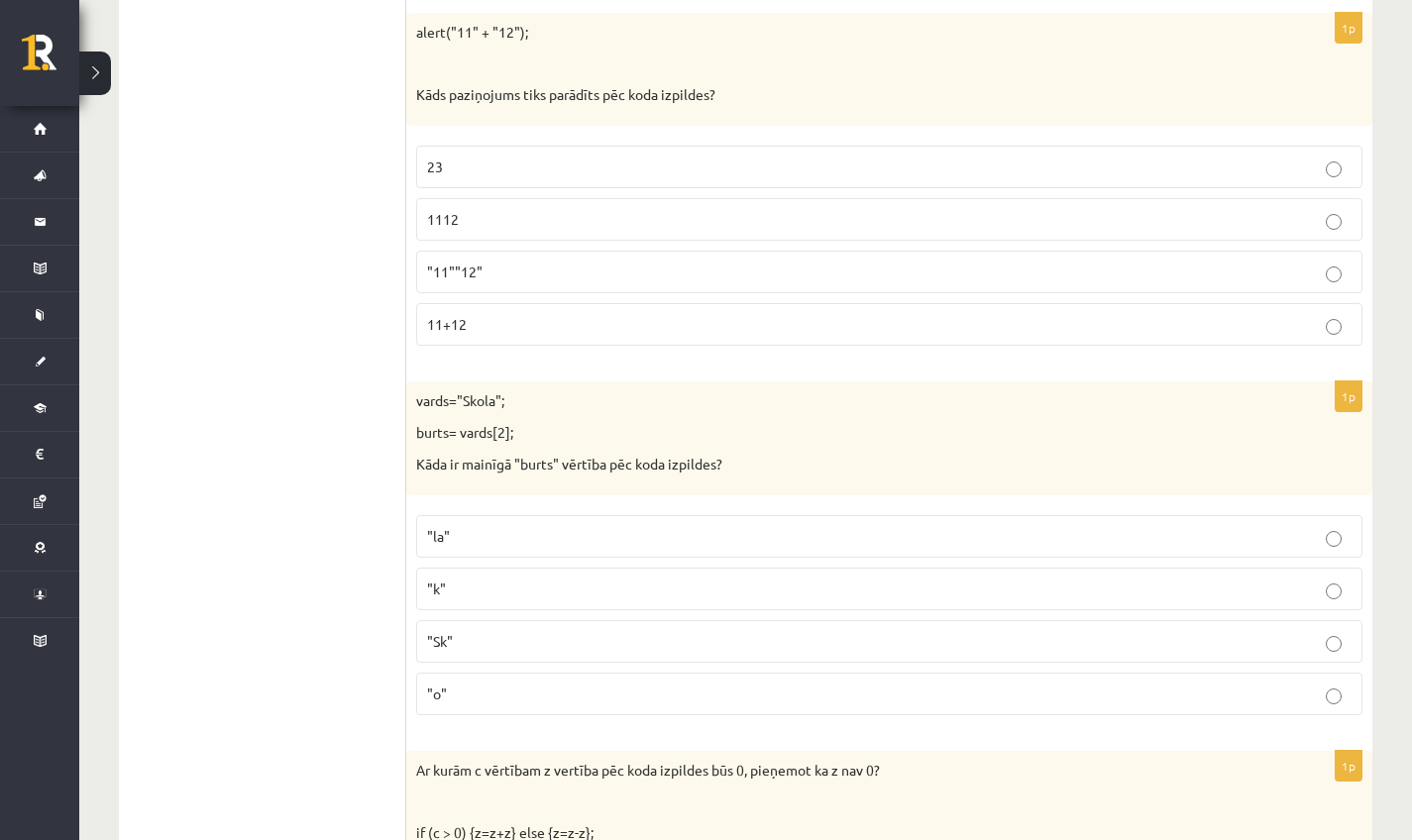
click at [440, 580] on span ""k"" at bounding box center [436, 589] width 19 height 18
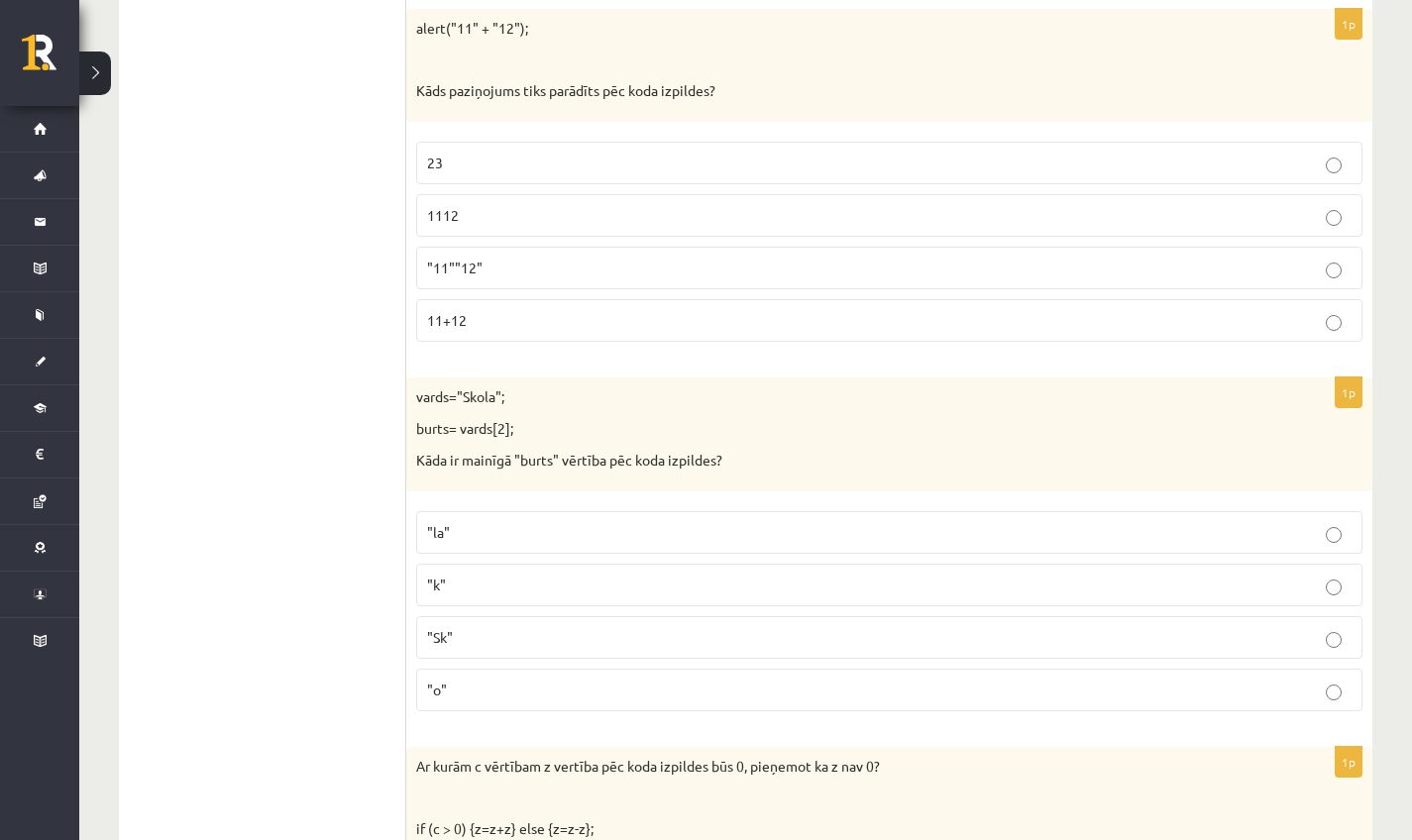
scroll to position [3638, 0]
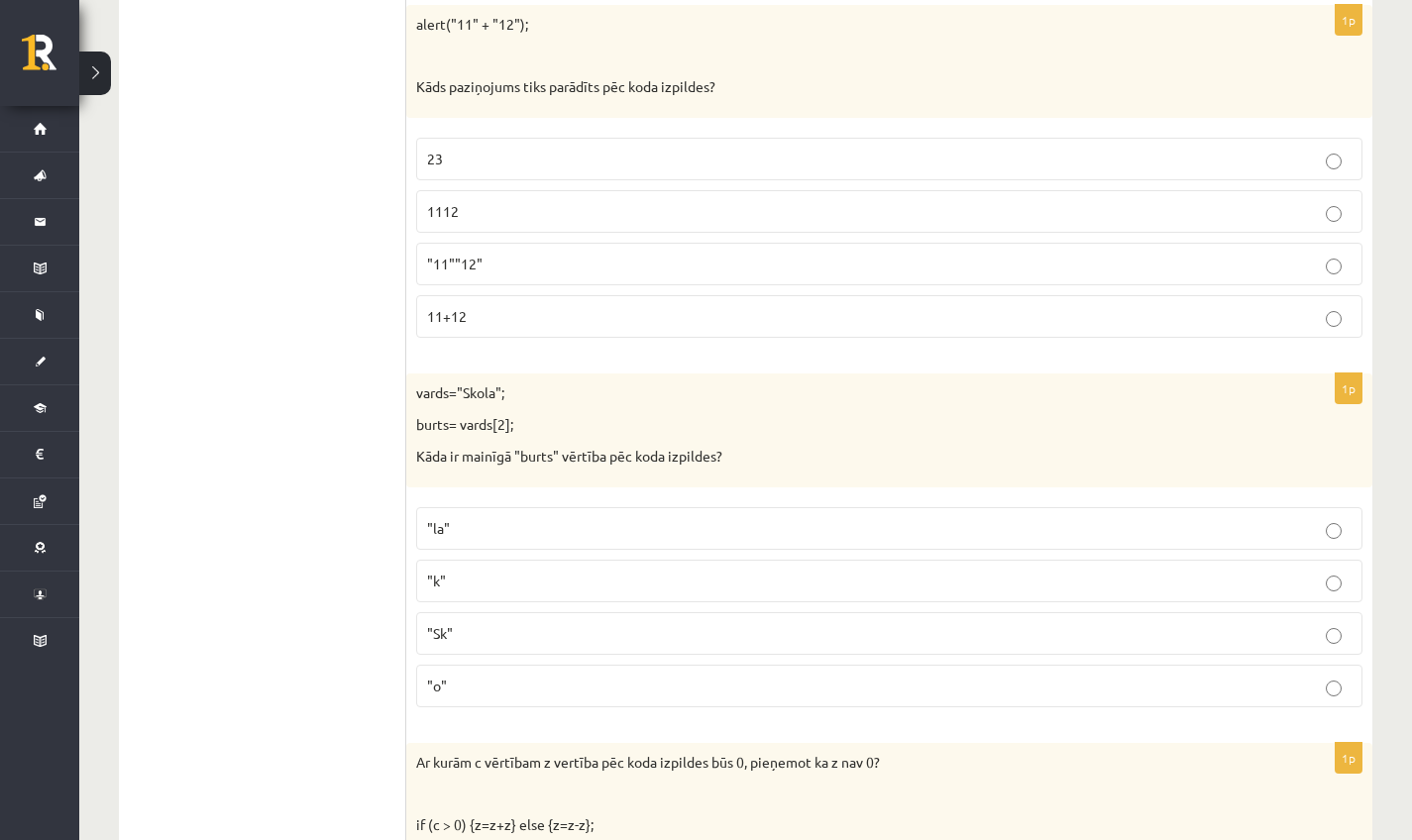
click at [462, 623] on p ""Sk"" at bounding box center [889, 633] width 924 height 21
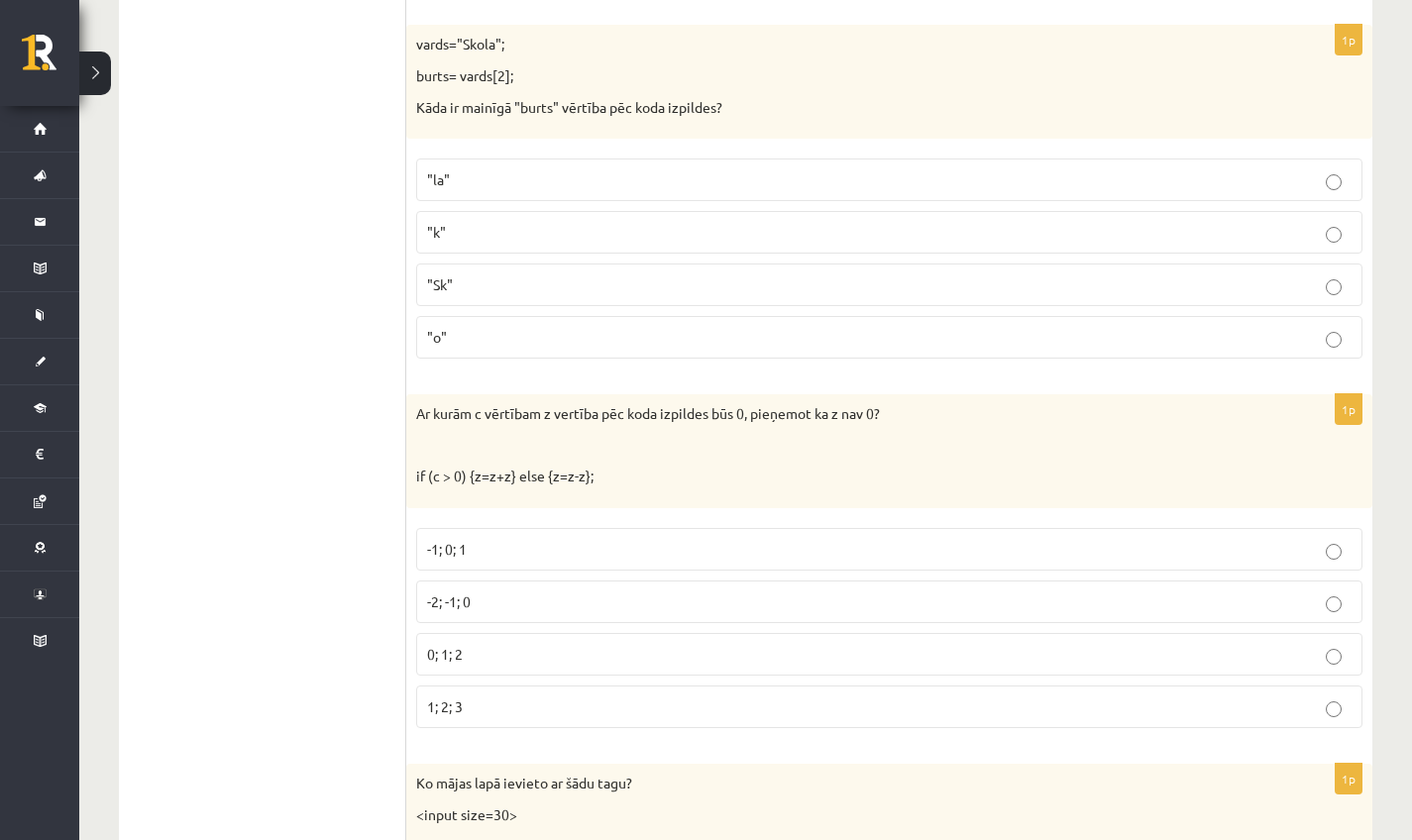
scroll to position [3998, 0]
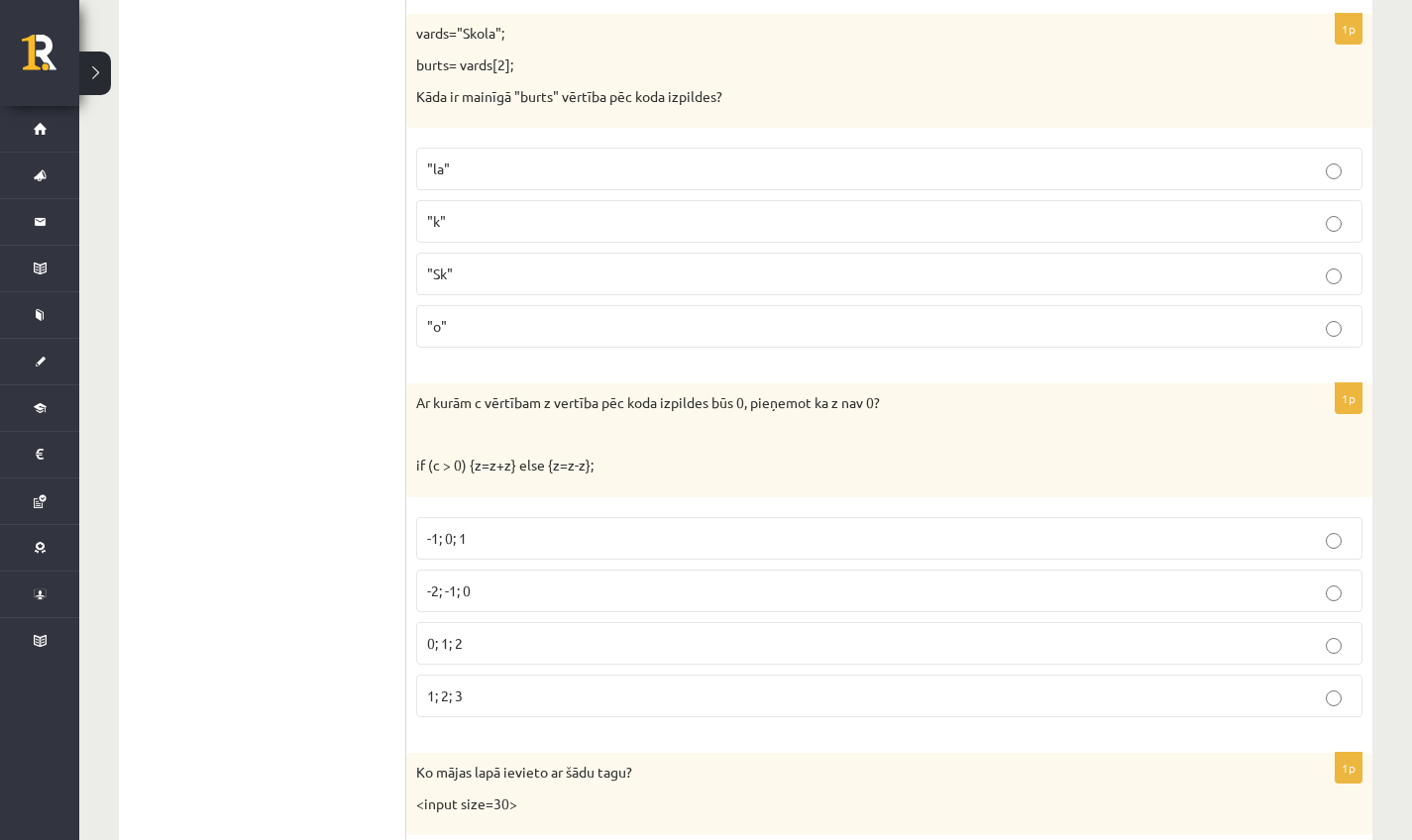
click at [494, 686] on p "1; 2; 3" at bounding box center [889, 696] width 924 height 21
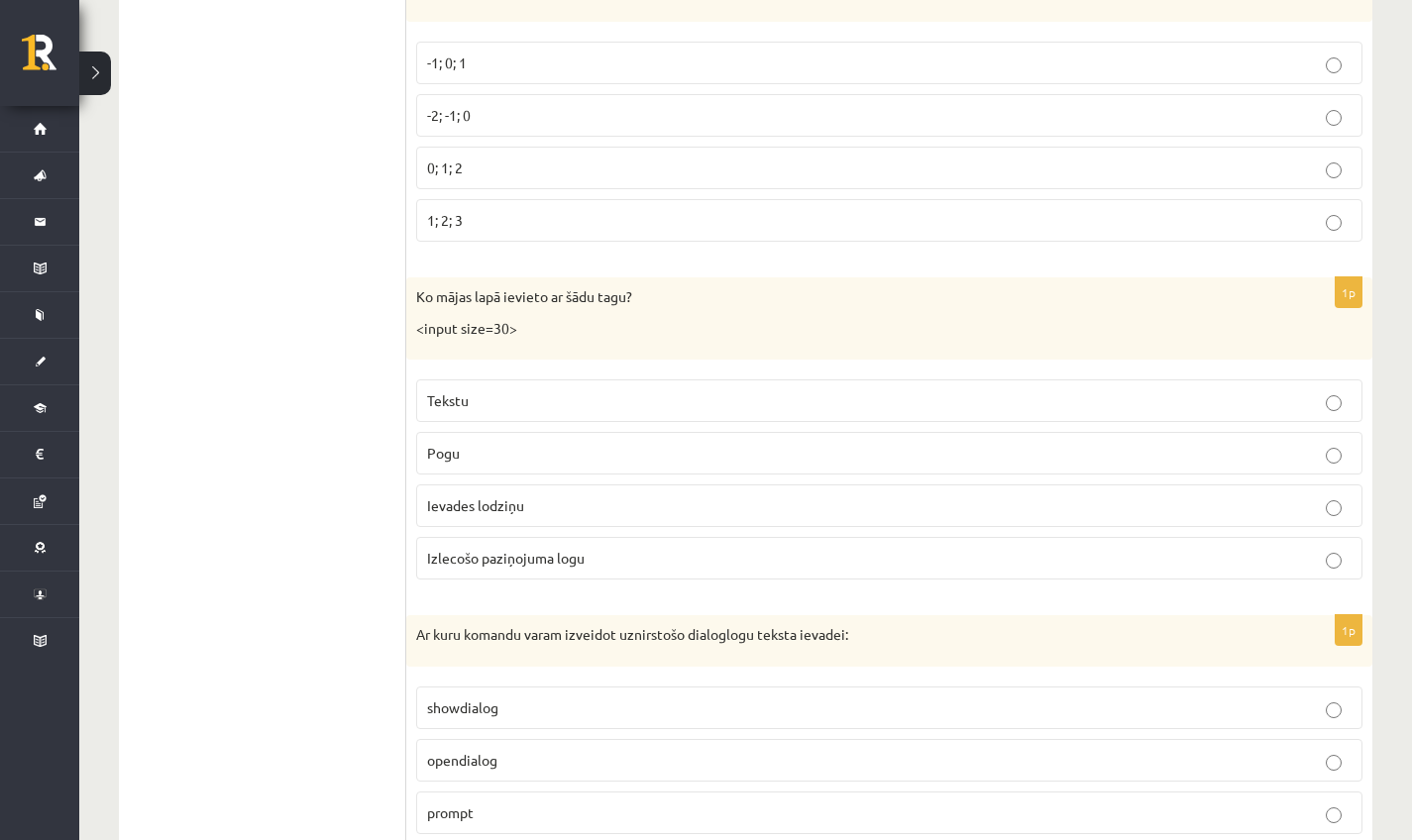
scroll to position [4477, 0]
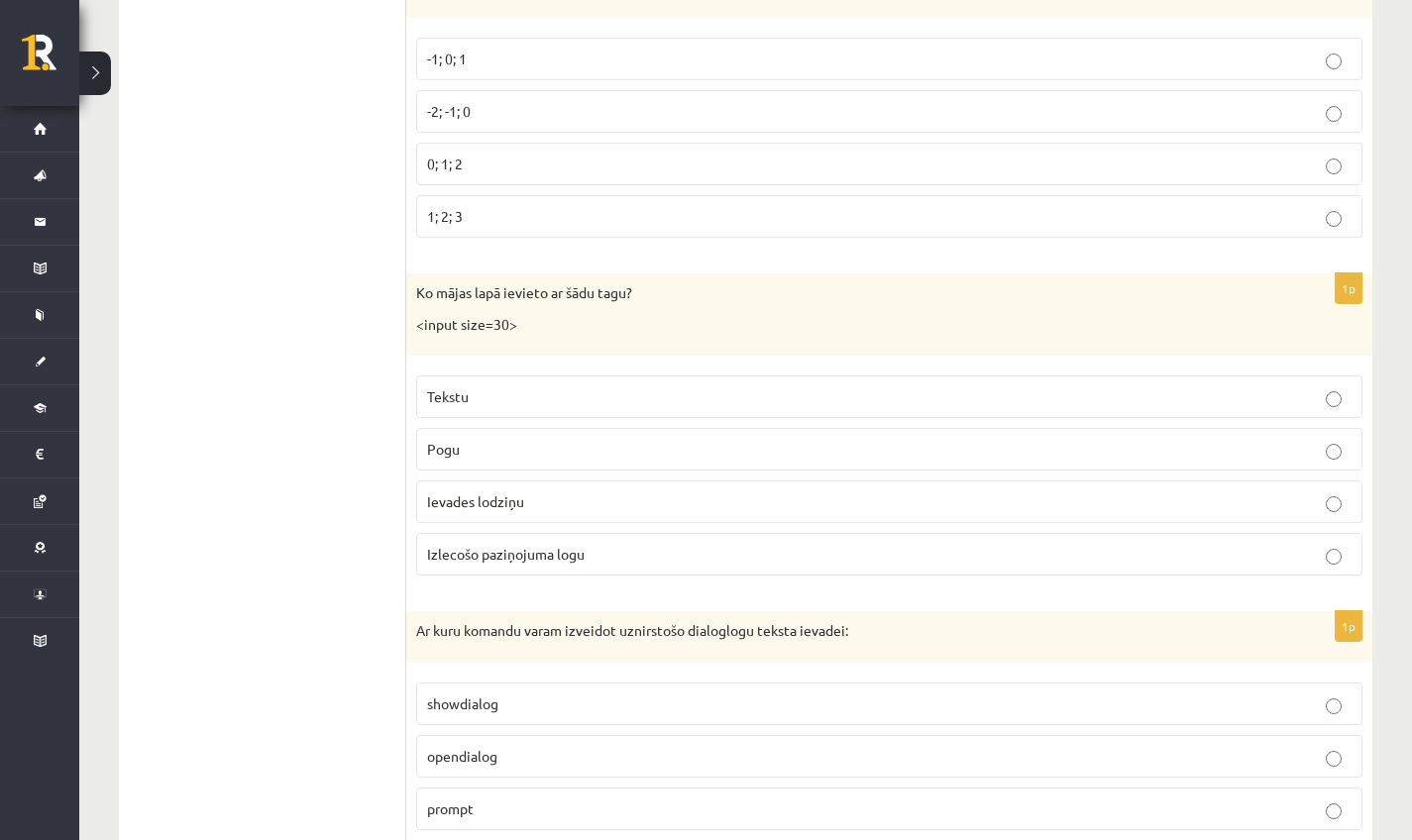
click at [466, 387] on span "Tekstu" at bounding box center [448, 396] width 42 height 18
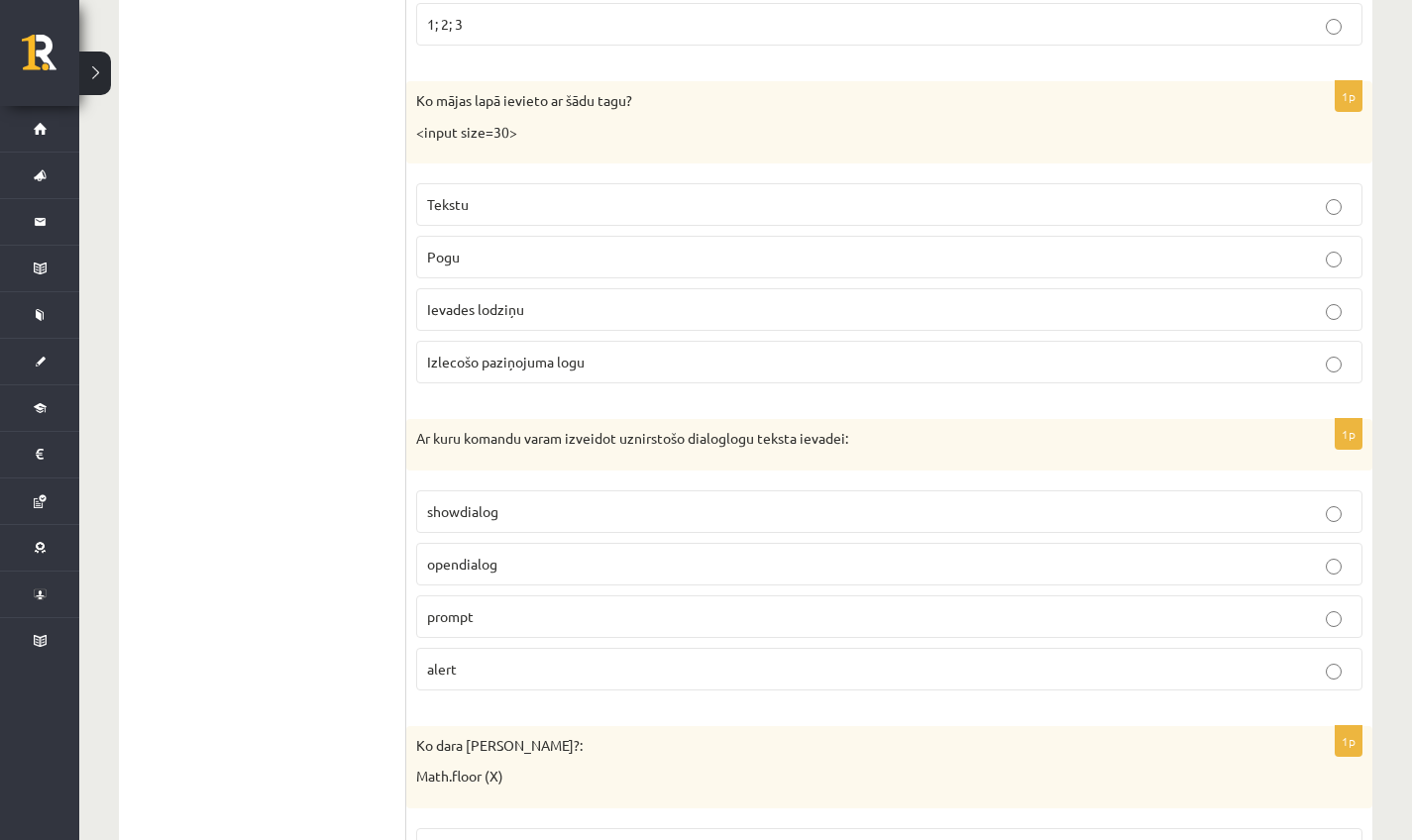
scroll to position [4673, 0]
click at [489, 644] on label "alert" at bounding box center [889, 665] width 946 height 43
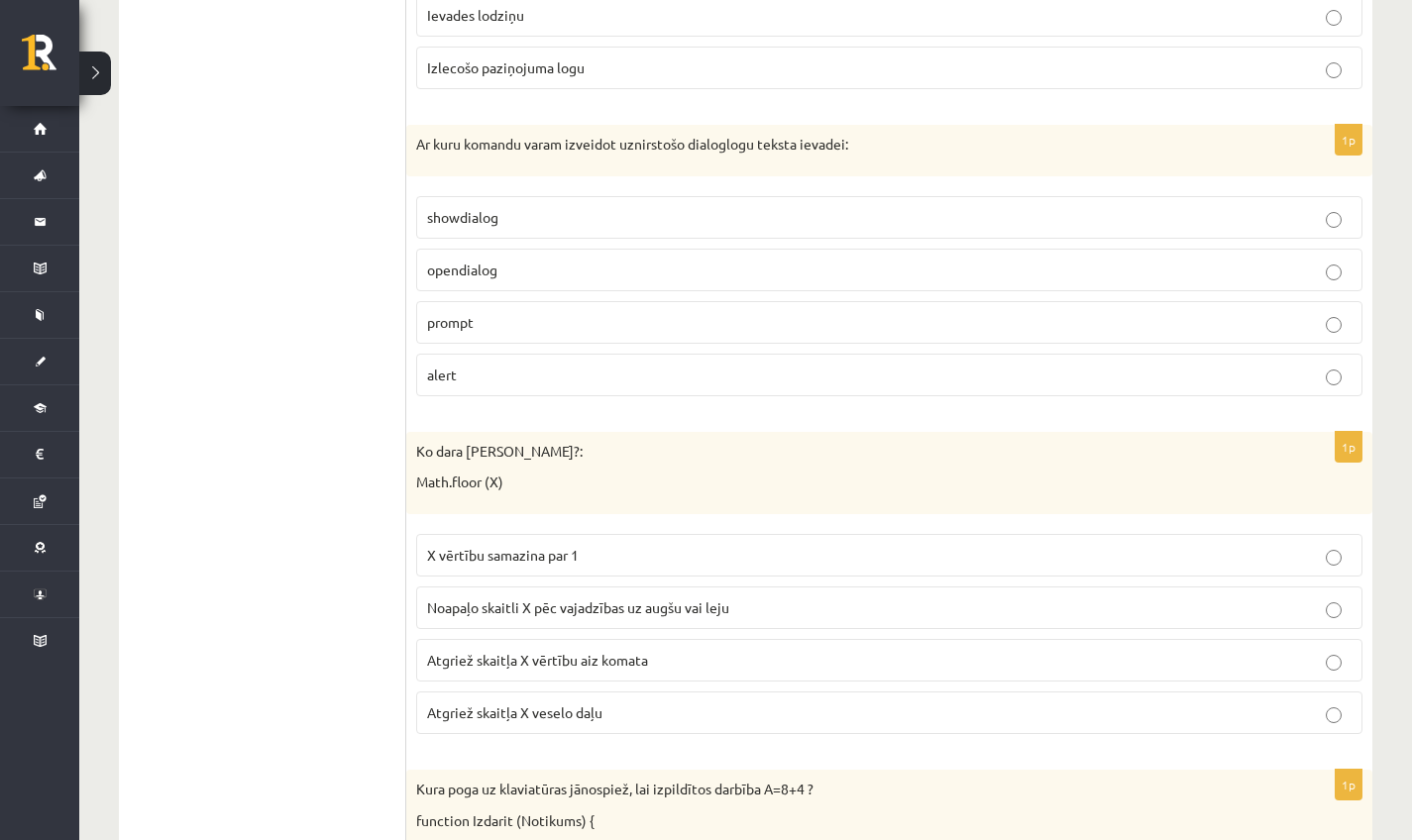
scroll to position [4967, 0]
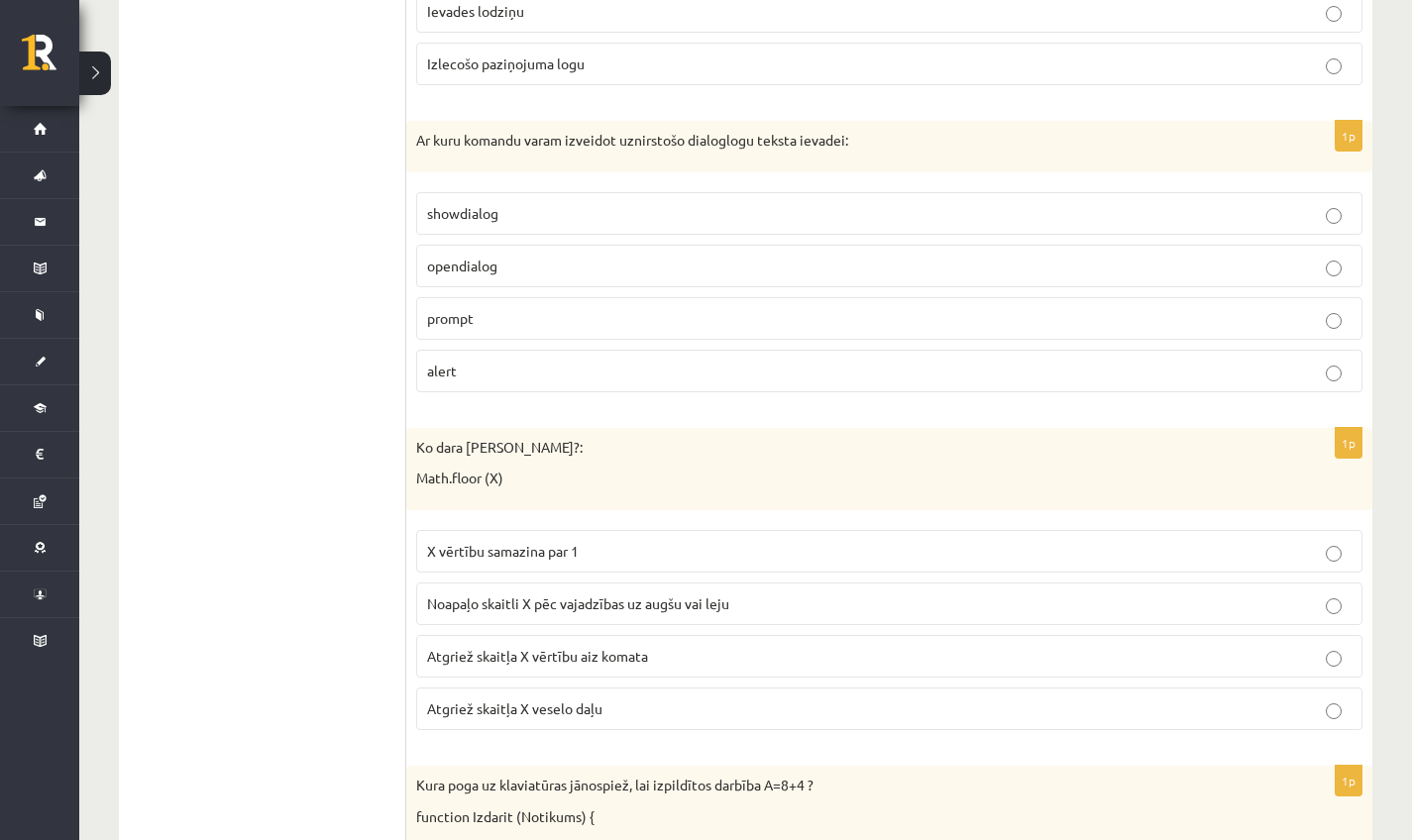
click at [563, 594] on span "Noapaļo skaitli X pēc vajadzības uz augšu vai leju" at bounding box center [578, 603] width 302 height 18
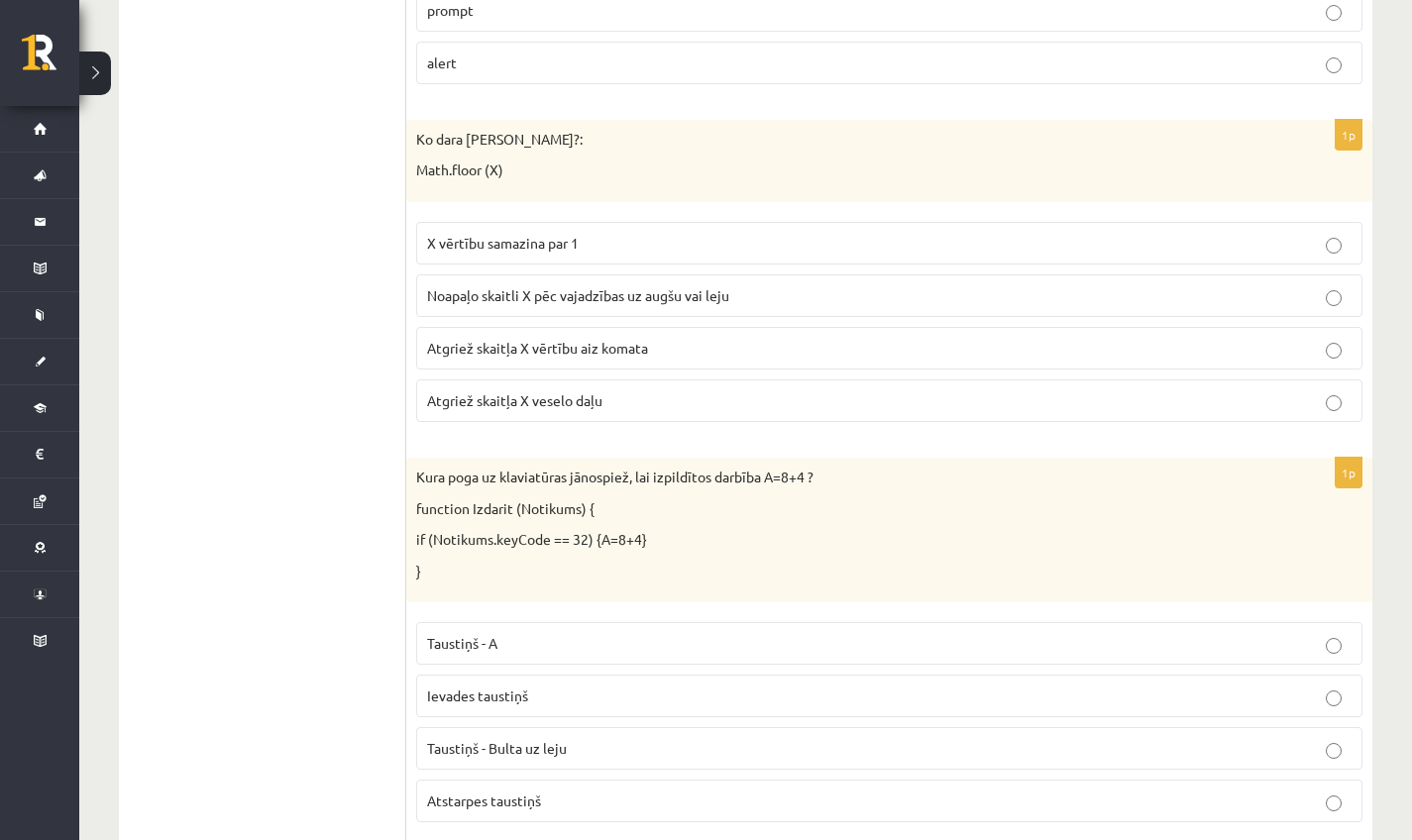
scroll to position [5279, 0]
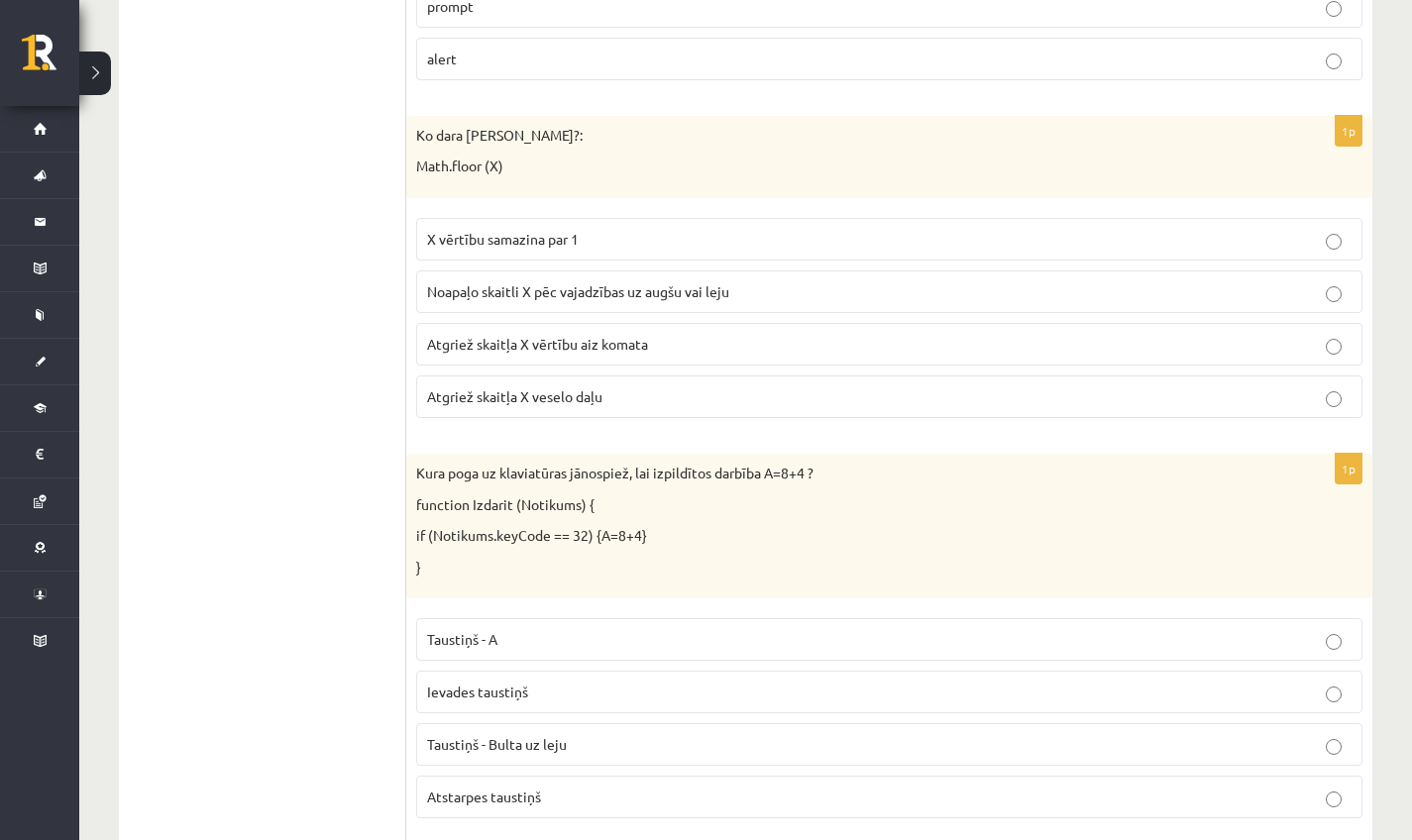
click at [577, 323] on label "Atgriež skaitļa X vērtību aiz komata" at bounding box center [889, 344] width 946 height 43
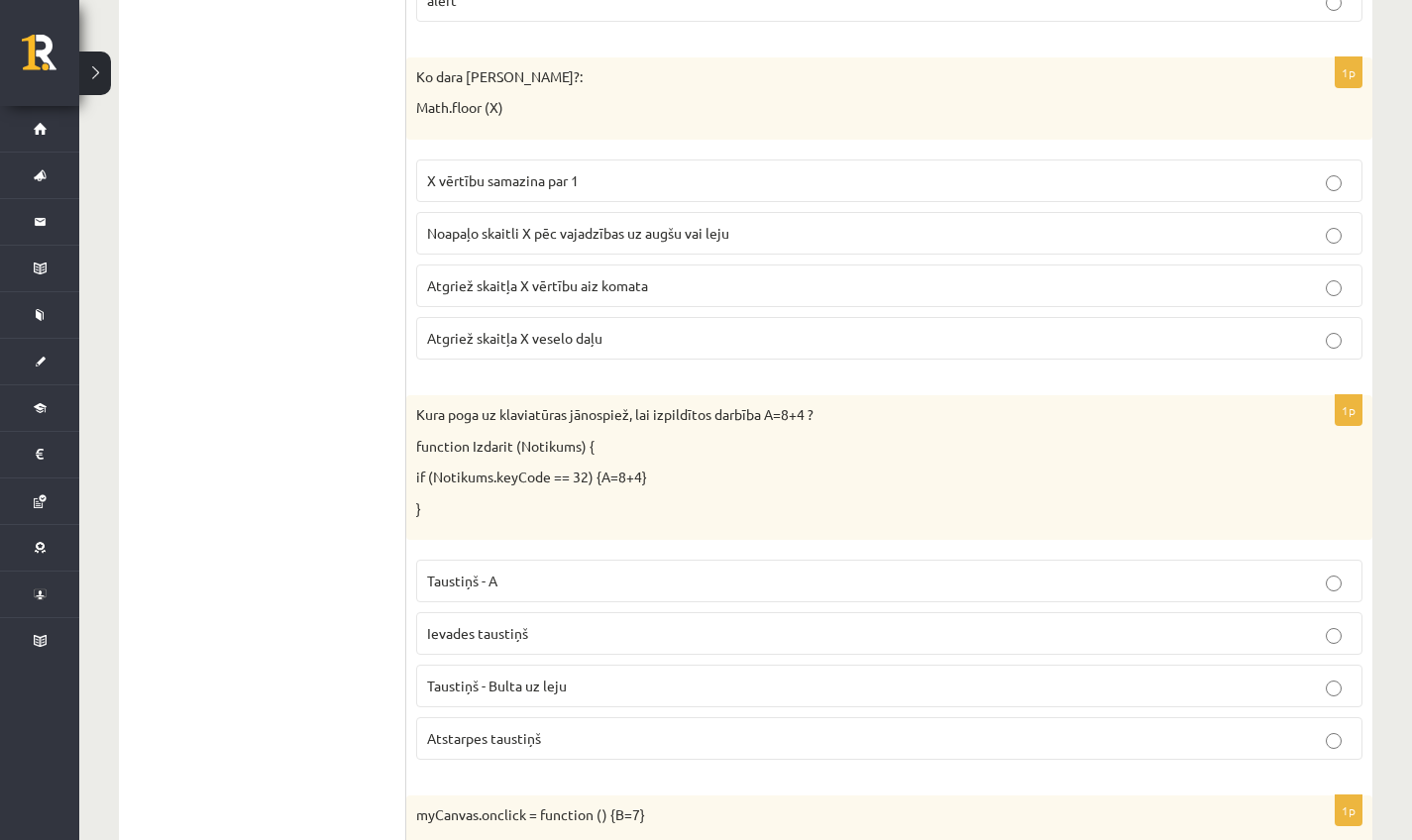
scroll to position [5342, 0]
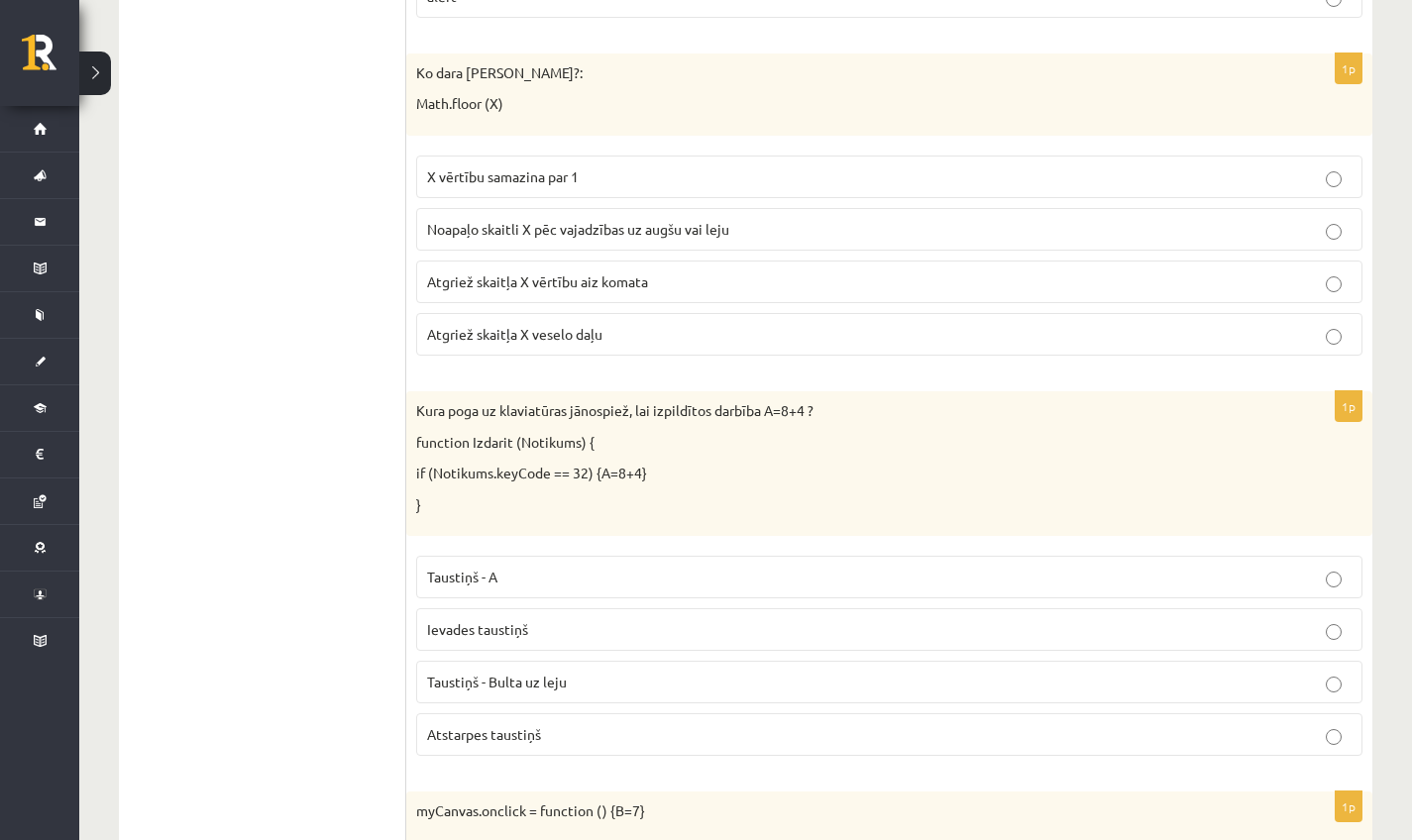
click at [562, 724] on p "Atstarpes taustiņš" at bounding box center [889, 734] width 924 height 21
click at [563, 619] on p "Ievades taustiņš" at bounding box center [889, 629] width 924 height 21
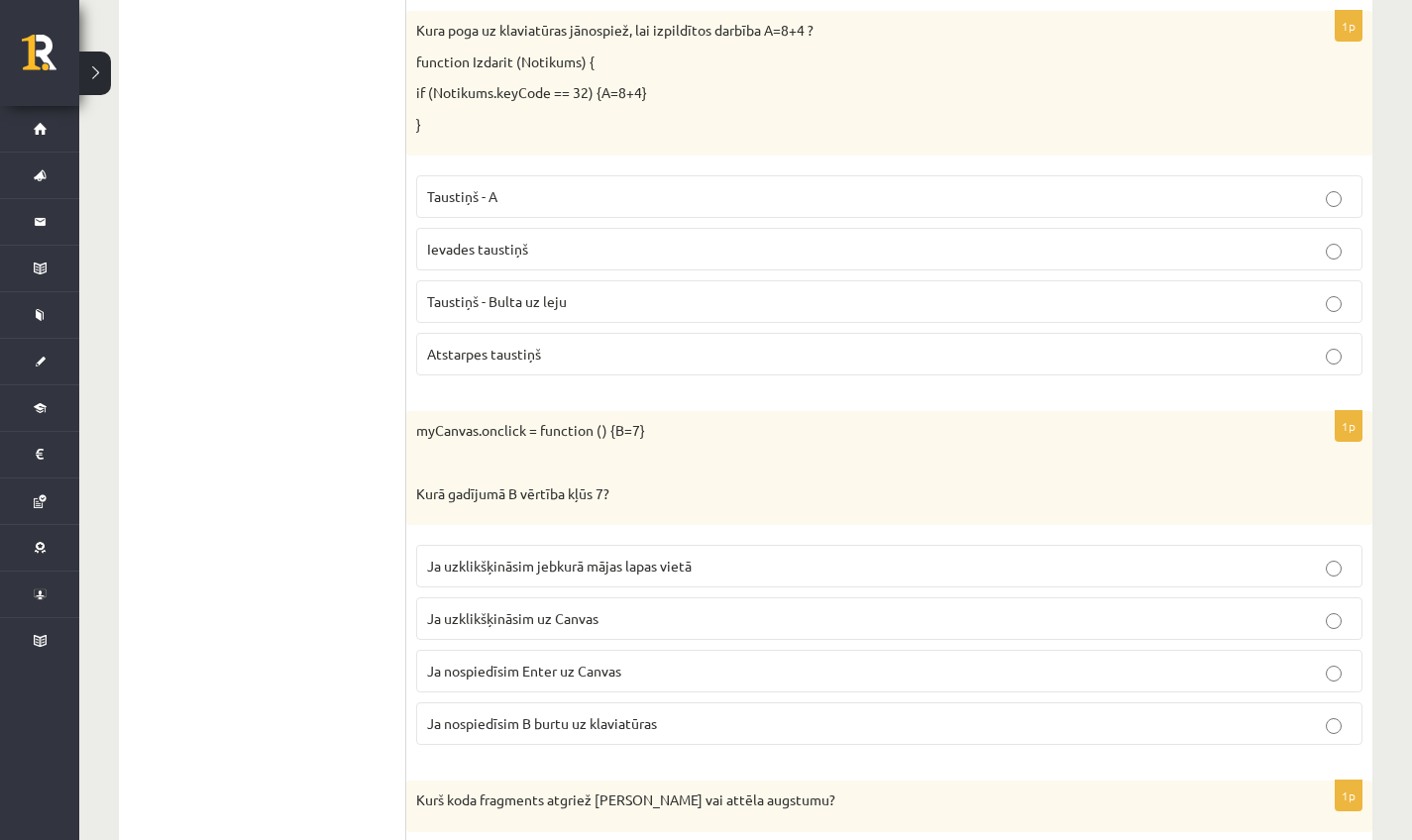
scroll to position [5726, 0]
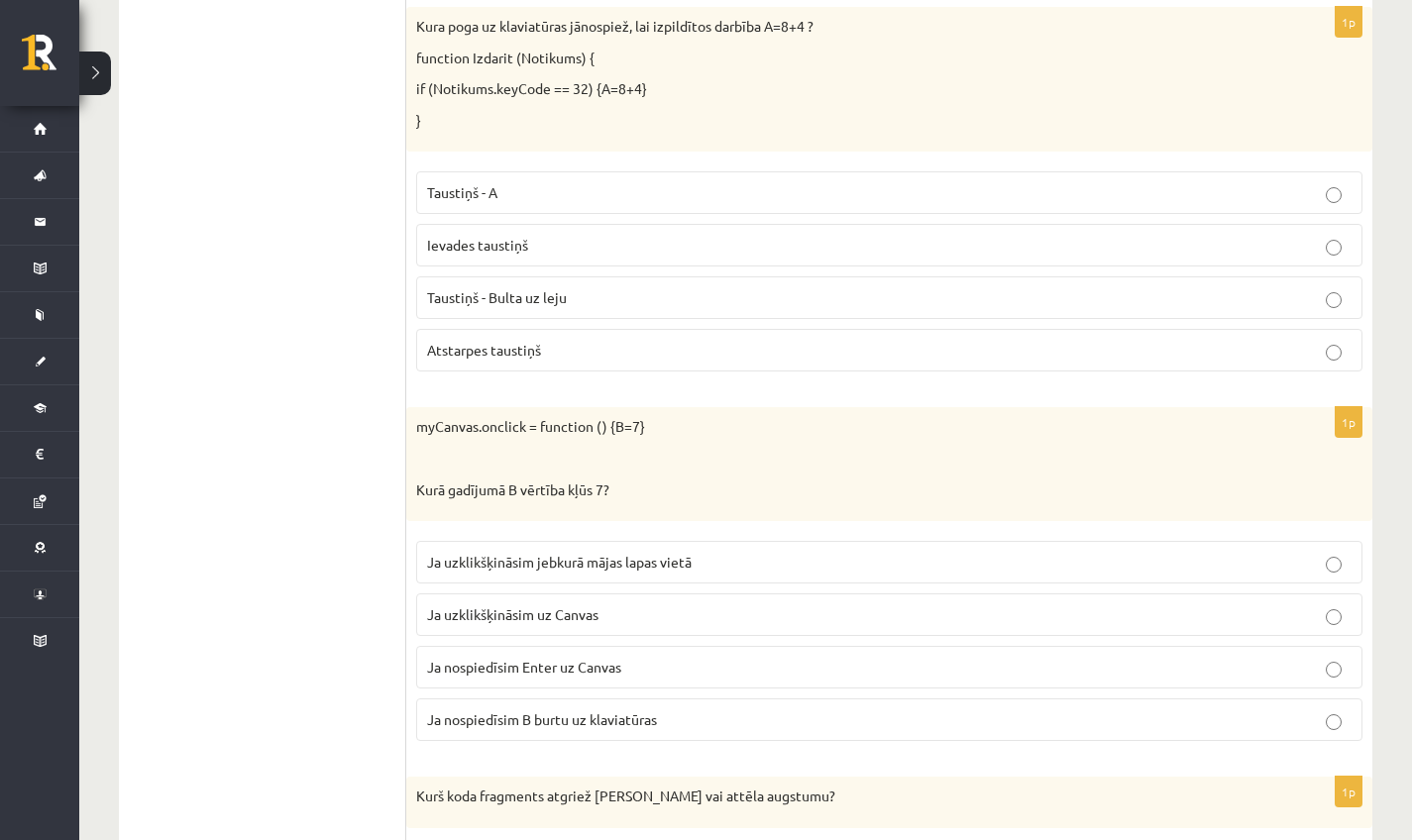
click at [586, 657] on p "Ja nospiedīsim Enter uz Canvas" at bounding box center [889, 667] width 924 height 21
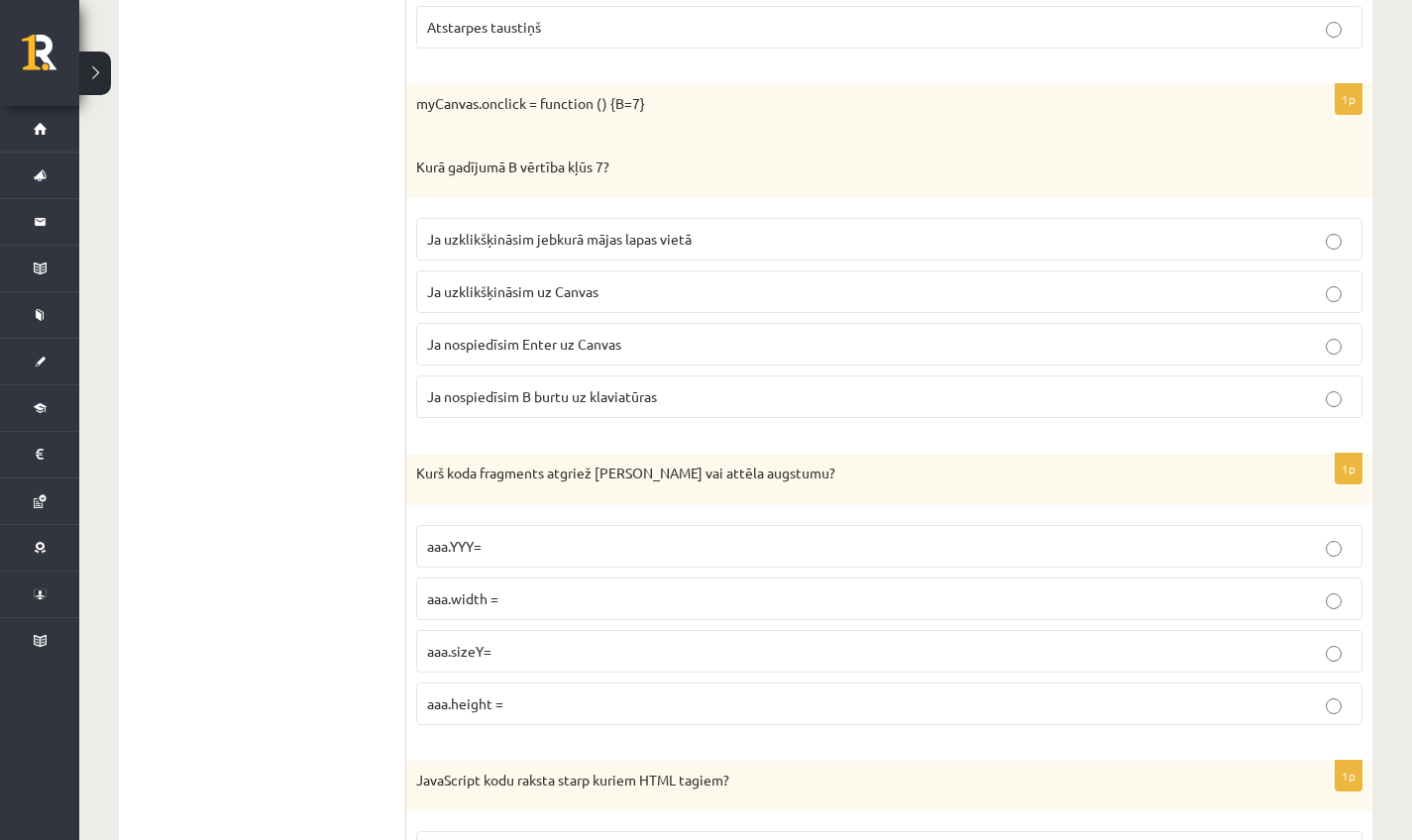
scroll to position [6053, 0]
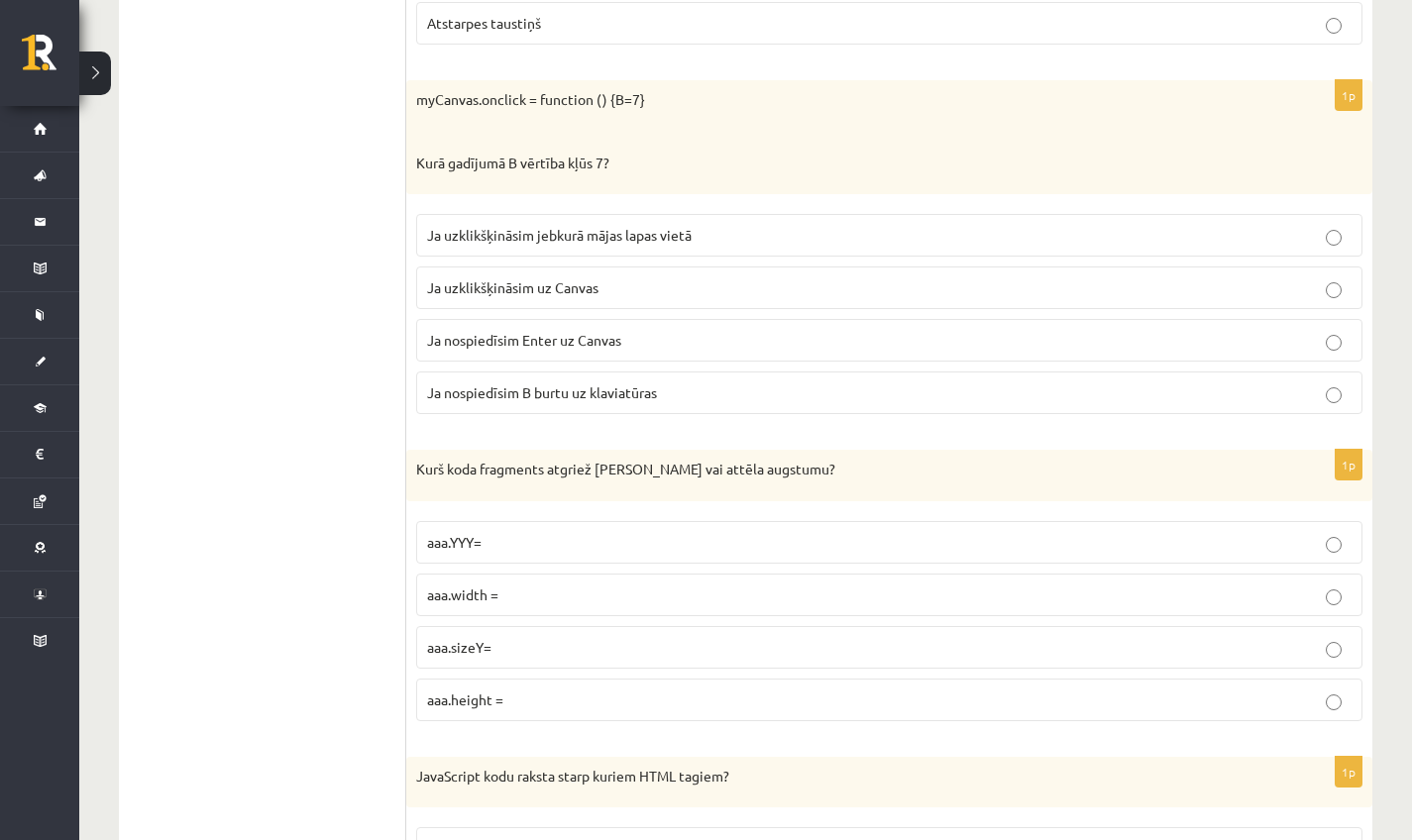
click at [528, 690] on p "aaa.height =" at bounding box center [889, 700] width 924 height 21
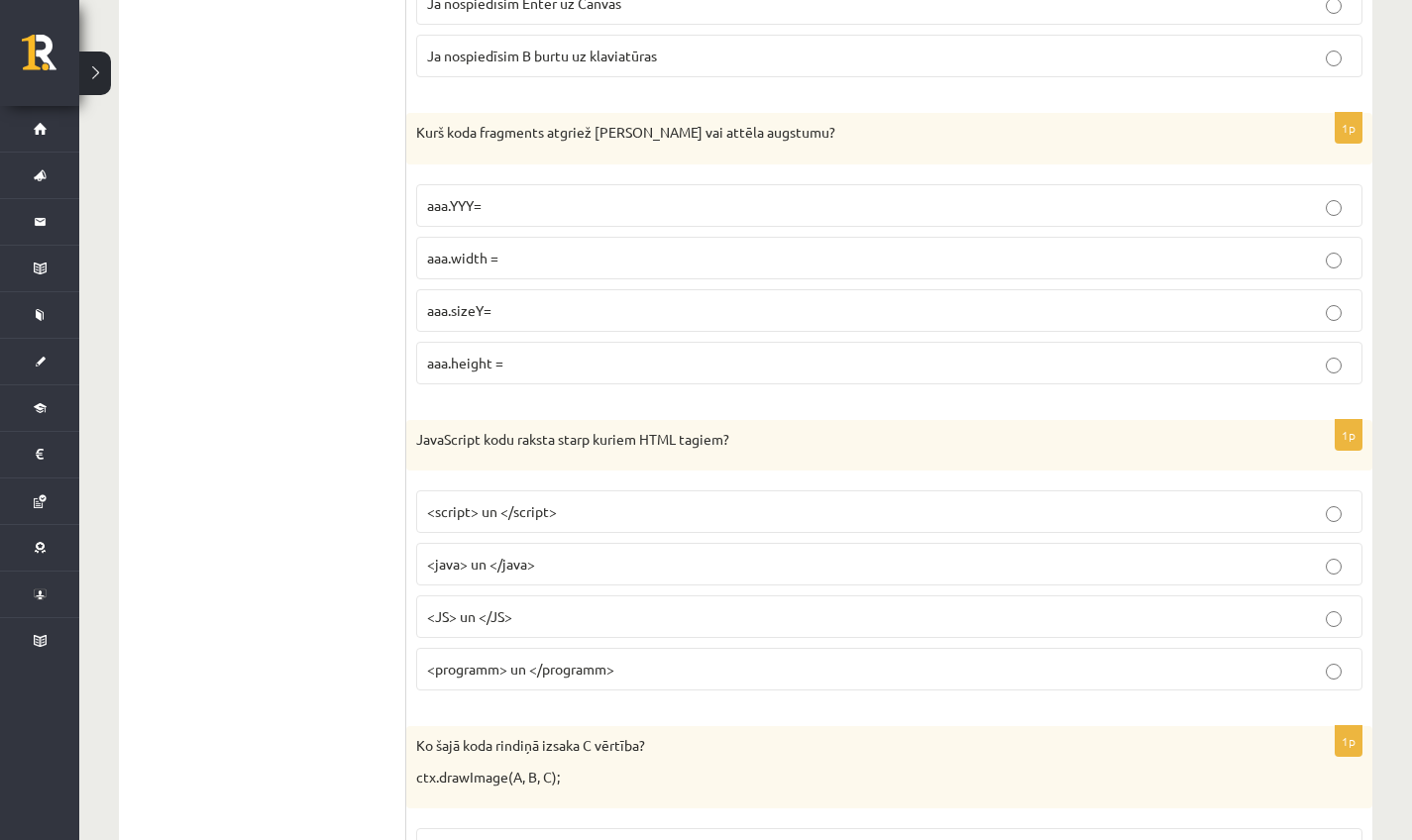
scroll to position [6394, 0]
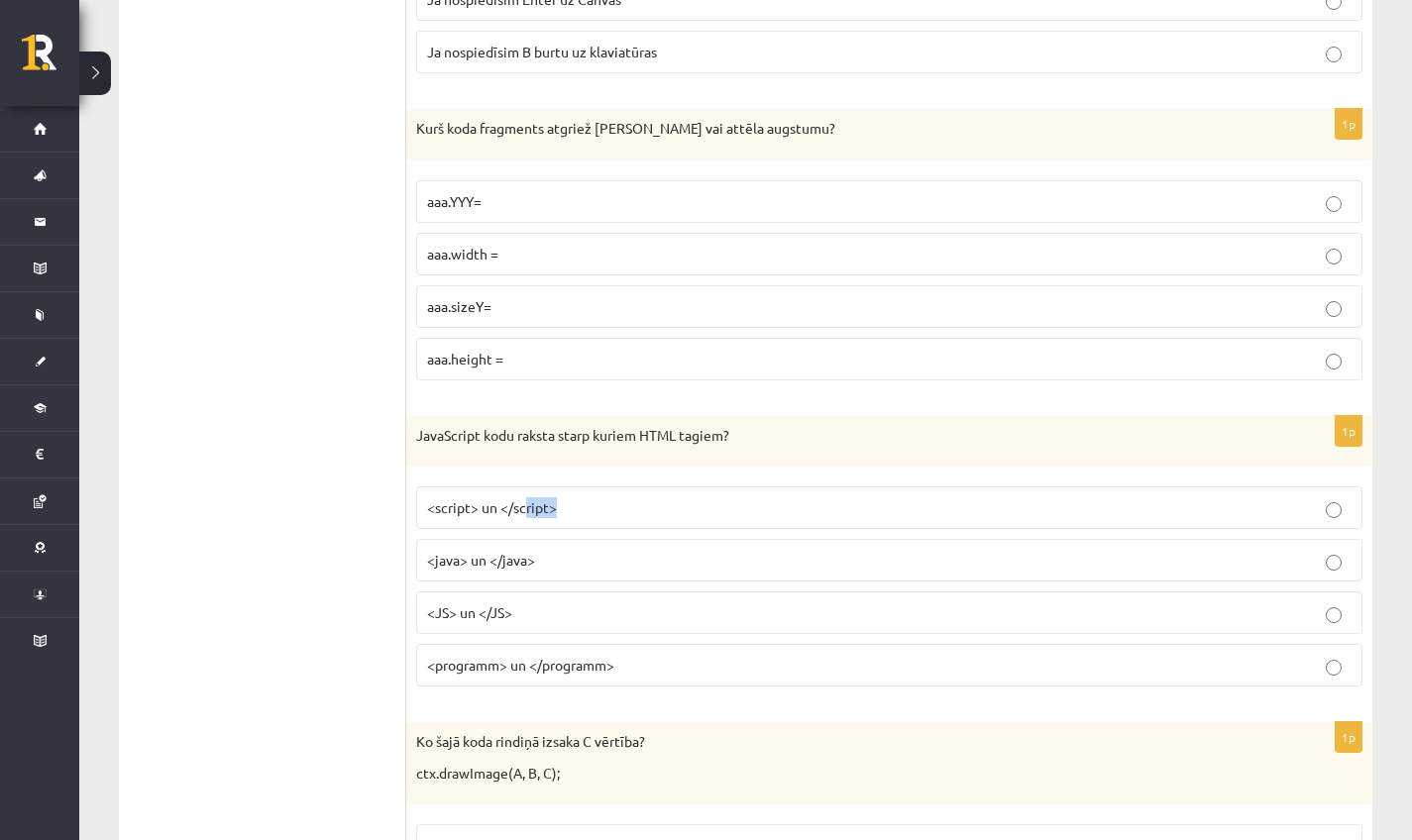
click at [527, 497] on p "<script> un </script>" at bounding box center [889, 507] width 924 height 21
click at [530, 486] on label "<script> un </script>" at bounding box center [889, 507] width 946 height 43
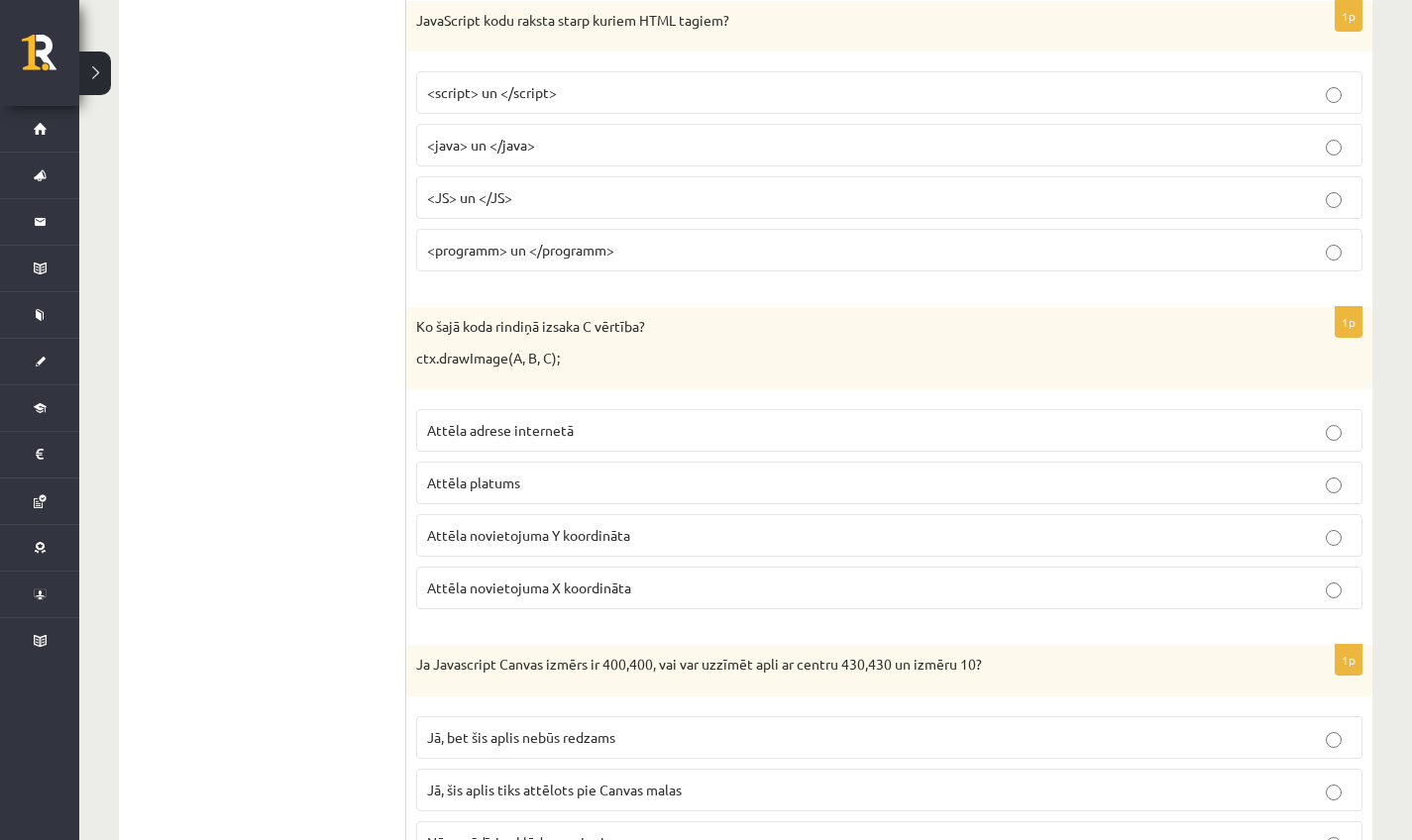
scroll to position [6862, 0]
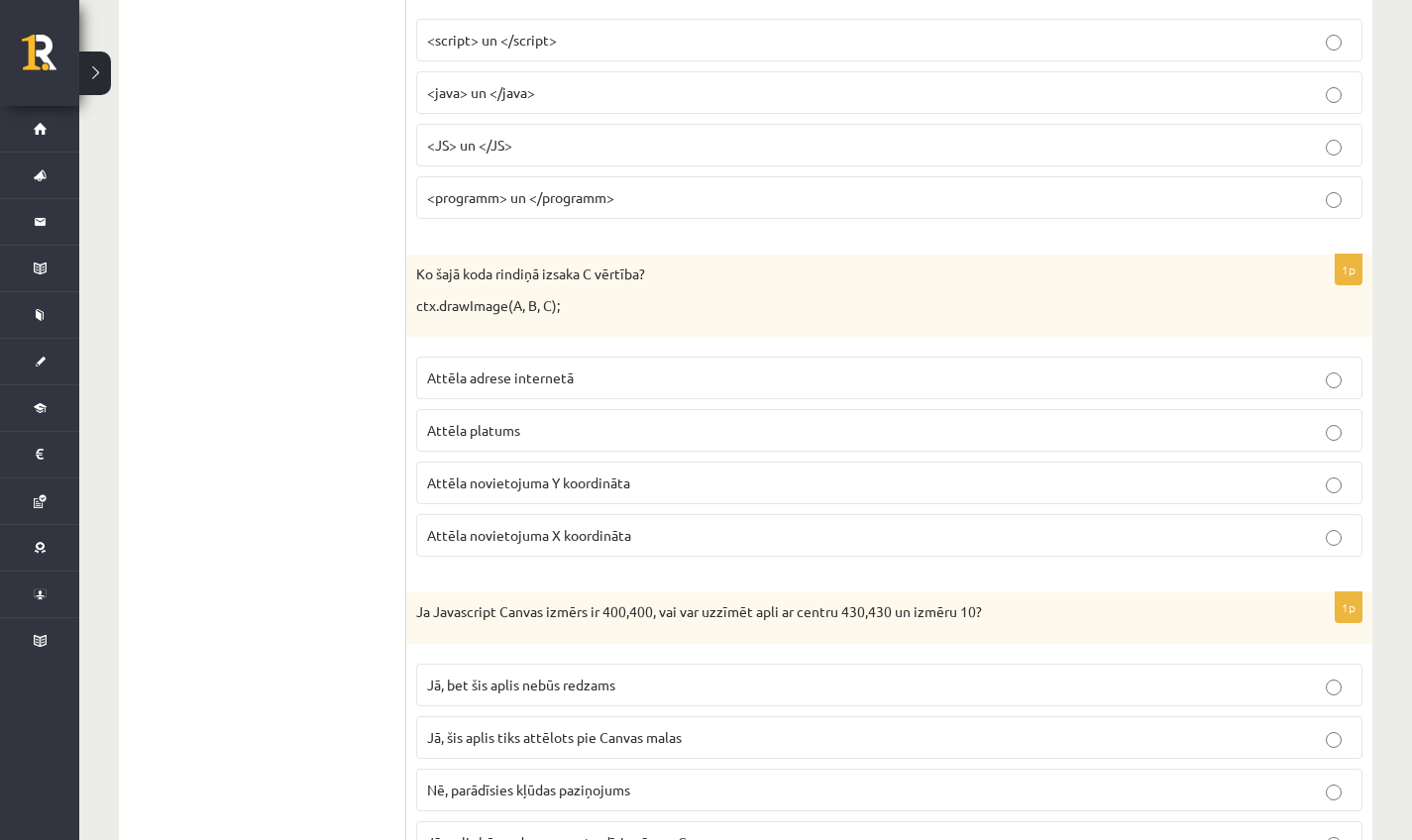
click at [453, 361] on label "Attēla adrese internetā" at bounding box center [889, 378] width 946 height 43
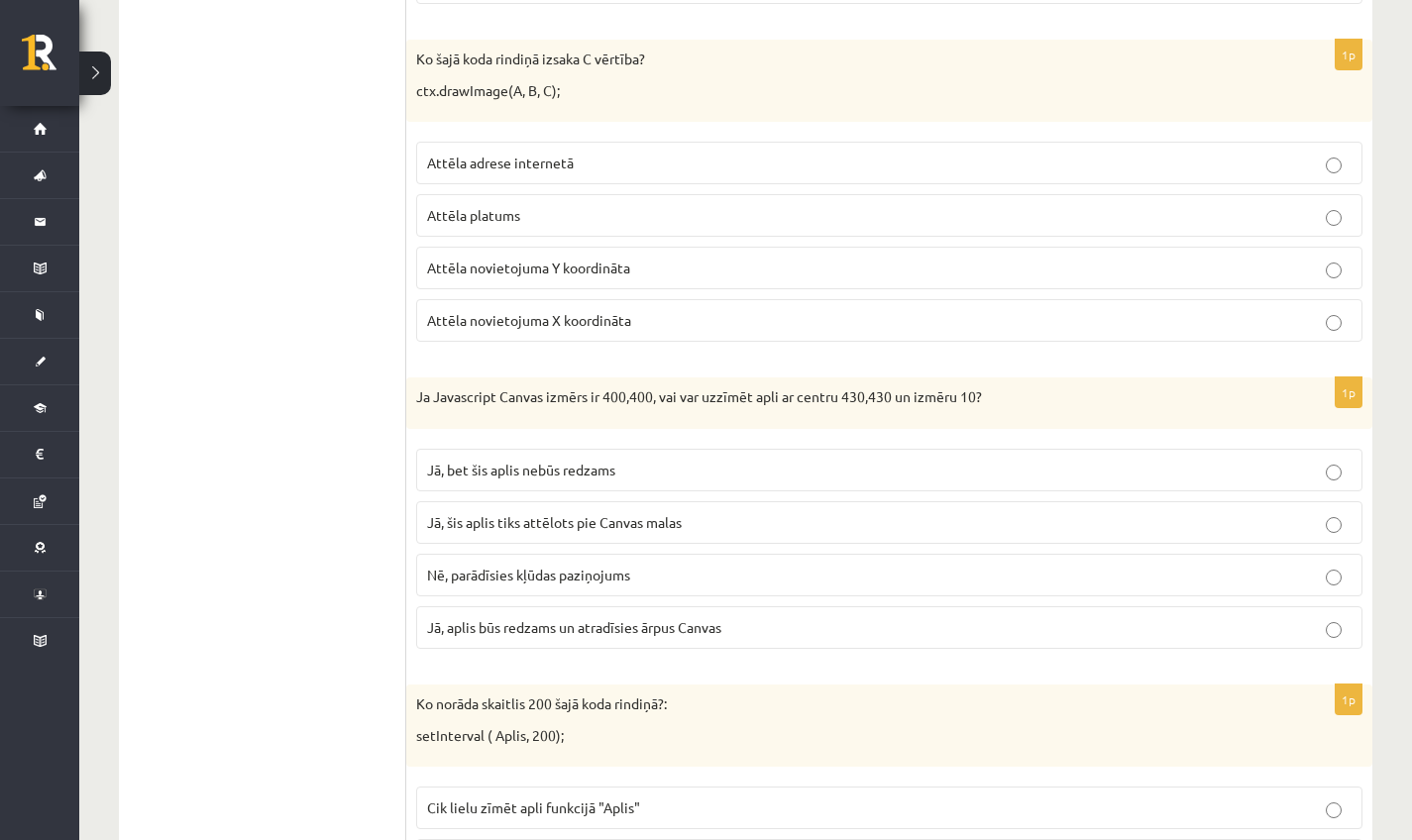
scroll to position [7082, 0]
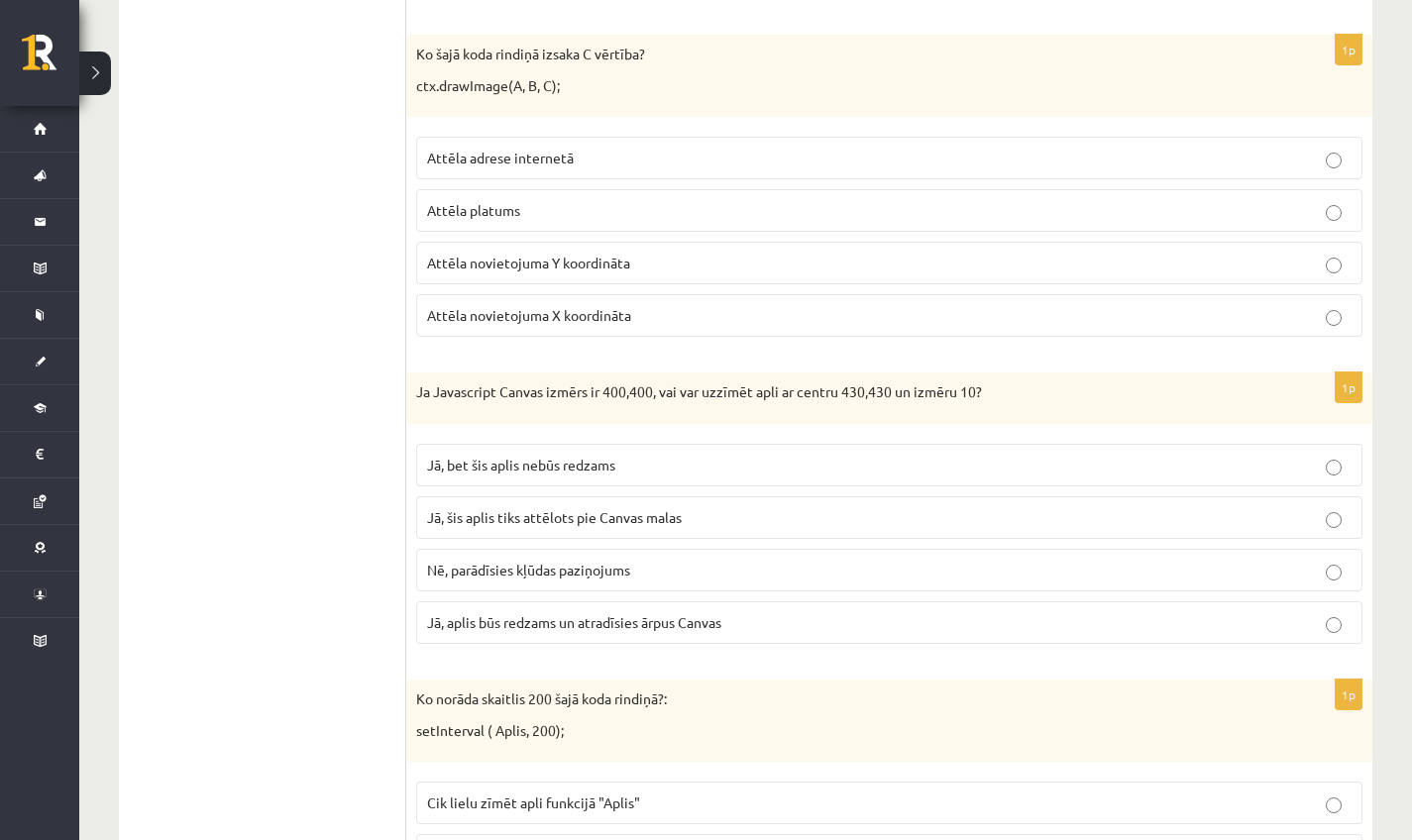
click at [538, 557] on label "Nē, parādīsies kļūdas paziņojums" at bounding box center [889, 570] width 946 height 43
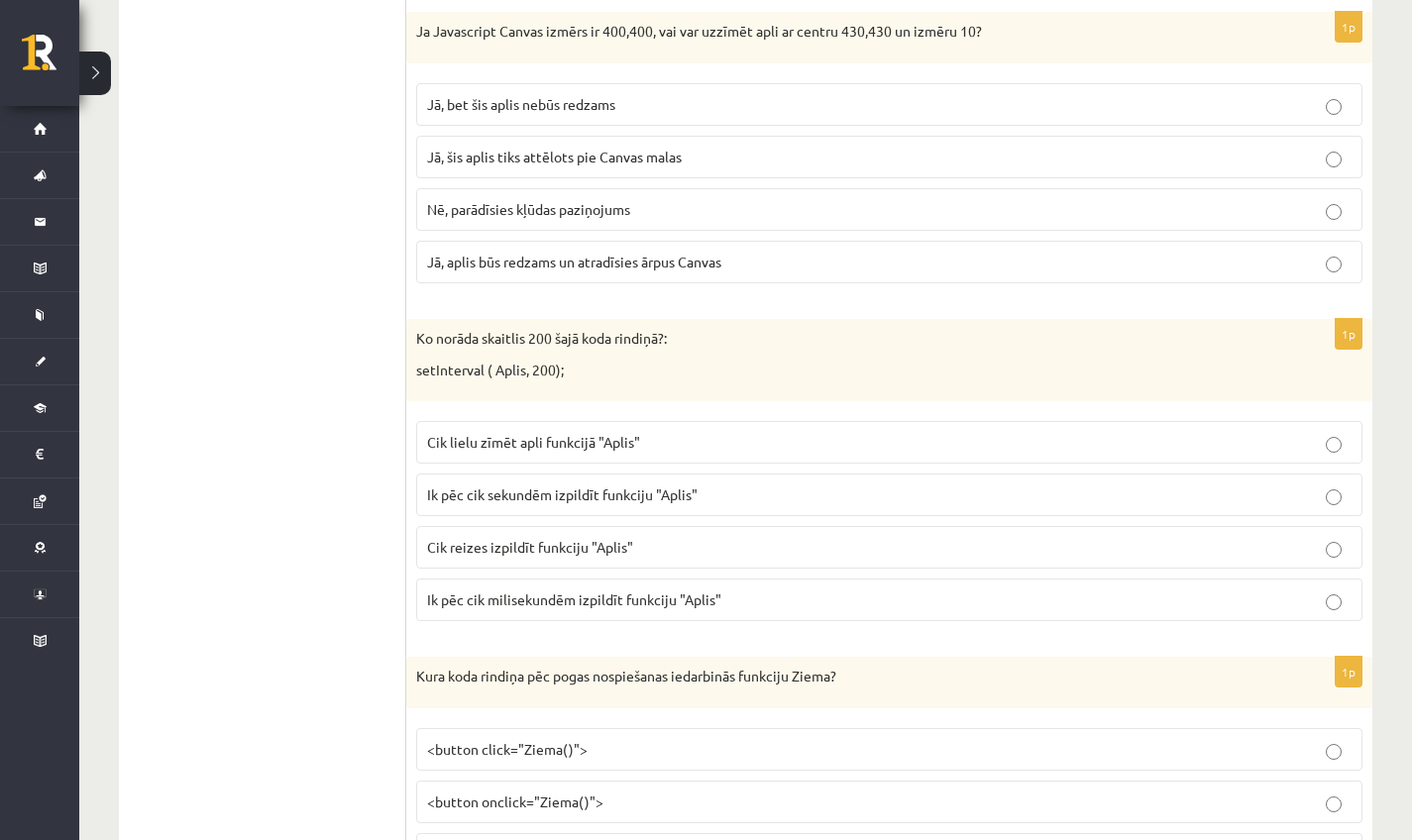
scroll to position [7486, 0]
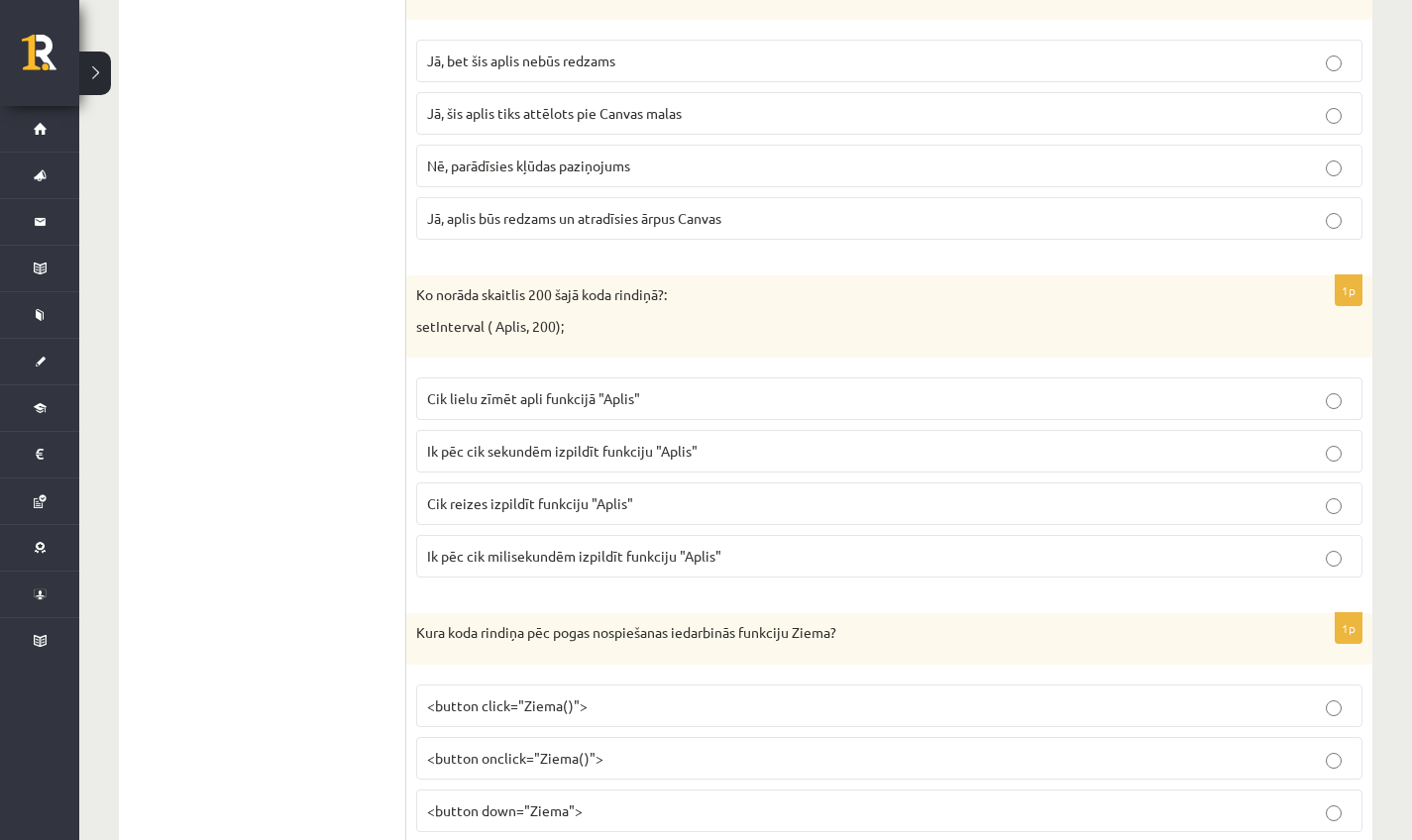
click at [519, 389] on span "Cik lielu zīmēt apli funkcijā "Aplis"" at bounding box center [533, 398] width 213 height 18
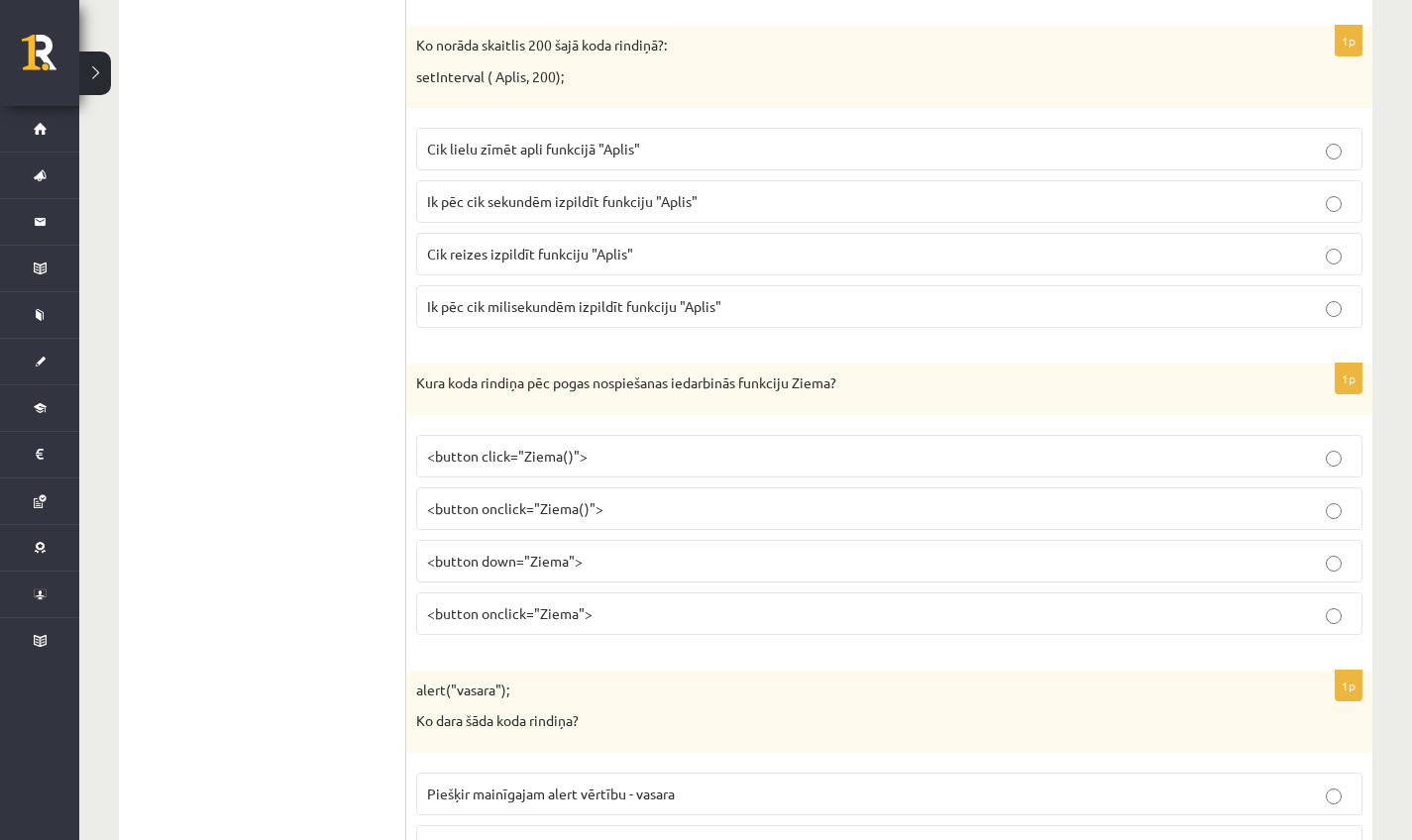
scroll to position [7739, 0]
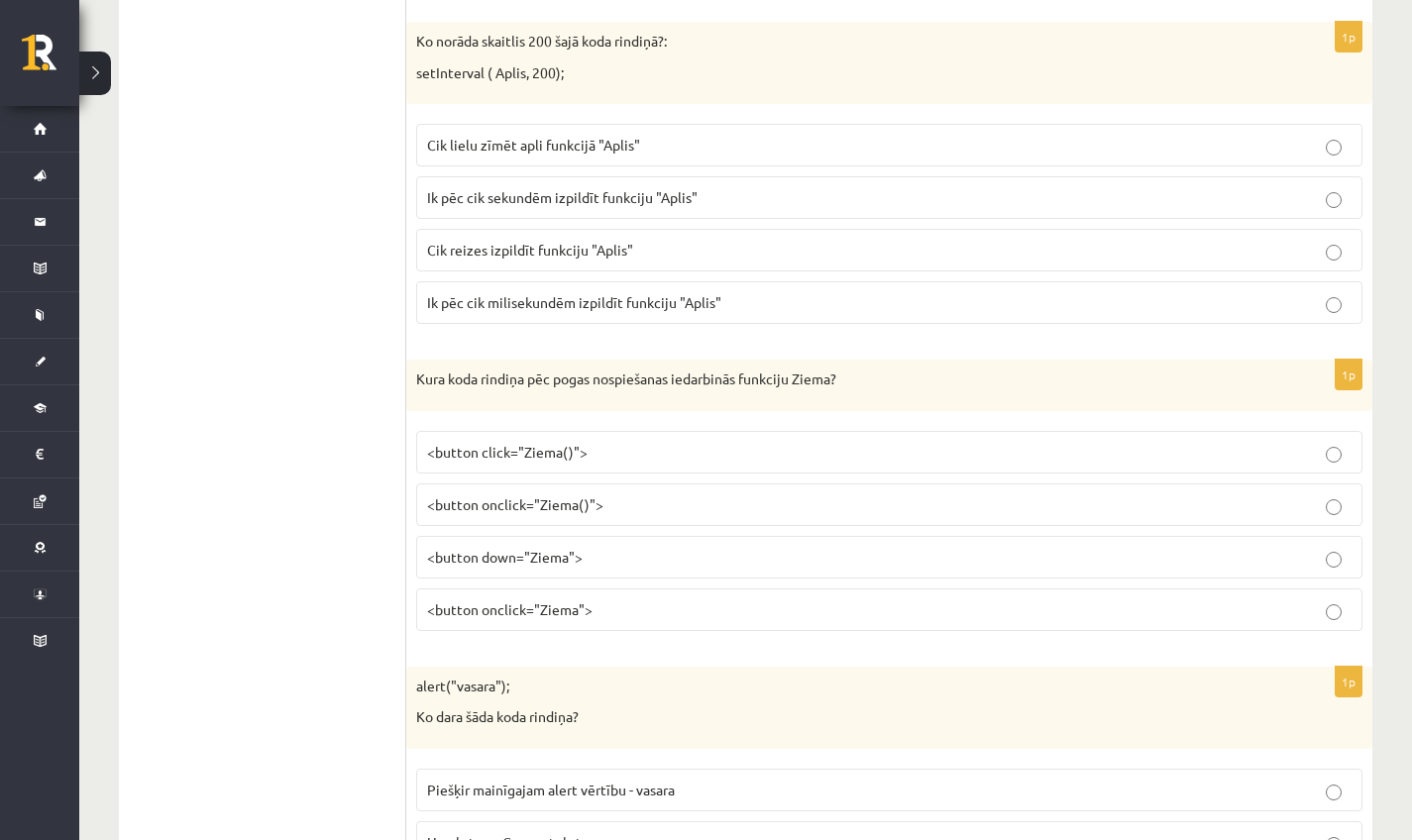
click at [587, 600] on span "<button onclick="Ziema">" at bounding box center [509, 609] width 165 height 18
click at [570, 536] on label "<button down="Ziema">" at bounding box center [889, 557] width 946 height 43
click at [562, 443] on span "<button click="Ziema()">" at bounding box center [507, 452] width 160 height 18
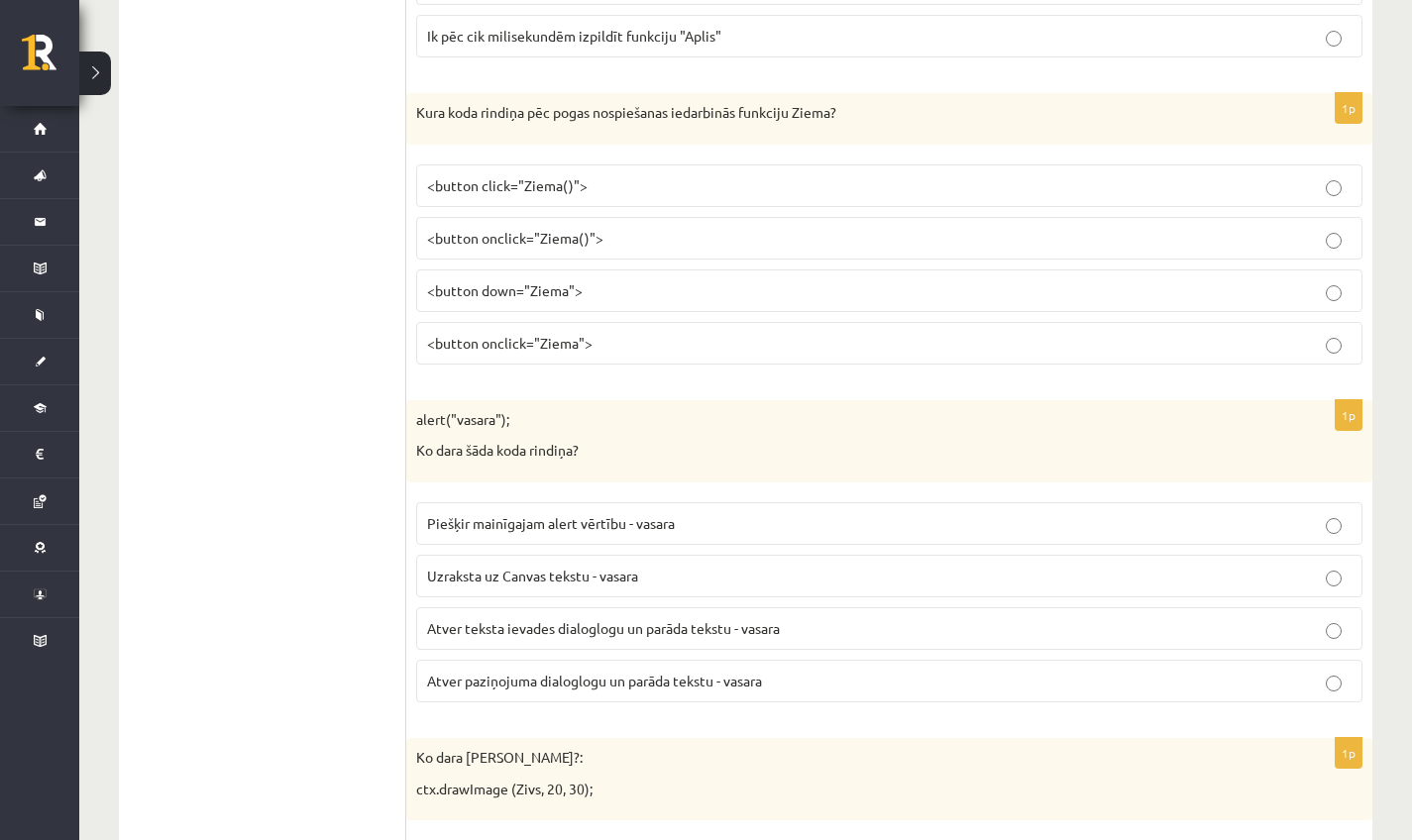
scroll to position [8010, 0]
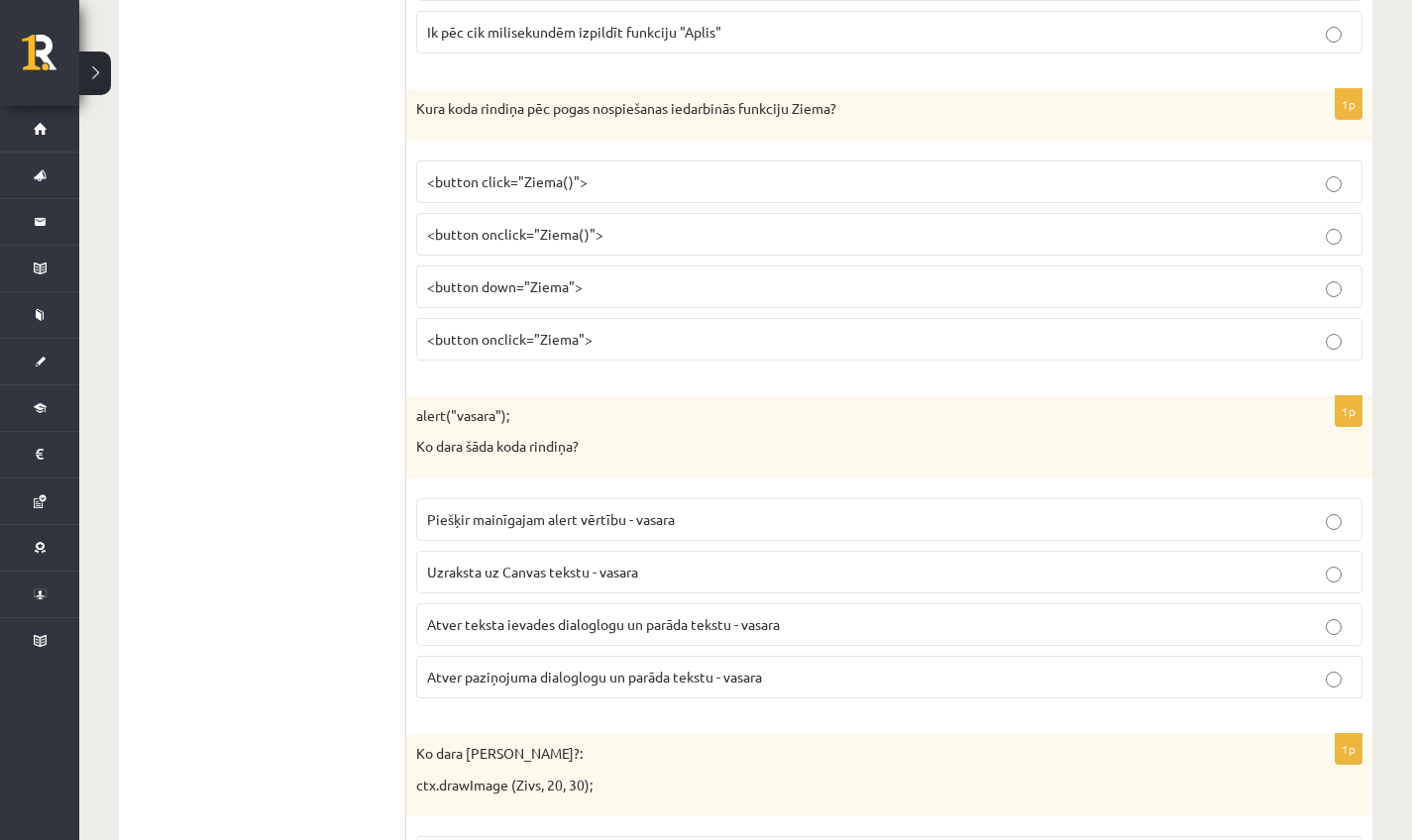
click at [712, 615] on span "Atver teksta ievades dialoglogu un parāda tekstu - vasara" at bounding box center [603, 624] width 353 height 18
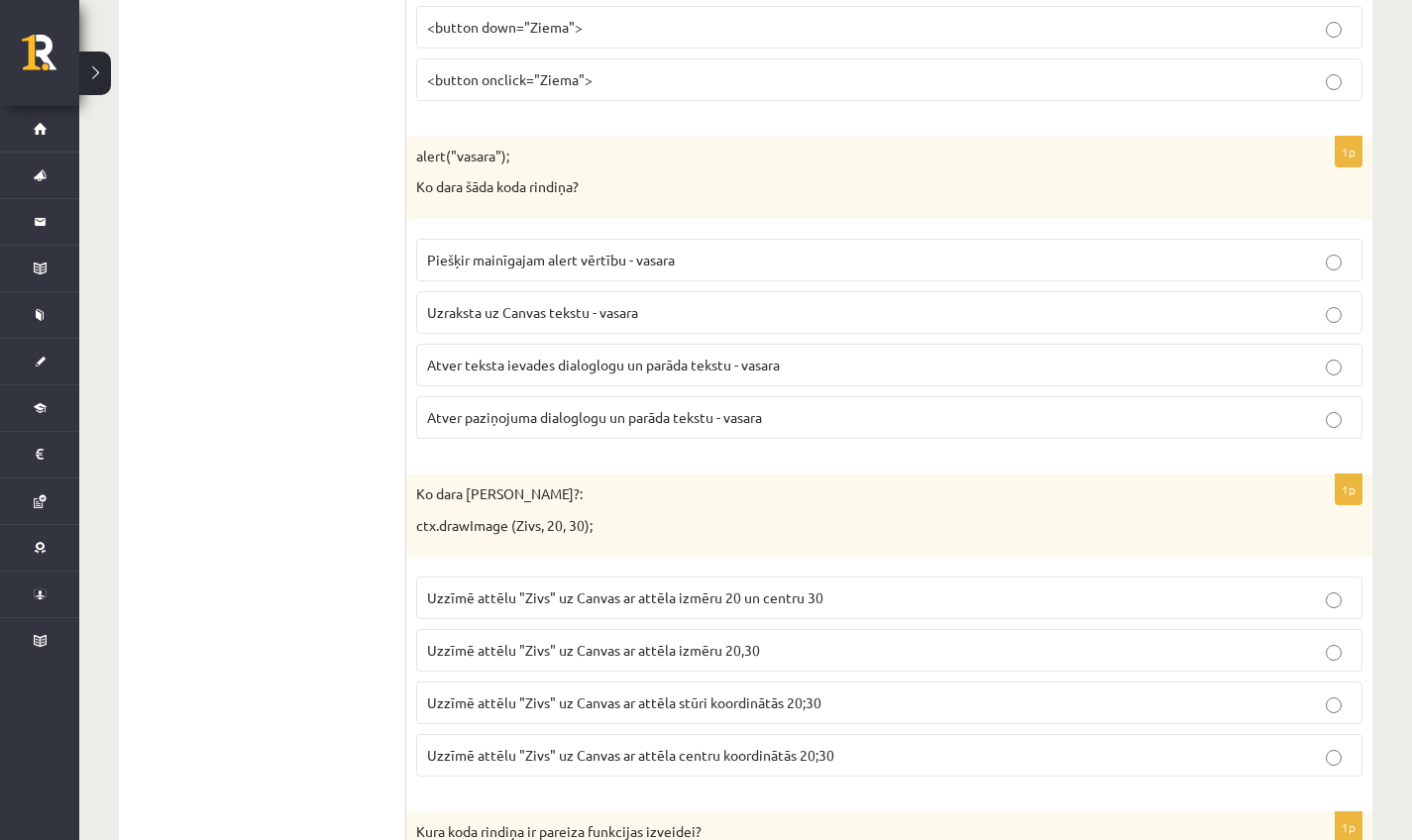
scroll to position [8273, 0]
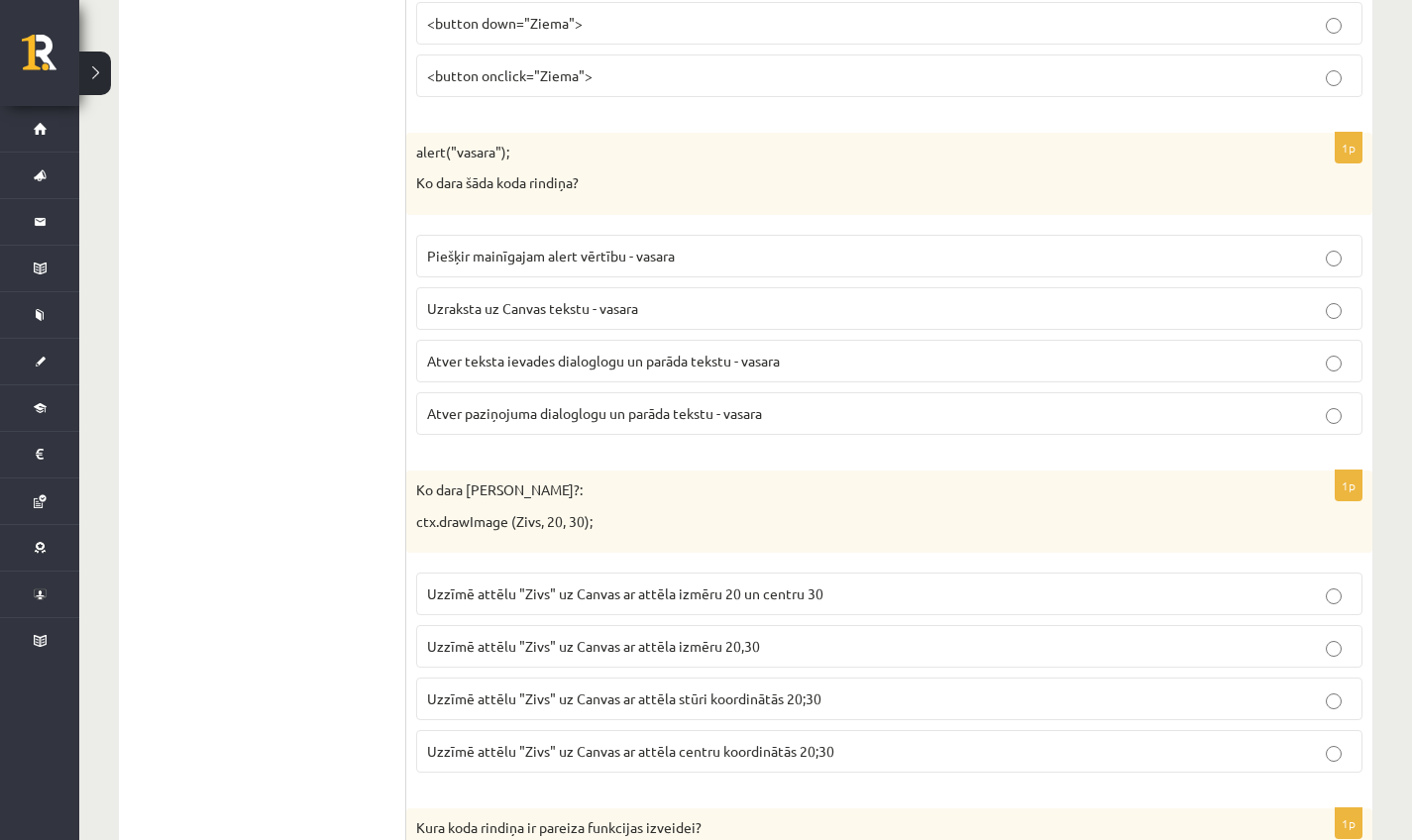
click at [847, 689] on p "Uzzīmē attēlu "Zivs" uz Canvas ar attēla stūri koordinātās 20;30" at bounding box center [889, 699] width 924 height 21
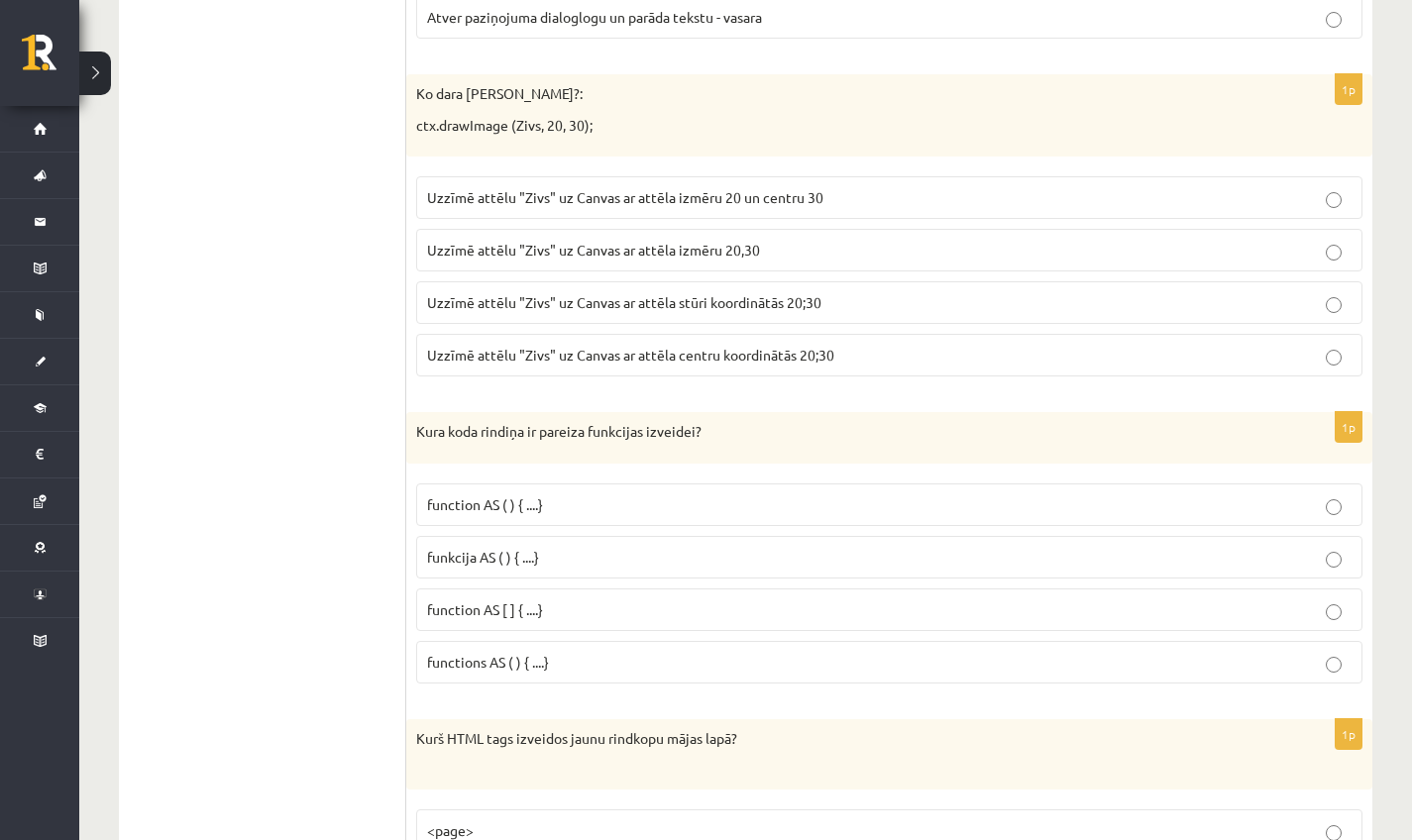
scroll to position [8697, 0]
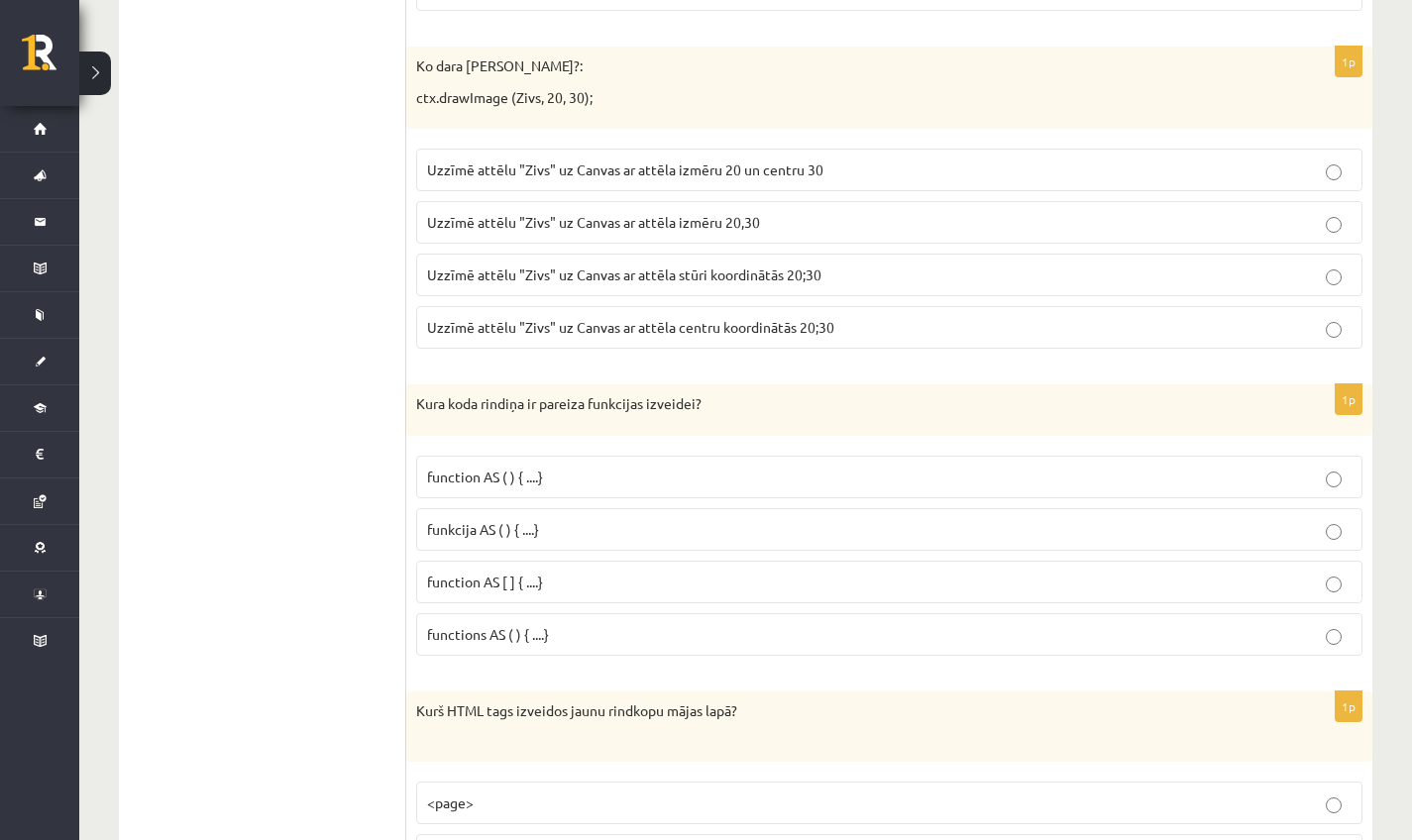
click at [453, 467] on p "function AS ( ) { ....}" at bounding box center [889, 477] width 924 height 21
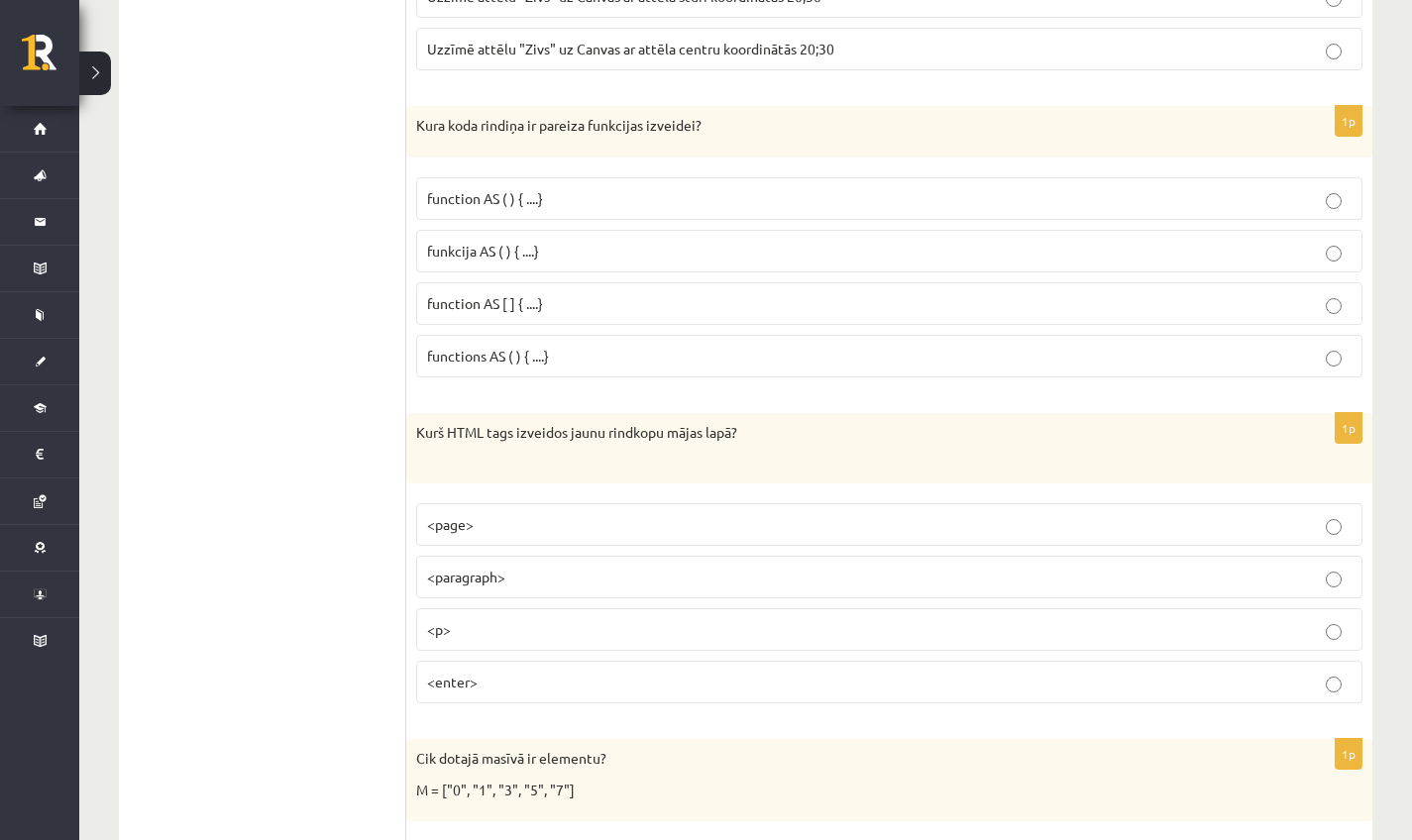
scroll to position [8980, 0]
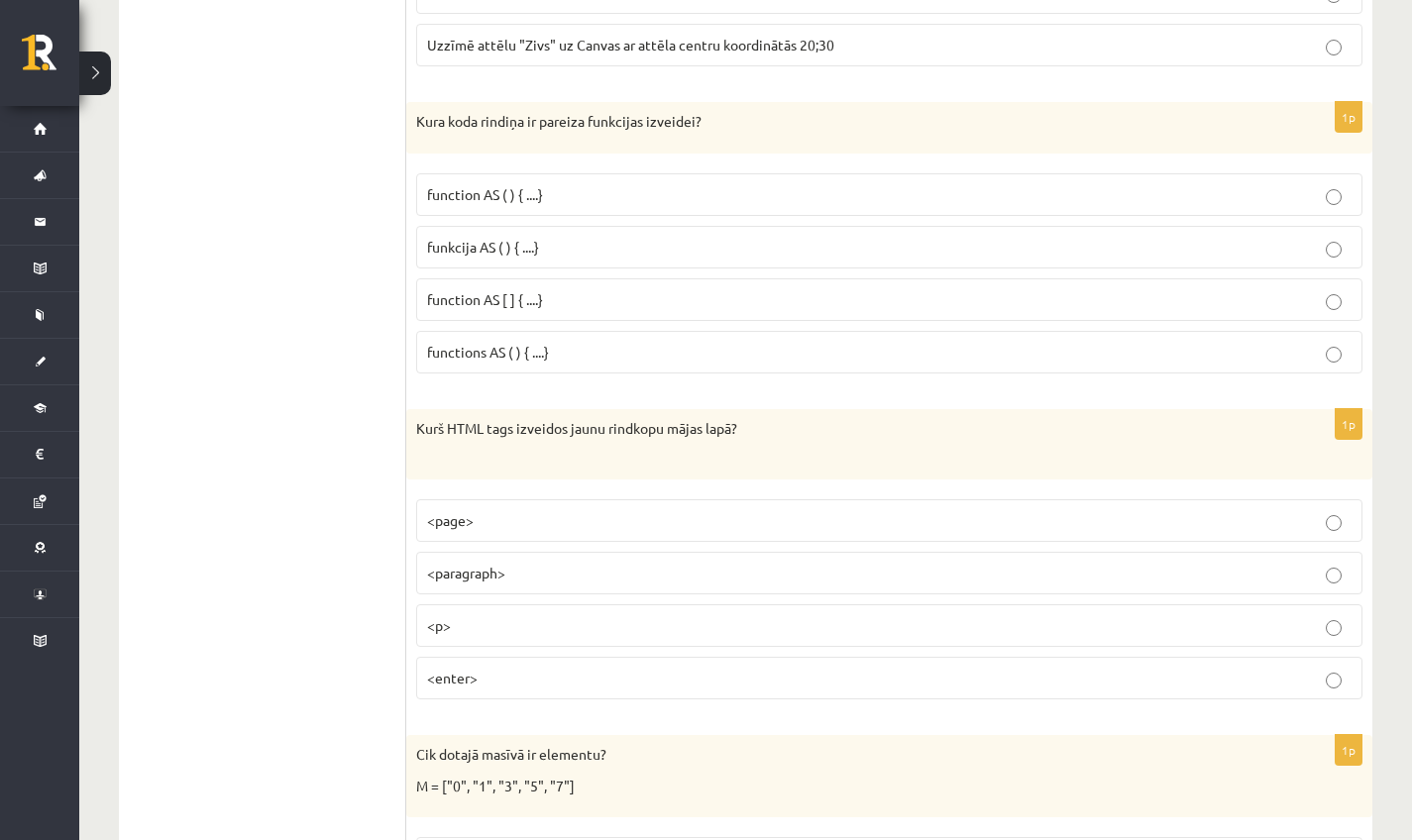
click at [469, 604] on label "<p>" at bounding box center [889, 625] width 946 height 43
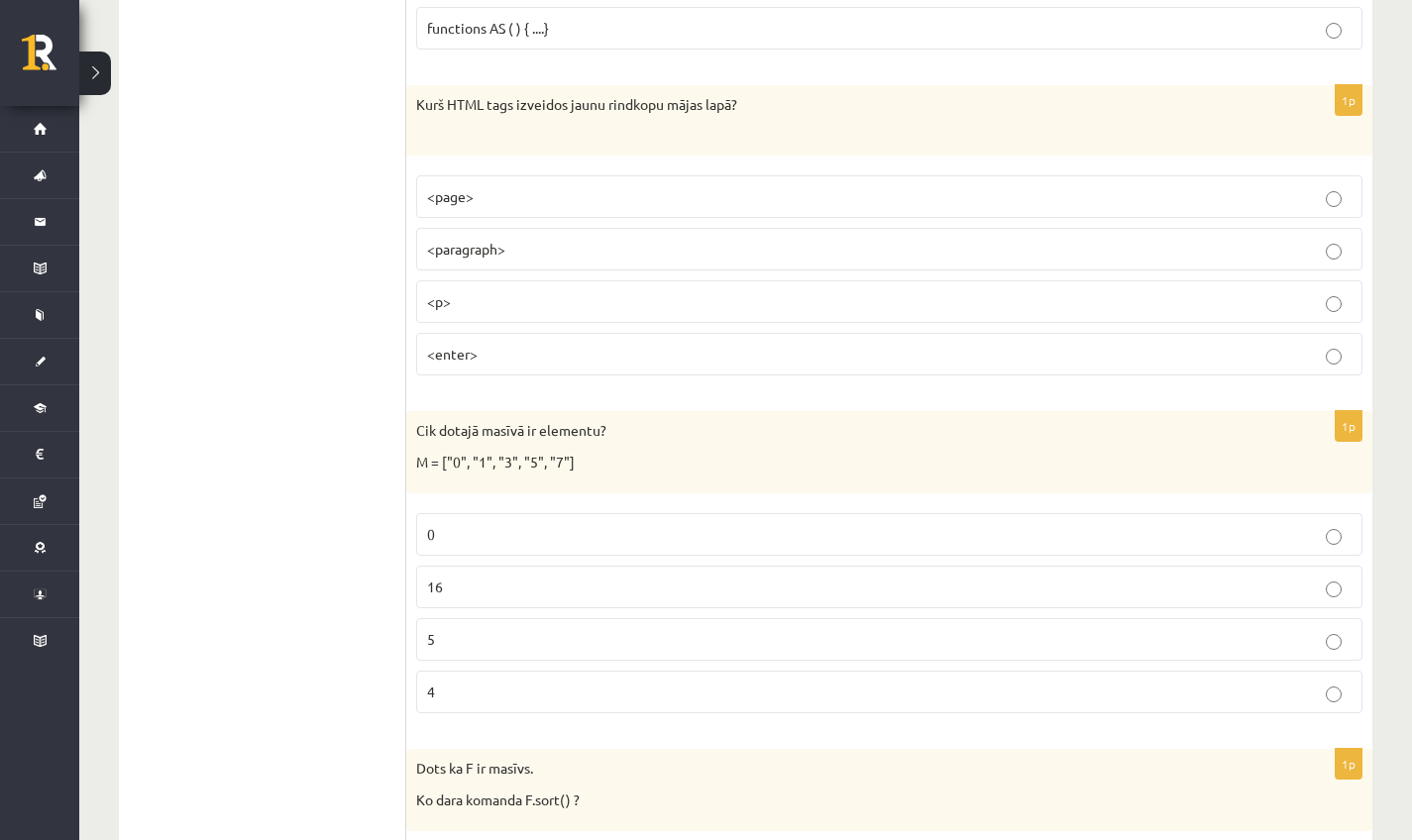
scroll to position [9308, 0]
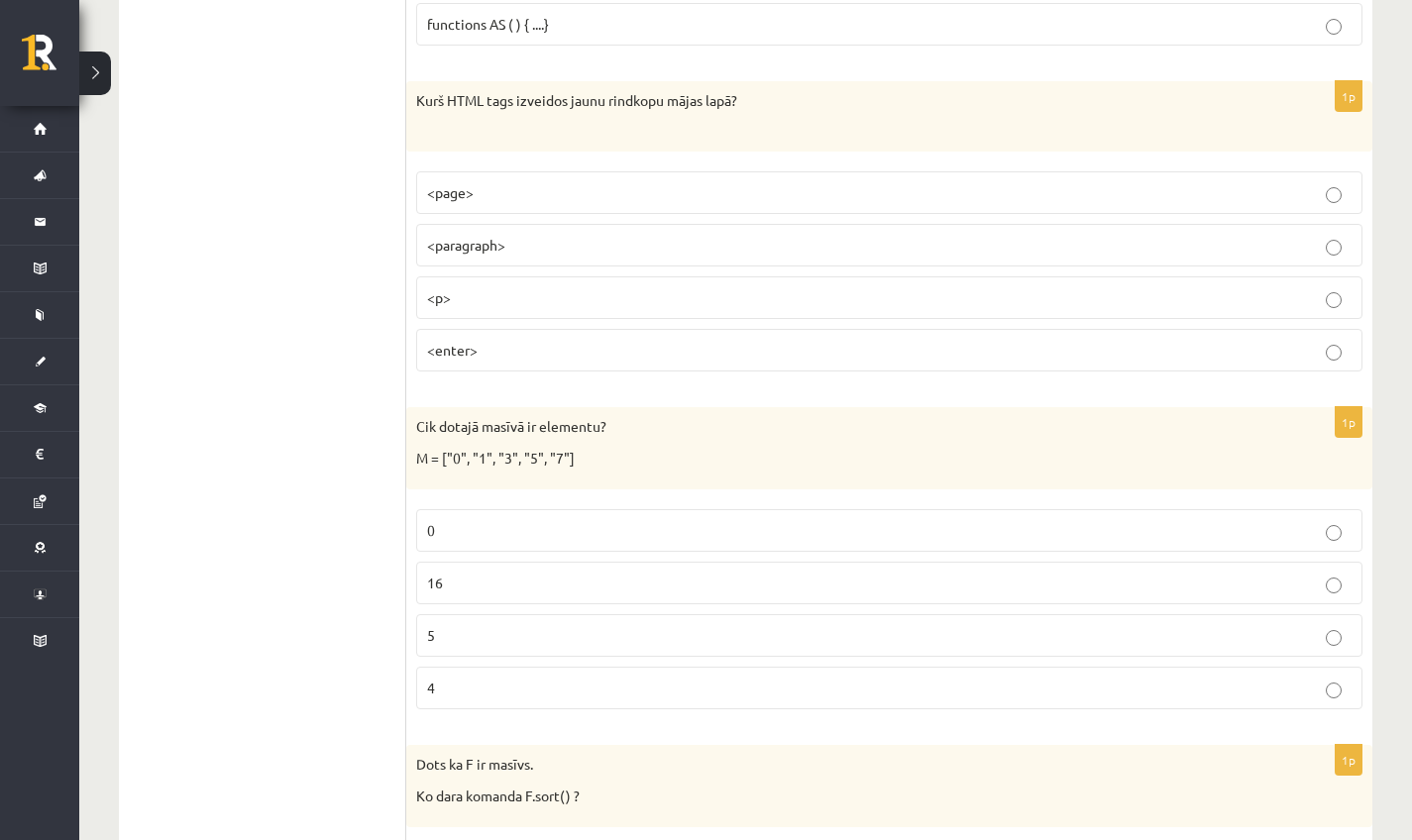
click at [451, 614] on label "5" at bounding box center [889, 635] width 946 height 43
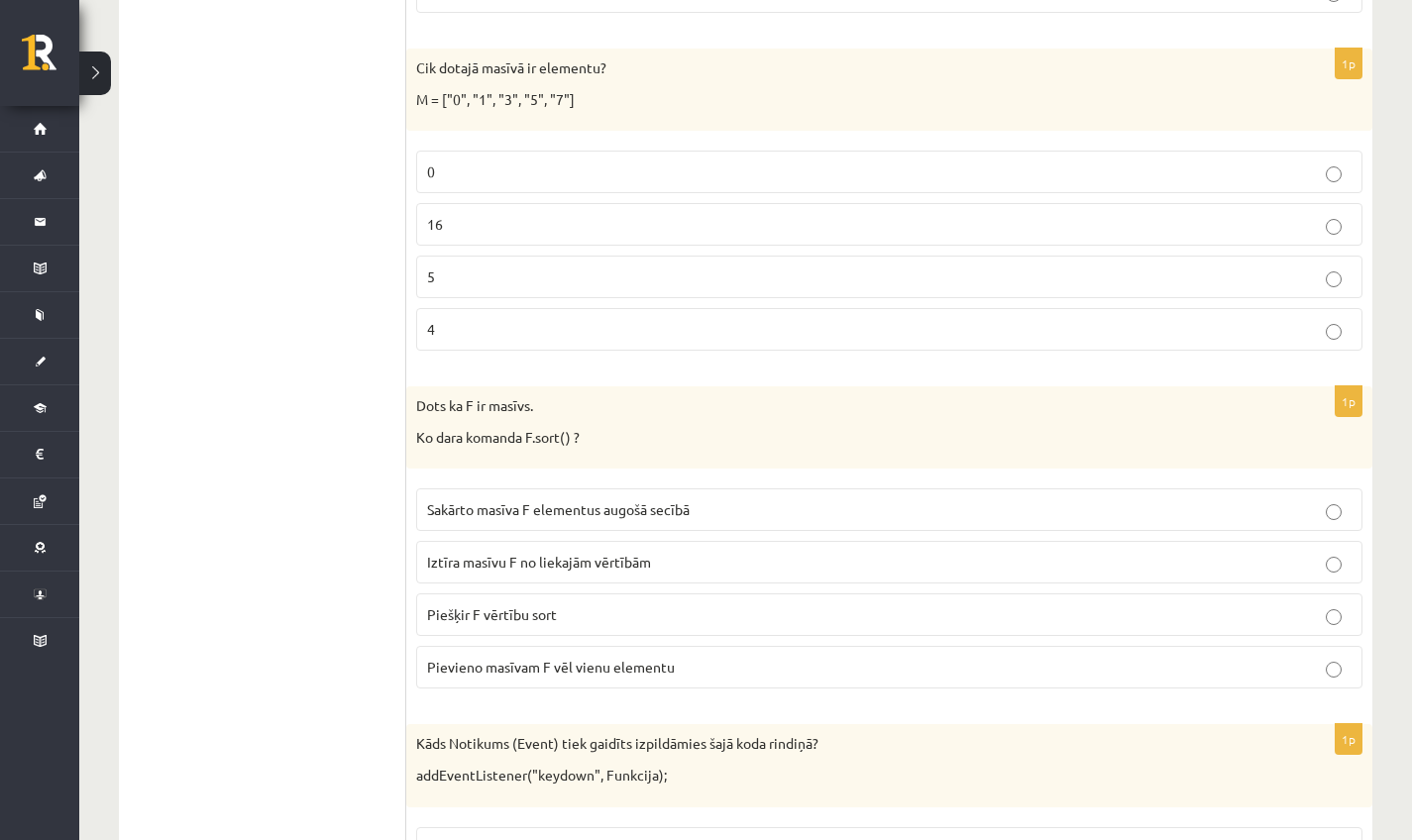
scroll to position [9670, 0]
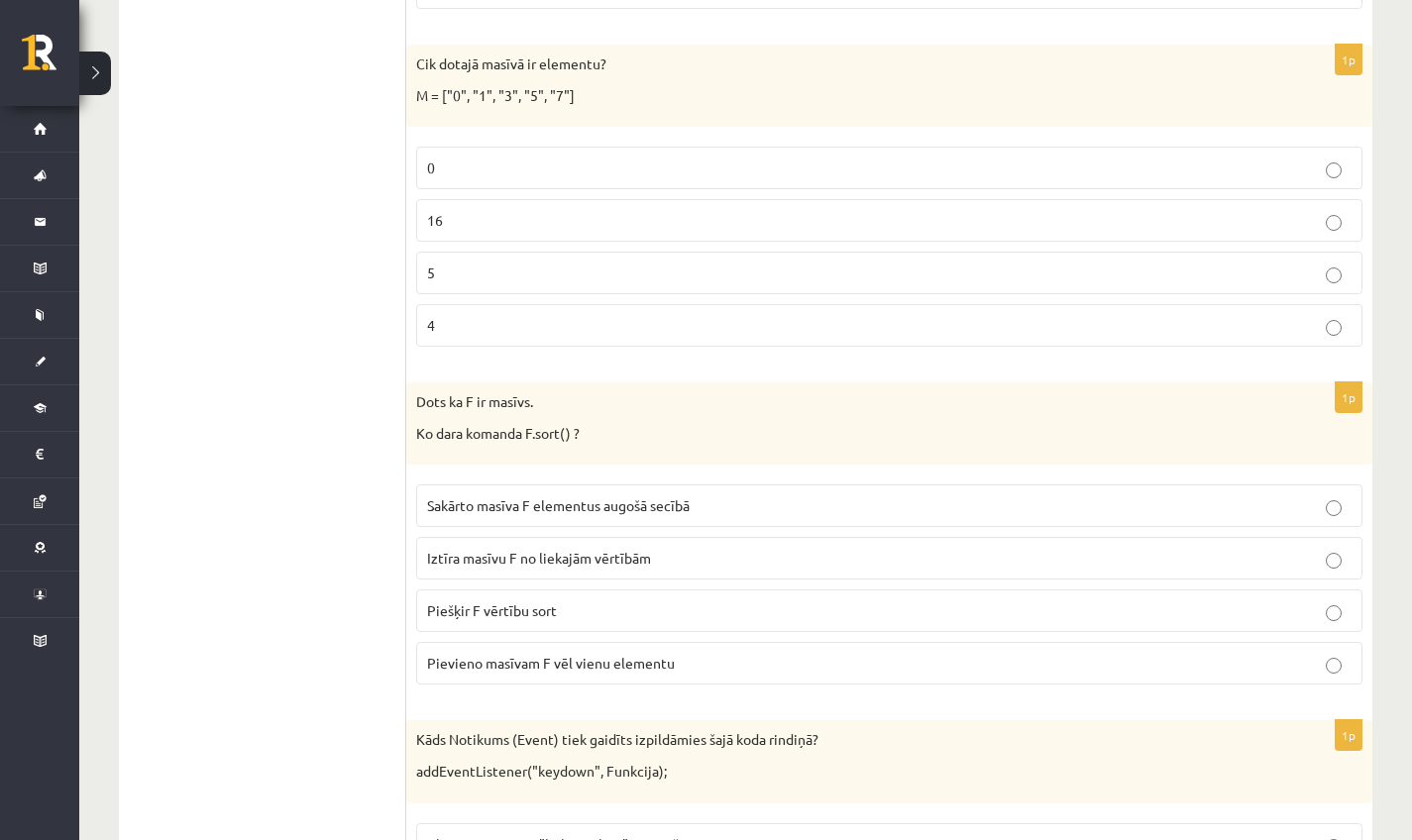
click at [552, 484] on label "Sakārto masīva F elementus augošā secībā" at bounding box center [889, 505] width 946 height 43
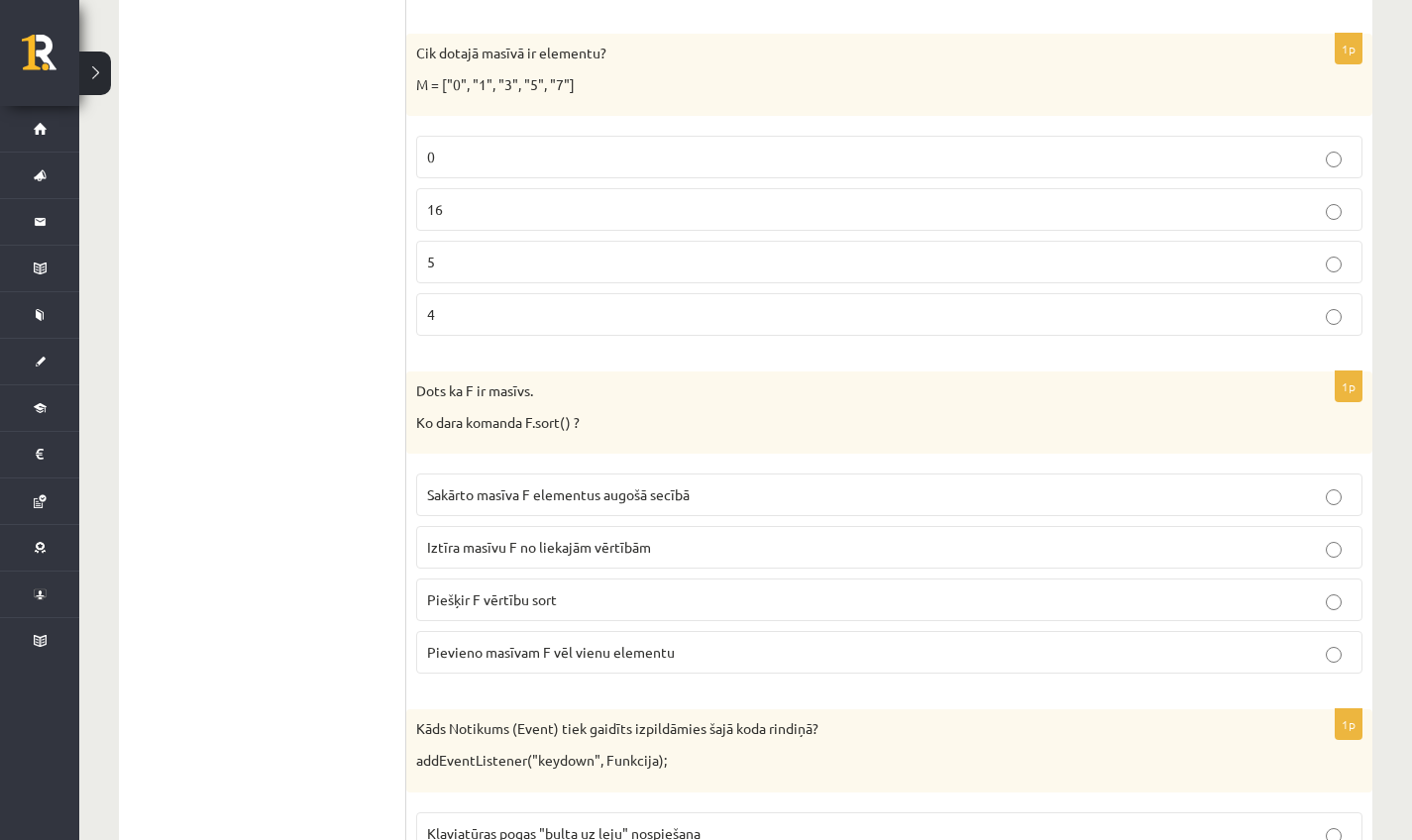
click at [568, 643] on span "Pievieno masīvam F vēl vienu elementu" at bounding box center [551, 652] width 248 height 18
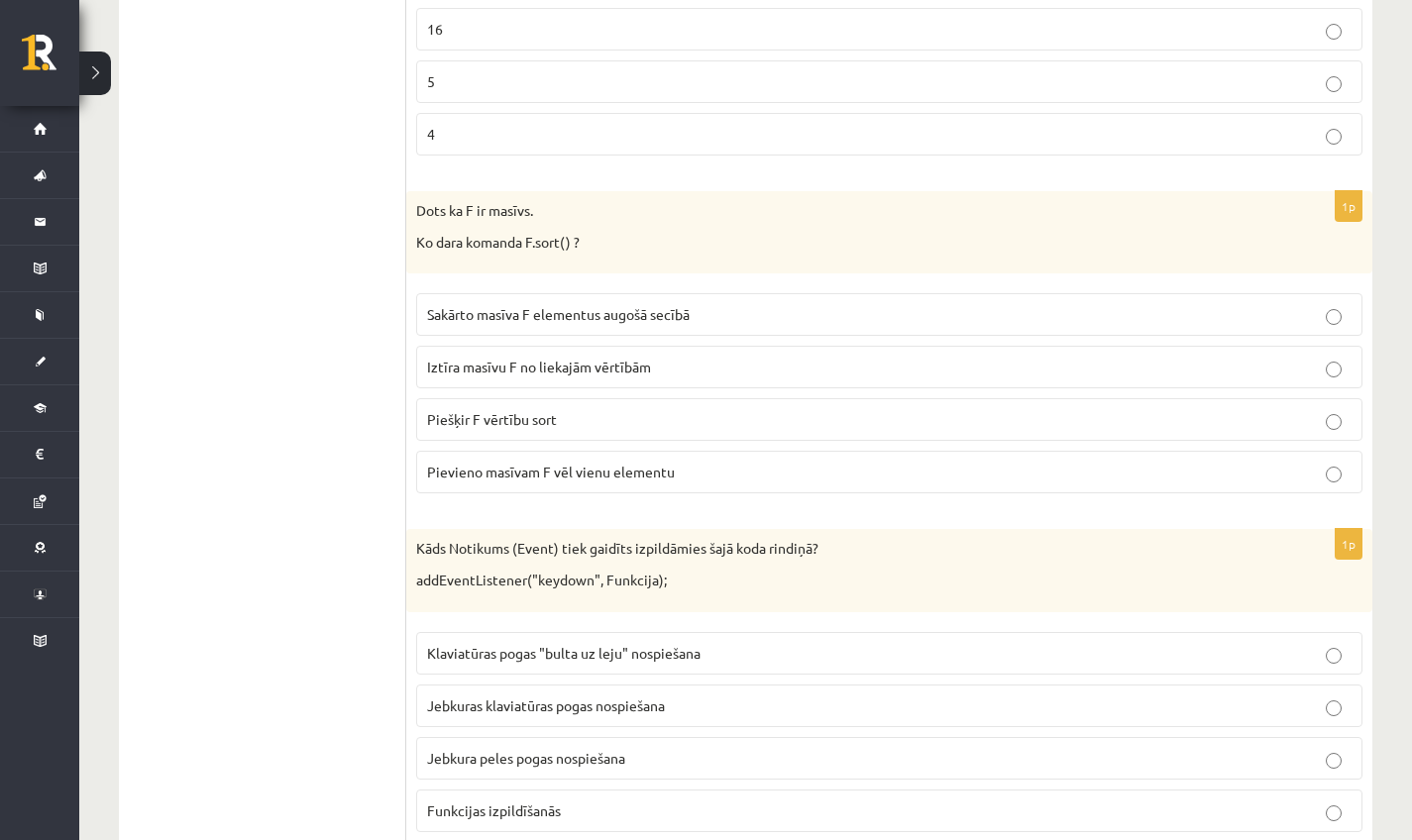
scroll to position [9889, 0]
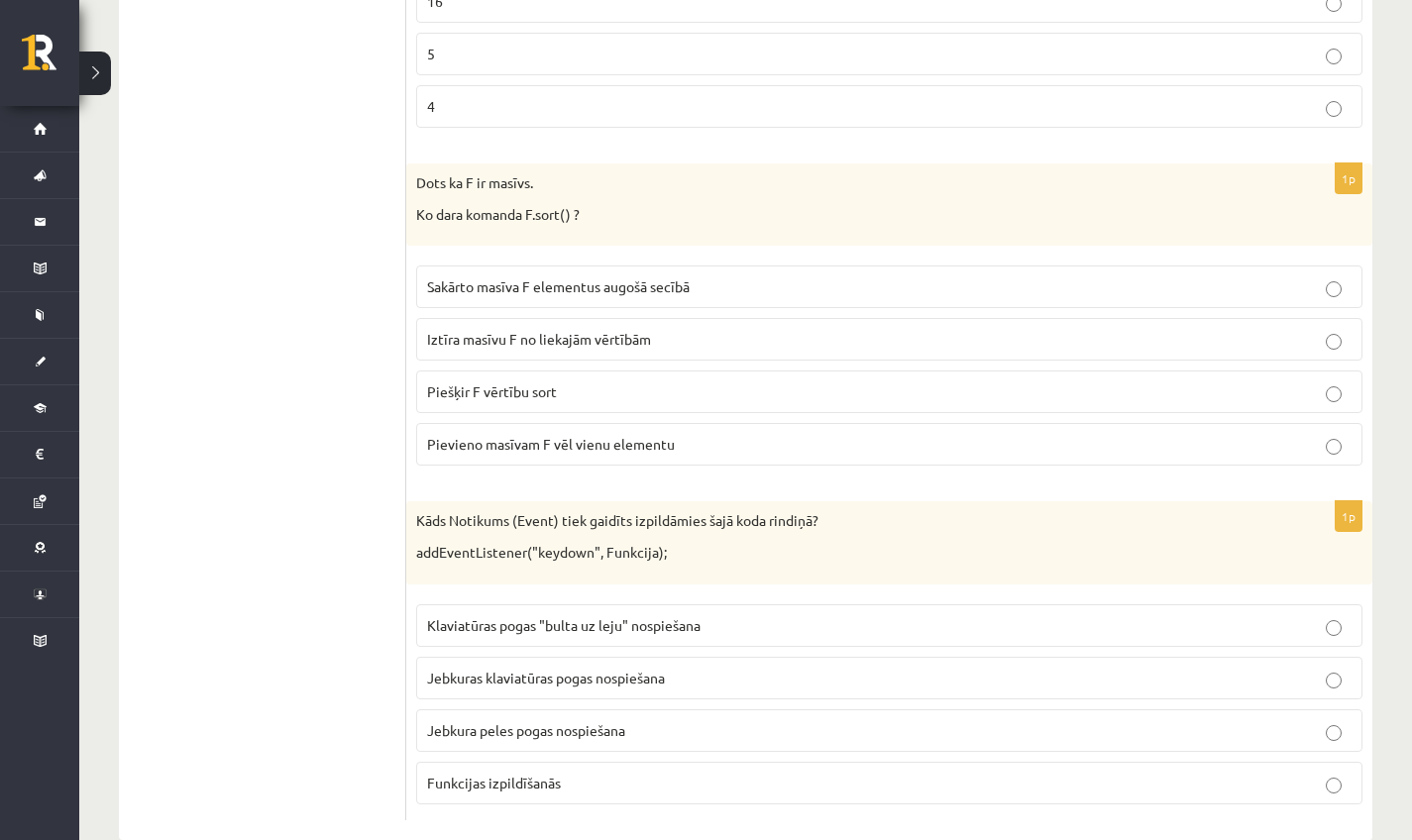
click at [553, 668] on p "Jebkuras klaviatūras pogas nospiešana" at bounding box center [889, 678] width 924 height 21
click at [547, 616] on span "Klaviatūras pogas "bulta uz leju" nospiešana" at bounding box center [563, 625] width 273 height 18
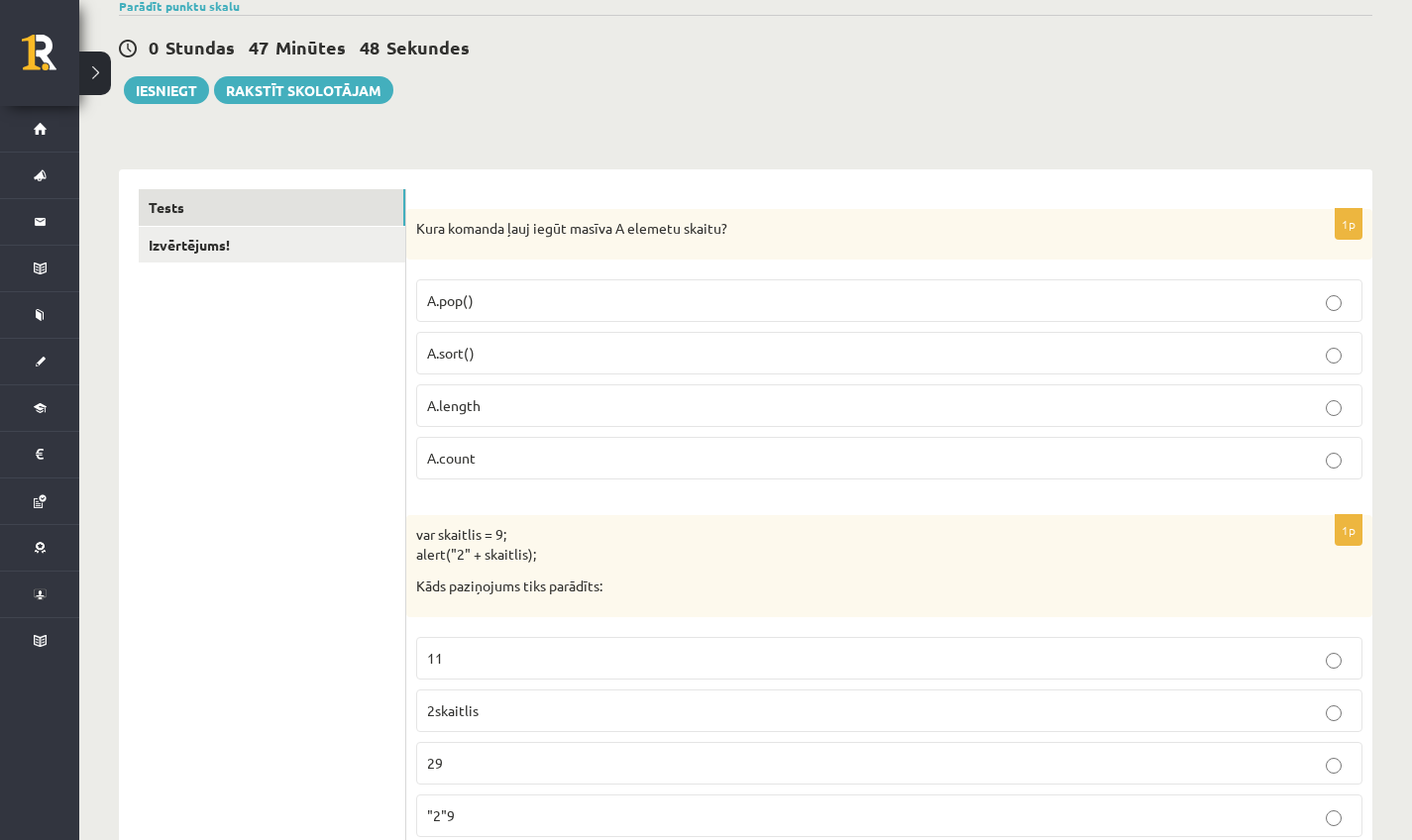
scroll to position [0, 0]
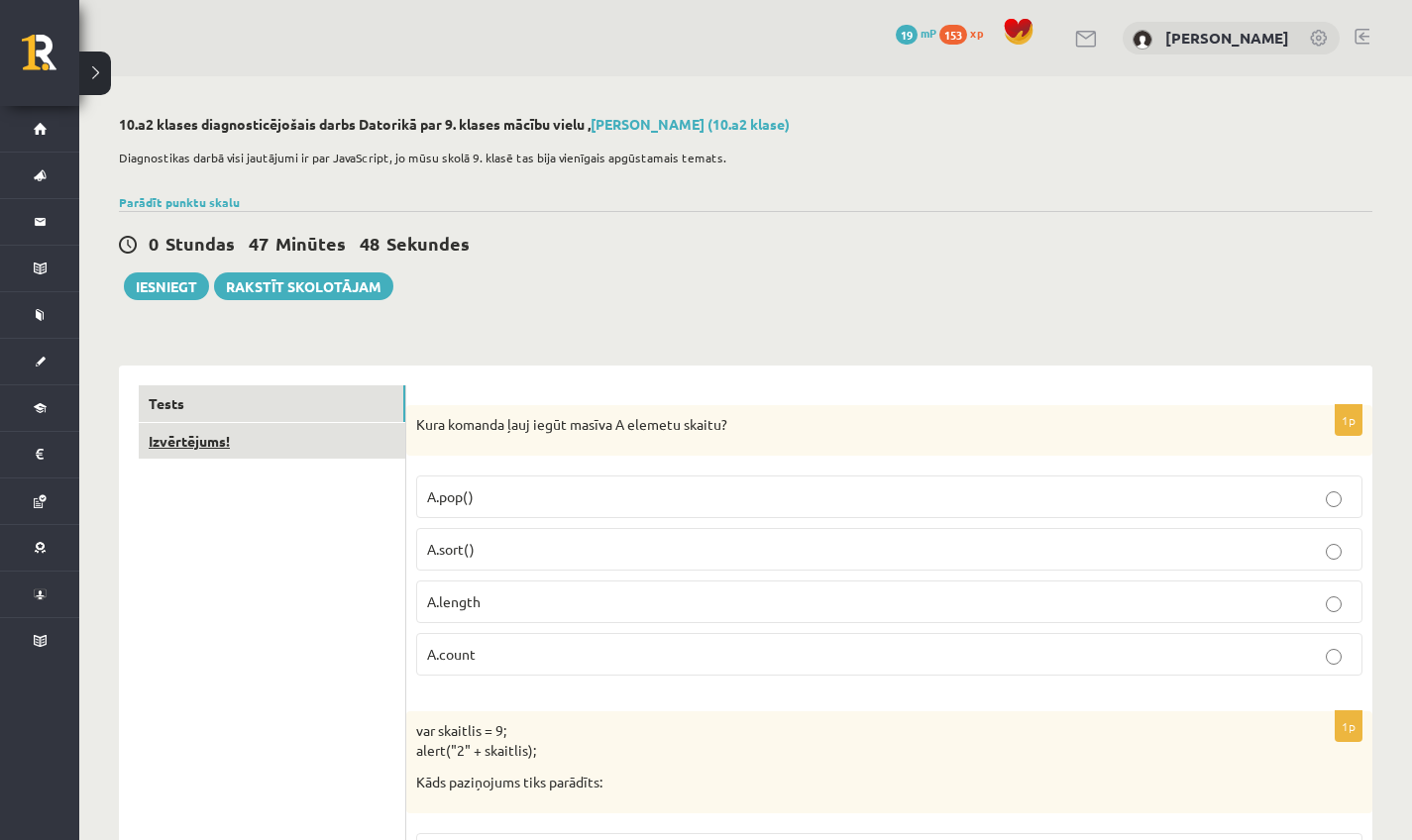
click at [325, 449] on link "Izvērtējums!" at bounding box center [272, 441] width 267 height 37
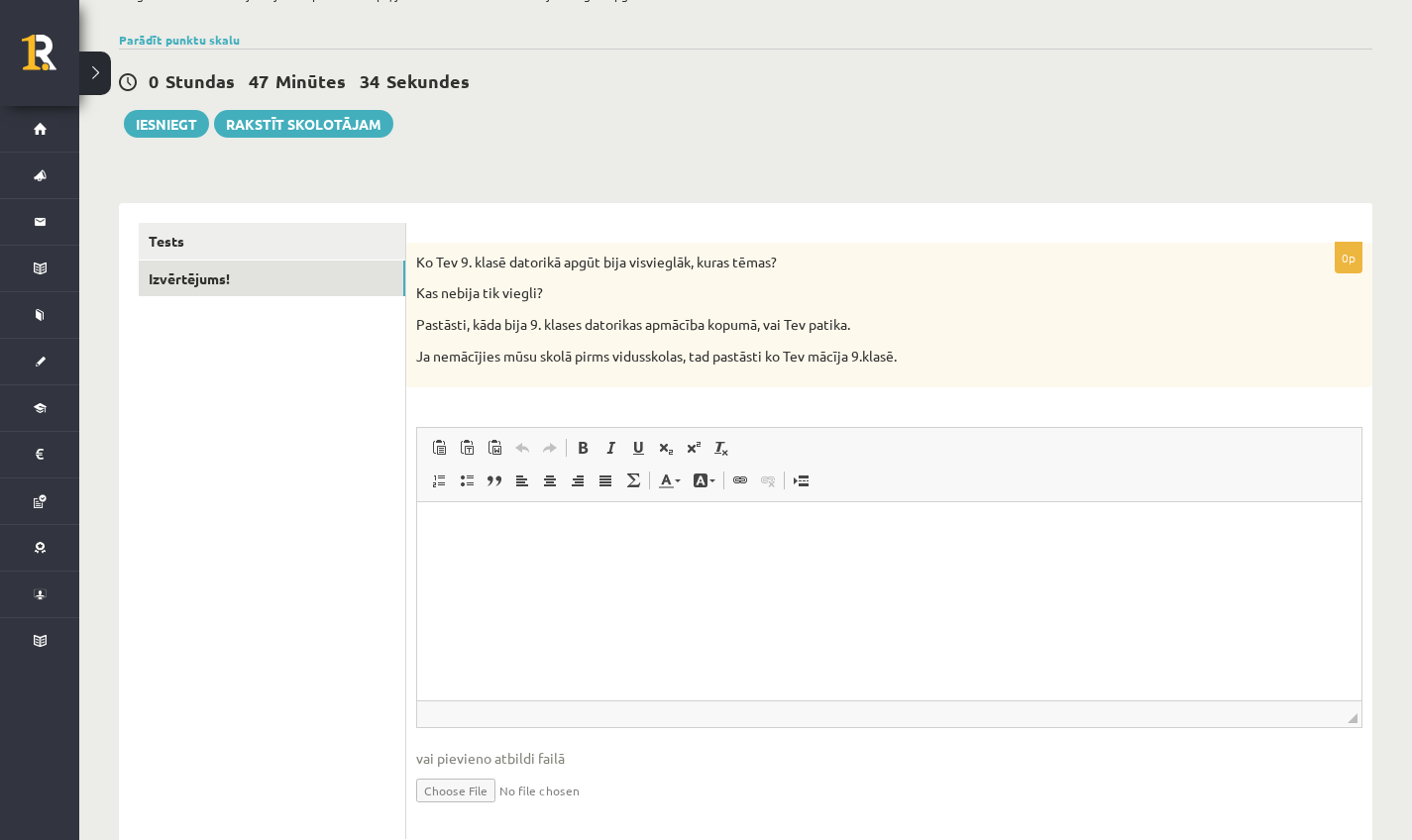
scroll to position [195, 0]
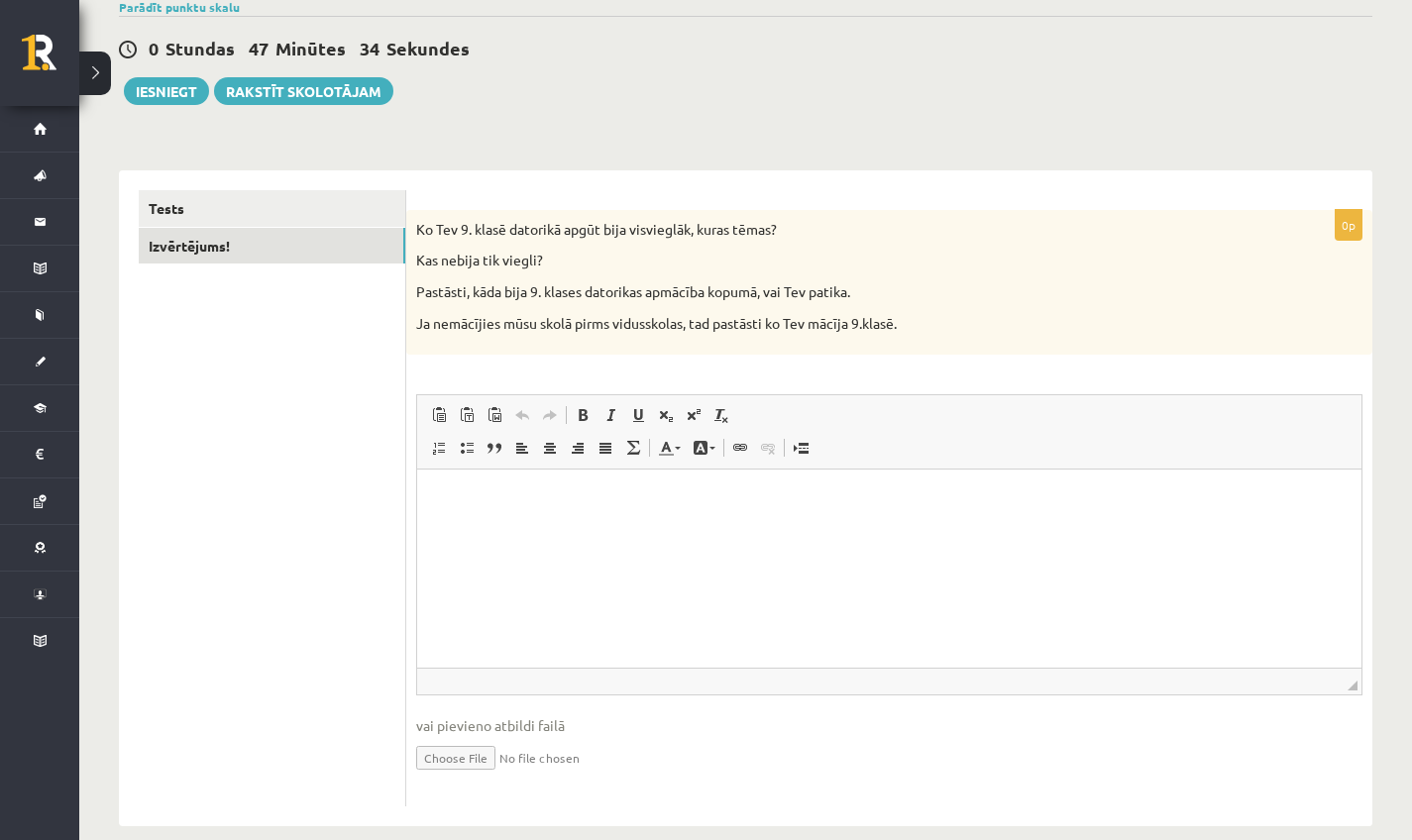
click at [531, 530] on html at bounding box center [889, 500] width 944 height 60
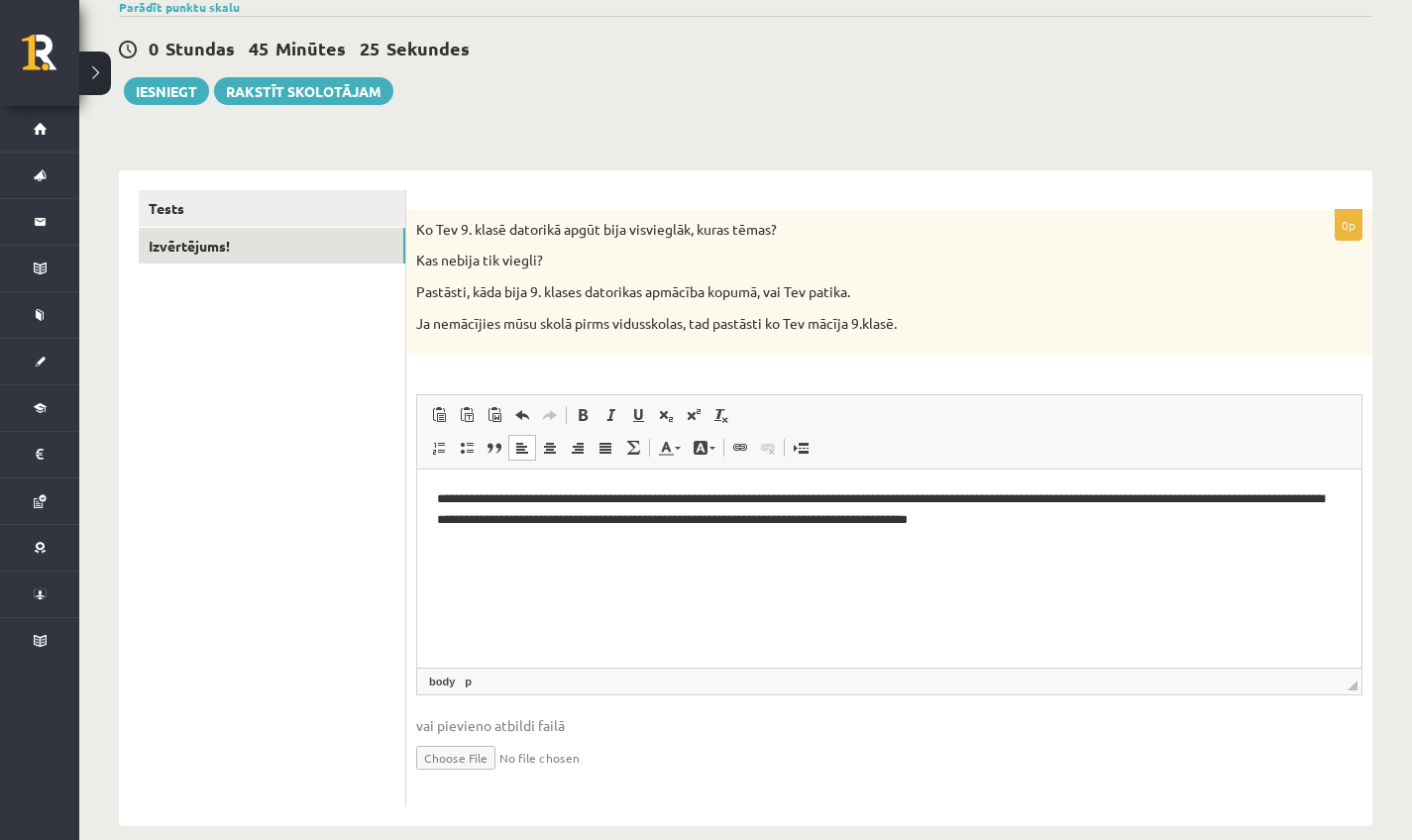
click at [435, 501] on html "**********" at bounding box center [889, 509] width 944 height 79
click at [185, 95] on button "Iesniegt" at bounding box center [166, 91] width 85 height 28
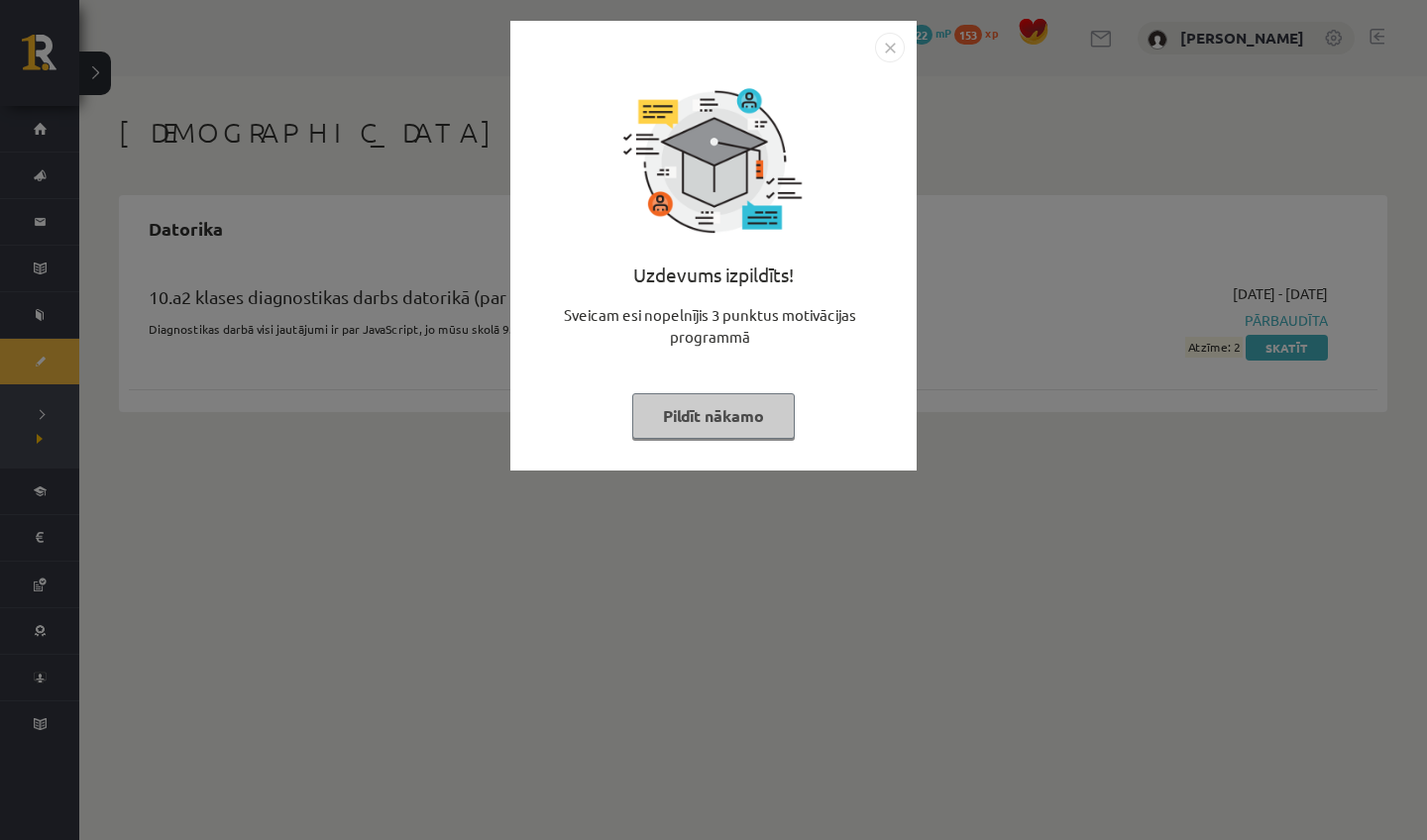
click at [882, 53] on img "Close" at bounding box center [890, 48] width 30 height 30
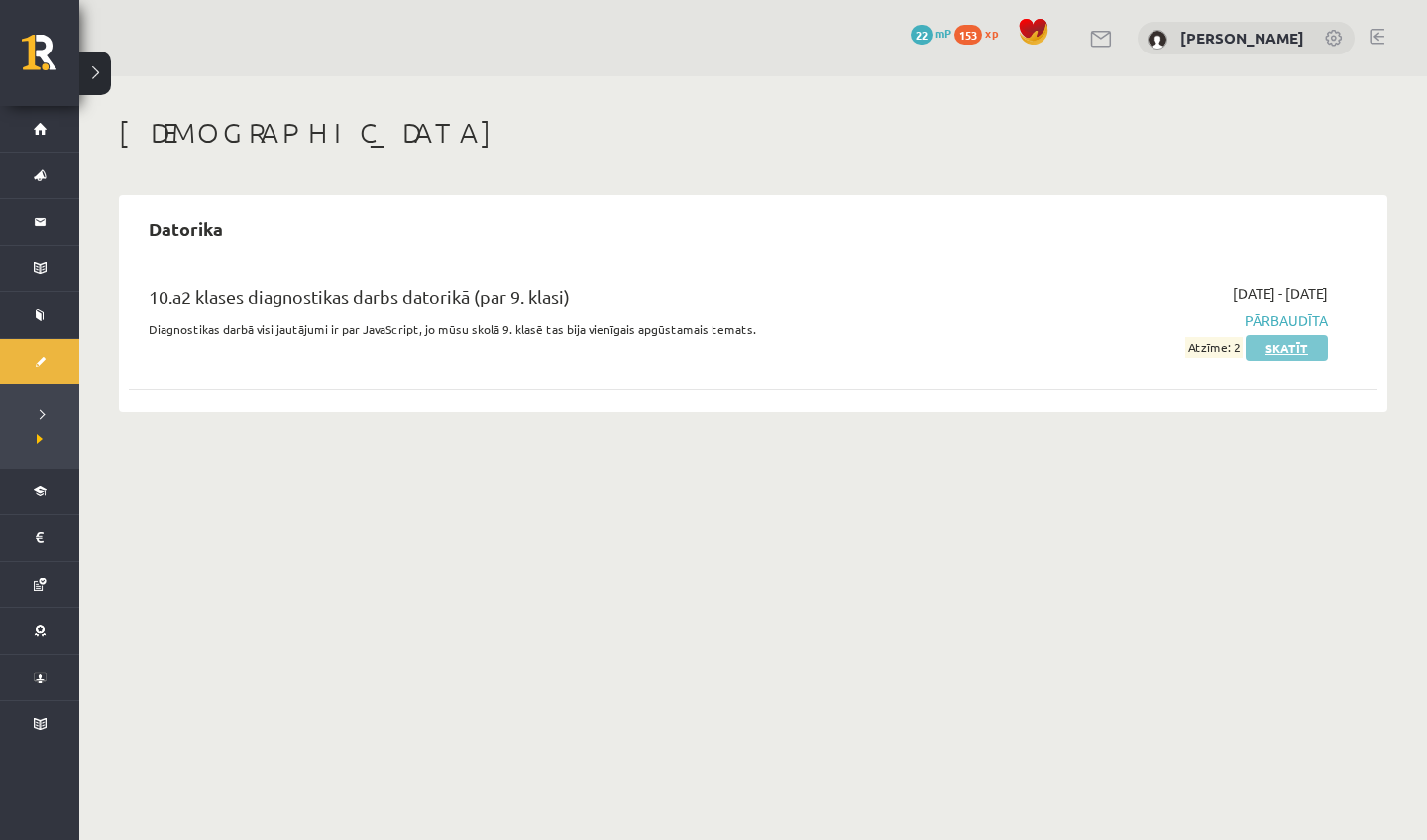
click at [1309, 341] on link "Skatīt" at bounding box center [1286, 348] width 82 height 26
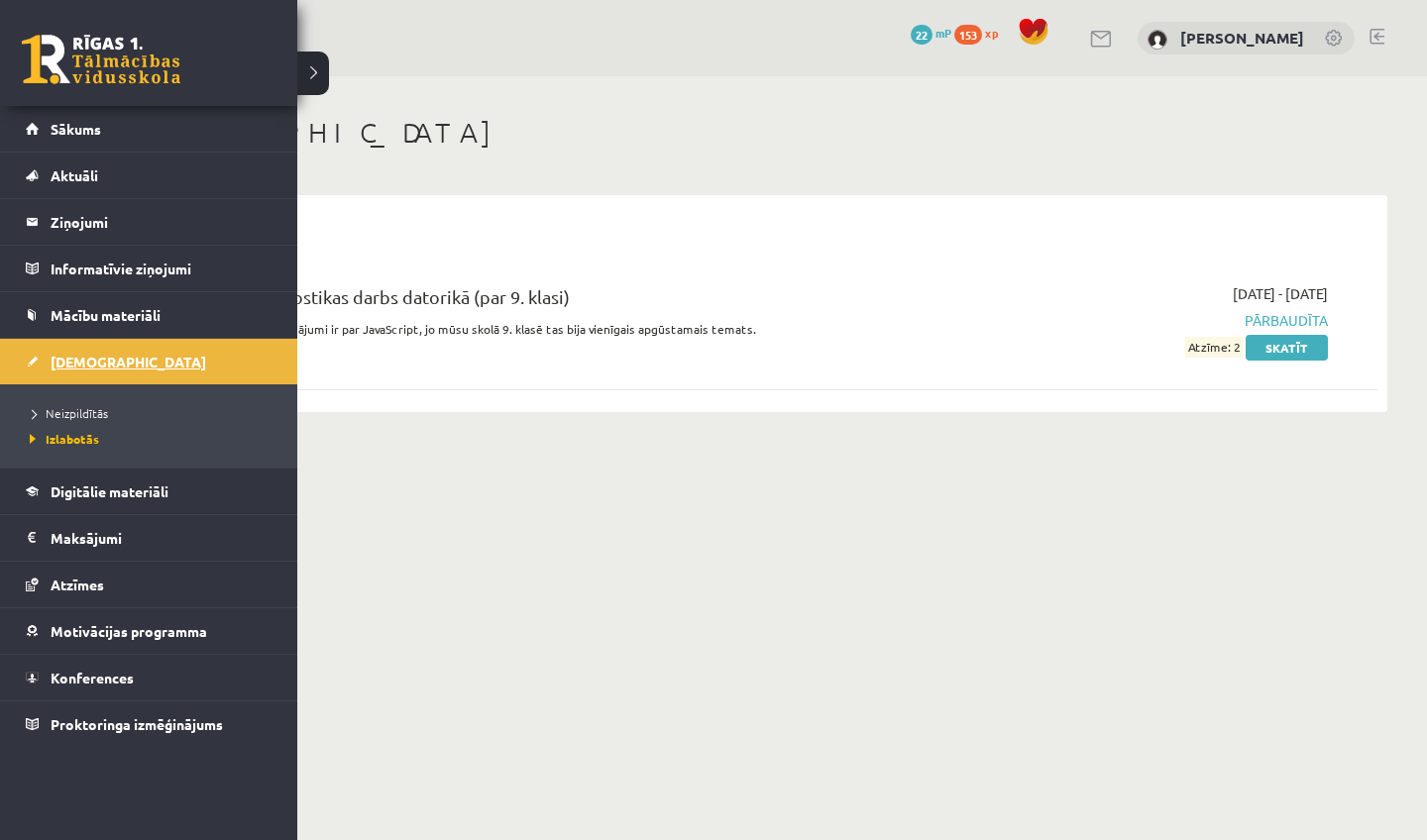
click at [157, 361] on link "[DEMOGRAPHIC_DATA]" at bounding box center [149, 362] width 247 height 46
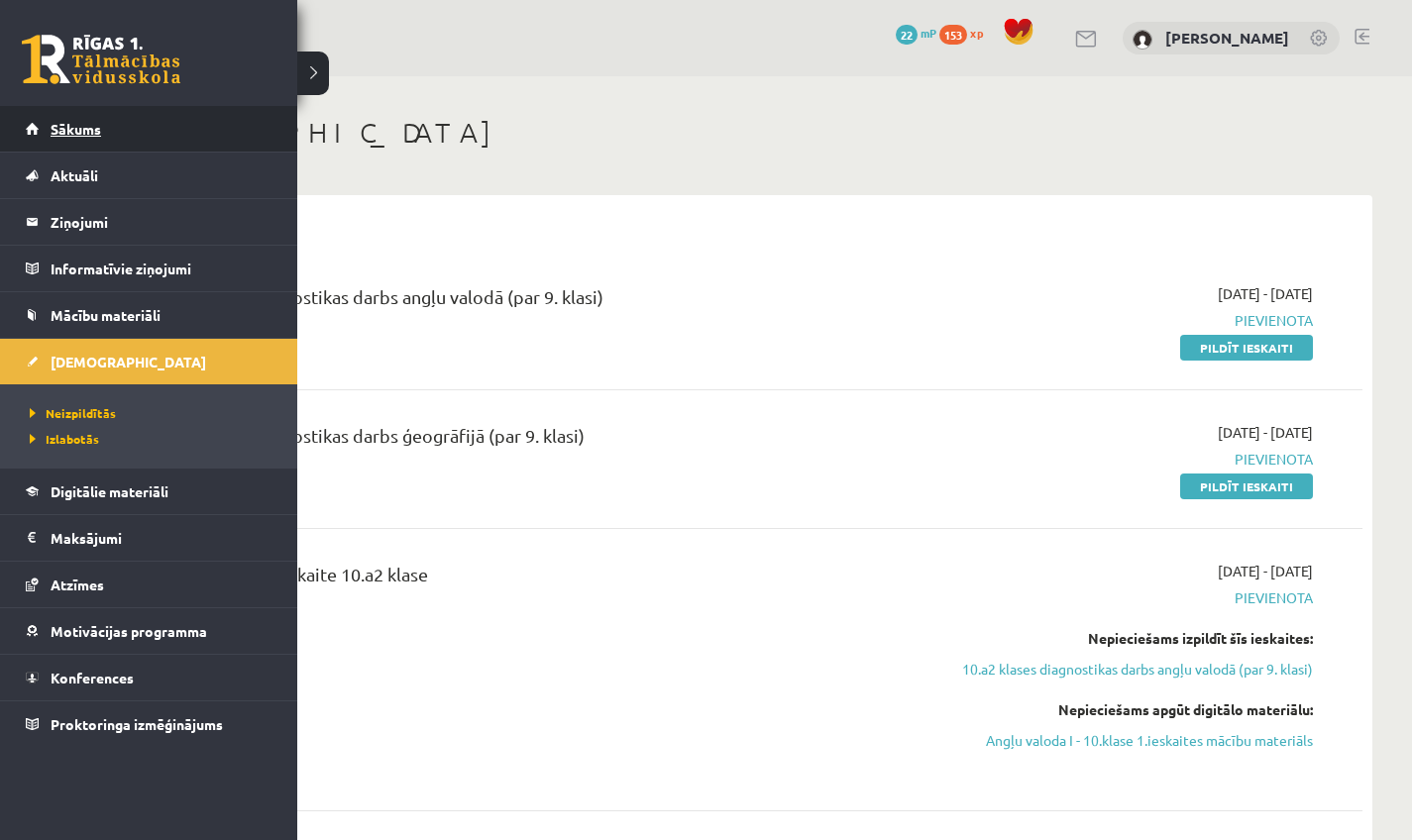
click at [75, 134] on span "Sākums" at bounding box center [76, 129] width 51 height 18
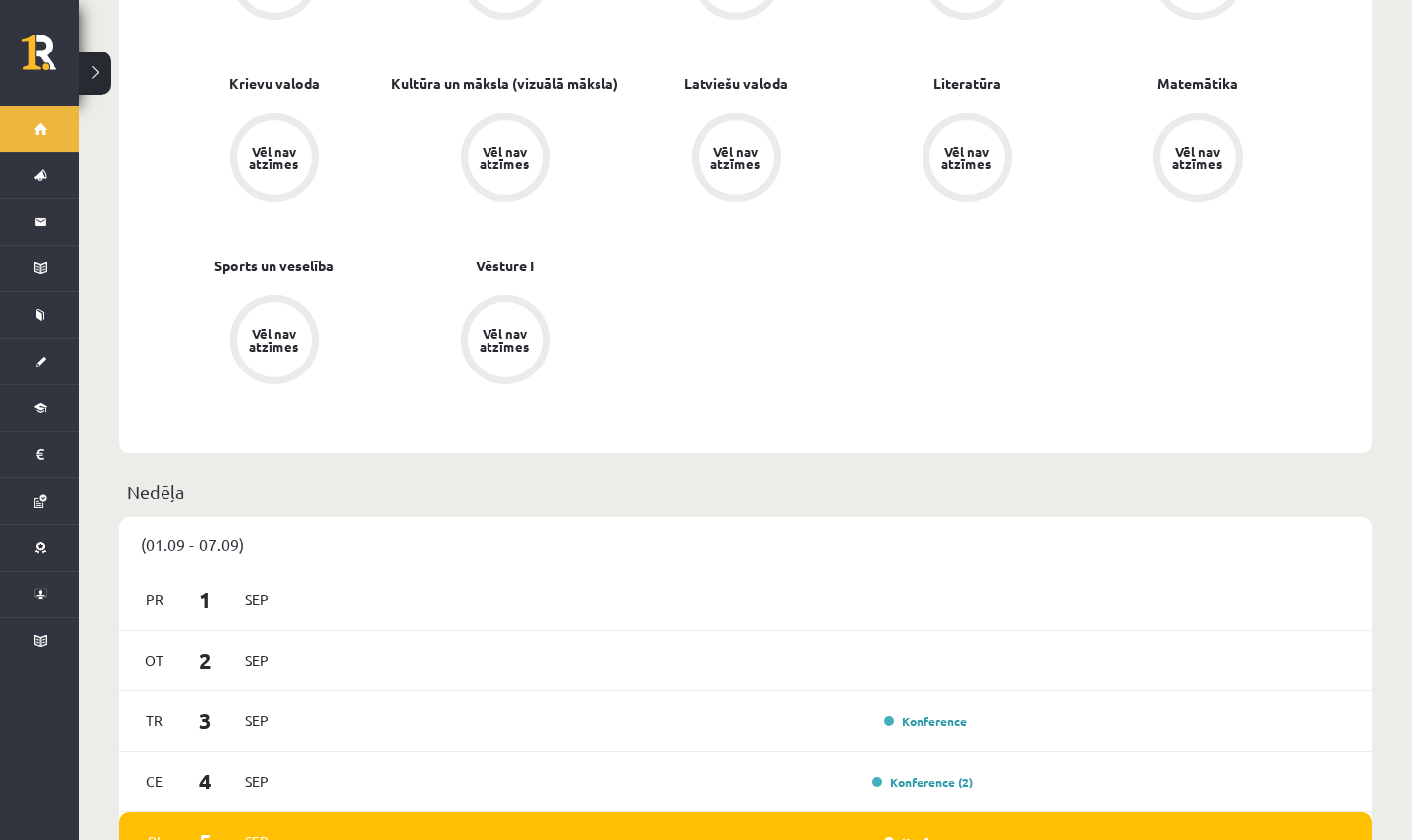
scroll to position [797, 0]
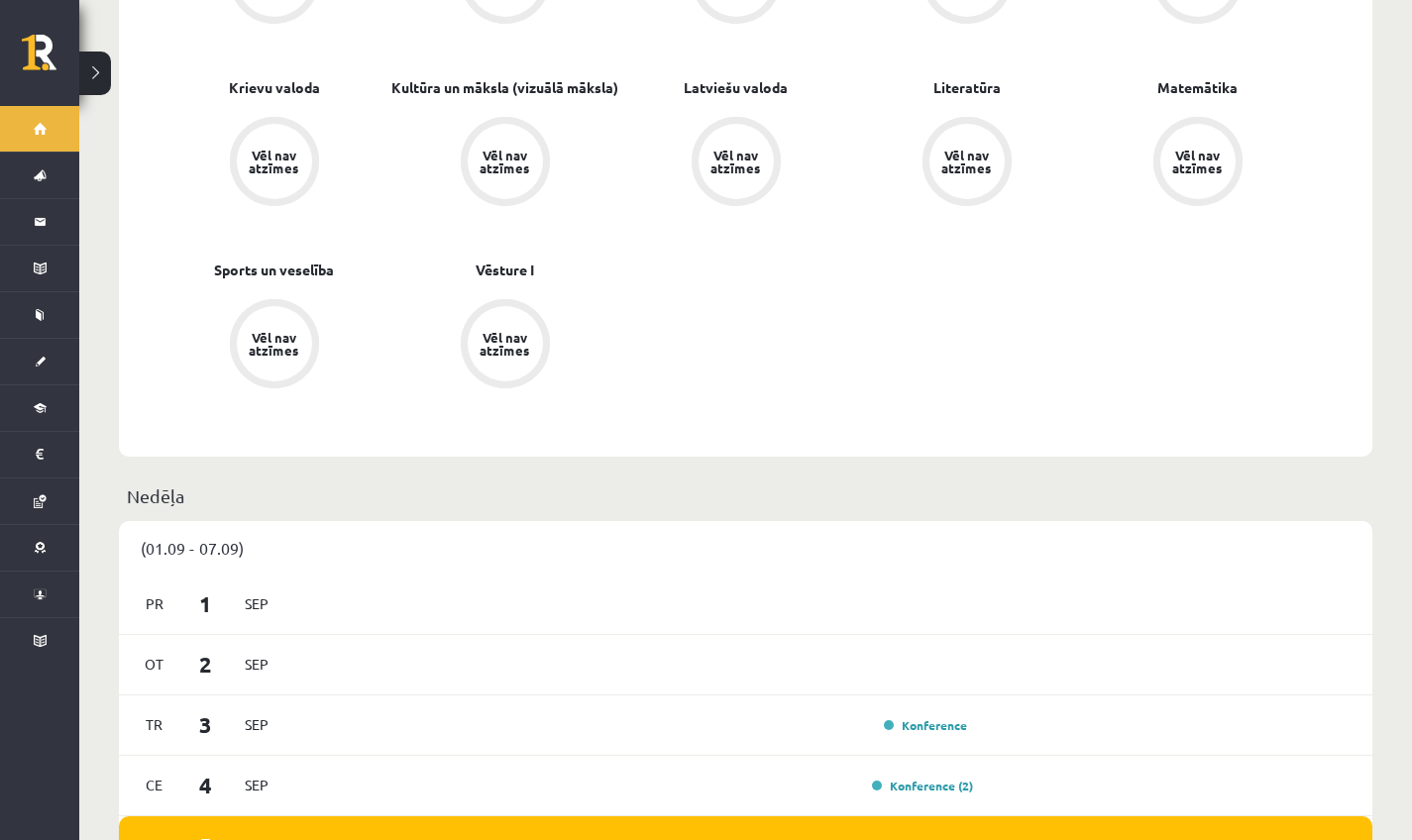
drag, startPoint x: 1214, startPoint y: 418, endPoint x: 1426, endPoint y: 634, distance: 302.6
click at [873, 605] on div "Pr 1 Sep" at bounding box center [745, 605] width 1253 height 60
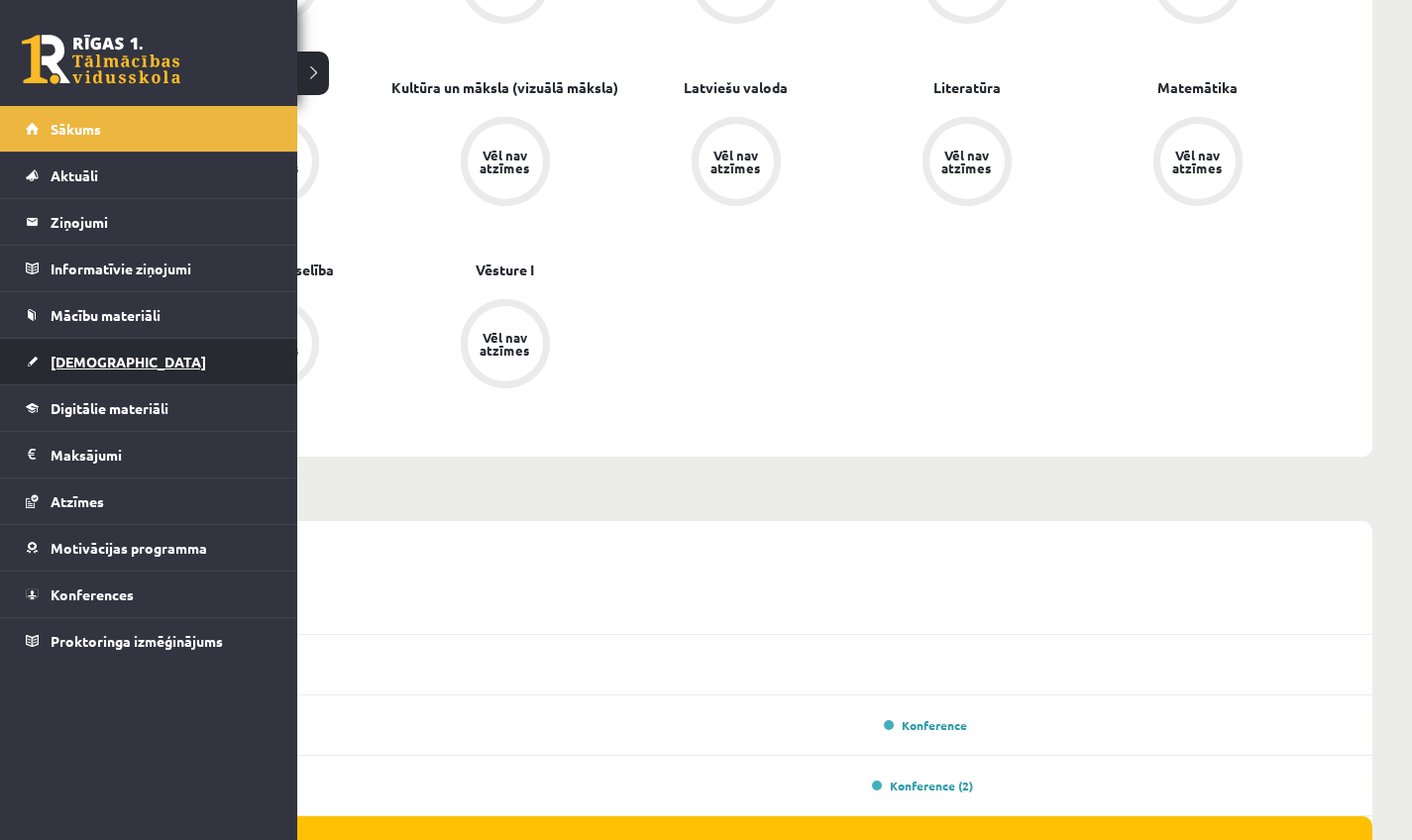
click at [80, 375] on link "[DEMOGRAPHIC_DATA]" at bounding box center [149, 362] width 247 height 46
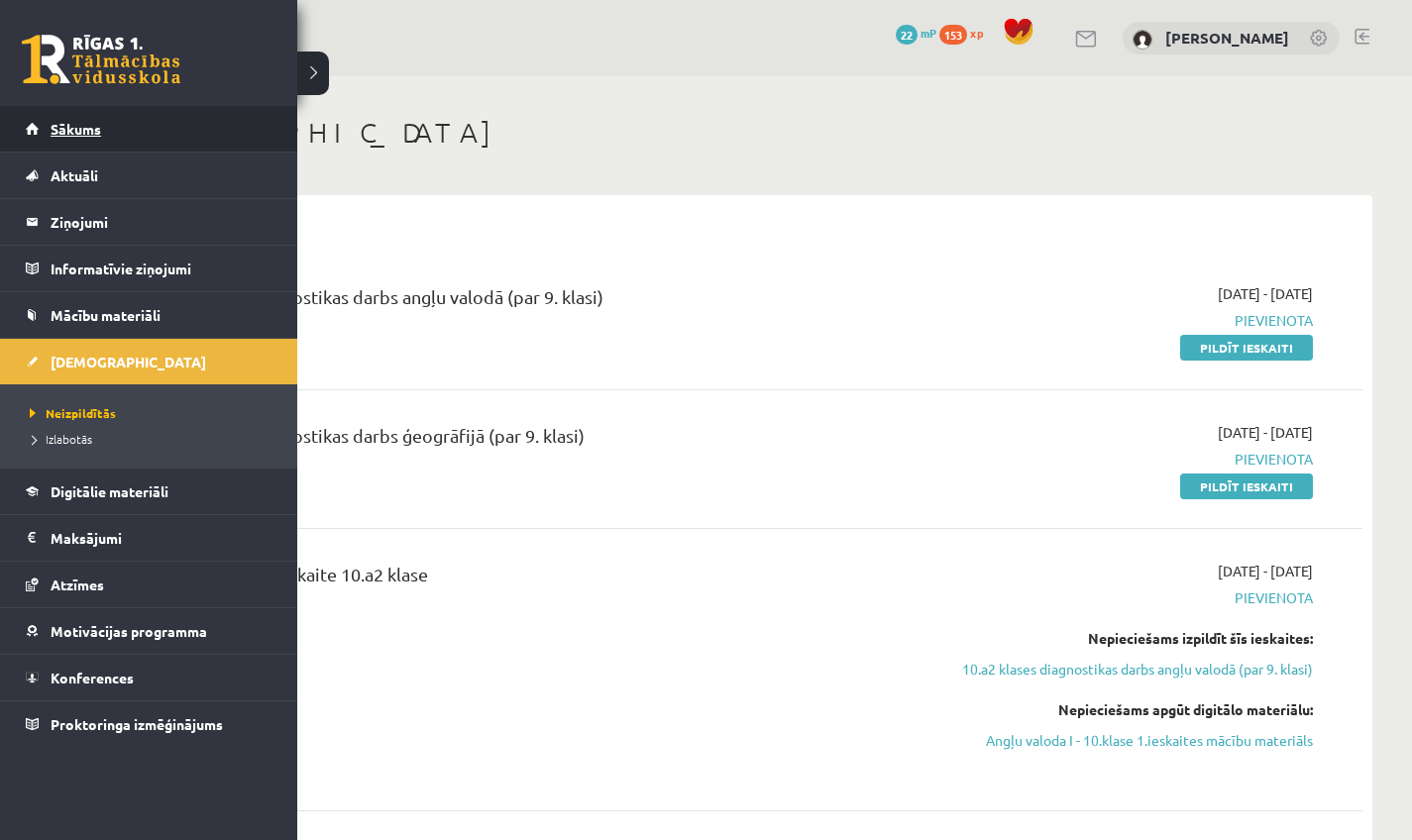
click at [87, 137] on link "Sākums" at bounding box center [149, 129] width 247 height 46
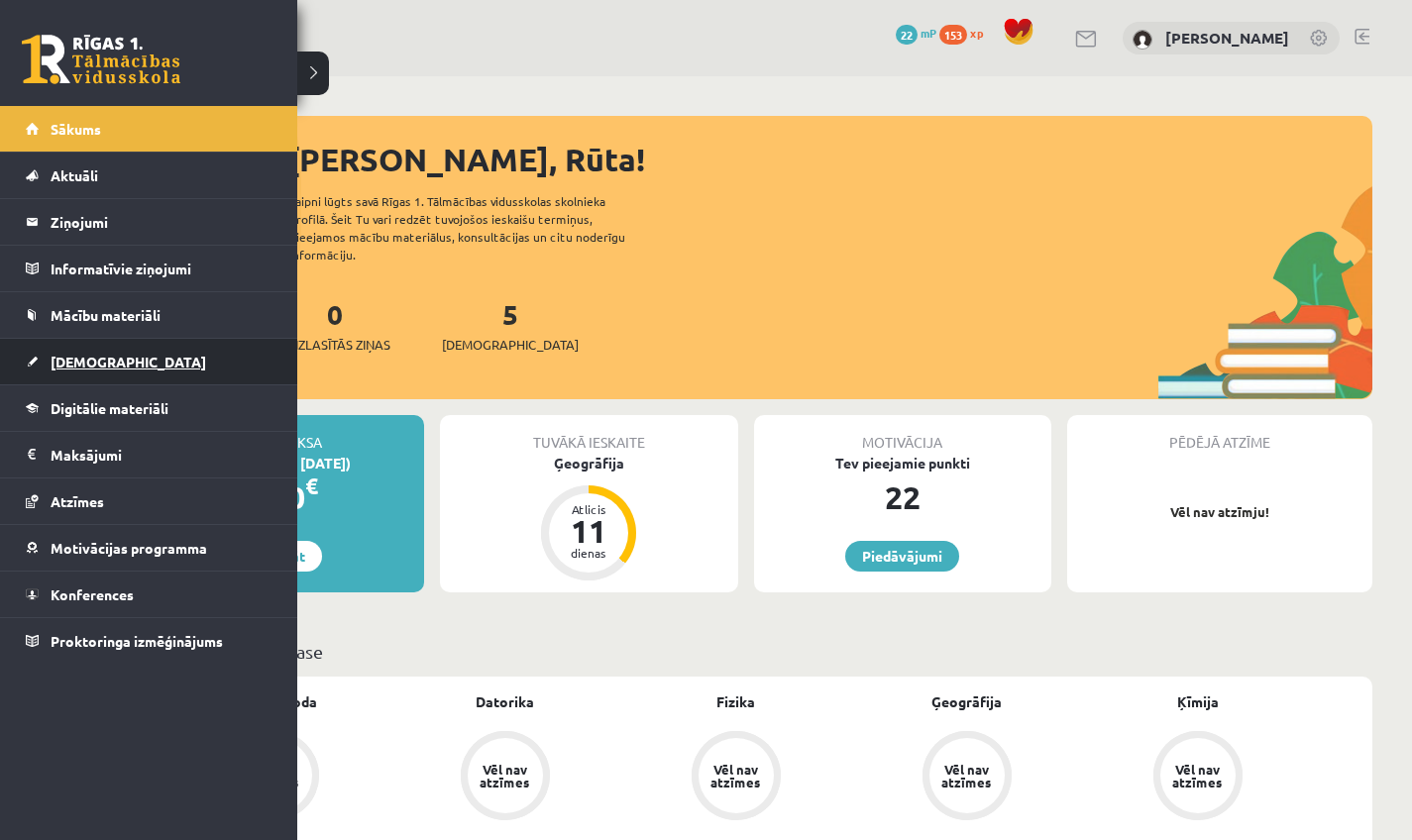
click at [55, 352] on link "[DEMOGRAPHIC_DATA]" at bounding box center [149, 362] width 247 height 46
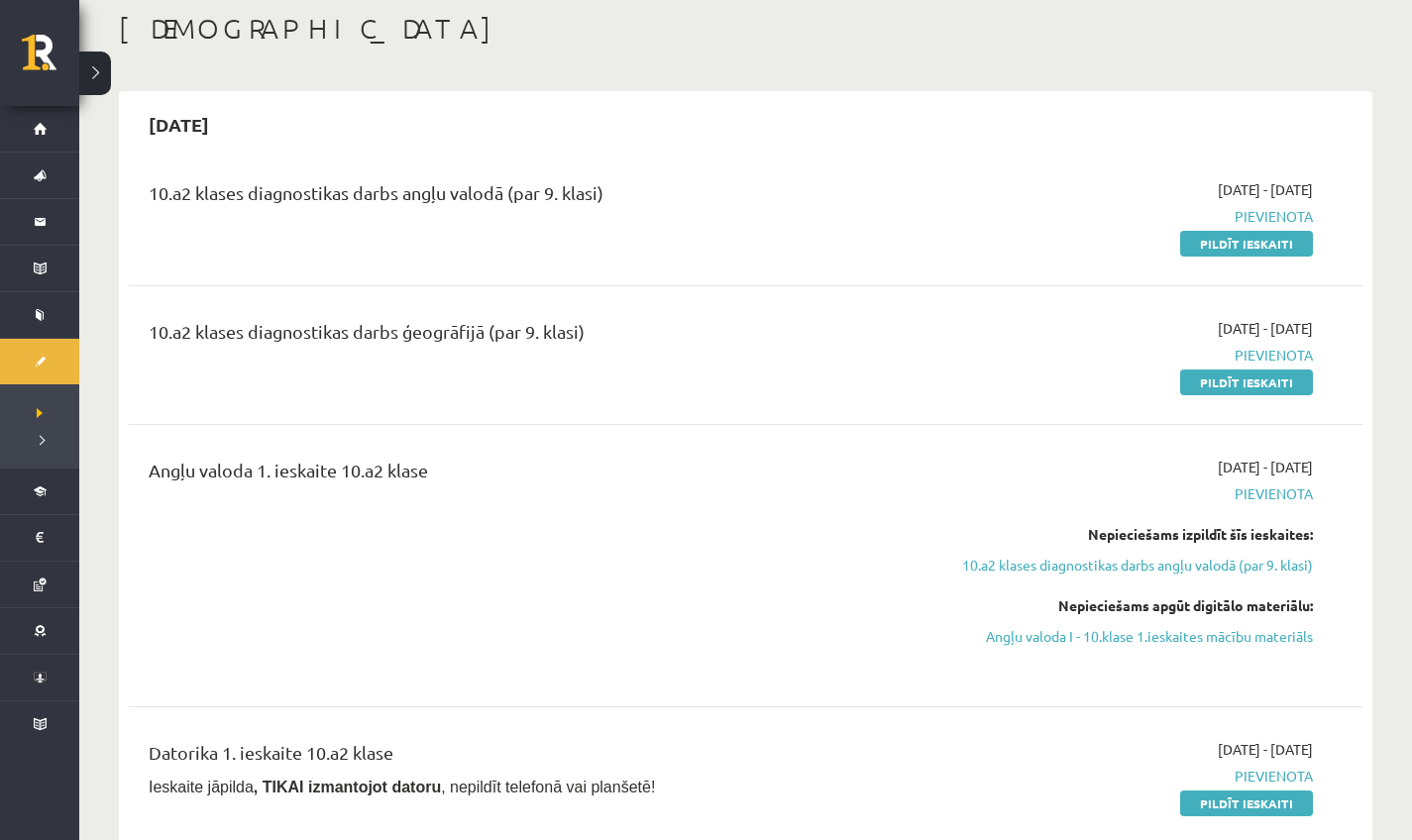
scroll to position [86, 0]
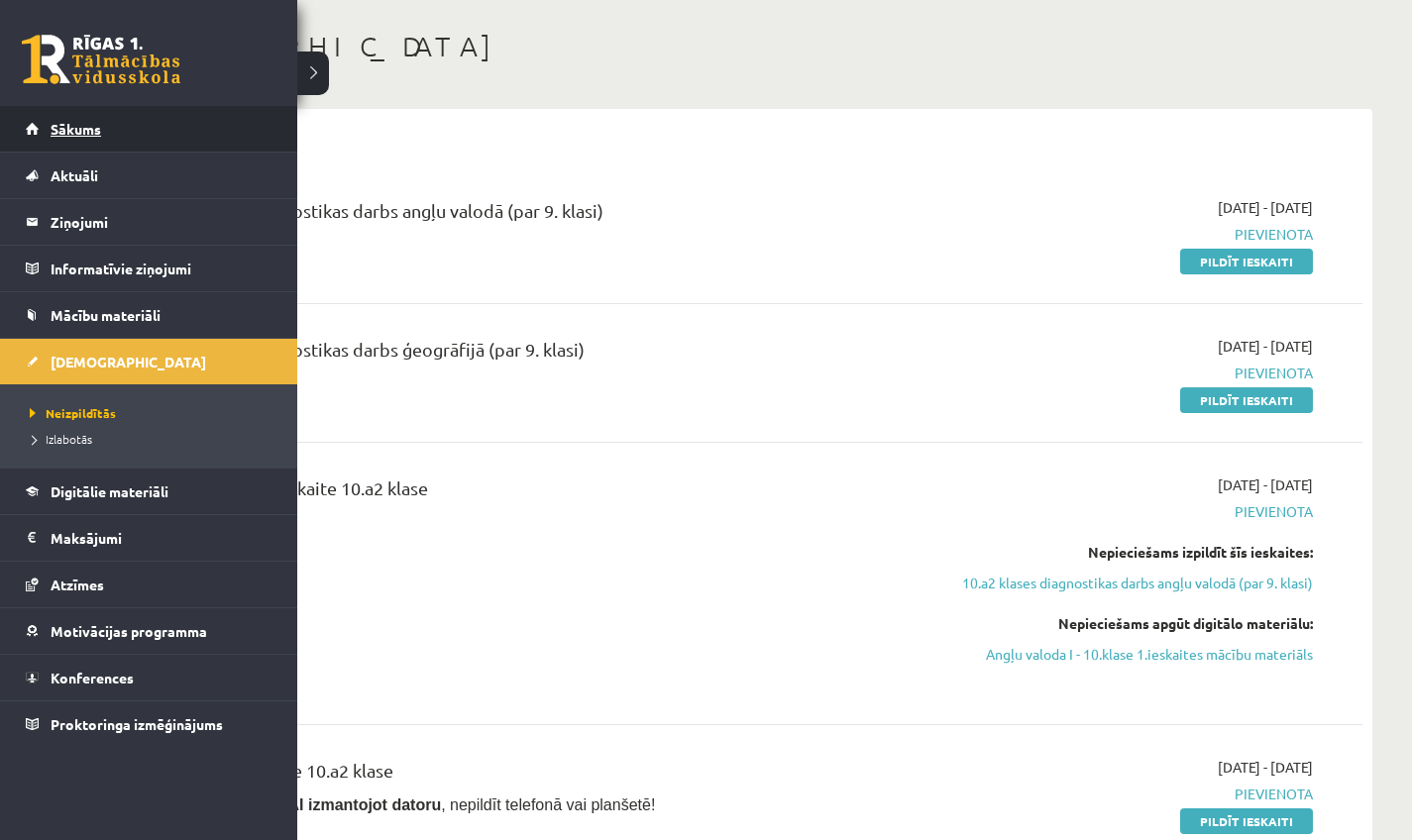
click at [78, 120] on link "Sākums" at bounding box center [149, 129] width 247 height 46
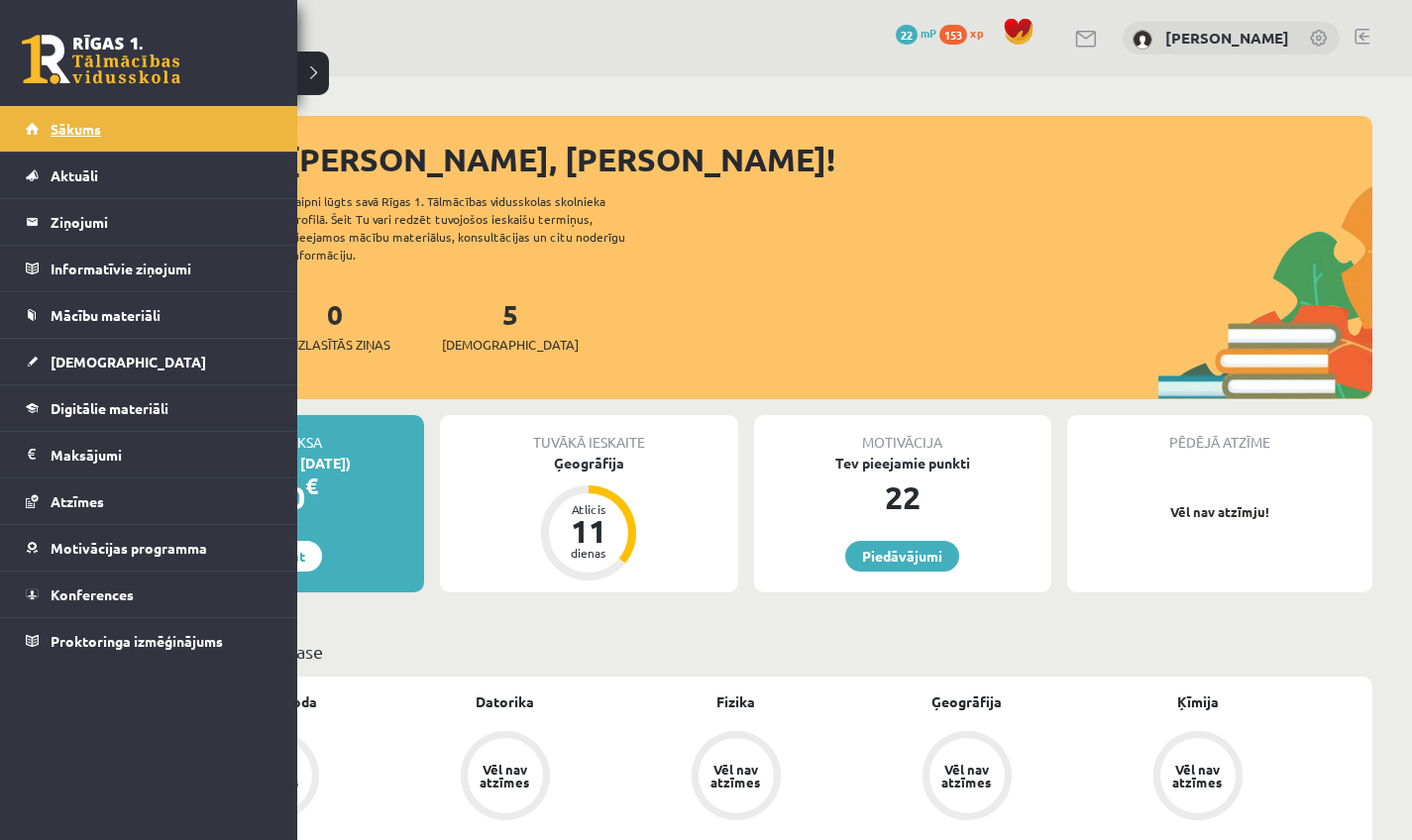
click at [100, 136] on span "Sākums" at bounding box center [76, 129] width 51 height 18
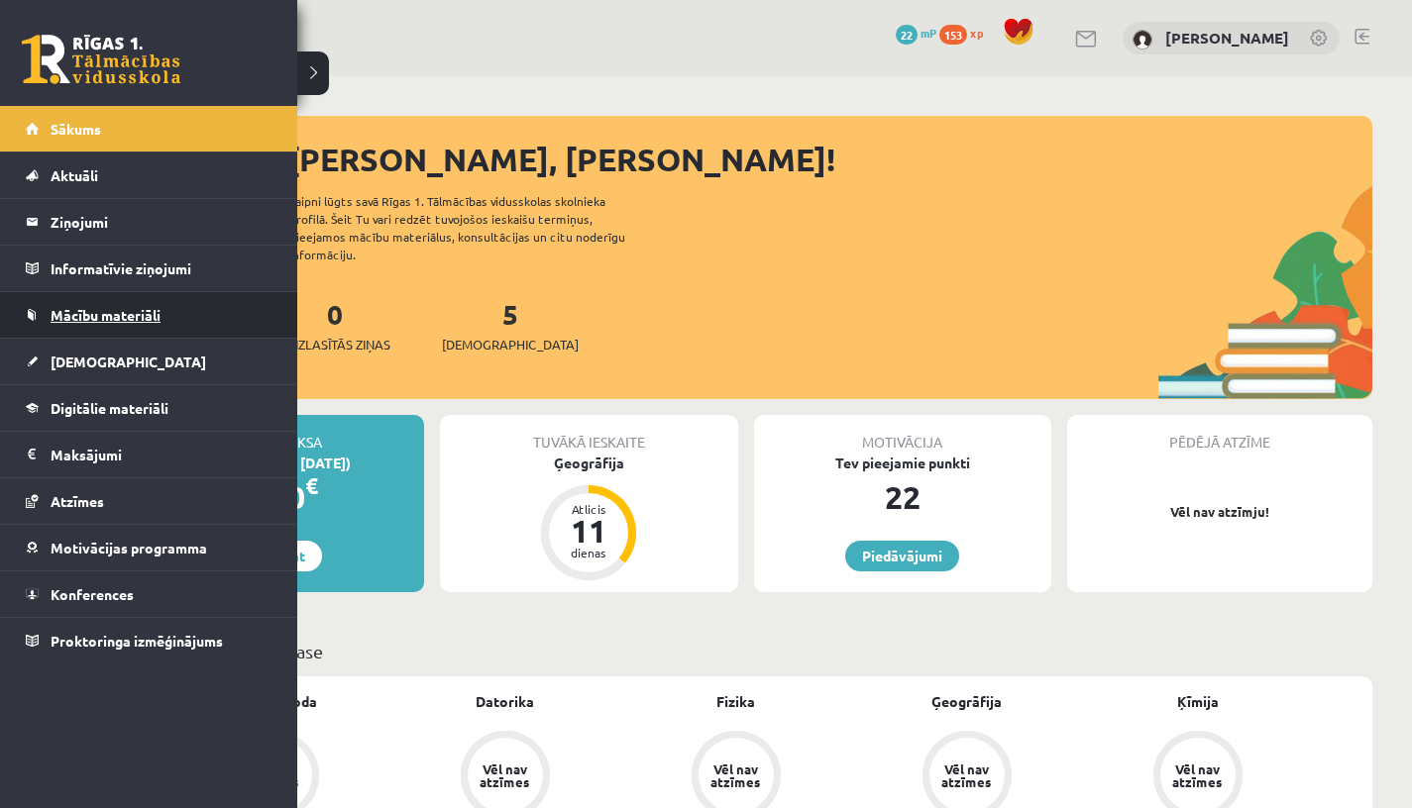
click at [93, 321] on span "Mācību materiāli" at bounding box center [106, 315] width 110 height 18
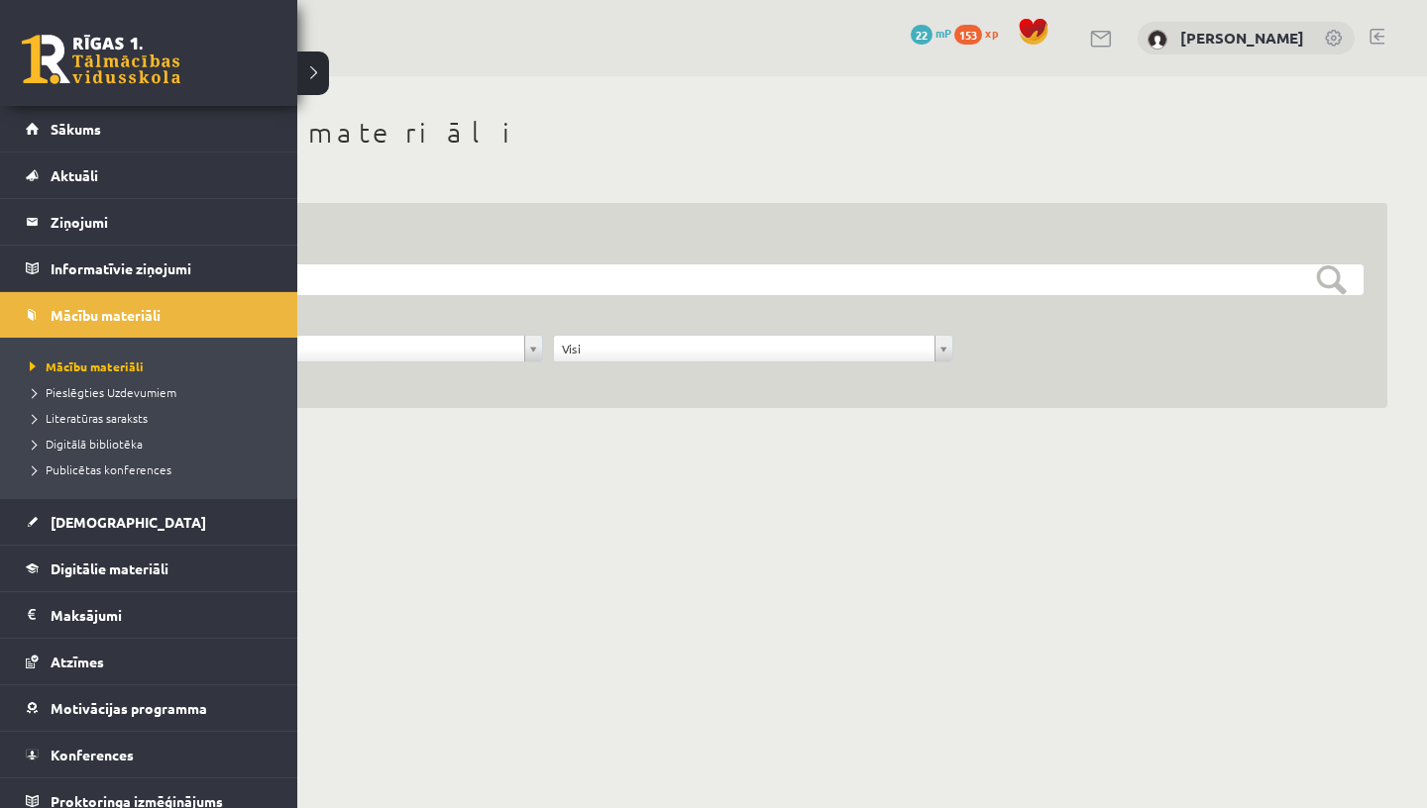
click at [82, 401] on li "Pieslēgties Uzdevumiem" at bounding box center [151, 392] width 253 height 26
click at [76, 389] on span "Pieslēgties Uzdevumiem" at bounding box center [106, 392] width 162 height 16
